Goal: Task Accomplishment & Management: Complete application form

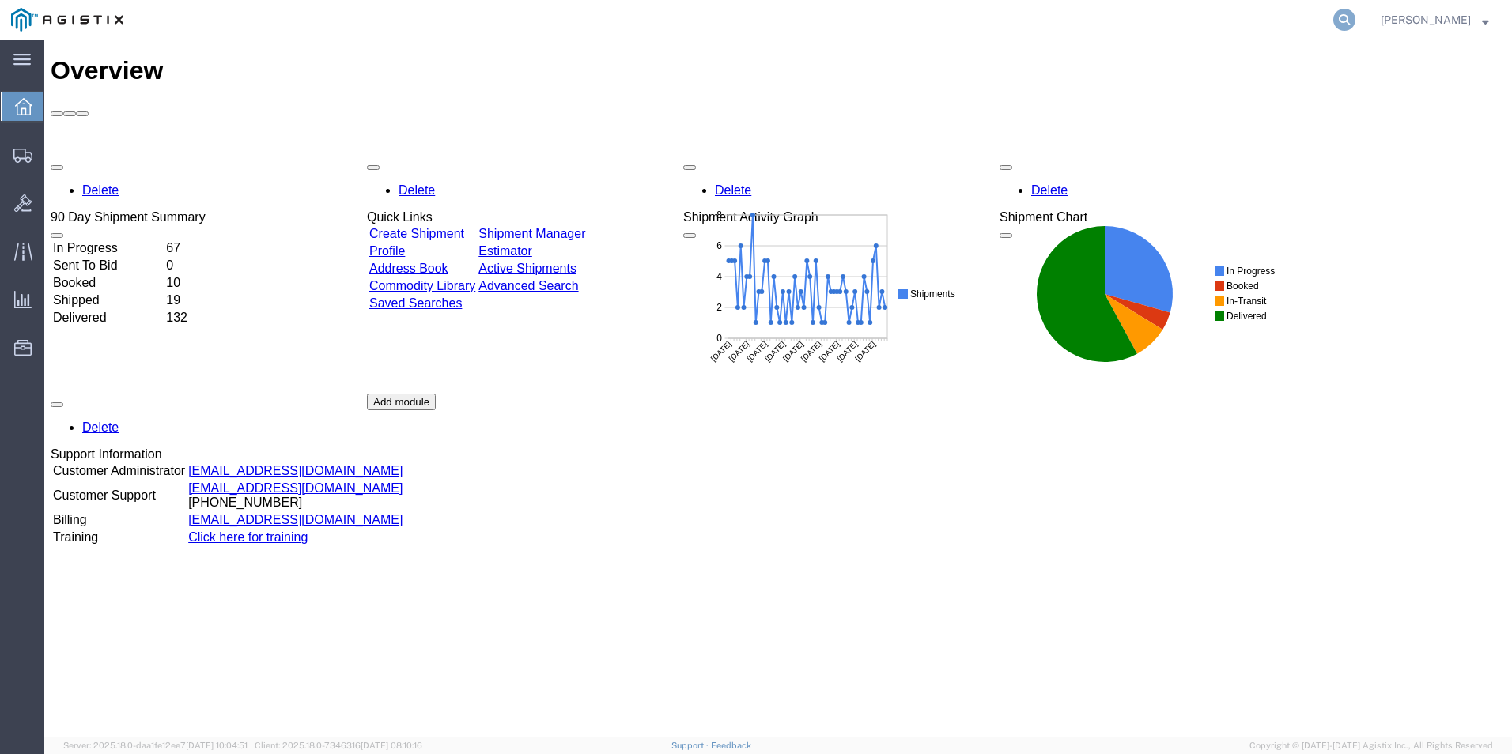
click at [1340, 19] on icon at bounding box center [1344, 20] width 22 height 22
click at [961, 20] on input "search" at bounding box center [1093, 20] width 481 height 38
type input "GDIT-49111"
click at [1346, 25] on icon at bounding box center [1344, 20] width 22 height 22
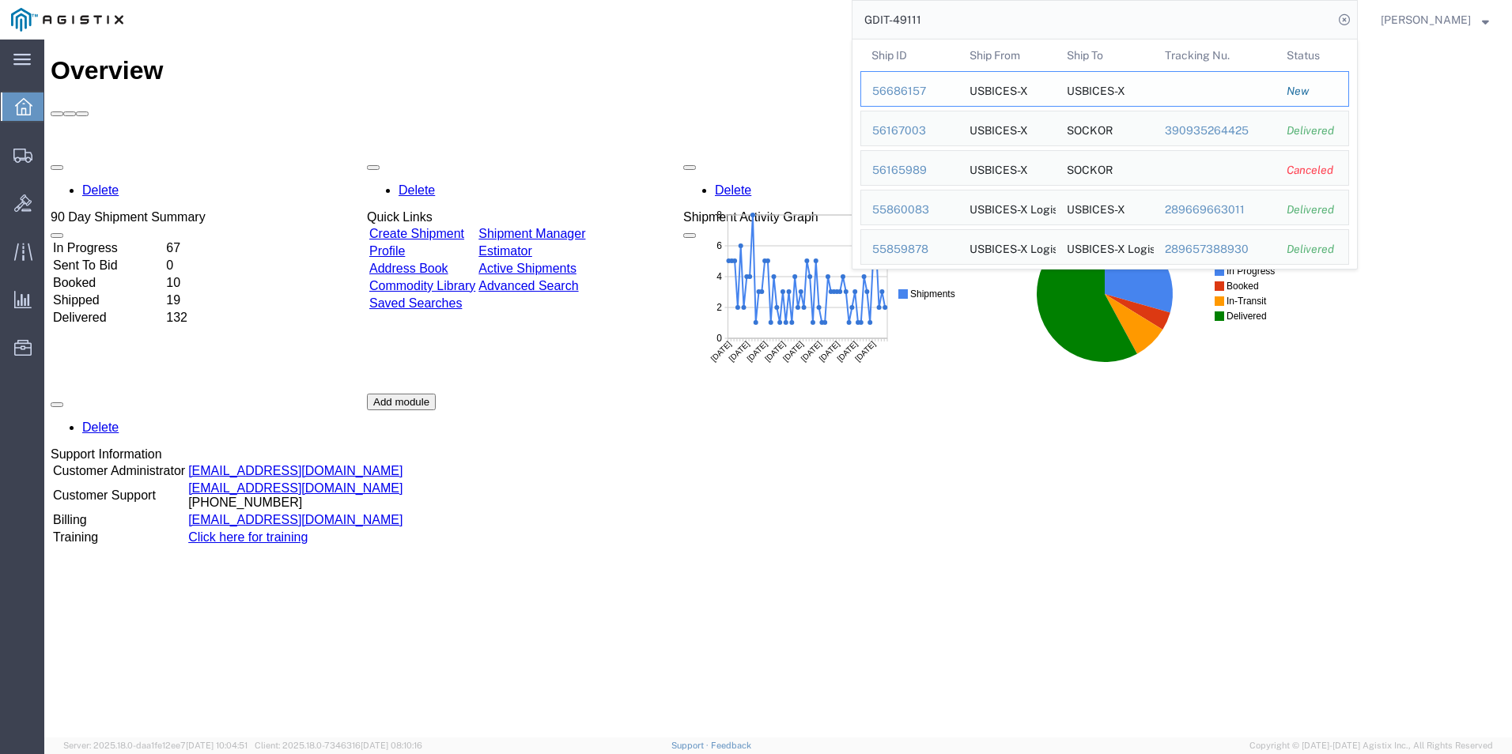
click at [888, 98] on div "56686157" at bounding box center [909, 91] width 75 height 17
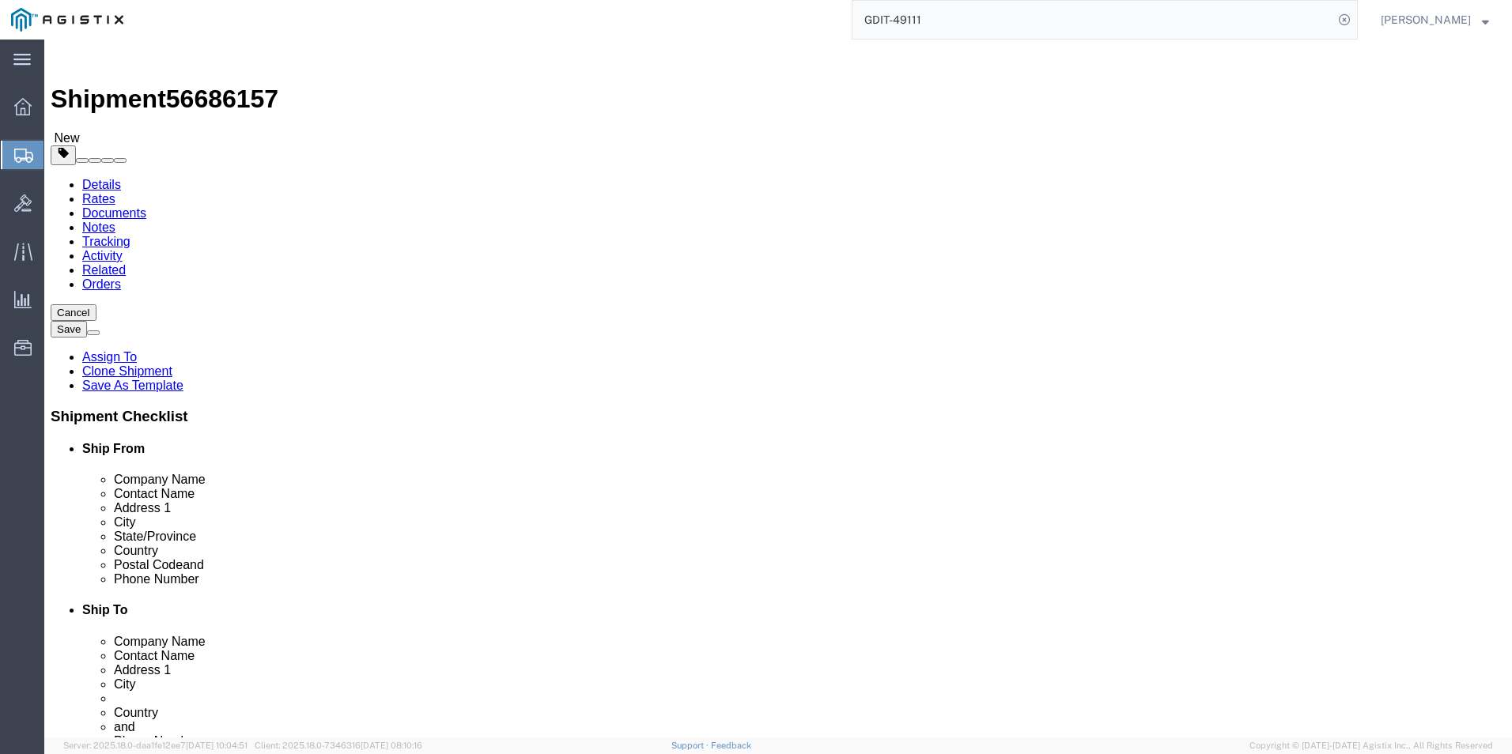
select select "69651"
select select "34238"
drag, startPoint x: 1057, startPoint y: 353, endPoint x: 790, endPoint y: 368, distance: 267.7
click div "Location TM EUCOM My Profile Location Master Location San Antonio TM AFGHANISTA…"
drag, startPoint x: 1058, startPoint y: 387, endPoint x: 783, endPoint y: 390, distance: 275.2
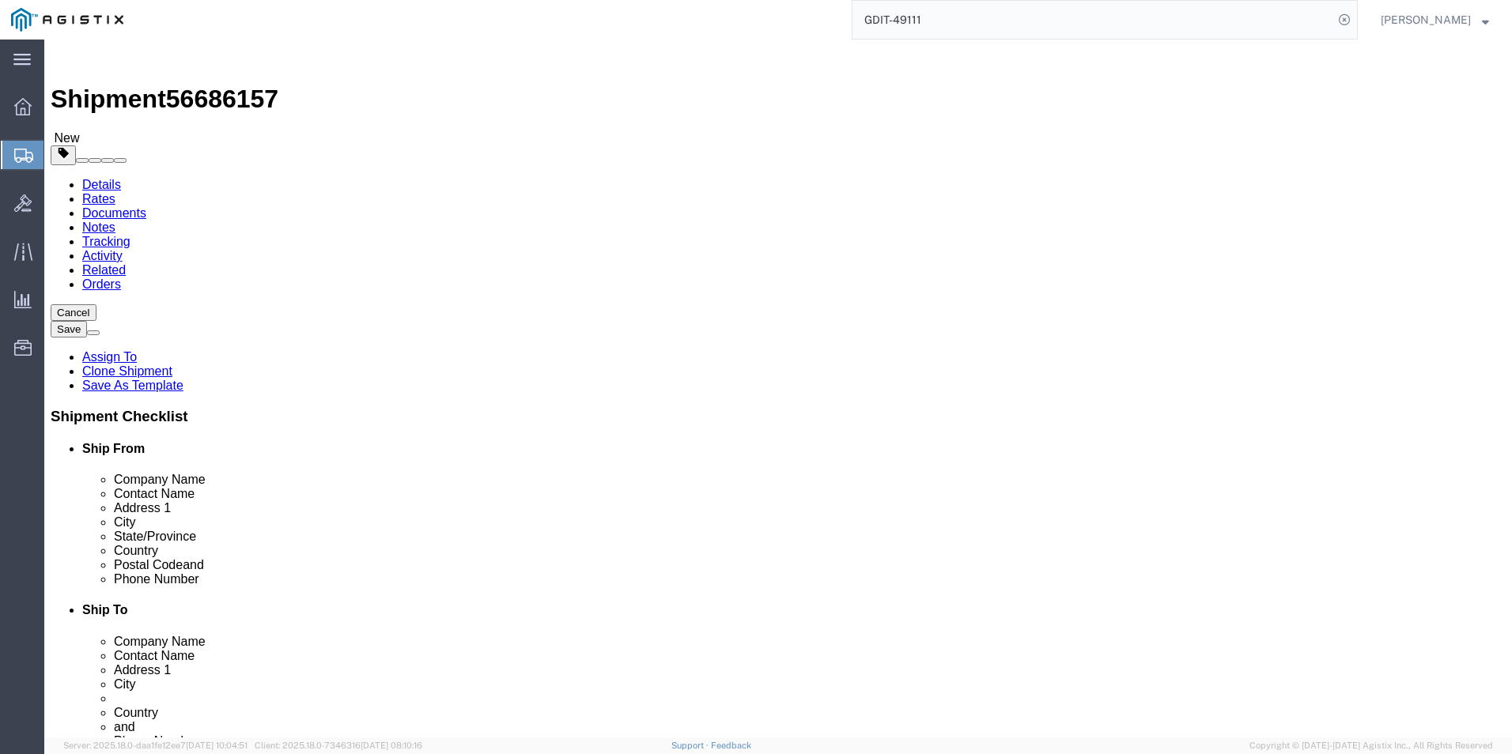
click div "PATCH BARRACKS, KURMAERKER KASERNE"
drag, startPoint x: 874, startPoint y: 412, endPoint x: 779, endPoint y: 420, distance: 95.2
click div "Stuttgart"
drag, startPoint x: 914, startPoint y: 540, endPoint x: 831, endPoint y: 543, distance: 83.1
click input "+4971170808039"
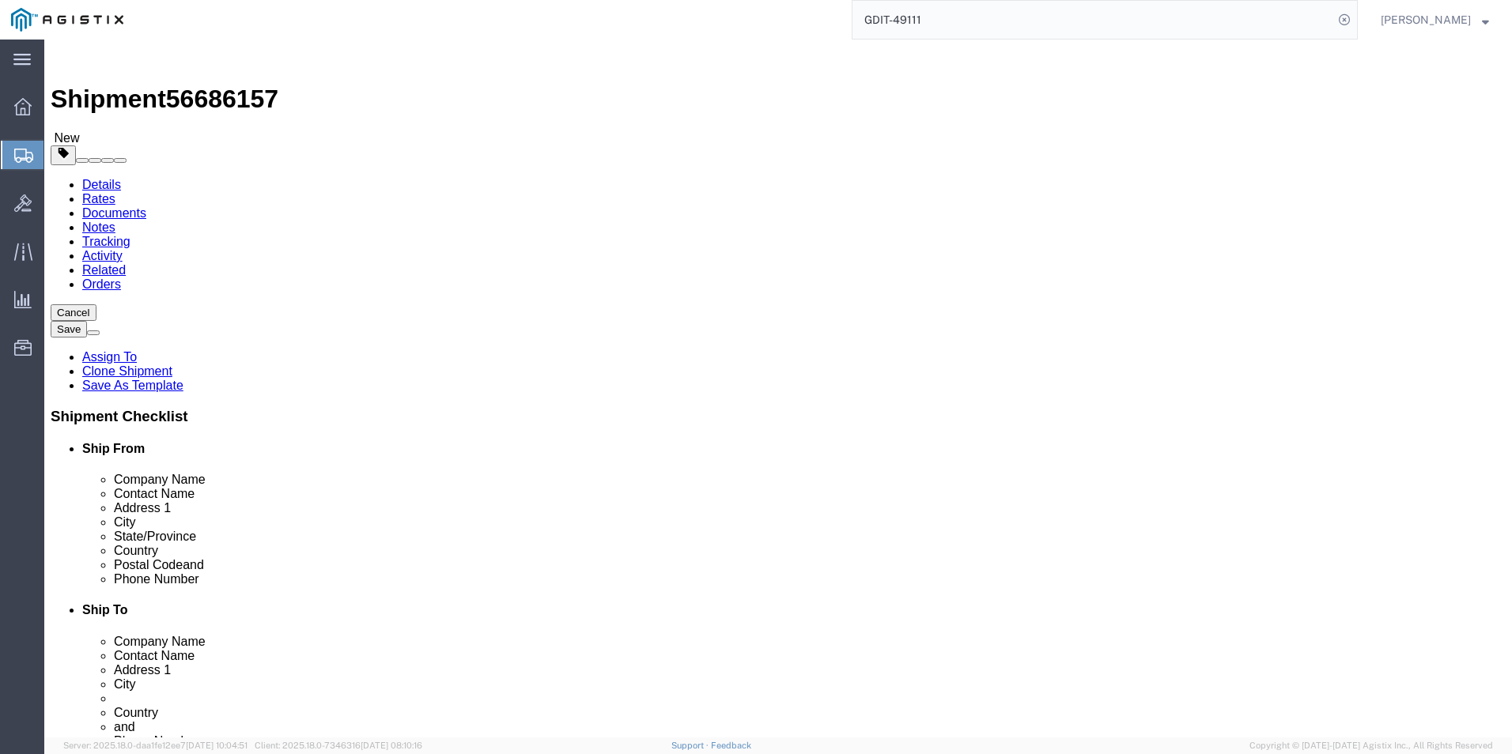
click icon
click dd "103014.00 USD"
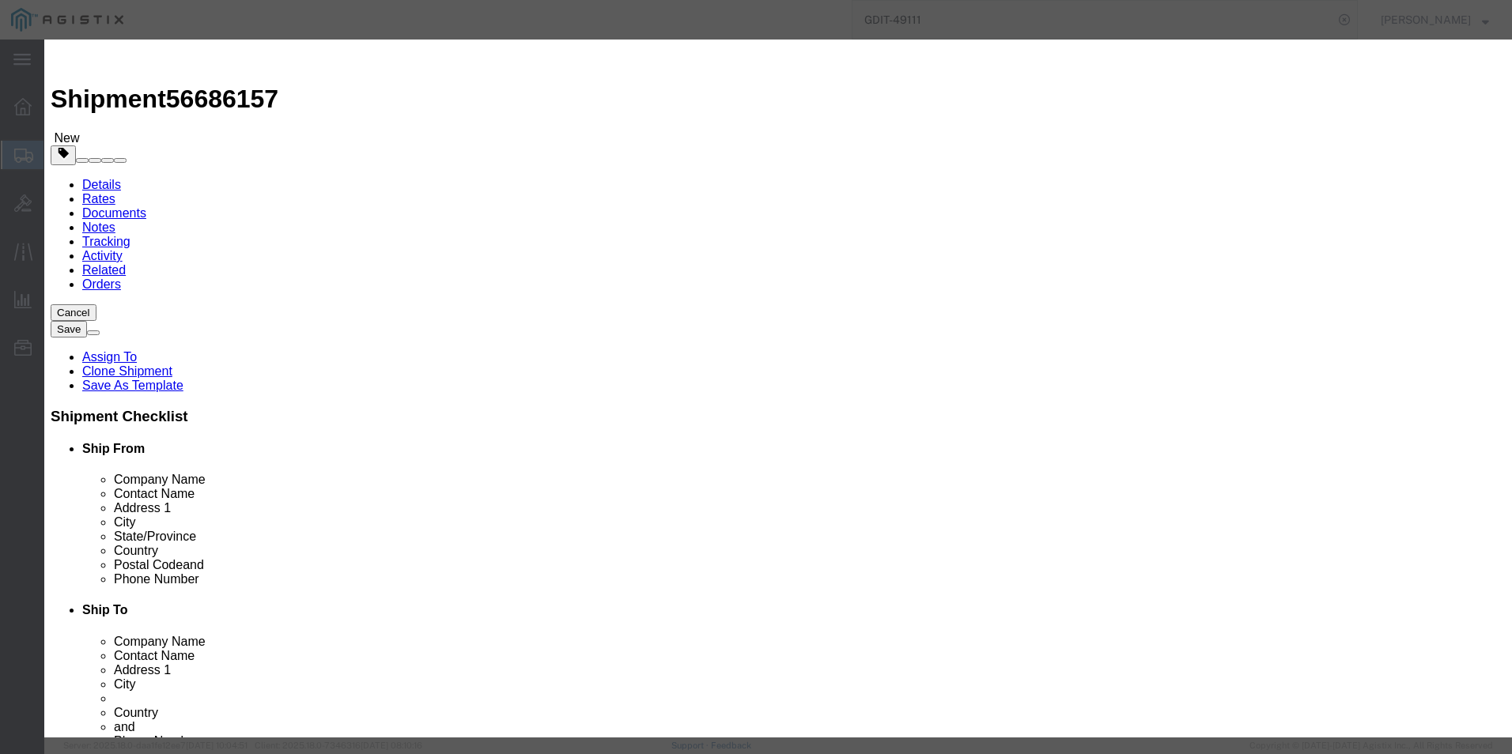
drag, startPoint x: 531, startPoint y: 321, endPoint x: 456, endPoint y: 320, distance: 75.1
click div "210-BCXC"
drag, startPoint x: 970, startPoint y: 119, endPoint x: 865, endPoint y: 122, distance: 104.4
click div "Description Opti Plex 3000"
drag, startPoint x: 930, startPoint y: 558, endPoint x: 860, endPoint y: 567, distance: 70.1
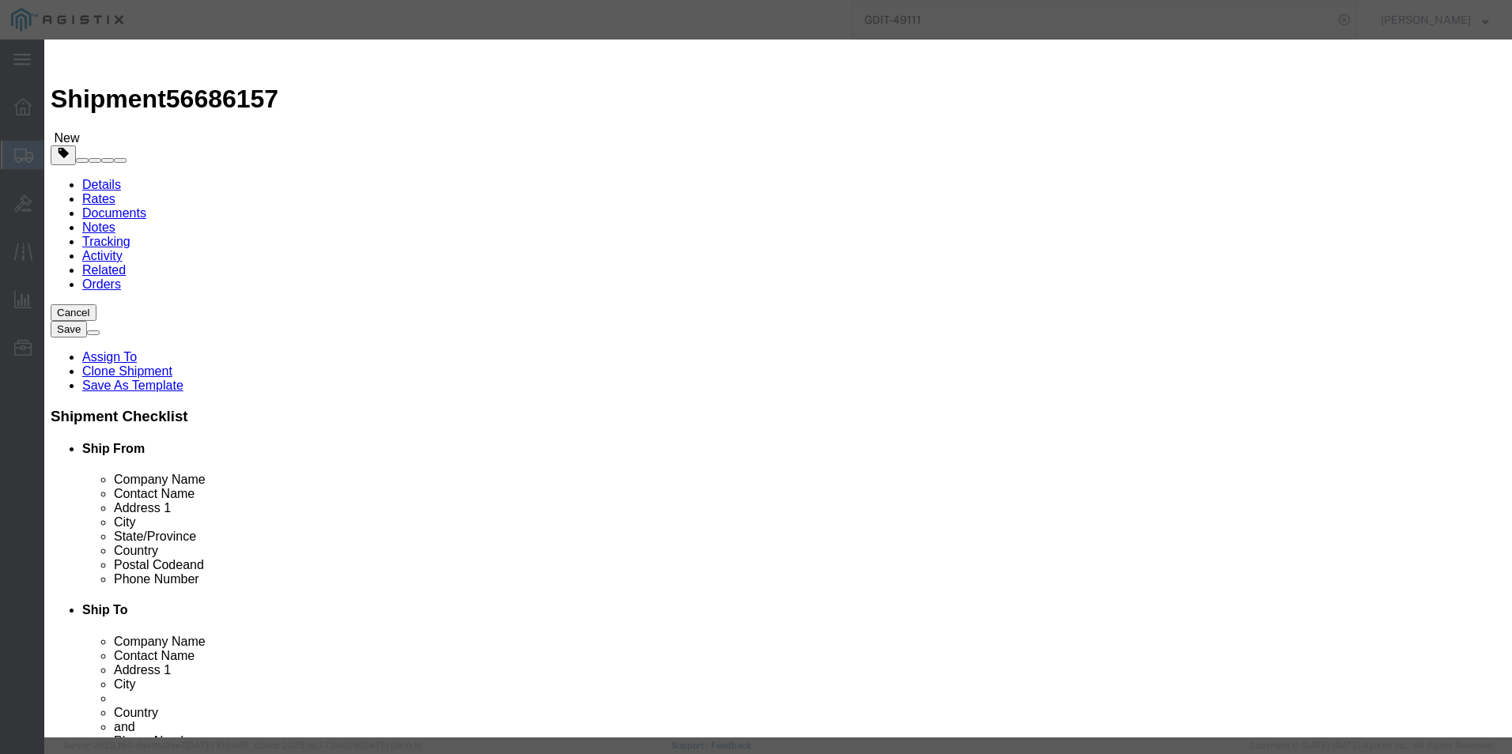
click div "ECCN 5A992"
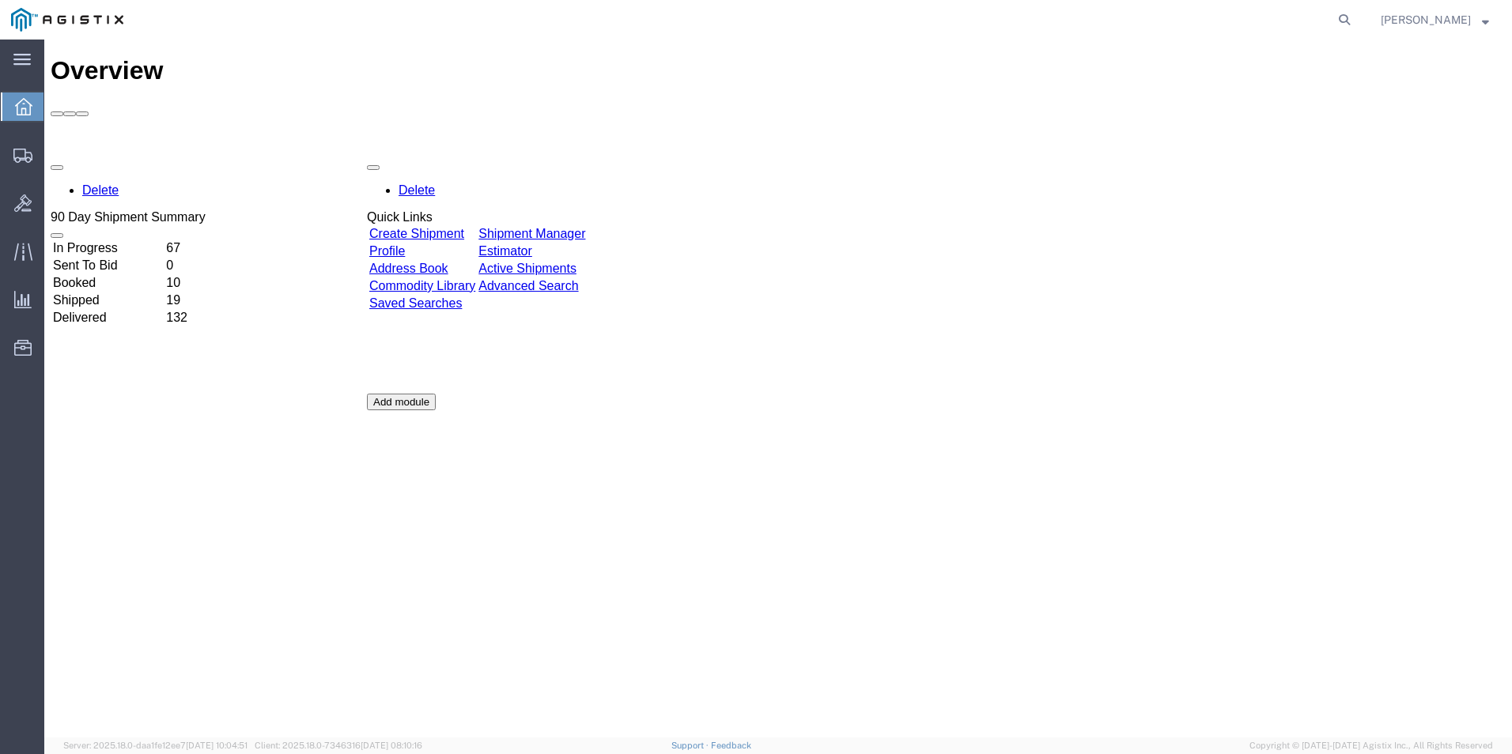
click at [431, 227] on link "Create Shipment" at bounding box center [416, 233] width 95 height 13
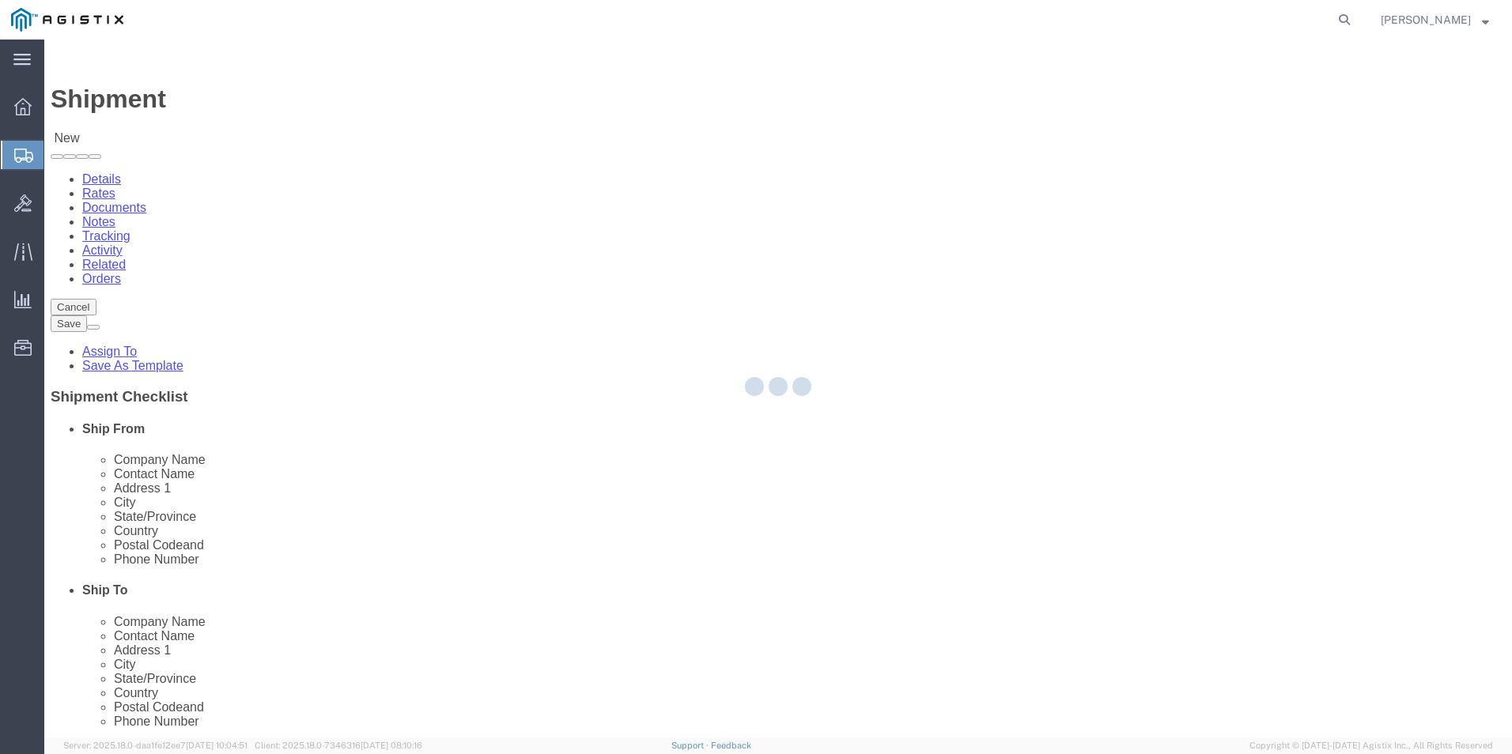
select select
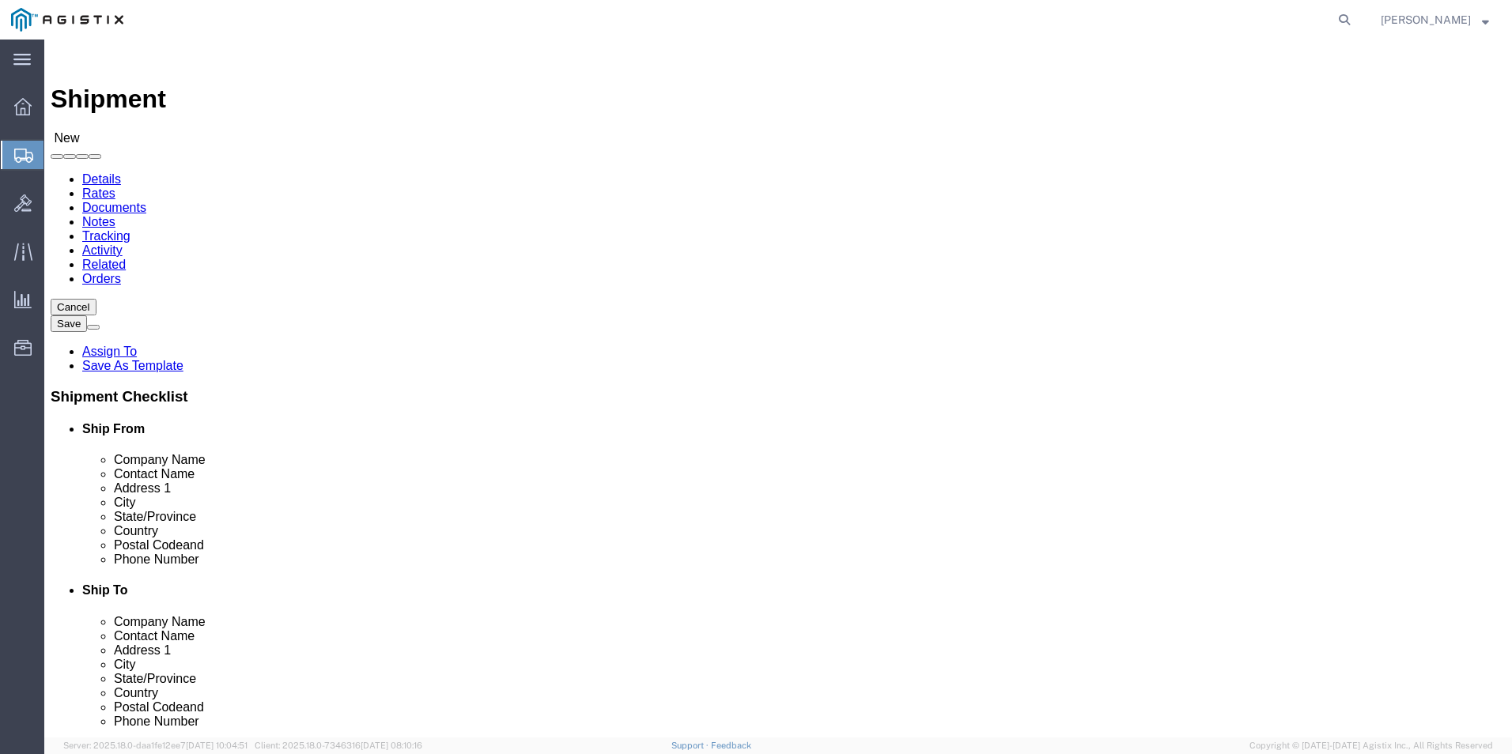
scroll to position [160, 0]
select select "69651"
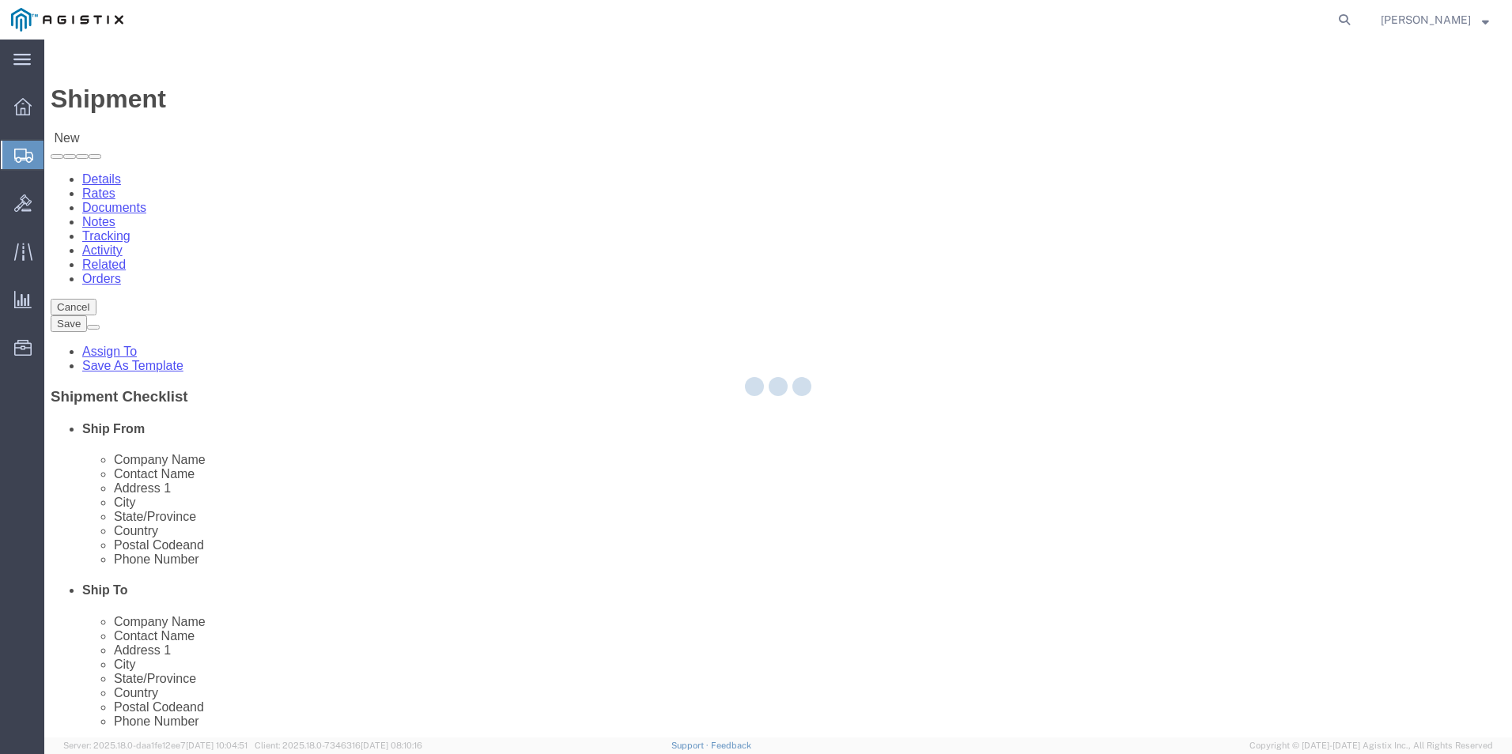
type input "USBICES-X"
type input "[STREET_ADDRESS][PERSON_NAME]"
type input "[GEOGRAPHIC_DATA]"
type input "22180"
select select "VA"
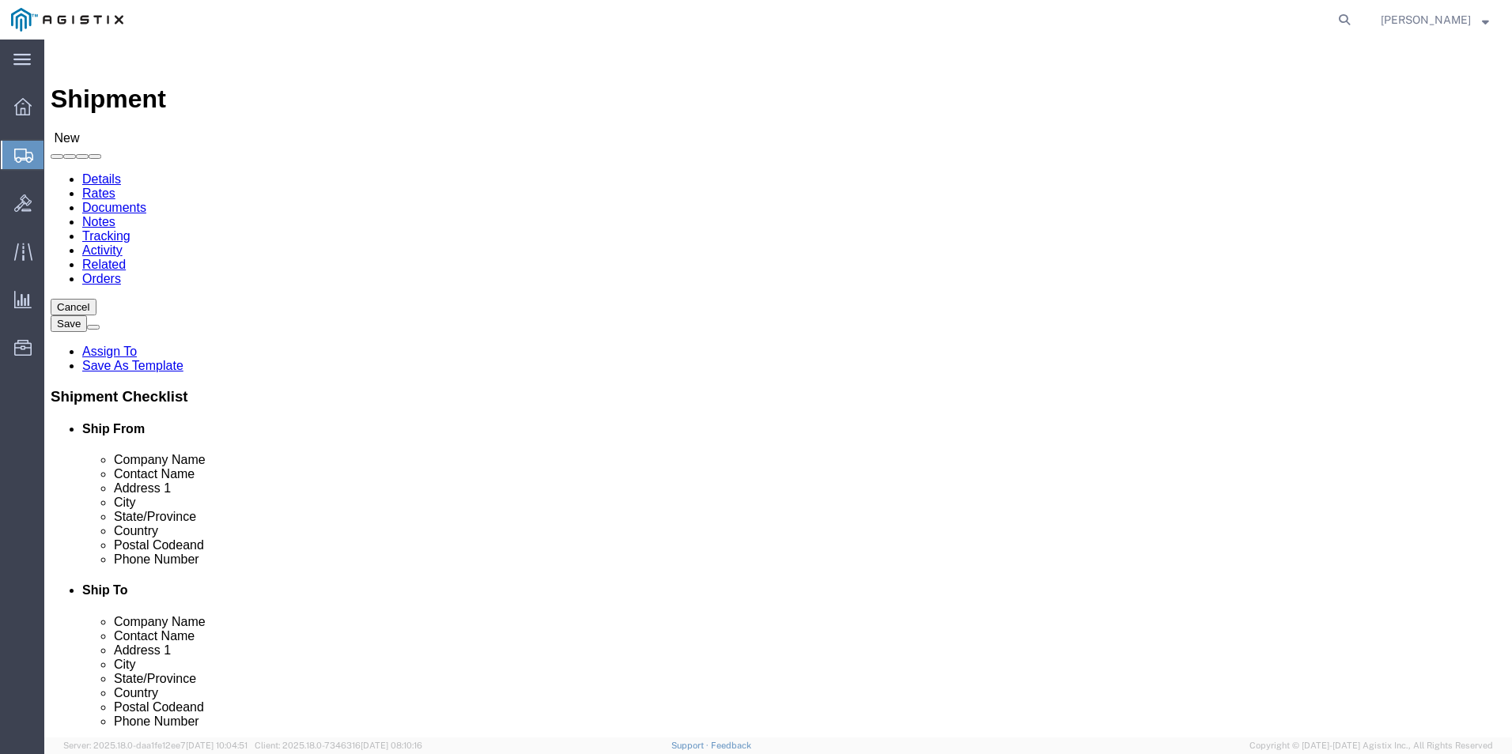
click input "text"
type input "[PERSON_NAME]"
click input "text"
type input "[PHONE_NUMBER]"
click input "text"
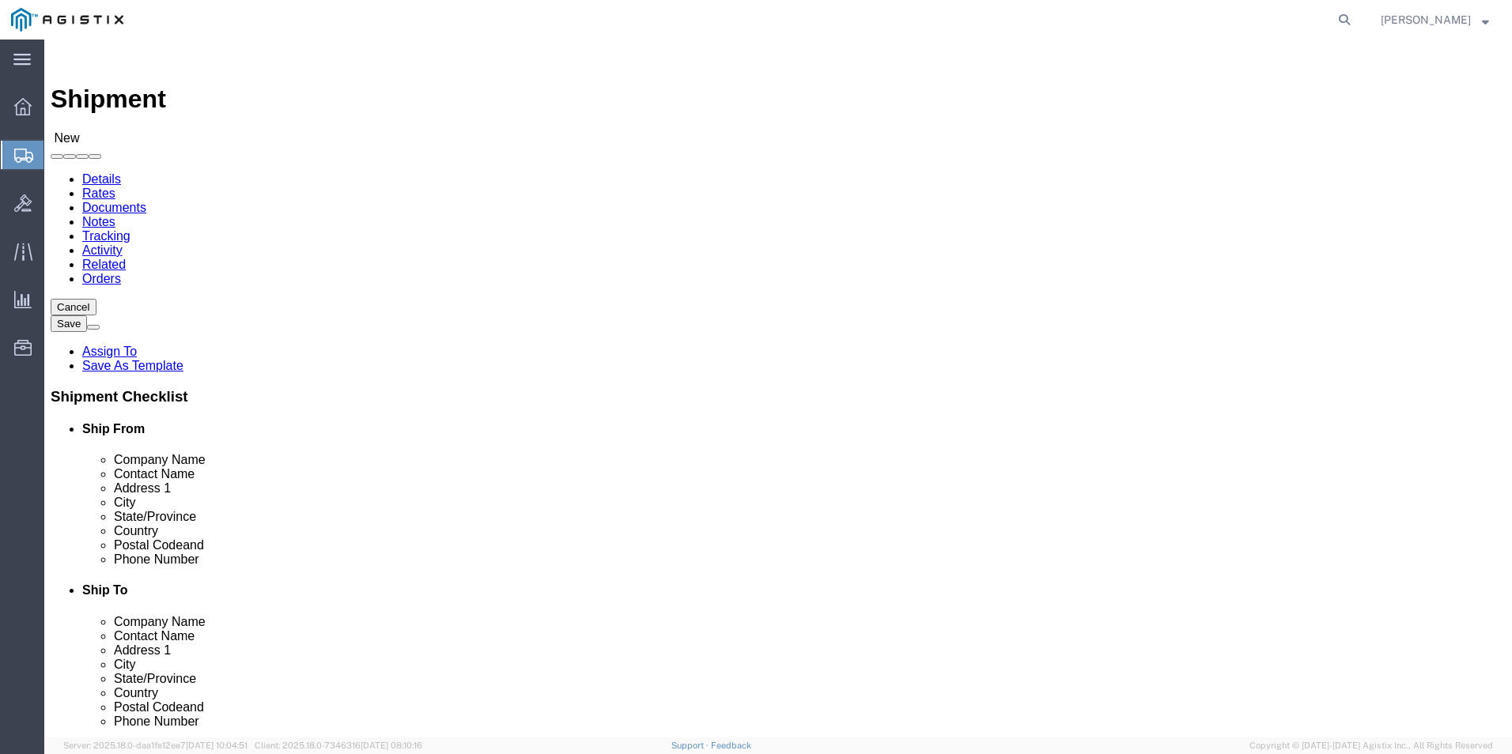
type input "[PERSON_NAME][EMAIL_ADDRESS][DOMAIN_NAME]"
click input "checkbox"
checkbox input "true"
select select "34240"
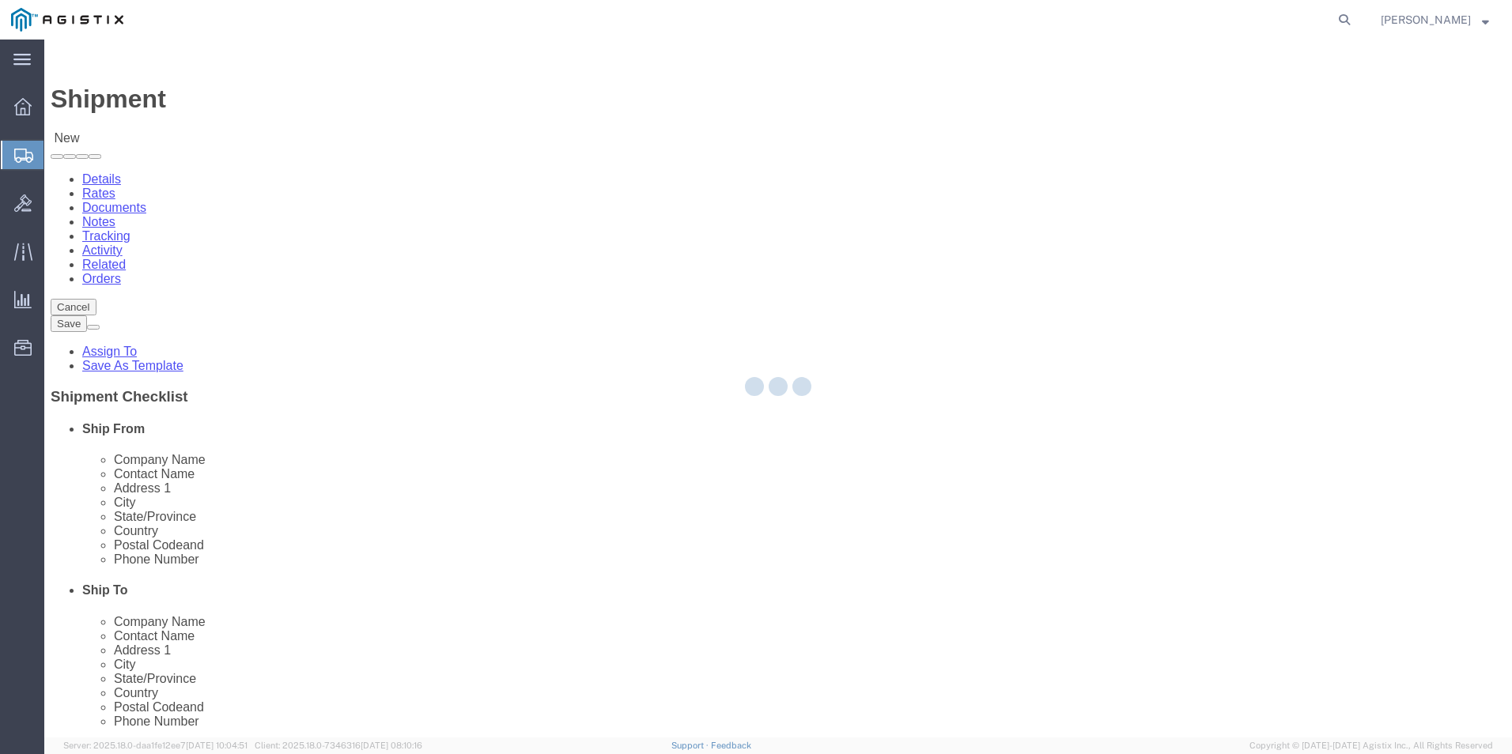
type input "USBICES-X"
type input "[PERSON_NAME]"
type input "RAF Molesworth"
type input "Bldg. 84"
type input "Huntingdon"
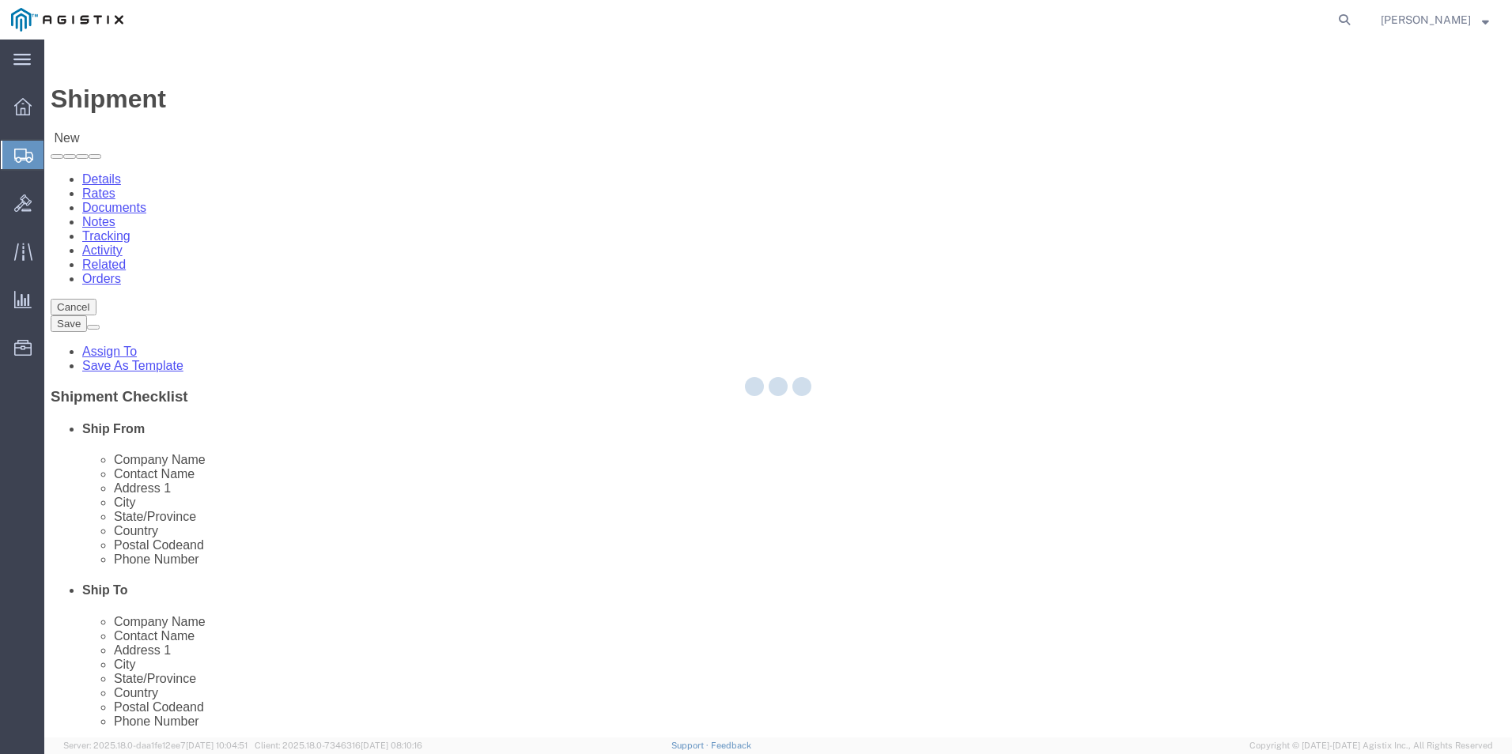
select select "GB"
type input "PE28 5AG"
type input "[PHONE_NUMBER]"
type input "[PERSON_NAME][EMAIL_ADDRESS][PERSON_NAME][DOMAIN_NAME]"
checkbox input "true"
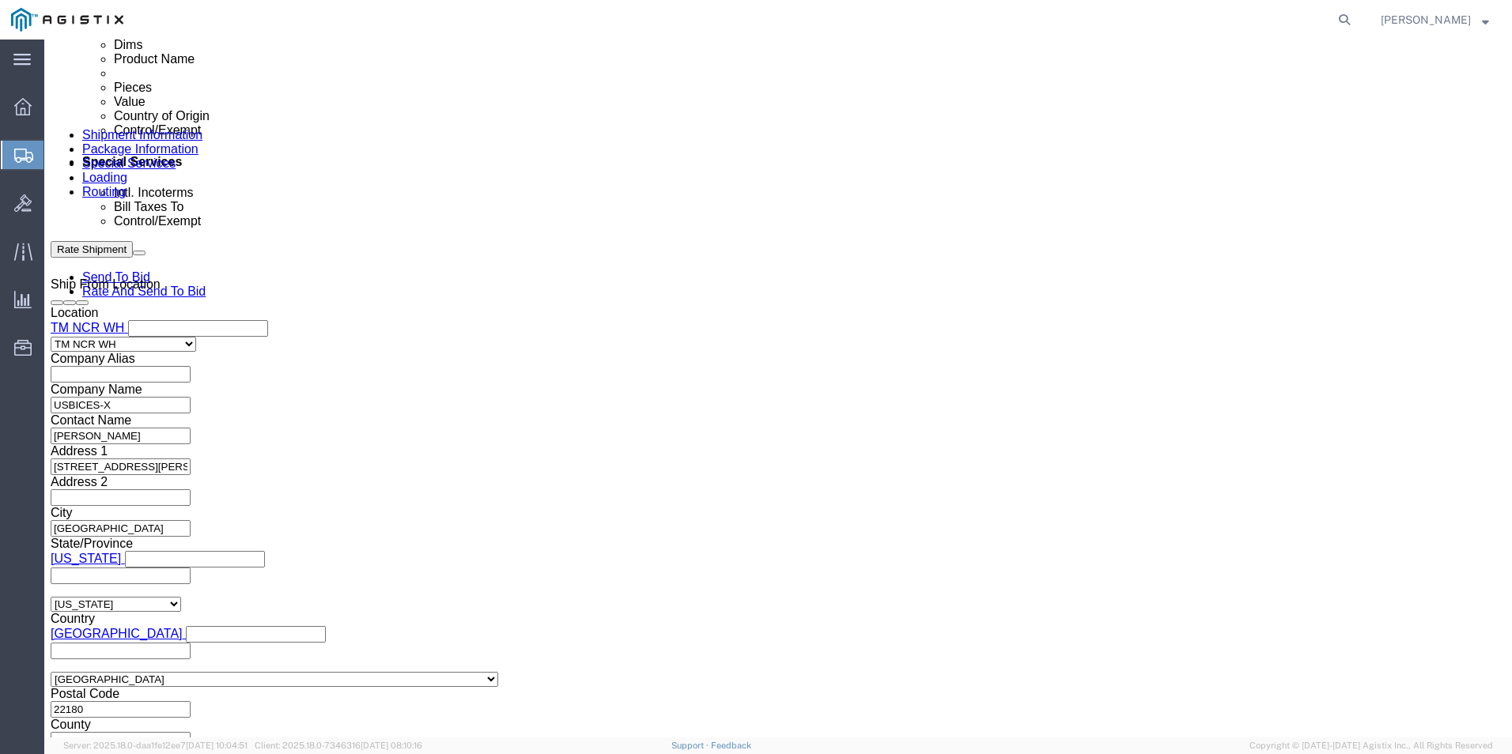
scroll to position [949, 0]
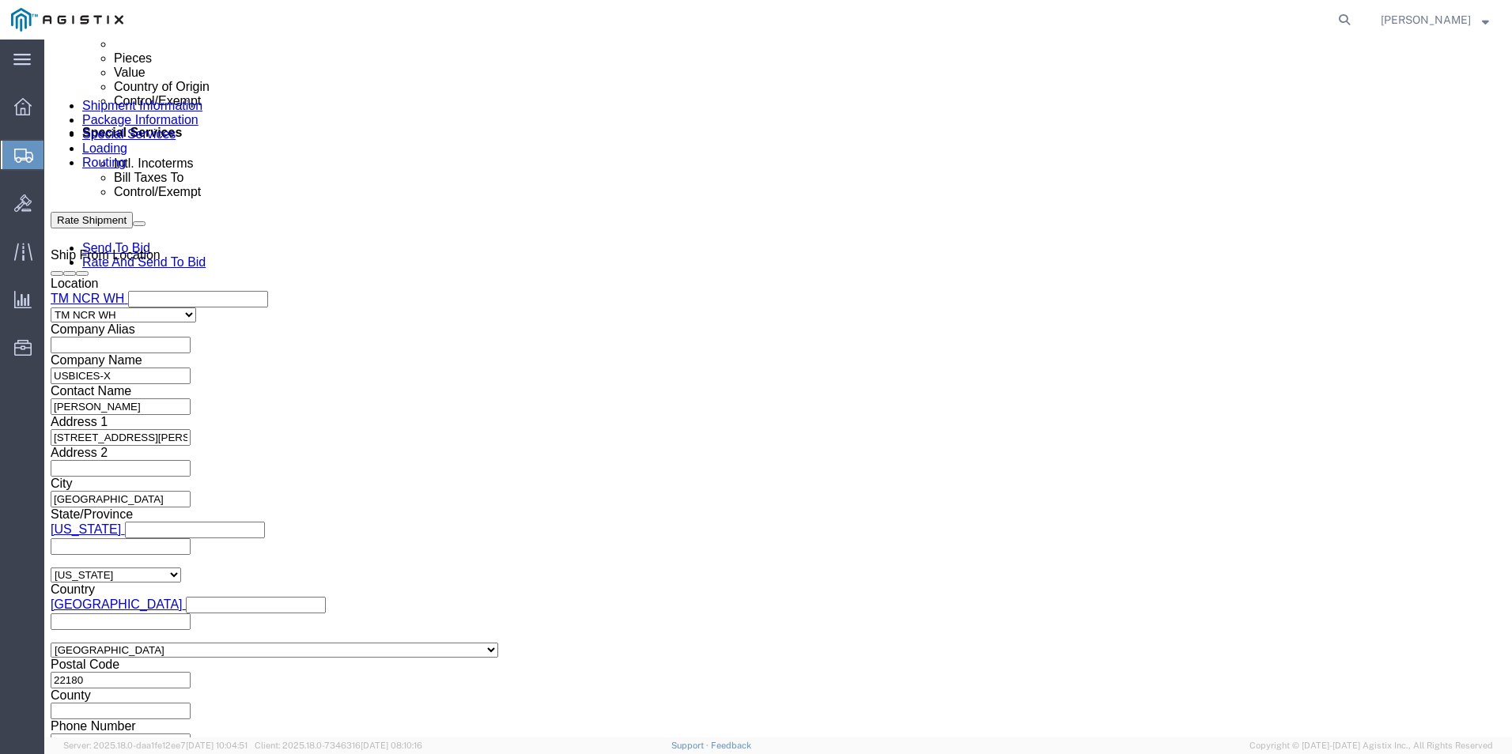
click input "text"
type input "GDIT-77743"
click icon
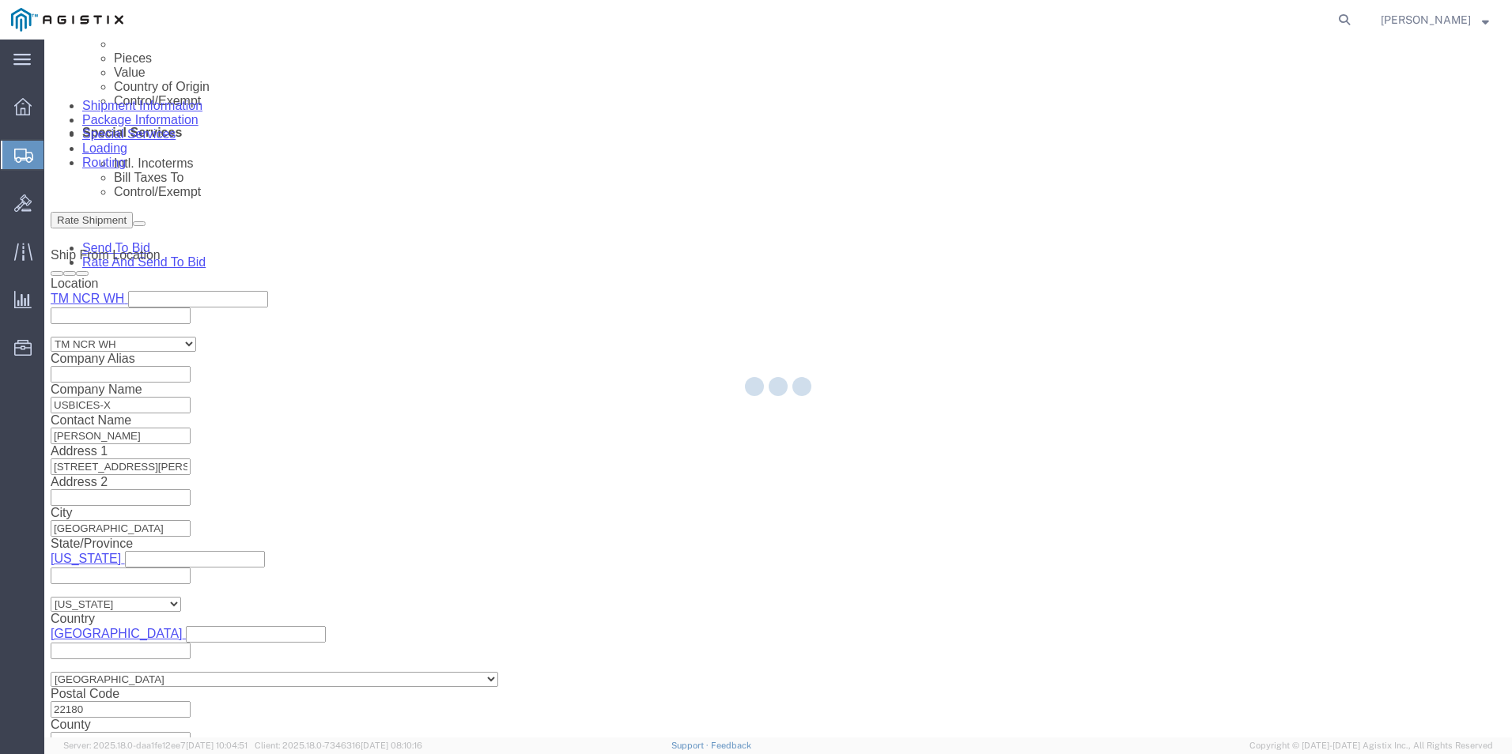
select select "69651"
select select "34240"
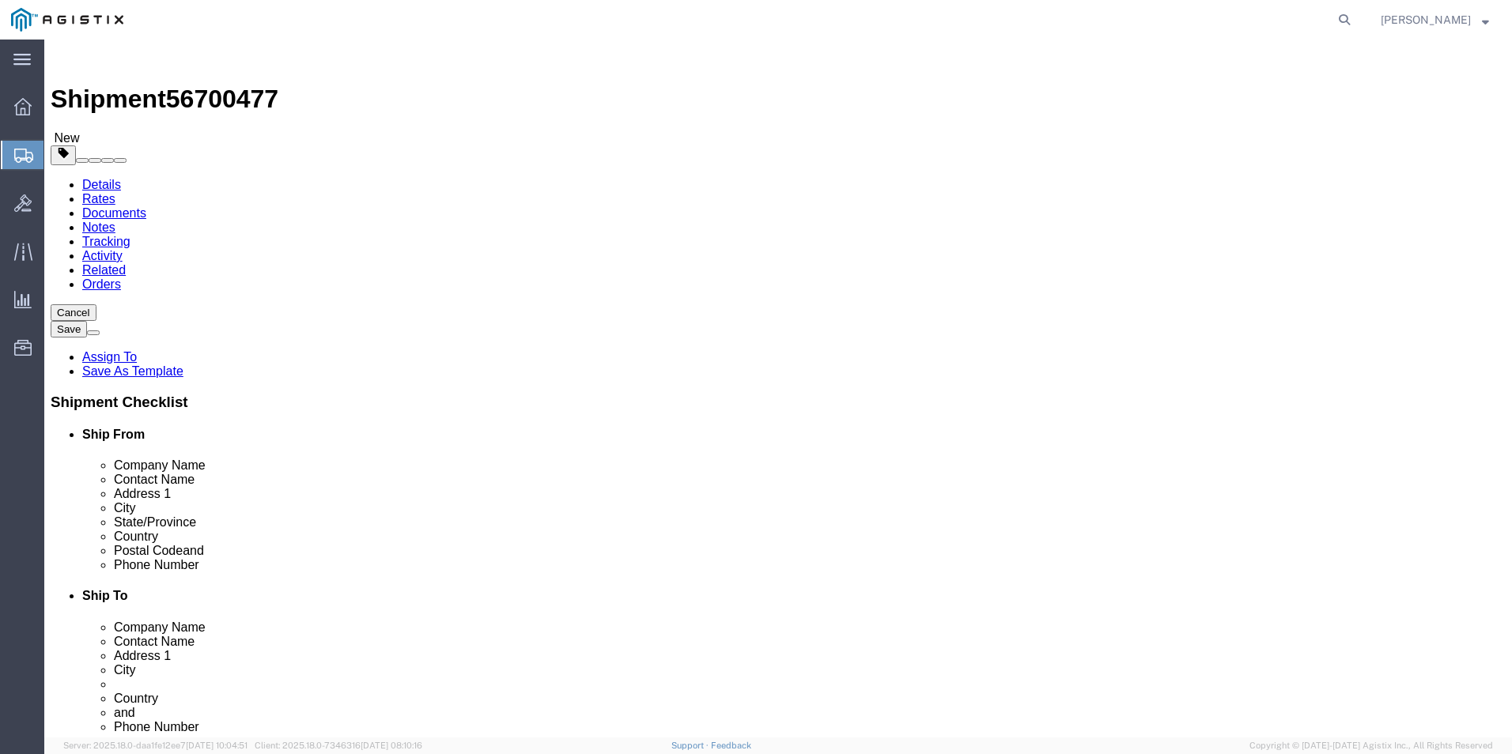
click select "Select Bale(s) Basket(s) Bolt(s) Bottle(s) Buckets Bulk Bundle(s) Can(s) Cardbo…"
select select "PSNS"
click select "Select Bale(s) Basket(s) Bolt(s) Bottle(s) Buckets Bulk Bundle(s) Can(s) Cardbo…"
click link "Add Content"
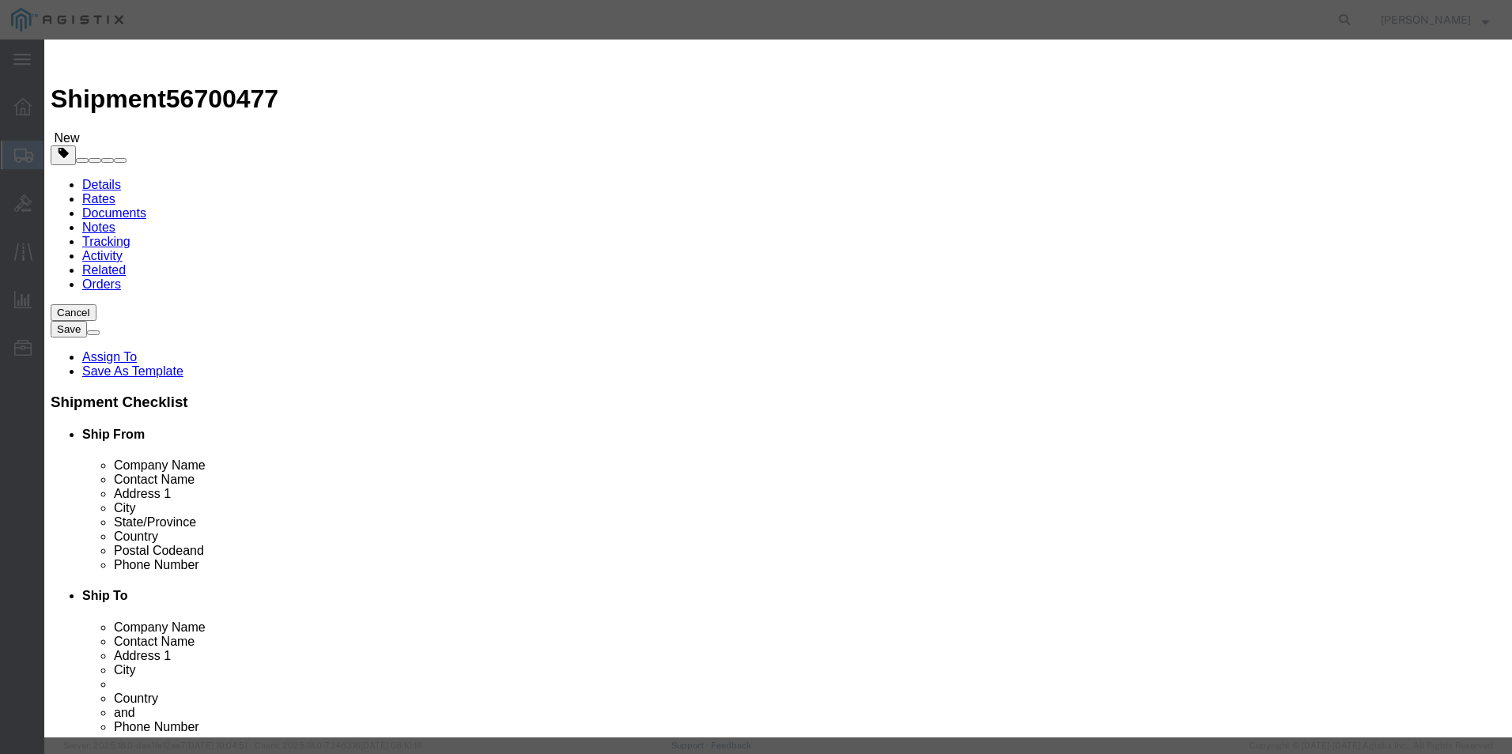
click textarea
paste textarea ""Highmark Rectangular Plastic Wastebasket, 6.5 Gallons, 15H x 10W x 14-1/4D, Bl…"
type textarea ""Highmark Rectangular Plastic Wastebasket, 6.5 Gallons, 15H x 10W x 14-1/4D, Bl…"
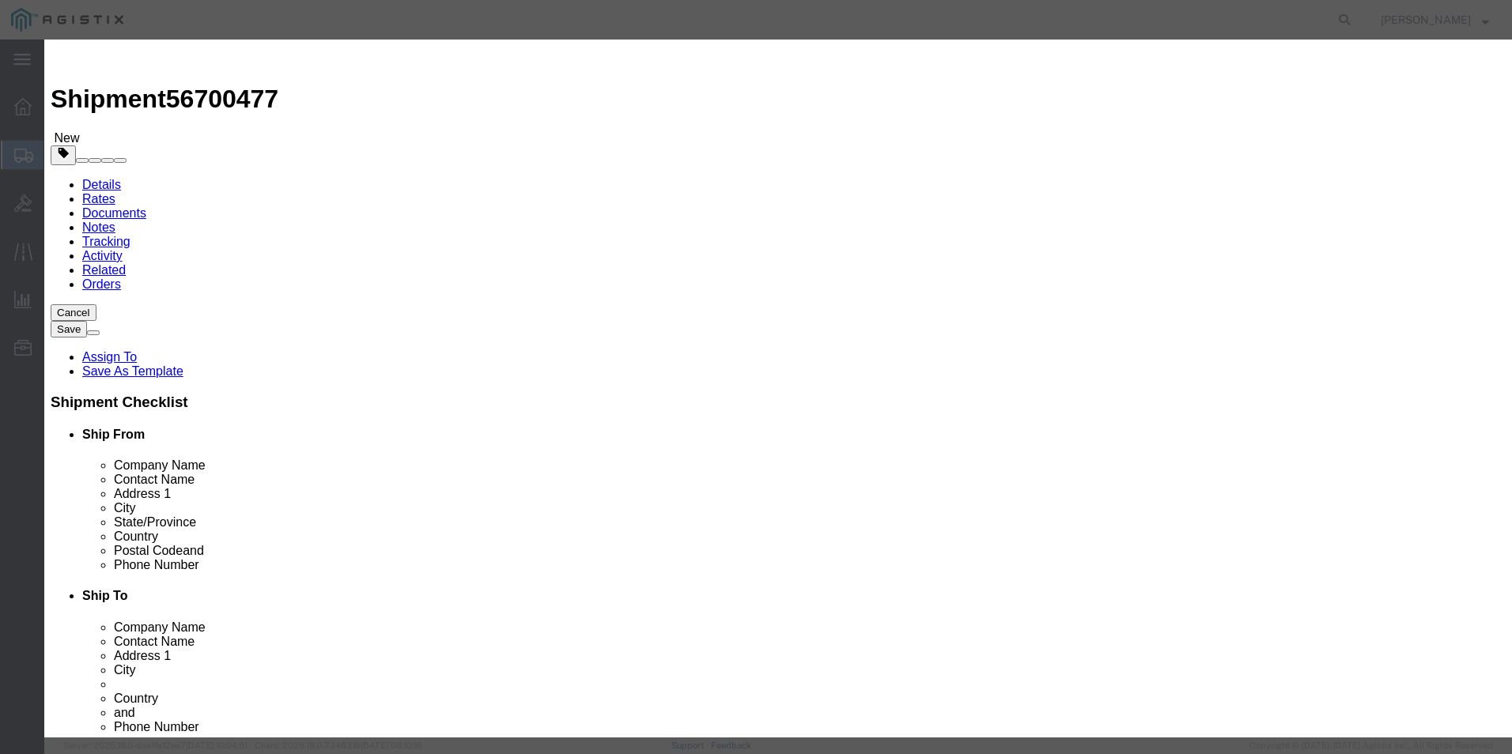
click input "text"
paste input ""Highmark Rectangular Plastic Wastebasket, 6.5 Gallons, 15H x 10W x 14-1/4D, Bl…"
type input ""Highmark Rectangular Plastic Wastebasket, 6.5 Gallons, 15H x 10W x 14-1/4D, Bl…"
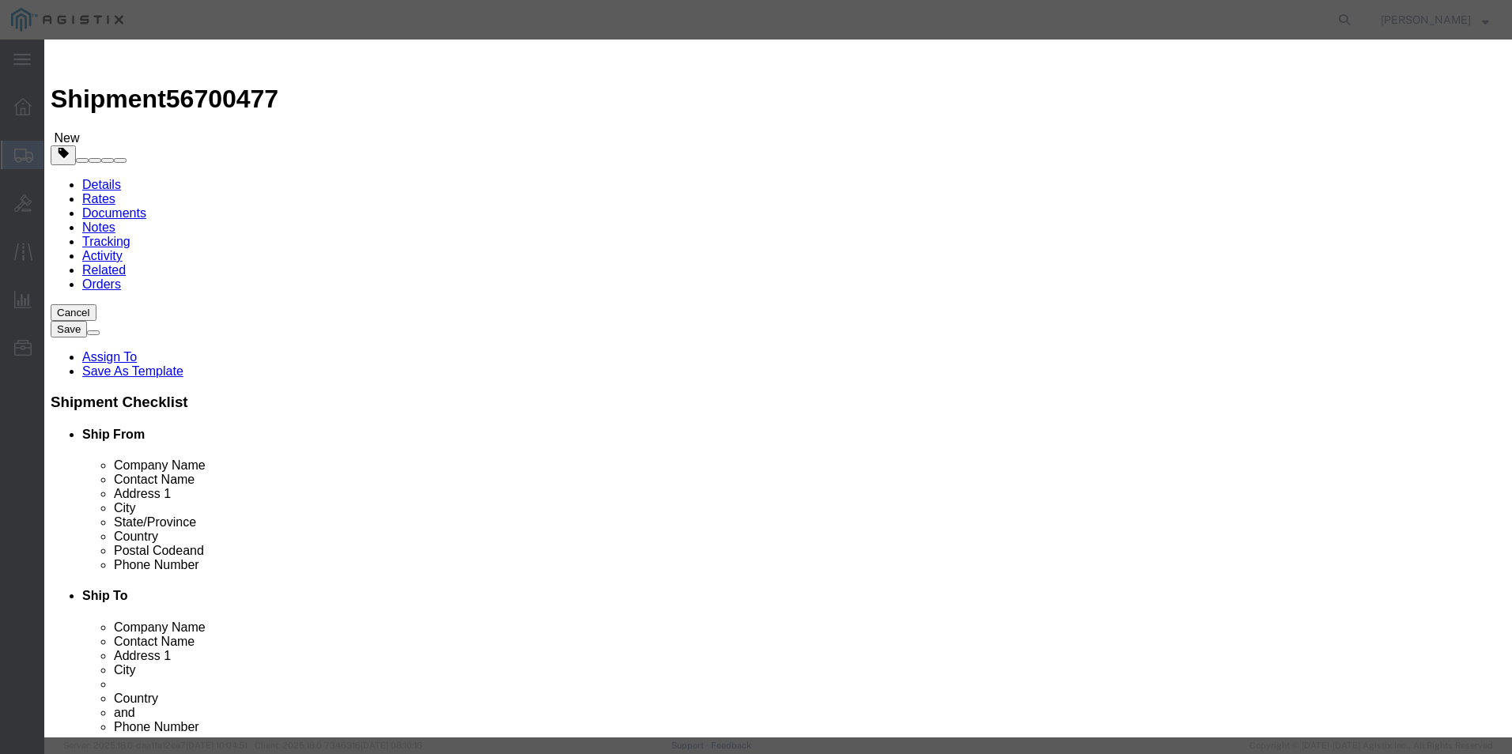
click input "0"
type input "1"
click input "text"
type input "12.71"
click select "Select 50 55 60 65 70 85 92.5 100 125 175 250 300 400"
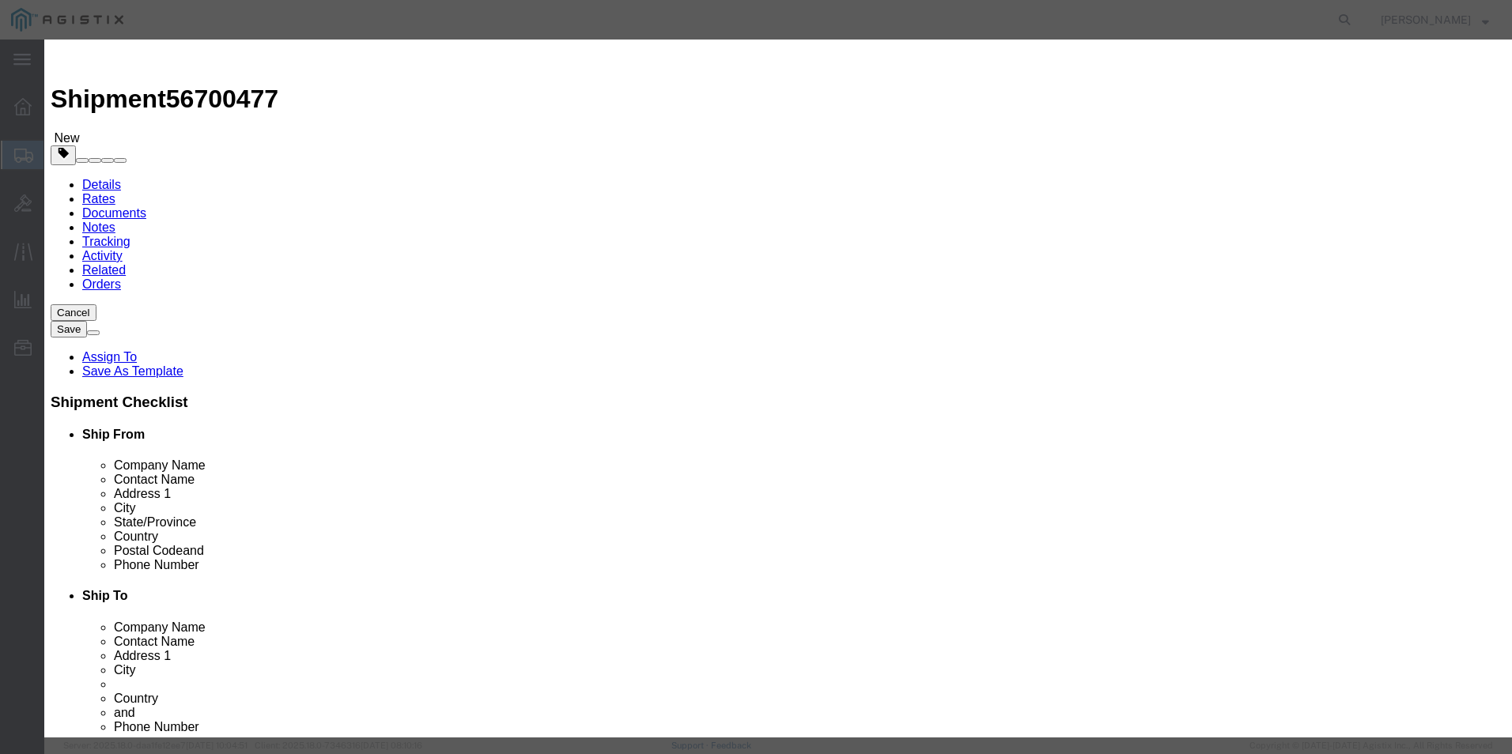
select select "92.5"
click select "Select 50 55 60 65 70 85 92.5 100 125 175 250 300 400"
click select "Select [GEOGRAPHIC_DATA] [GEOGRAPHIC_DATA] [GEOGRAPHIC_DATA] [GEOGRAPHIC_DATA] …"
select select "US"
click select "Select [GEOGRAPHIC_DATA] [GEOGRAPHIC_DATA] [GEOGRAPHIC_DATA] [GEOGRAPHIC_DATA] …"
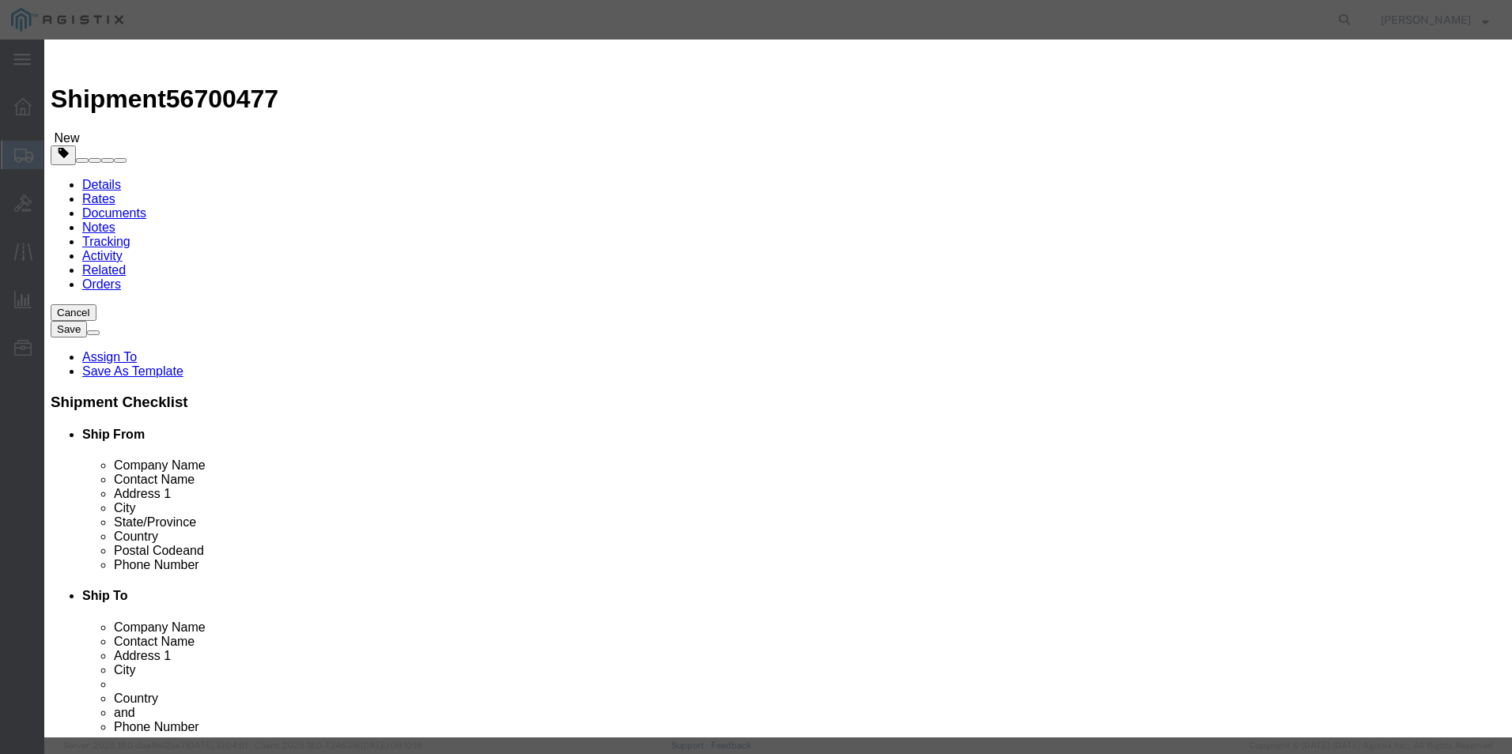
click input "text"
paste input "893083"
type input "893083"
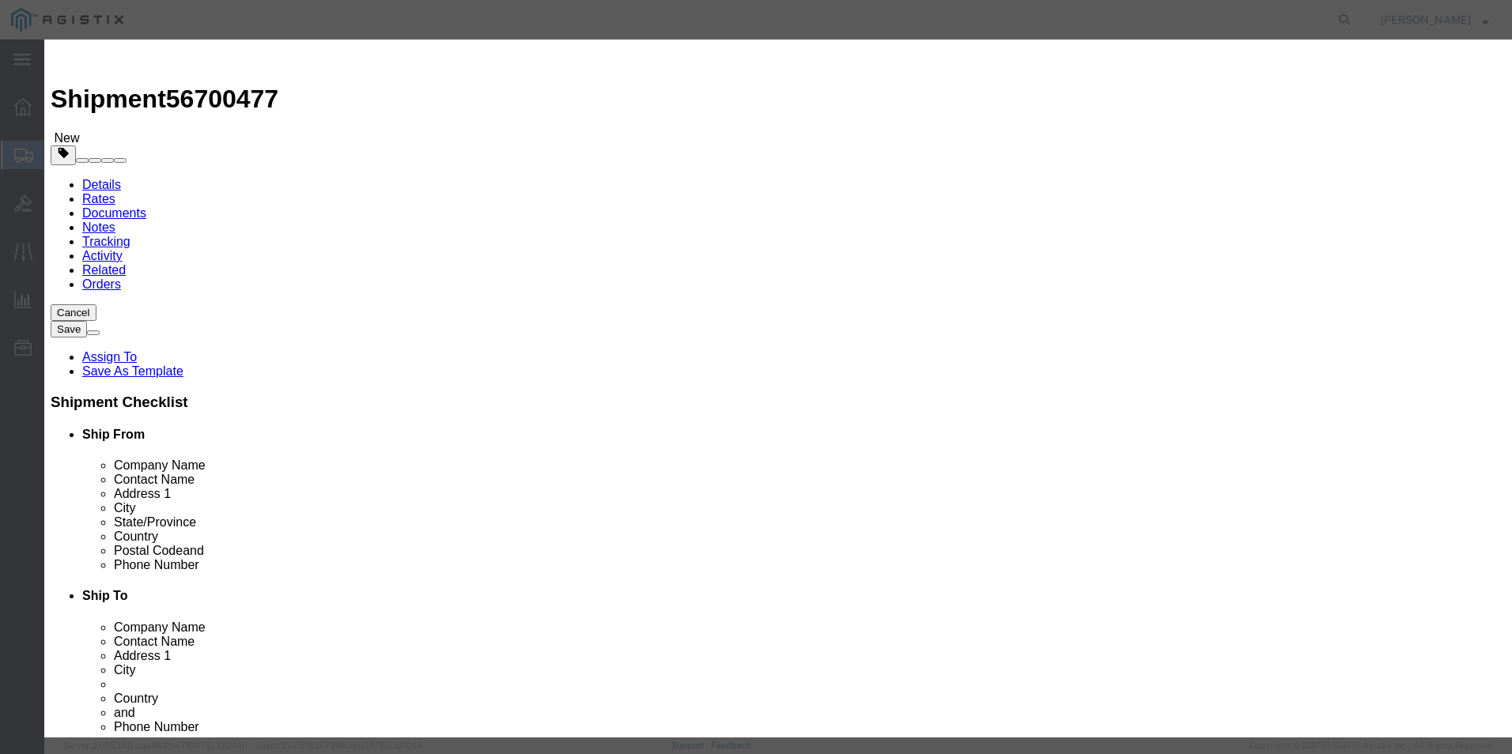
click select "Select ATF BIS DEA EPA FDA FTR ITAR OFAC Other (OPA)"
select select "BIS"
click select "Select ATF BIS DEA EPA FDA FTR ITAR OFAC Other (OPA)"
click select "Select AGR-Agricultural APP-Computers APR-Additional Permissive Exports AVS-Air…"
select select "NLR"
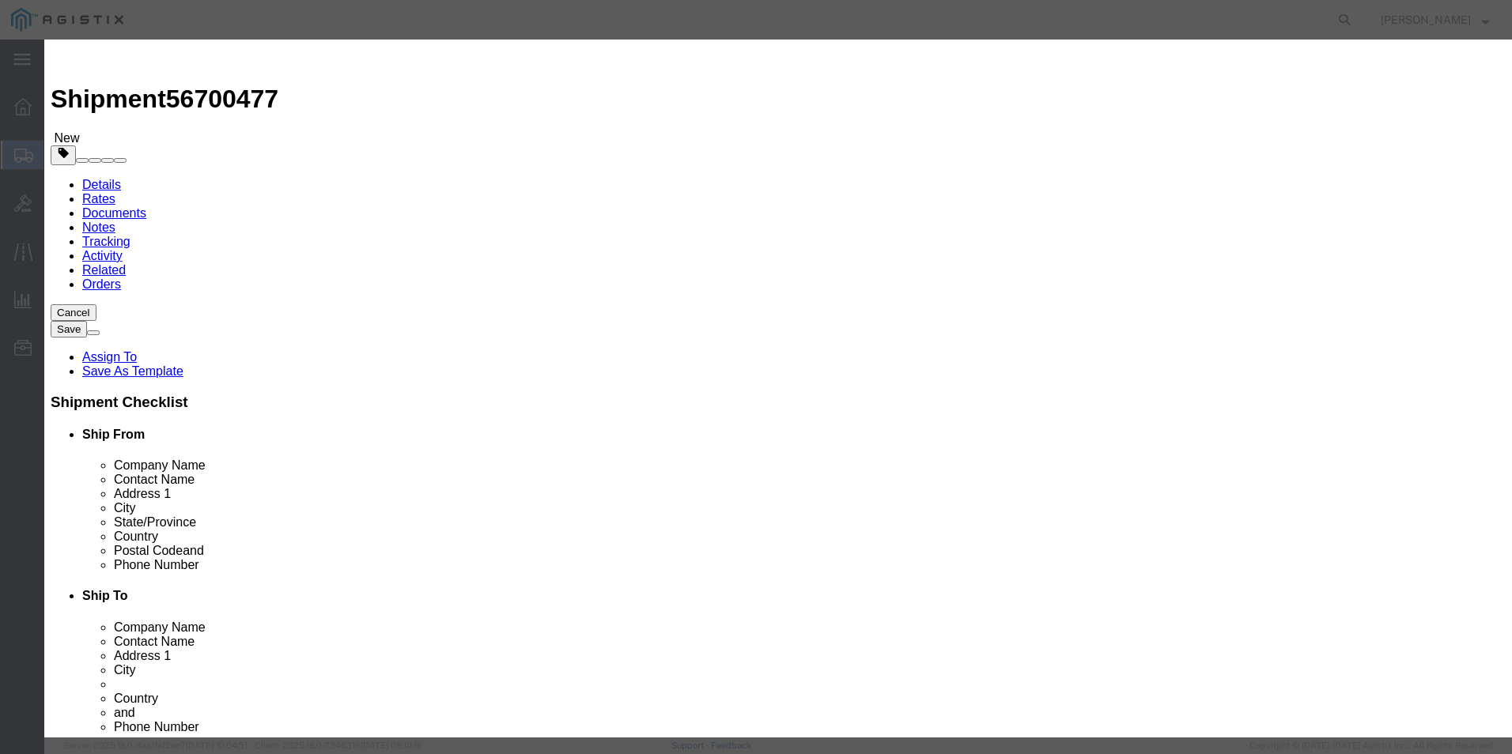
click select "Select AGR-Agricultural APP-Computers APR-Additional Permissive Exports AVS-Air…"
click button "Save & Close"
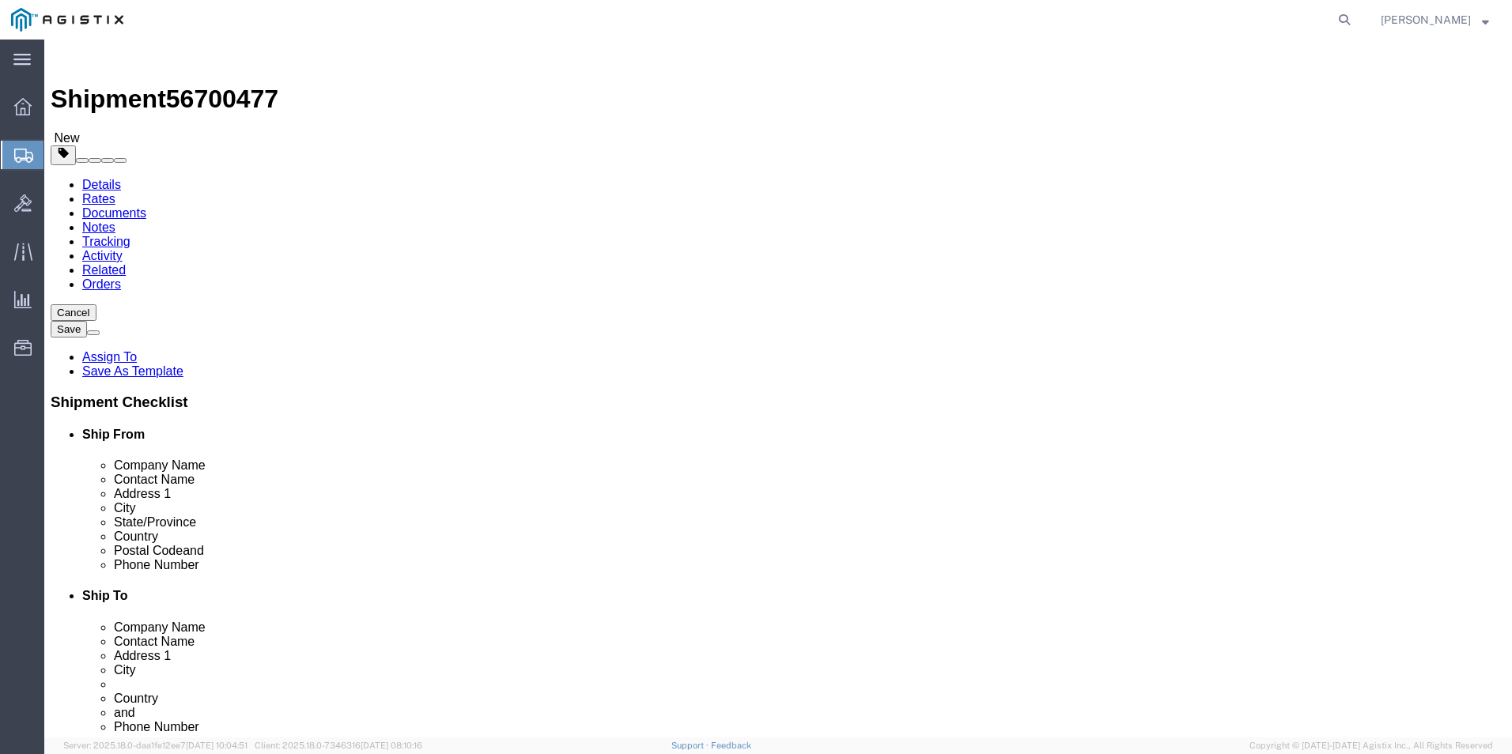
click link "Add Content"
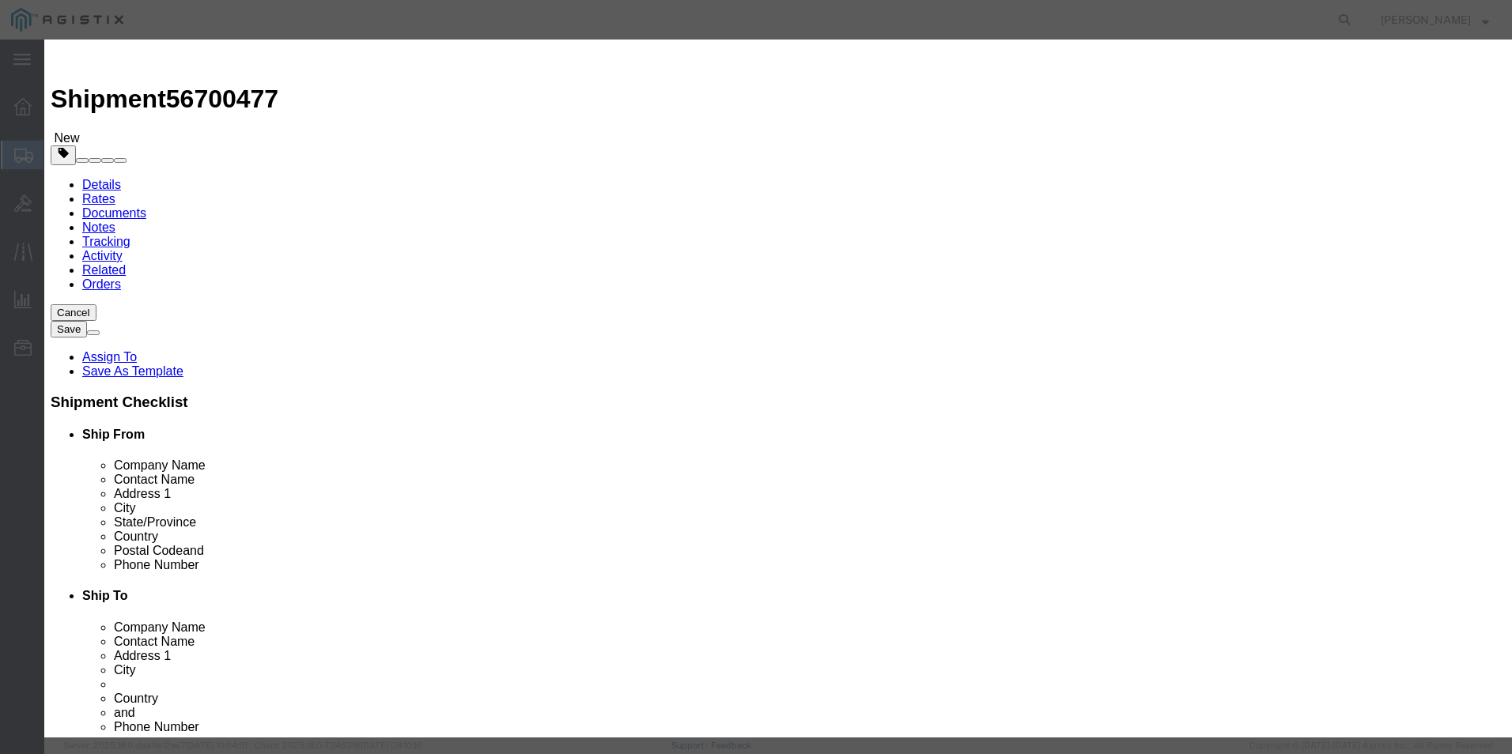
click textarea
paste textarea ""lnterplast Group High Density Commercial Can Liner Value Pack, 16 gal, 7 mic, …"
type textarea ""lnterplast Group High Density Commercial Can Liner Value Pack, 16 gal, 7 mic, …"
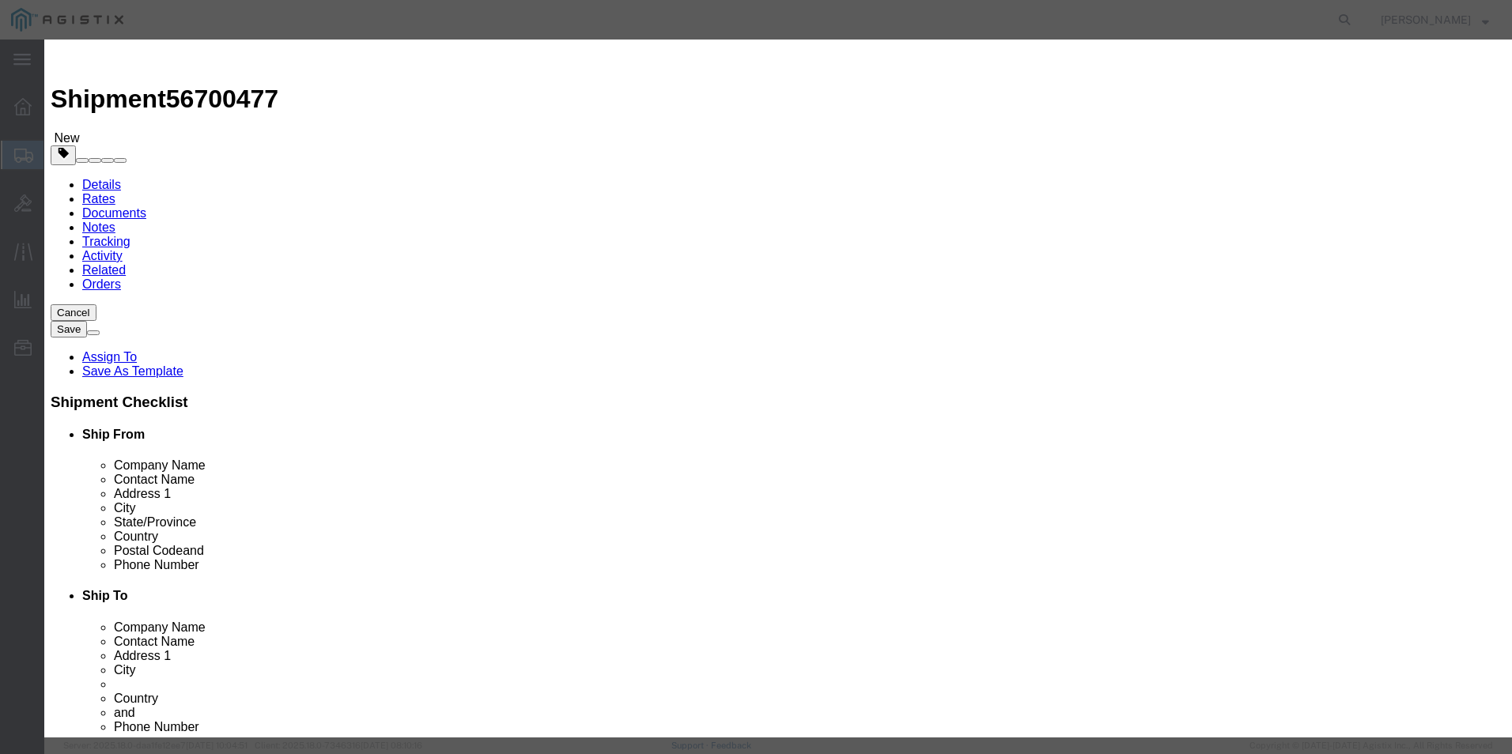
click input "text"
paste input ""lnterplast Group High Density Commercial Can Liner Value Pack, 16 gal, 7 mic, …"
type input ""lnterplast Group High Density Commercial Can Liner Value Pack, 16 gal, 7 mic, …"
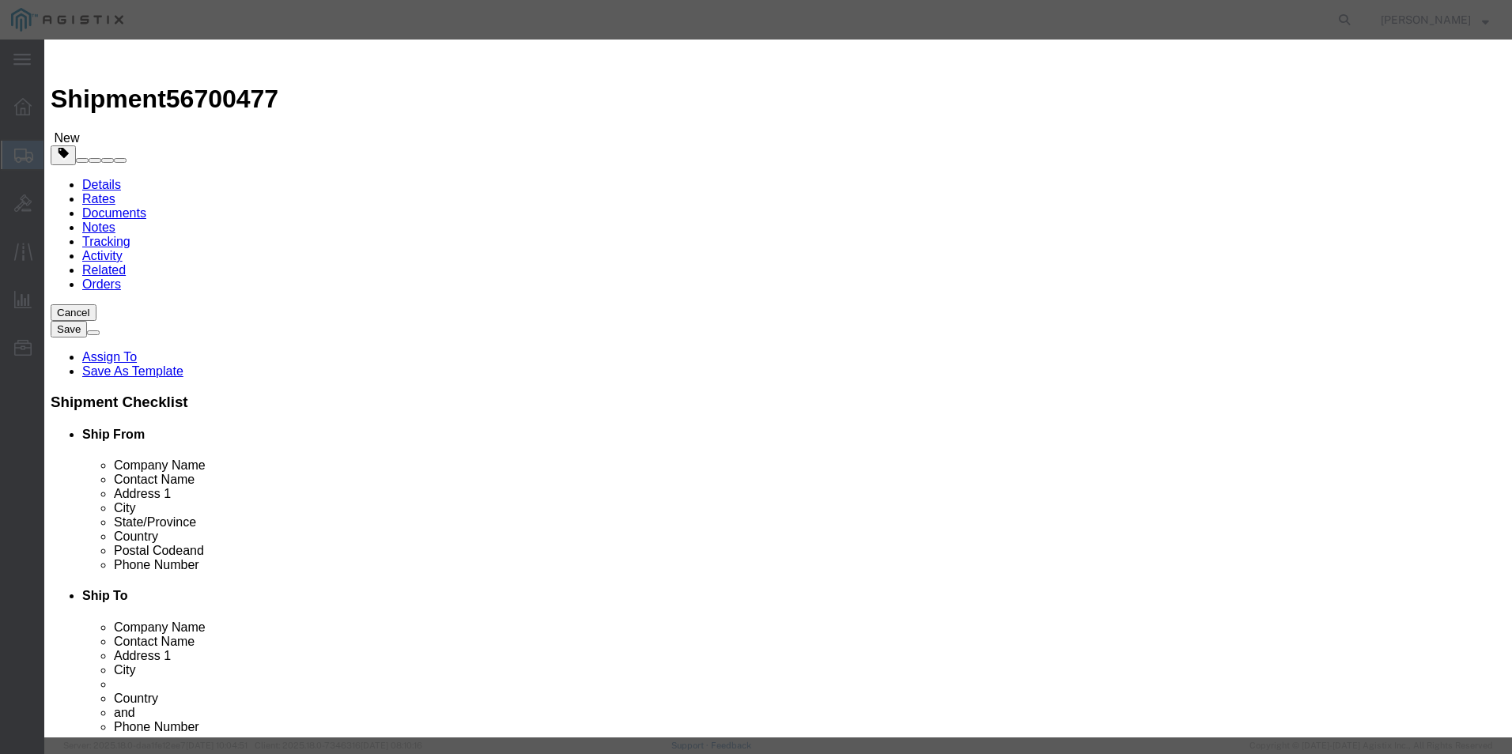
click input "0"
type input "3"
click input "text"
type input "118.47"
click select "Select 50 55 60 65 70 85 92.5 100 125 175 250 300 400"
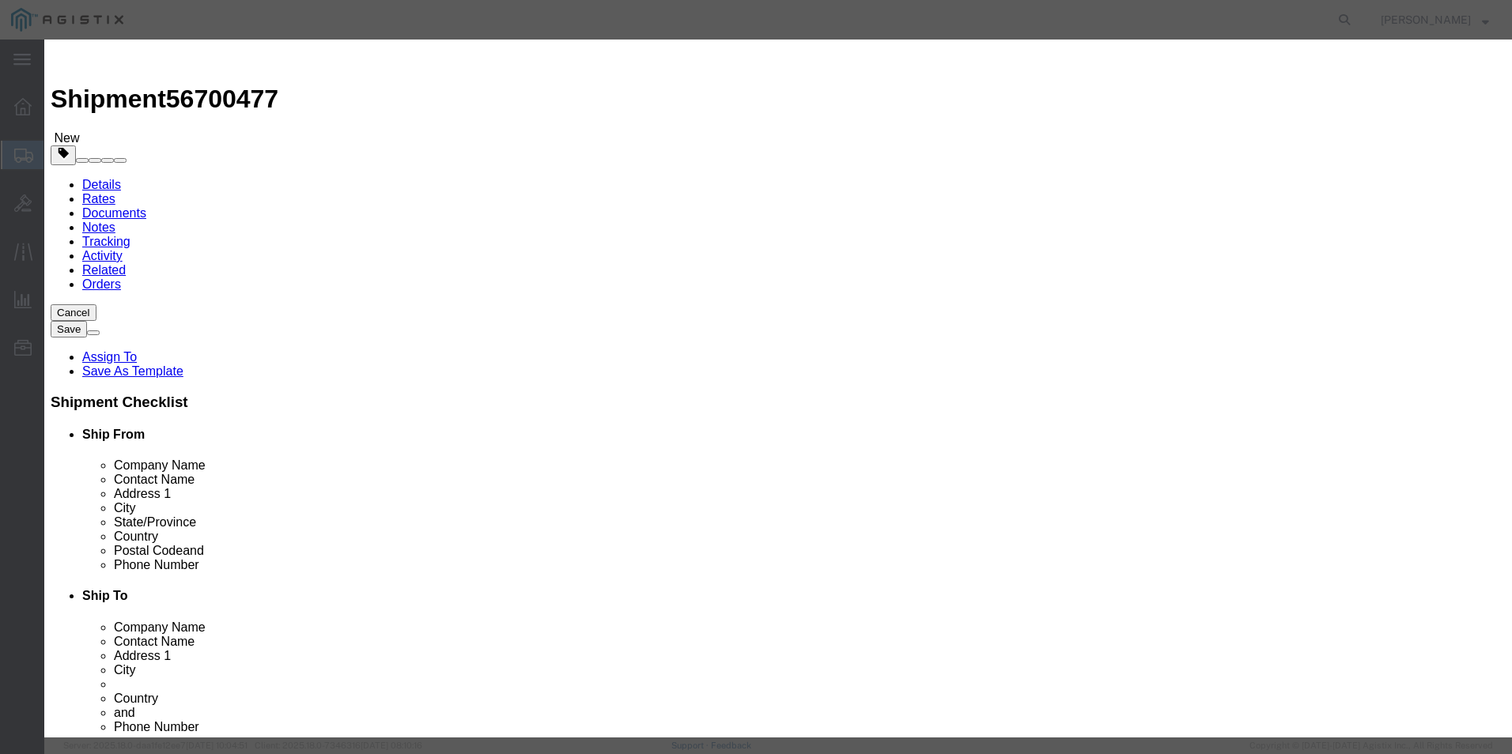
select select "92.5"
click select "Select 50 55 60 65 70 85 92.5 100 125 175 250 300 400"
click select "Select [GEOGRAPHIC_DATA] [GEOGRAPHIC_DATA] [GEOGRAPHIC_DATA] [GEOGRAPHIC_DATA] …"
select select "US"
click select "Select [GEOGRAPHIC_DATA] [GEOGRAPHIC_DATA] [GEOGRAPHIC_DATA] [GEOGRAPHIC_DATA] …"
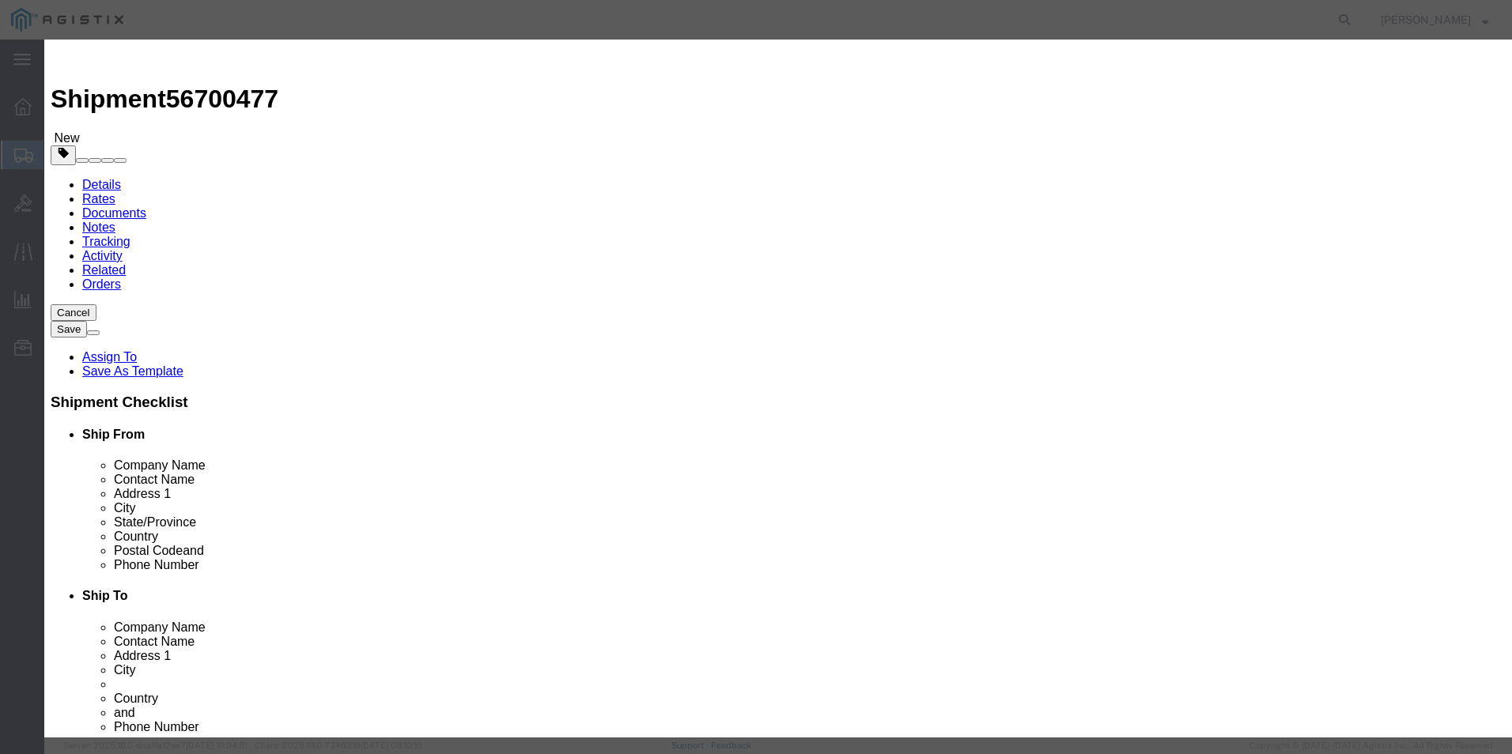
scroll to position [158, 0]
click select "Select ATF BIS DEA EPA FDA FTR ITAR OFAC Other (OPA)"
select select "BIS"
click select "Select ATF BIS DEA EPA FDA FTR ITAR OFAC Other (OPA)"
click select "Select AGR-Agricultural APP-Computers APR-Additional Permissive Exports AVS-Air…"
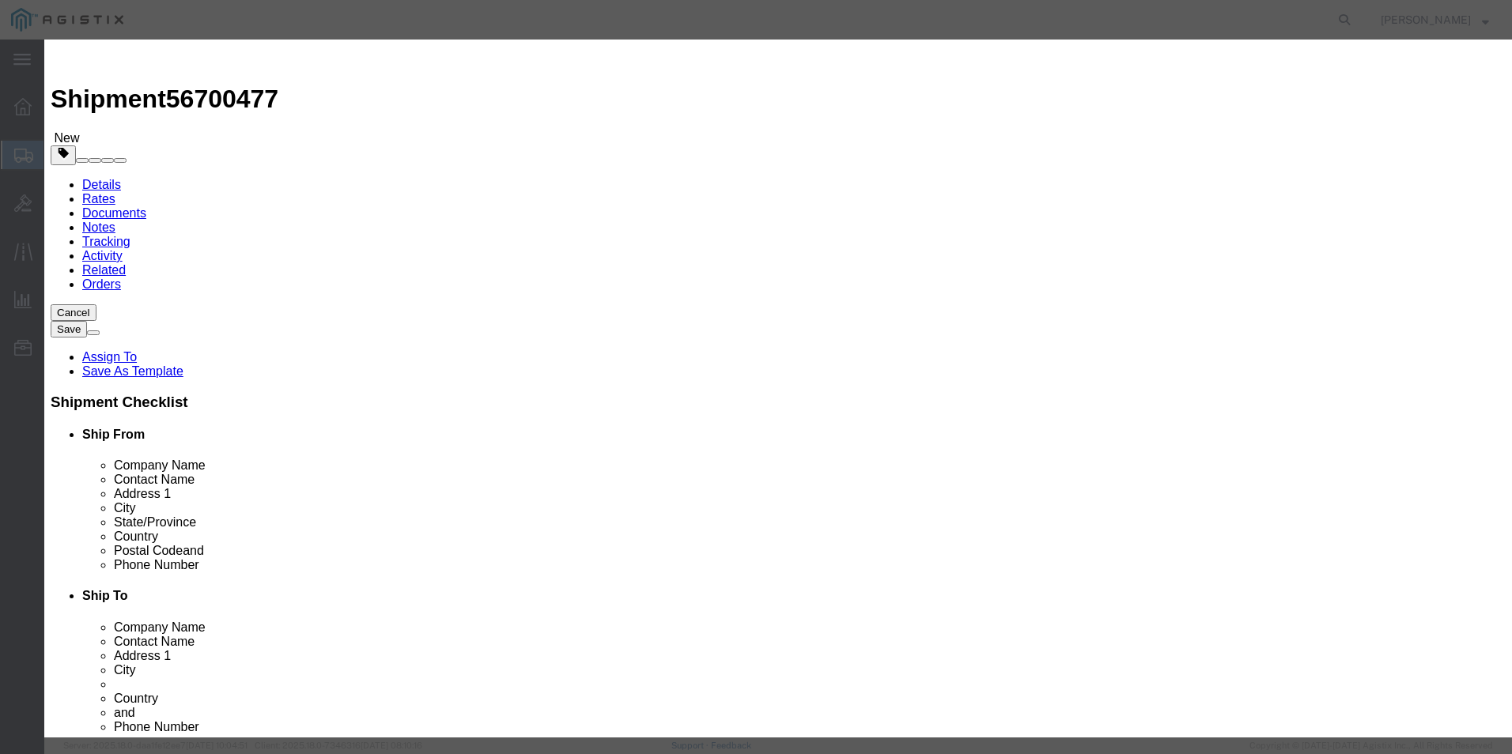
select select "NLR"
click select "Select AGR-Agricultural APP-Computers APR-Additional Permissive Exports AVS-Air…"
click button "Save & Close"
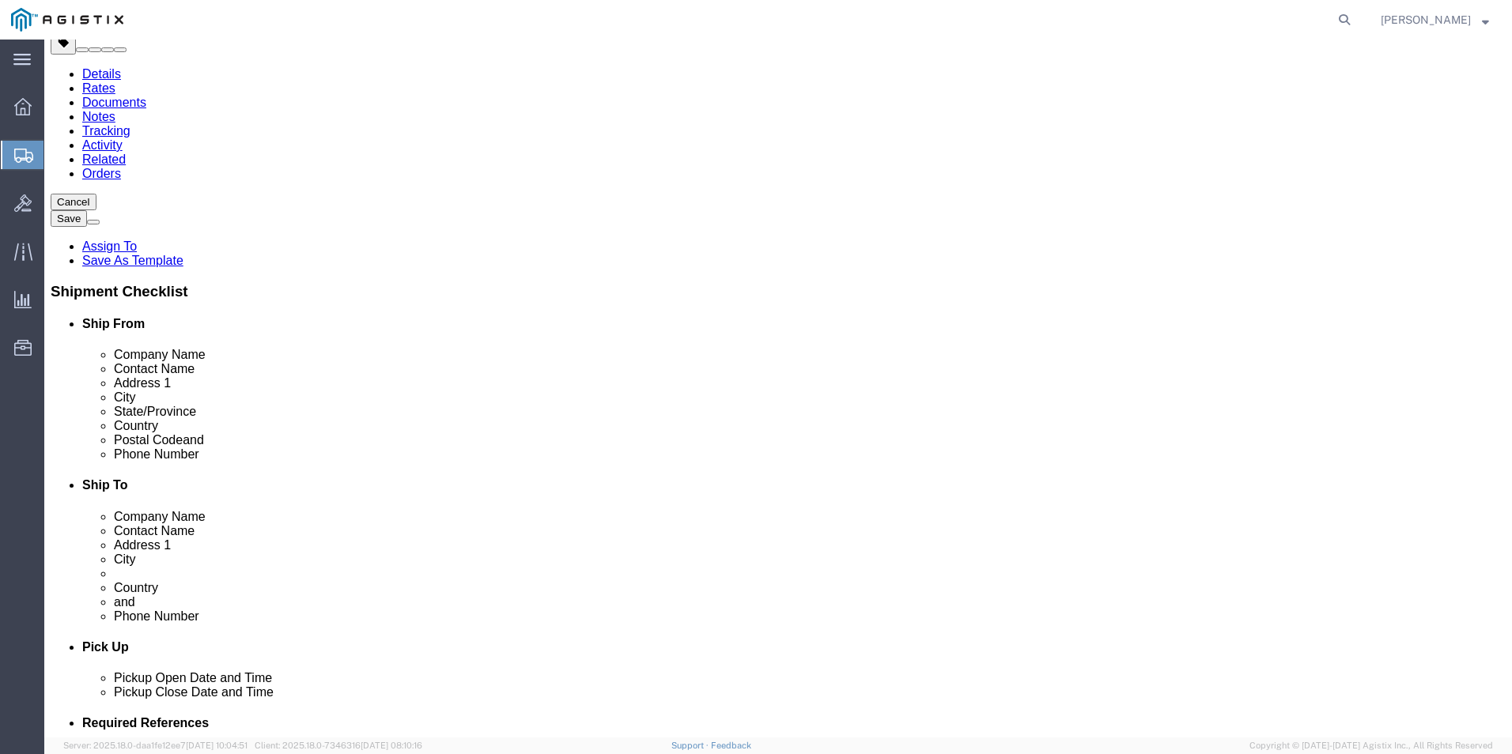
scroll to position [116, 0]
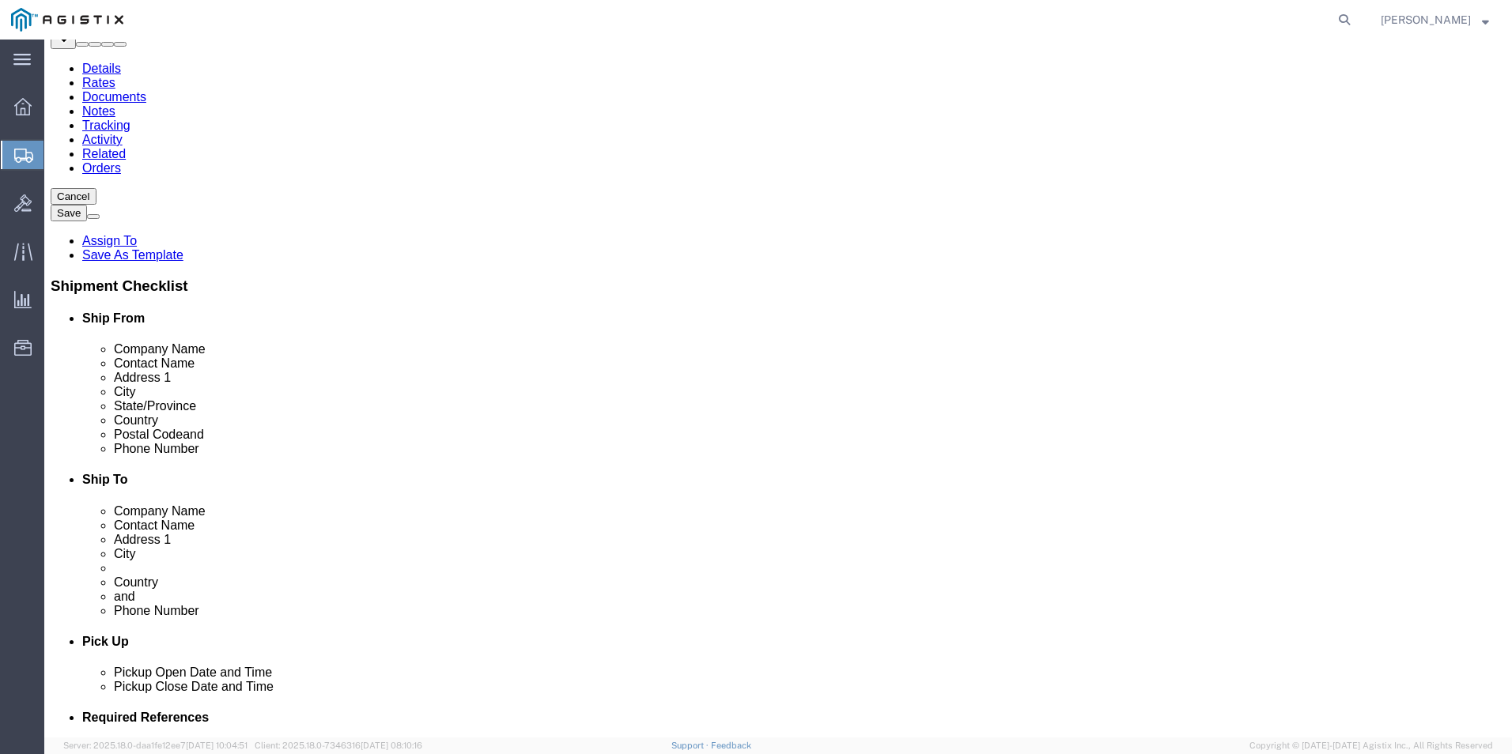
click link "Add Content"
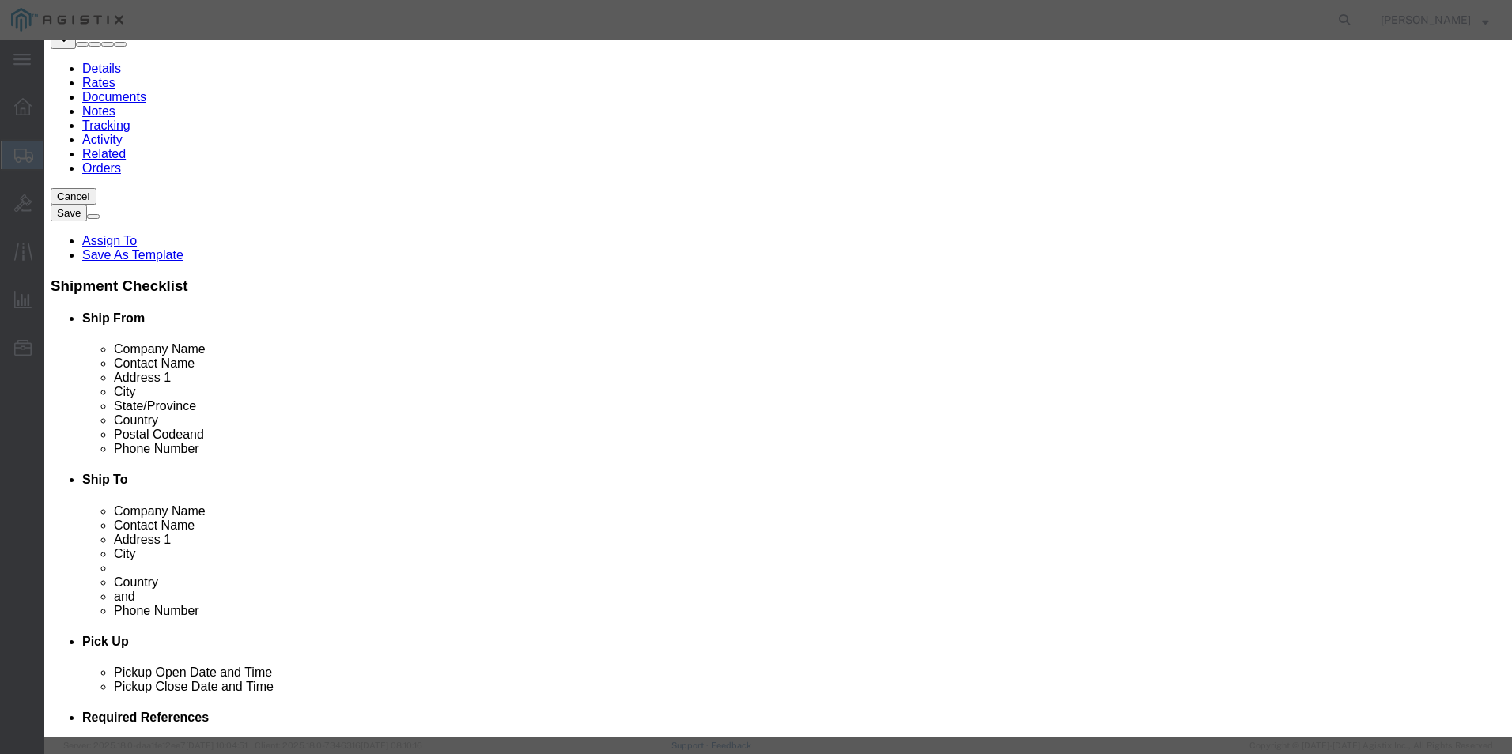
click textarea
paste textarea ""lnterplast Group High Density Commercial Can Liner Value Pack, 16 gal, 7 mic, …"
type textarea ""lnterplast Group High Density Commercial Can Liner Value Pack, 16 gal, 7 mic, …"
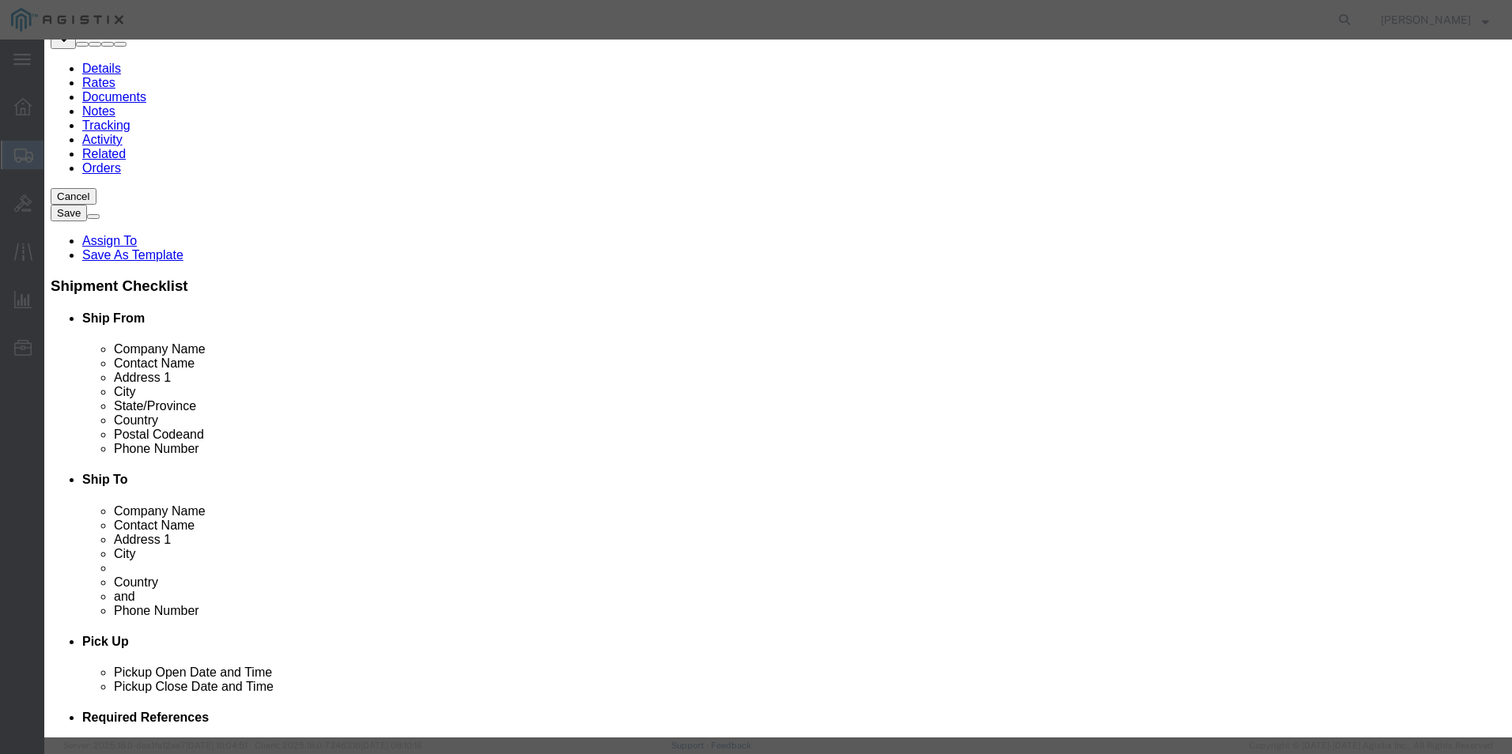
click input "text"
paste input ""lnterplast Group High Density Commercial Can Liner Value Pack, 16 gal, 7 mic, …"
type input ""lnterplast Group High Density Commercial Can Liner Value Pack, 16 gal, 7 mic, …"
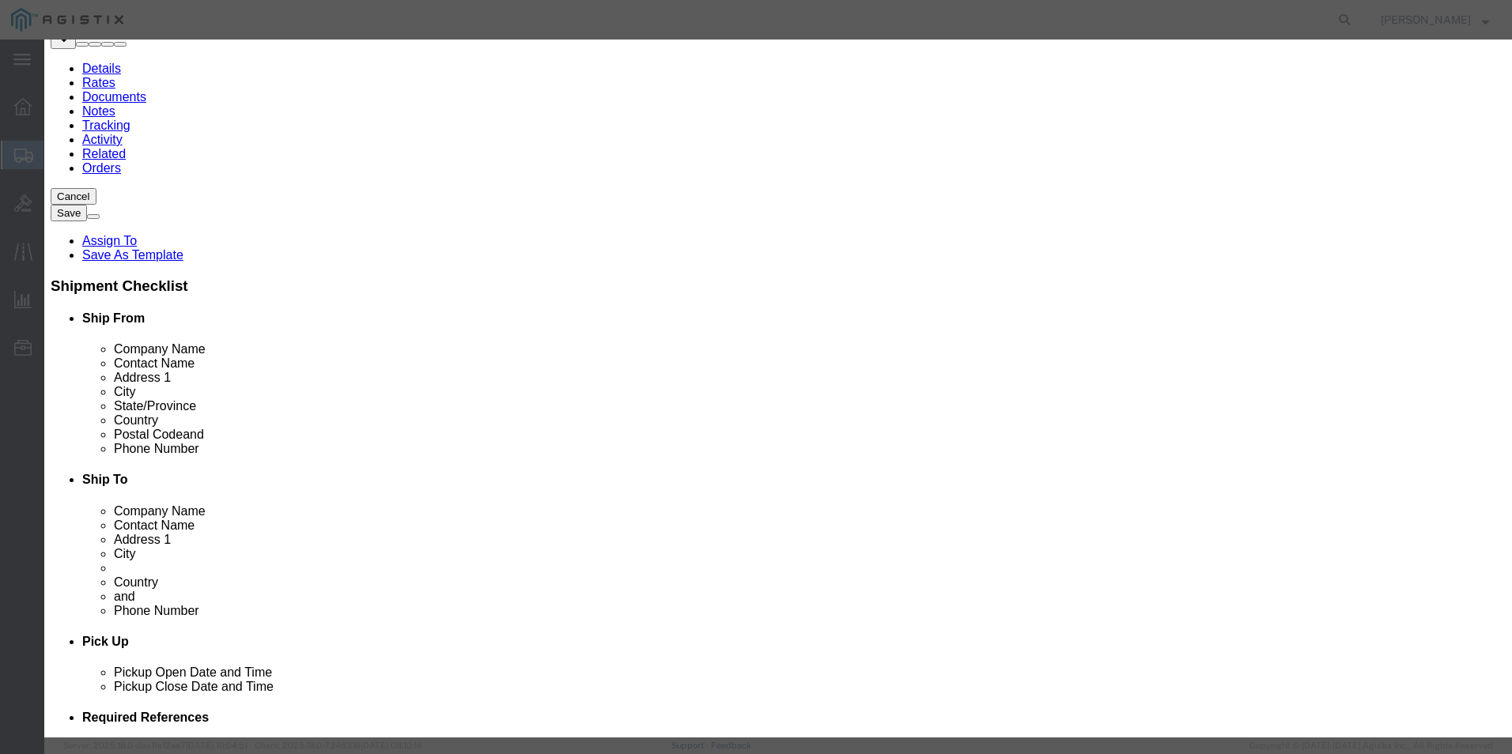
click input "0"
type input "25"
click input "text"
click select "Select [GEOGRAPHIC_DATA] [GEOGRAPHIC_DATA] [GEOGRAPHIC_DATA] [GEOGRAPHIC_DATA] …"
select select "US"
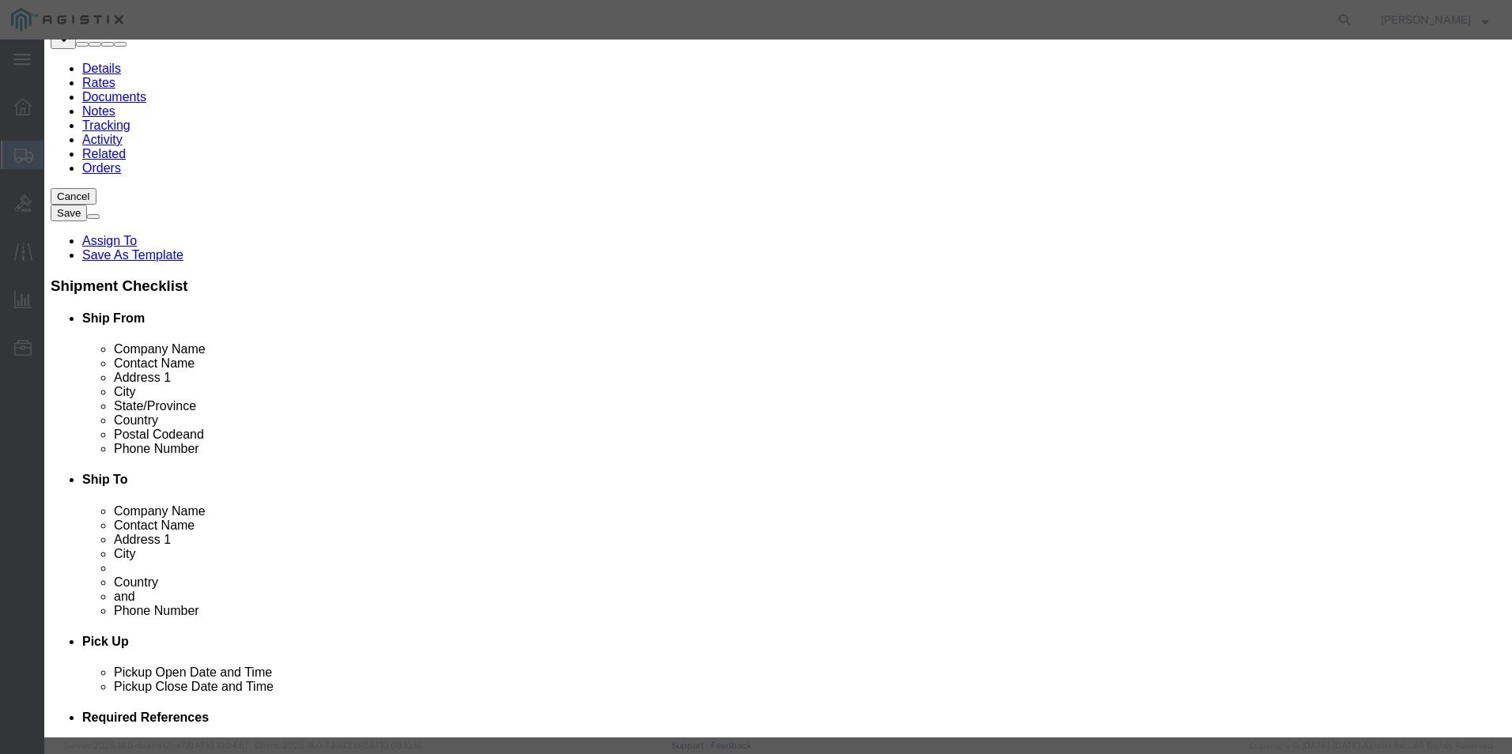
click select "Select [GEOGRAPHIC_DATA] [GEOGRAPHIC_DATA] [GEOGRAPHIC_DATA] [GEOGRAPHIC_DATA] …"
click select "Select 50 55 60 65 70 85 92.5 100 125 175 250 300 400"
select select "92.5"
click select "Select 50 55 60 65 70 85 92.5 100 125 175 250 300 400"
click input "text"
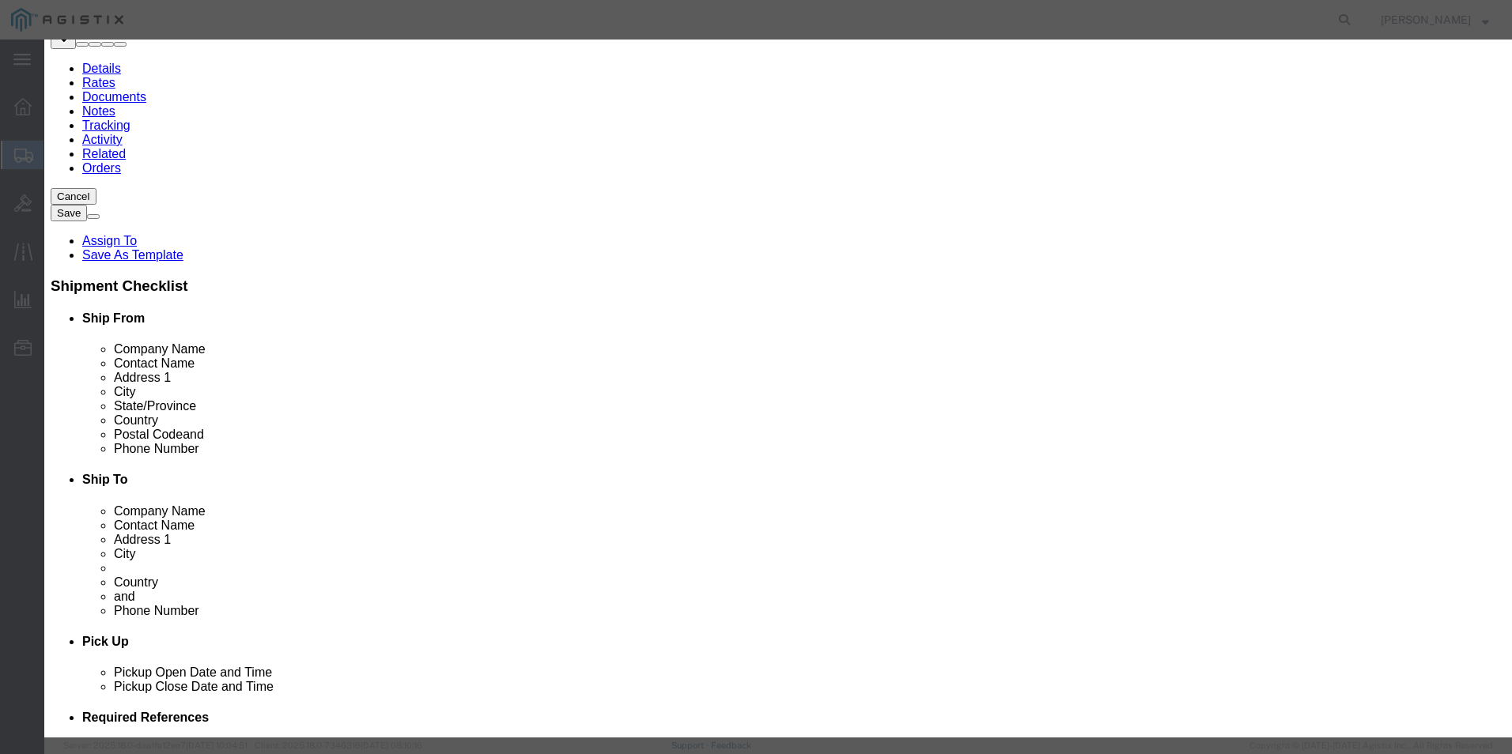
type input "170.50"
click input "text"
paste input "140544"
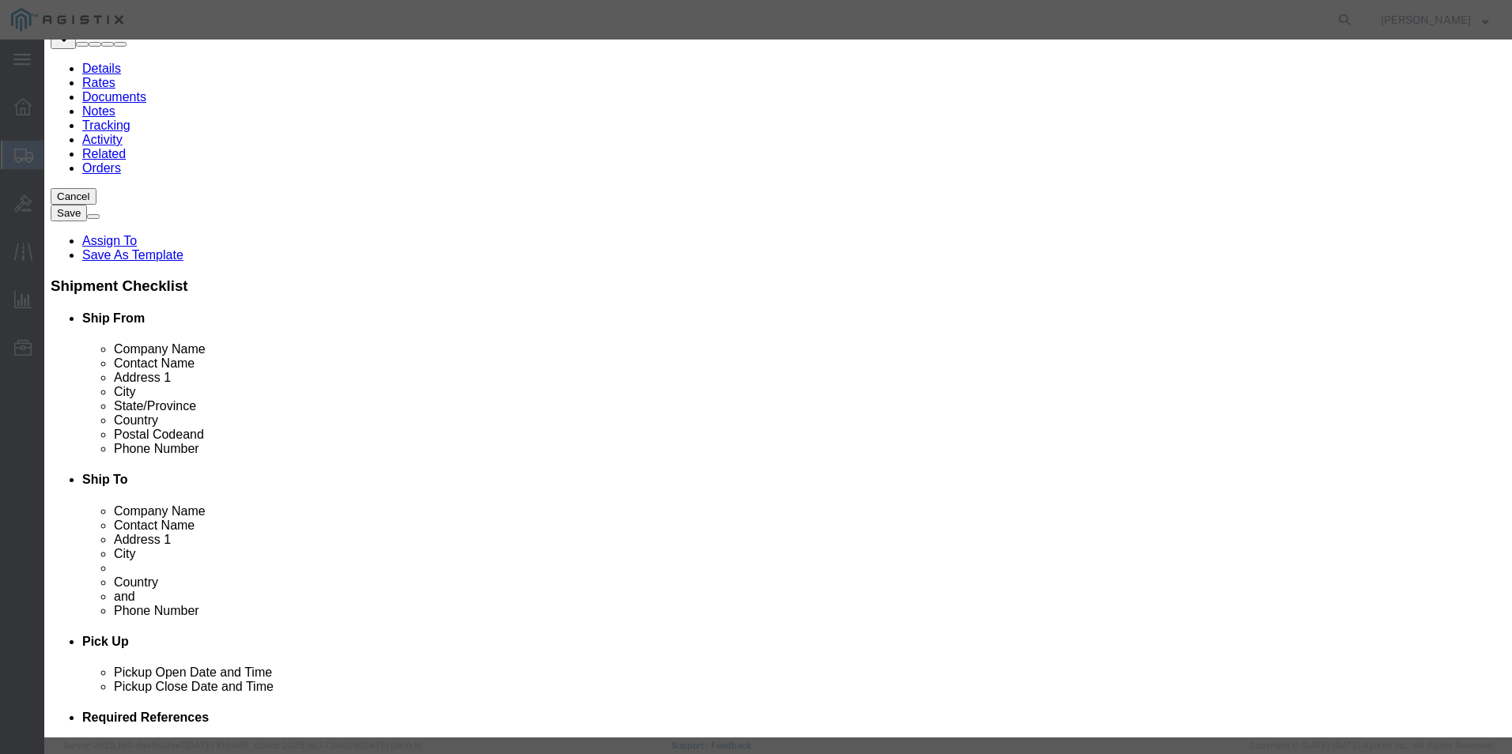
type input "140544"
click select "Select ATF BIS DEA EPA FDA FTR ITAR OFAC Other (OPA)"
select select "BIS"
click select "Select ATF BIS DEA EPA FDA FTR ITAR OFAC Other (OPA)"
click select "Select AGR-Agricultural APP-Computers APR-Additional Permissive Exports AVS-Air…"
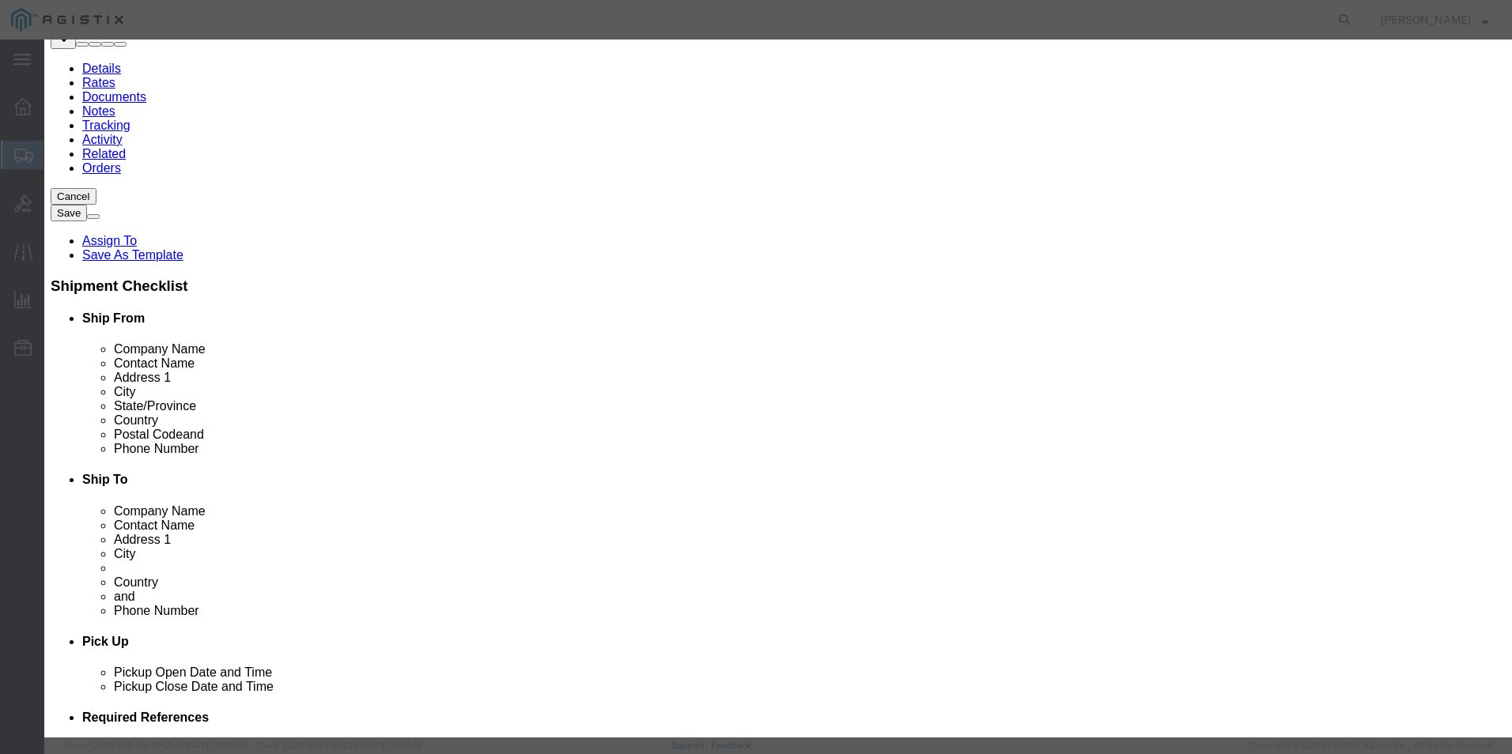
select select "NLR"
click select "Select AGR-Agricultural APP-Computers APR-Additional Permissive Exports AVS-Air…"
click button "Save & Close"
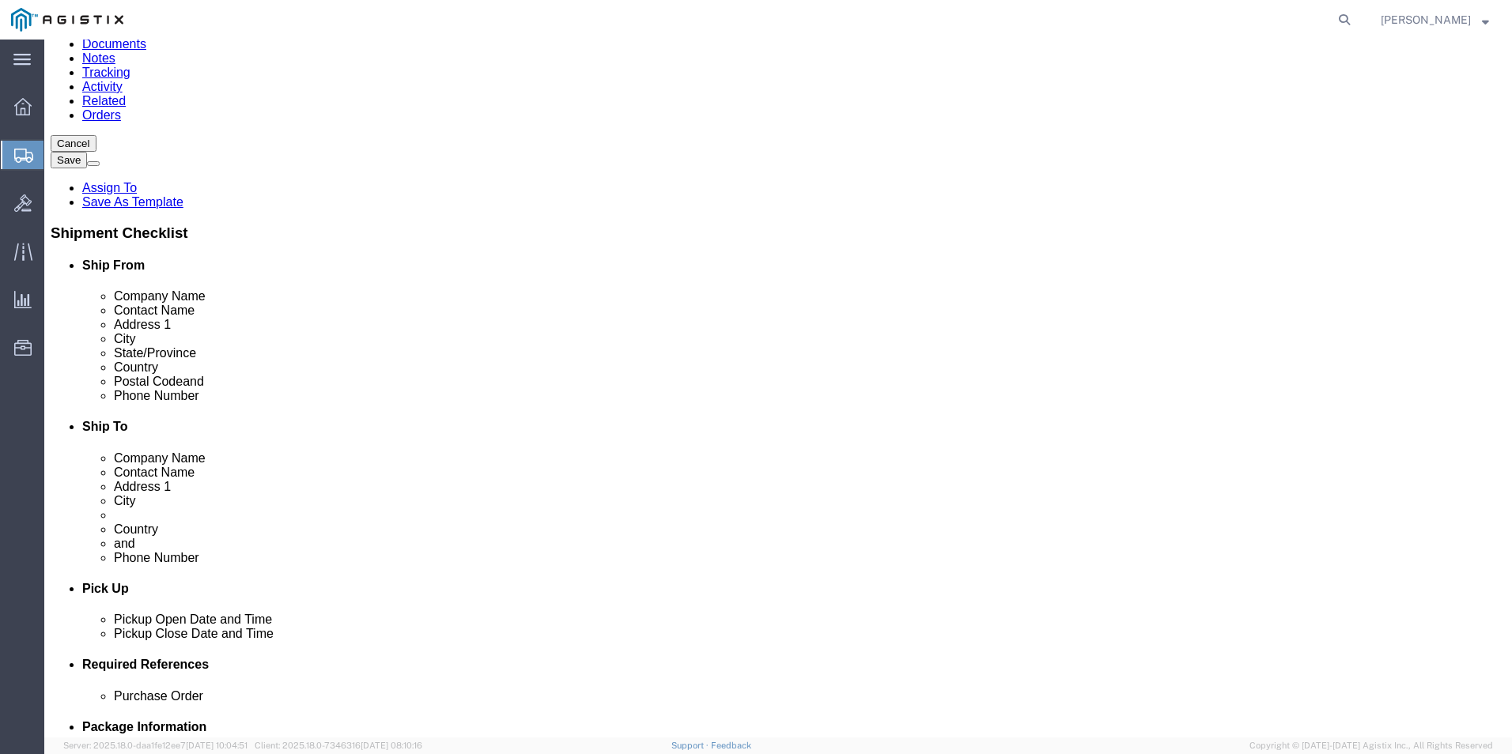
scroll to position [248, 0]
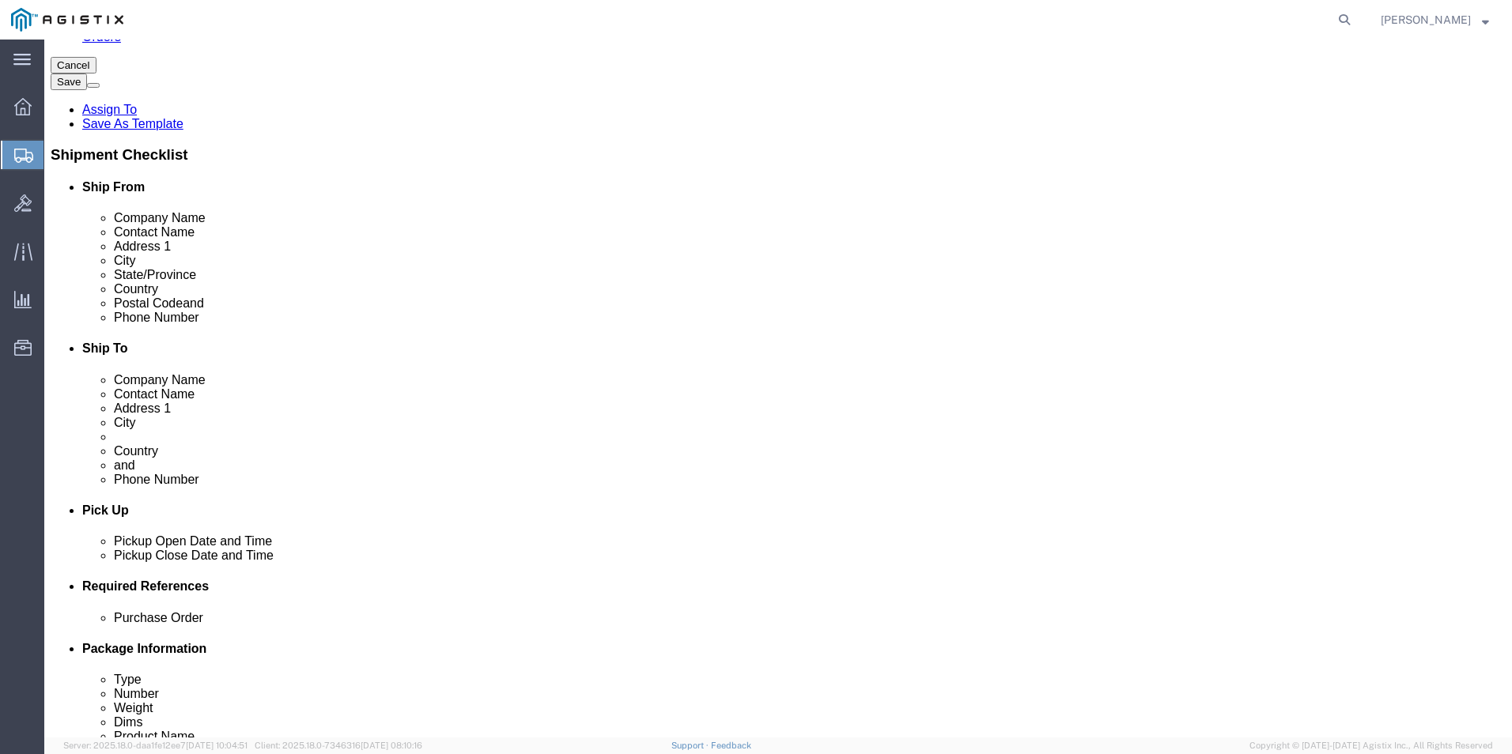
click link "Add Content"
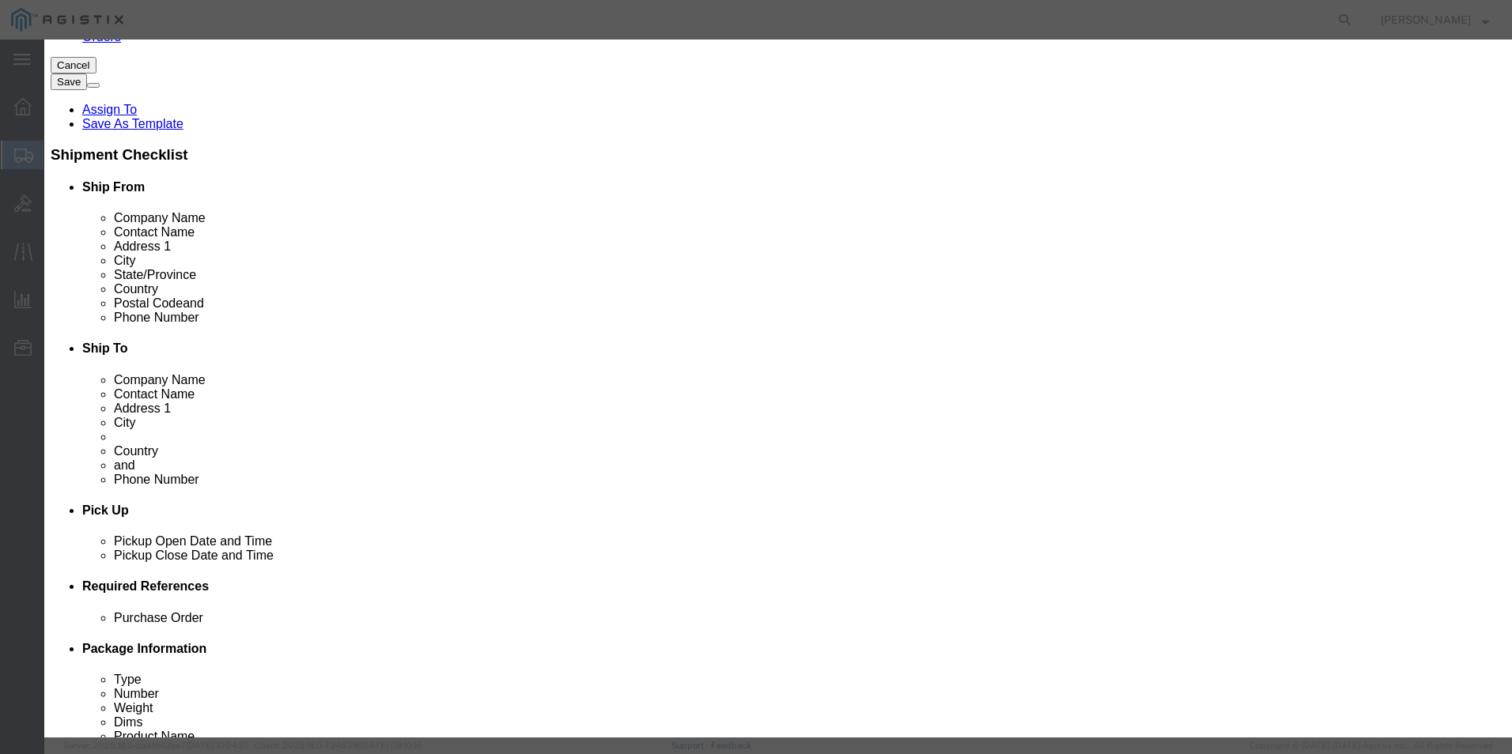
click textarea
paste textarea ""Highmark Multi-Fold 1-Ply Paper Towels, 100% Recycled, Natural, 250 Sheets Per…"
type textarea ""Highmark Multi-Fold 1-Ply Paper Towels, 100% Recycled, Natural, 250 Sheets Per…"
click input "text"
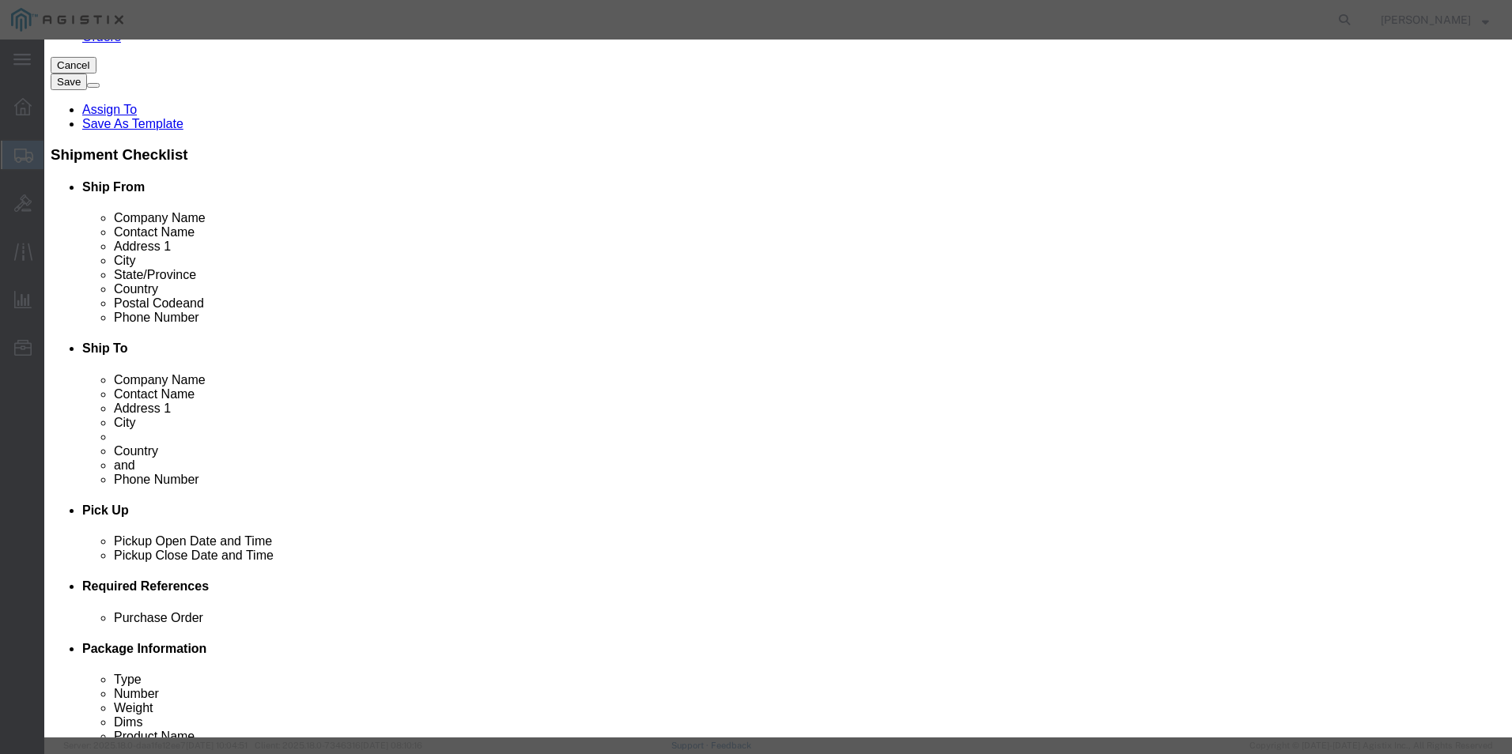
paste input ""Highmark Multi-Fold 1-Ply Paper Towels, 100% Recycled, Natural, 250 Sheets Per…"
type input ""Highmark Multi-Fold 1-Ply Paper Towels, 100% Recycled, Natural, 250 Sheets Per…"
click input "0"
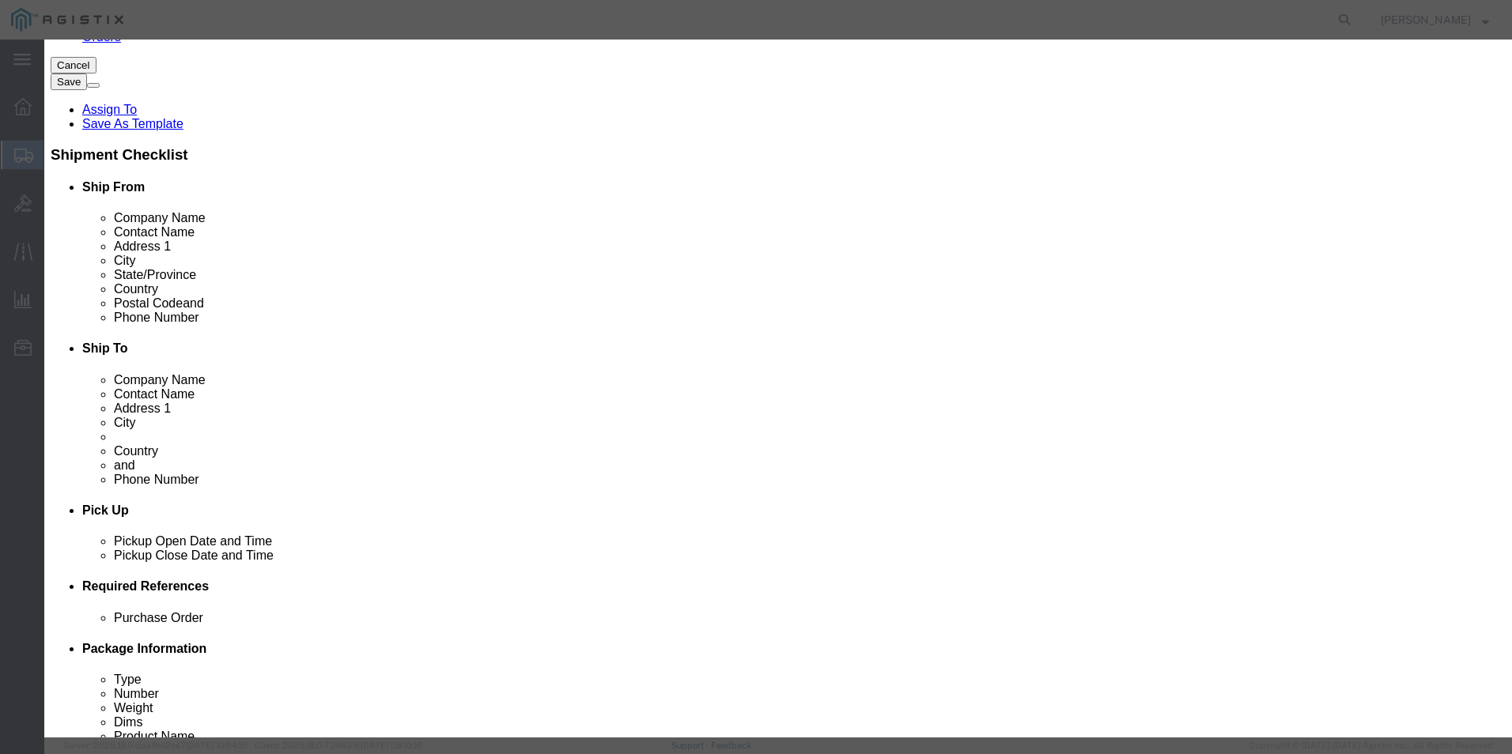
click input "text"
paste input "468770"
type input "468770"
click select "Select 50 55 60 65 70 85 92.5 100 125 175 250 300 400"
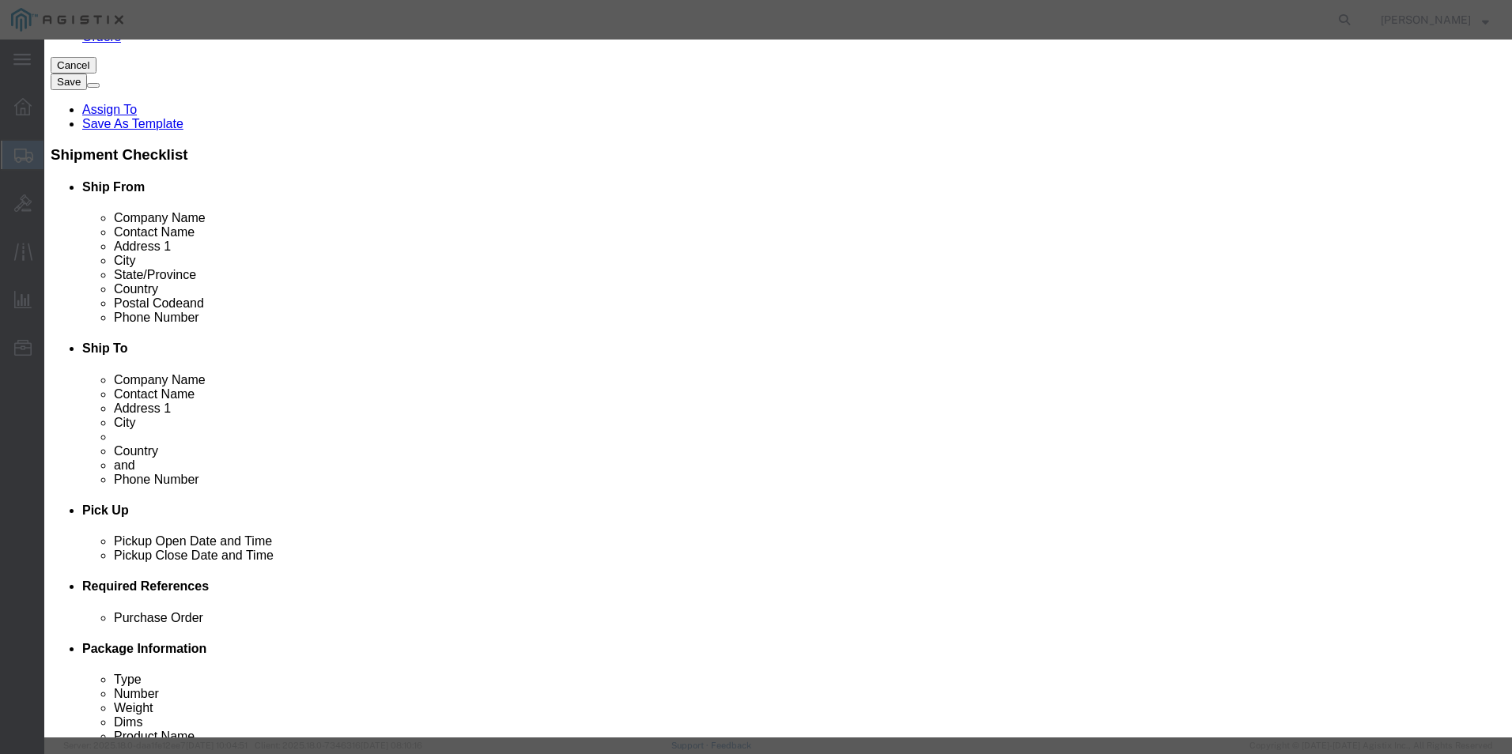
select select "92.5"
click select "Select 50 55 60 65 70 85 92.5 100 125 175 250 300 400"
click input "0"
type input "15"
click input "text"
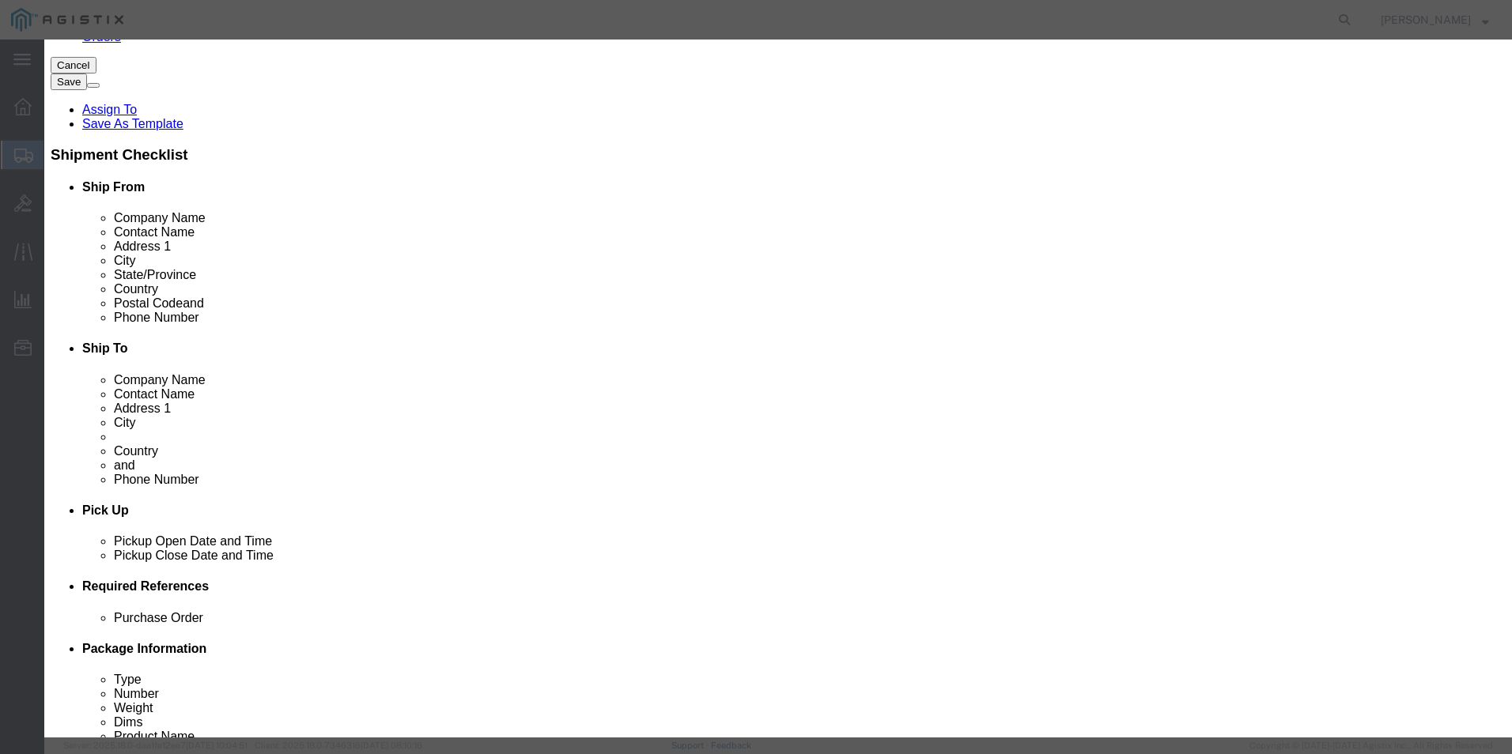
type input "317.85"
click select "Select [GEOGRAPHIC_DATA] [GEOGRAPHIC_DATA] [GEOGRAPHIC_DATA] [GEOGRAPHIC_DATA] …"
select select "US"
click select "Select [GEOGRAPHIC_DATA] [GEOGRAPHIC_DATA] [GEOGRAPHIC_DATA] [GEOGRAPHIC_DATA] …"
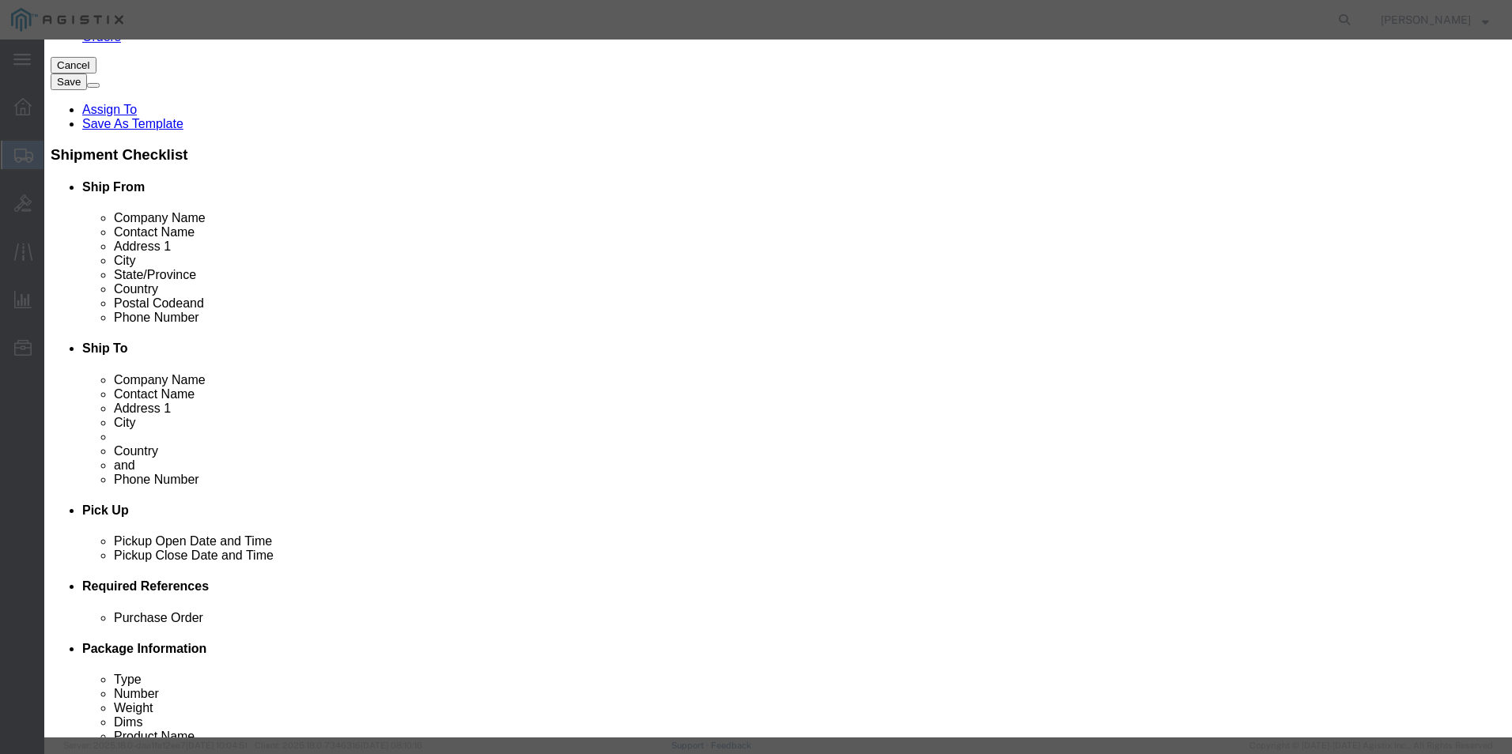
click select "Select ATF BIS DEA EPA FDA FTR ITAR OFAC Other (OPA)"
select select "BIS"
click select "Select ATF BIS DEA EPA FDA FTR ITAR OFAC Other (OPA)"
click select "Select AGR-Agricultural APP-Computers APR-Additional Permissive Exports AVS-Air…"
select select "NLR"
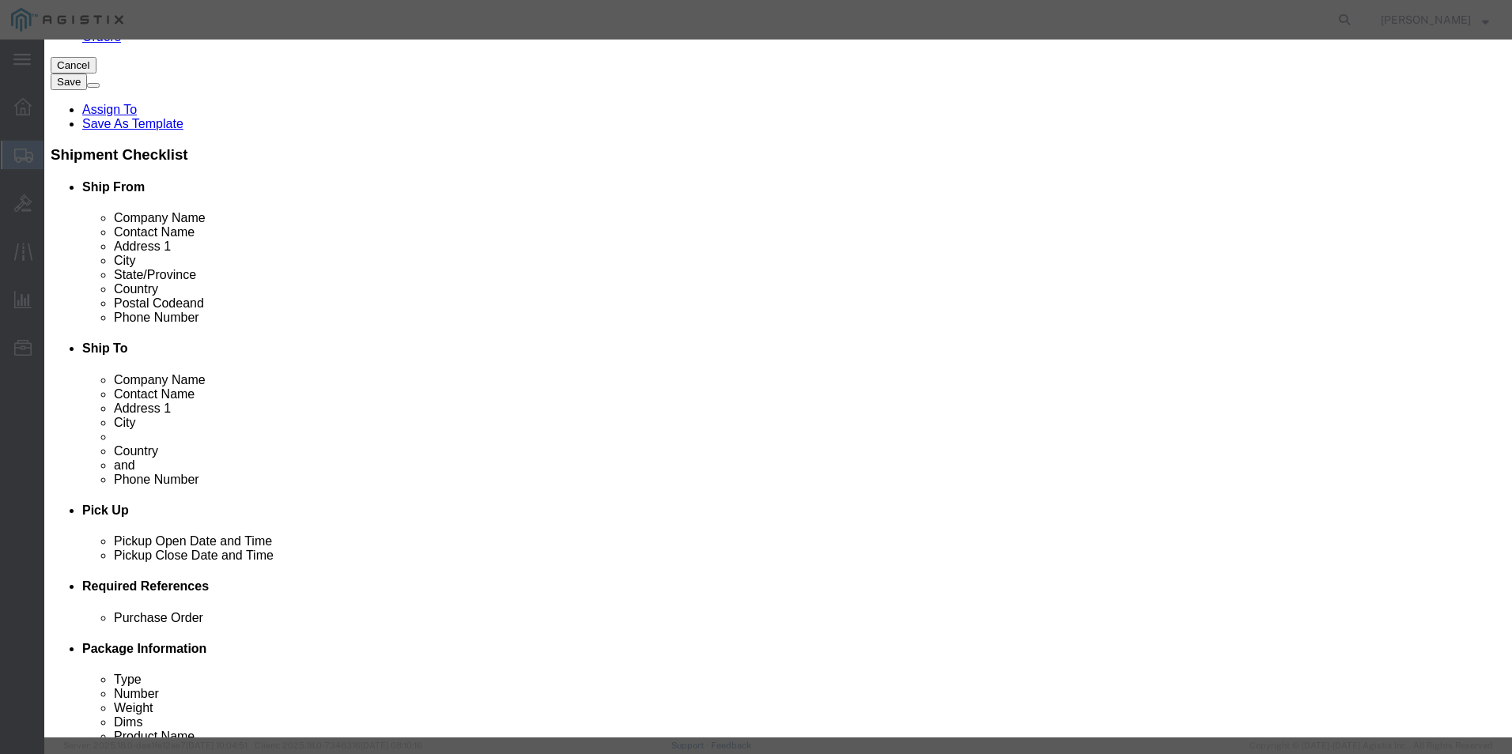
click select "Select AGR-Agricultural APP-Computers APR-Additional Permissive Exports AVS-Air…"
click button "Save & Close"
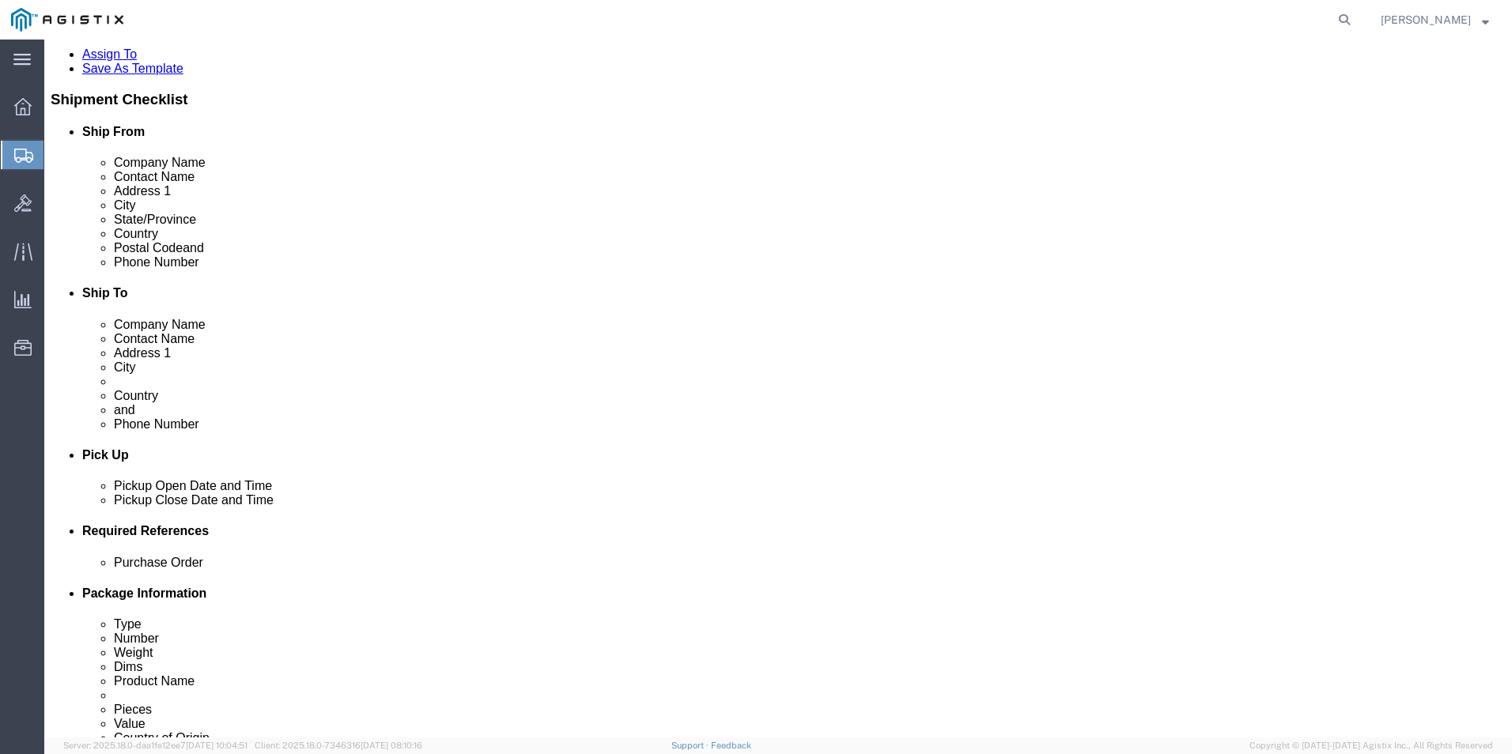
scroll to position [379, 0]
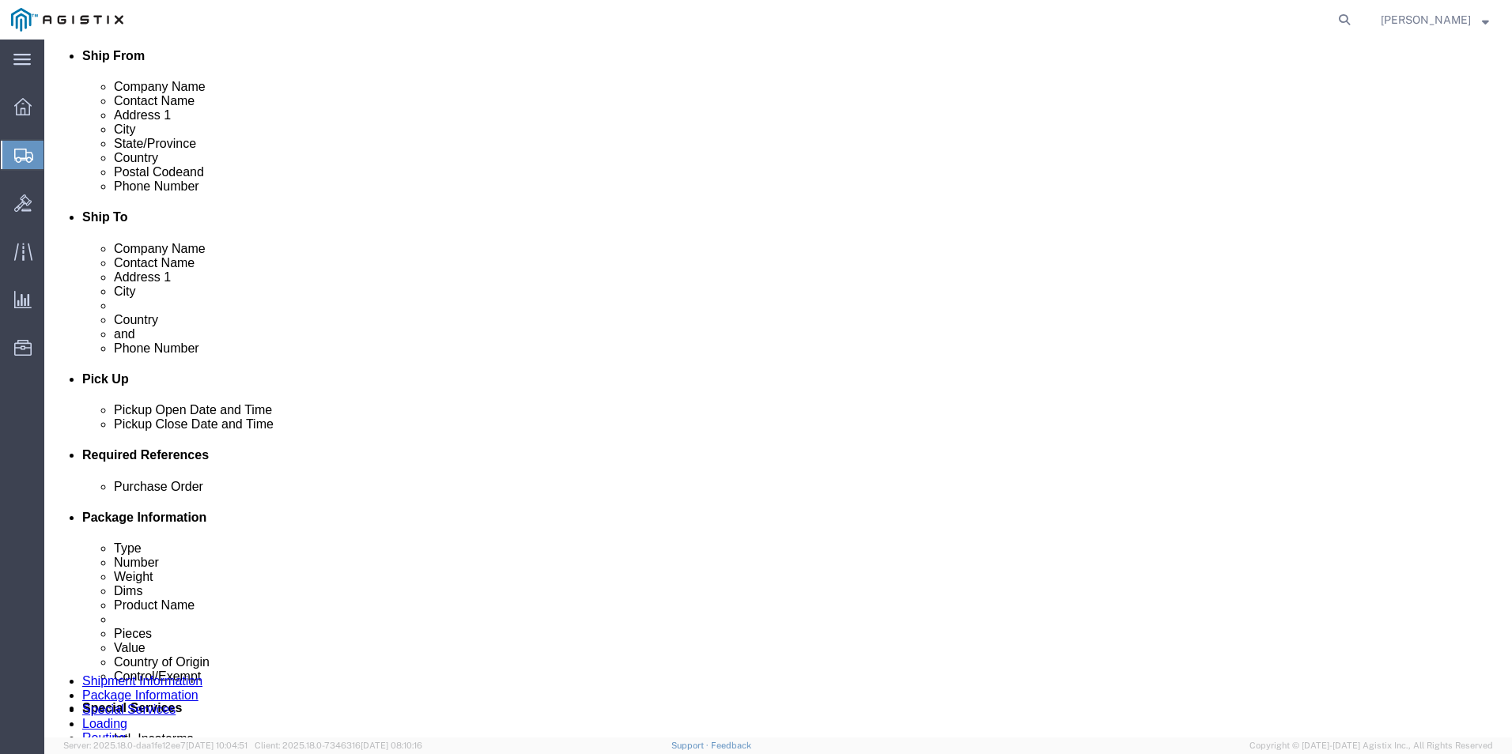
click link "Add Content"
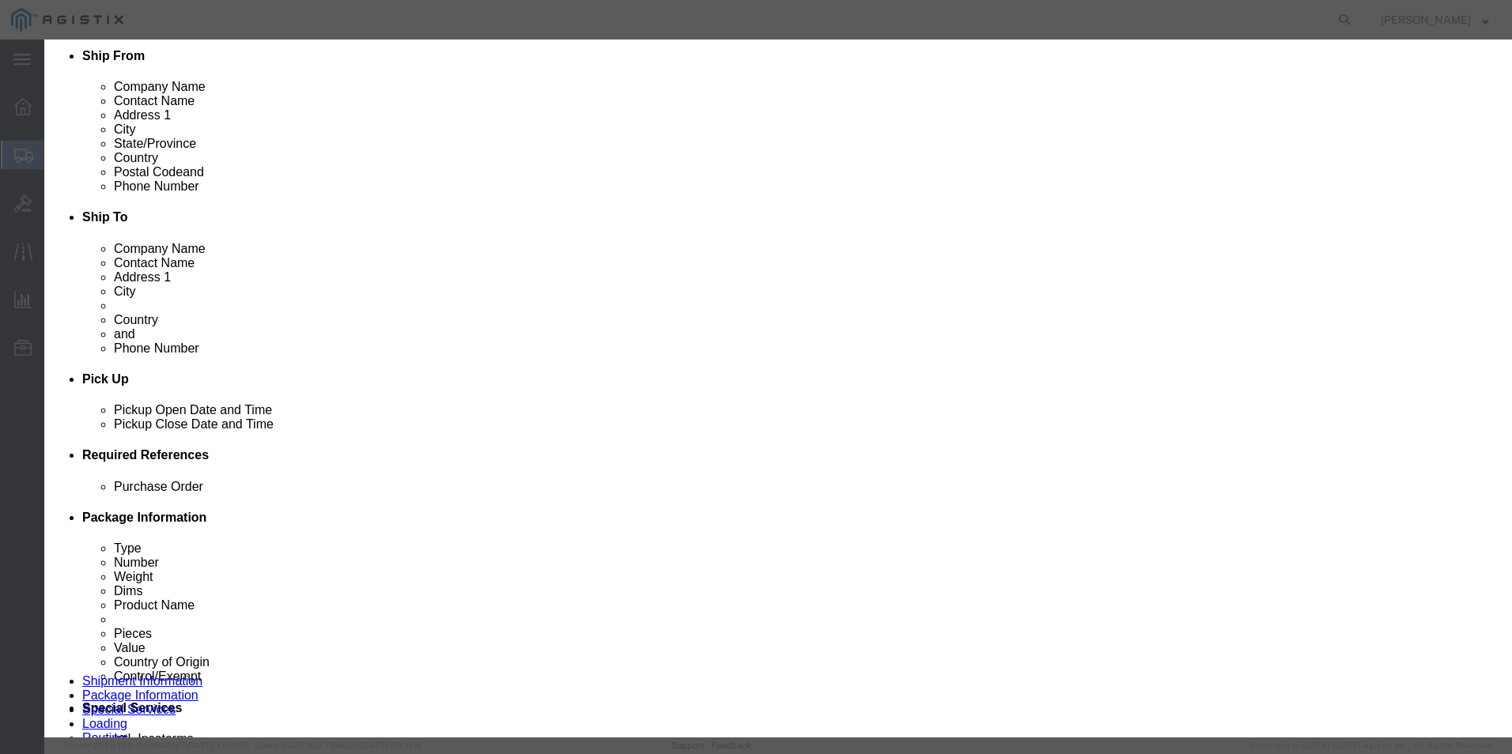
click textarea
paste textarea ""Clorox Disinfecting Wipes, Bleach Free, Crisp Lemon, 35 Wipes Per Pack, Case O…"
type textarea ""Clorox Disinfecting Wipes, Bleach Free, Crisp Lemon, 35 Wipes Per Pack, Case O…"
click input "text"
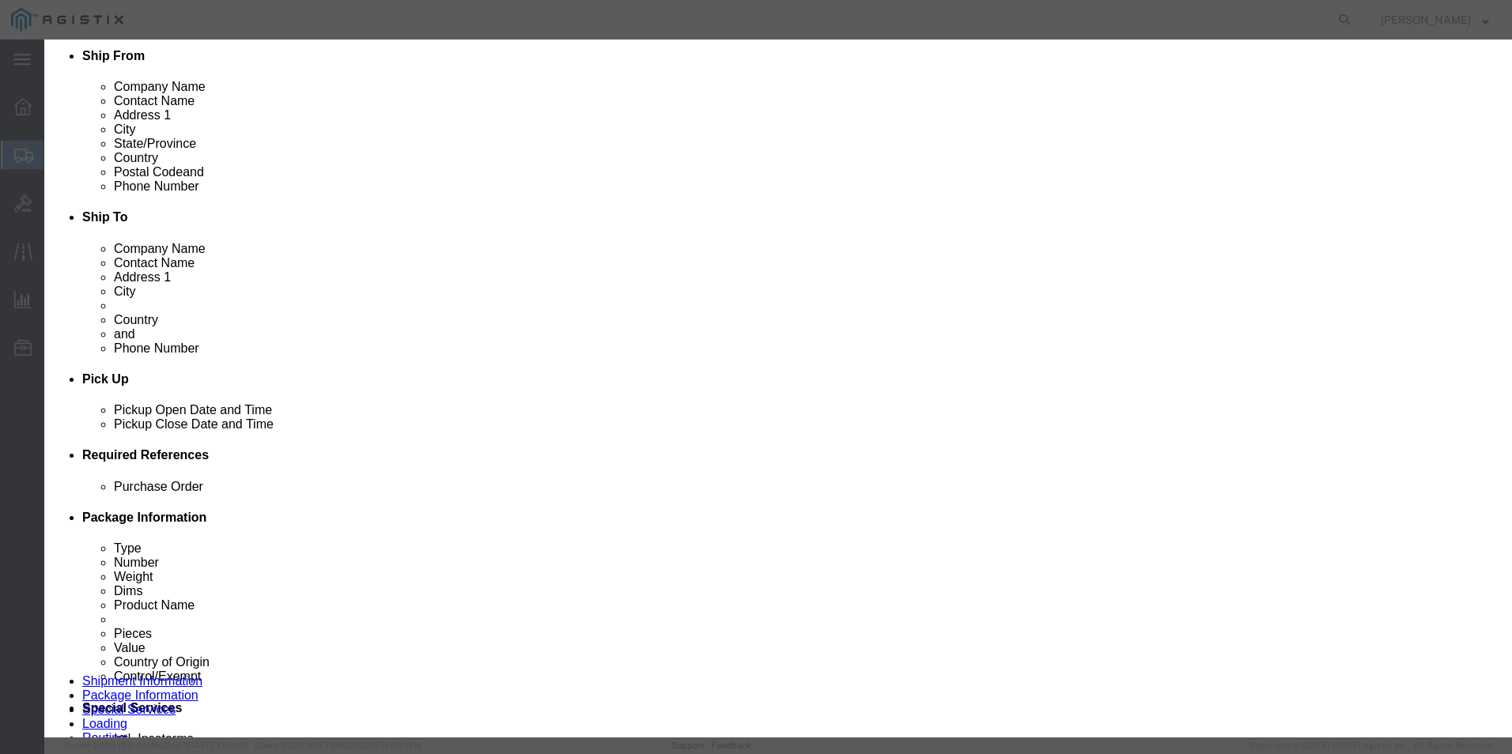
paste input ""Clorox Disinfecting Wipes, Bleach Free, Crisp Lemon, 35 Wipes Per Pack, Case O…"
type input ""Clorox Disinfecting Wipes, Bleach Free, Crisp Lemon, 35 Wipes Per Pack, Case O…"
click input "0"
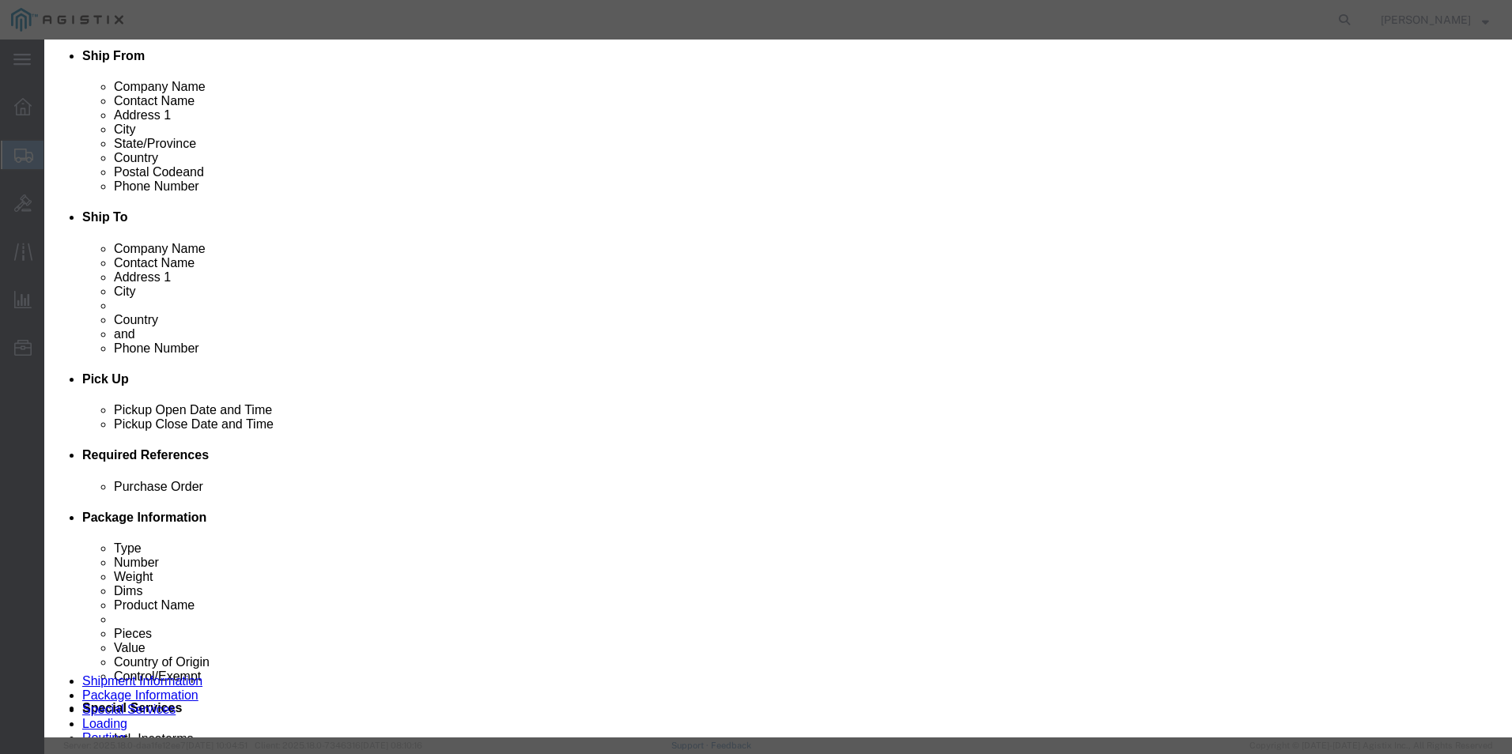
type input "2"
click input "text"
type input "78.68"
click select "Select 50 55 60 65 70 85 92.5 100 125 175 250 300 400"
select select "92.5"
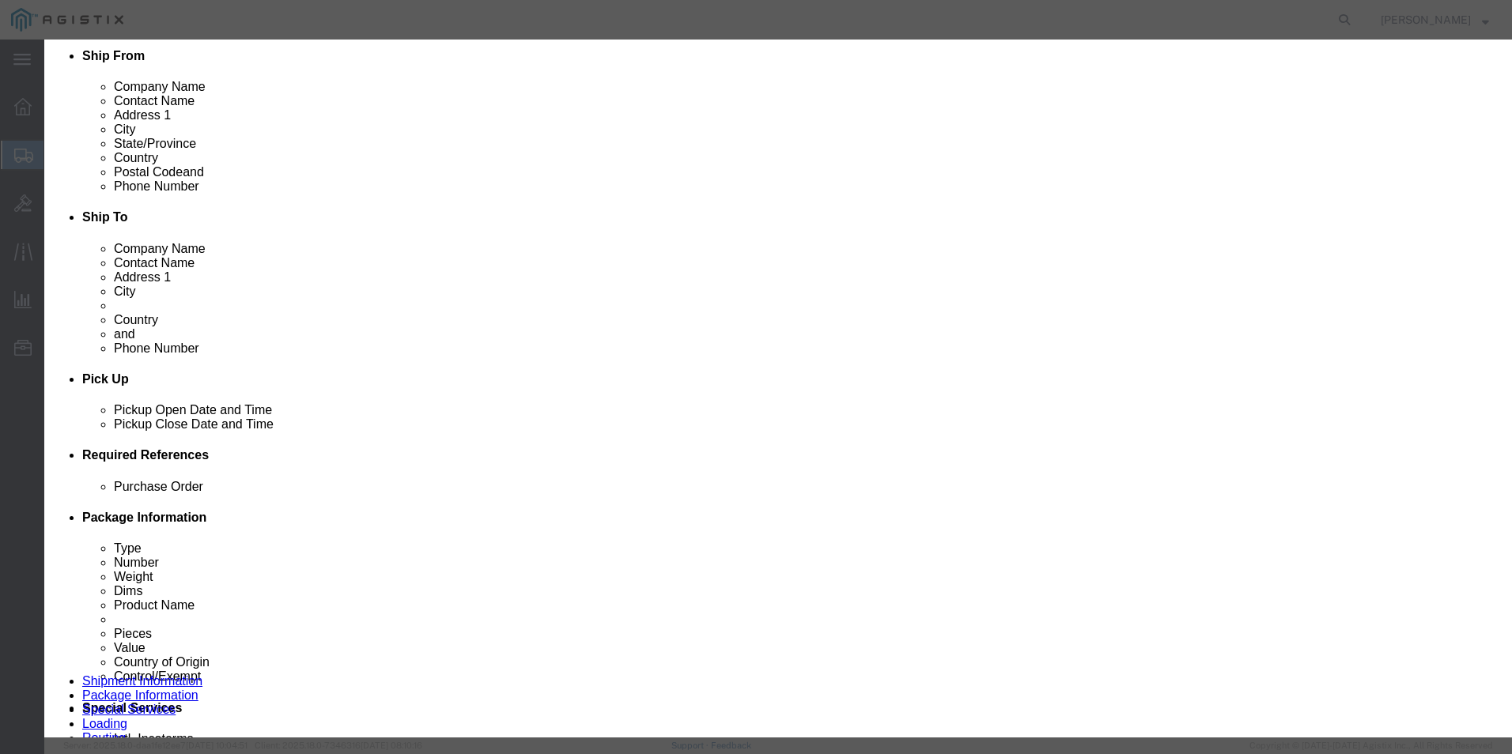
click select "Select 50 55 60 65 70 85 92.5 100 125 175 250 300 400"
click select "Select [GEOGRAPHIC_DATA] [GEOGRAPHIC_DATA] [GEOGRAPHIC_DATA] [GEOGRAPHIC_DATA] …"
select select "US"
click select "Select [GEOGRAPHIC_DATA] [GEOGRAPHIC_DATA] [GEOGRAPHIC_DATA] [GEOGRAPHIC_DATA] …"
click input "text"
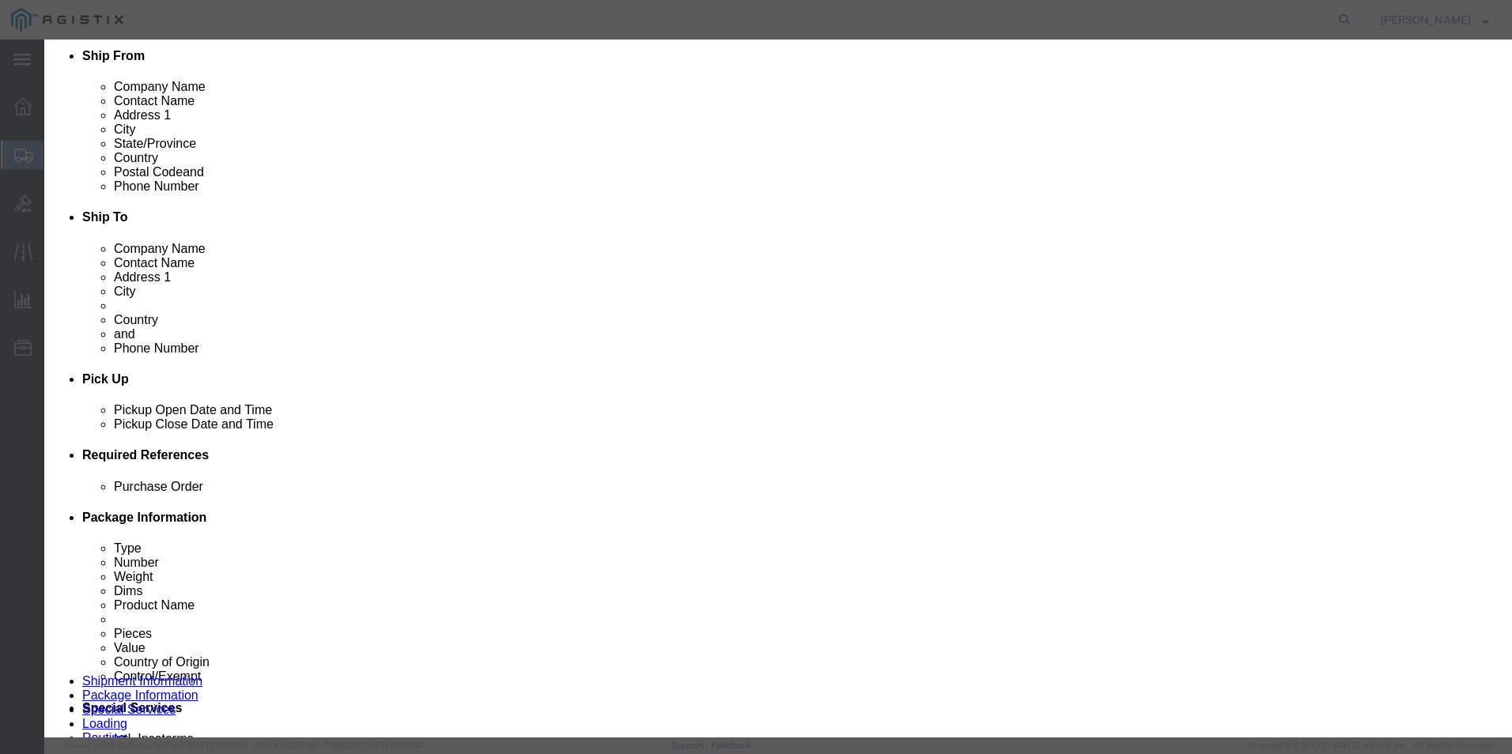
click input "text"
paste input "733753"
type input "733753"
click select "Select ATF BIS DEA EPA FDA FTR ITAR OFAC Other (OPA)"
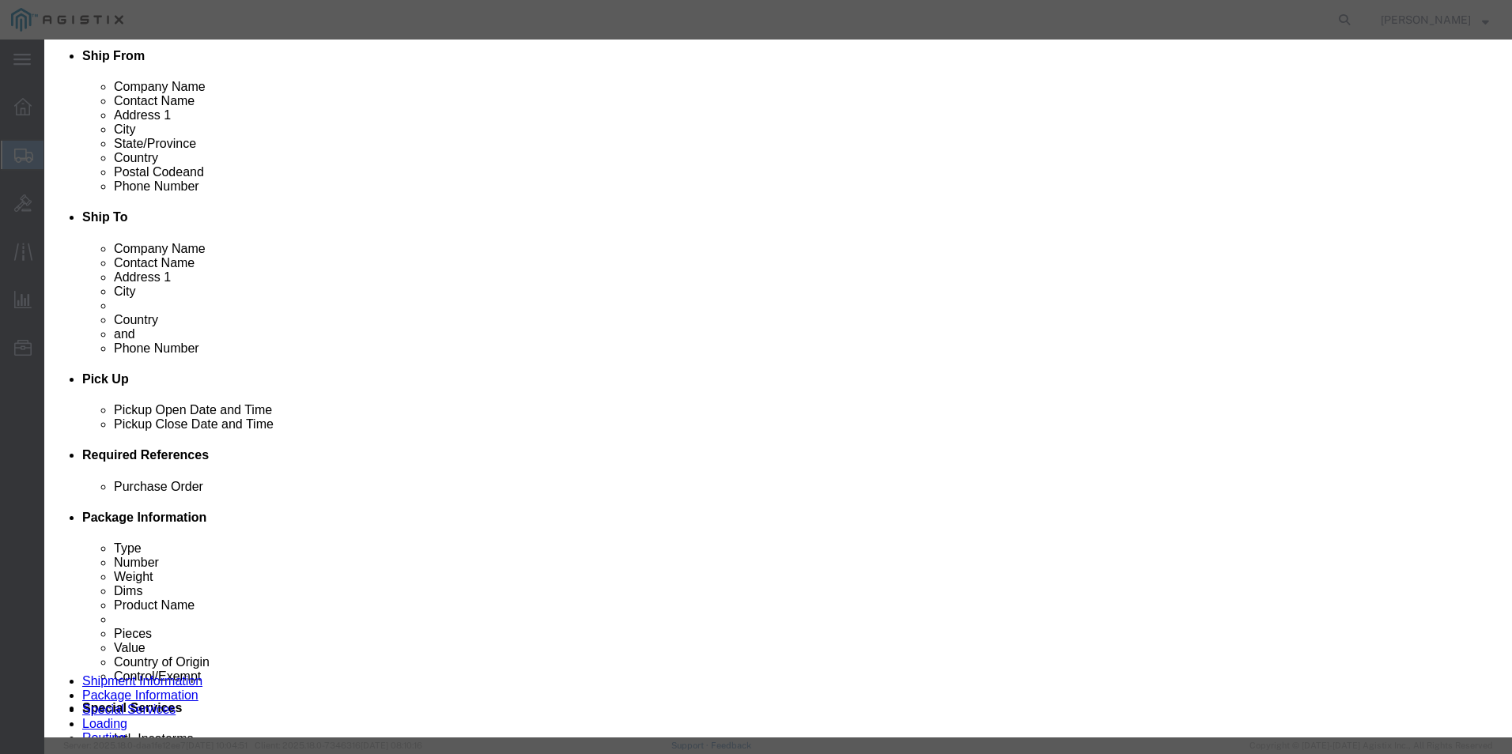
select select "BIS"
click select "Select ATF BIS DEA EPA FDA FTR ITAR OFAC Other (OPA)"
click select "Select AGR-Agricultural APP-Computers APR-Additional Permissive Exports AVS-Air…"
select select "NLR"
click select "Select AGR-Agricultural APP-Computers APR-Additional Permissive Exports AVS-Air…"
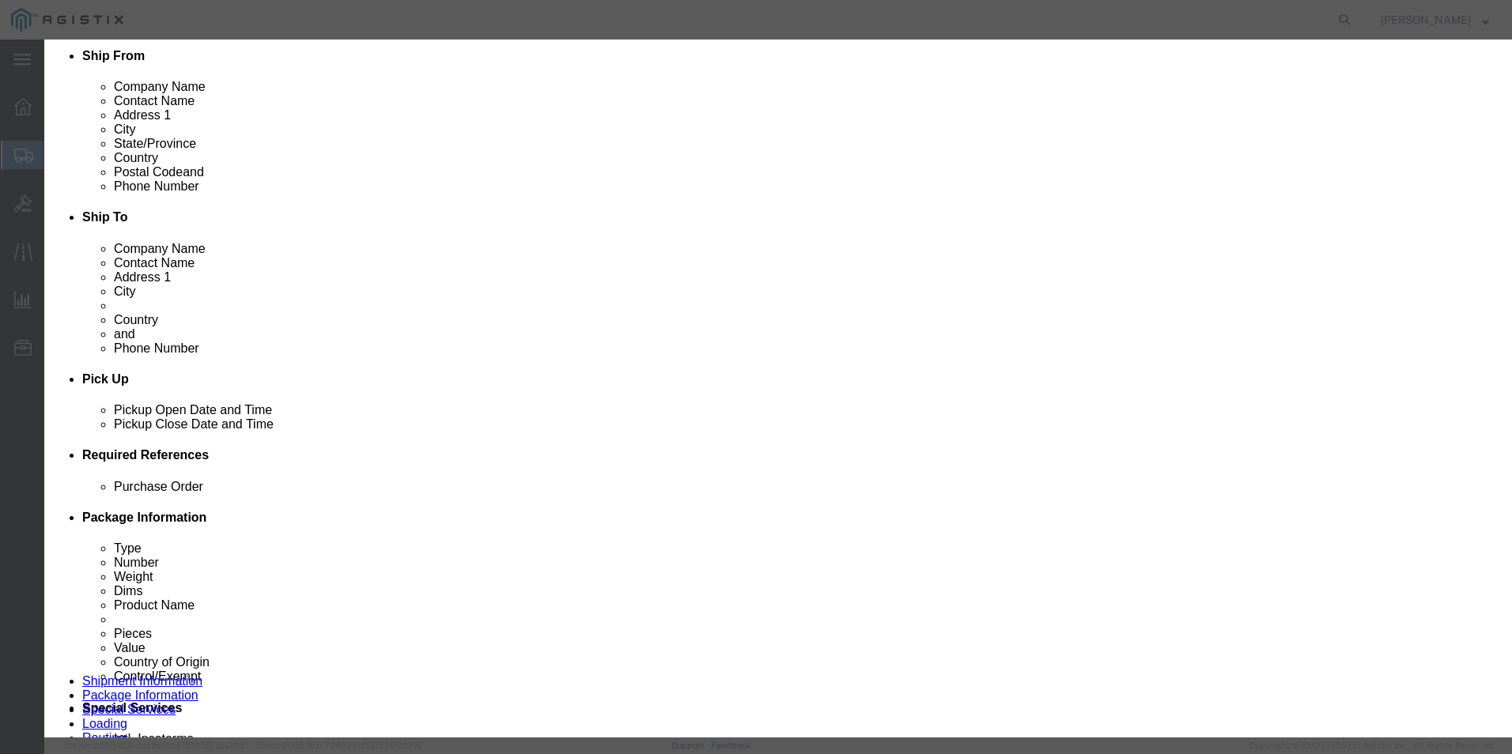
scroll to position [0, 0]
click button "Save & Close"
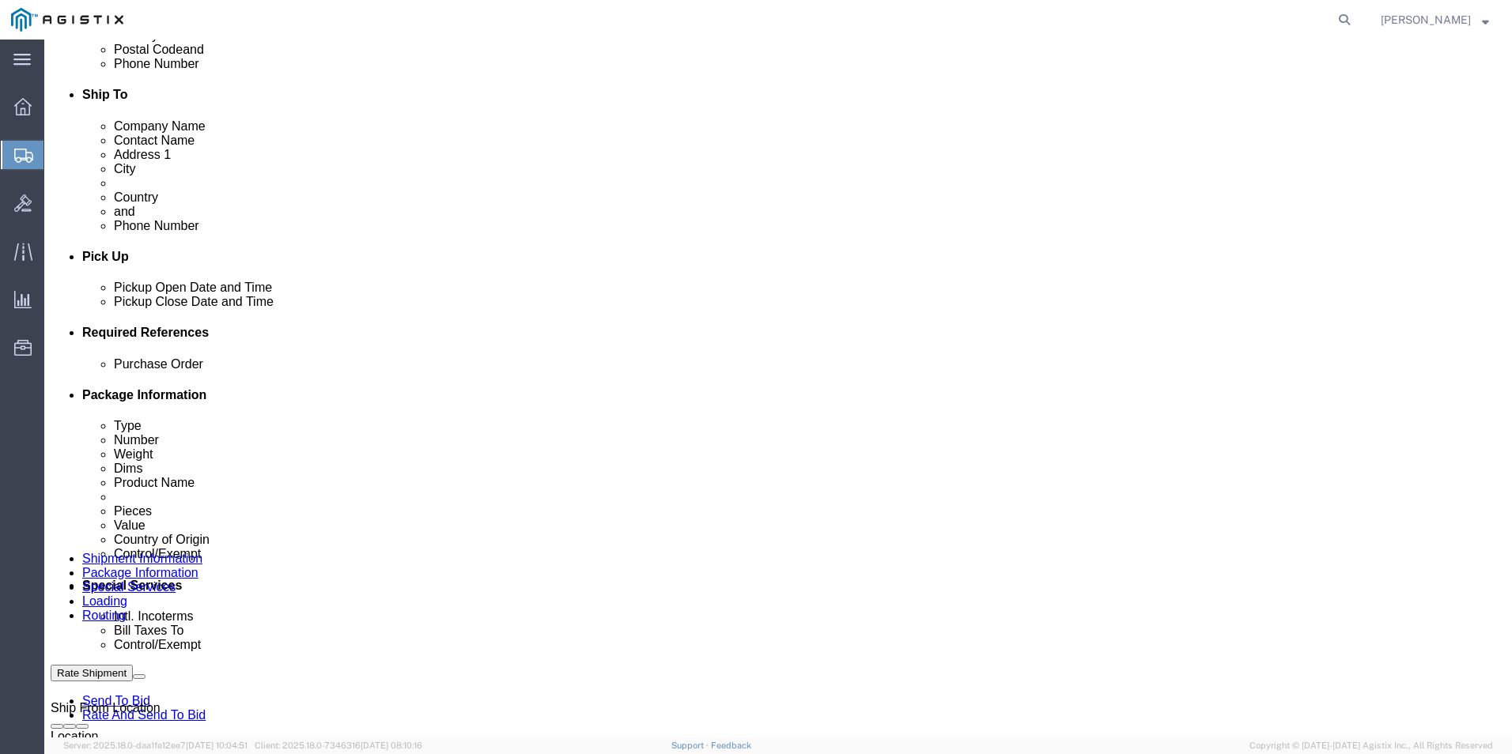
scroll to position [509, 0]
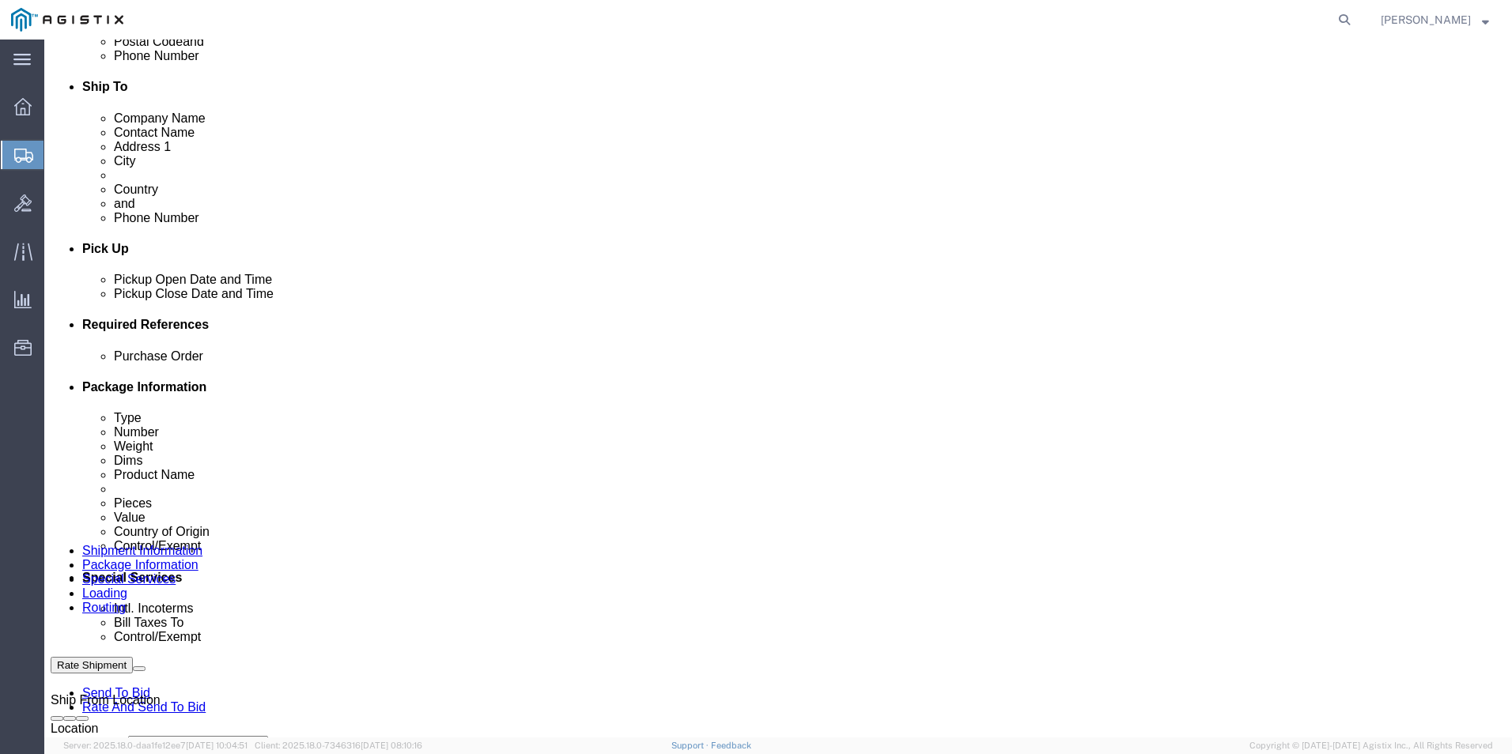
click link "Add Content"
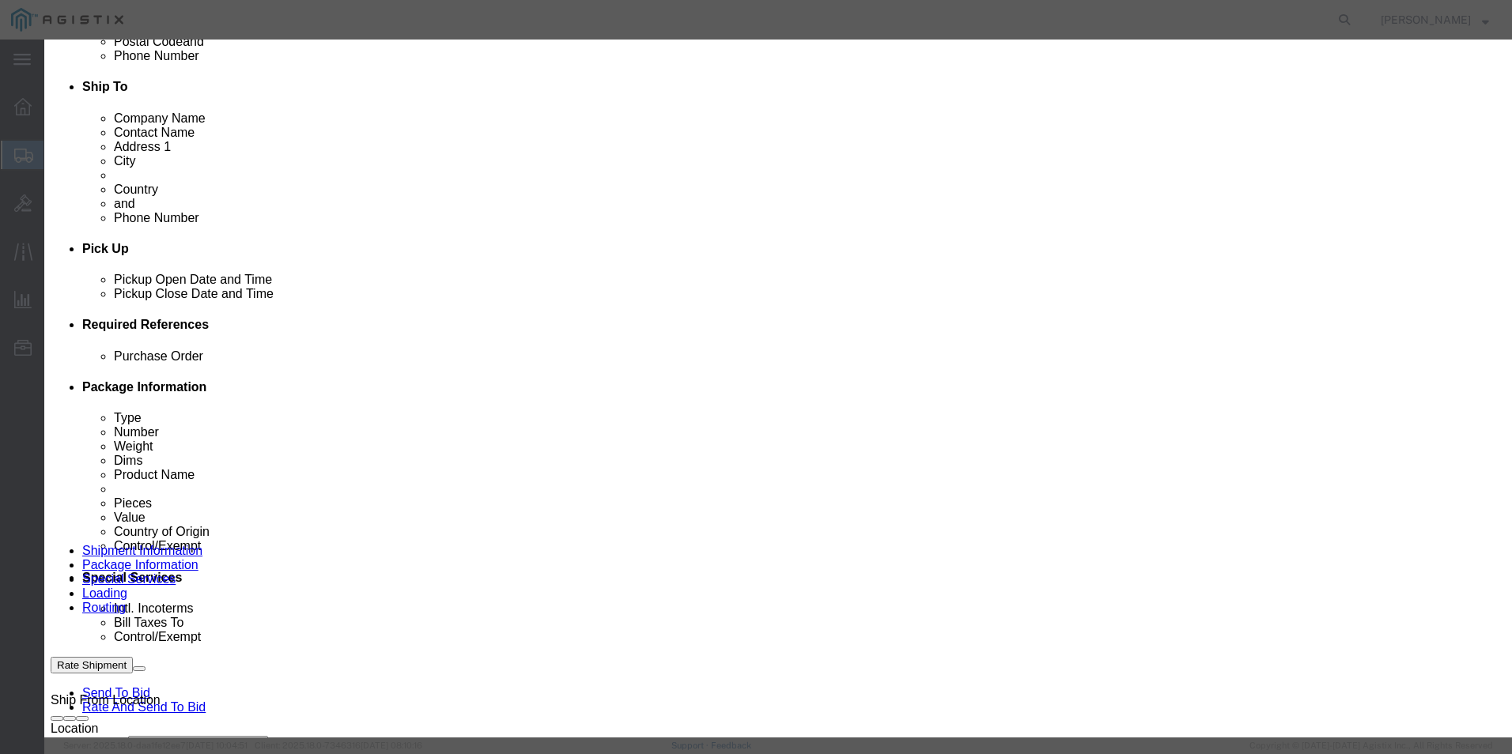
click textarea
paste textarea ""Clorox CloroxPro EcoClean AllPurpose Cleaner Spray Bottles, 32 Oz, Pack Of 9 …"
type textarea ""Clorox CloroxPro EcoClean AllPurpose Cleaner Spray Bottles, 32 Oz, Pack Of 9 …"
click input "text"
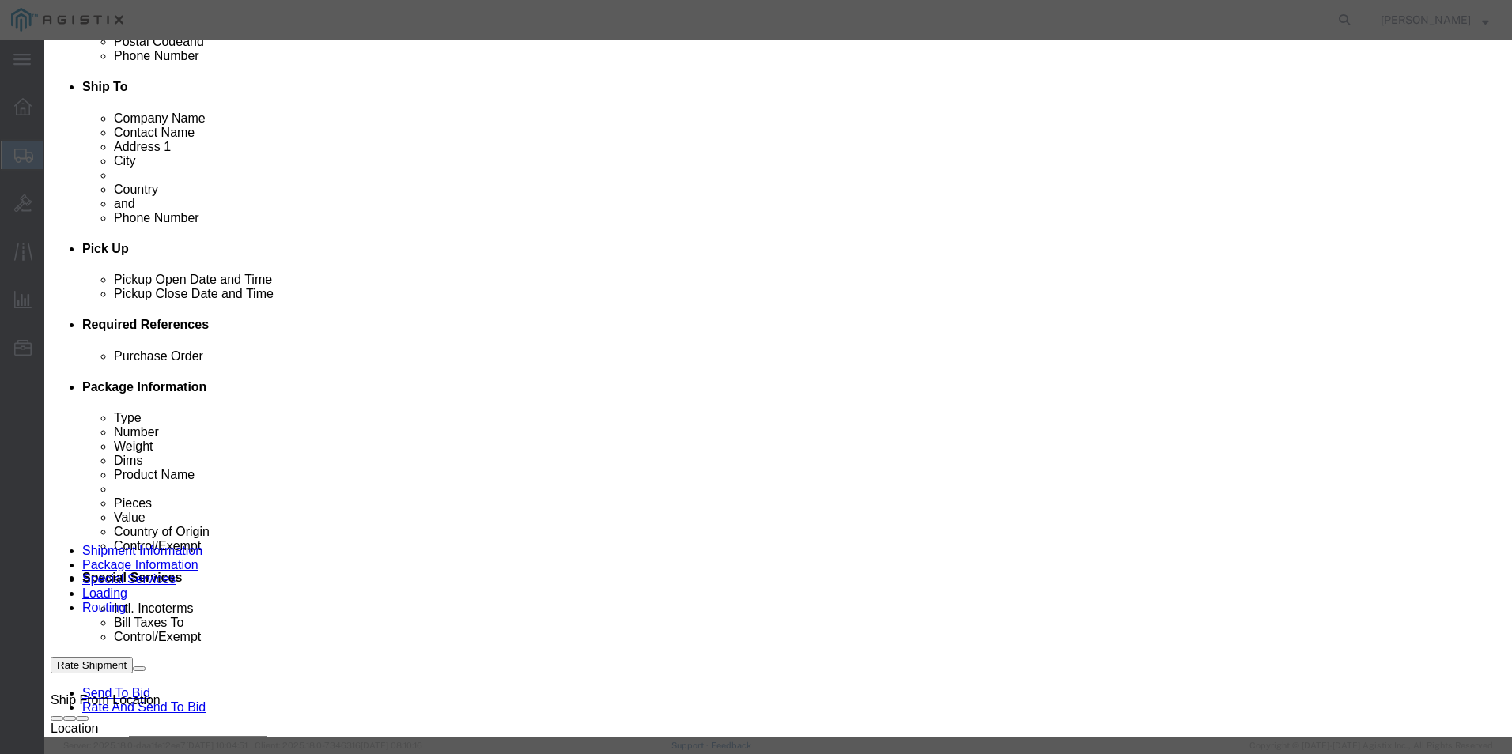
paste input ""Clorox CloroxPro EcoClean AllPurpose Cleaner Spray Bottles, 32 Oz, Pack Of 9 …"
type input ""Clorox CloroxPro EcoClean AllPurpose Cleaner Spray Bottles, 32 Oz, Pack Of 9 …"
click input "0"
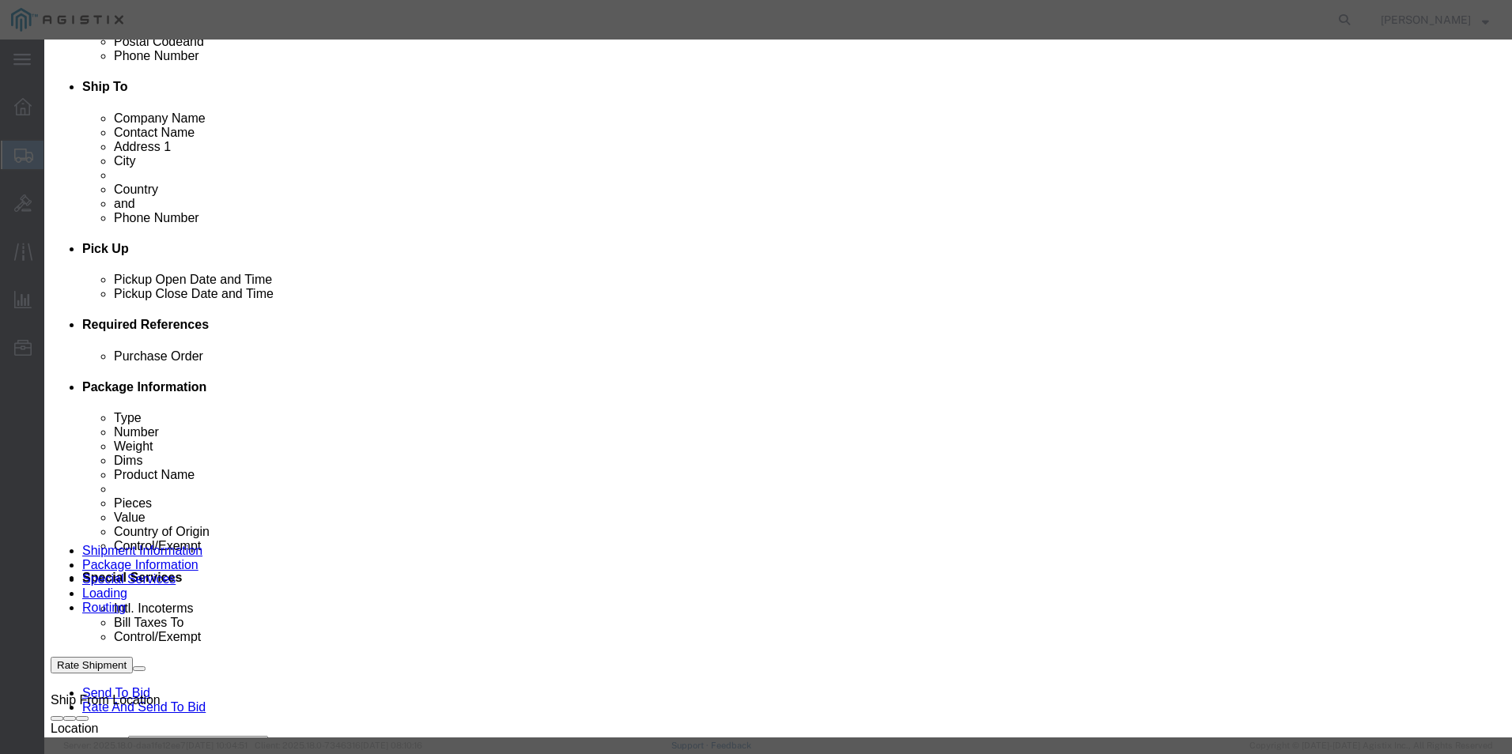
type input "0"
type input "1"
click input "text"
type input "49.19"
click select "Select 50 55 60 65 70 85 92.5 100 125 175 250 300 400"
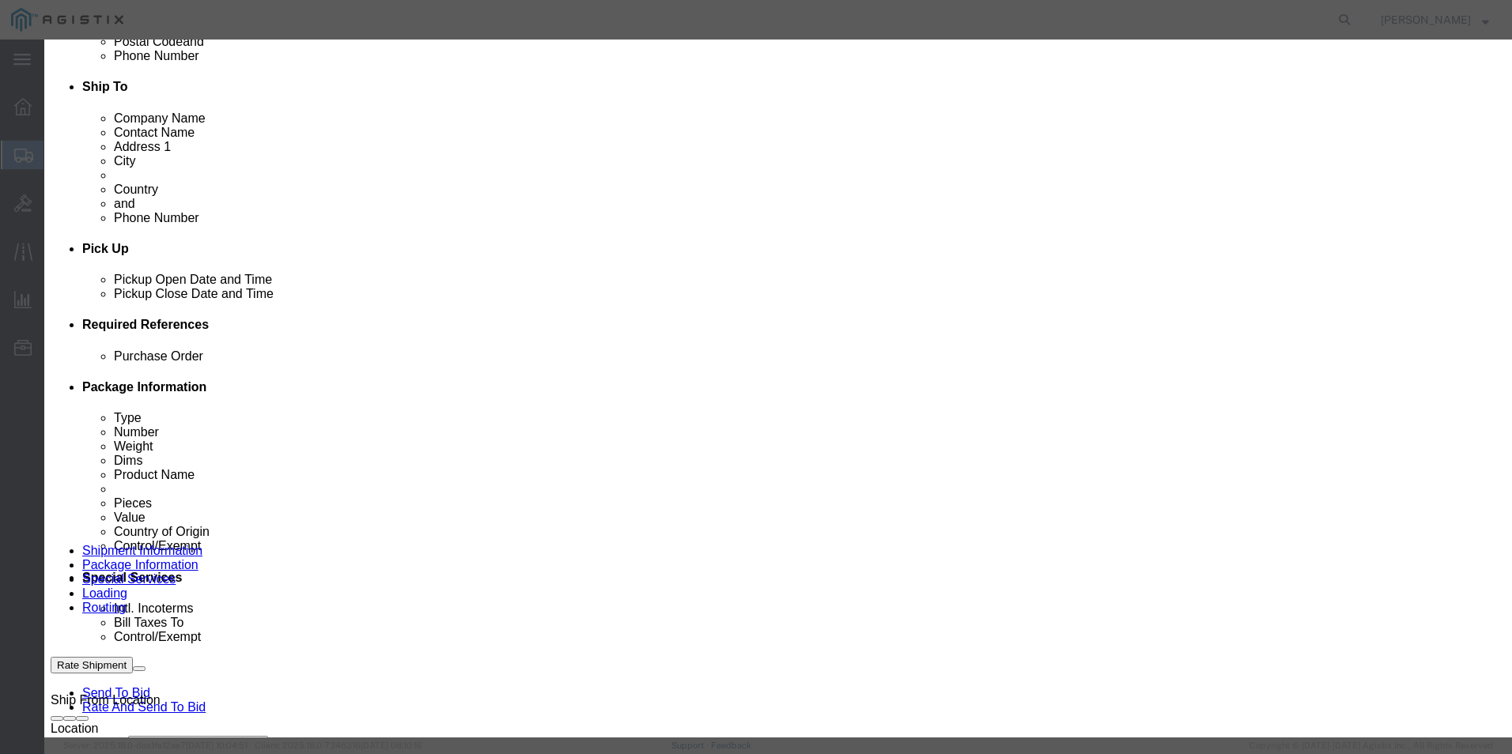
select select "92.5"
click select "Select 50 55 60 65 70 85 92.5 100 125 175 250 300 400"
click select "Select [GEOGRAPHIC_DATA] [GEOGRAPHIC_DATA] [GEOGRAPHIC_DATA] [GEOGRAPHIC_DATA] …"
select select "US"
click select "Select [GEOGRAPHIC_DATA] [GEOGRAPHIC_DATA] [GEOGRAPHIC_DATA] [GEOGRAPHIC_DATA] …"
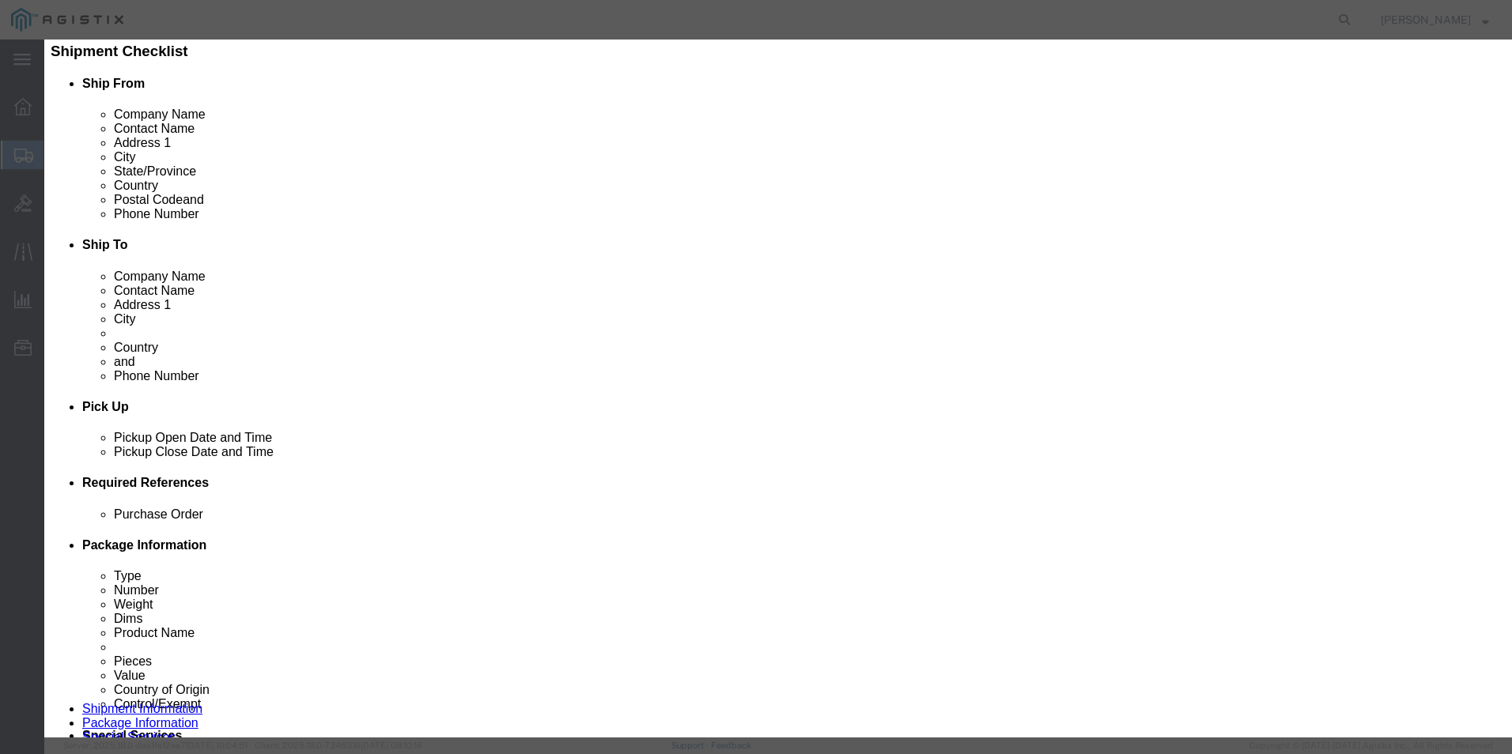
scroll to position [79, 0]
click input "text"
paste input "6814751"
type input "6814751"
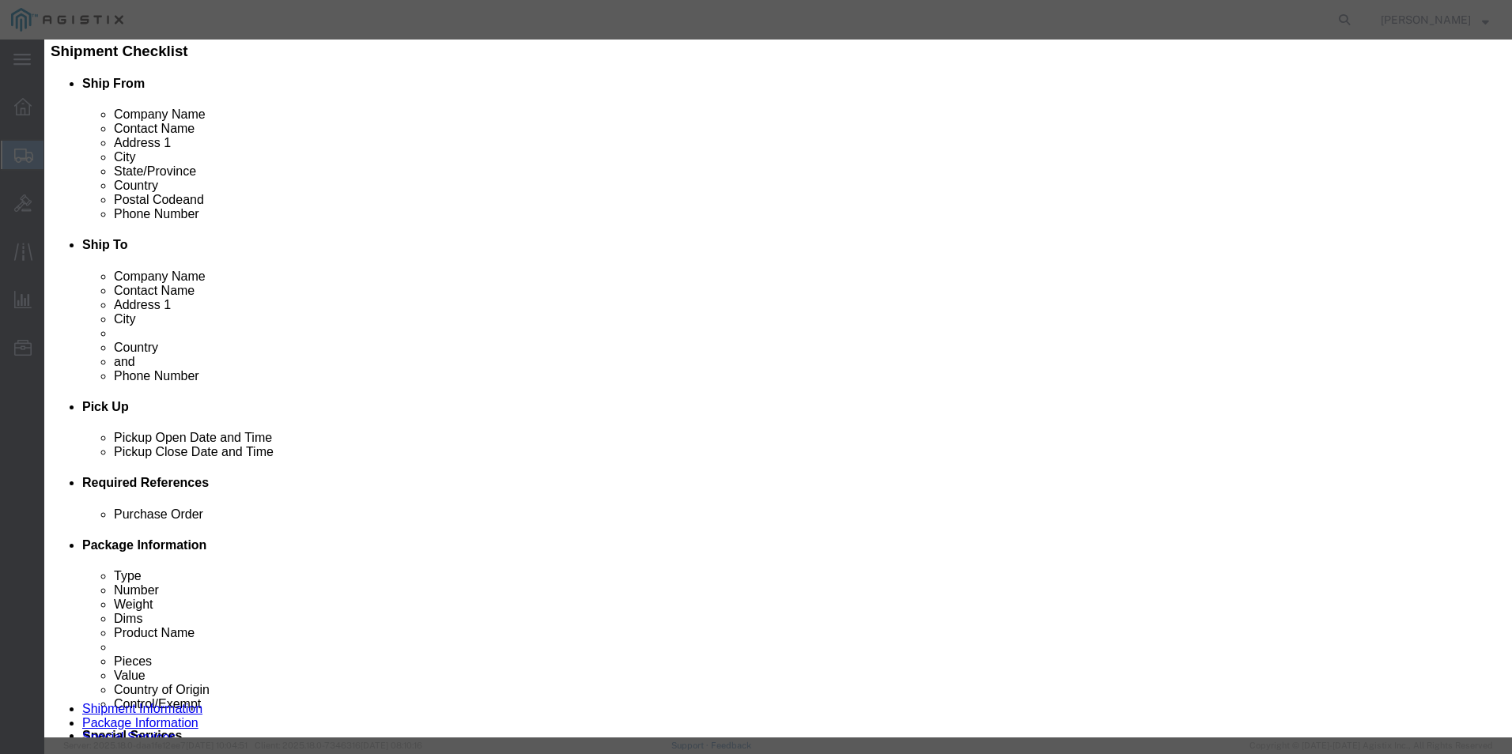
click select "Select ATF BIS DEA EPA FDA FTR ITAR OFAC Other (OPA)"
select select "BIS"
click select "Select ATF BIS DEA EPA FDA FTR ITAR OFAC Other (OPA)"
click select "Select AGR-Agricultural APP-Computers APR-Additional Permissive Exports AVS-Air…"
select select "NLR"
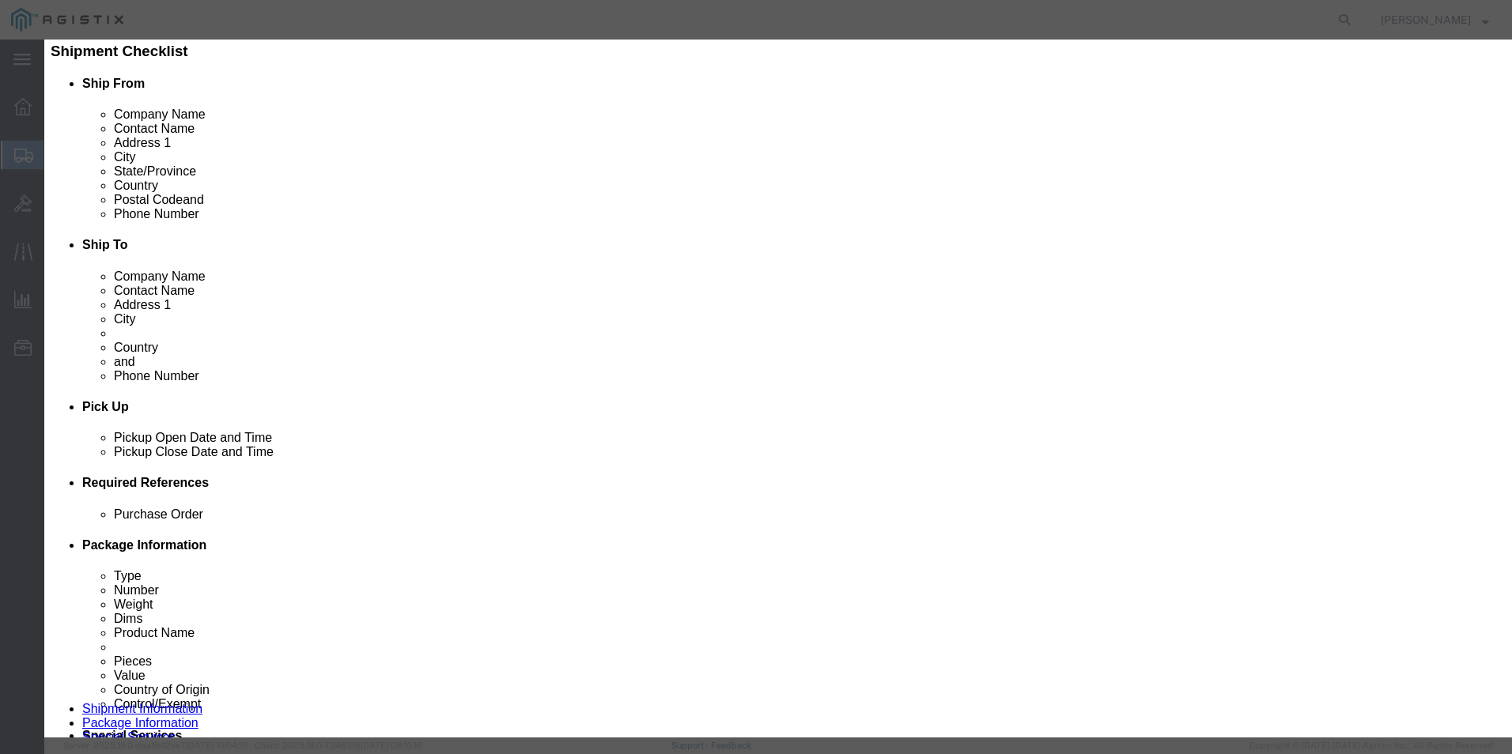
click select "Select AGR-Agricultural APP-Computers APR-Additional Permissive Exports AVS-Air…"
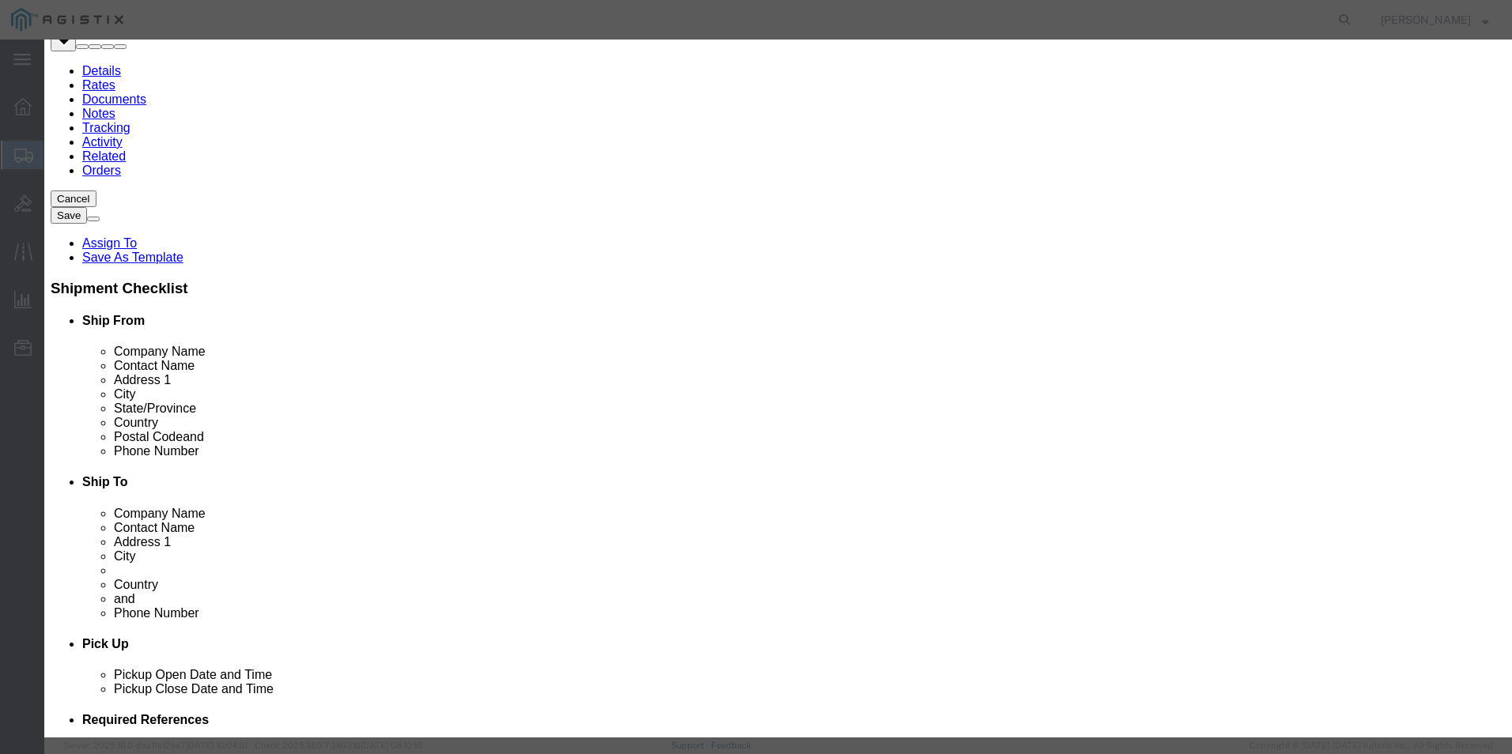
scroll to position [0, 0]
click button "Save & Close"
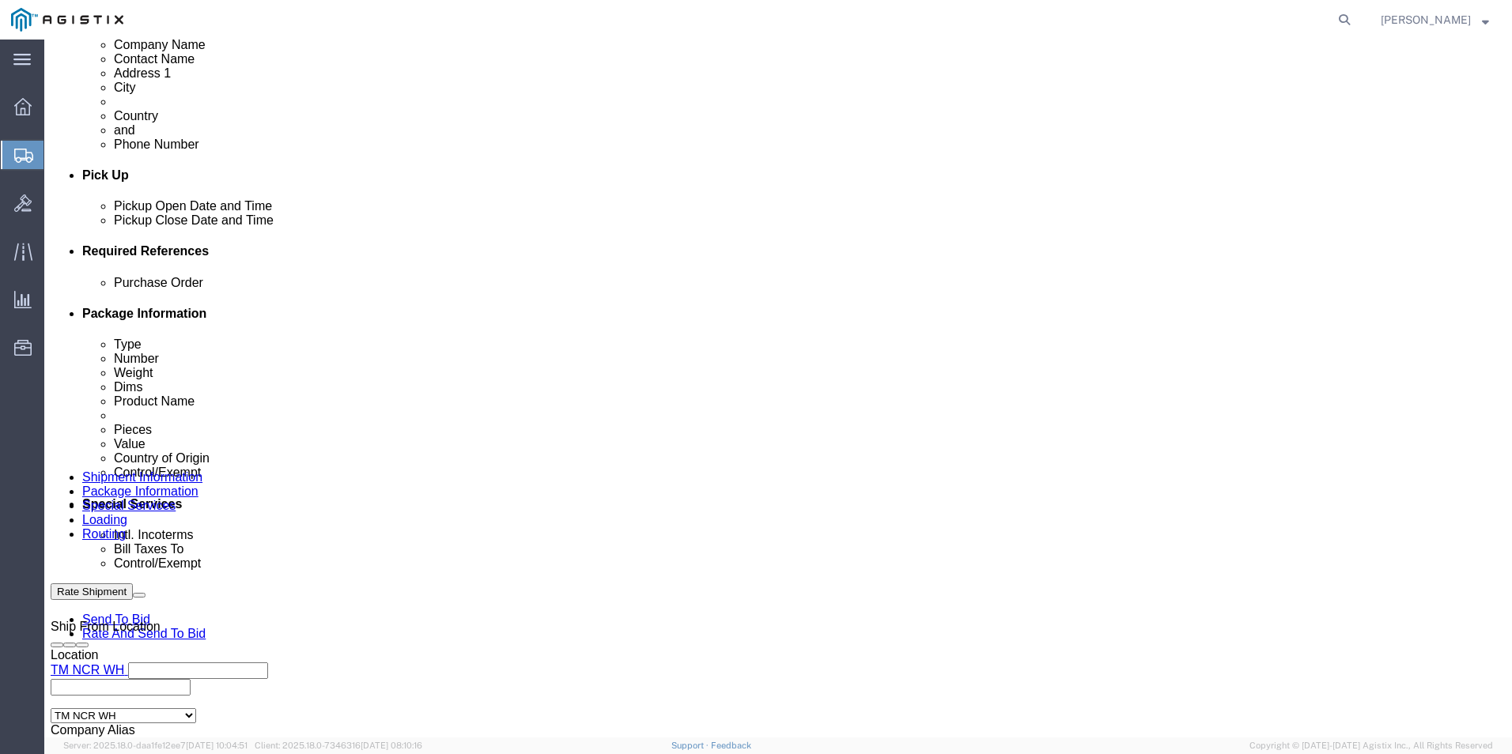
scroll to position [641, 0]
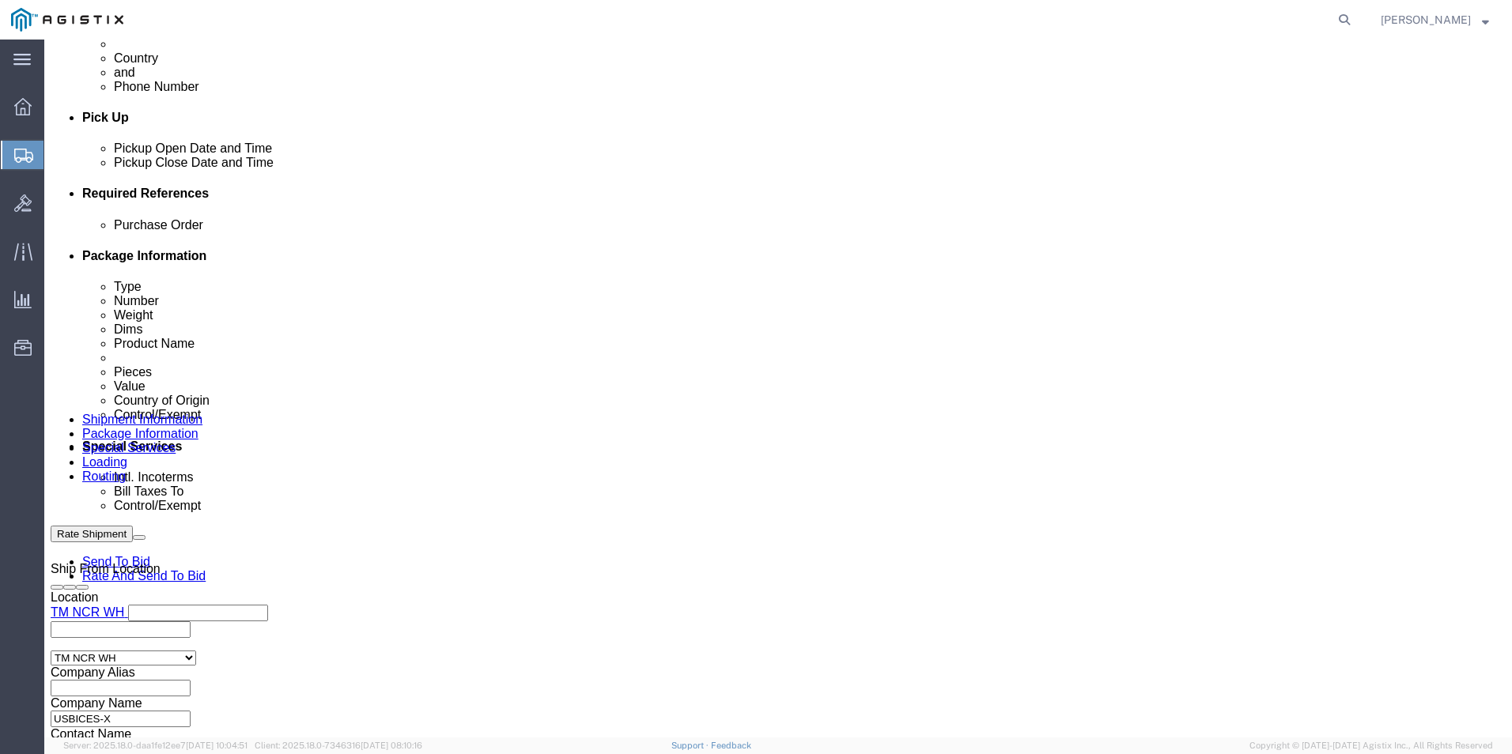
click link "Add Content"
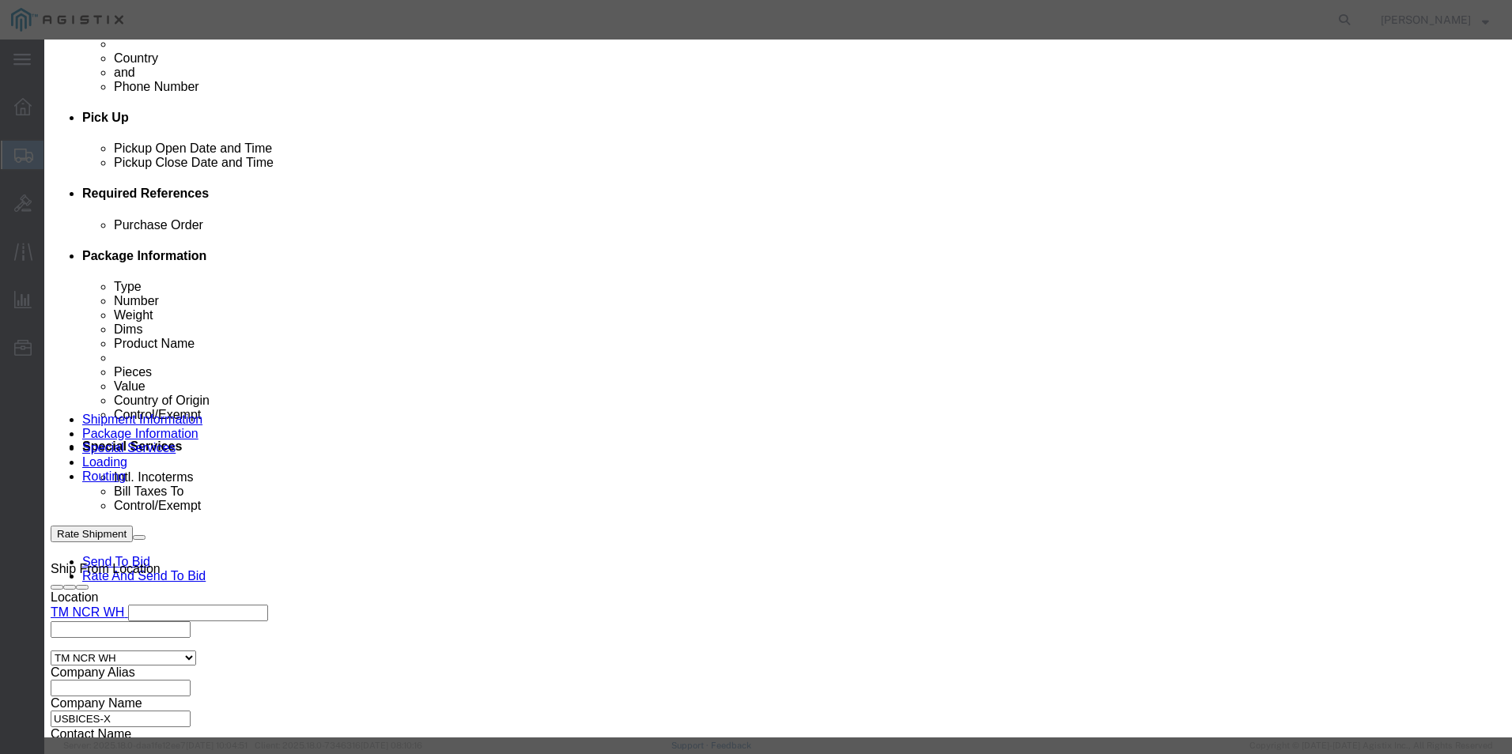
click textarea
paste textarea ""AJAX Ultra Triple Action Liquid Dish Soap - Liquid - 28 fl oz - Citrus Scent -…"
type textarea ""AJAX Ultra Triple Action Liquid Dish Soap - Liquid - 28 fl oz - Citrus Scent -…"
click div
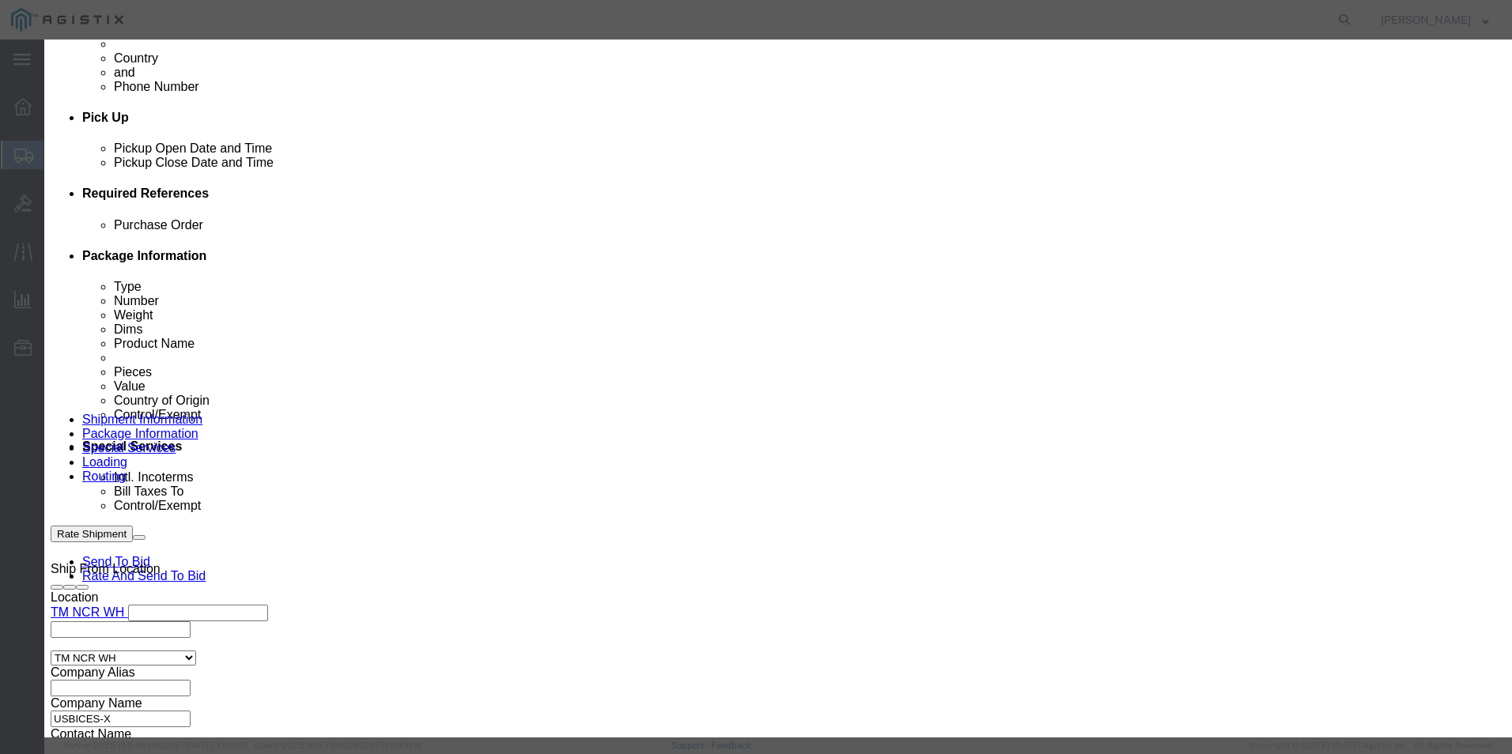
click input "text"
paste input ""AJAX Ultra Triple Action Liquid Dish Soap - Liquid - 28 fl oz - Citrus Scent -…"
type input ""AJAX Ultra Triple Action Liquid Dish Soap - Liquid - 28 fl oz - Citrus Scent -…"
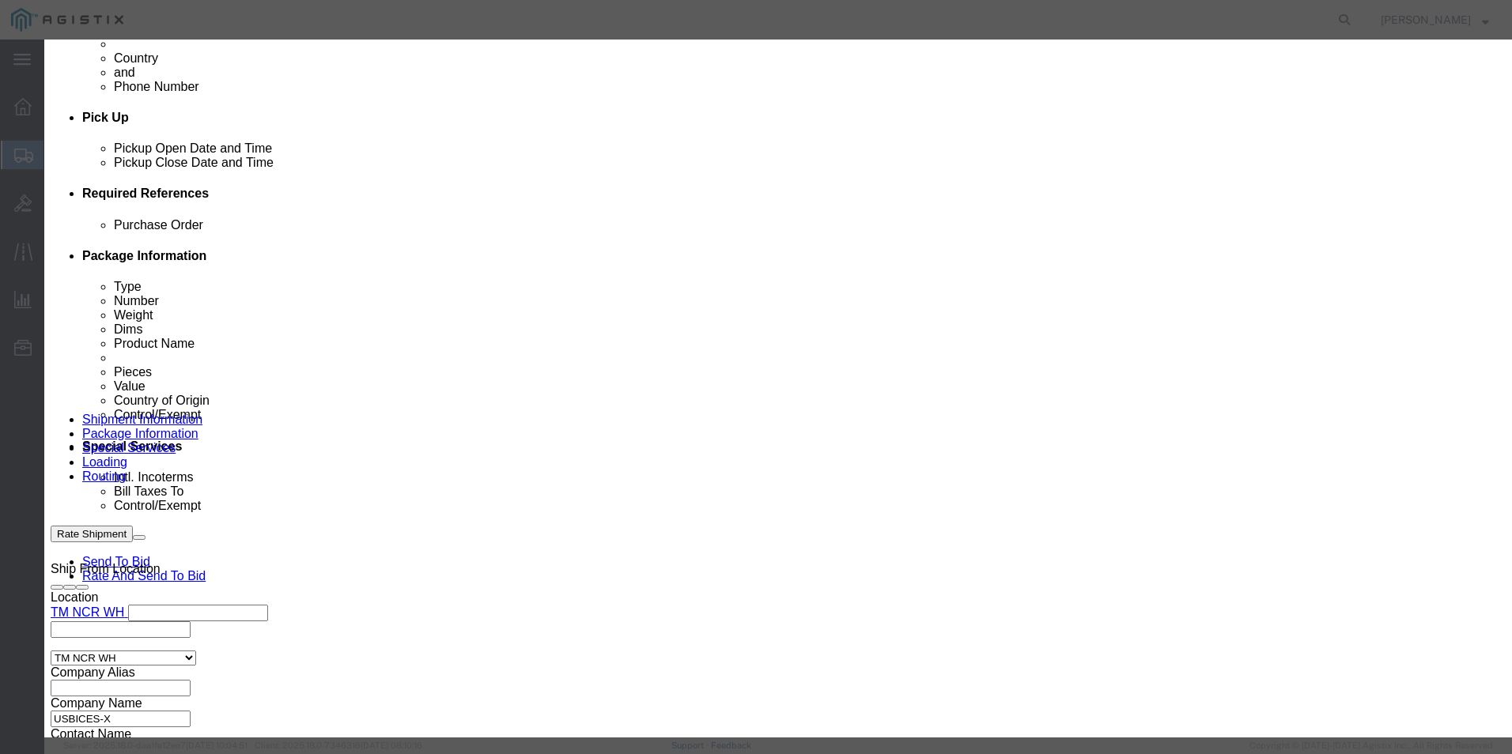
click input "0"
type input "2"
click input "text"
type input "76.98"
click select "Select 50 55 60 65 70 85 92.5 100 125 175 250 300 400"
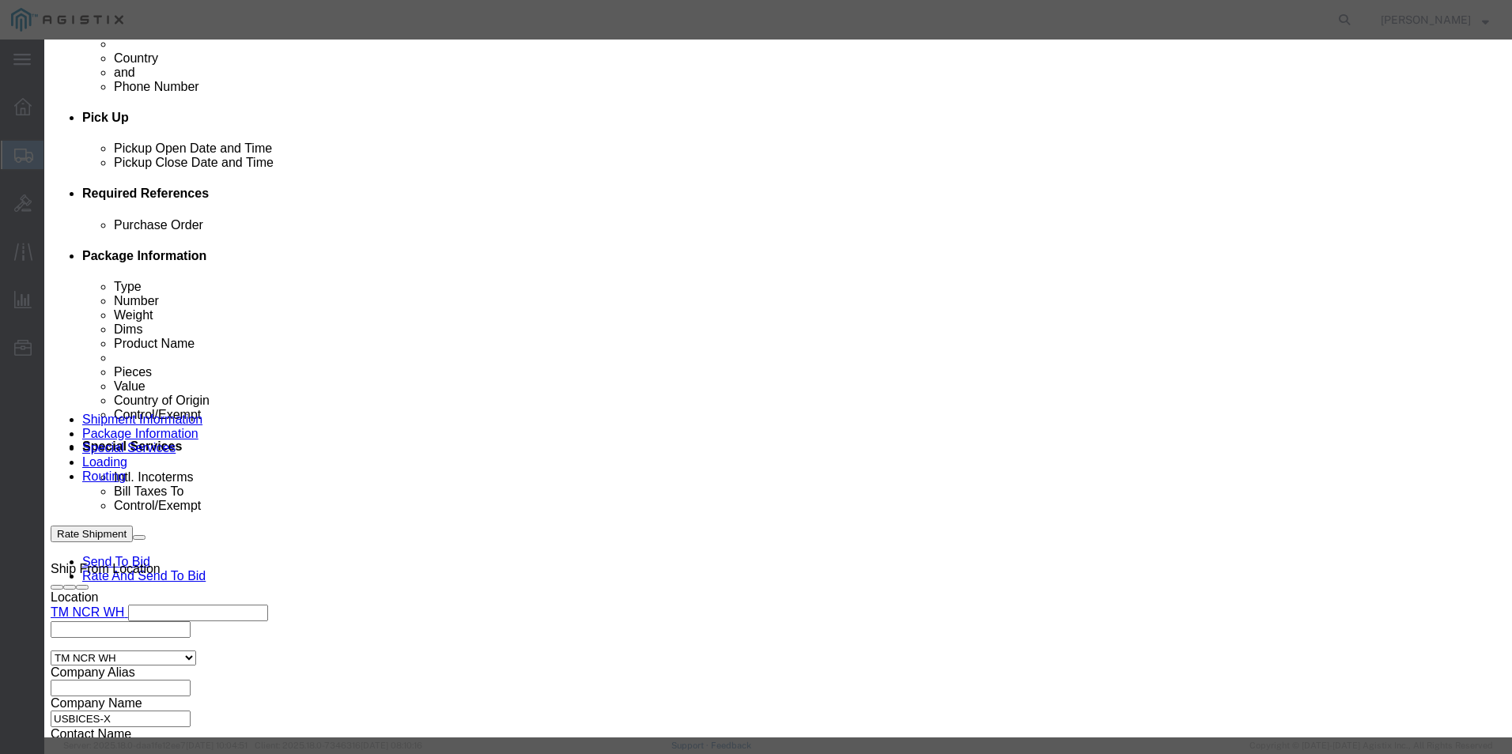
select select "92.5"
click select "Select 50 55 60 65 70 85 92.5 100 125 175 250 300 400"
click select "Select [GEOGRAPHIC_DATA] [GEOGRAPHIC_DATA] [GEOGRAPHIC_DATA] [GEOGRAPHIC_DATA] …"
select select "US"
click select "Select [GEOGRAPHIC_DATA] [GEOGRAPHIC_DATA] [GEOGRAPHIC_DATA] [GEOGRAPHIC_DATA] …"
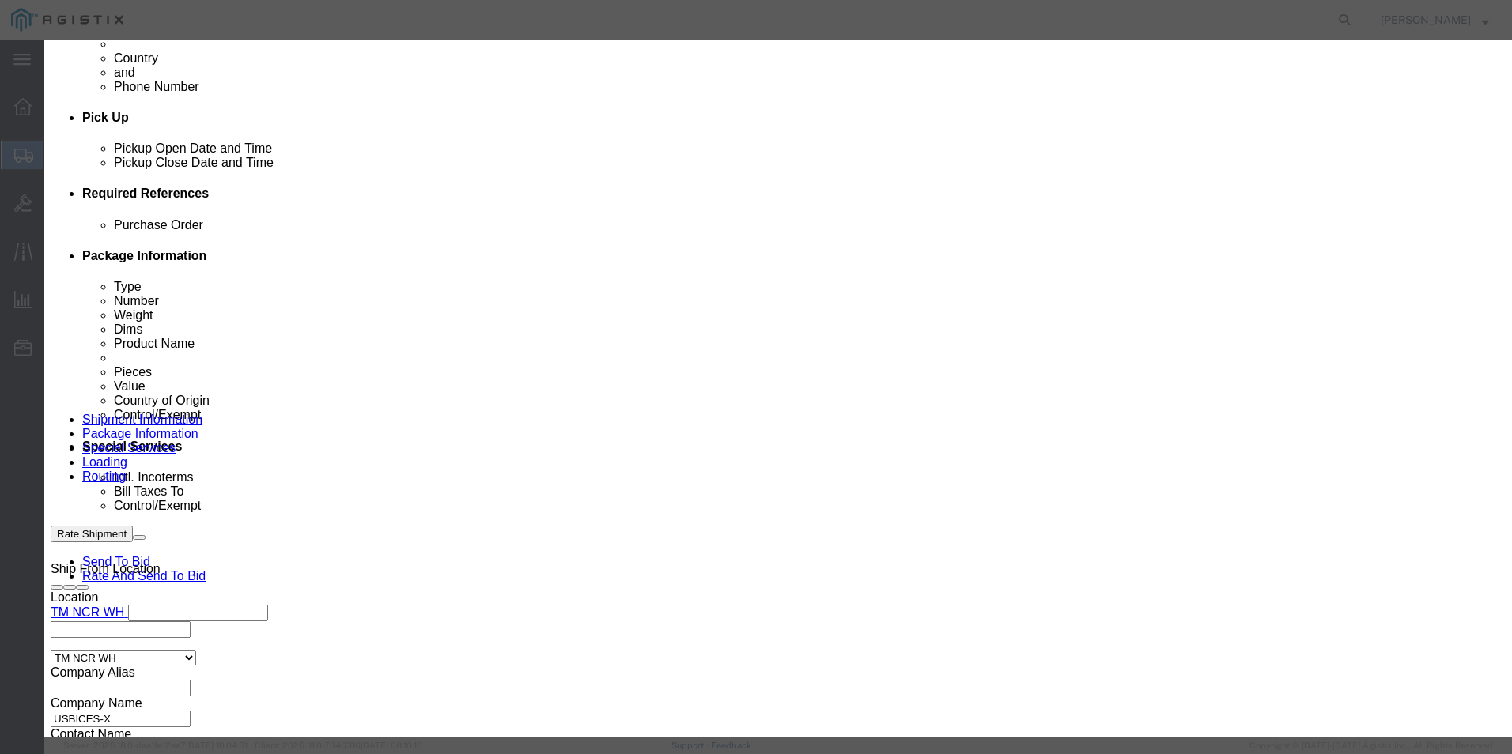
click input "text"
paste input "9860066"
type input "9860066"
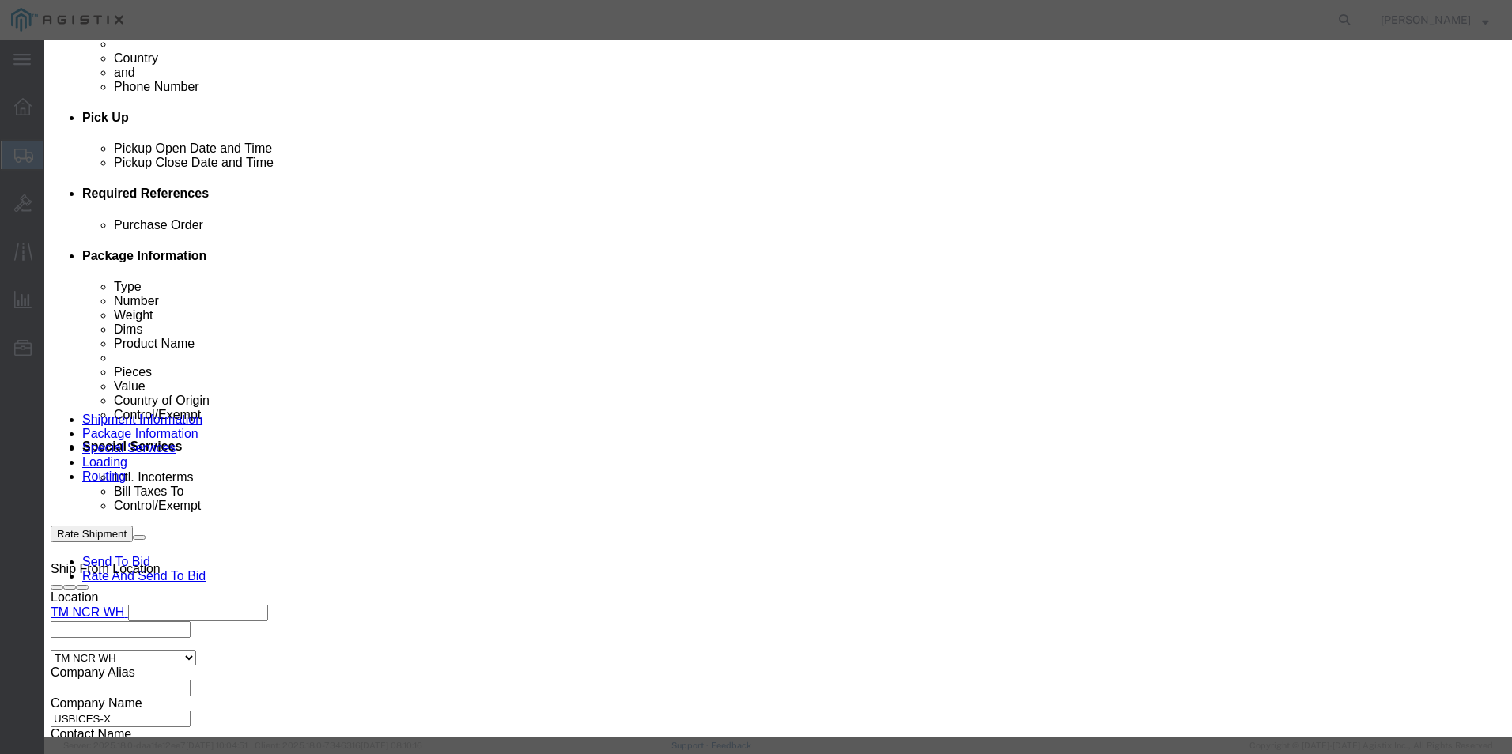
click select "Select ATF BIS DEA EPA FDA FTR ITAR OFAC Other (OPA)"
select select "BIS"
click select "Select ATF BIS DEA EPA FDA FTR ITAR OFAC Other (OPA)"
click select "Select AGR-Agricultural APP-Computers APR-Additional Permissive Exports AVS-Air…"
select select "NLR"
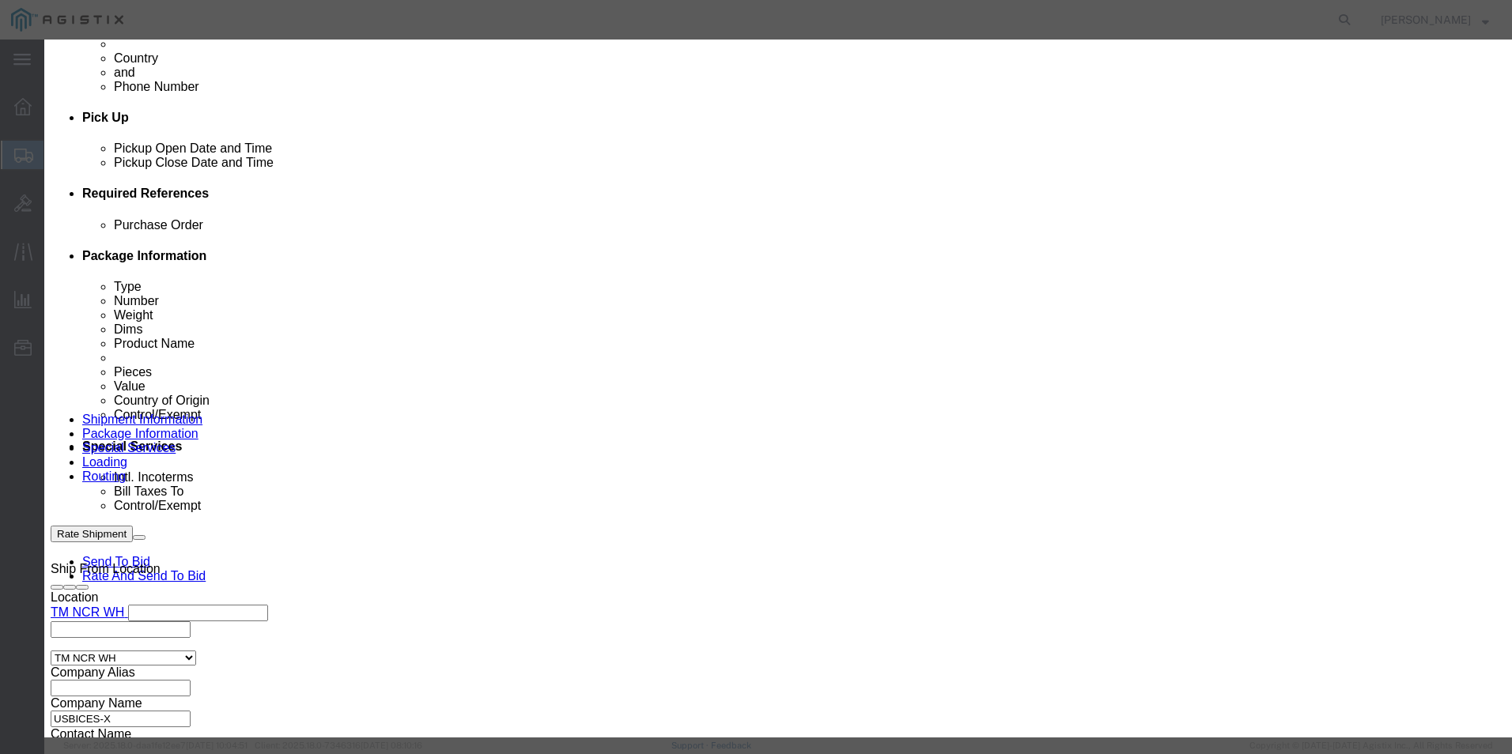
click select "Select AGR-Agricultural APP-Computers APR-Additional Permissive Exports AVS-Air…"
click button "Save & Close"
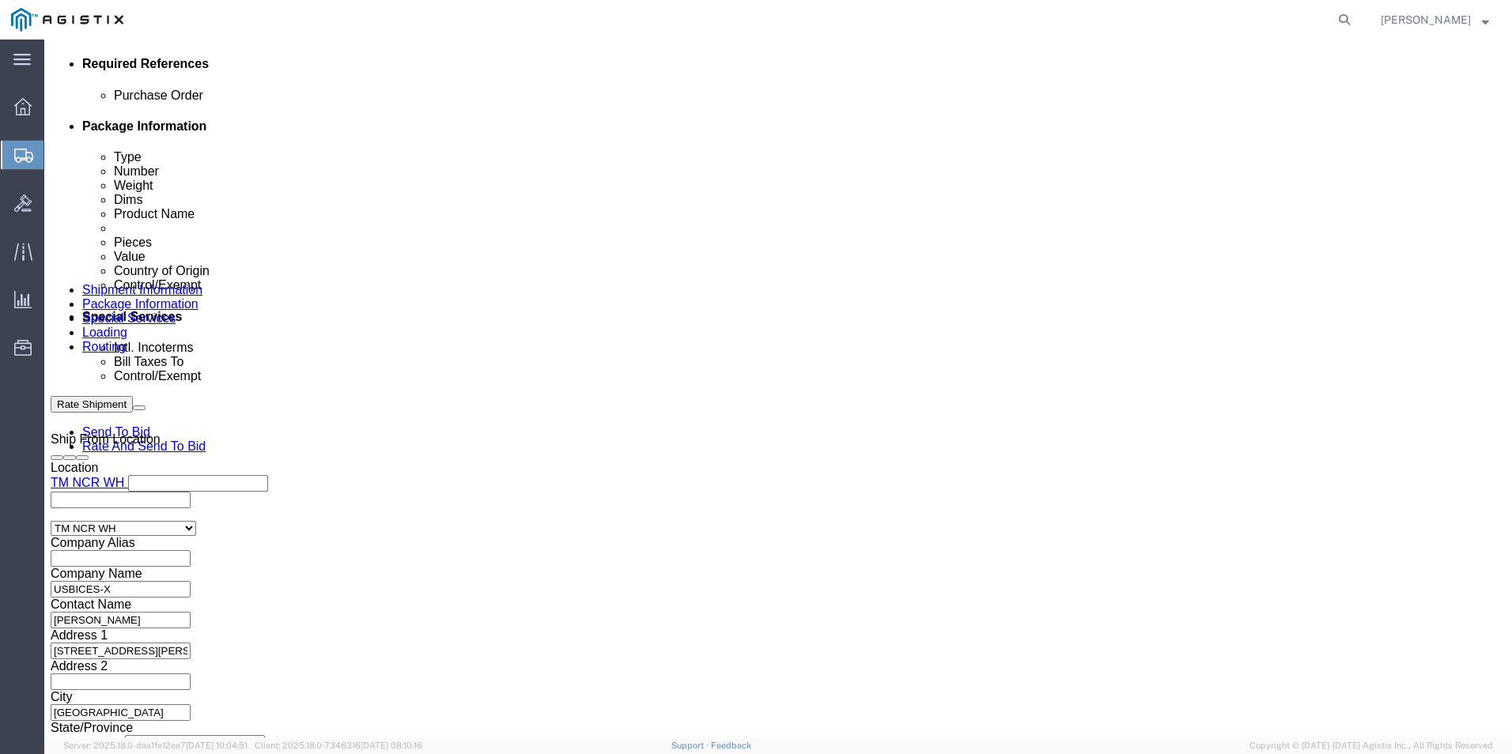
scroll to position [772, 0]
click link "Add Content"
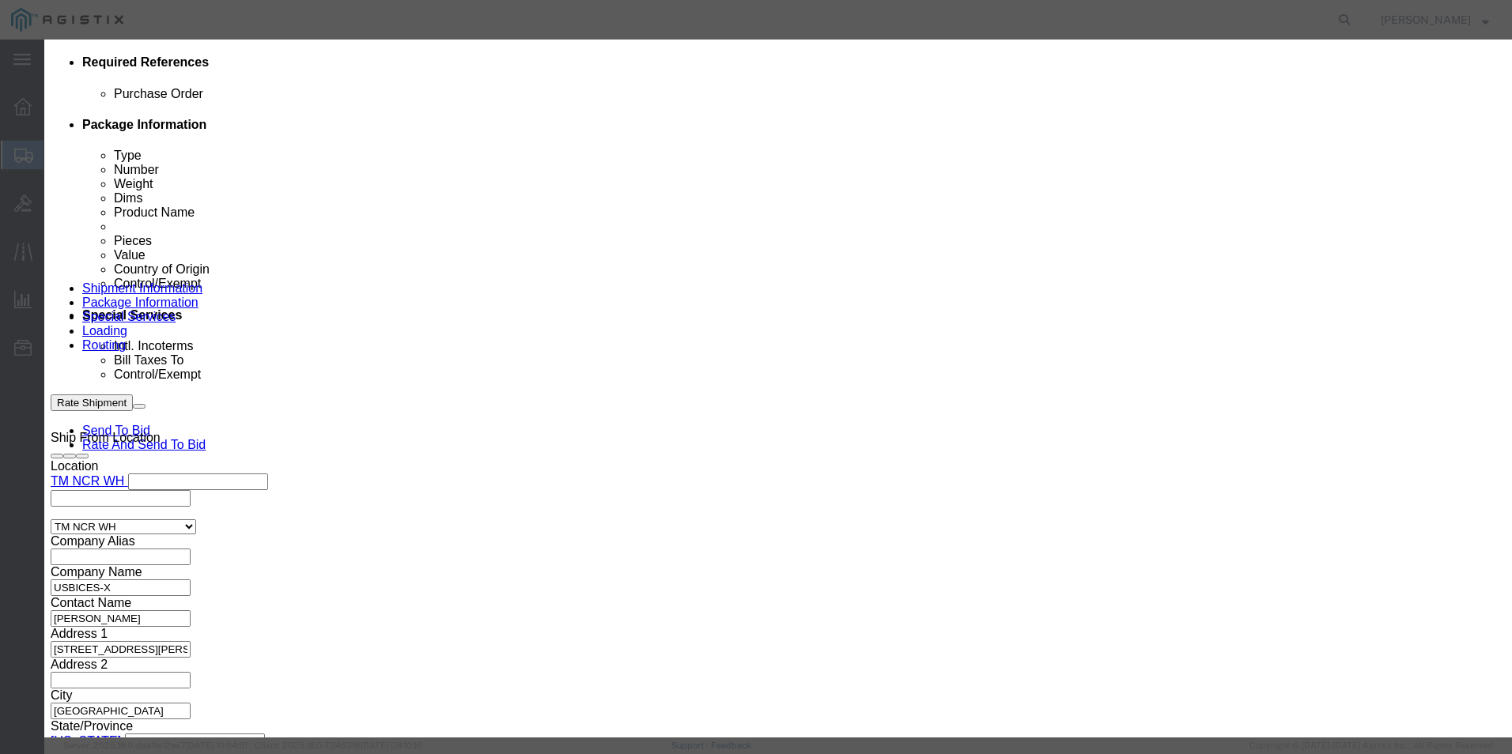
click textarea
paste textarea ""Office Depot® Copy Paper, 10 Reams, White, Letter , 5000 Sheets Per Case, 20 L…"
type textarea ""Office Depot® Copy Paper, 10 Reams, White, Letter , 5000 Sheets Per Case, 20 L…"
click input "text"
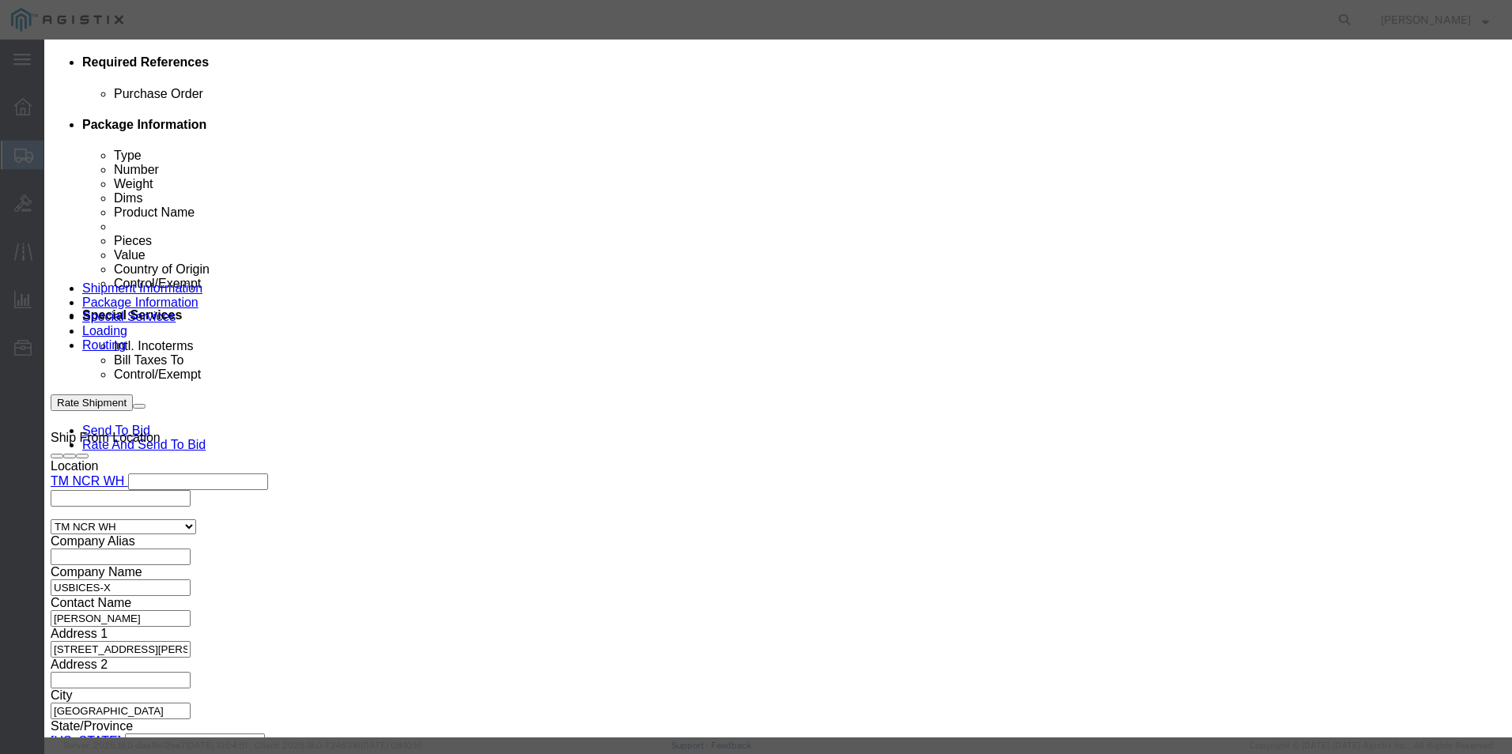
paste input ""Office Depot® Copy Paper, 10 Reams, White, Letter , 5000 Sheets Per Case, 20 L…"
type input ""Office Depot® Copy Paper, 10 Reams, White, Letter , 5000 Sheets Per Case, 20 L…"
click input "0"
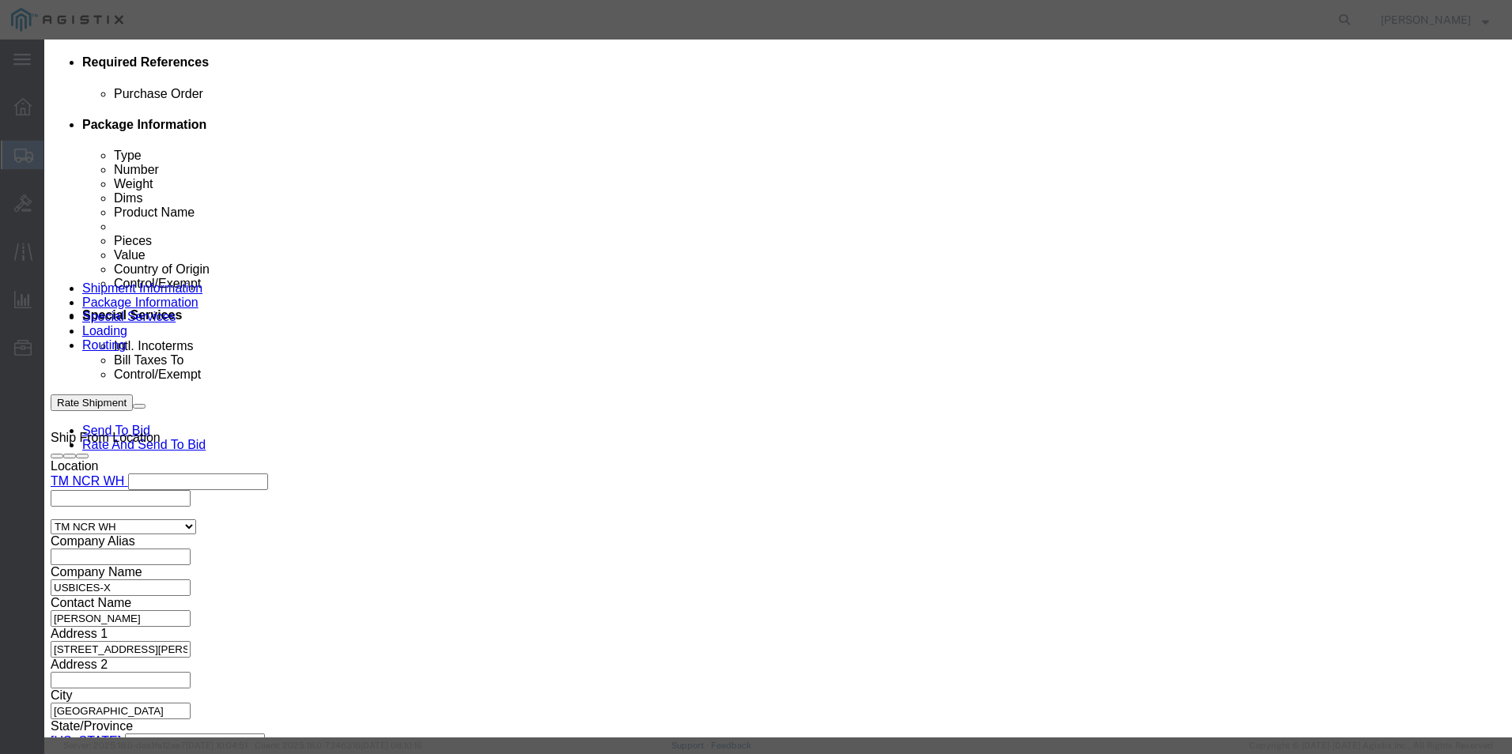
type input "15"
click input "text"
type input "599.85"
click select "Select [GEOGRAPHIC_DATA] [GEOGRAPHIC_DATA] [GEOGRAPHIC_DATA] [GEOGRAPHIC_DATA] …"
click select "Select 50 55 60 65 70 85 92.5 100 125 175 250 300 400"
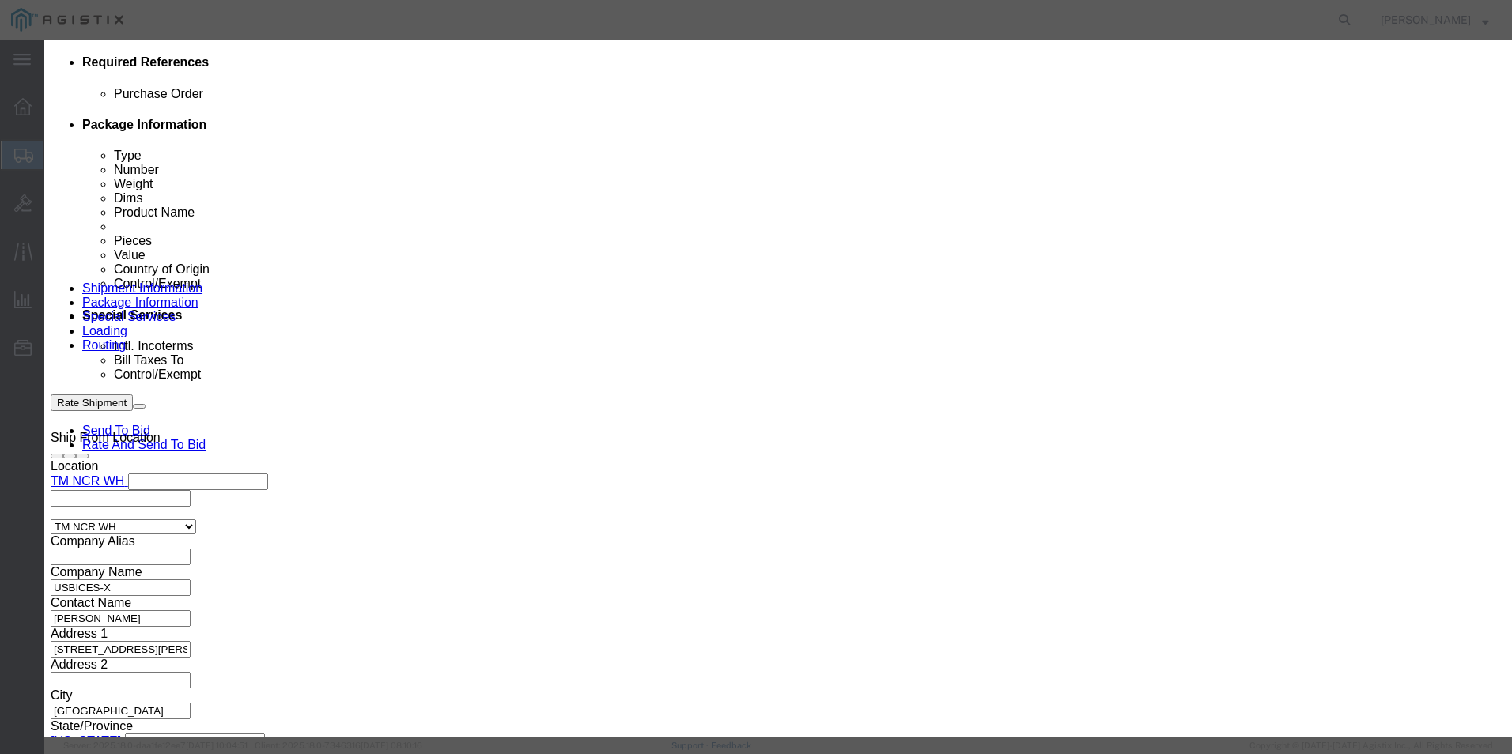
select select "92.5"
click select "Select 50 55 60 65 70 85 92.5 100 125 175 250 300 400"
click select "Select [GEOGRAPHIC_DATA] [GEOGRAPHIC_DATA] [GEOGRAPHIC_DATA] [GEOGRAPHIC_DATA] …"
select select "US"
click select "Select [GEOGRAPHIC_DATA] [GEOGRAPHIC_DATA] [GEOGRAPHIC_DATA] [GEOGRAPHIC_DATA] …"
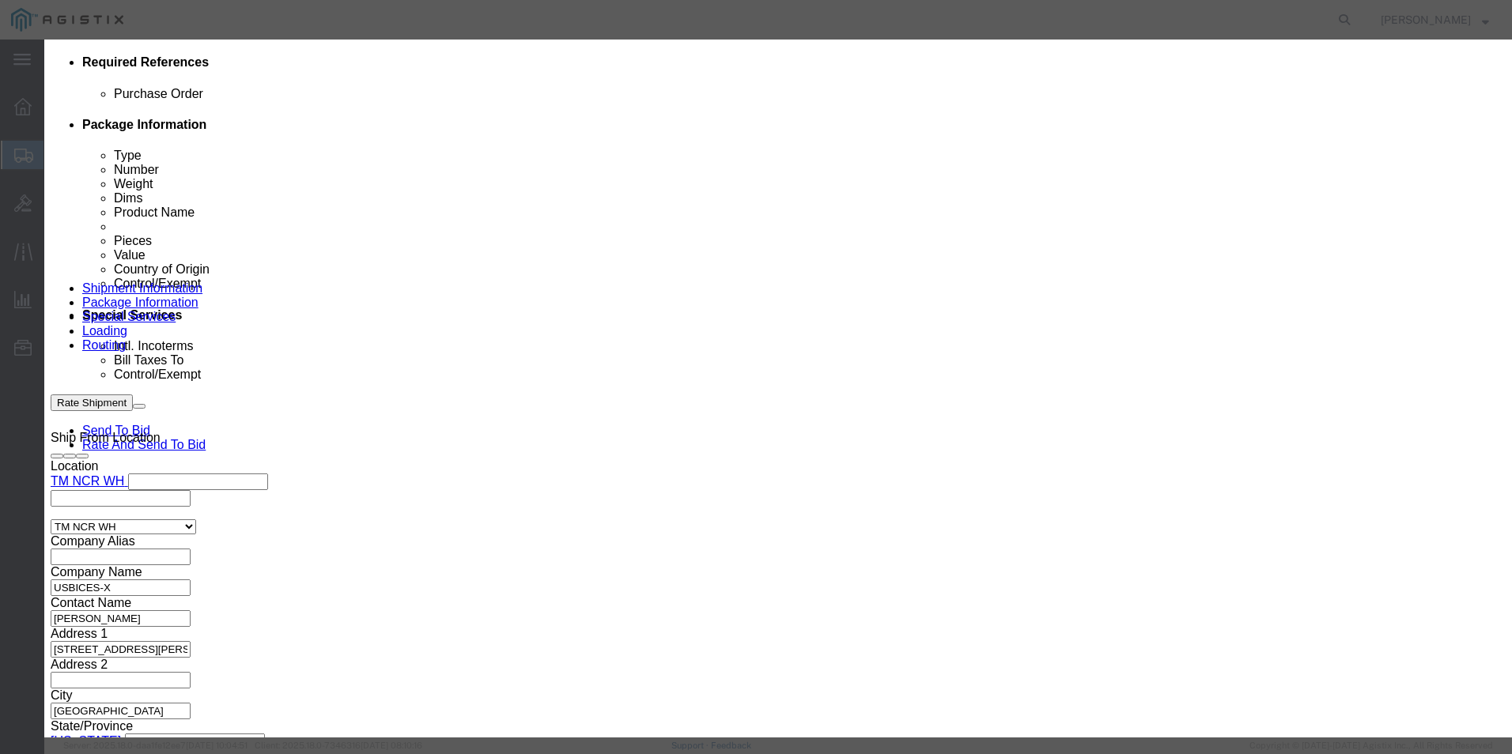
click input "text"
paste input "273646"
type input "273646"
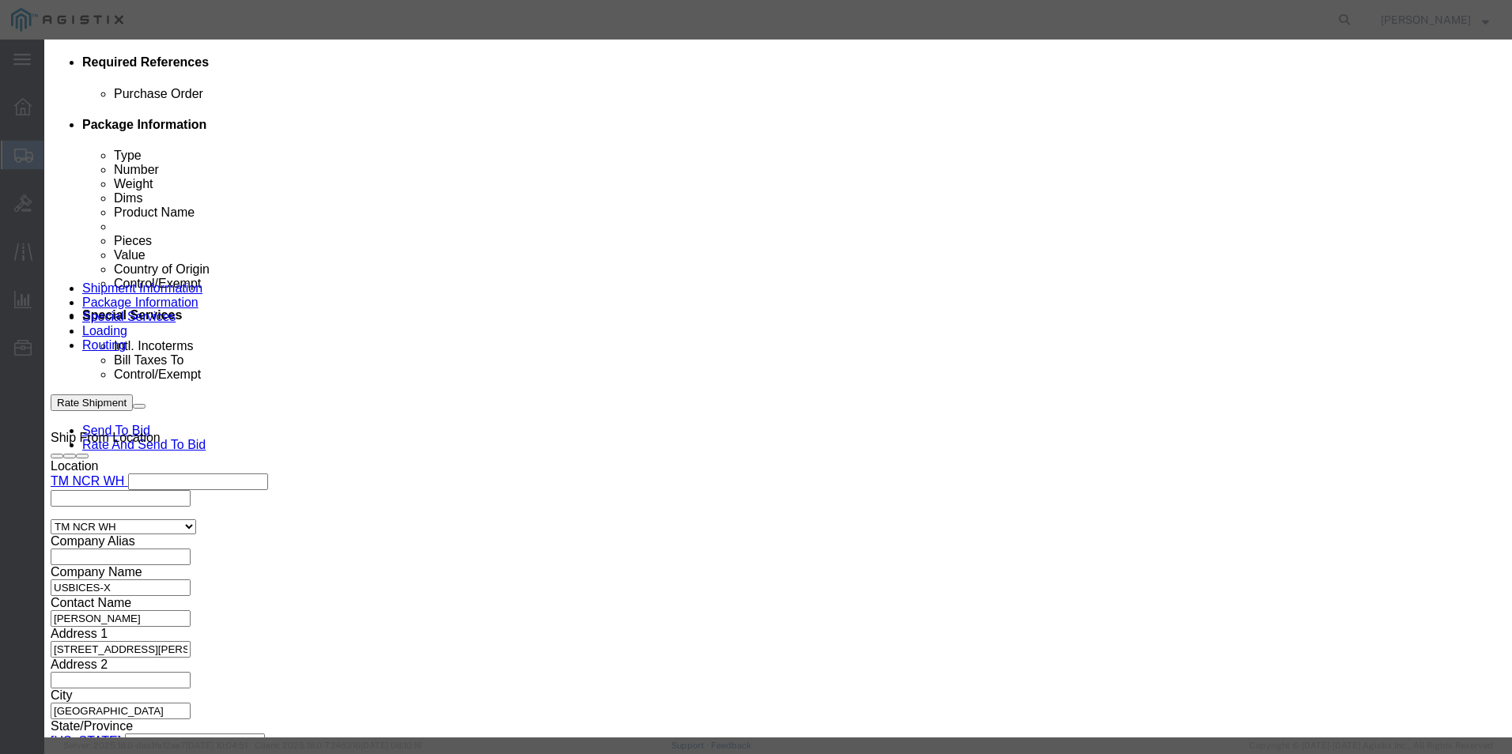
click select "Select ATF BIS DEA EPA FDA FTR ITAR OFAC Other (OPA)"
select select "BIS"
click select "Select ATF BIS DEA EPA FDA FTR ITAR OFAC Other (OPA)"
click select "Select AGR-Agricultural APP-Computers APR-Additional Permissive Exports AVS-Air…"
select select "NLR"
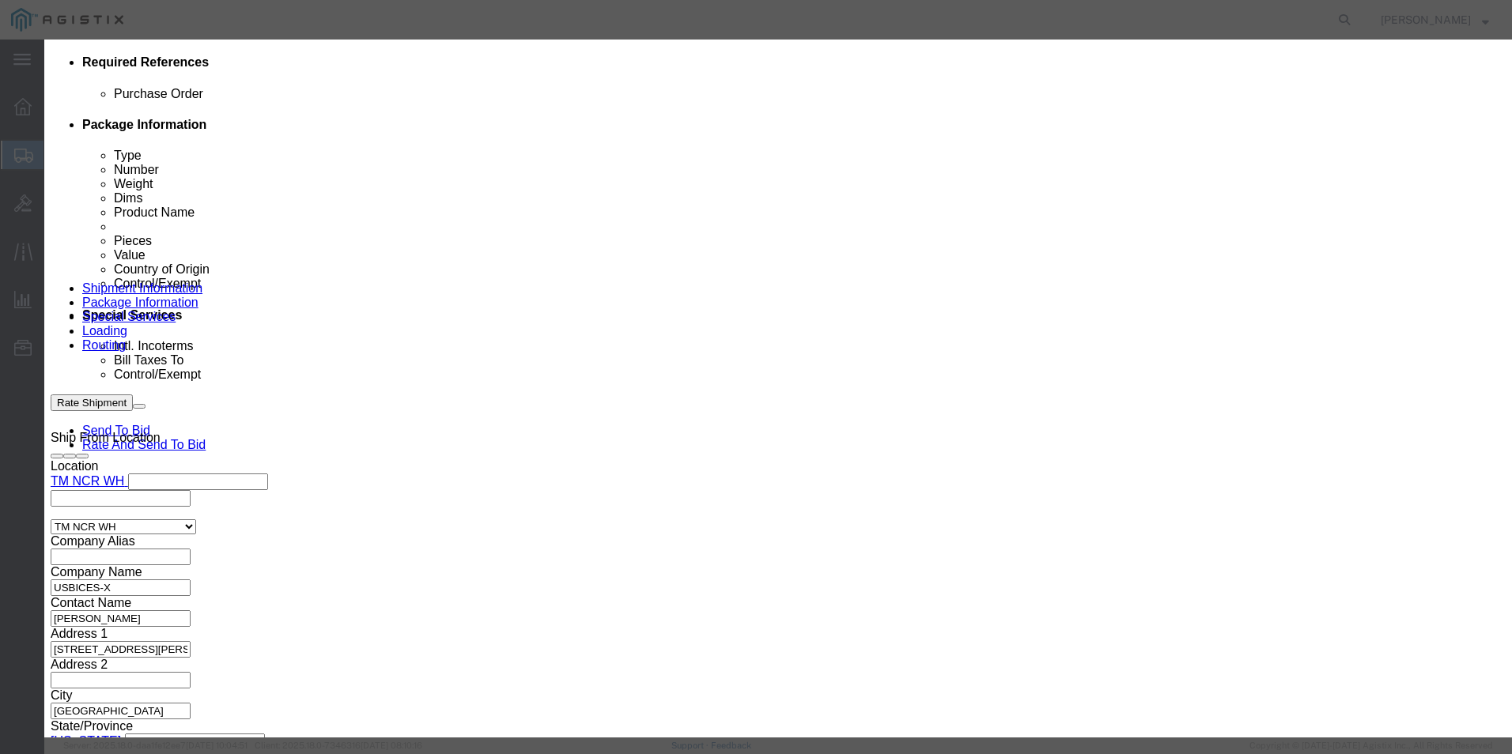
click select "Select AGR-Agricultural APP-Computers APR-Additional Permissive Exports AVS-Air…"
click button "Save & Close"
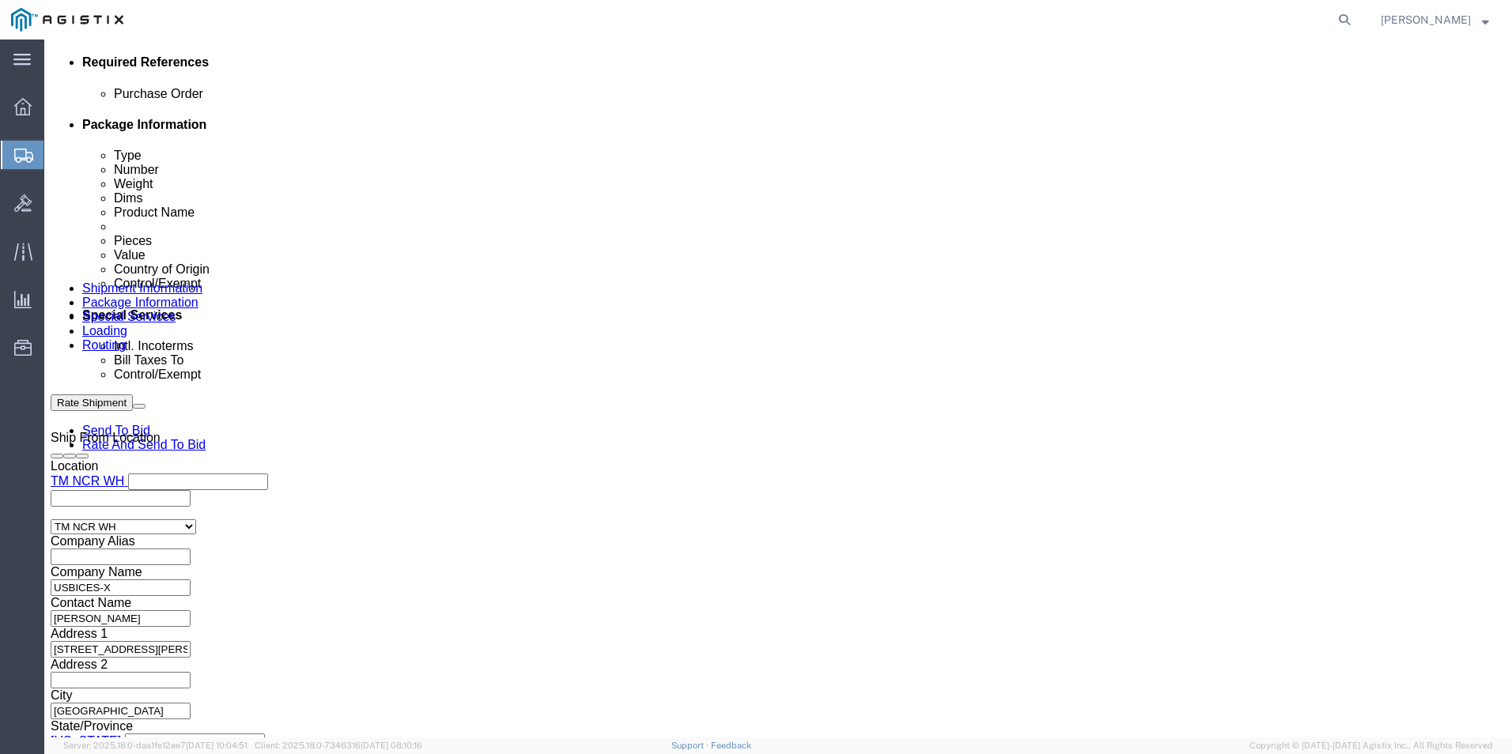
scroll to position [903, 0]
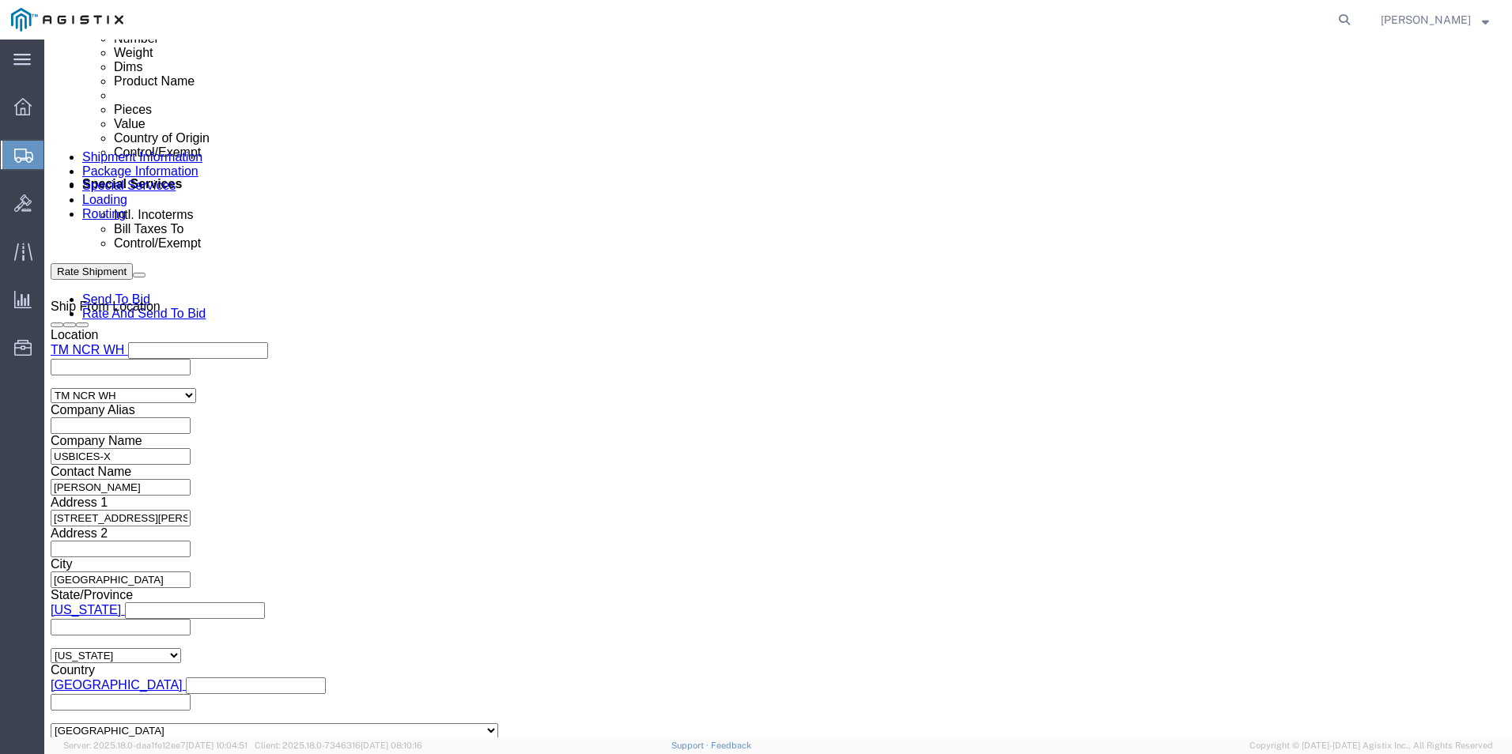
click link "Add Content"
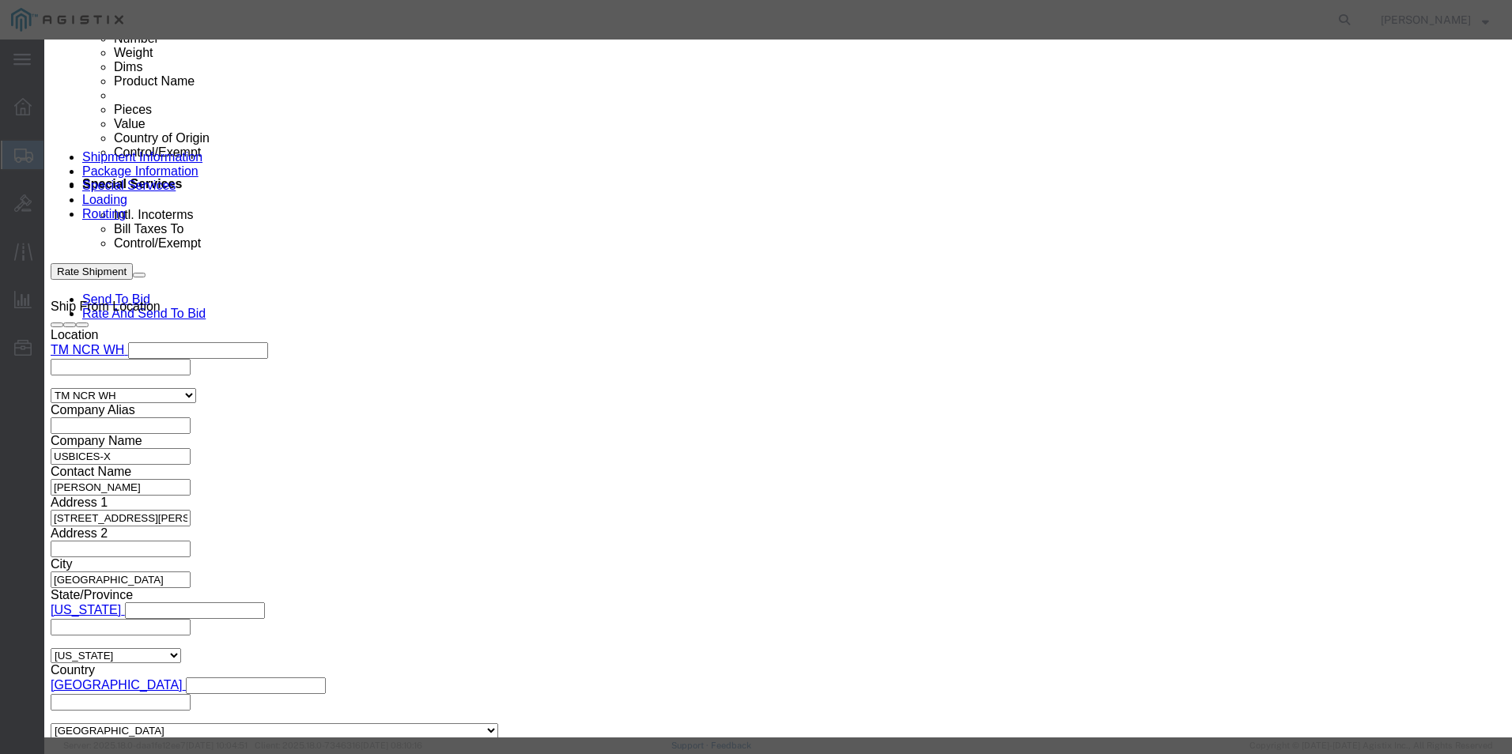
click textarea
paste textarea ""Duracell Coppertop AAA Alkaline Batteries, Box Of 36""
type textarea ""Duracell Coppertop AAA Alkaline Batteries, Box Of 36""
click input "text"
paste input ""Duracell Coppertop AAA Alkaline Batteries, Box Of 36""
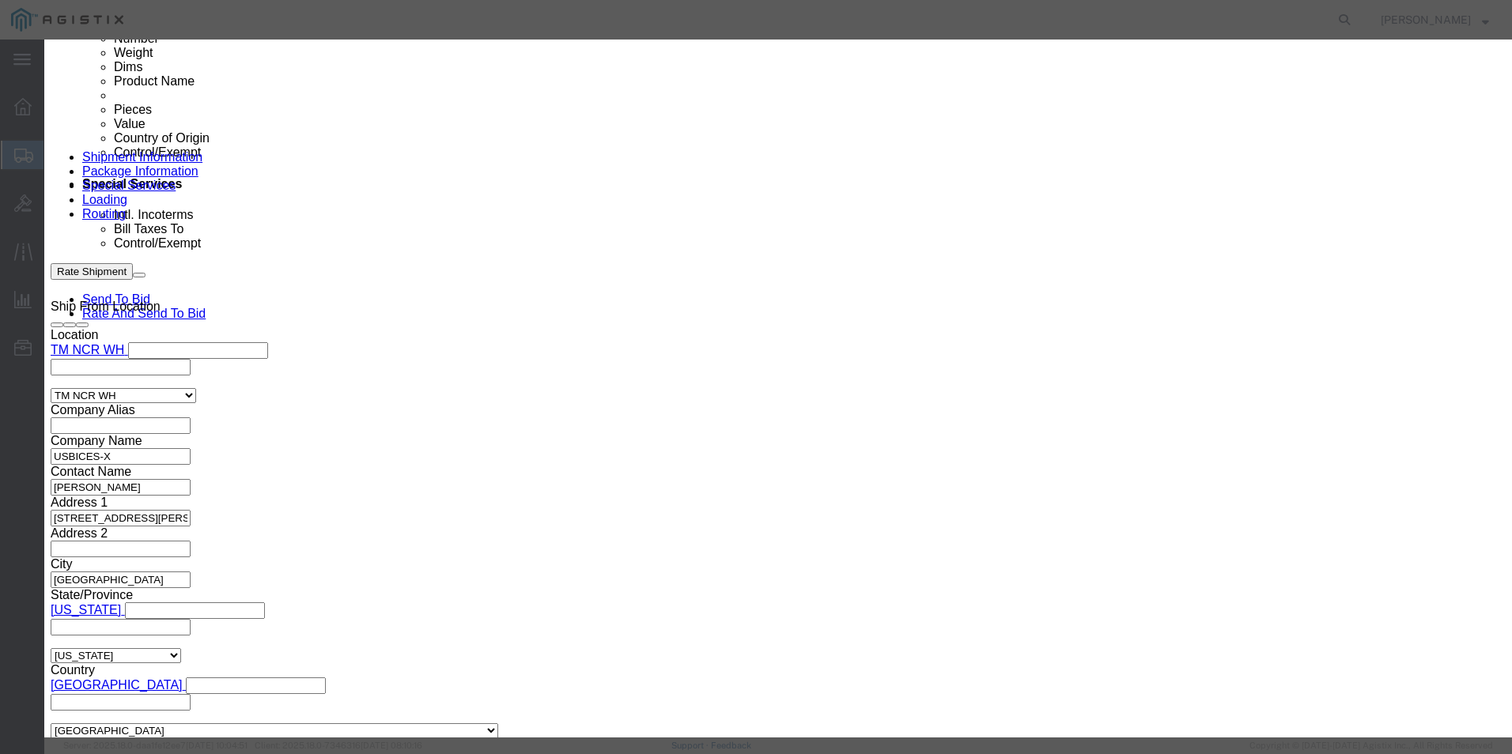
scroll to position [0, 145]
type input ""Duracell Coppertop AAA Alkaline Batteries, Box Of 36""
click input "text"
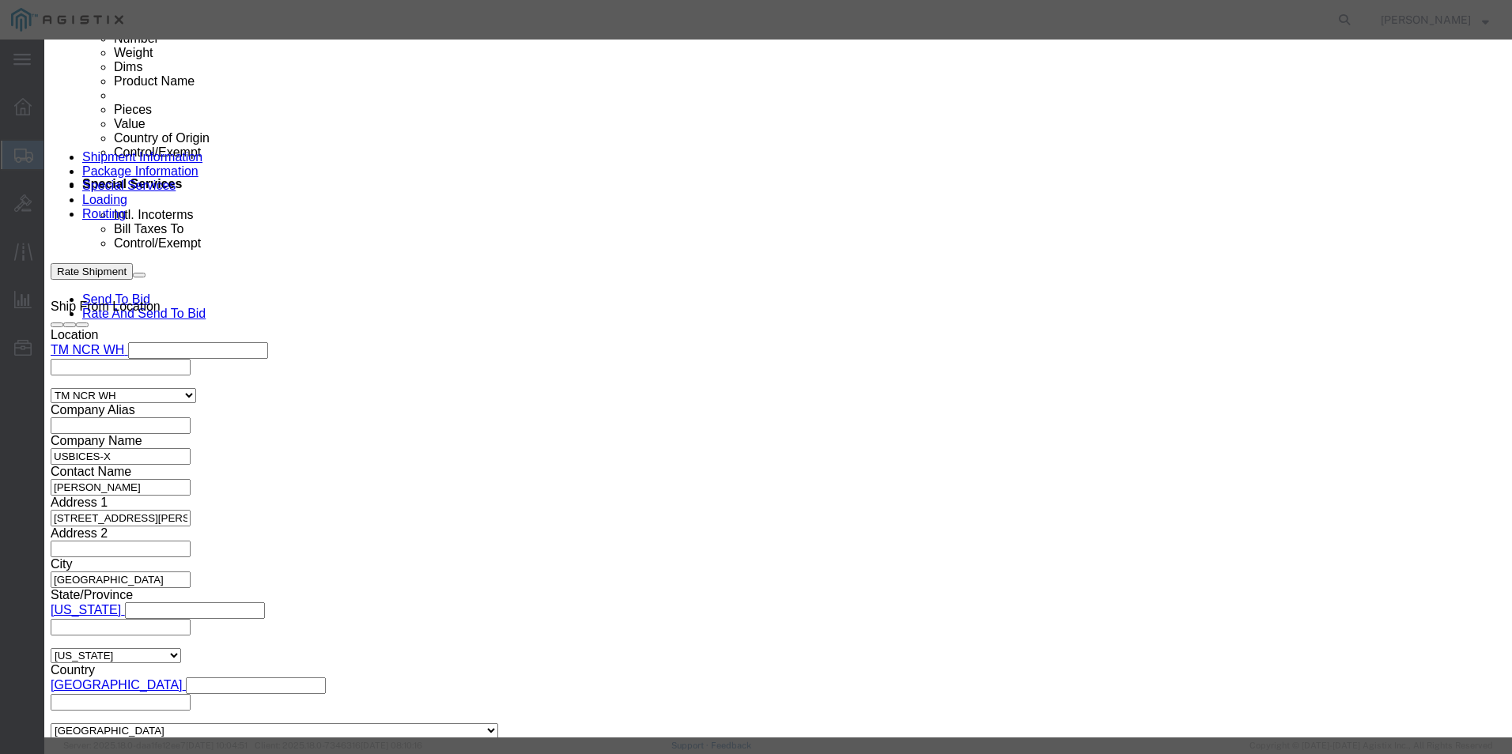
paste input "991152"
type input "991152"
click div
click select "Select 50 55 60 65 70 85 92.5 100 125 175 250 300 400"
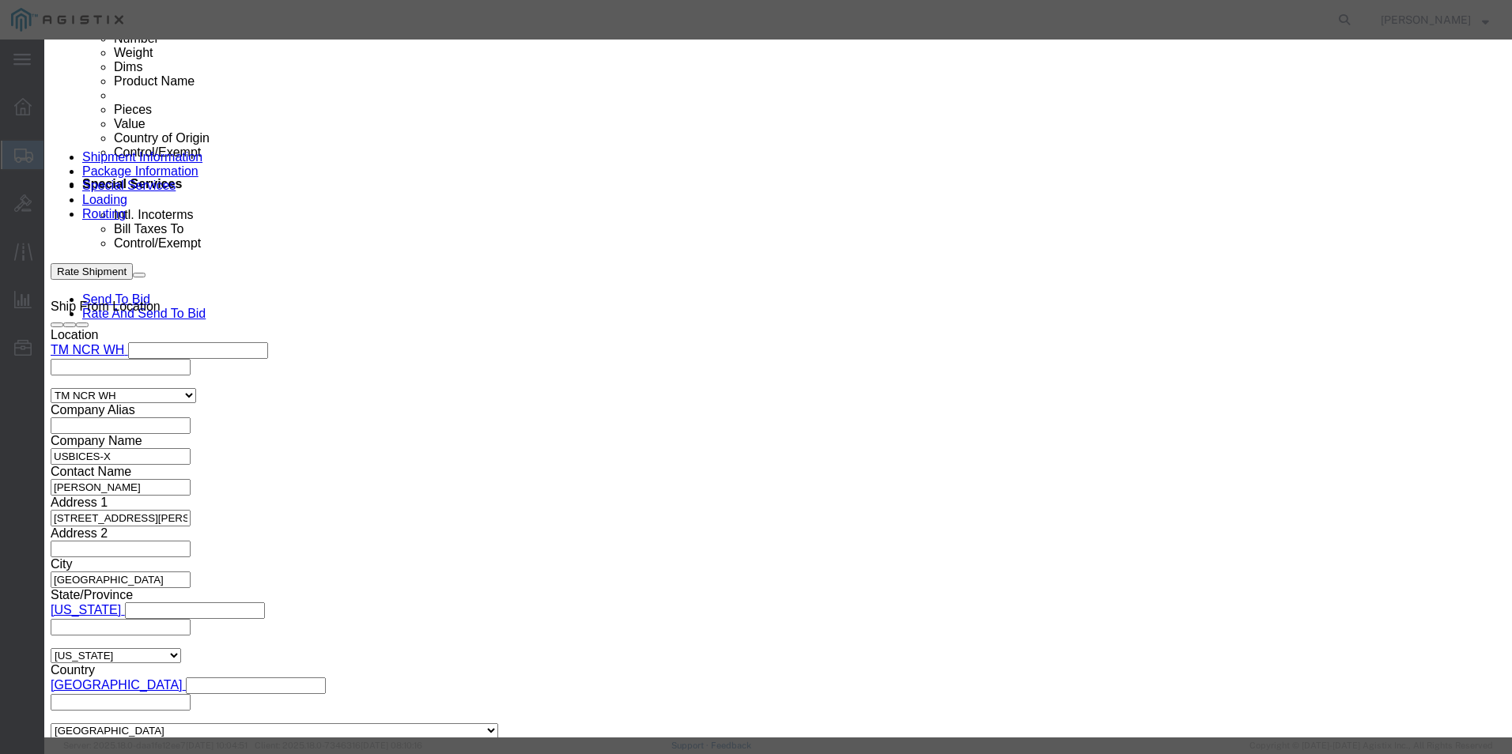
select select "92.5"
click select "Select 50 55 60 65 70 85 92.5 100 125 175 250 300 400"
click input "0"
type input "5"
click input "text"
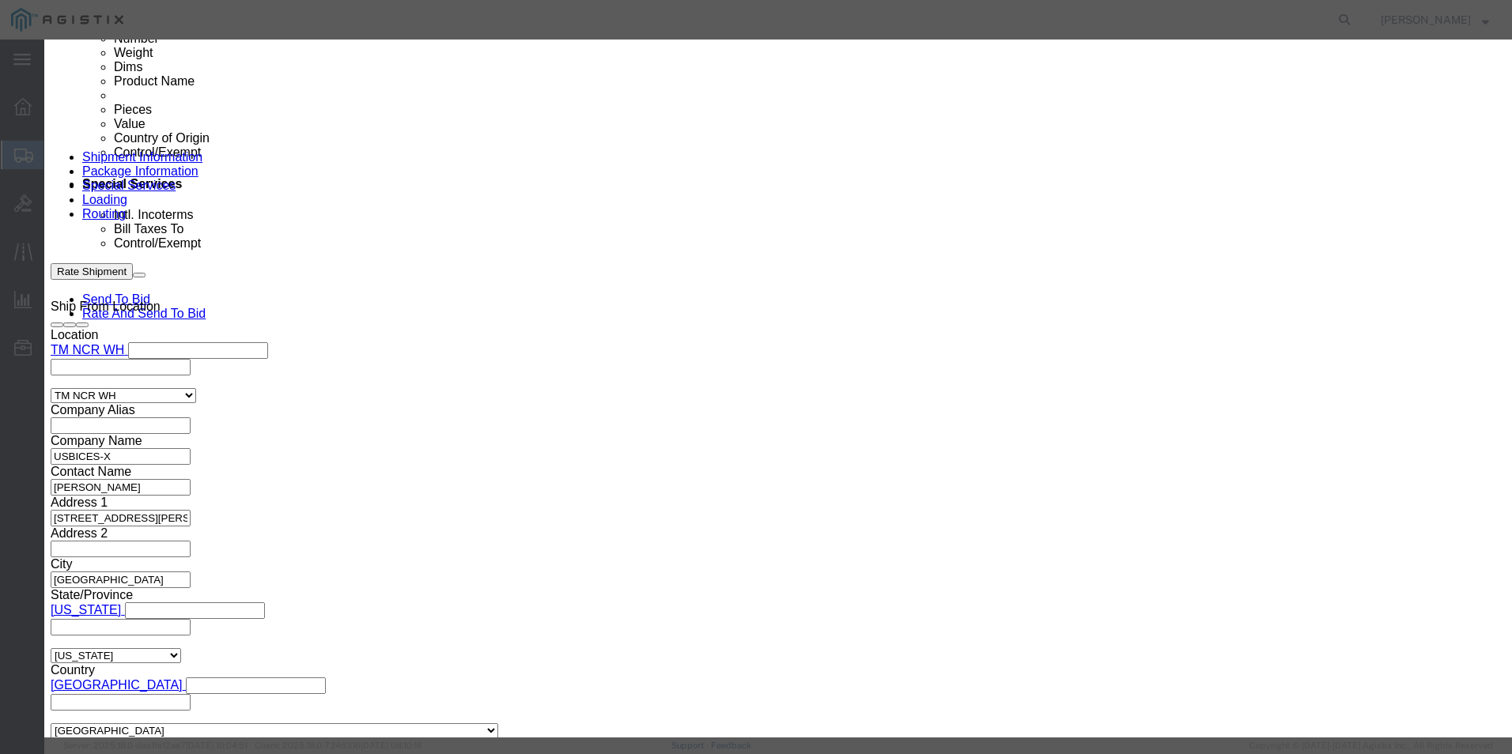
type input "115.25"
click select "Select [GEOGRAPHIC_DATA] [GEOGRAPHIC_DATA] [GEOGRAPHIC_DATA] [GEOGRAPHIC_DATA] …"
select select "US"
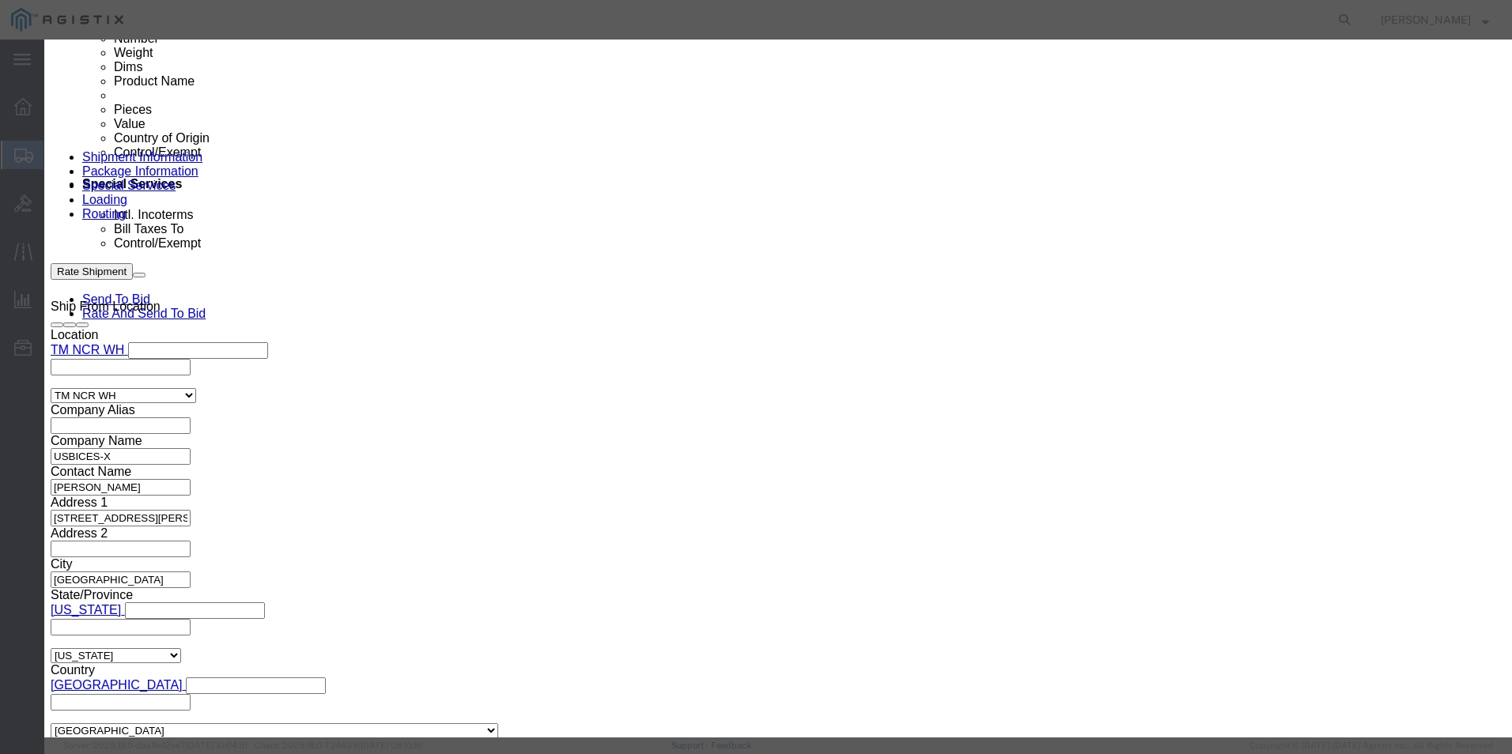
click select "Select [GEOGRAPHIC_DATA] [GEOGRAPHIC_DATA] [GEOGRAPHIC_DATA] [GEOGRAPHIC_DATA] …"
click select "Select ATF BIS DEA EPA FDA FTR ITAR OFAC Other (OPA)"
select select "BIS"
click select "Select ATF BIS DEA EPA FDA FTR ITAR OFAC Other (OPA)"
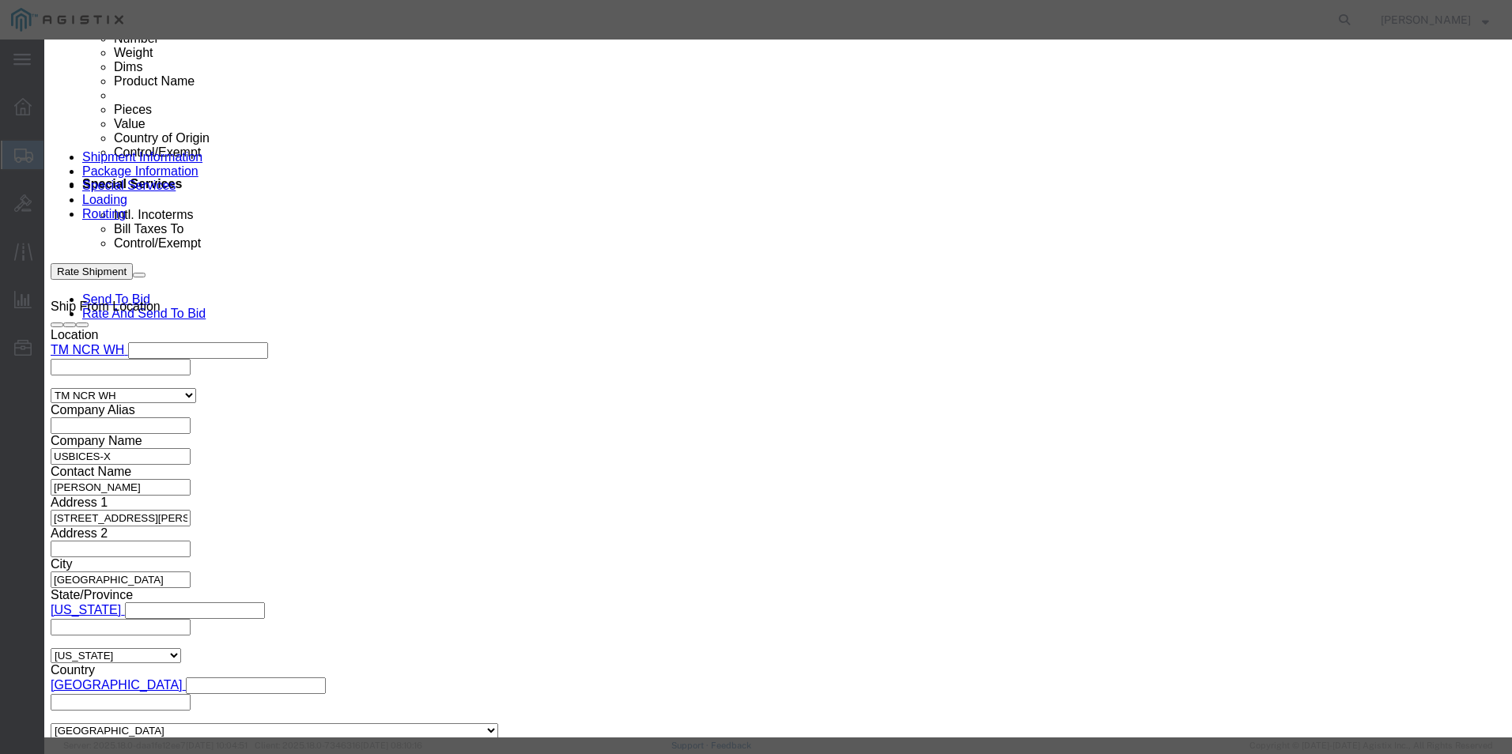
click select "Select AGR-Agricultural APP-Computers APR-Additional Permissive Exports AVS-Air…"
select select "NLR"
click select "Select AGR-Agricultural APP-Computers APR-Additional Permissive Exports AVS-Air…"
click button "Save & Close"
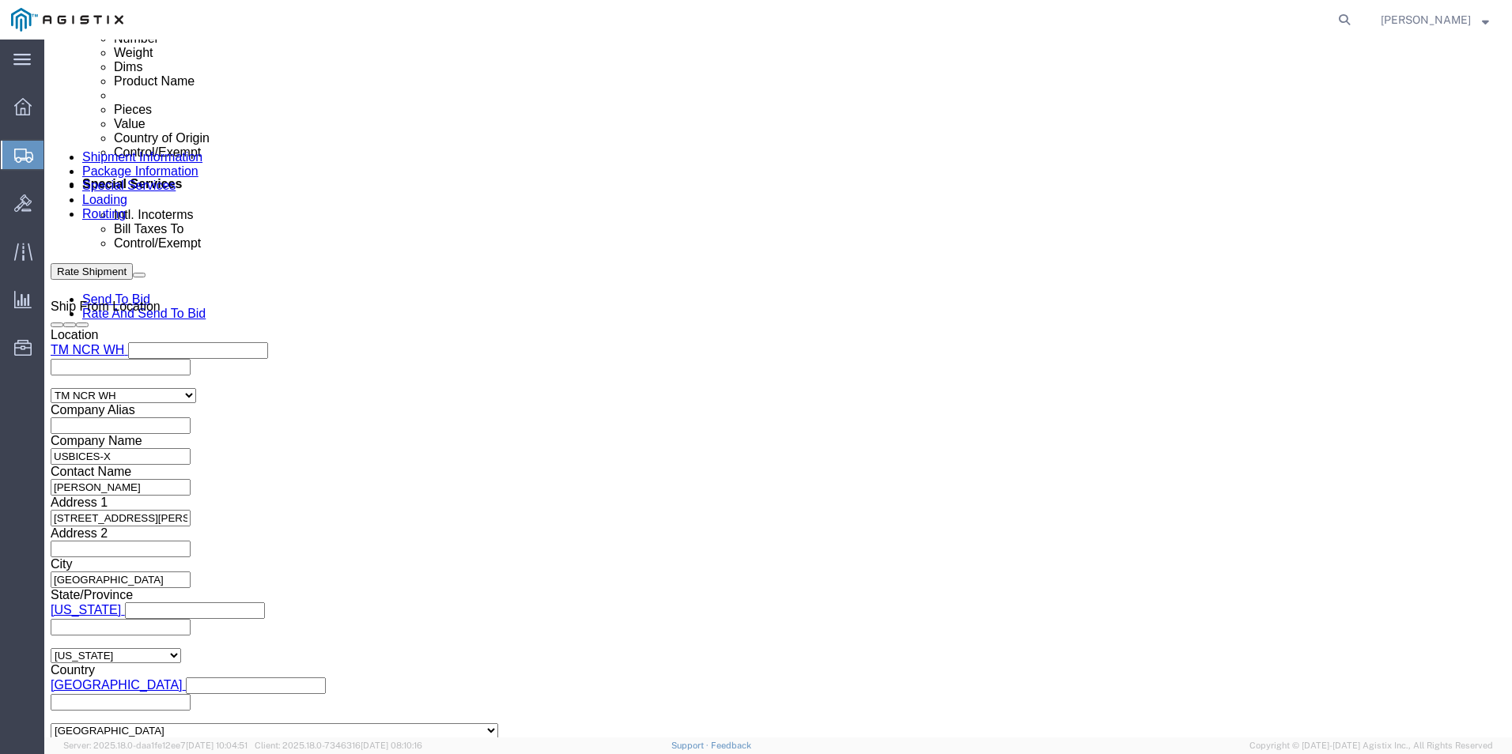
scroll to position [1017, 0]
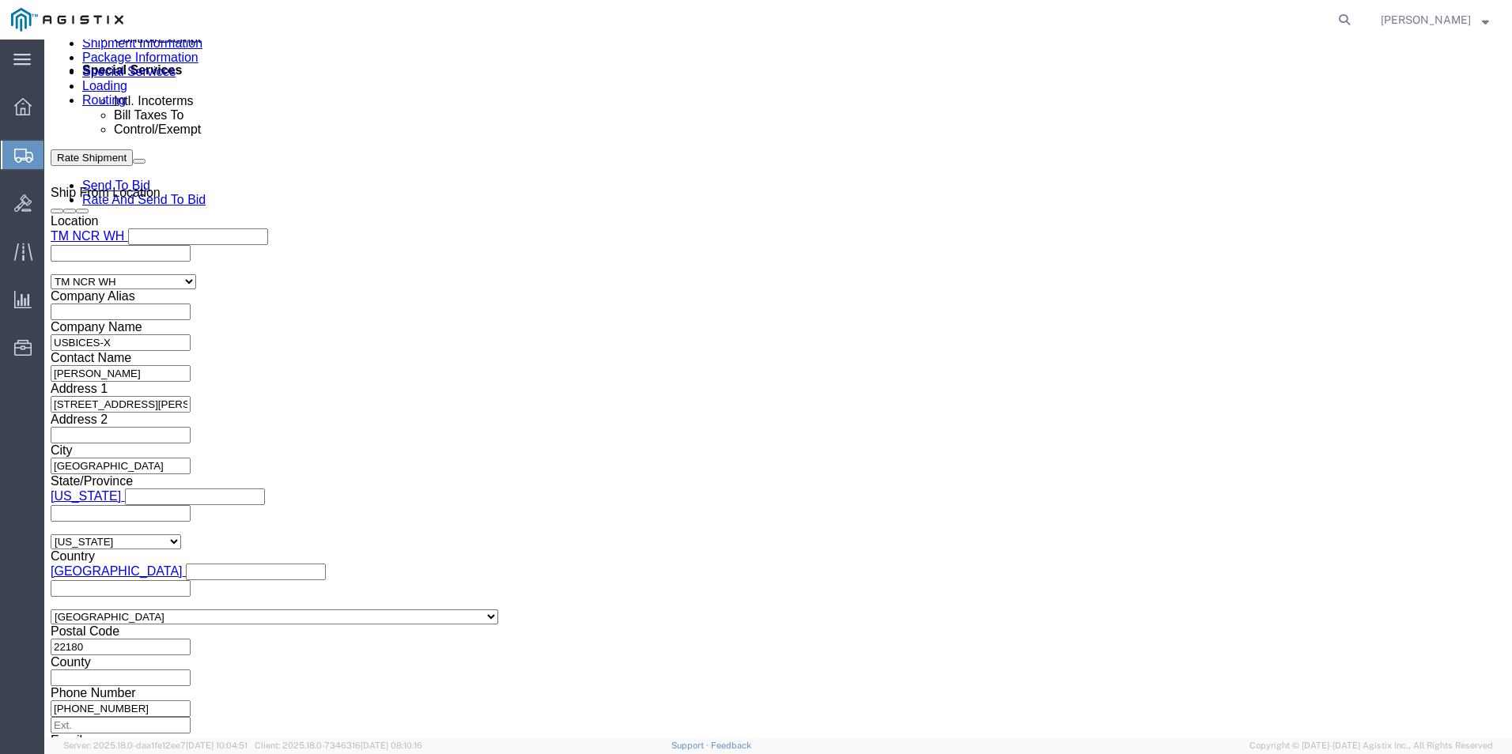
click link "Add Content"
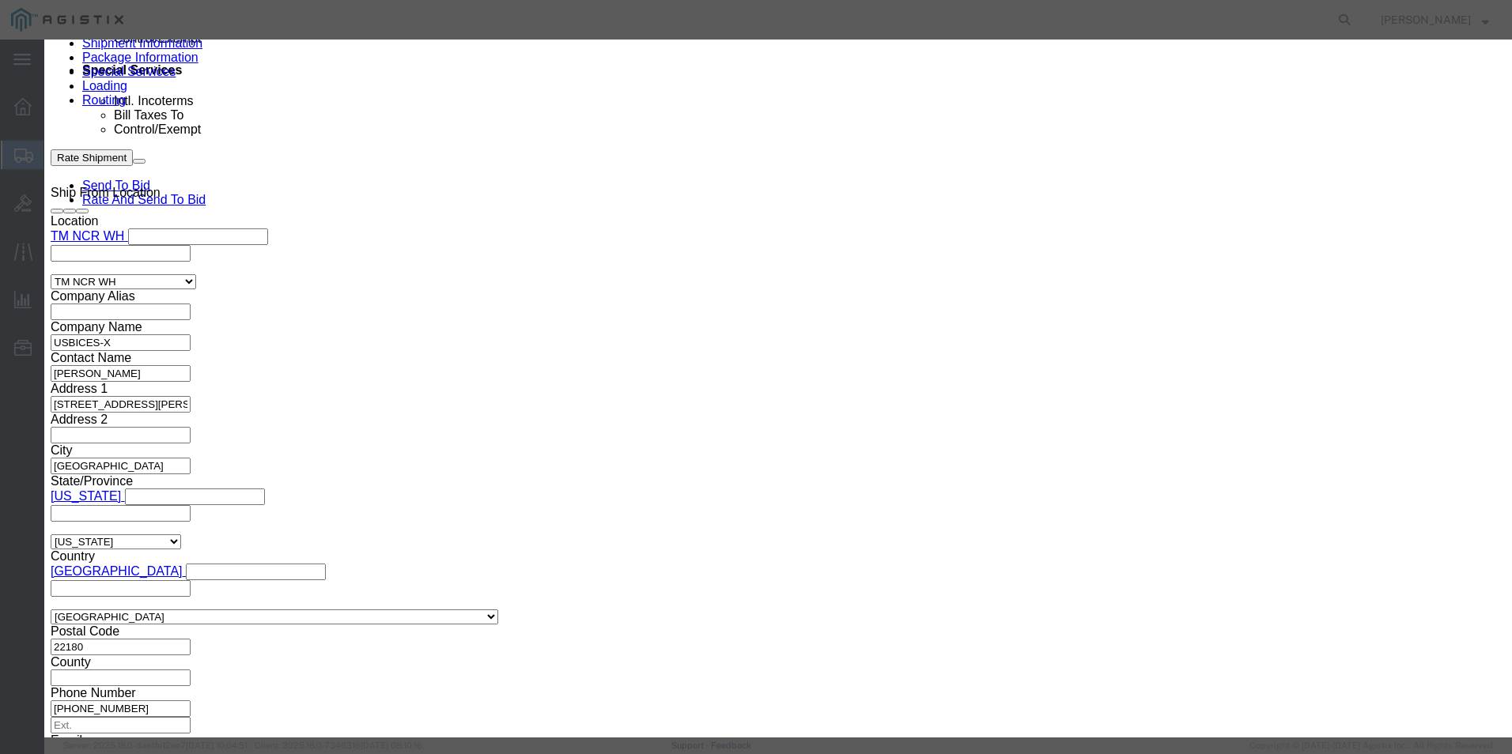
click input "text"
click textarea
paste textarea ""Duracell Coppertop AA Alkaline Batteries, Box Of 36""
type textarea ""Duracell Coppertop AA Alkaline Batteries, Box Of 36""
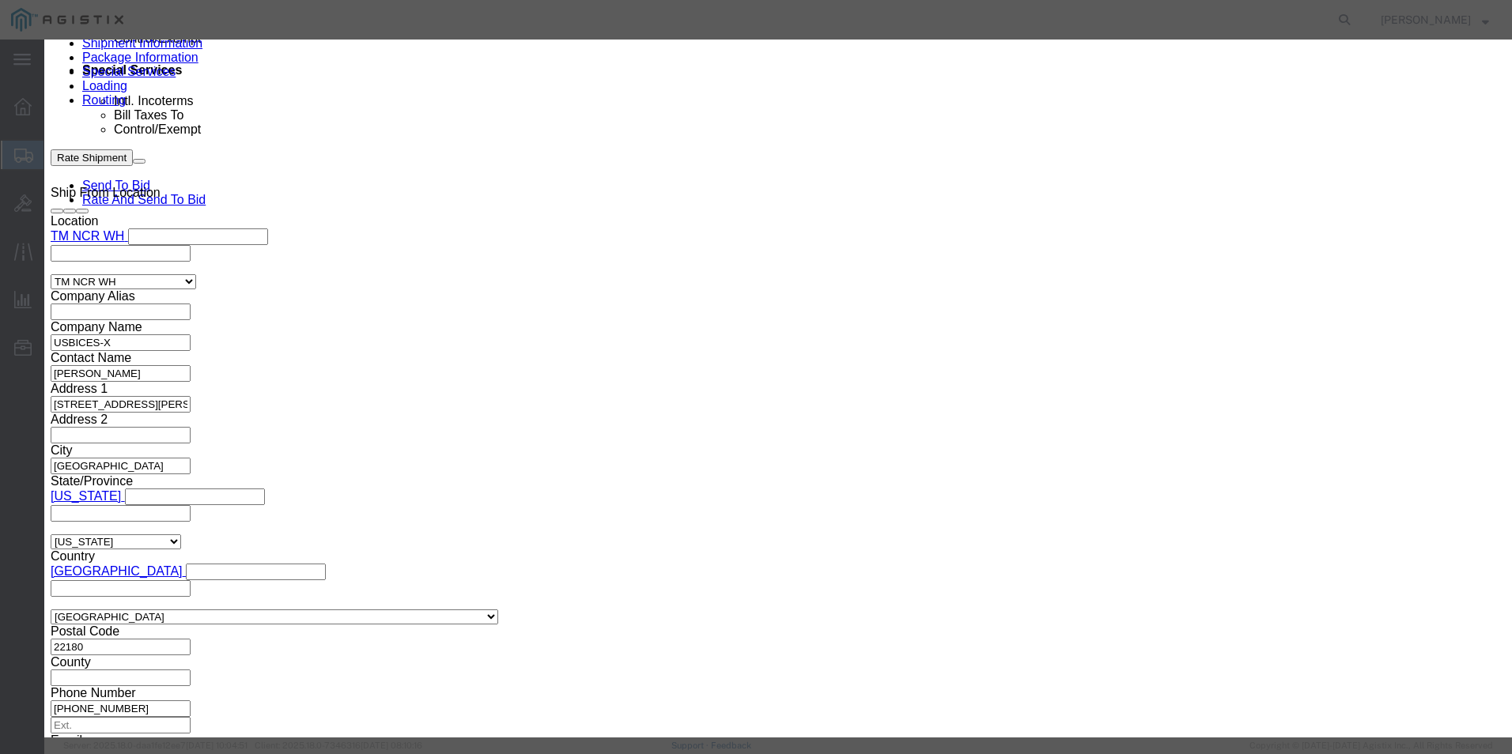
click input "text"
paste input ""Duracell Coppertop AA Alkaline Batteries, Box Of 36""
type input ""Duracell Coppertop AA Alkaline Batteries, Box Of 36""
click input "0"
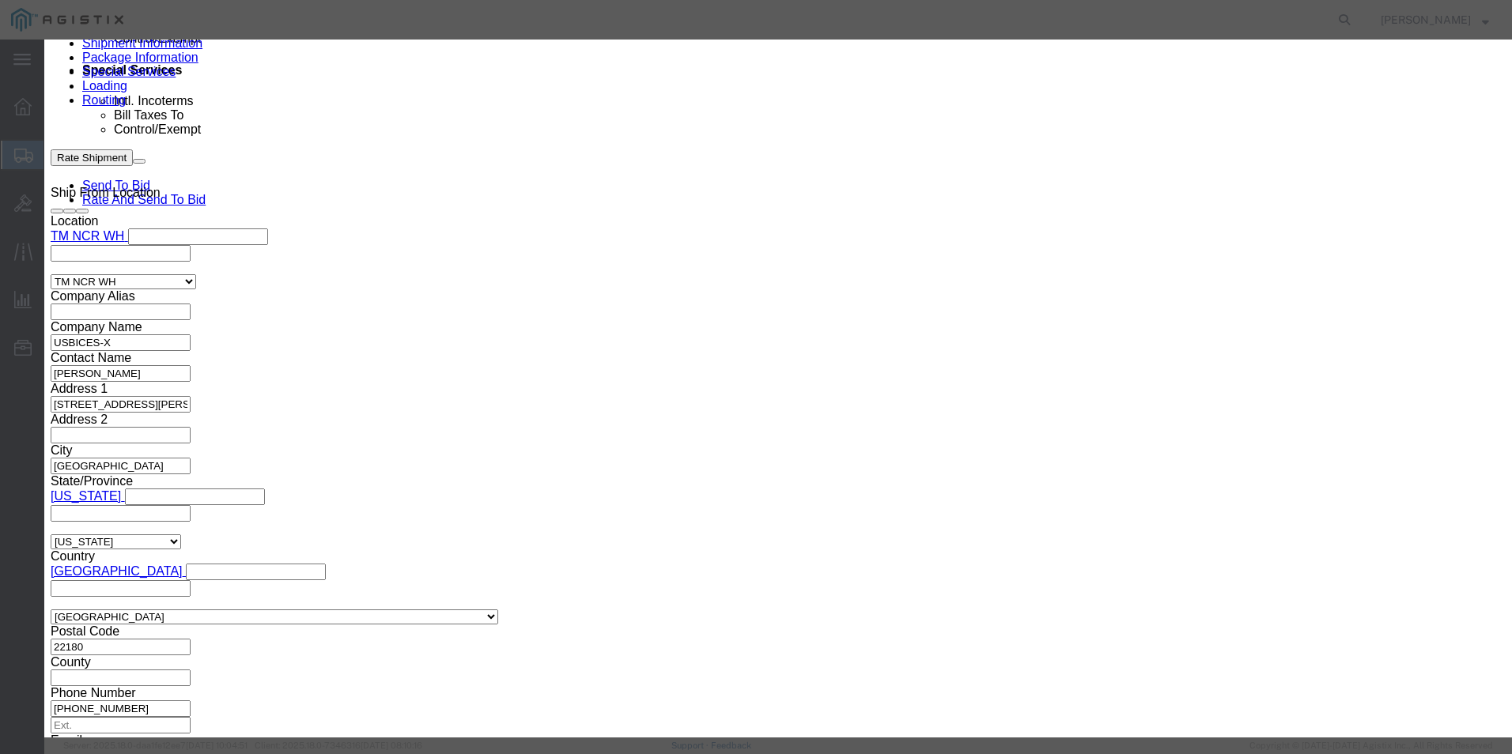
scroll to position [0, 0]
type input "5"
click input "text"
paste input "1385290"
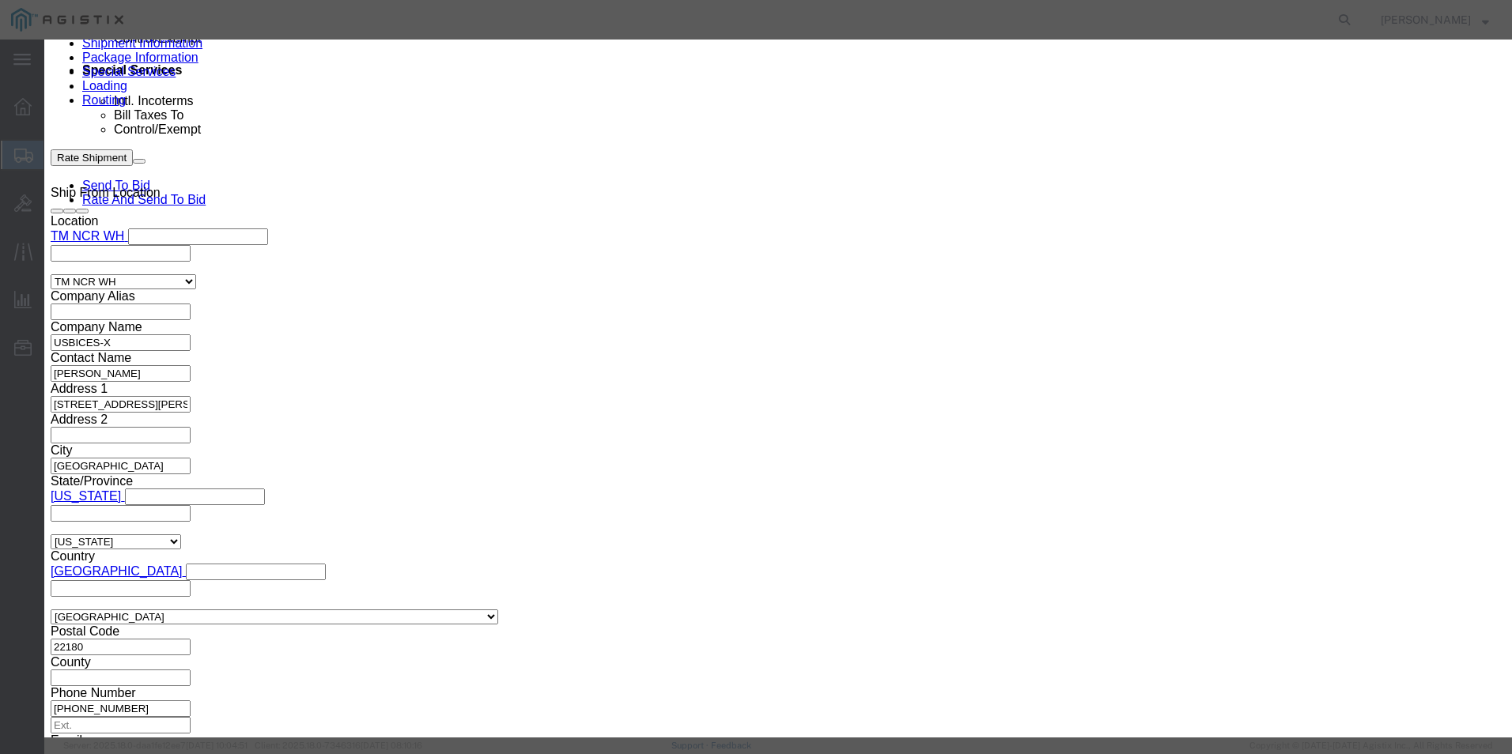
type input "1385290"
click select "Select 50 55 60 65 70 85 92.5 100 125 175 250 300 400"
select select "92.5"
click select "Select 50 55 60 65 70 85 92.5 100 125 175 250 300 400"
click input "text"
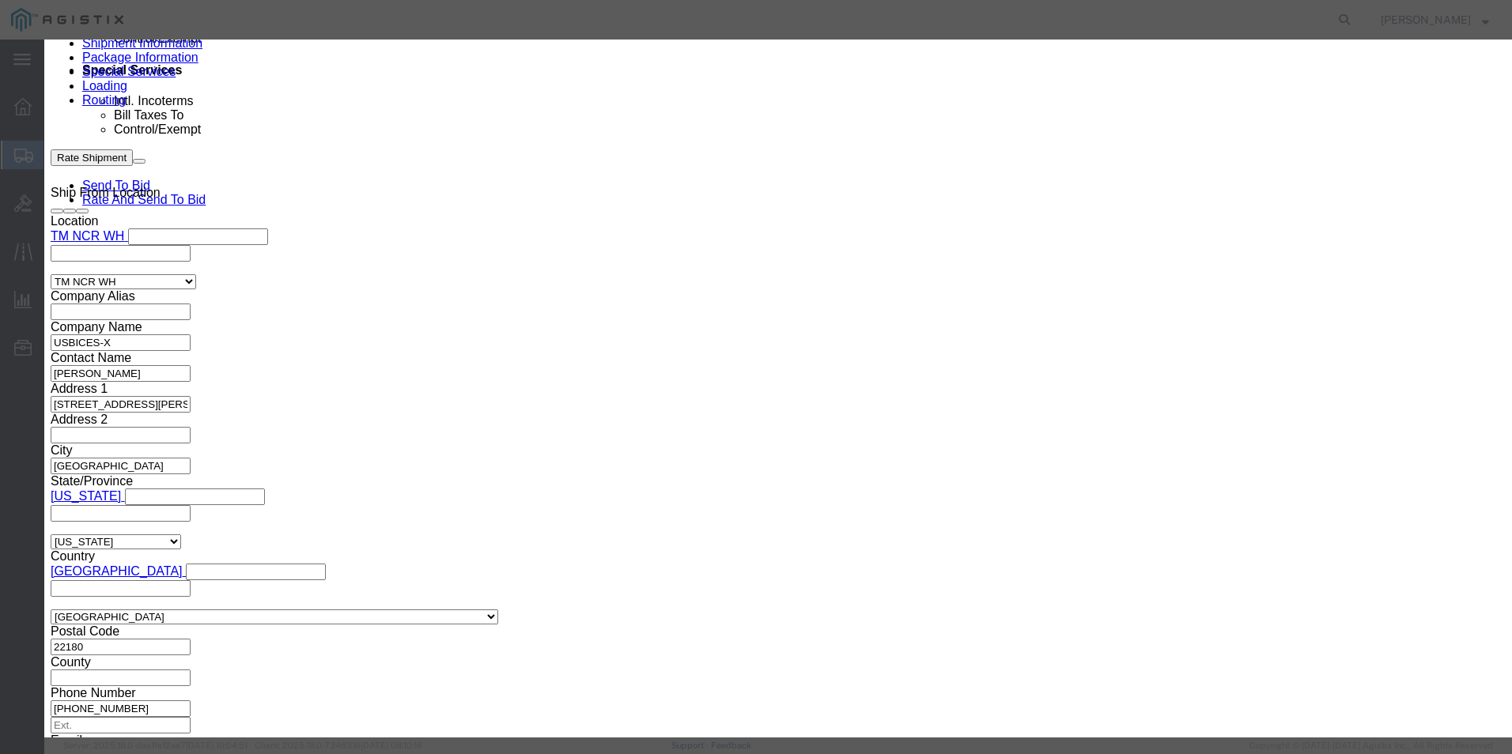
type input "115.25"
click select "Select [GEOGRAPHIC_DATA] [GEOGRAPHIC_DATA] [GEOGRAPHIC_DATA] [GEOGRAPHIC_DATA] …"
select select "US"
click select "Select [GEOGRAPHIC_DATA] [GEOGRAPHIC_DATA] [GEOGRAPHIC_DATA] [GEOGRAPHIC_DATA] …"
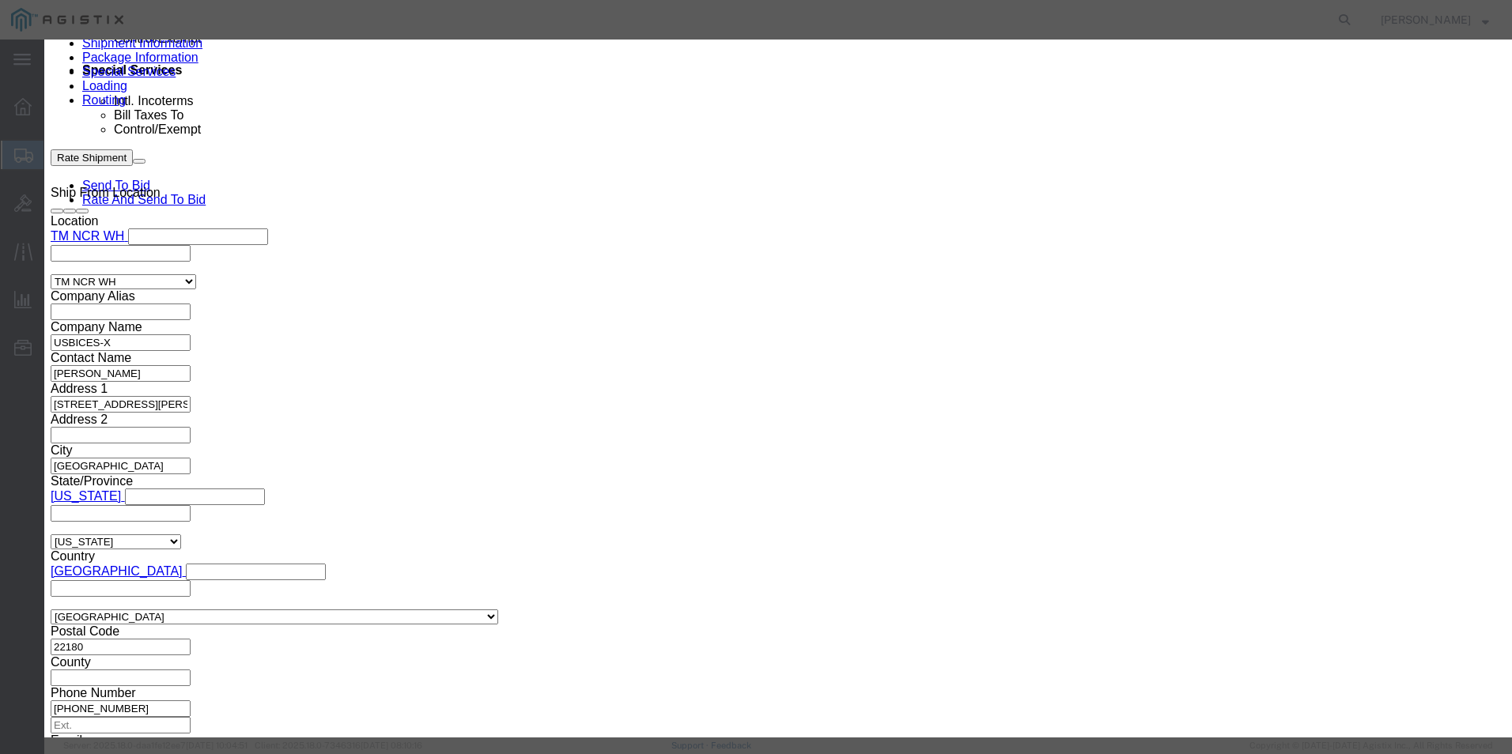
click select "Select ATF BIS DEA EPA FDA FTR ITAR OFAC Other (OPA)"
select select "BIS"
click select "Select ATF BIS DEA EPA FDA FTR ITAR OFAC Other (OPA)"
click select "Select AGR-Agricultural APP-Computers APR-Additional Permissive Exports AVS-Air…"
select select "NLR"
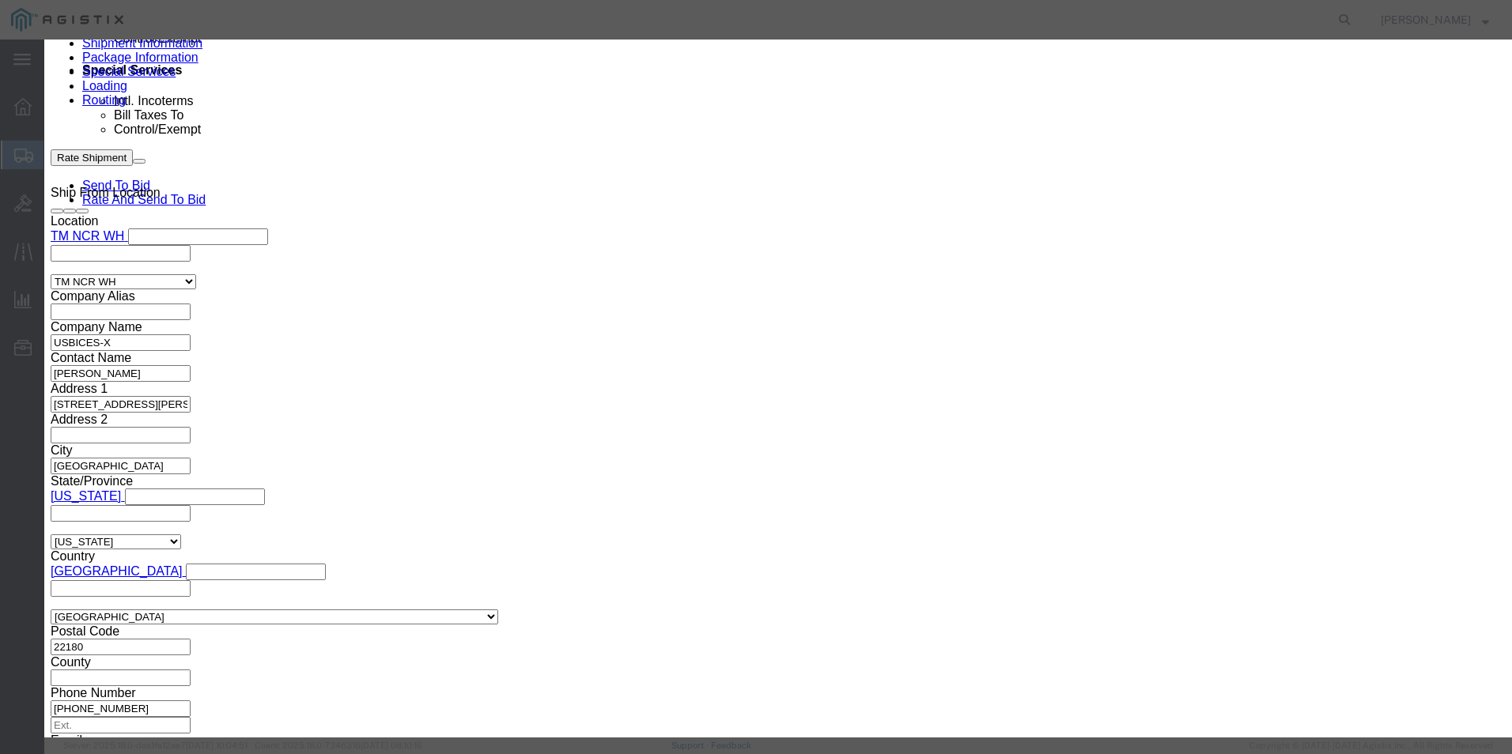
click select "Select AGR-Agricultural APP-Computers APR-Additional Permissive Exports AVS-Air…"
click button "Save & Close"
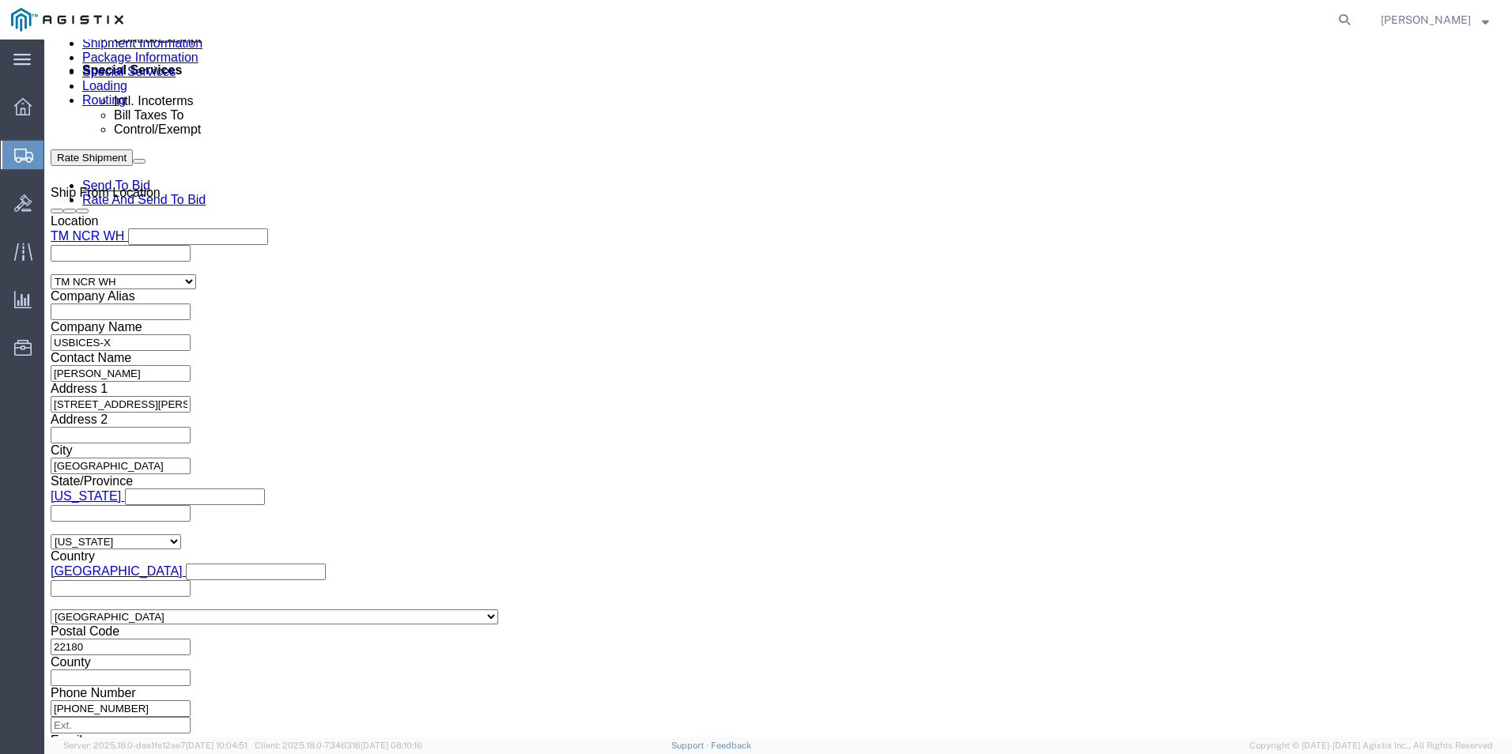
scroll to position [1131, 0]
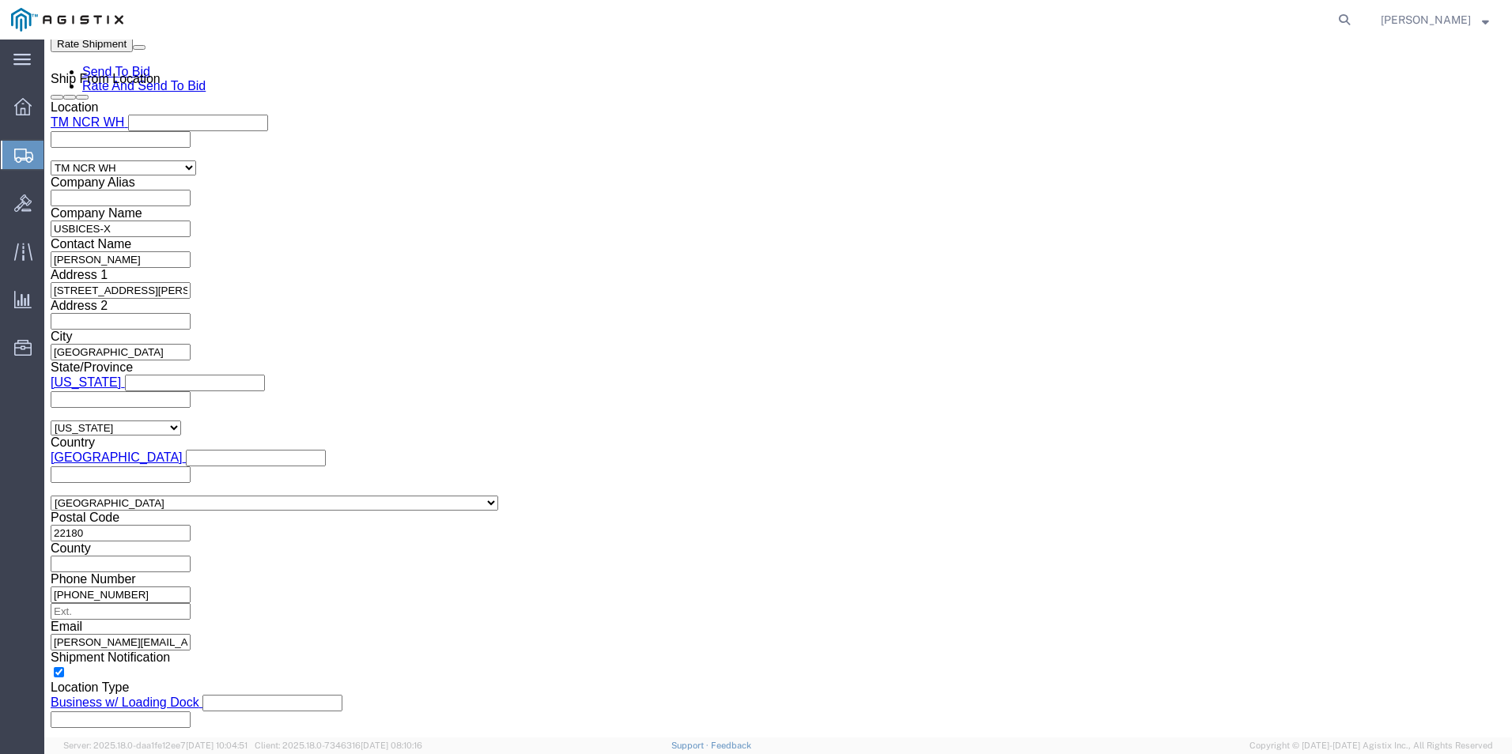
click link "Add Content"
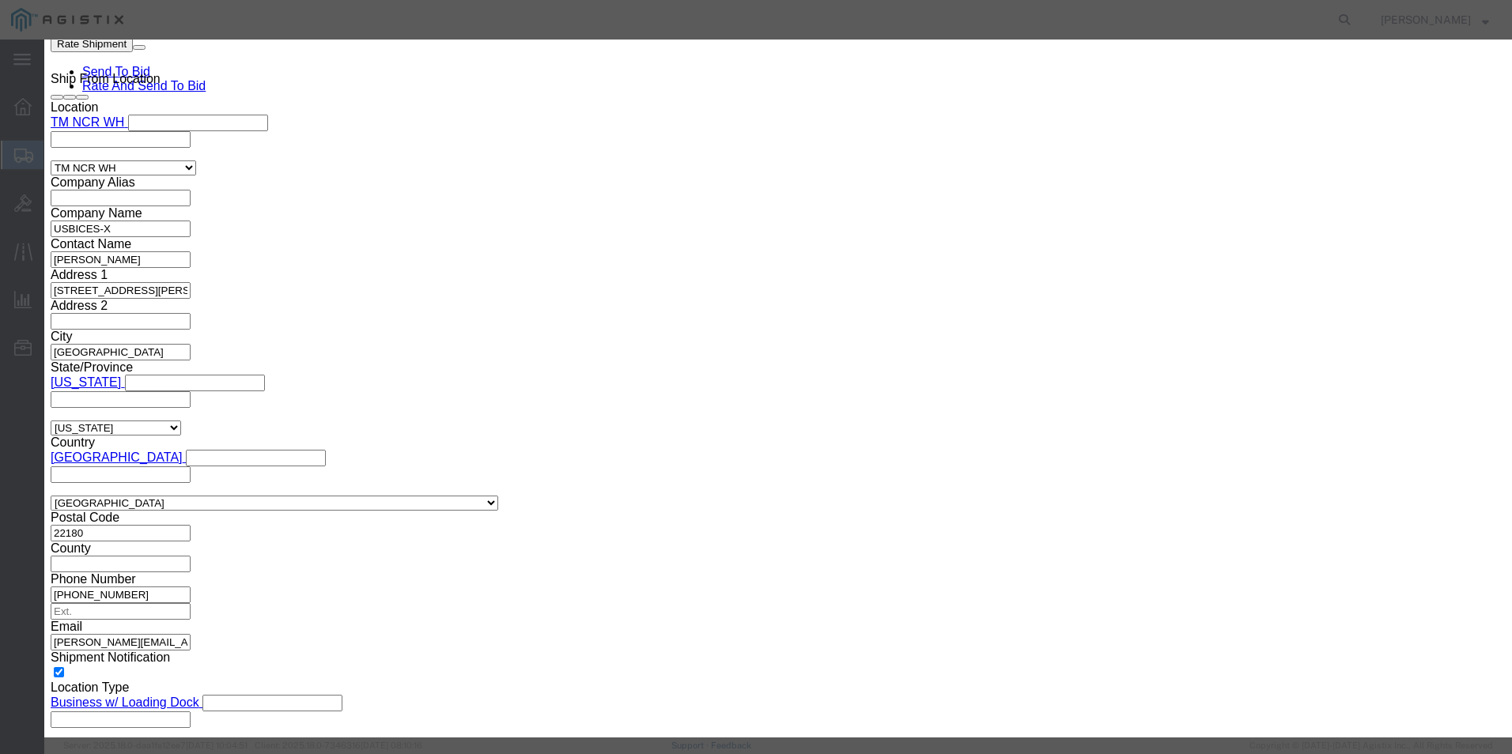
click textarea
paste textarea ""Duracell Coppertop 9-Volt Alkaline Batteries, Box Of 12""
type textarea ""Duracell Coppertop 9-Volt Alkaline Batteries, Box Of 12""
click input "text"
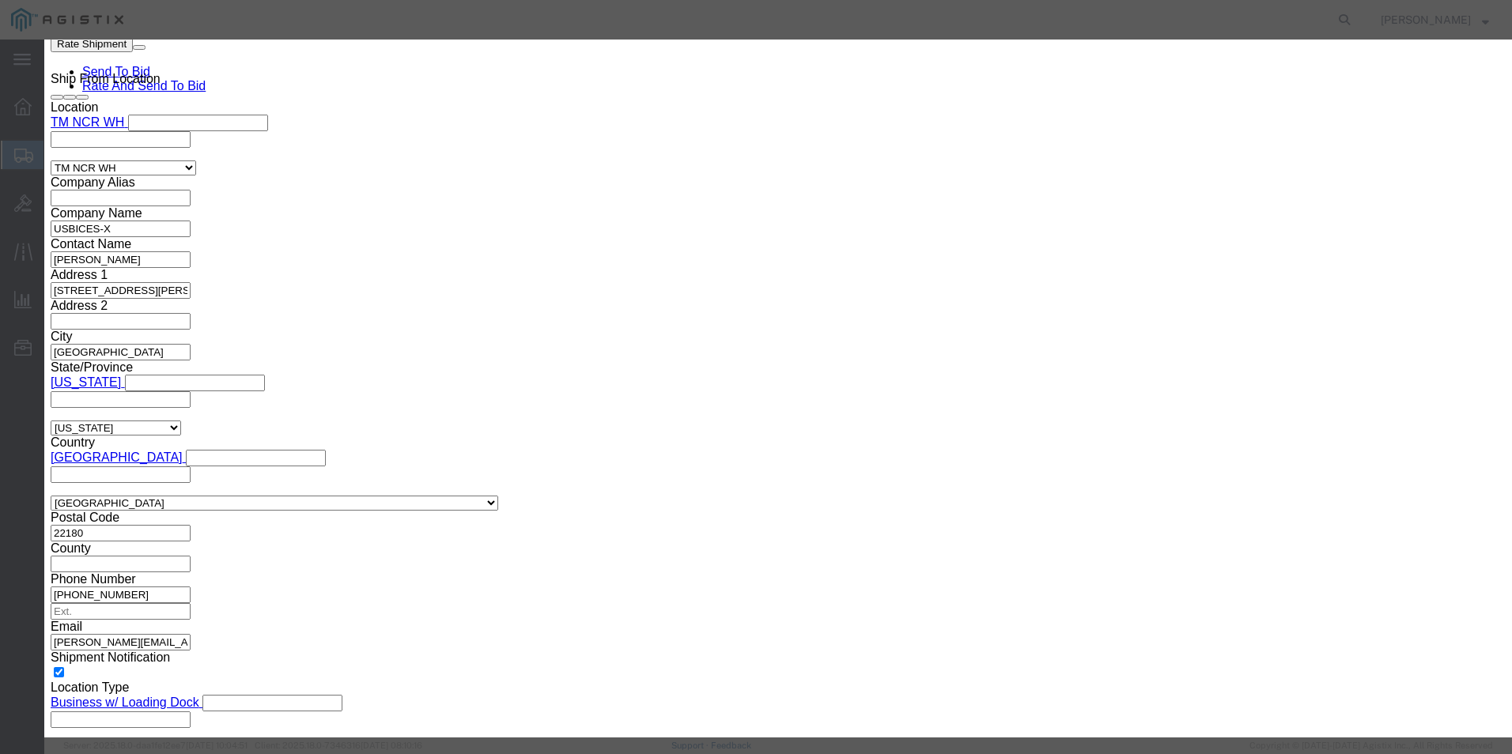
paste input ""Duracell Coppertop 9-Volt Alkaline Batteries, Box Of 12""
type input ""Duracell Coppertop 9-Volt Alkaline Batteries, Box Of 12""
click input "0"
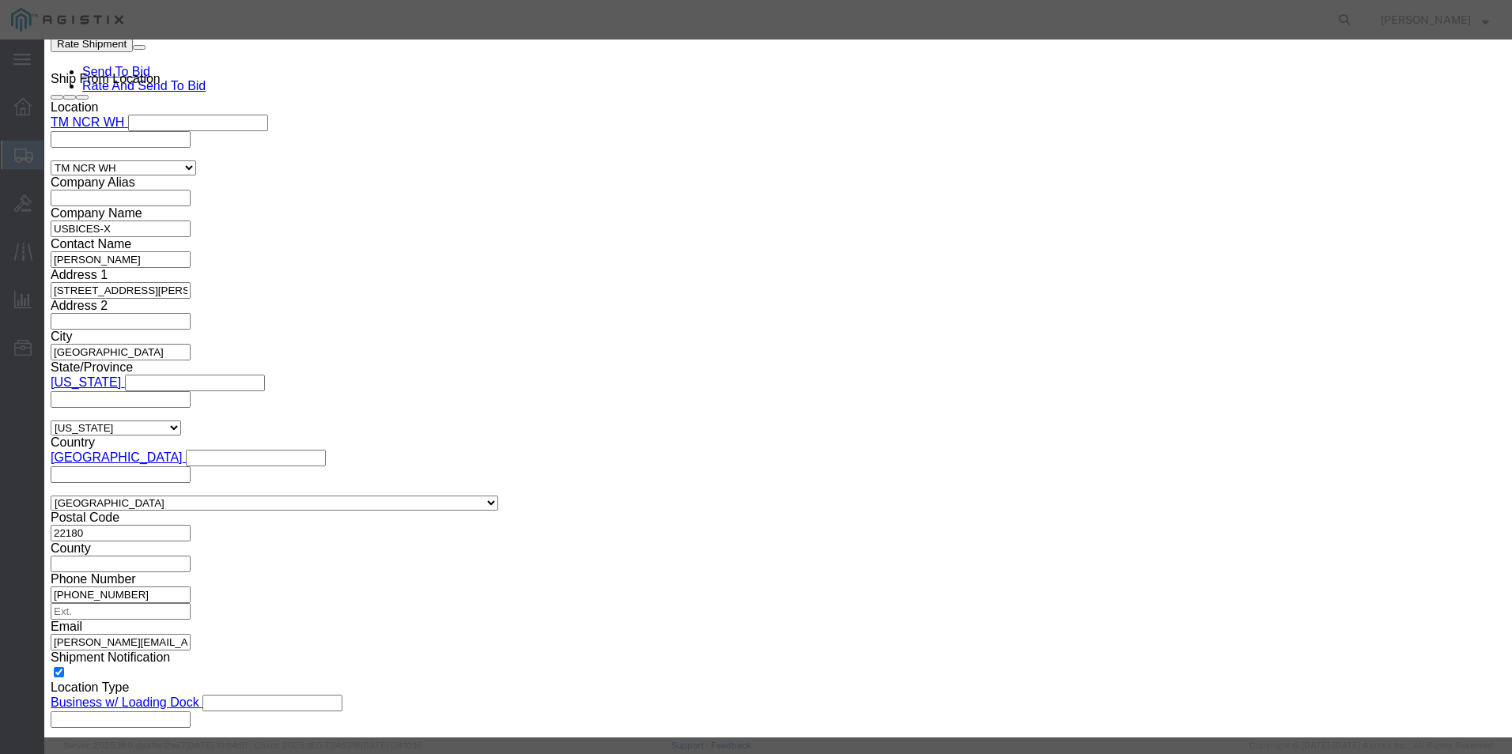
type input "4"
click input "text"
type input "92.60"
click select "Select 50 55 60 65 70 85 92.5 100 125 175 250 300 400"
select select "92.5"
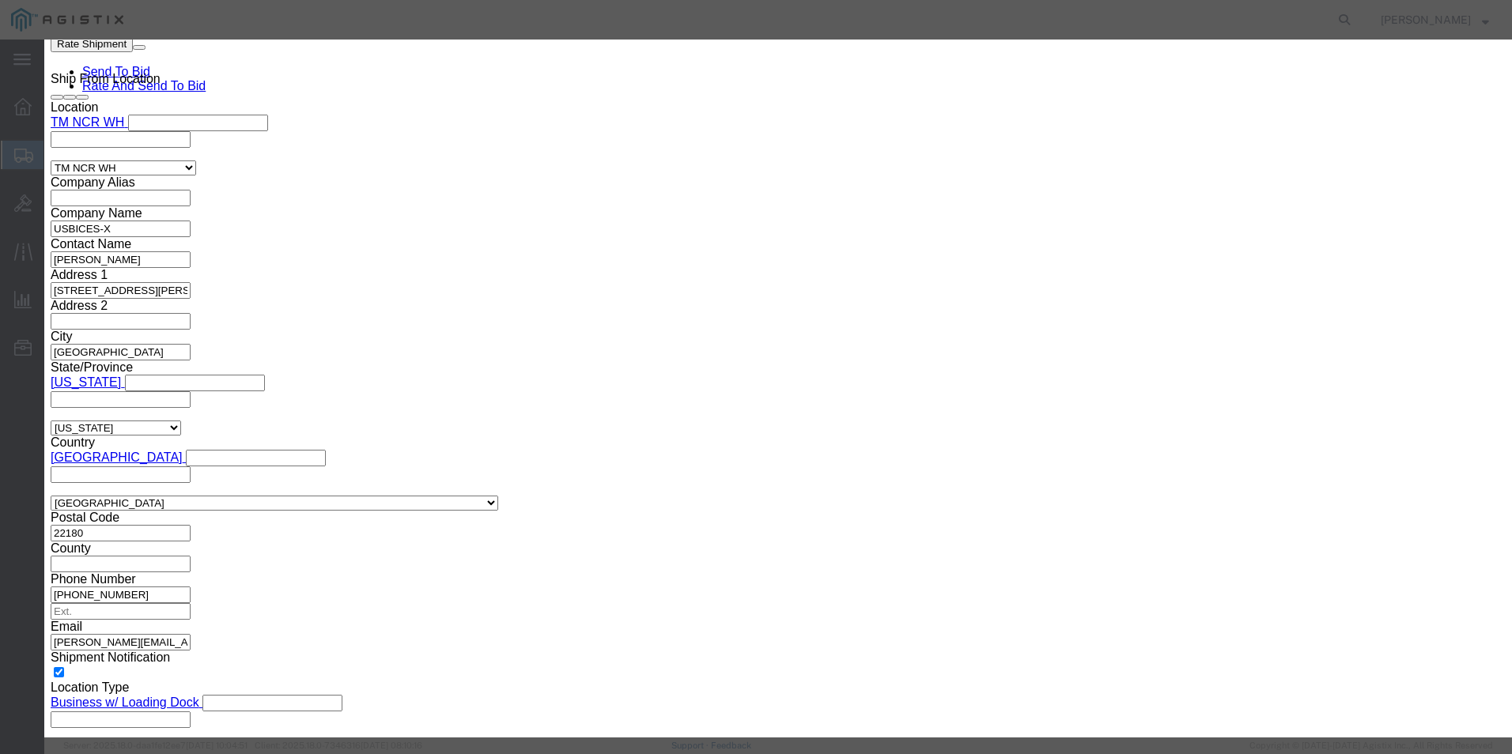
click select "Select 50 55 60 65 70 85 92.5 100 125 175 250 300 400"
click select "Select [GEOGRAPHIC_DATA] [GEOGRAPHIC_DATA] [GEOGRAPHIC_DATA] [GEOGRAPHIC_DATA] …"
select select "US"
click select "Select [GEOGRAPHIC_DATA] [GEOGRAPHIC_DATA] [GEOGRAPHIC_DATA] [GEOGRAPHIC_DATA] …"
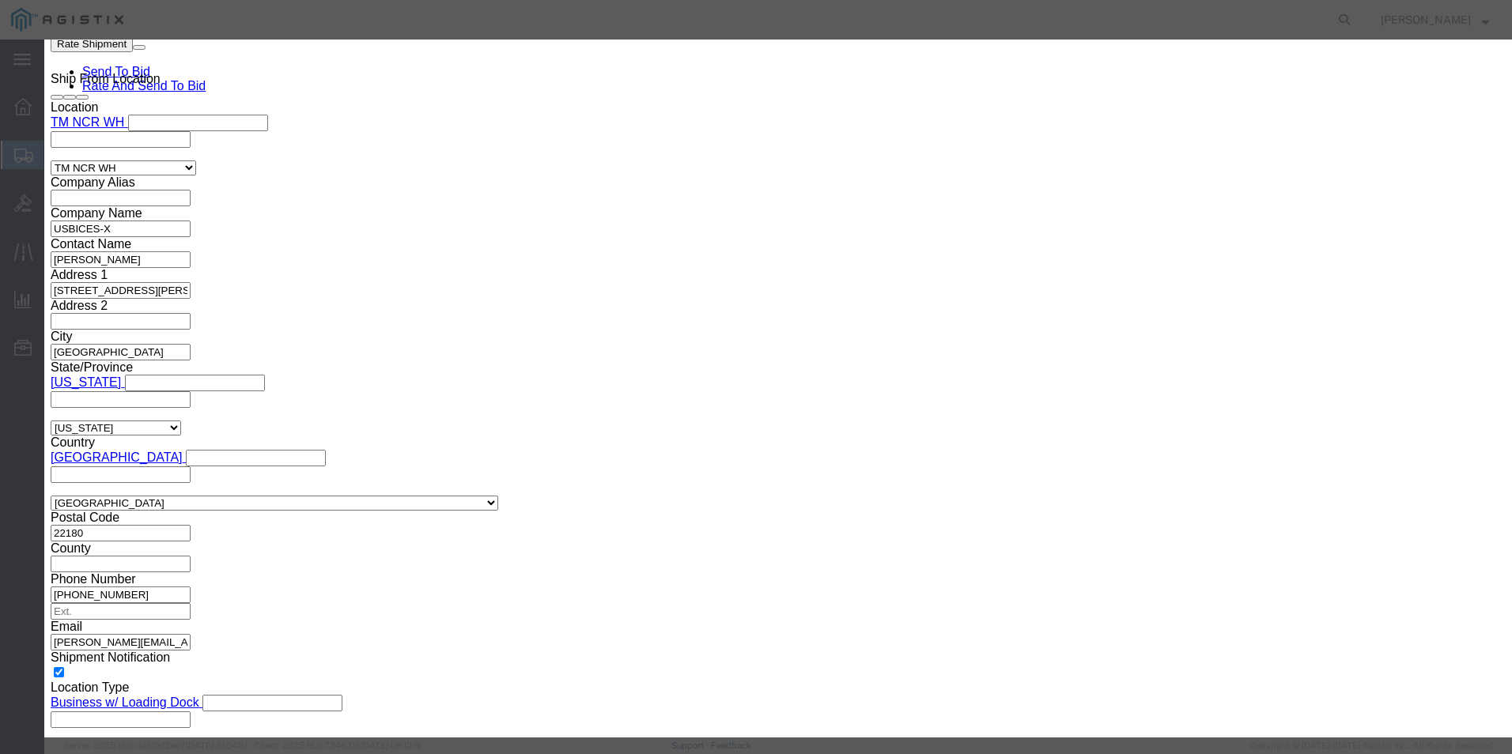
click select "Select ATF BIS DEA EPA FDA FTR ITAR OFAC Other (OPA)"
select select "BIS"
click select "Select ATF BIS DEA EPA FDA FTR ITAR OFAC Other (OPA)"
click select "Select AGR-Agricultural APP-Computers APR-Additional Permissive Exports AVS-Air…"
select select "NLR"
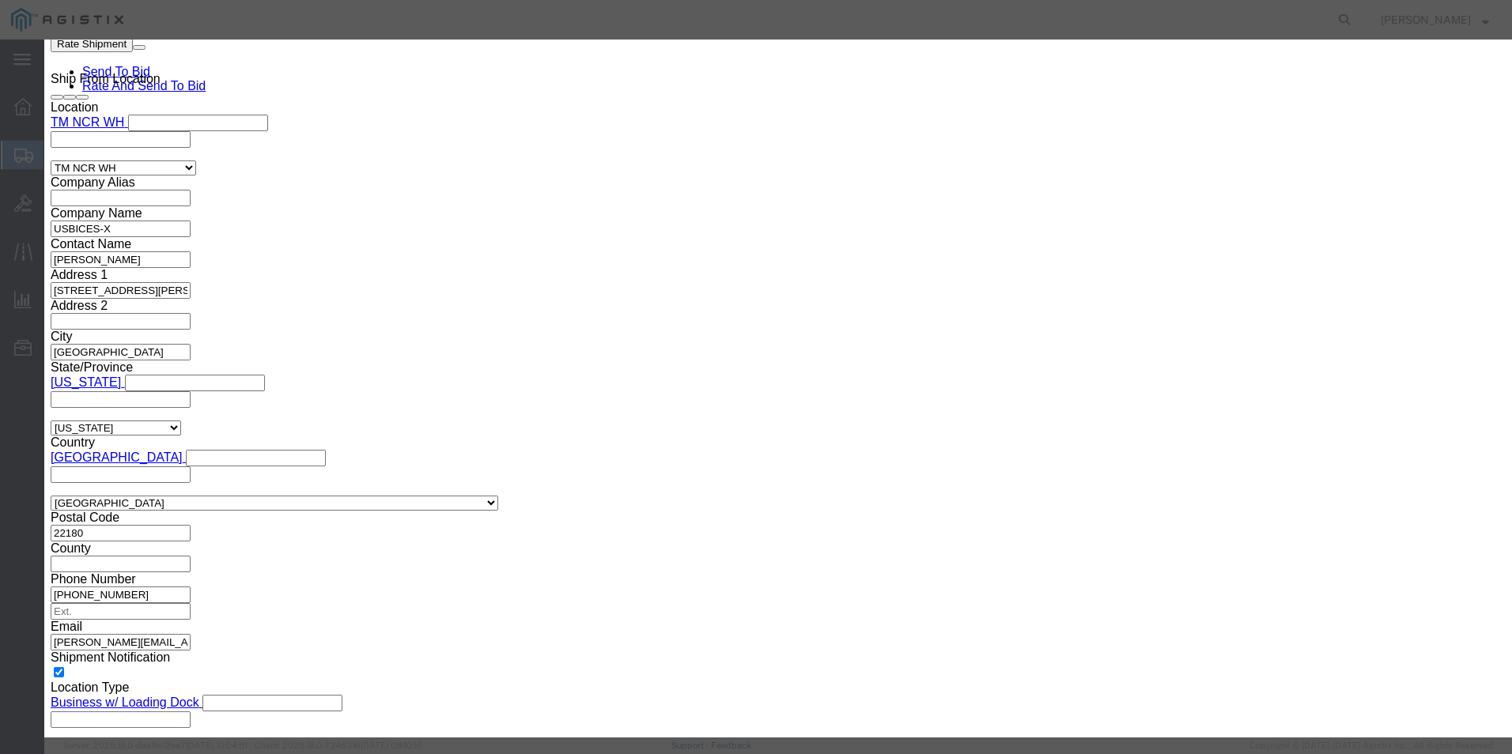
click select "Select AGR-Agricultural APP-Computers APR-Additional Permissive Exports AVS-Air…"
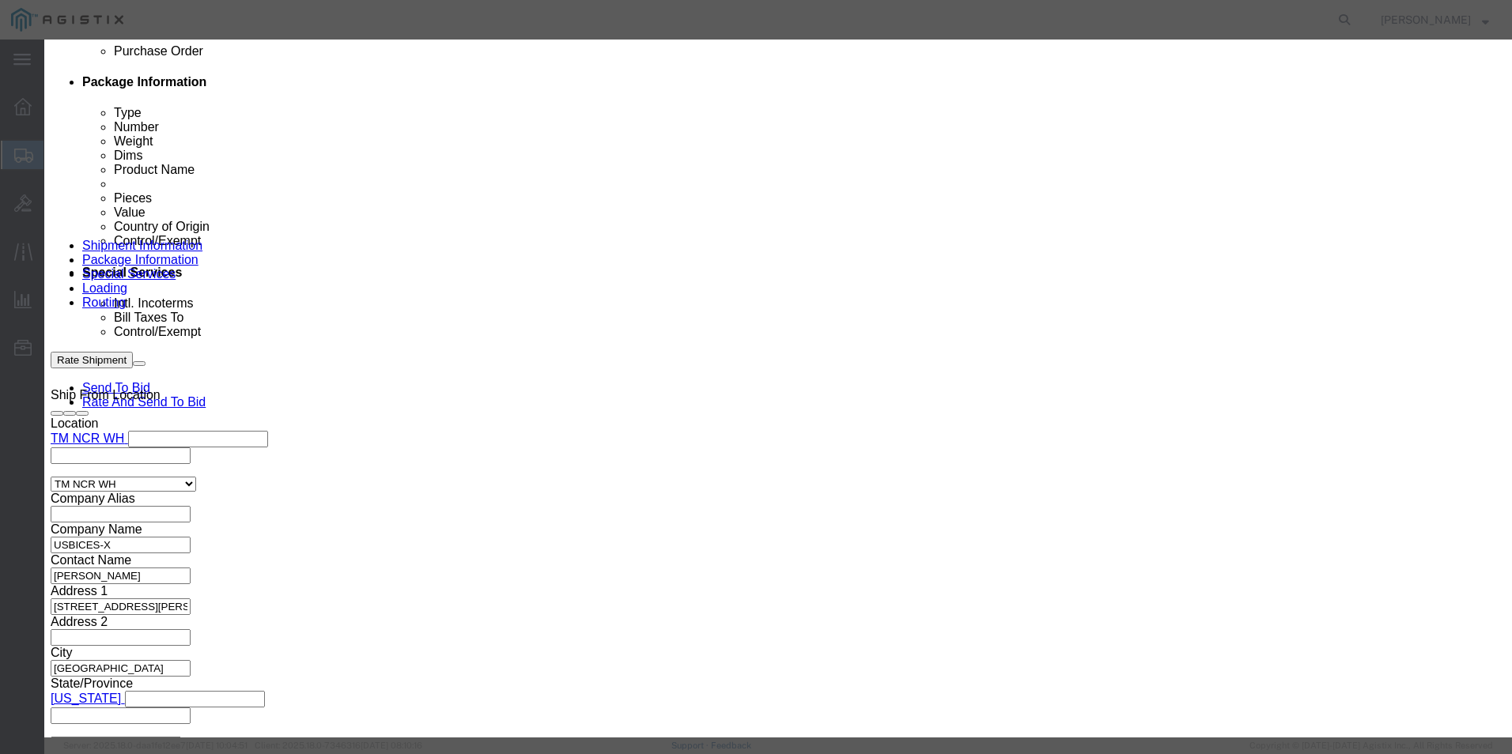
scroll to position [1131, 0]
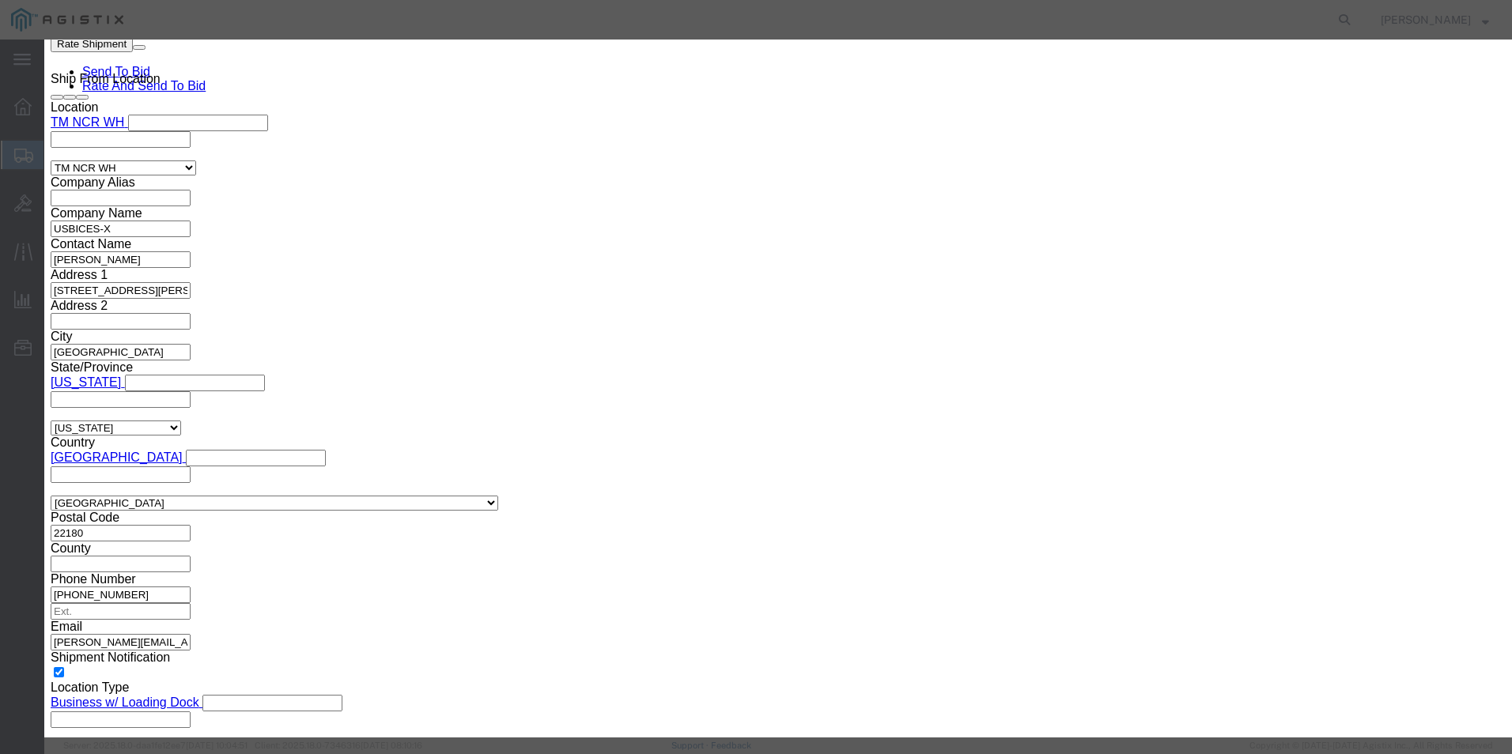
click button "Save & Close"
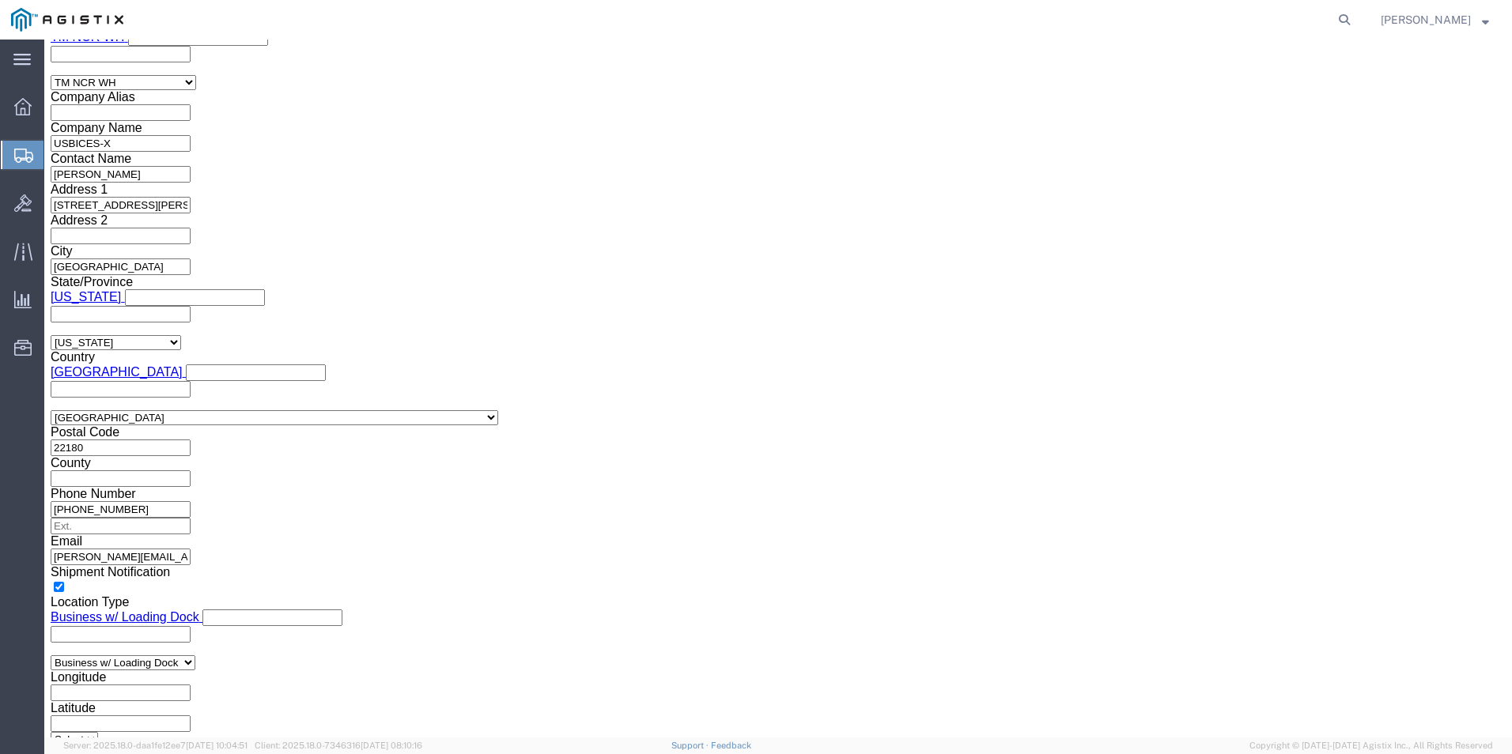
scroll to position [1245, 0]
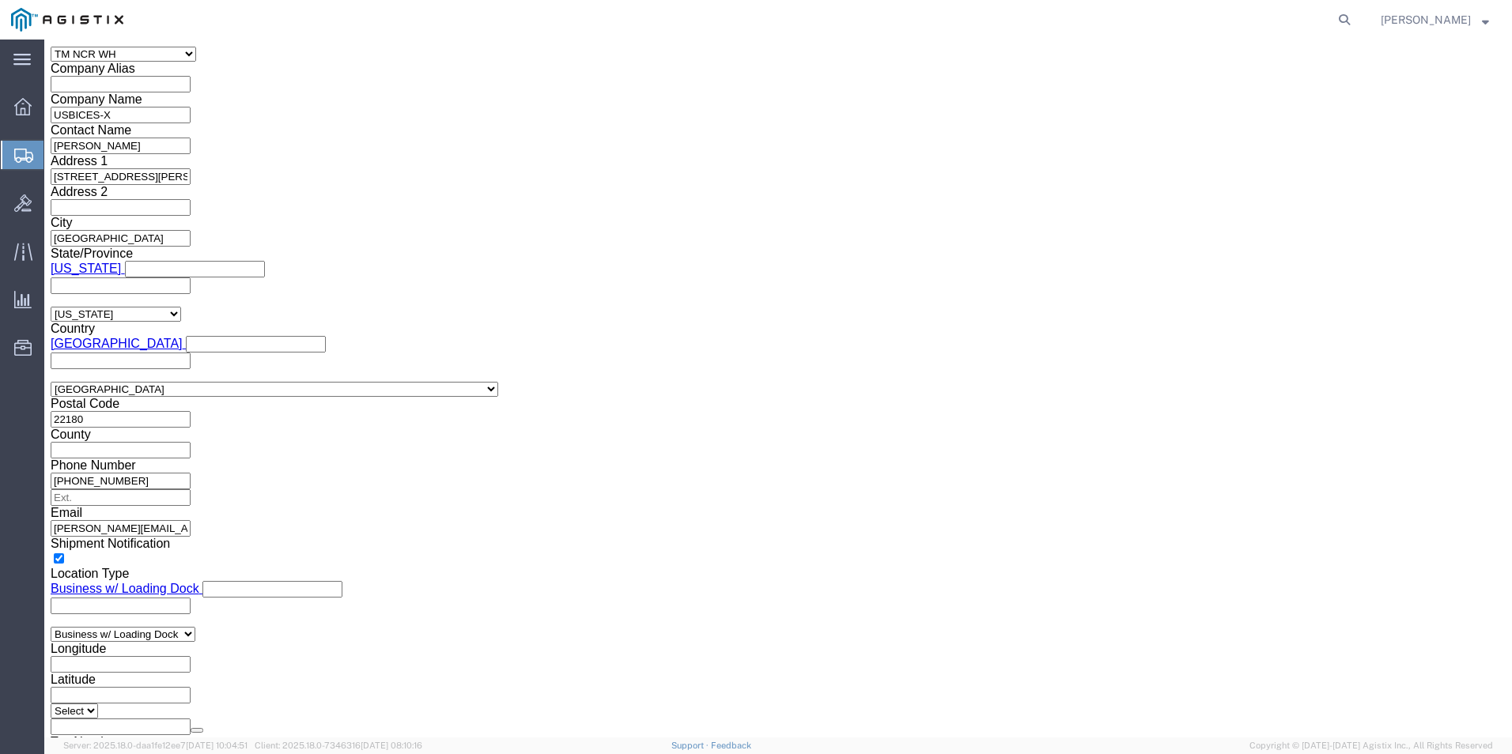
click link "Add Content"
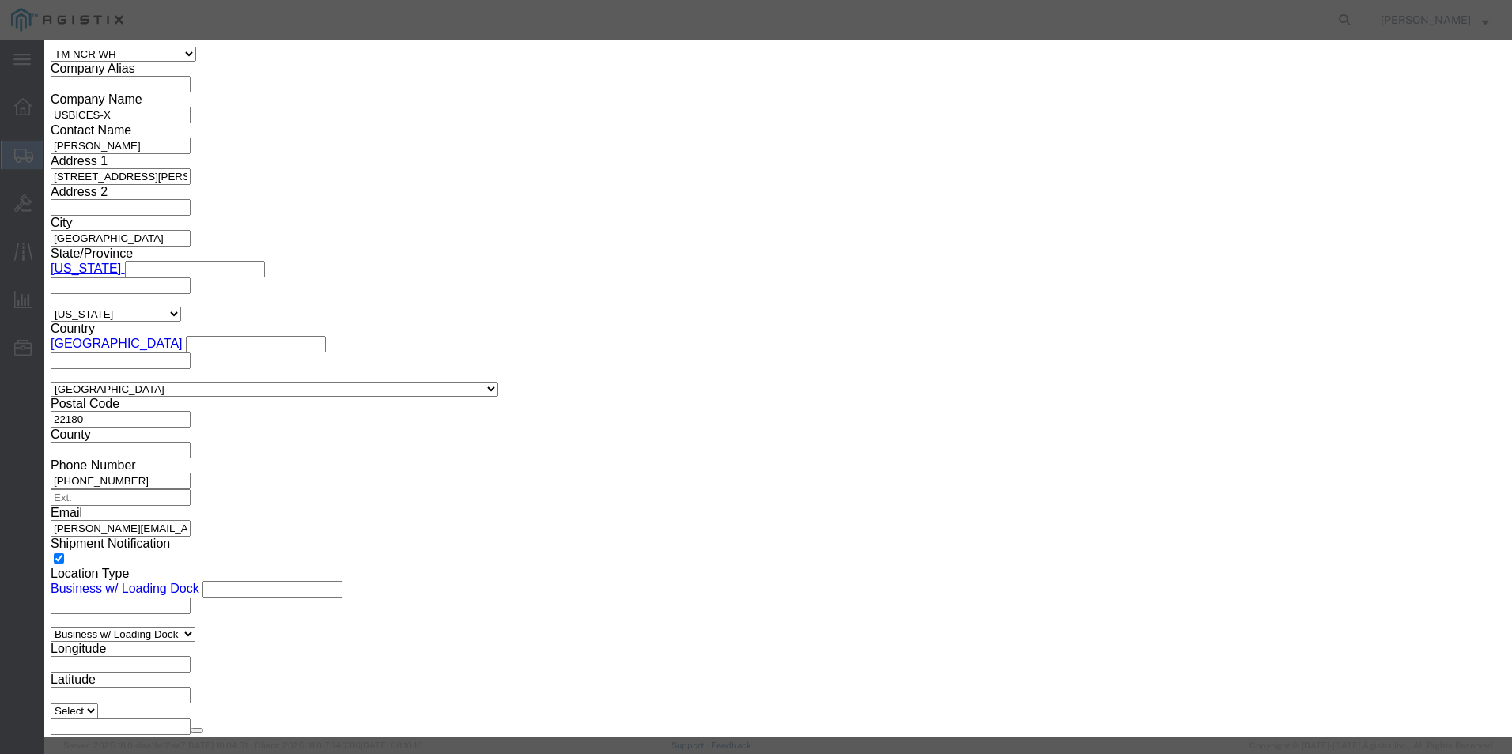
click textarea
paste textarea ""Duracell 2032 3V Lithium Coin Batteries, Pack of 4""
type textarea ""Duracell 2032 3V Lithium Coin Batteries, Pack of 4""
click input "text"
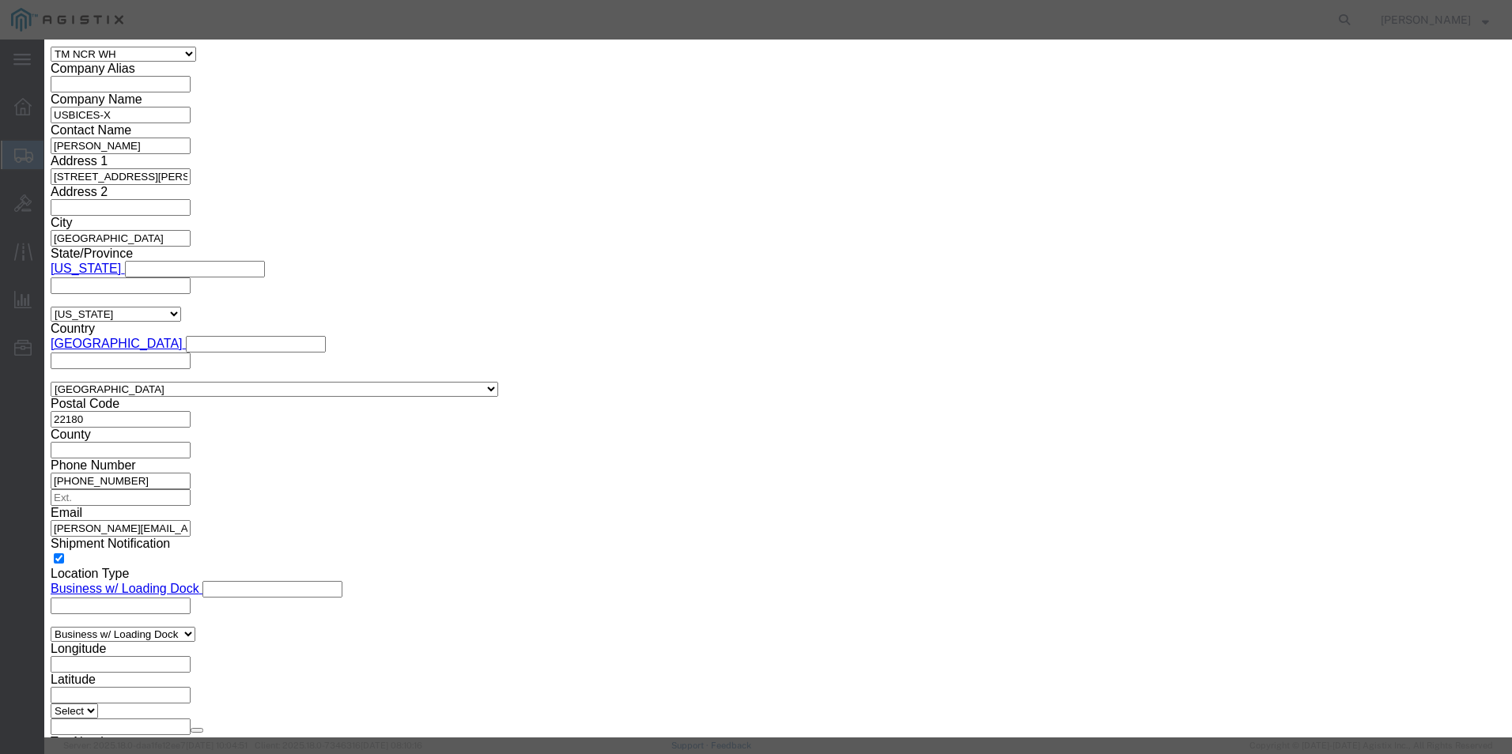
paste input ""Duracell 2032 3V Lithium Coin Batteries, Pack of 4""
type input ""Duracell 2032 3V Lithium Coin Batteries, Pack of 4""
click input "0"
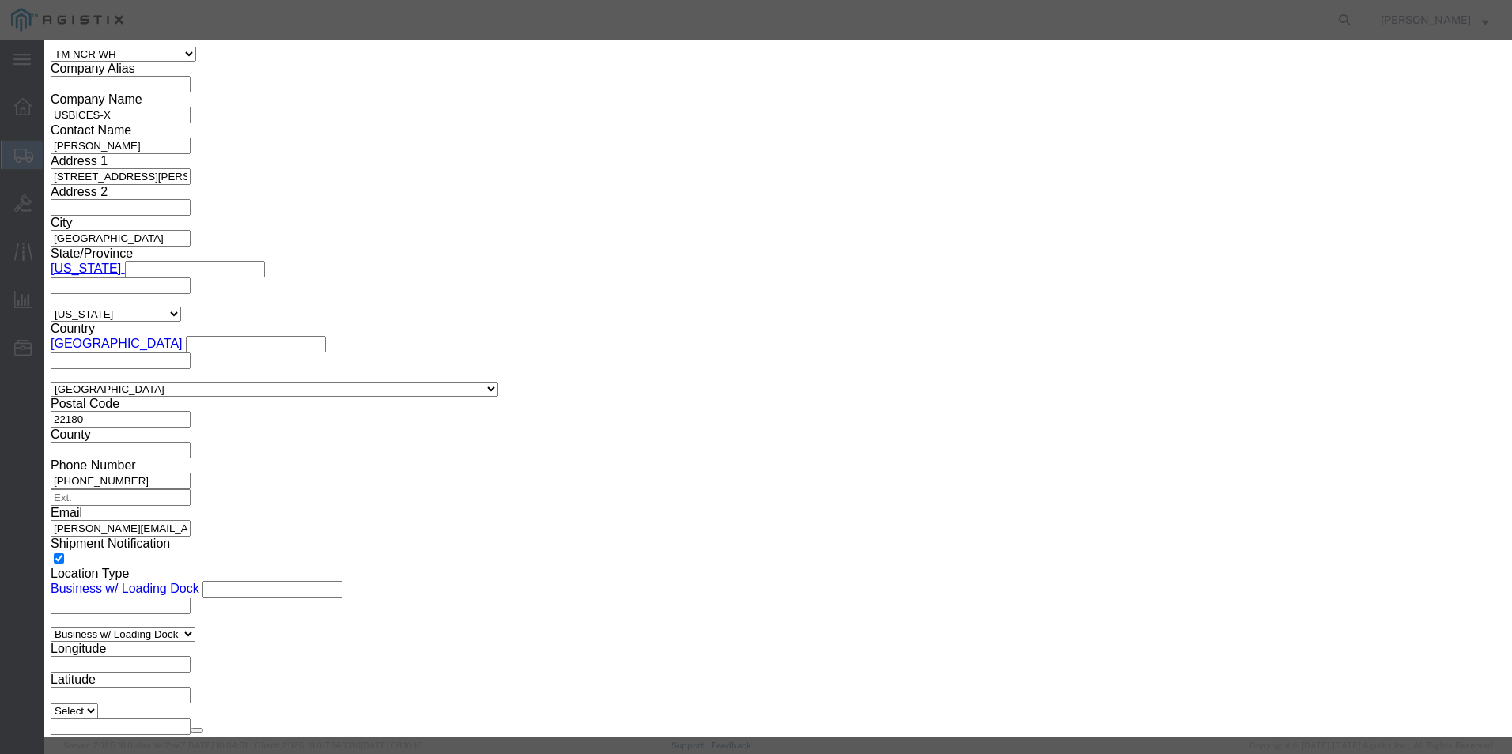
type input "5"
click input "text"
type input "17.25"
click select "Select 50 55 60 65 70 85 92.5 100 125 175 250 300 400"
select select "92.5"
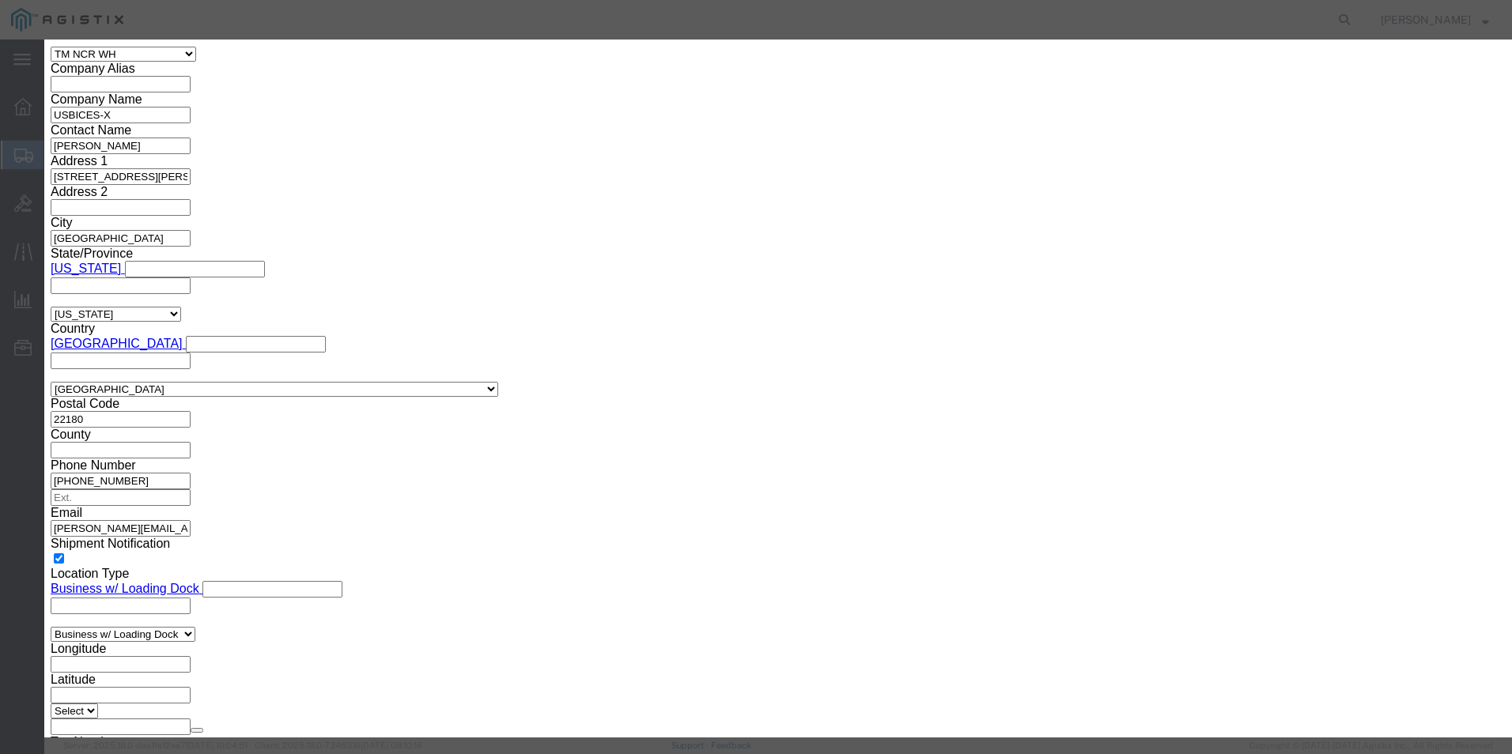
click select "Select 50 55 60 65 70 85 92.5 100 125 175 250 300 400"
click select "Select [GEOGRAPHIC_DATA] [GEOGRAPHIC_DATA] [GEOGRAPHIC_DATA] [GEOGRAPHIC_DATA] …"
select select "US"
click select "Select [GEOGRAPHIC_DATA] [GEOGRAPHIC_DATA] [GEOGRAPHIC_DATA] [GEOGRAPHIC_DATA] …"
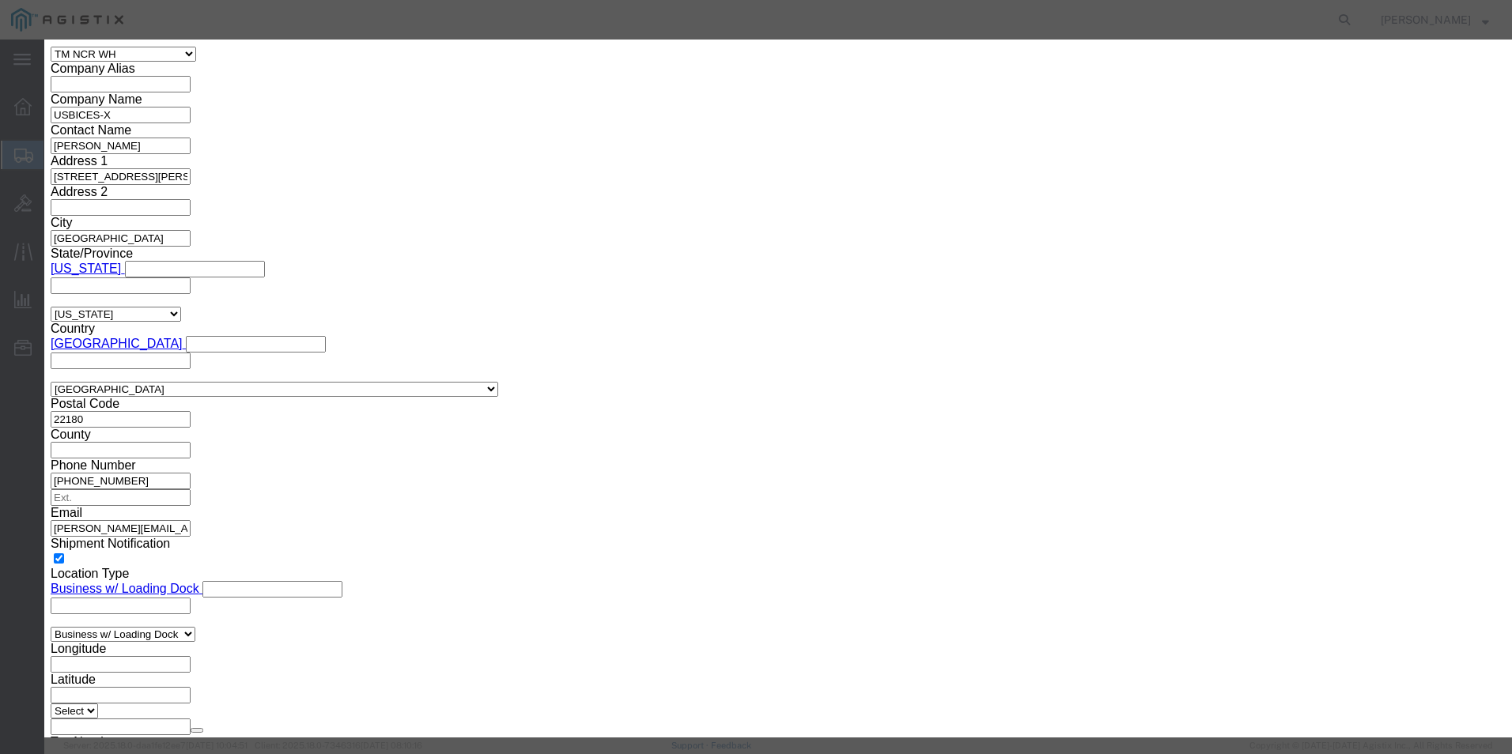
click select "Select ATF BIS DEA EPA FDA FTR ITAR OFAC Other (OPA)"
select select "BIS"
click select "Select ATF BIS DEA EPA FDA FTR ITAR OFAC Other (OPA)"
click select "Select AGR-Agricultural APP-Computers APR-Additional Permissive Exports AVS-Air…"
select select "NLR"
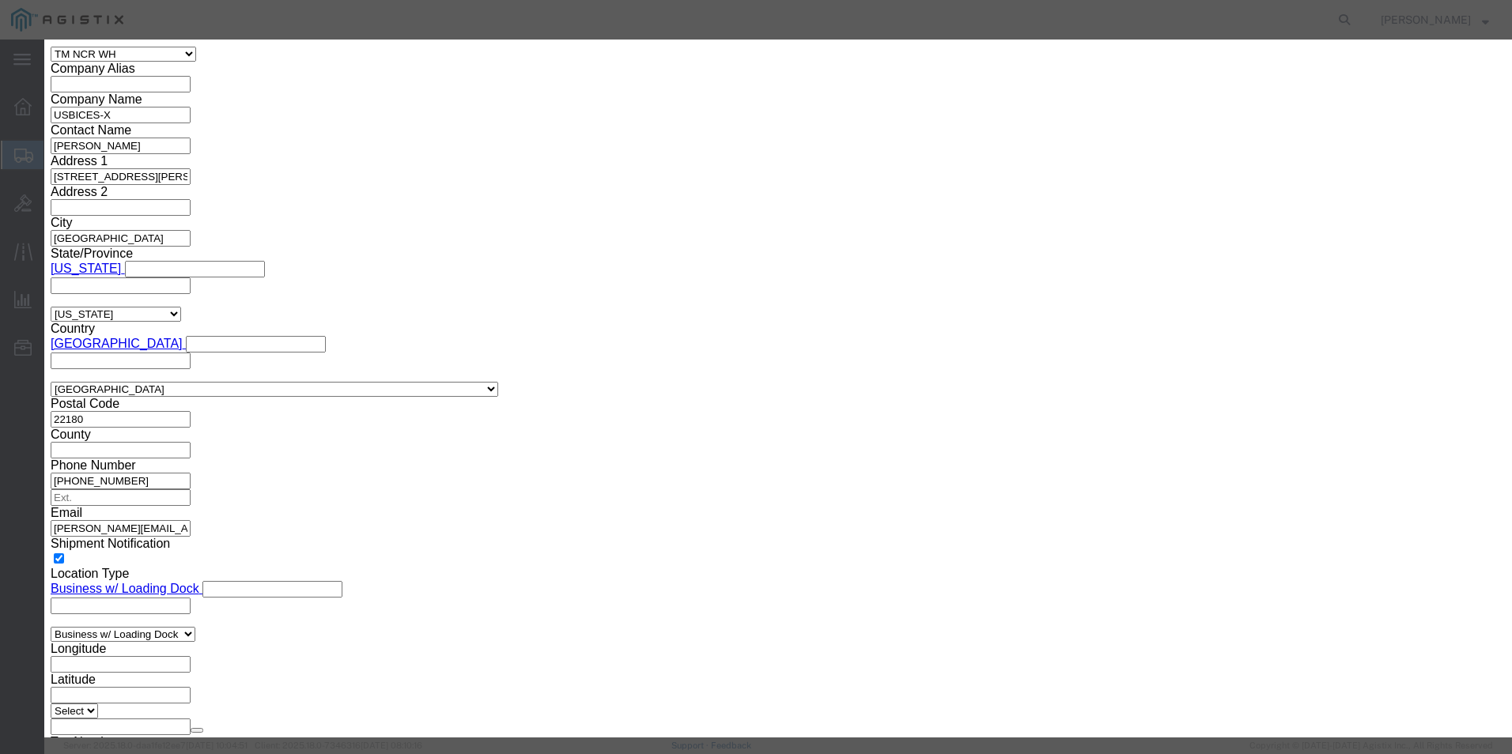
click select "Select AGR-Agricultural APP-Computers APR-Additional Permissive Exports AVS-Air…"
click button "Save & Close"
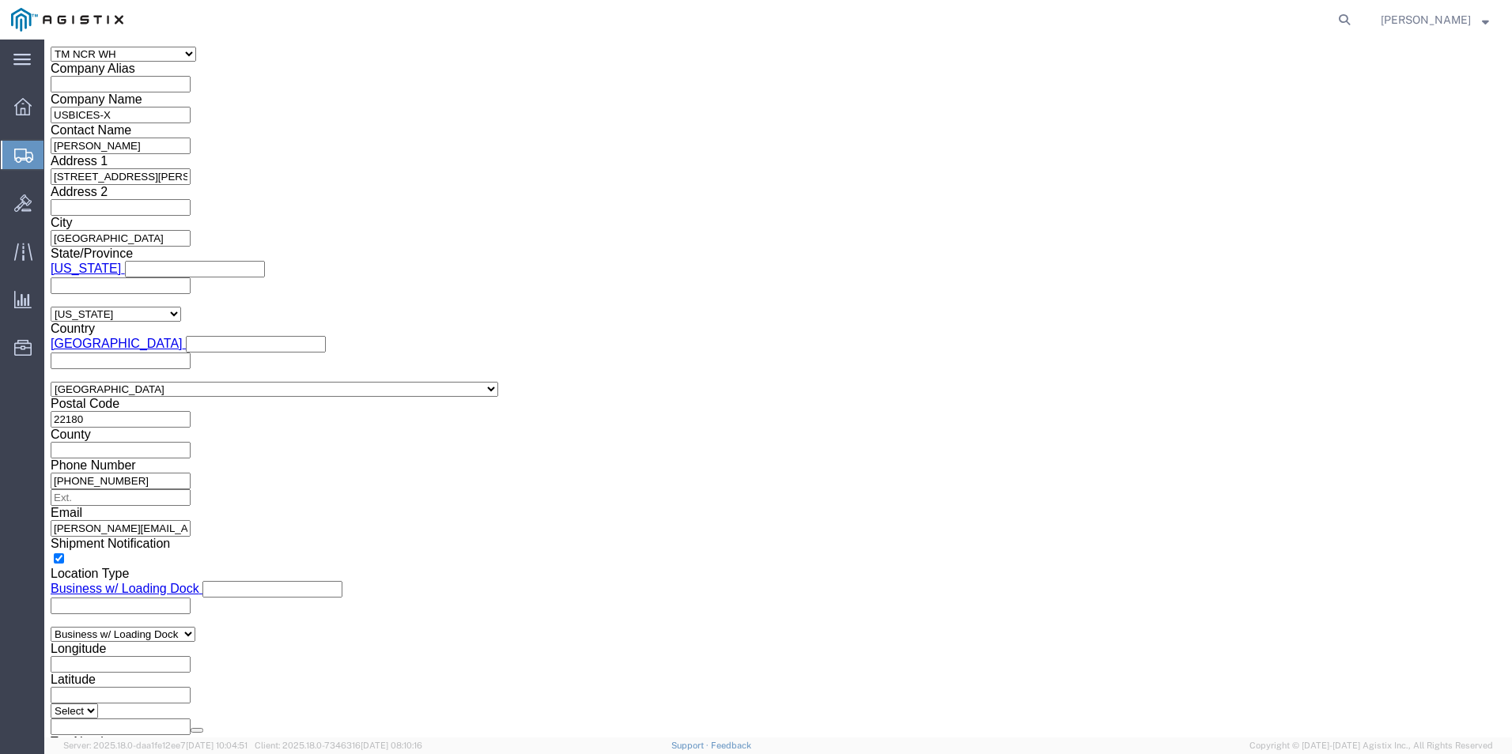
scroll to position [1359, 0]
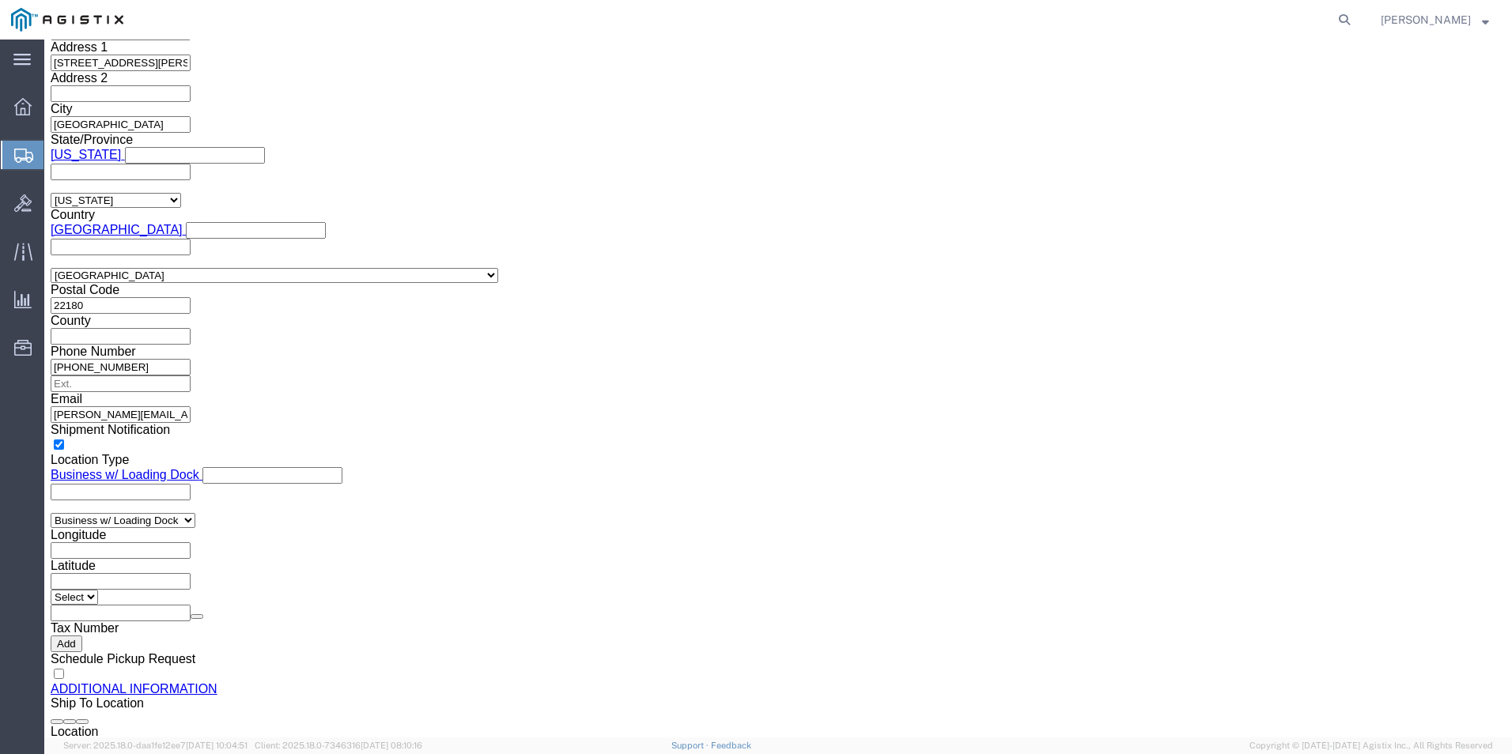
click link "Add Content"
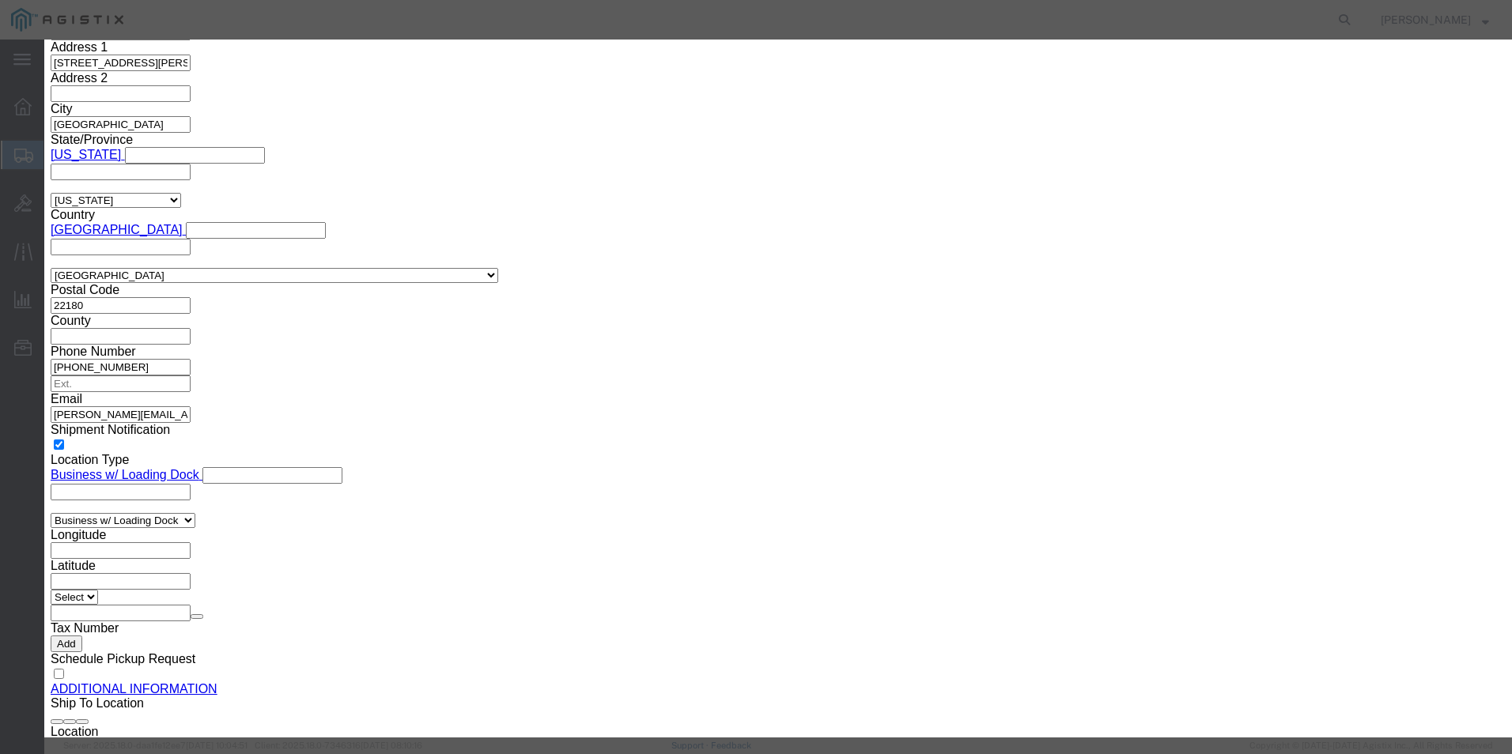
click textarea
paste textarea ""Duracell 123 3V High Power Lithium Batteries, Pack of 6""
type textarea ""Duracell 123 3V High Power Lithium Batteries, Pack of 6""
click input "text"
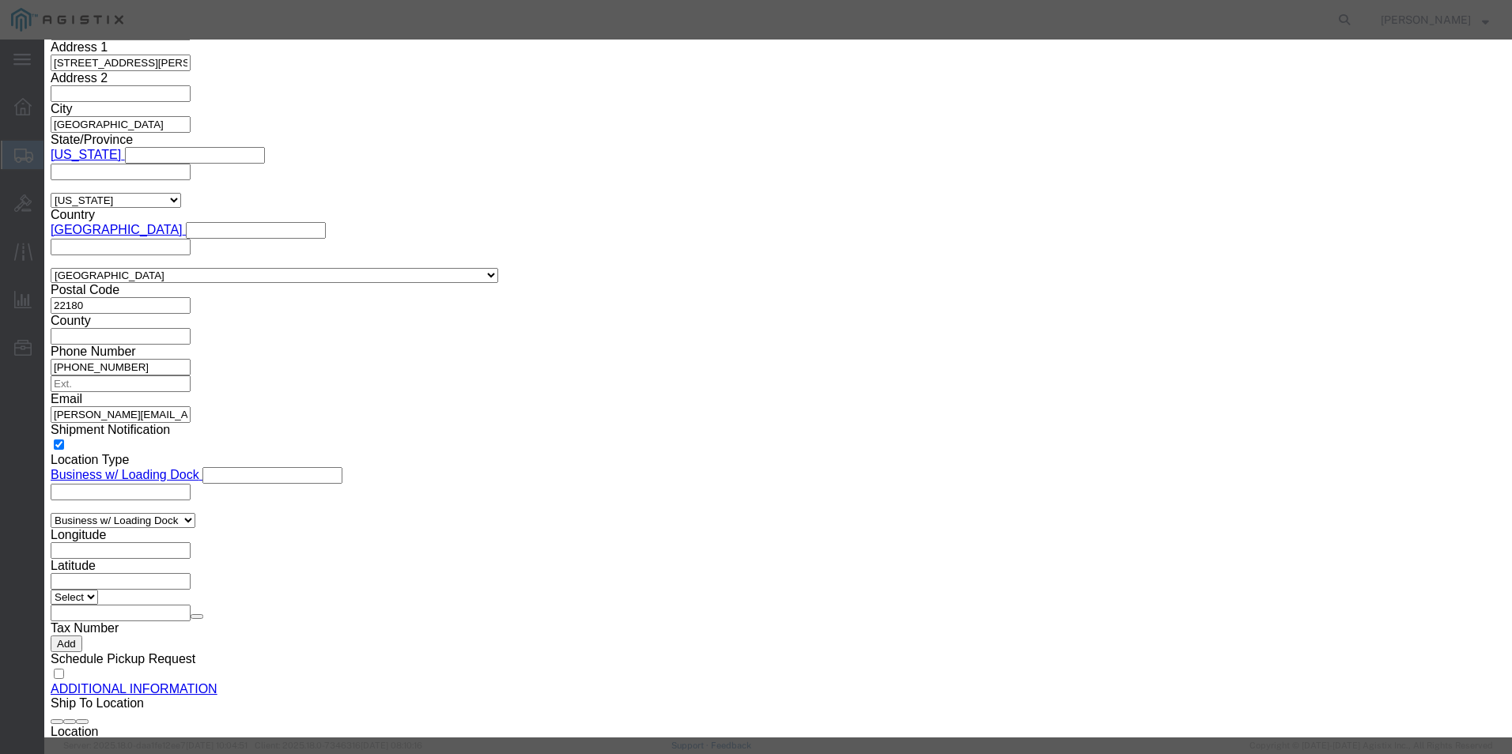
paste input ""Duracell 123 3V High Power Lithium Batteries, Pack of 6""
type input ""Duracell 123 3V High Power Lithium Batteries, Pack of 6""
click input "0"
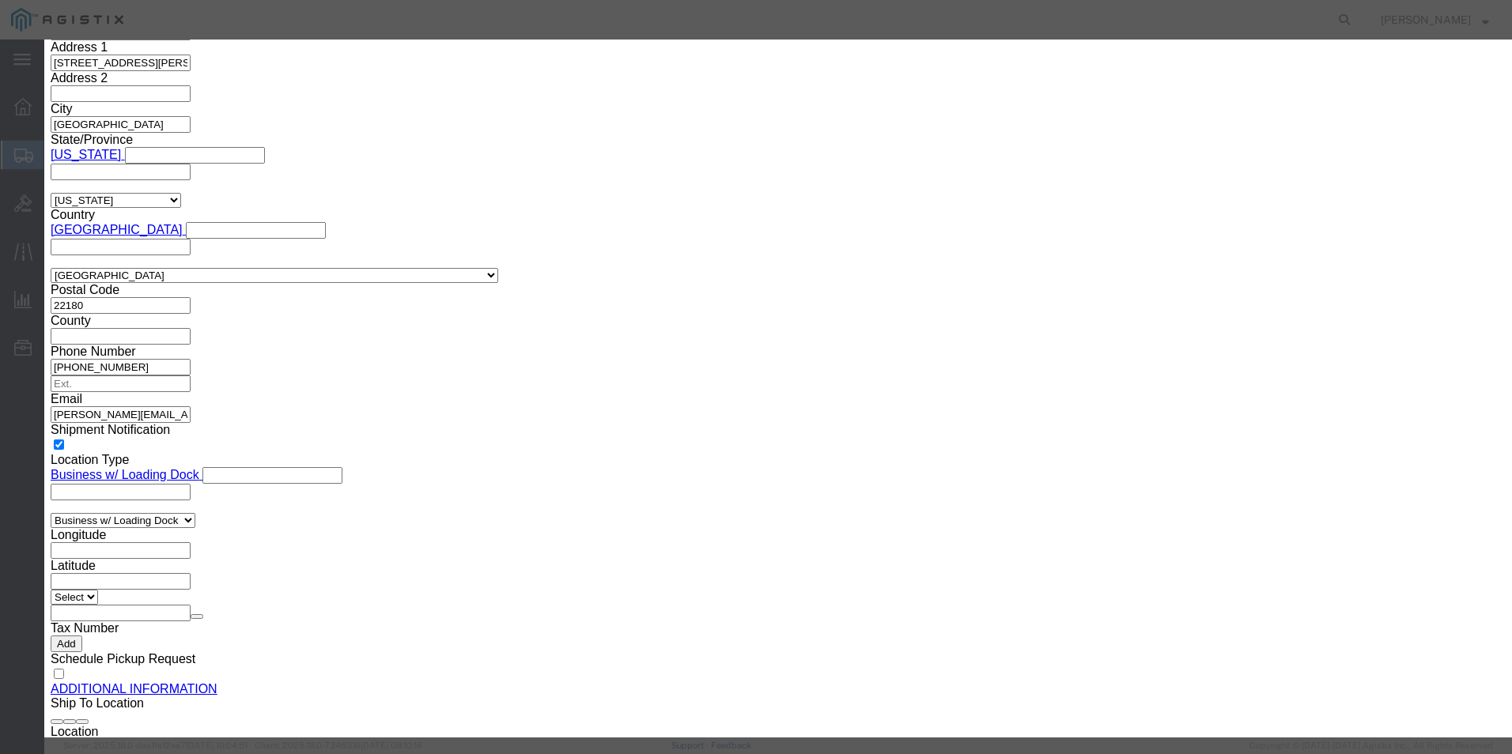
type input "5"
click input "text"
type input "144.95"
click select "Select 50 55 60 65 70 85 92.5 100 125 175 250 300 400"
select select "92.5"
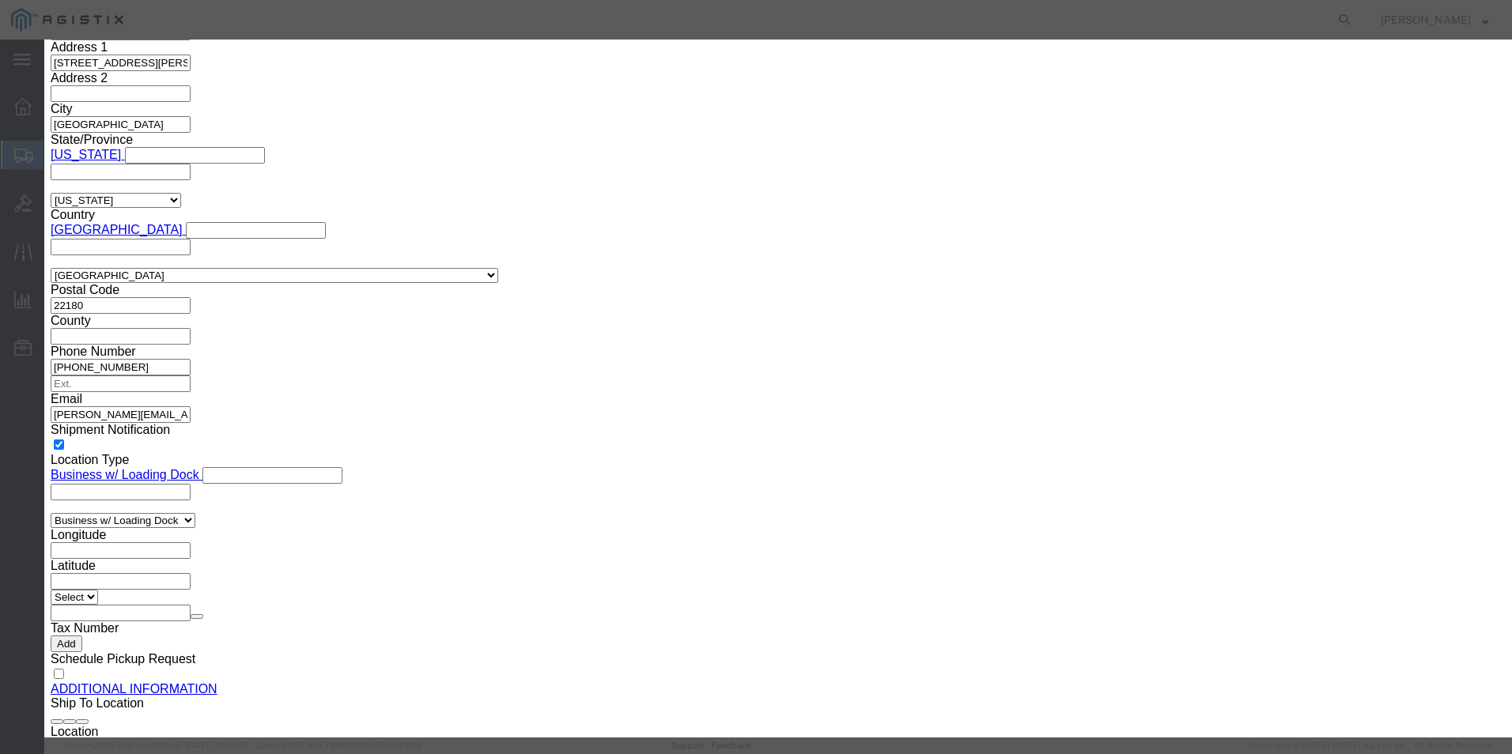
click select "Select 50 55 60 65 70 85 92.5 100 125 175 250 300 400"
click select "Select [GEOGRAPHIC_DATA] [GEOGRAPHIC_DATA] [GEOGRAPHIC_DATA] [GEOGRAPHIC_DATA] …"
select select "US"
click select "Select [GEOGRAPHIC_DATA] [GEOGRAPHIC_DATA] [GEOGRAPHIC_DATA] [GEOGRAPHIC_DATA] …"
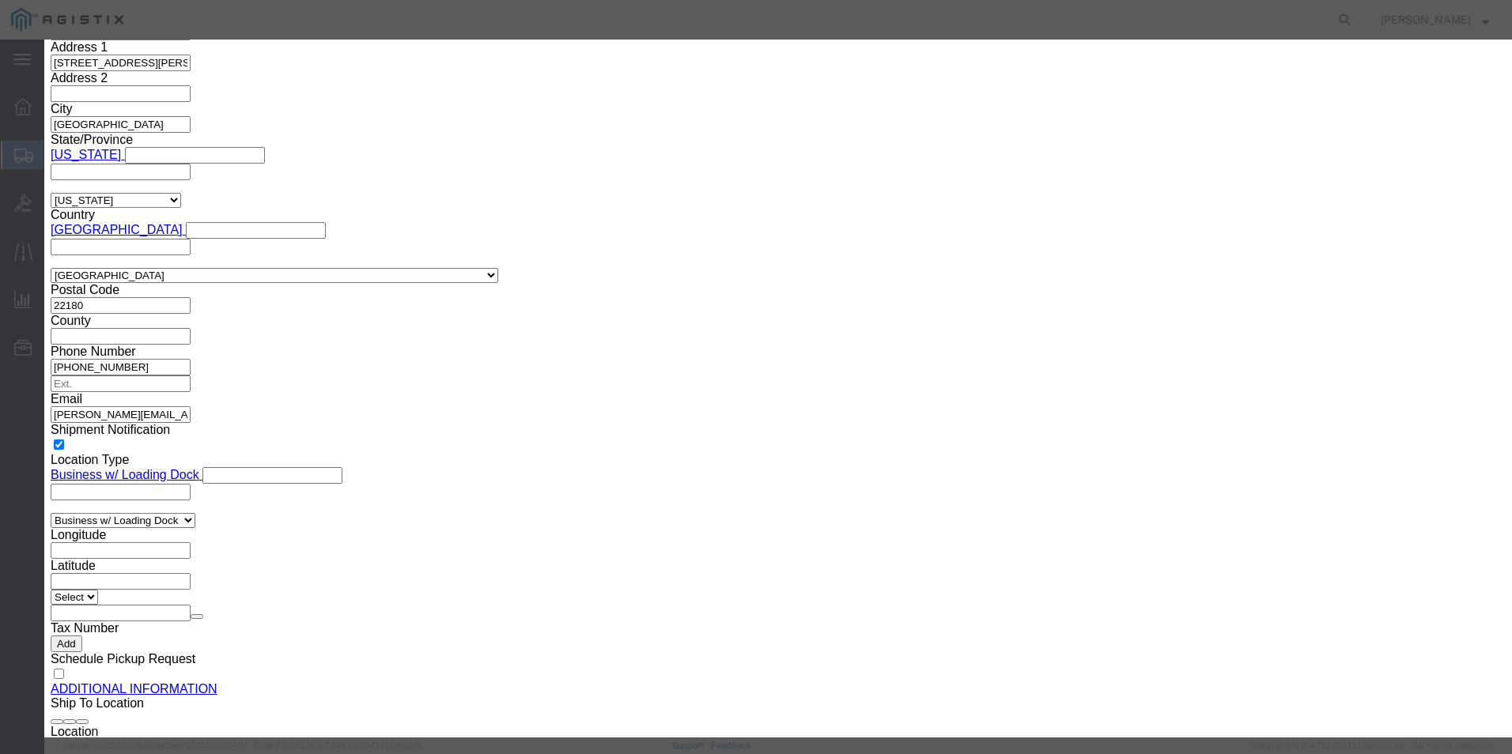
click select "Select ATF BIS DEA EPA FDA FTR ITAR OFAC Other (OPA)"
select select "BIS"
click select "Select ATF BIS DEA EPA FDA FTR ITAR OFAC Other (OPA)"
click select "Select AGR-Agricultural APP-Computers APR-Additional Permissive Exports AVS-Air…"
select select "NLR"
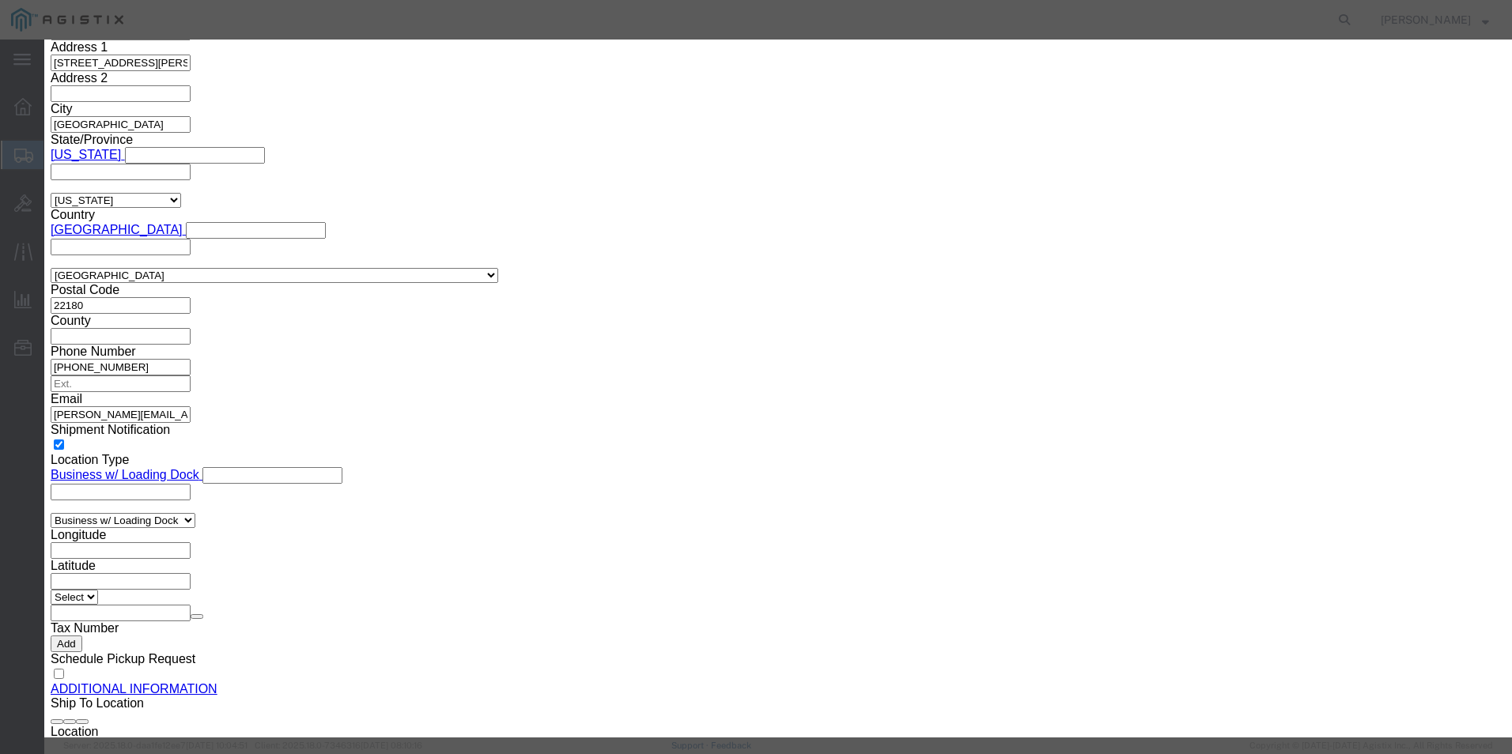
click select "Select AGR-Agricultural APP-Computers APR-Additional Permissive Exports AVS-Air…"
click button "Save & Close"
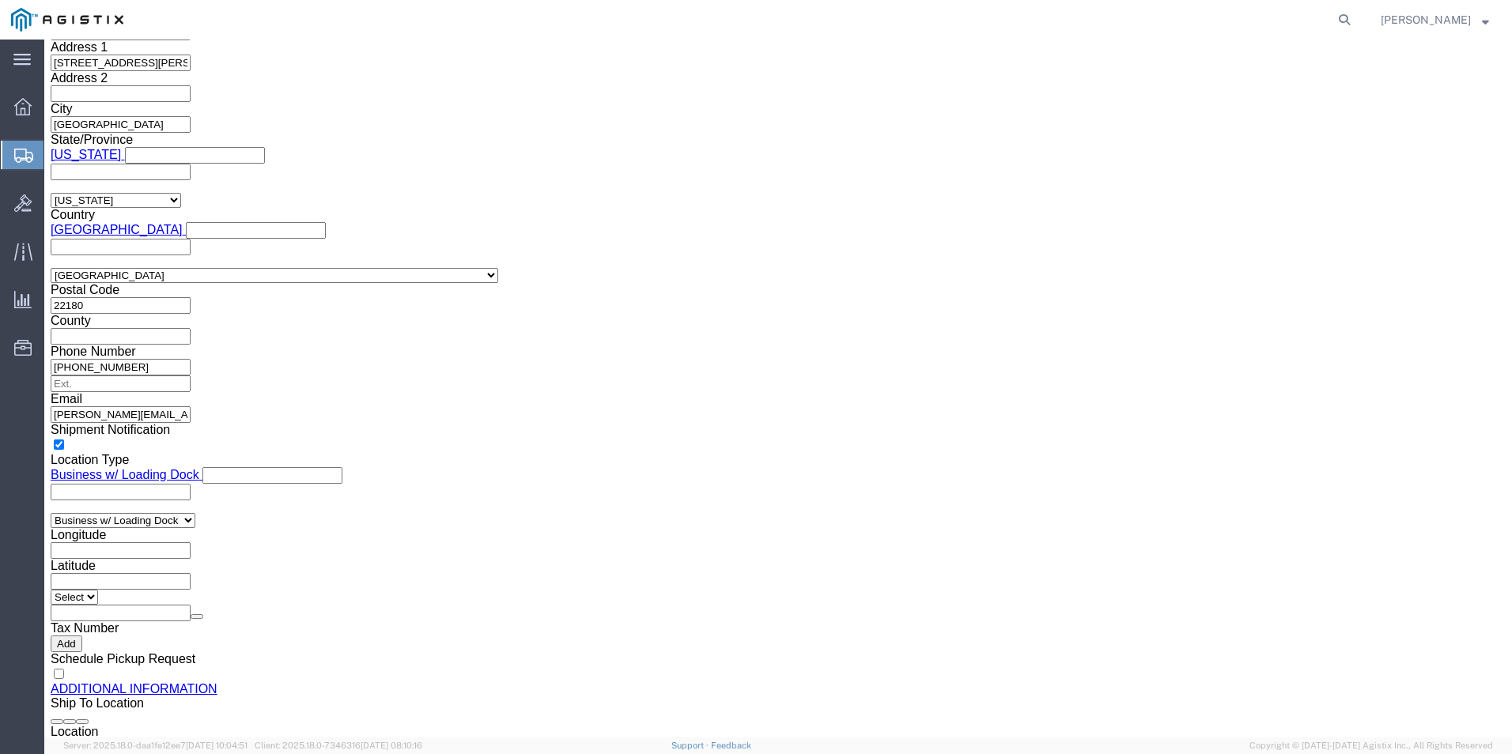
scroll to position [1473, 0]
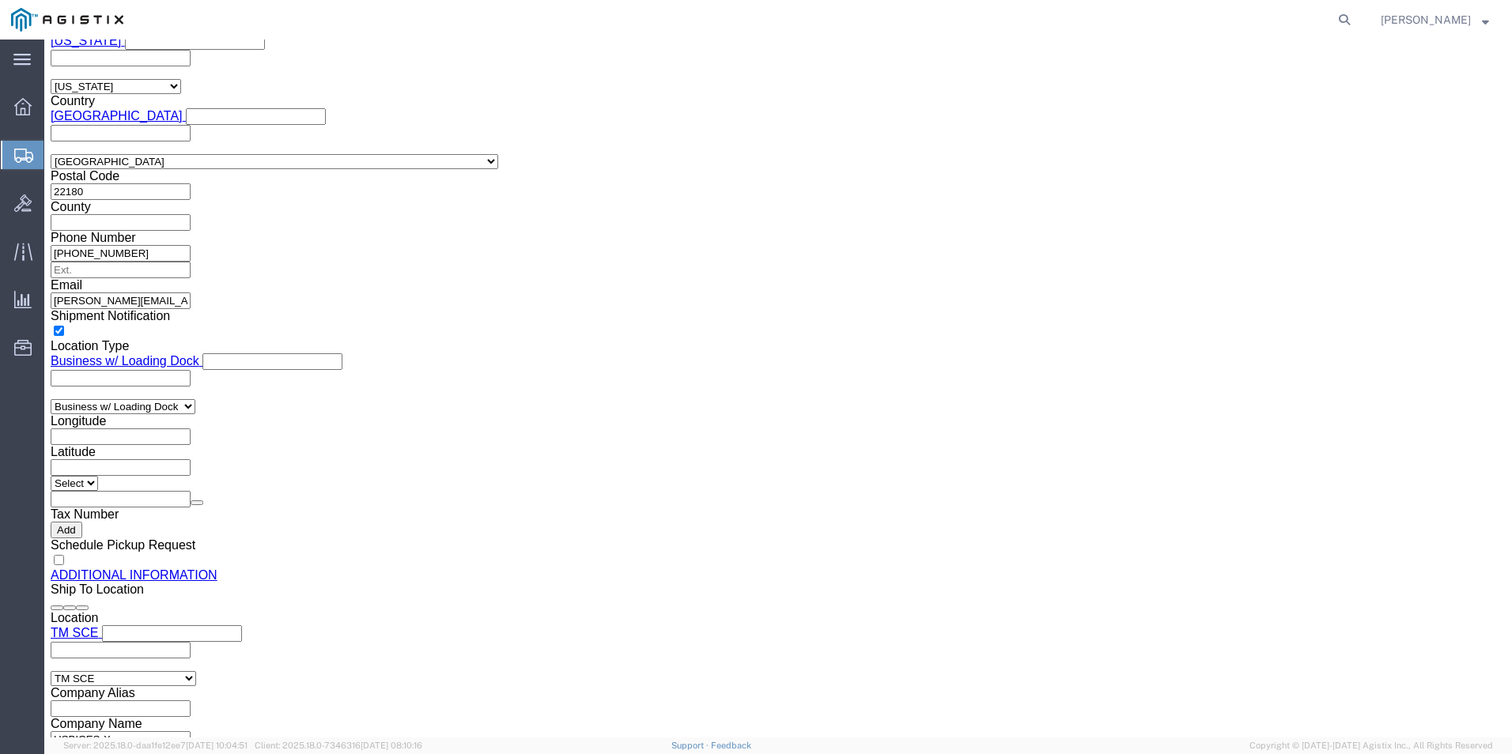
click link "Add Content"
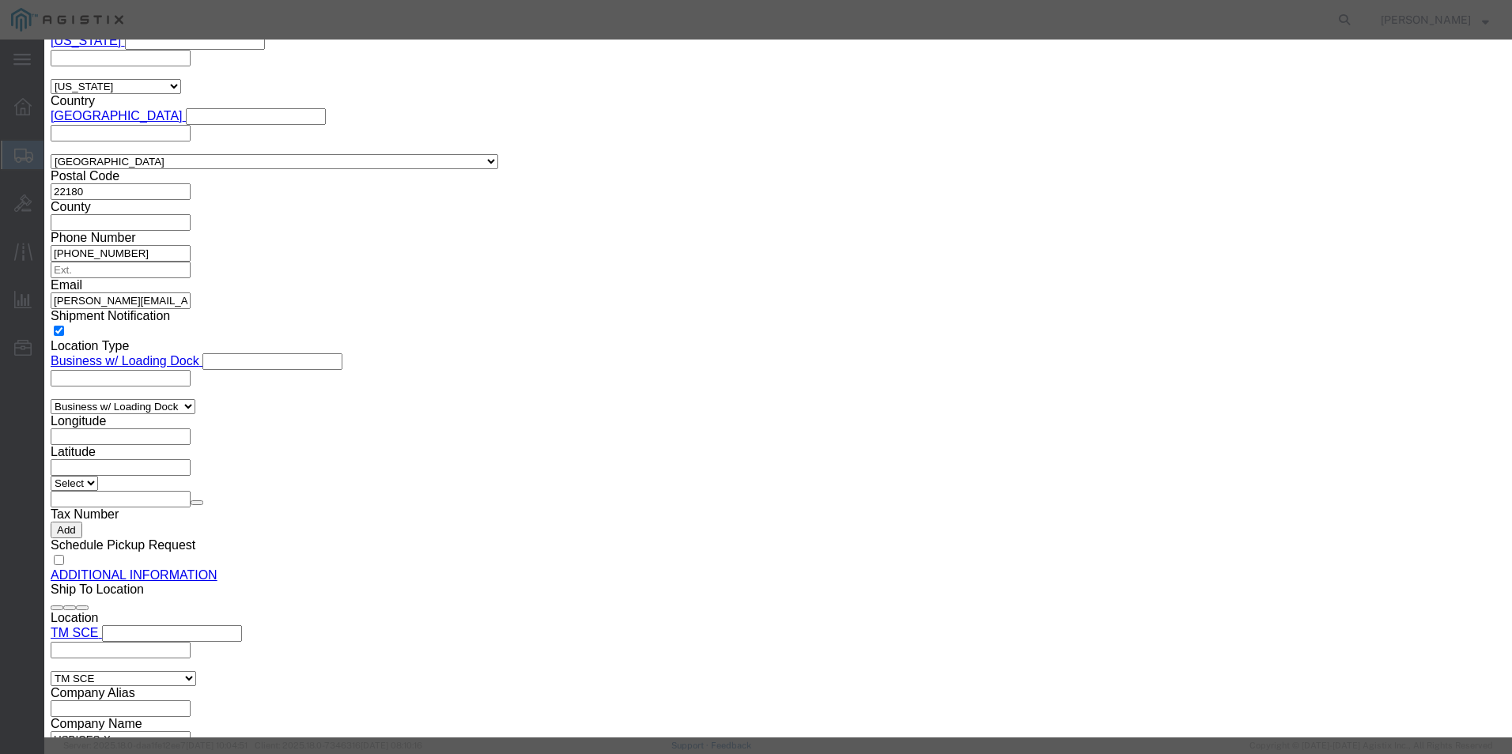
click textarea
paste textarea "" HP 972X PageWide Black HighYield Ink Cartridge, F6T84AN""
type textarea "" HP 972X PageWide Black HighYield Ink Cartridge, F6T84AN""
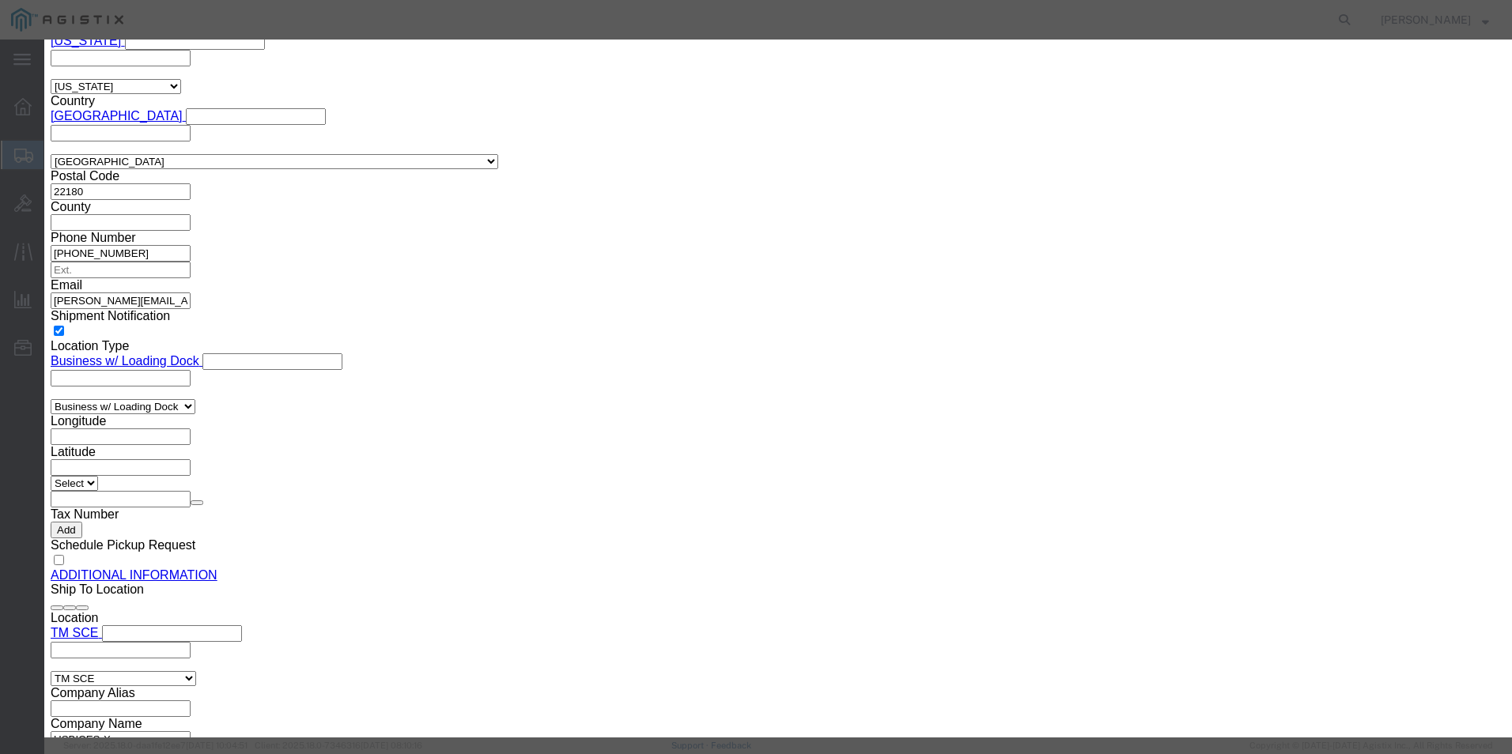
click div
click input "text"
paste input "" HP 972X PageWide Black HighYield Ink Cartridge, F6T84AN""
type input "" HP 972X PageWide Black HighYield Ink Cartridge, F6T84AN""
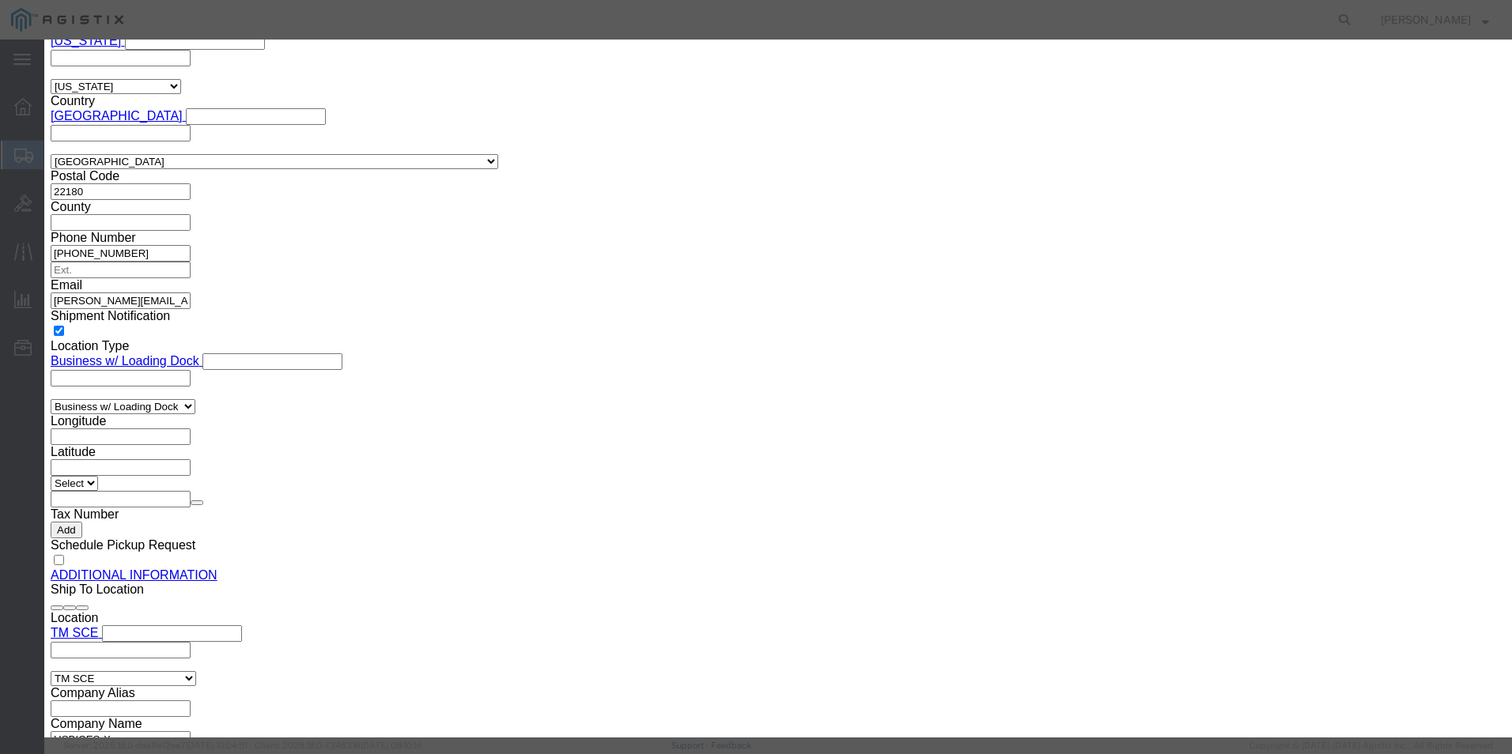
click input "0"
type input "6"
click input "text"
type input "930.54"
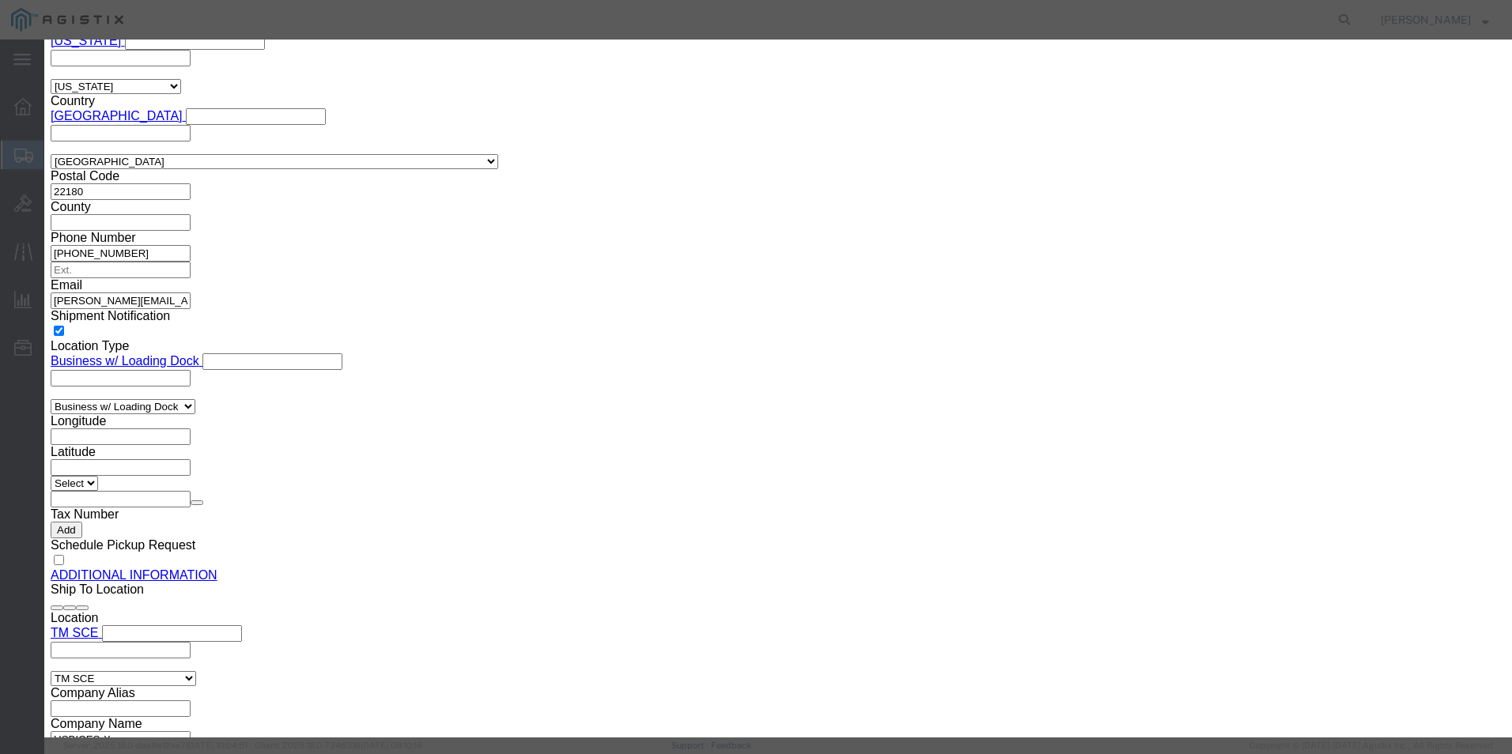
click select "Select 50 55 60 65 70 85 92.5 100 125 175 250 300 400"
select select "92.5"
click select "Select 50 55 60 65 70 85 92.5 100 125 175 250 300 400"
click select "Select [GEOGRAPHIC_DATA] [GEOGRAPHIC_DATA] [GEOGRAPHIC_DATA] [GEOGRAPHIC_DATA] …"
select select "US"
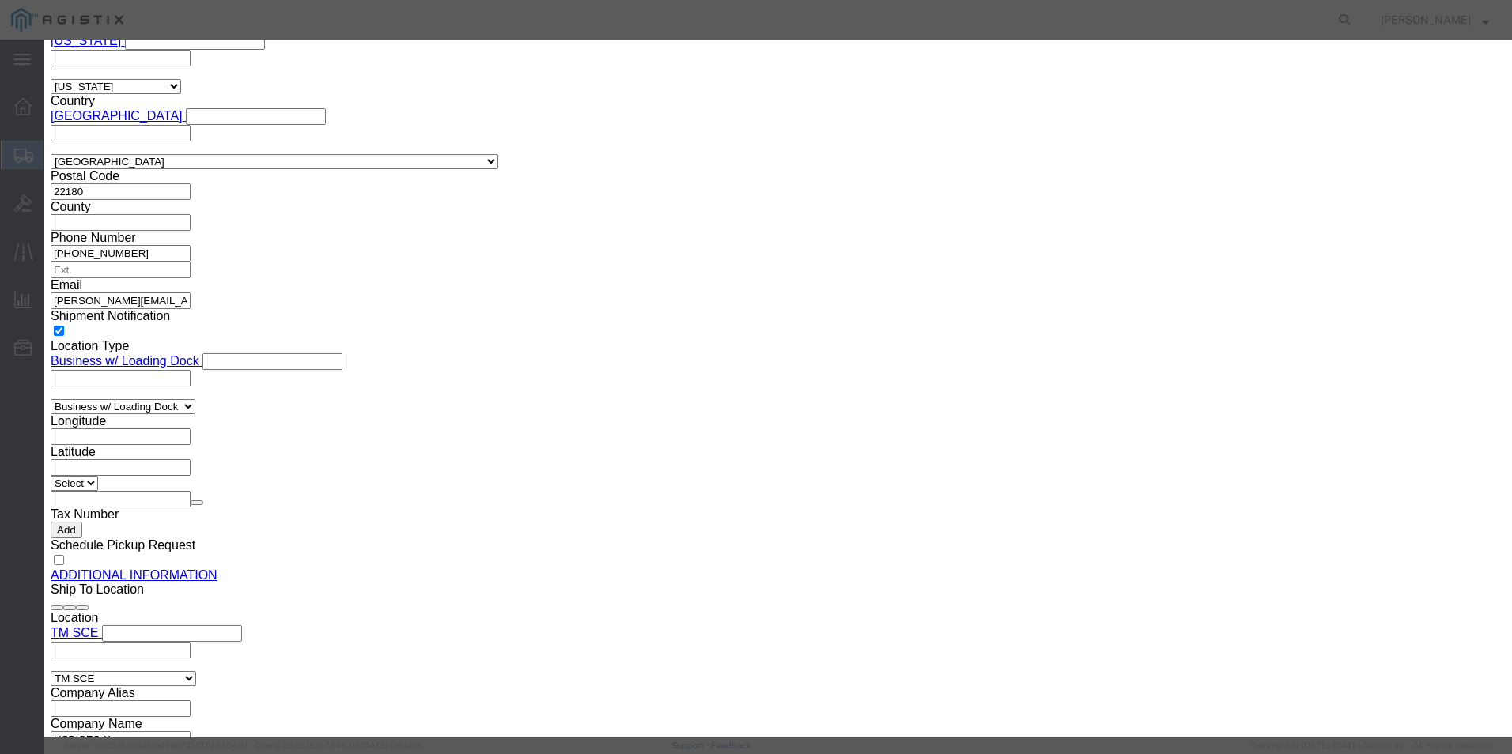
click select "Select [GEOGRAPHIC_DATA] [GEOGRAPHIC_DATA] [GEOGRAPHIC_DATA] [GEOGRAPHIC_DATA] …"
click input "text"
paste input "945179"
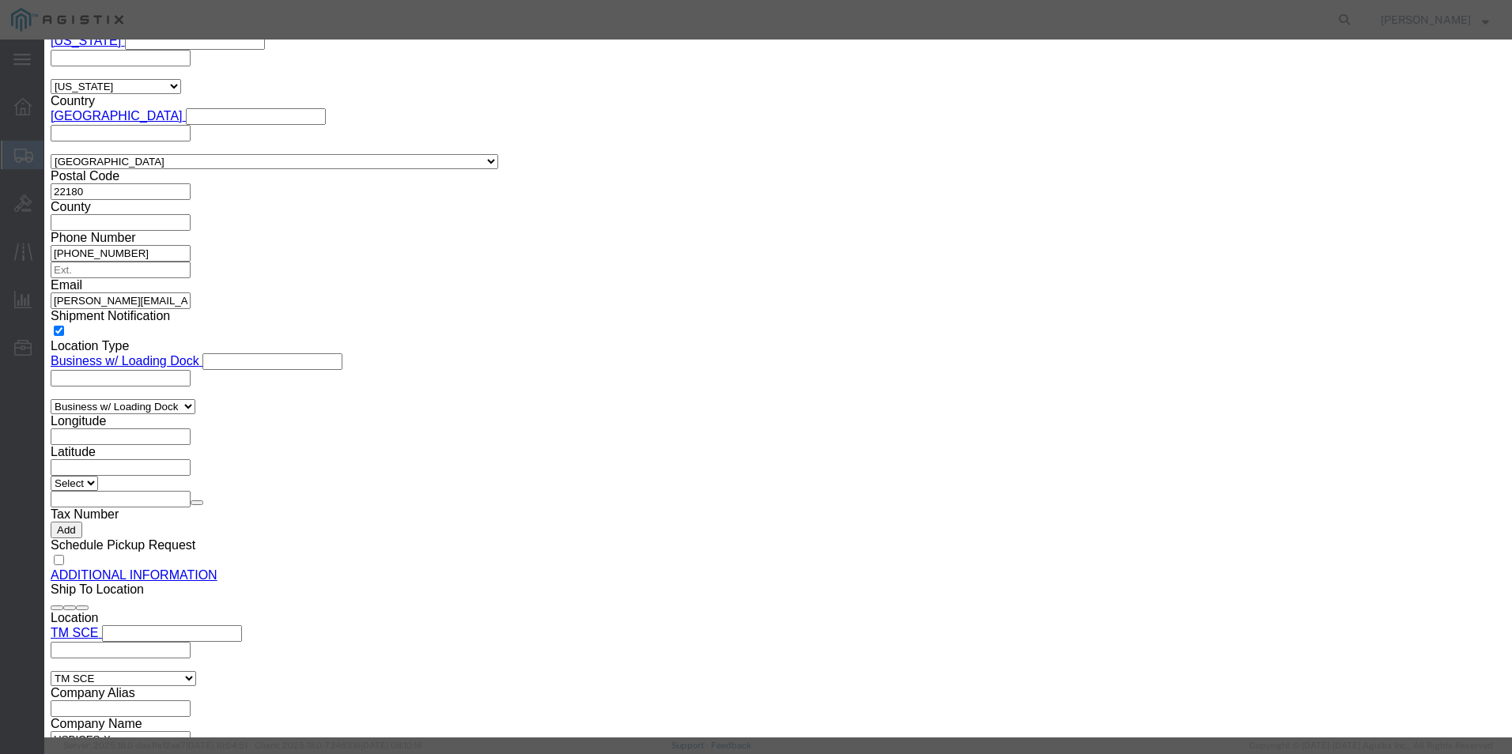
type input "945179"
click select "Select ATF BIS DEA EPA FDA FTR ITAR OFAC Other (OPA)"
select select "BIS"
click select "Select ATF BIS DEA EPA FDA FTR ITAR OFAC Other (OPA)"
click select "Select AGR-Agricultural APP-Computers APR-Additional Permissive Exports AVS-Air…"
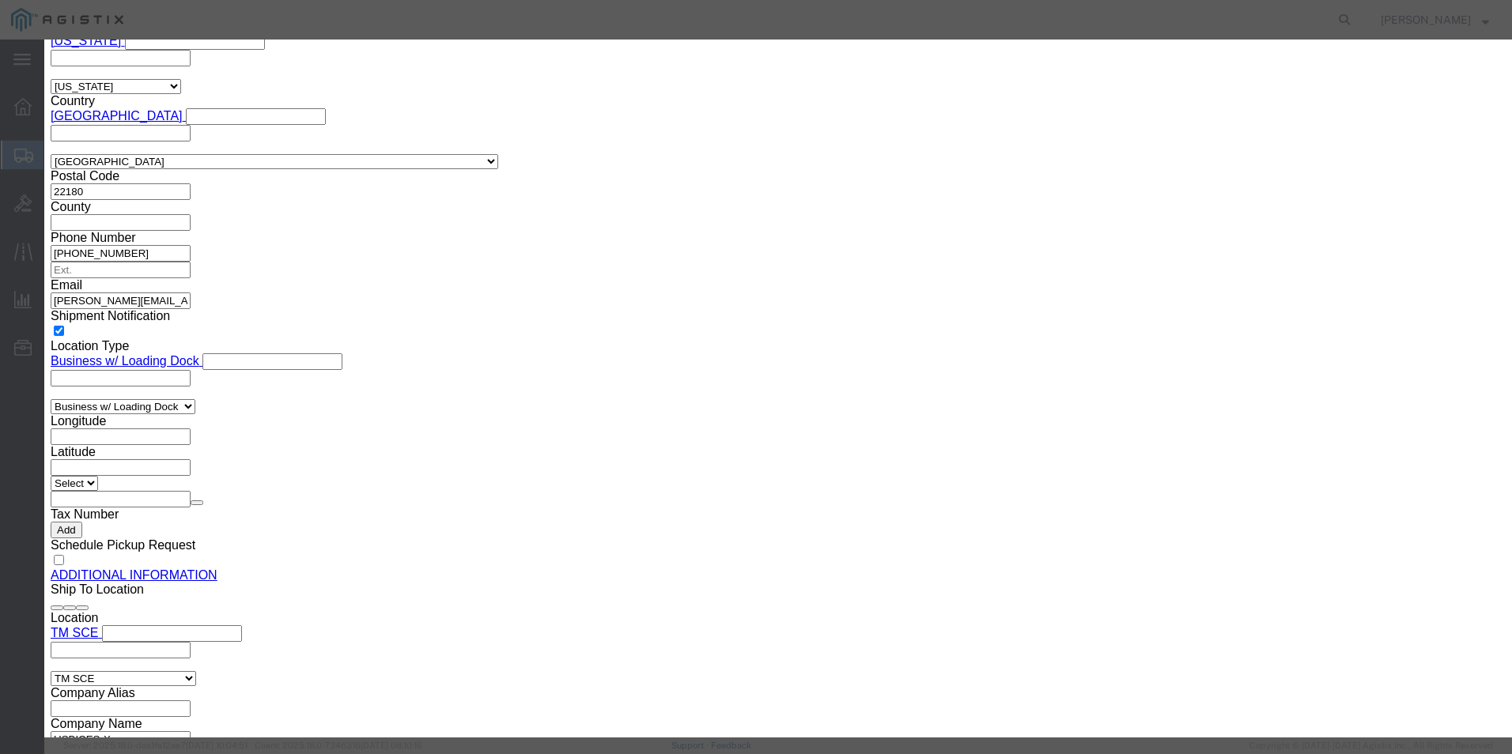
select select "NLR"
click select "Select AGR-Agricultural APP-Computers APR-Additional Permissive Exports AVS-Air…"
click button "Save & Close"
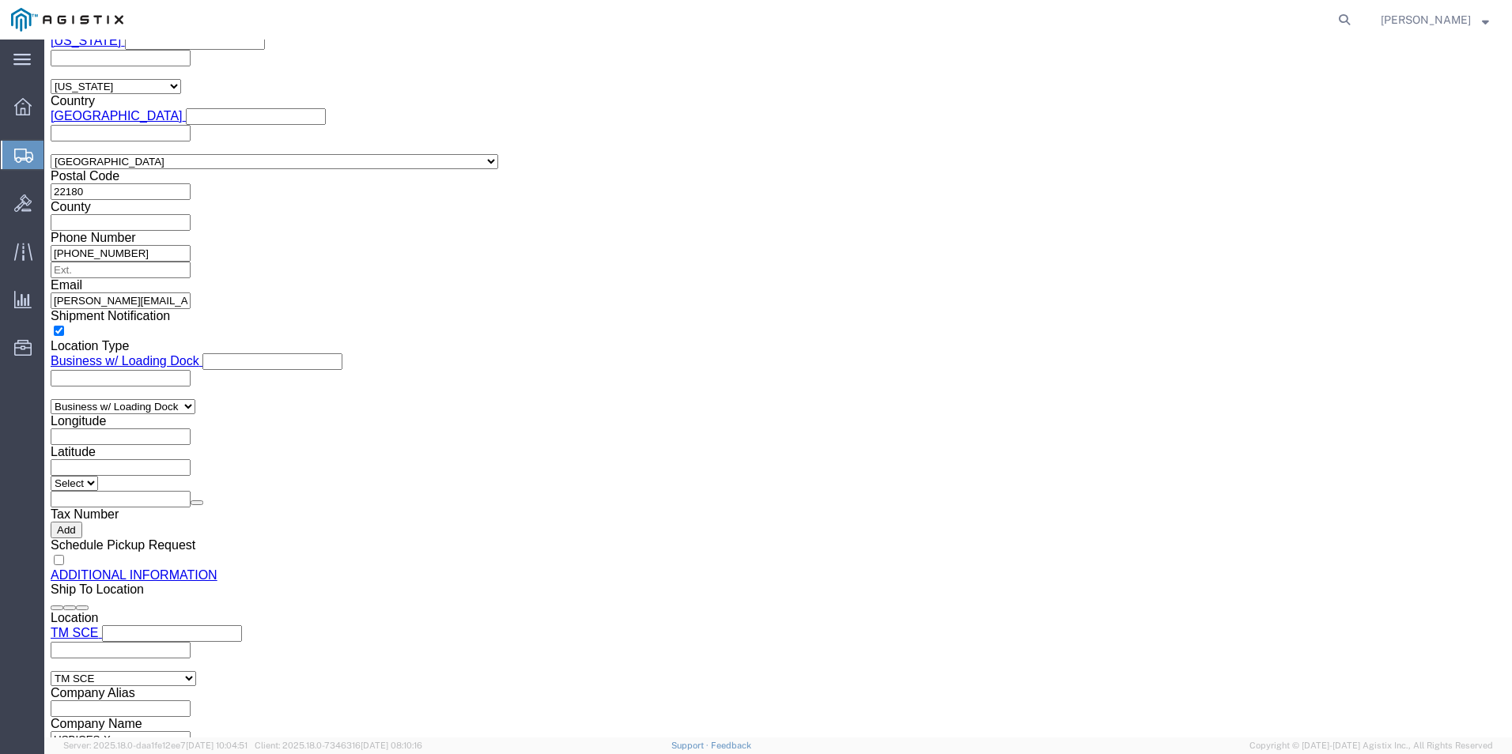
scroll to position [1586, 0]
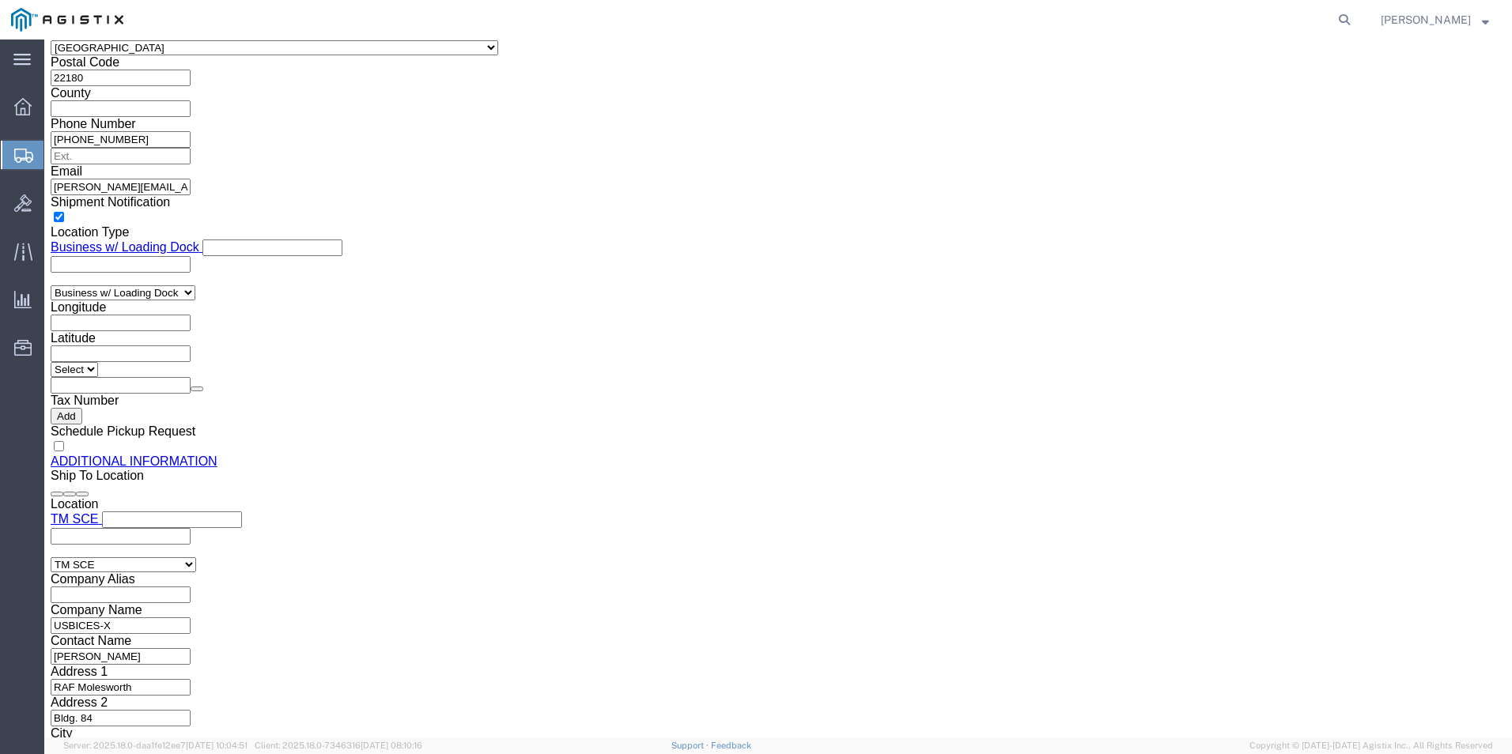
click link "Add Content"
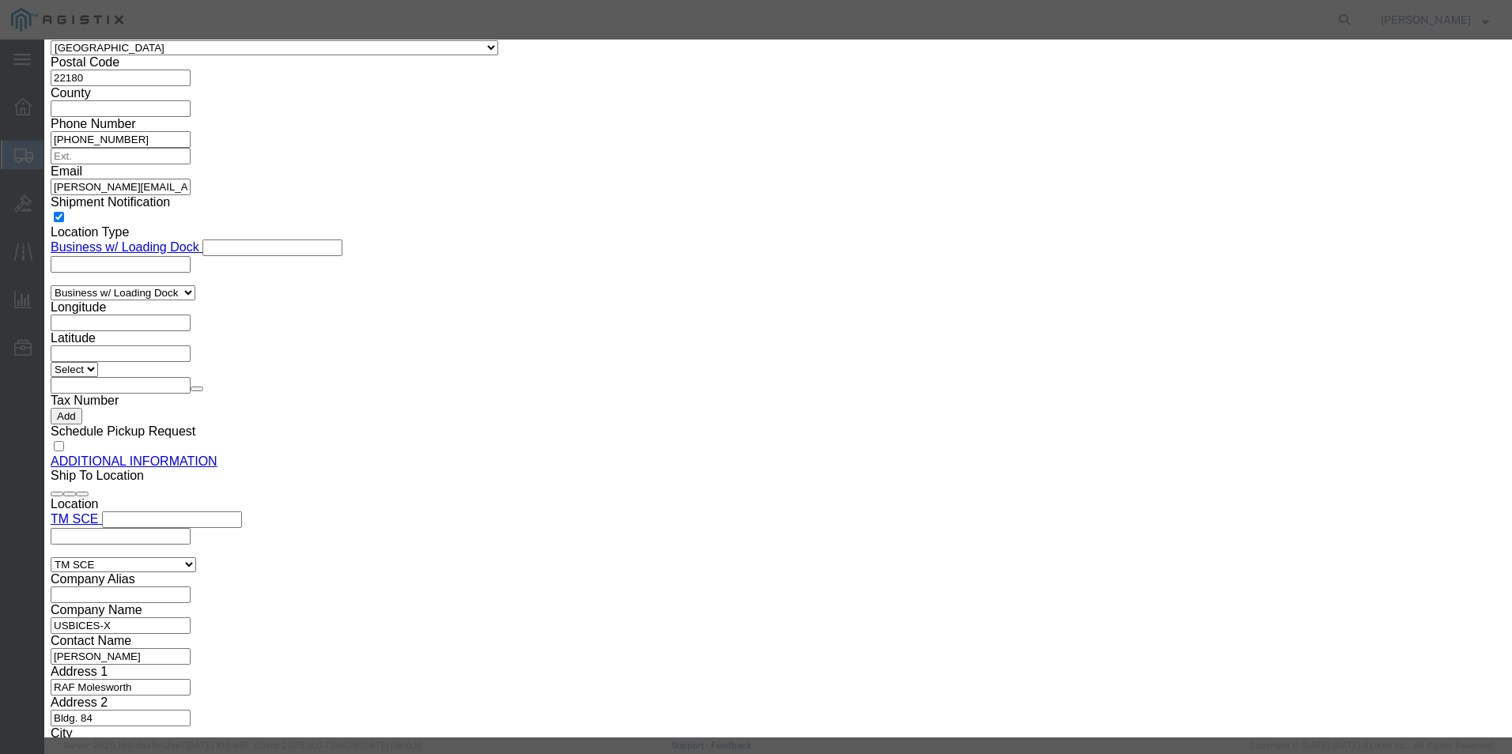
click textarea
paste textarea ""SKILCRAFT TAA Compliant Remanufactured Cyan Toner Cartridge Replacement For HP""
type textarea ""SKILCRAFT TAA Compliant Remanufactured Cyan Toner Cartridge Replacement For HP""
click input "text"
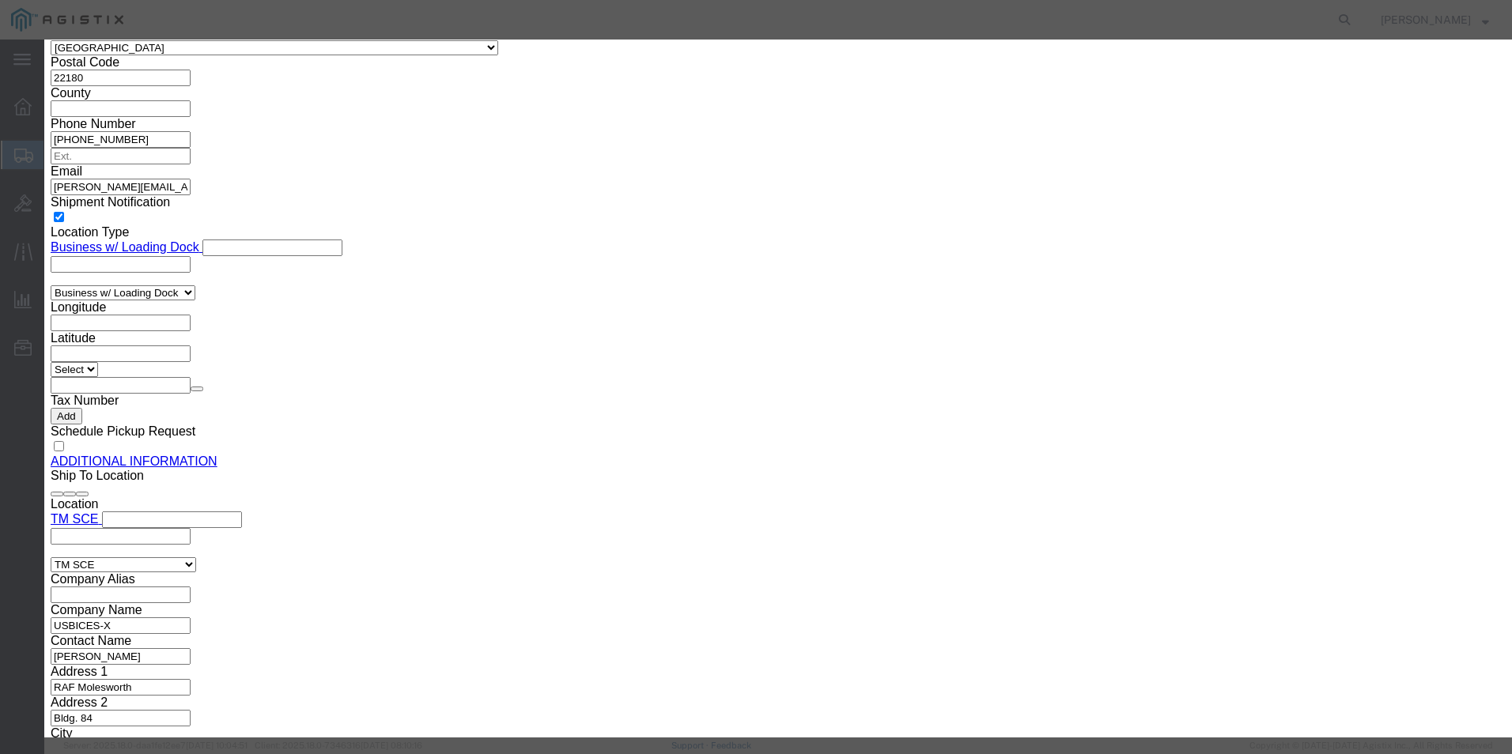
paste input ""SKILCRAFT TAA Compliant Remanufactured Cyan Toner Cartridge Replacement For HP""
type input ""SKILCRAFT TAA Compliant Remanufactured Cyan Toner Cartridge Replacement For HP""
click input "0"
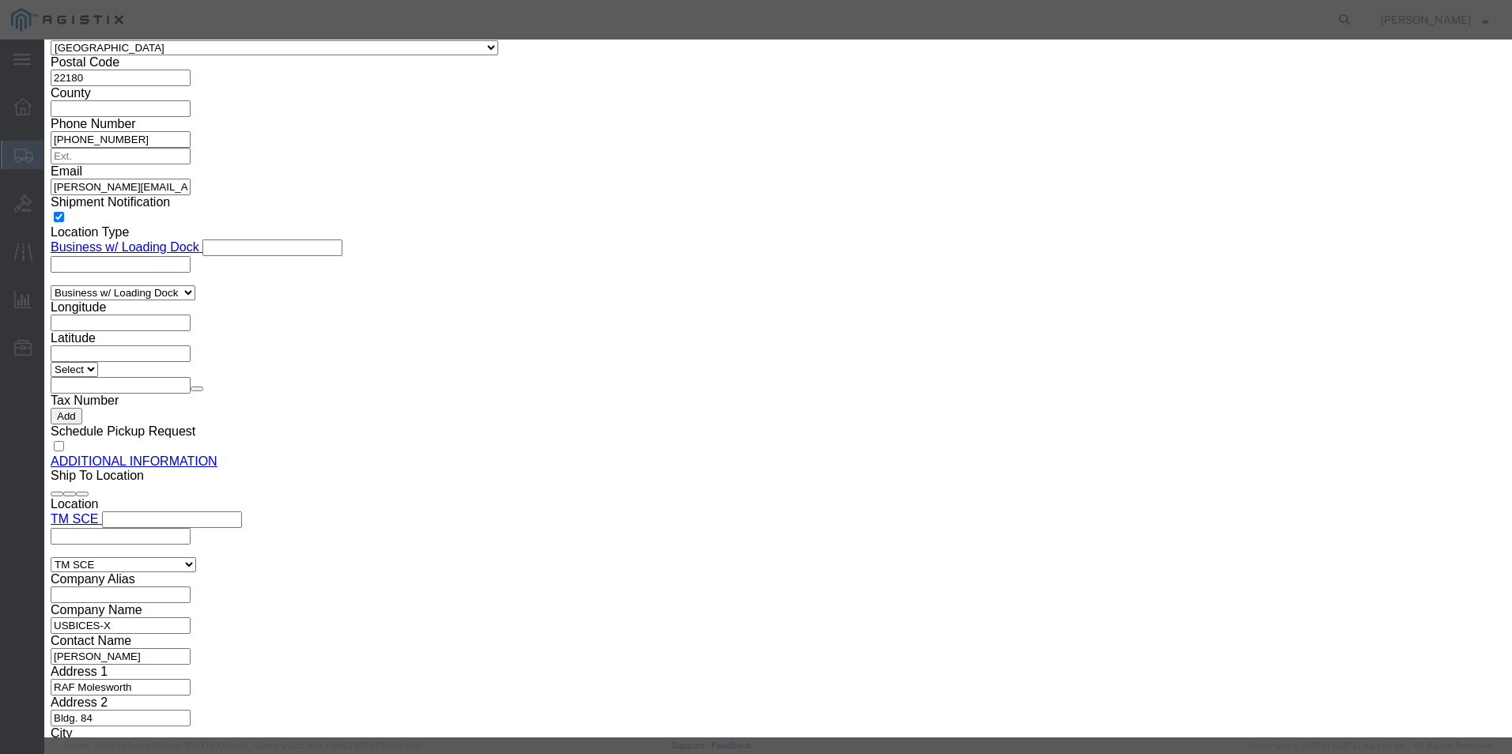
type input "1"
click input "text"
type input "93.39"
click select "Select 50 55 60 65 70 85 92.5 100 125 175 250 300 400"
select select "92.5"
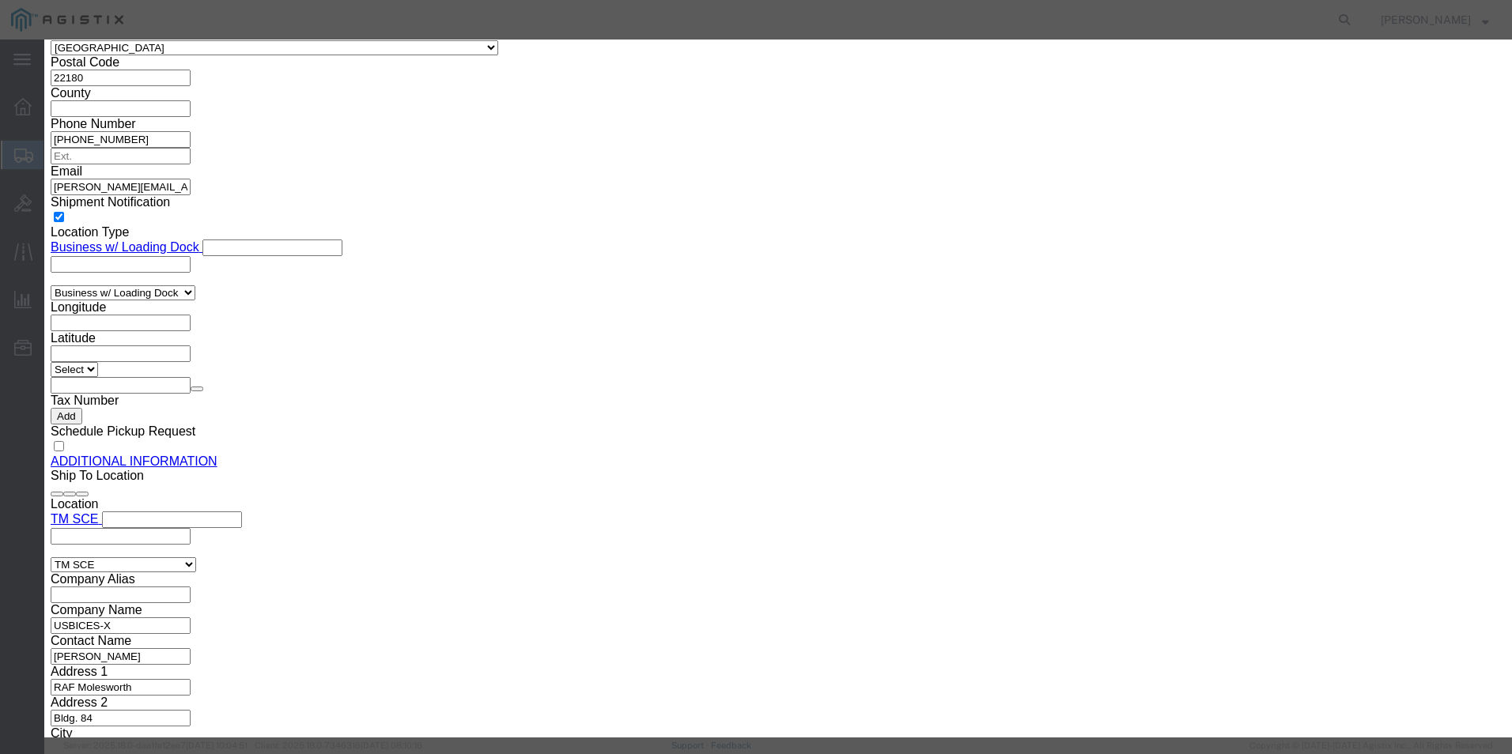
click select "Select 50 55 60 65 70 85 92.5 100 125 175 250 300 400"
click select "Select [GEOGRAPHIC_DATA] [GEOGRAPHIC_DATA] [GEOGRAPHIC_DATA] [GEOGRAPHIC_DATA] …"
select select "US"
click select "Select [GEOGRAPHIC_DATA] [GEOGRAPHIC_DATA] [GEOGRAPHIC_DATA] [GEOGRAPHIC_DATA] …"
click input "text"
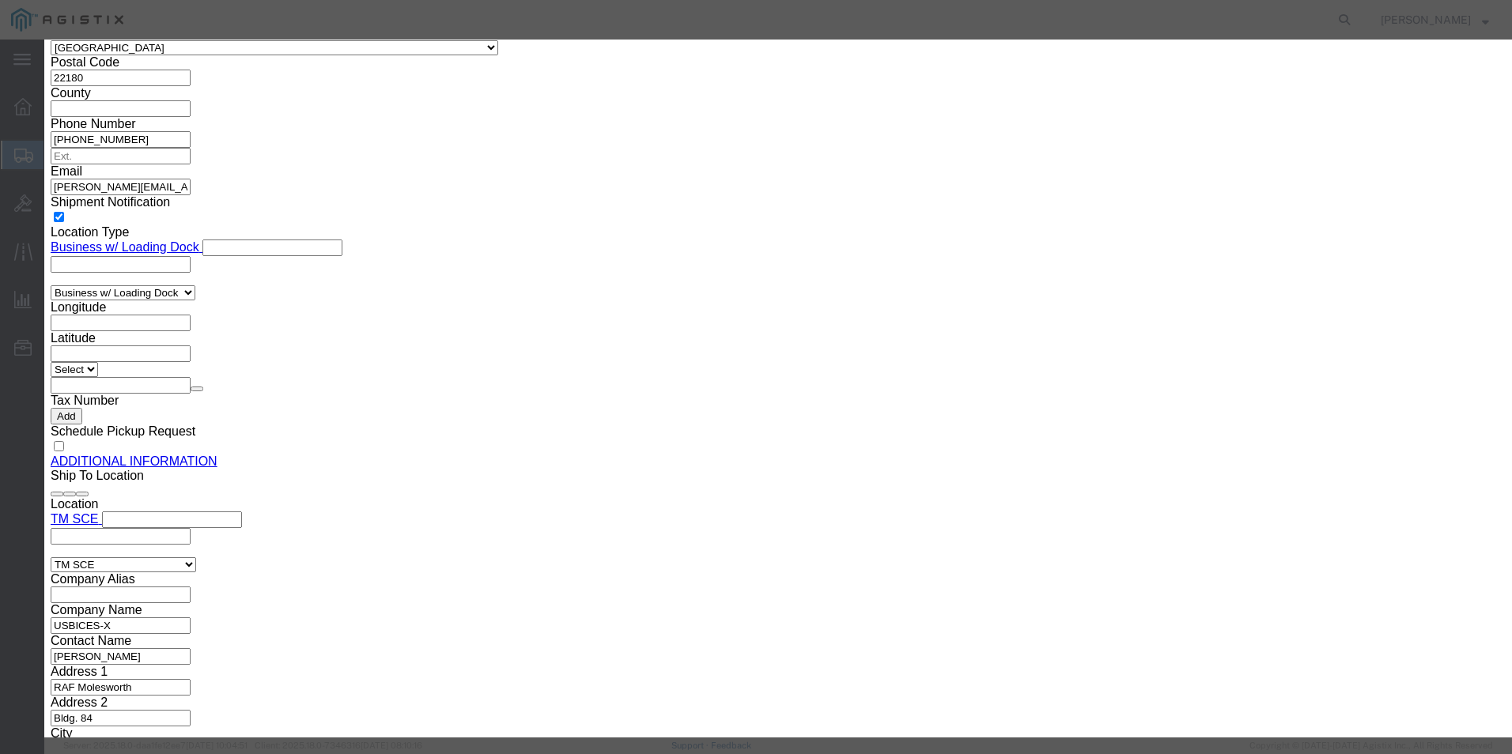
click input "text"
paste input "7270423"
type input "7270423"
click select "Select ATF BIS DEA EPA FDA FTR ITAR OFAC Other (OPA)"
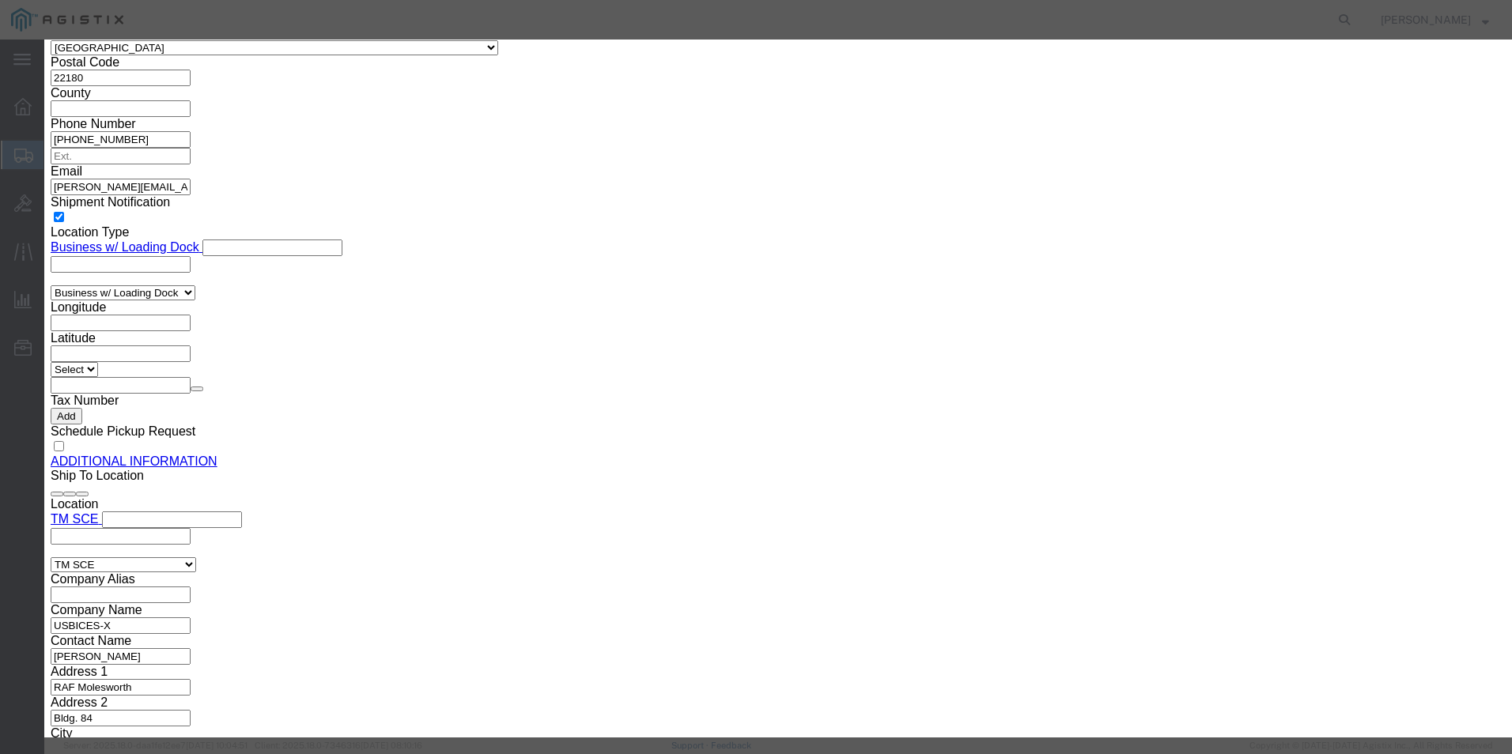
select select "BIS"
click select "Select ATF BIS DEA EPA FDA FTR ITAR OFAC Other (OPA)"
click select "Select AGR-Agricultural APP-Computers APR-Additional Permissive Exports AVS-Air…"
select select "NLR"
click select "Select AGR-Agricultural APP-Computers APR-Additional Permissive Exports AVS-Air…"
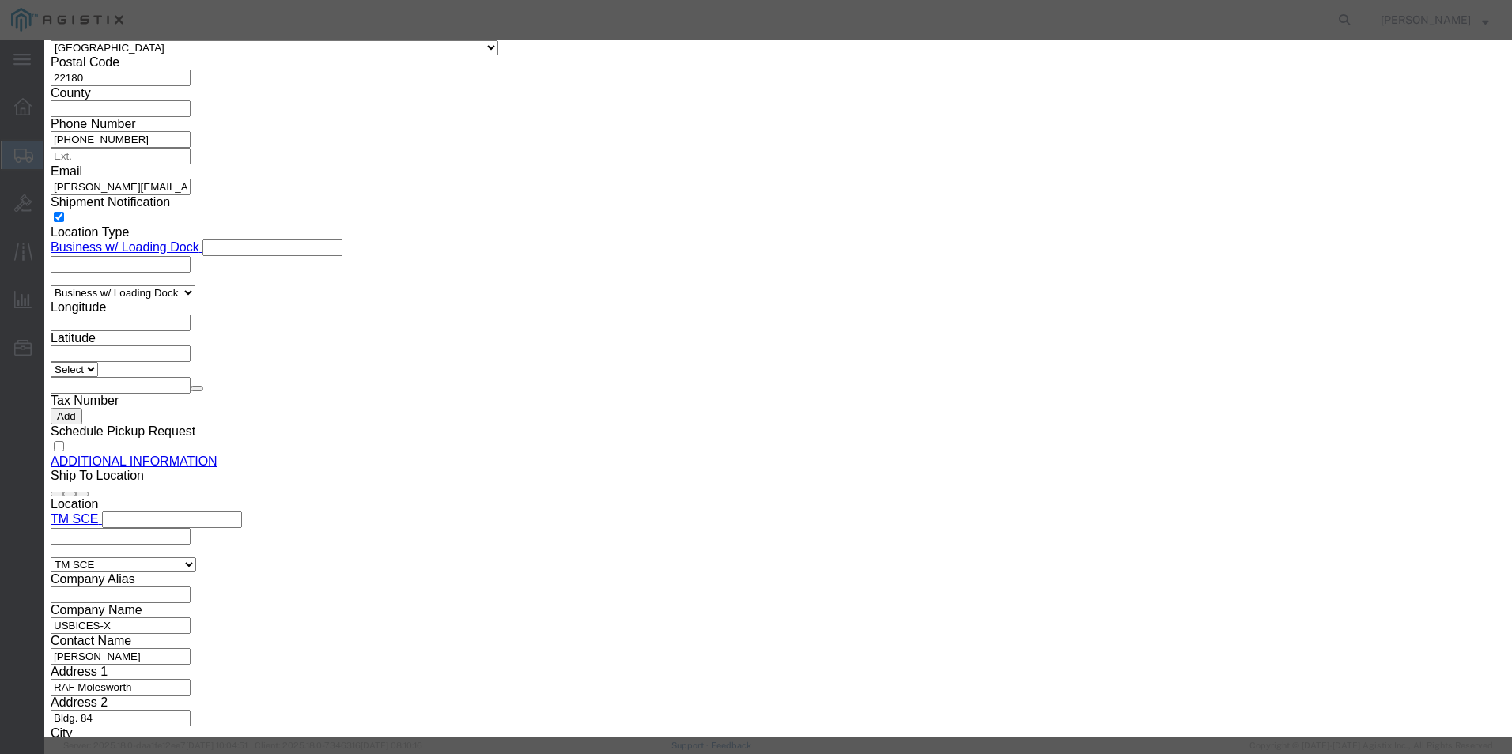
click button "Save & Close"
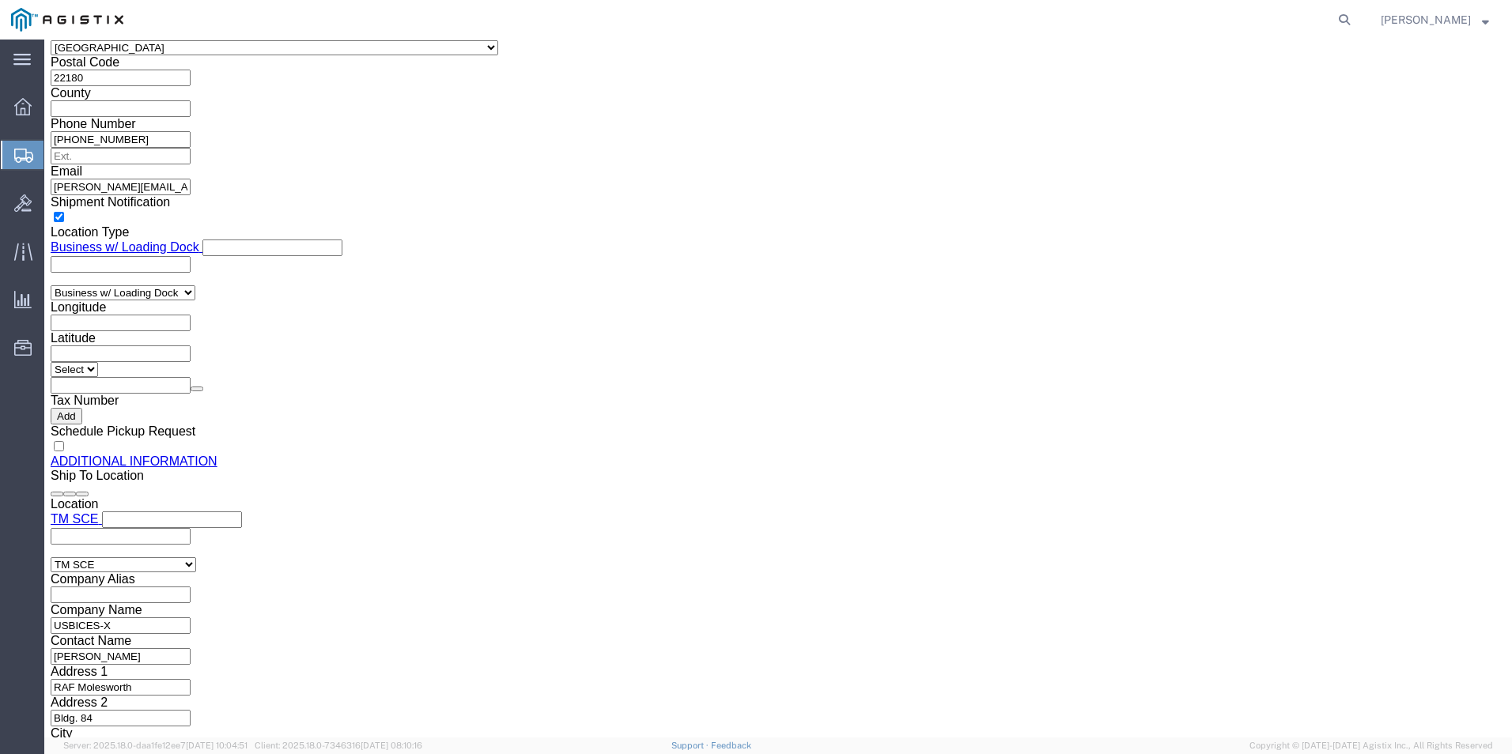
scroll to position [1717, 0]
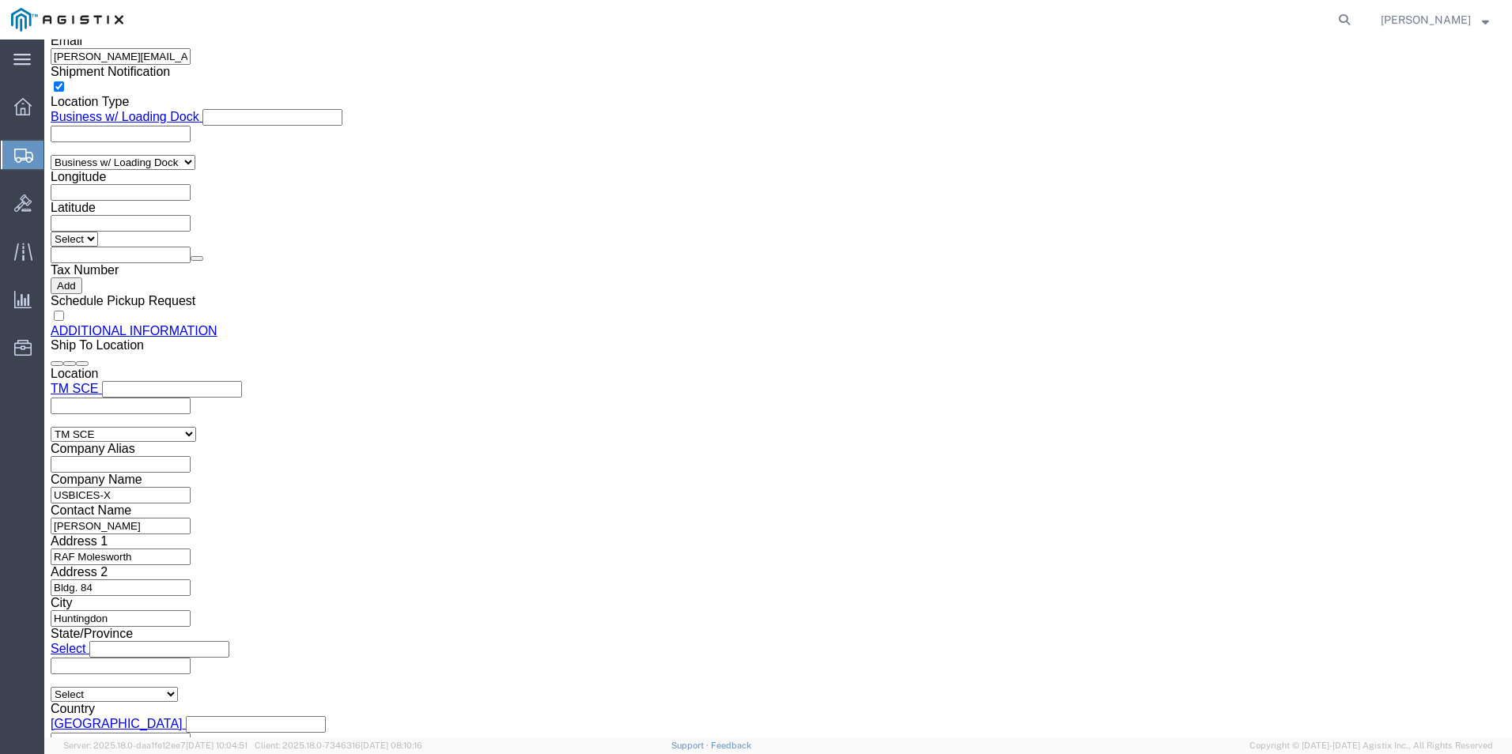
click link "Add Content"
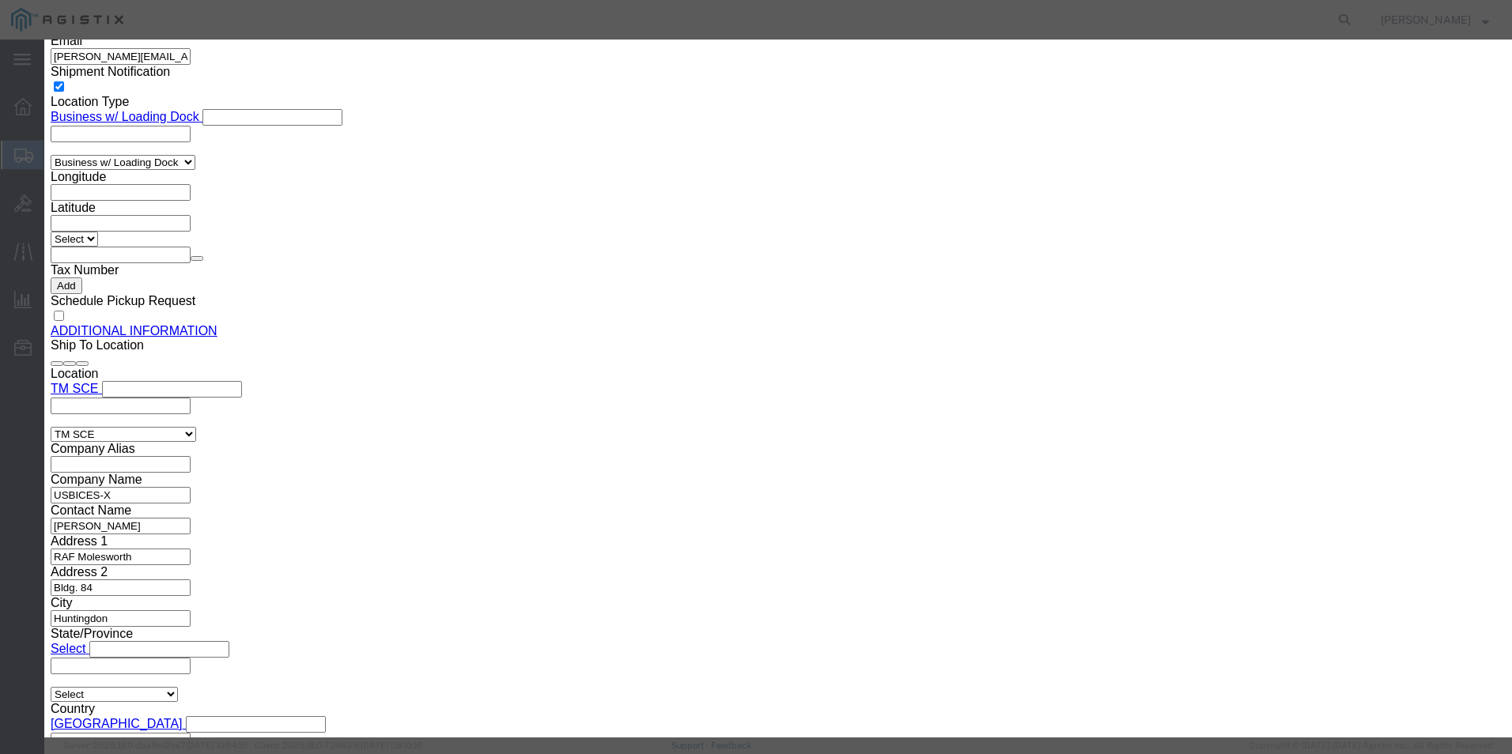
click textarea
paste textarea ""SKILCRAFT Yellow Toner Cartridge Replacement For HP 648A, CE262A, TAA Complian…"
type textarea ""SKILCRAFT Yellow Toner Cartridge Replacement For HP 648A, CE262A, TAA Complian…"
click input "text"
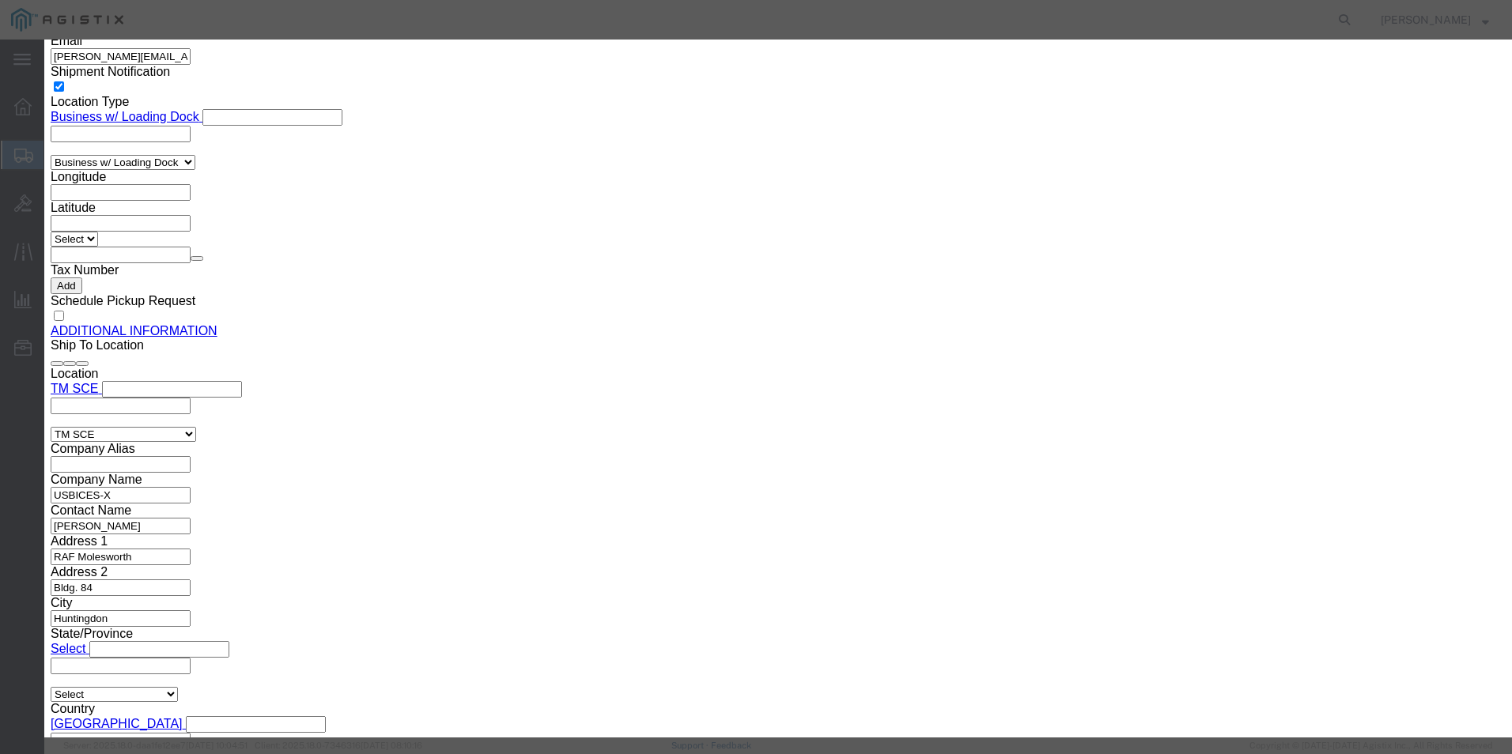
paste input ""SKILCRAFT Yellow Toner Cartridge Replacement For HP 648A, CE262A, TAA Complian…"
type input ""SKILCRAFT Yellow Toner Cartridge Replacement For HP 648A, CE262A, TAA Complian…"
click input "0"
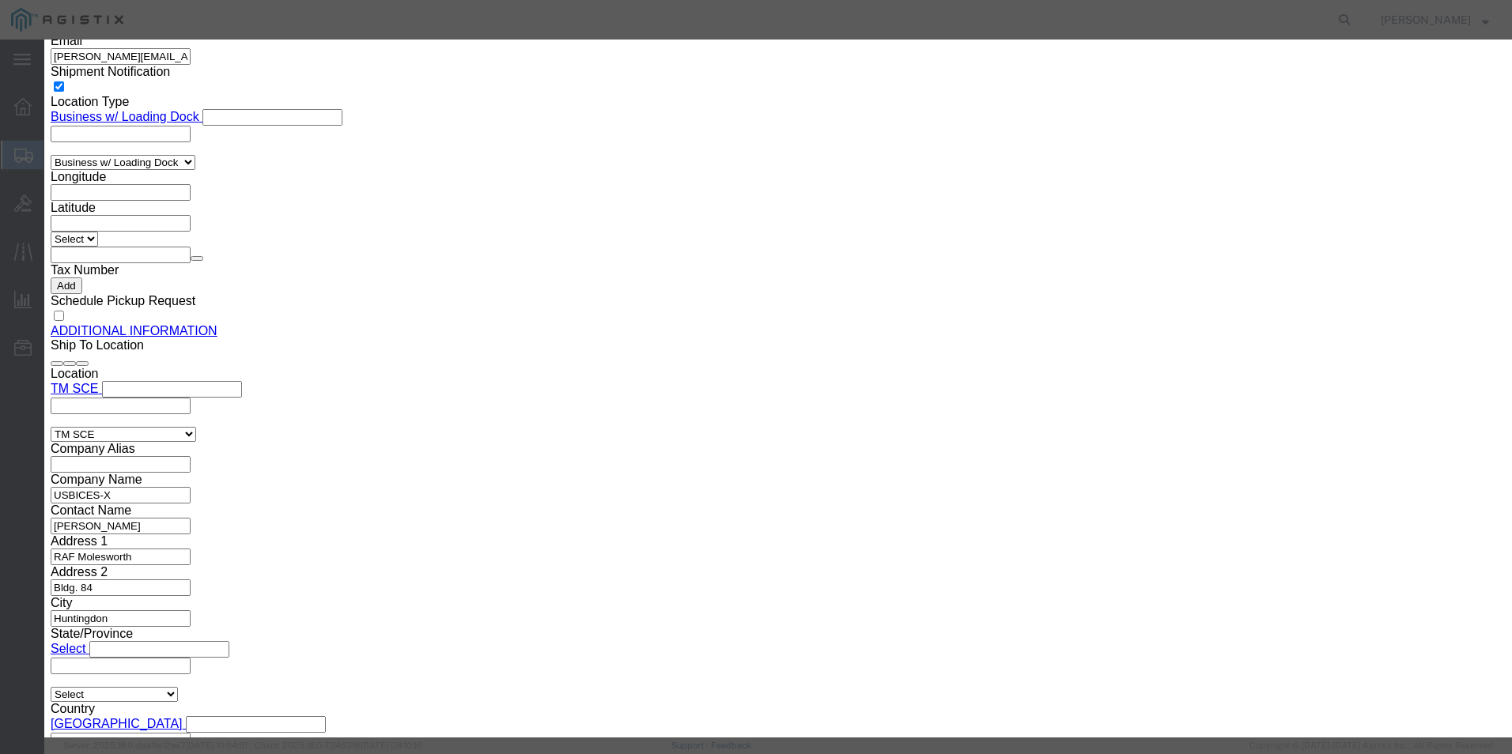
type input "1"
click input "text"
type input "90.79"
click select "Select 50 55 60 65 70 85 92.5 100 125 175 250 300 400"
select select "92.5"
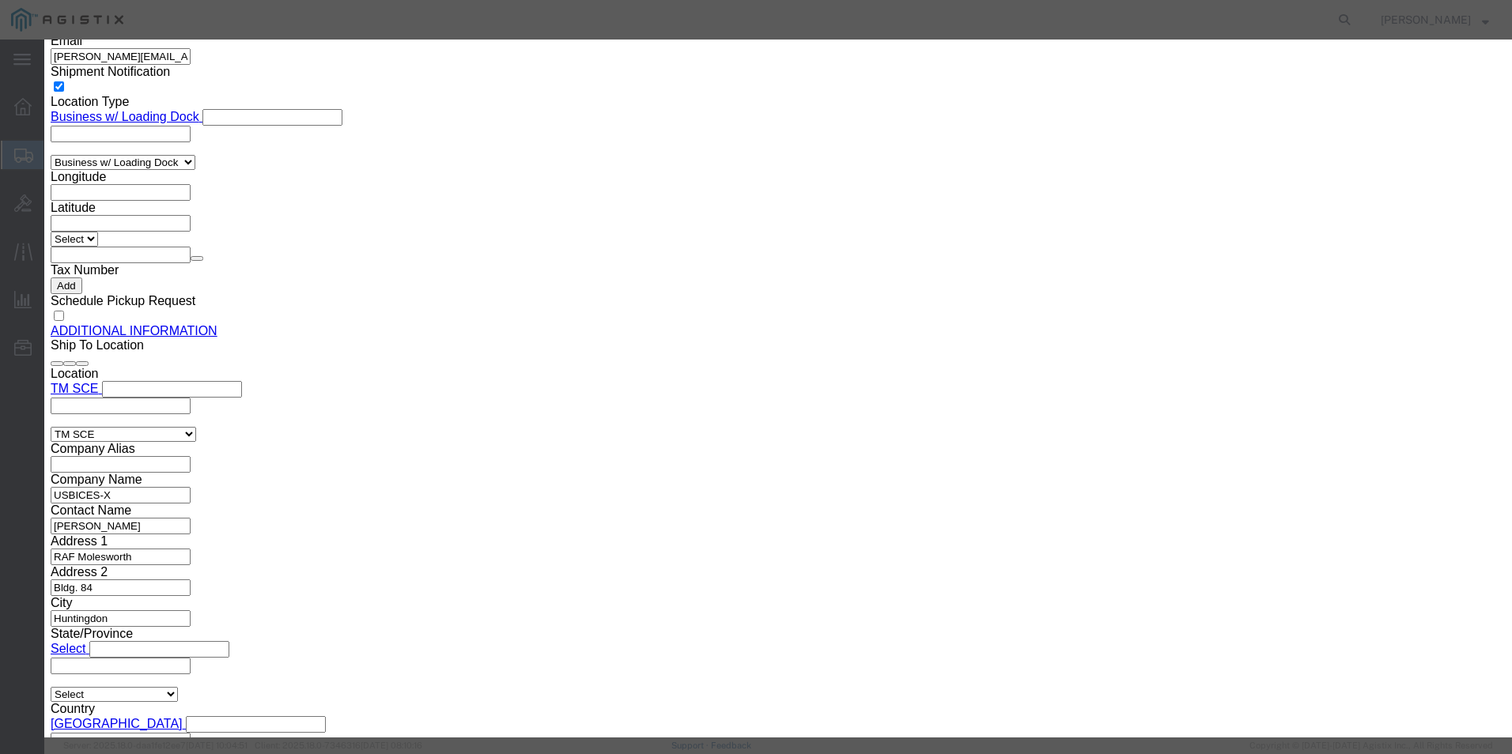
click select "Select 50 55 60 65 70 85 92.5 100 125 175 250 300 400"
click select "Select [GEOGRAPHIC_DATA] [GEOGRAPHIC_DATA] [GEOGRAPHIC_DATA] [GEOGRAPHIC_DATA] …"
select select "US"
click select "Select [GEOGRAPHIC_DATA] [GEOGRAPHIC_DATA] [GEOGRAPHIC_DATA] [GEOGRAPHIC_DATA] …"
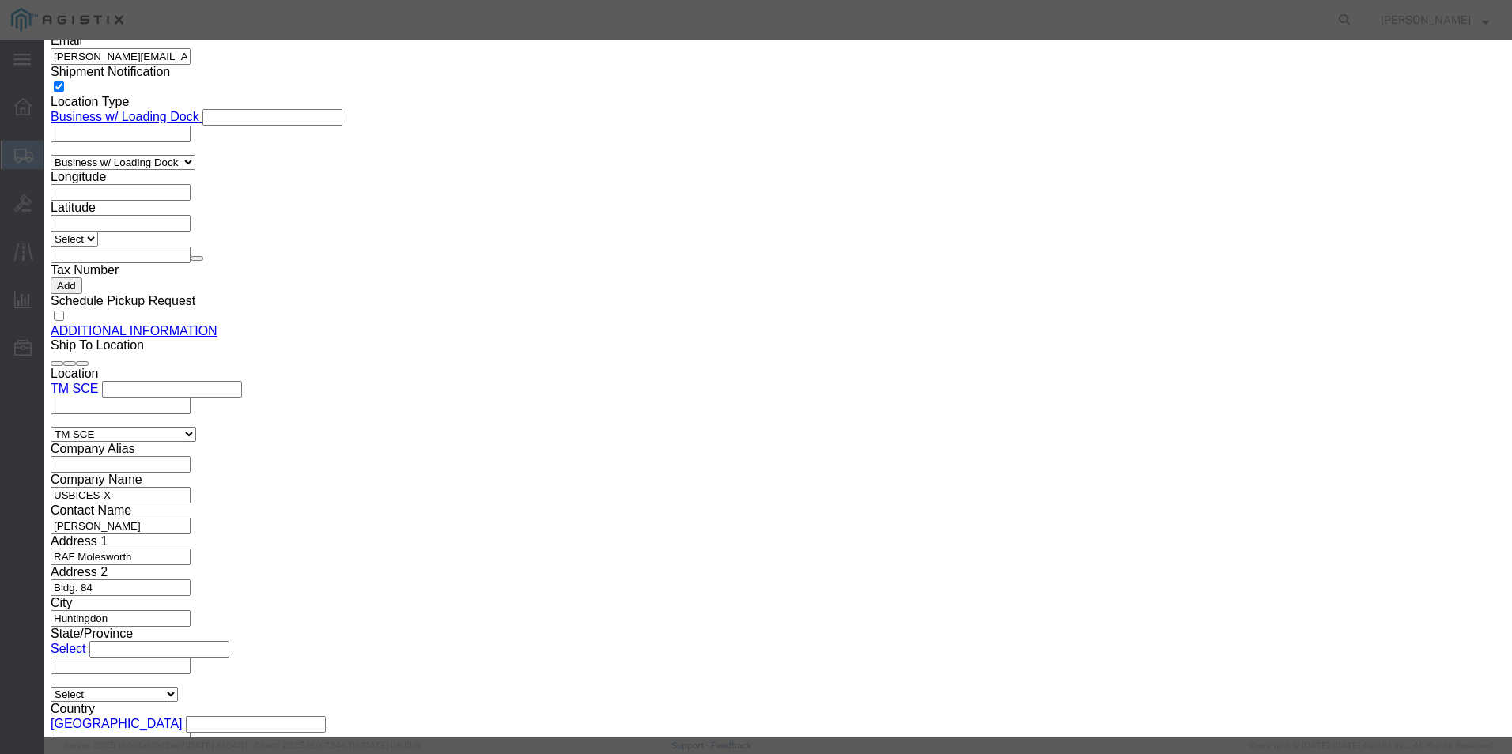
click select "Select ATF BIS DEA EPA FDA FTR ITAR OFAC Other (OPA)"
select select "BIS"
click select "Select ATF BIS DEA EPA FDA FTR ITAR OFAC Other (OPA)"
click select "Select AGR-Agricultural APP-Computers APR-Additional Permissive Exports AVS-Air…"
select select "NLR"
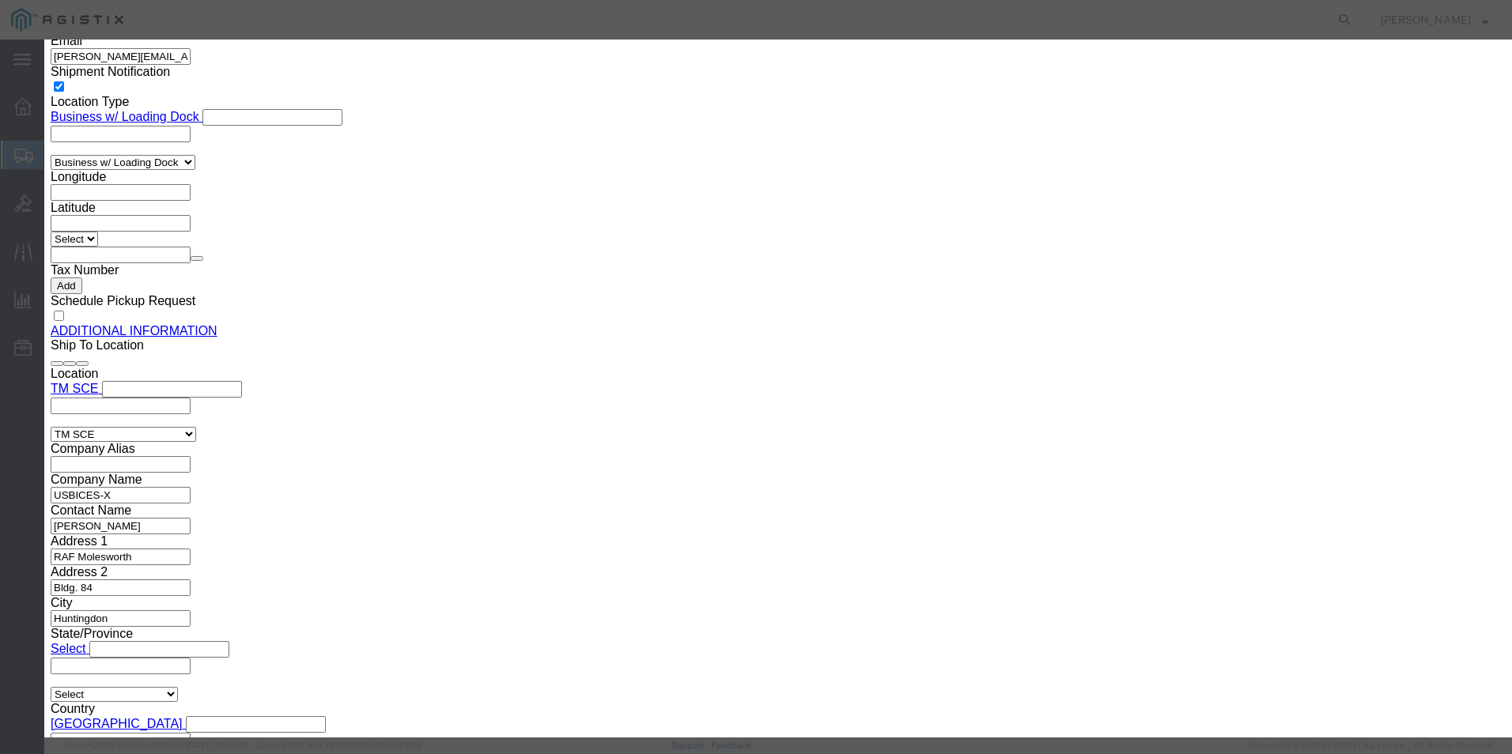
click select "Select AGR-Agricultural APP-Computers APR-Additional Permissive Exports AVS-Air…"
click button "Save & Close"
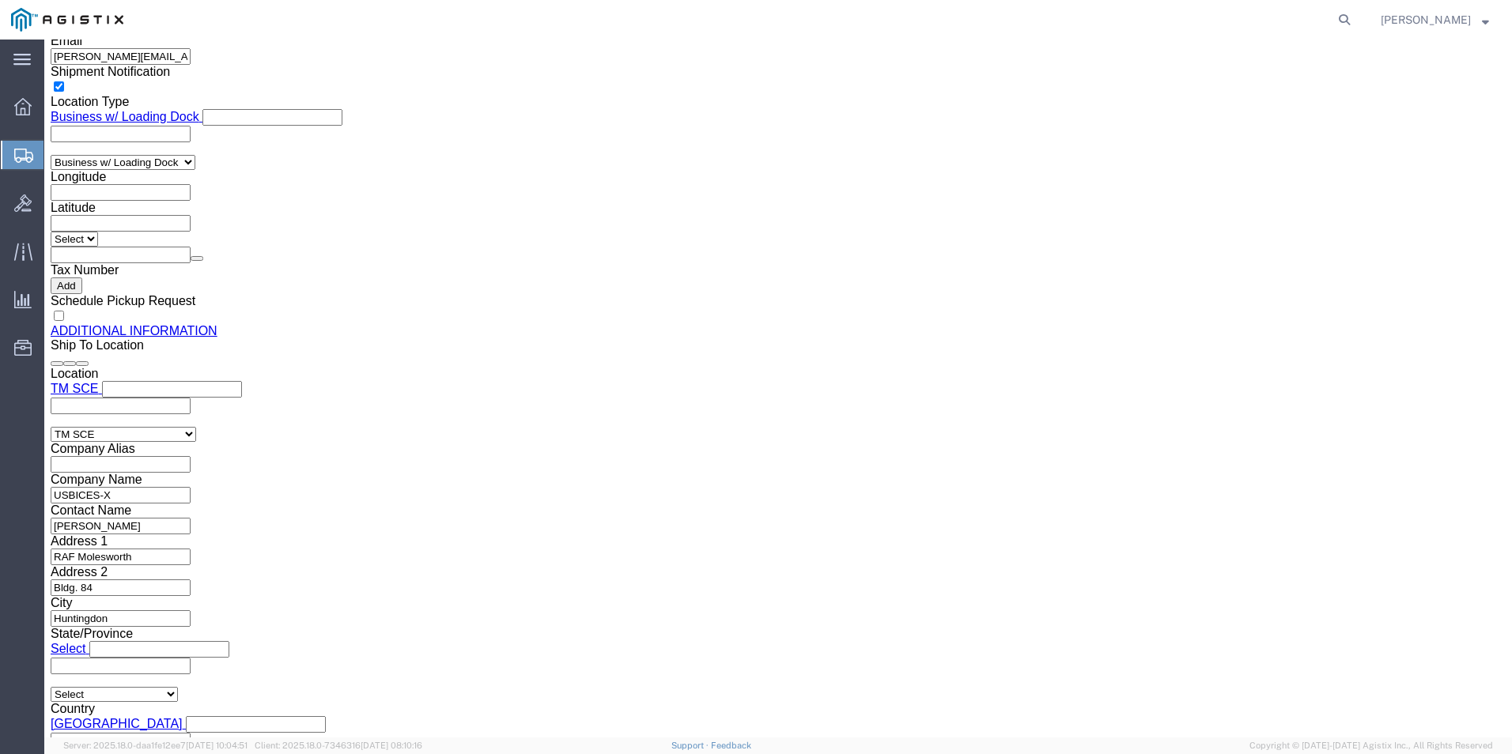
scroll to position [1848, 0]
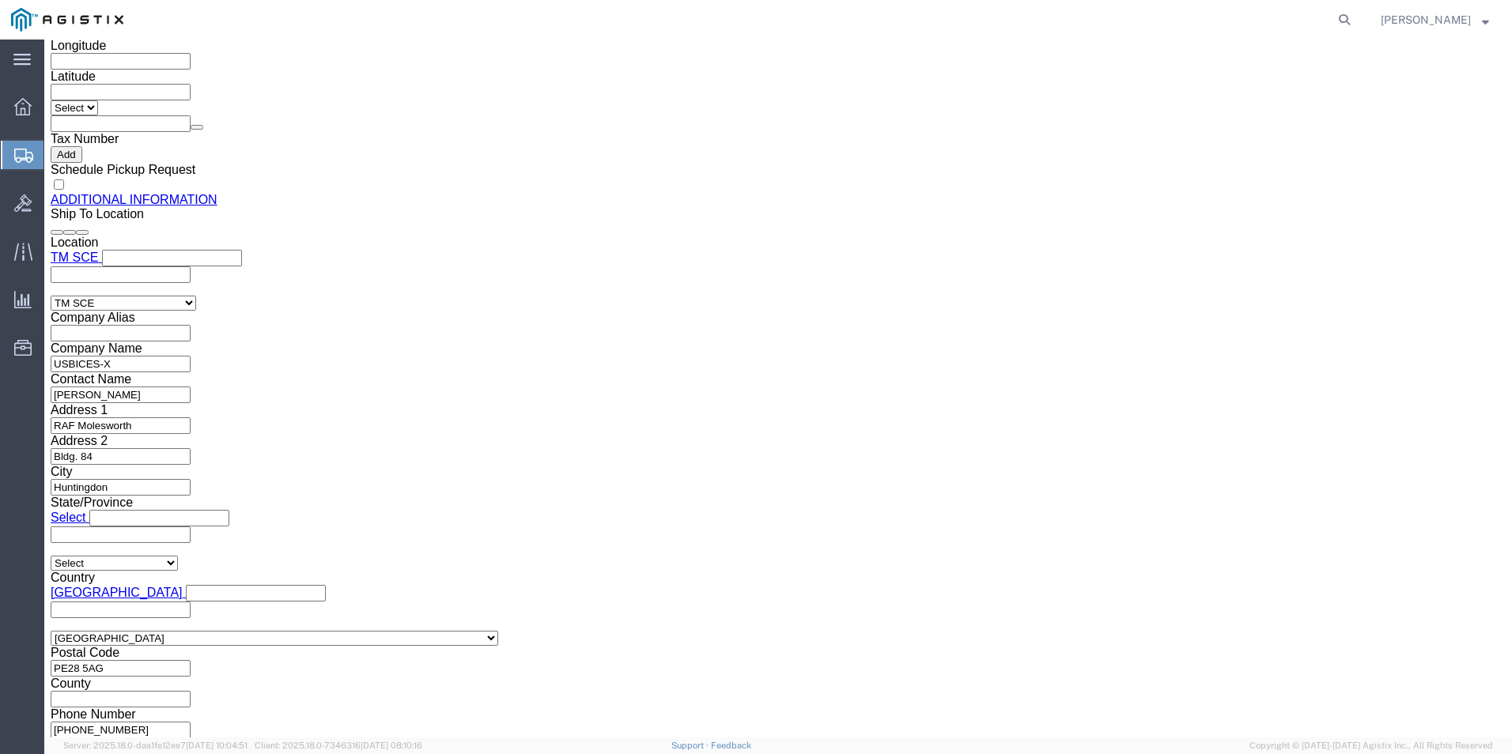
click link "Add Content"
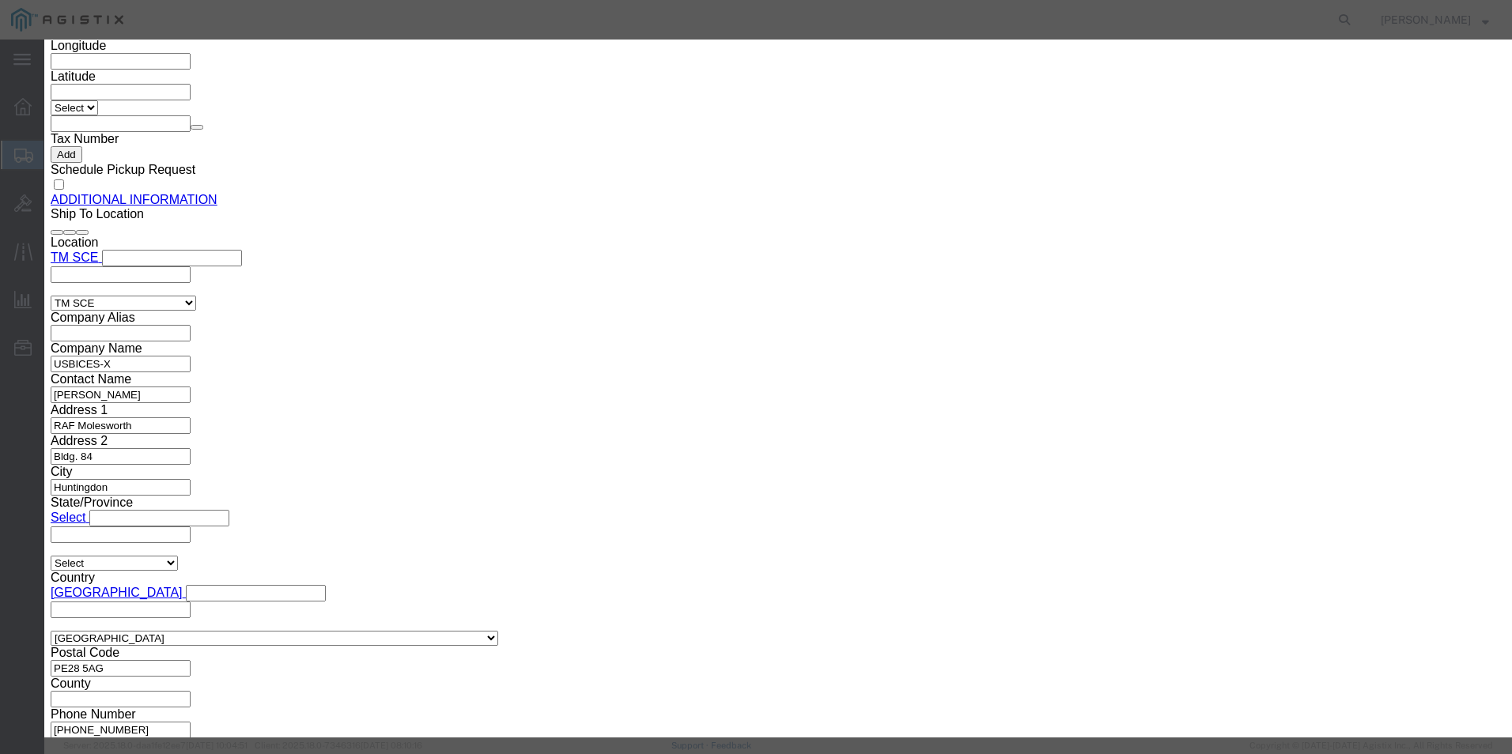
click input "text"
paste input ""RPT Toner Remanufactured Magenta Toner Cartridge Replacement For HP 648A""
type input ""RPT Toner Remanufactured Magenta Toner Cartridge Replacement For HP 648A""
click textarea
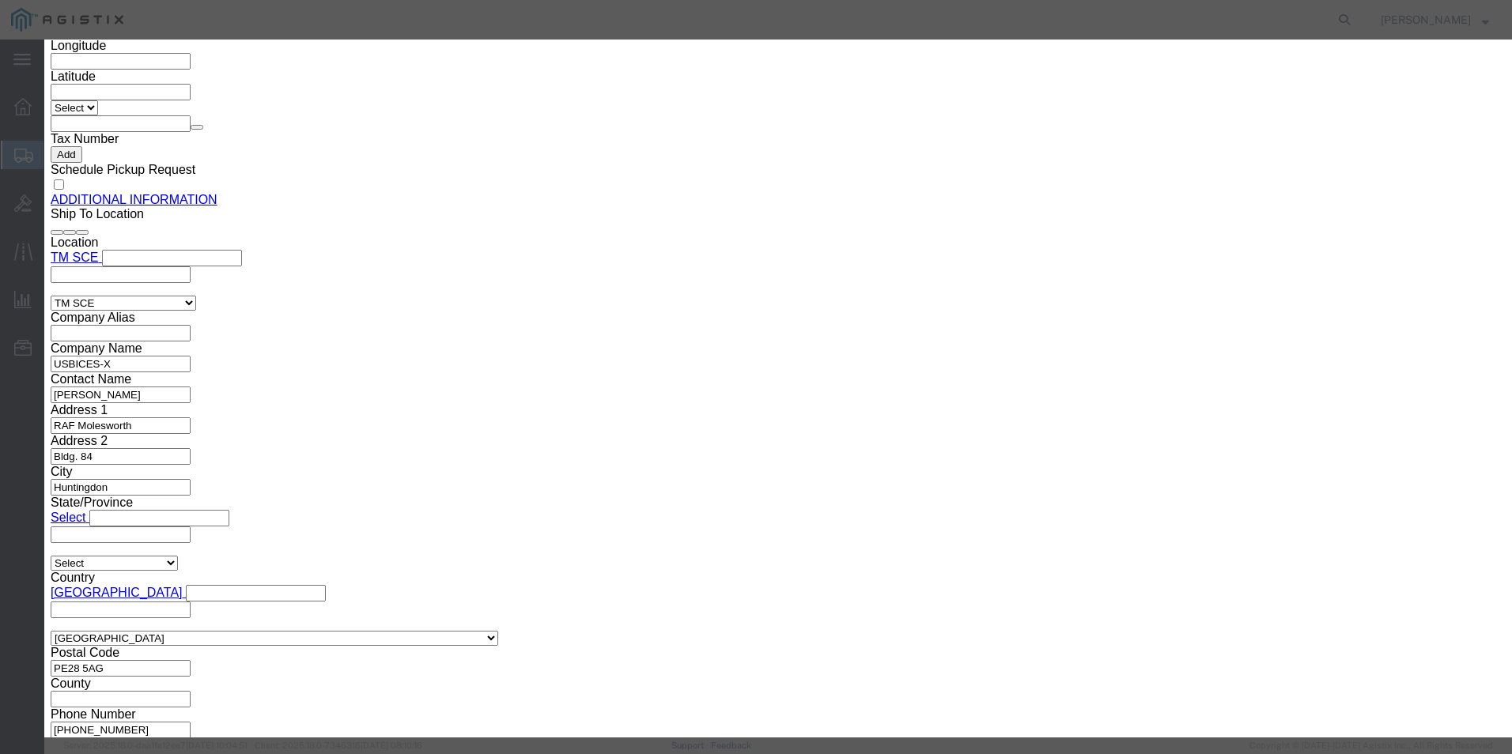
scroll to position [0, 0]
paste textarea ""RPT Toner Remanufactured Magenta Toner Cartridge Replacement For HP 648A""
type textarea ""RPT Toner Remanufactured Magenta Toner Cartridge Replacement For HP 648A""
click input "0"
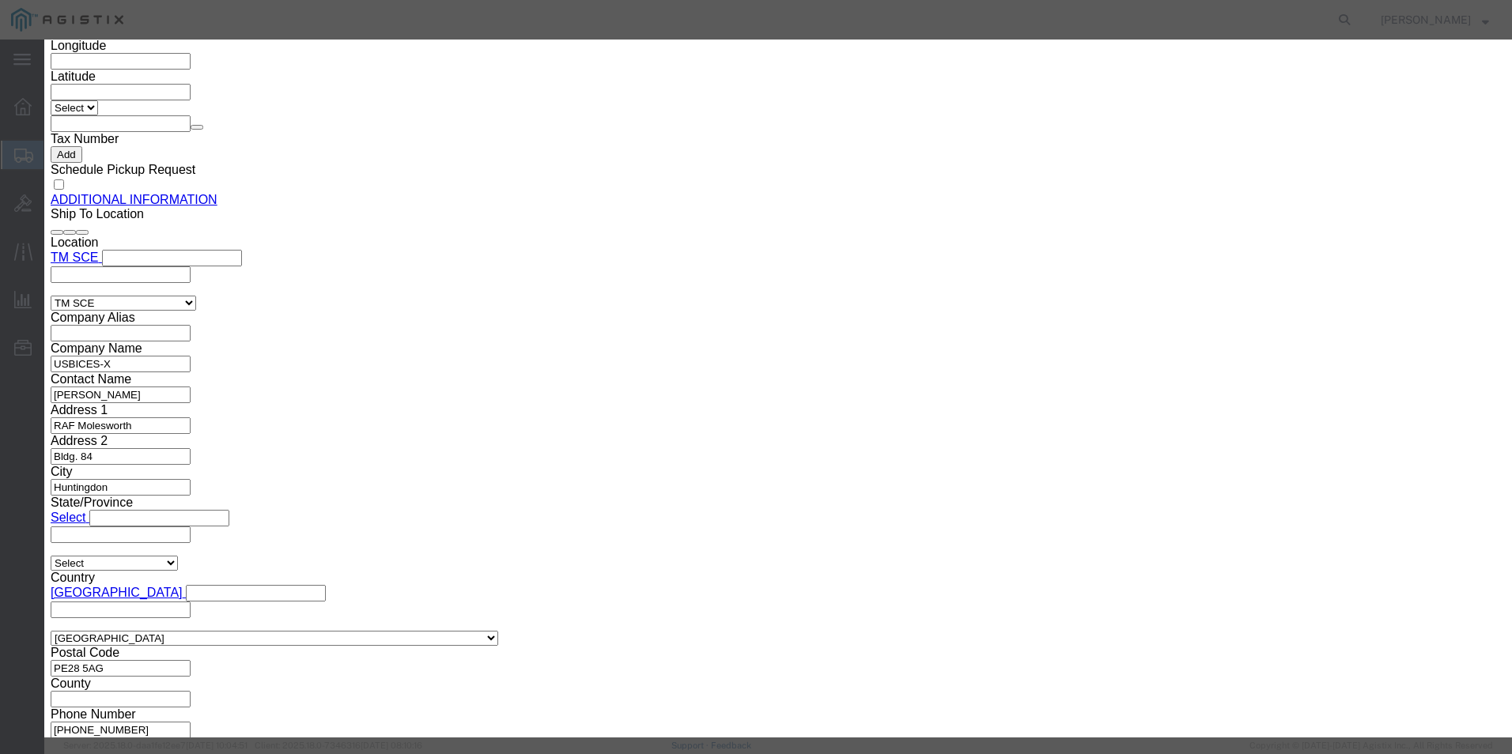
type input "1"
click input "text"
type input "97.99"
click select "Select 50 55 60 65 70 85 92.5 100 125 175 250 300 400"
select select "92.5"
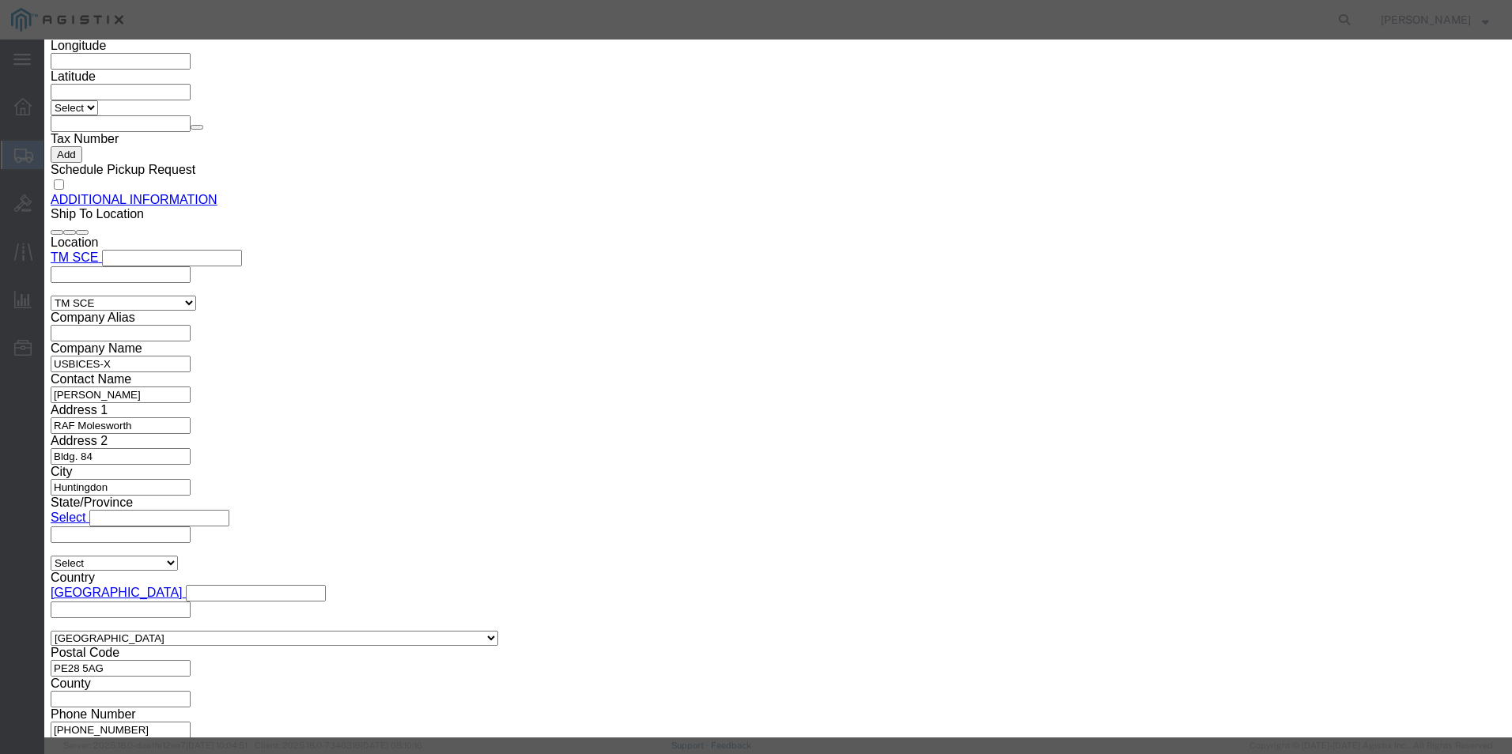
click select "Select 50 55 60 65 70 85 92.5 100 125 175 250 300 400"
click select "Select [GEOGRAPHIC_DATA] [GEOGRAPHIC_DATA] [GEOGRAPHIC_DATA] [GEOGRAPHIC_DATA] …"
select select "US"
click select "Select [GEOGRAPHIC_DATA] [GEOGRAPHIC_DATA] [GEOGRAPHIC_DATA] [GEOGRAPHIC_DATA] …"
click input "text"
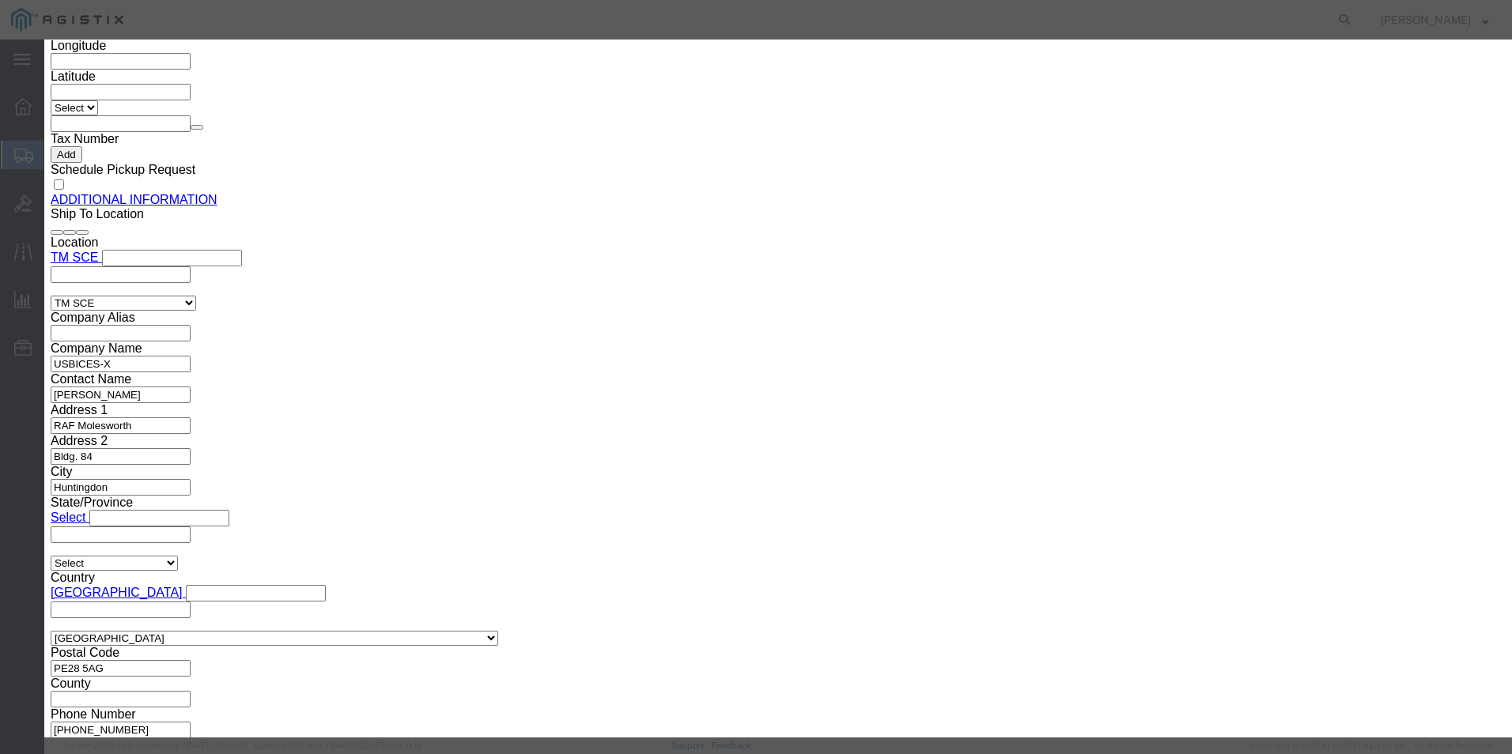
click input "text"
paste input "7749984"
type input "7749984"
click select "Select ATF BIS DEA EPA FDA FTR ITAR OFAC Other (OPA)"
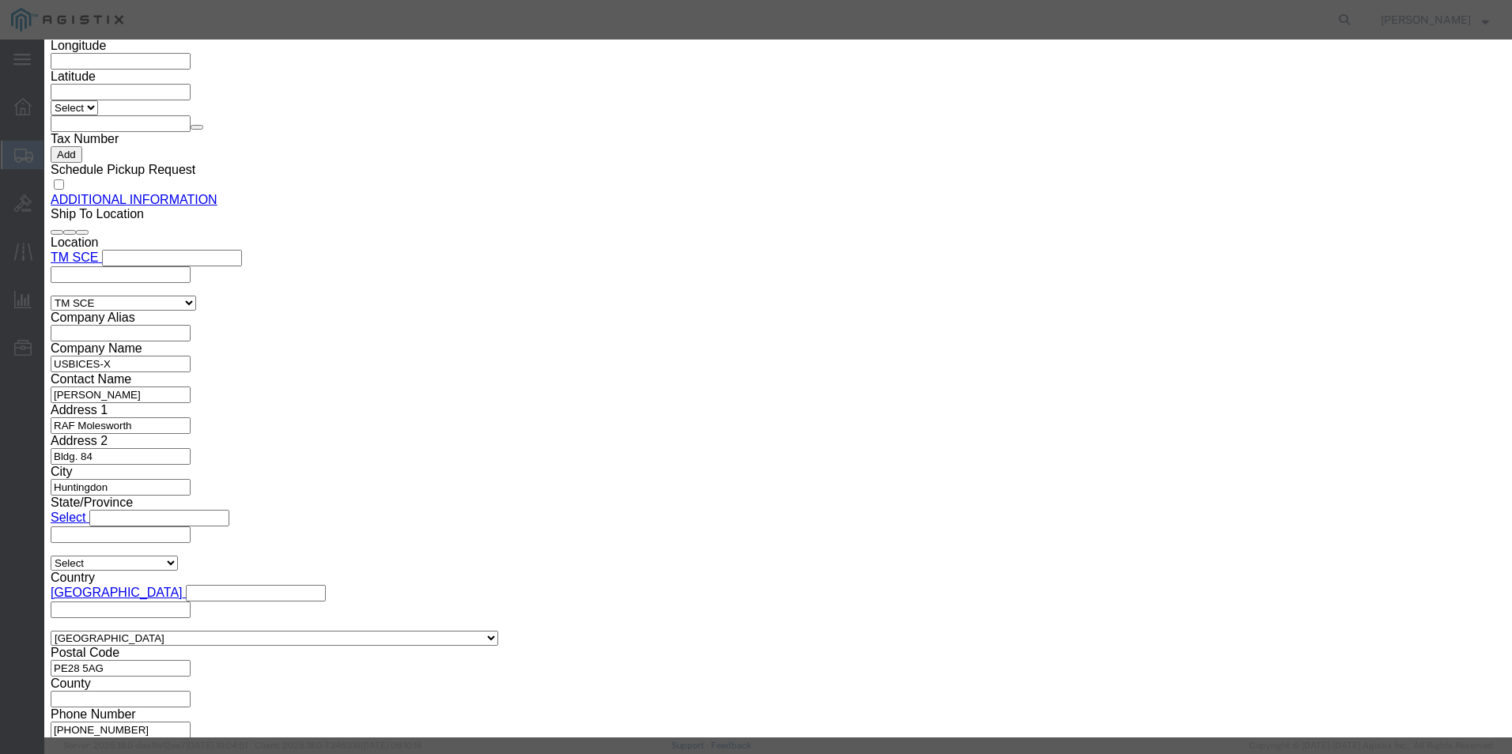
select select "BIS"
click select "Select ATF BIS DEA EPA FDA FTR ITAR OFAC Other (OPA)"
click select "Select AGR-Agricultural APP-Computers APR-Additional Permissive Exports AVS-Air…"
select select "NLR"
click select "Select AGR-Agricultural APP-Computers APR-Additional Permissive Exports AVS-Air…"
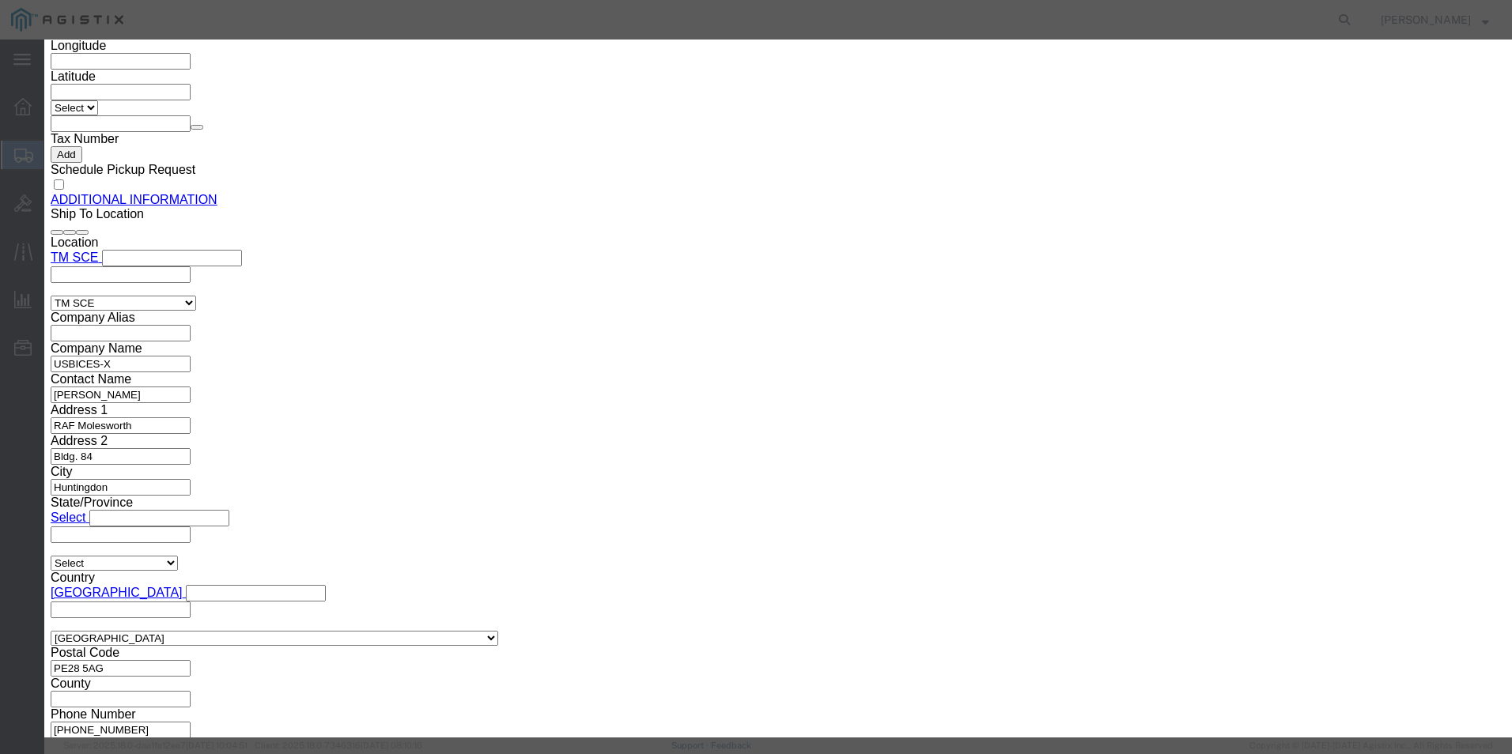
scroll to position [0, 0]
click button "Save & Close"
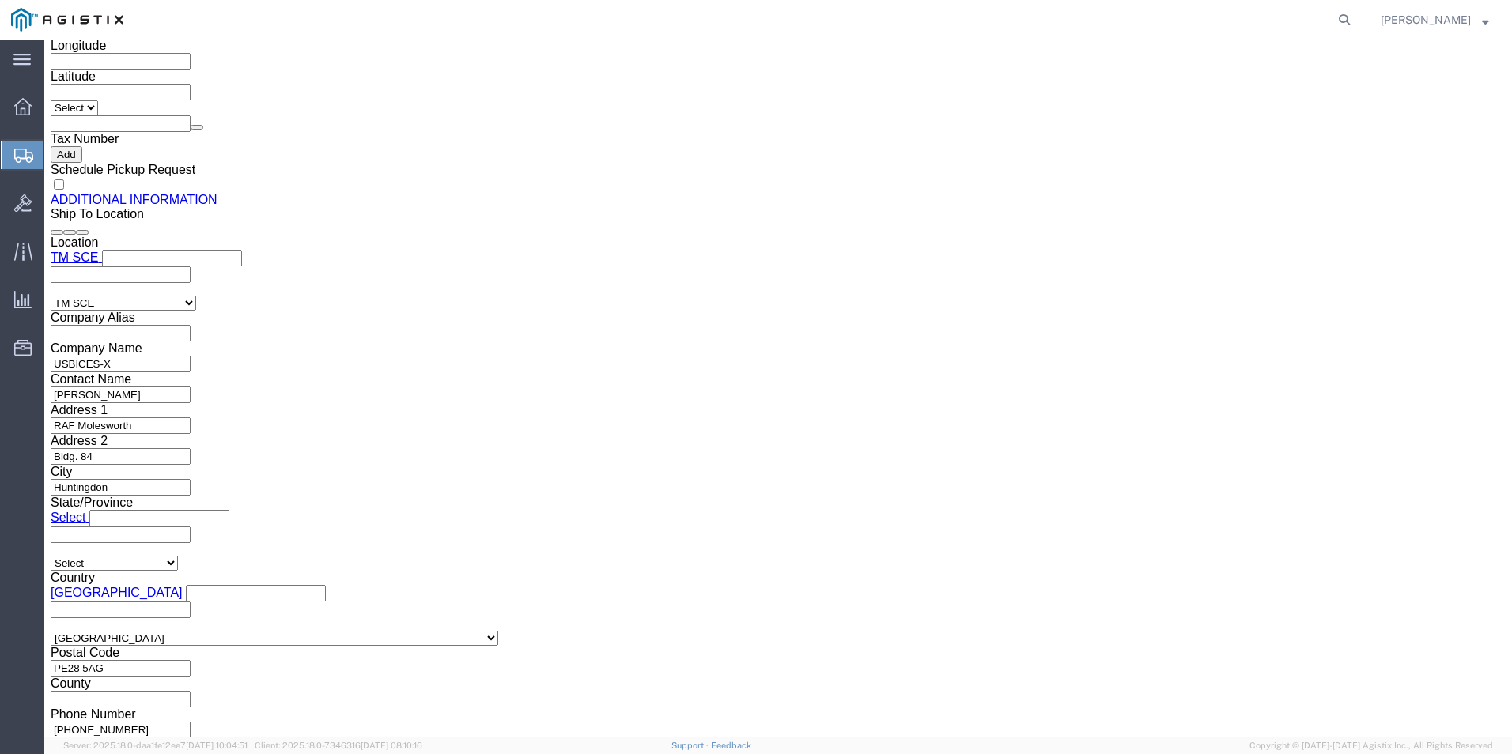
scroll to position [1979, 0]
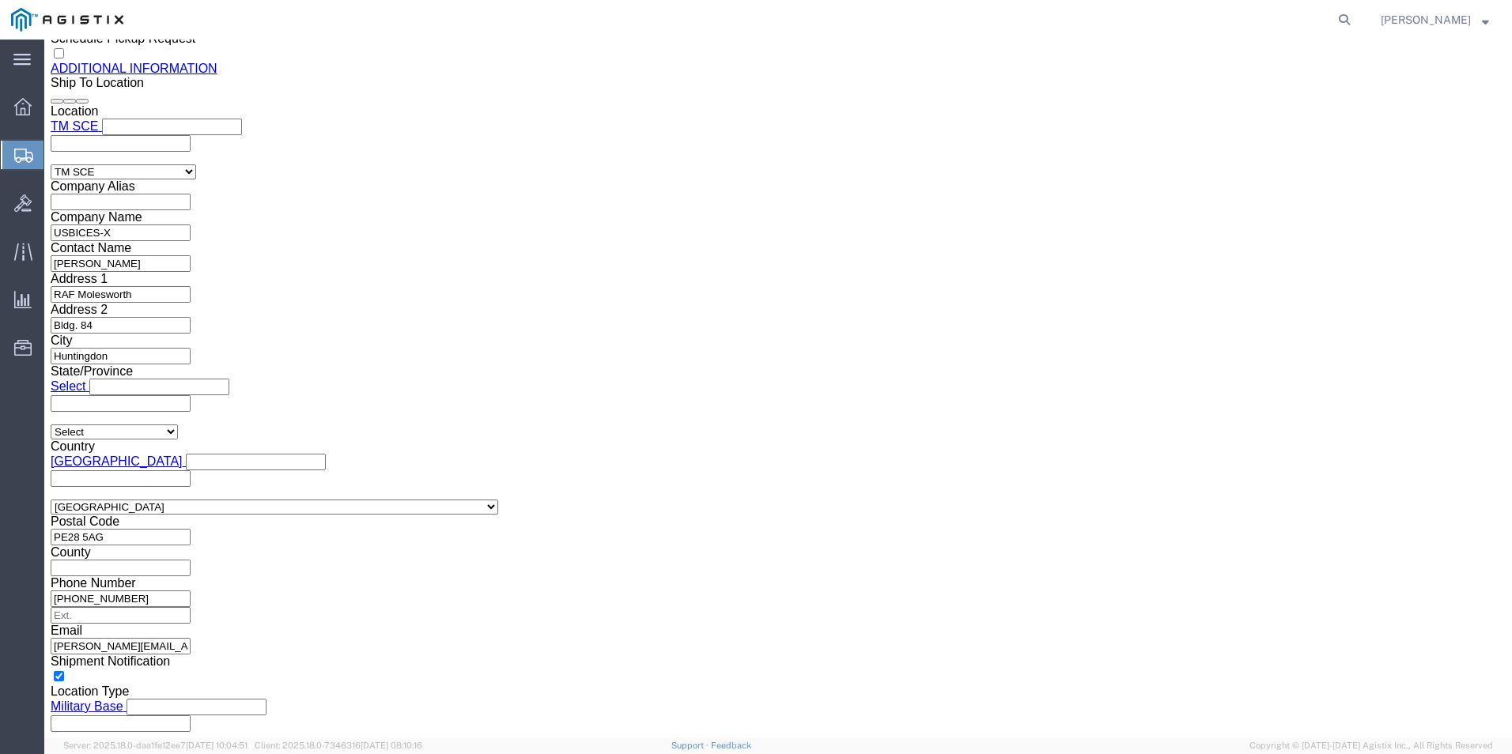
click link "Add Content"
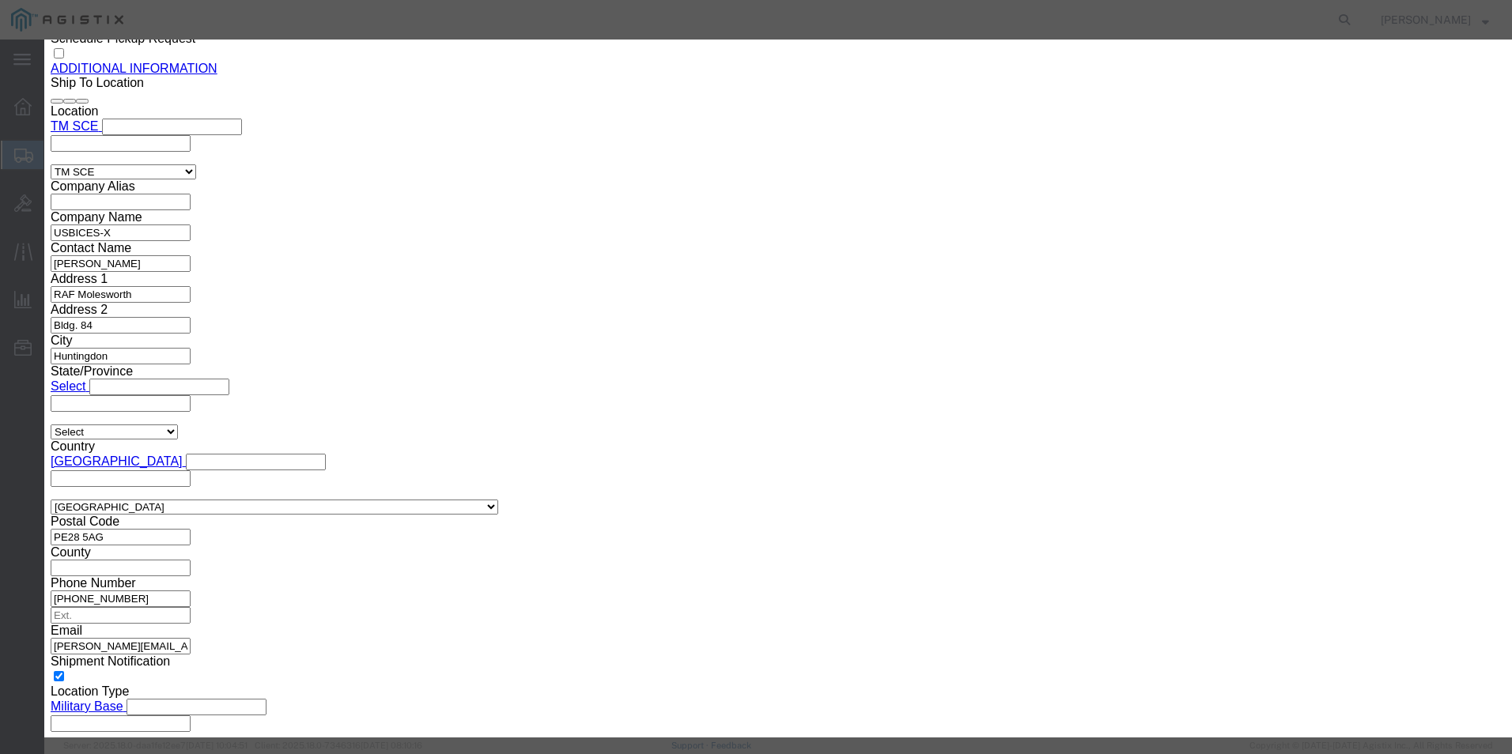
click input "text"
paste input ""RPT Toner Remanufactured Black Toner Cartridge Replacement For HP 647A, 646A, …"
type input ""RPT Toner Remanufactured Black Toner Cartridge Replacement For HP 647A, 646A, …"
click textarea
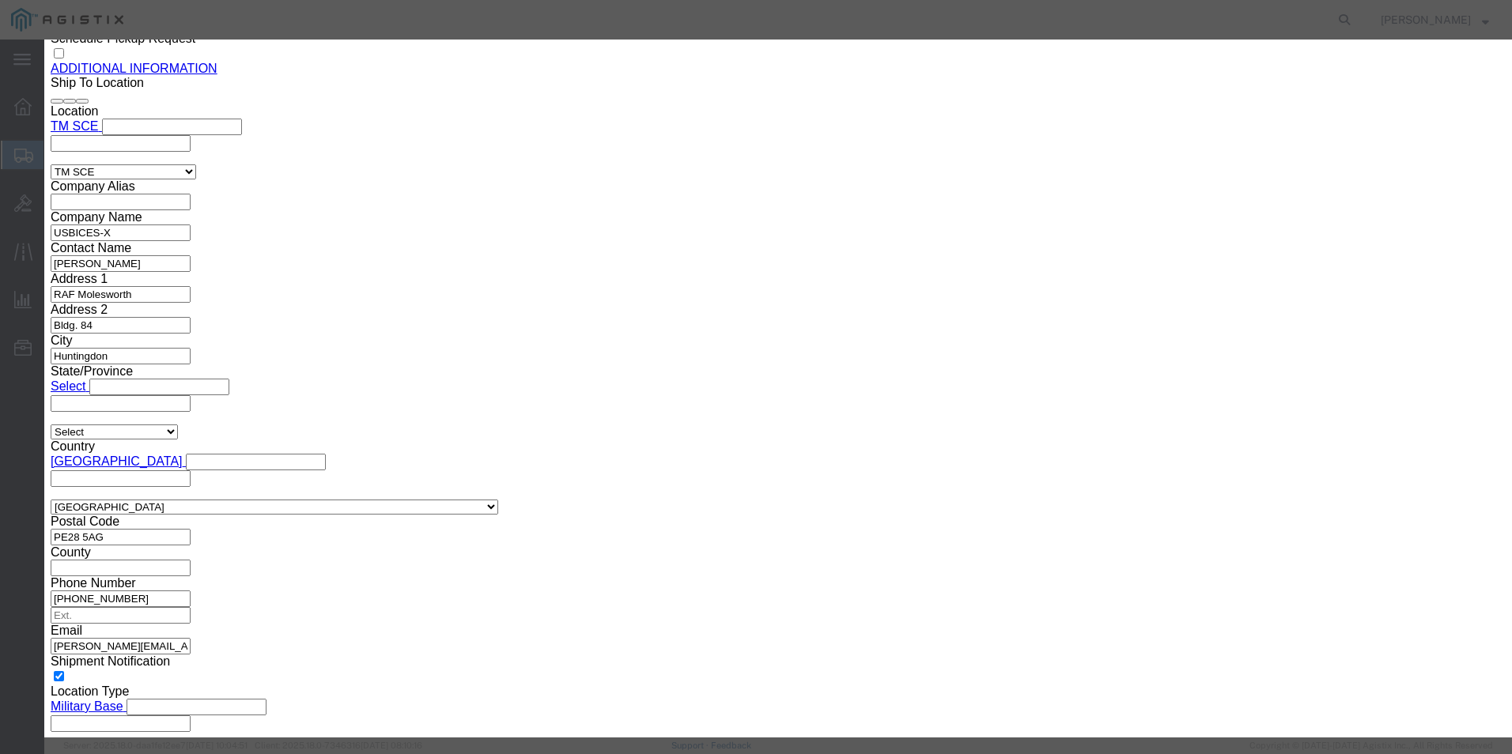
scroll to position [0, 0]
paste textarea ""RPT Toner Remanufactured Black Toner Cartridge Replacement For HP 647A, 646A, …"
type textarea ""RPT Toner Remanufactured Black Toner Cartridge Replacement For HP 647A, 646A, …"
click input "0"
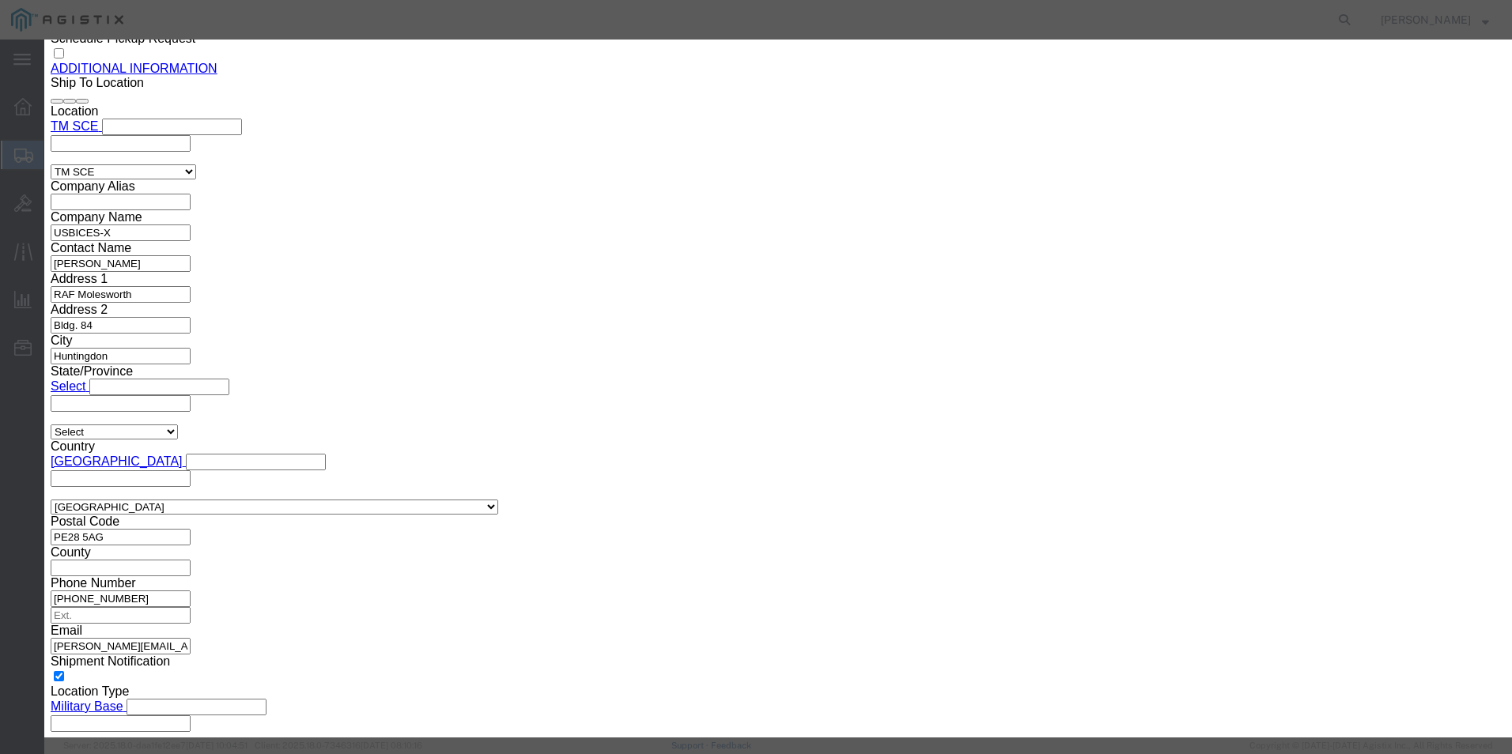
click input "text"
click input "96.59"
type input "9"
type input "1"
click input "text"
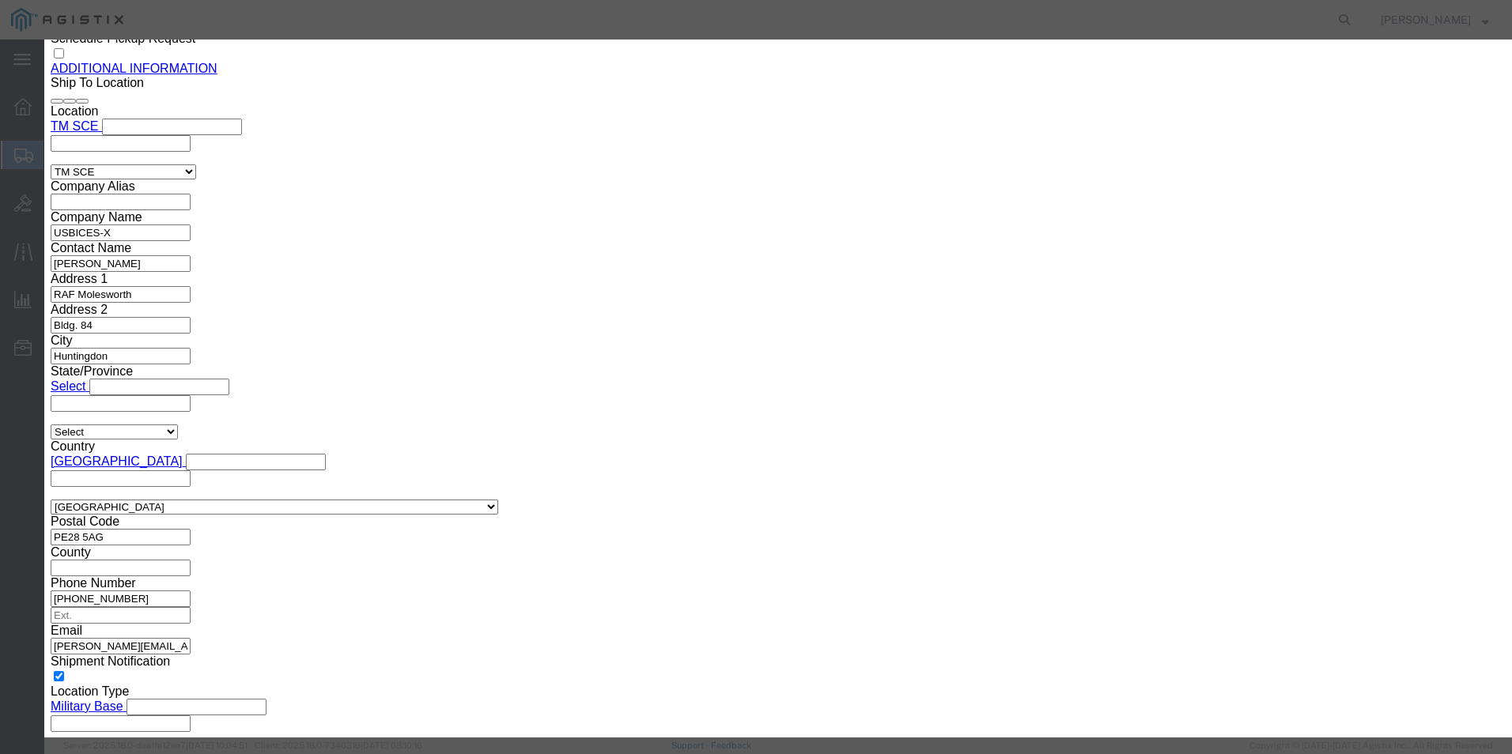
type input "96.59"
click select "Select 50 55 60 65 70 85 92.5 100 125 175 250 300 400"
select select "92.5"
click select "Select 50 55 60 65 70 85 92.5 100 125 175 250 300 400"
click select "Select [GEOGRAPHIC_DATA] [GEOGRAPHIC_DATA] [GEOGRAPHIC_DATA] [GEOGRAPHIC_DATA] …"
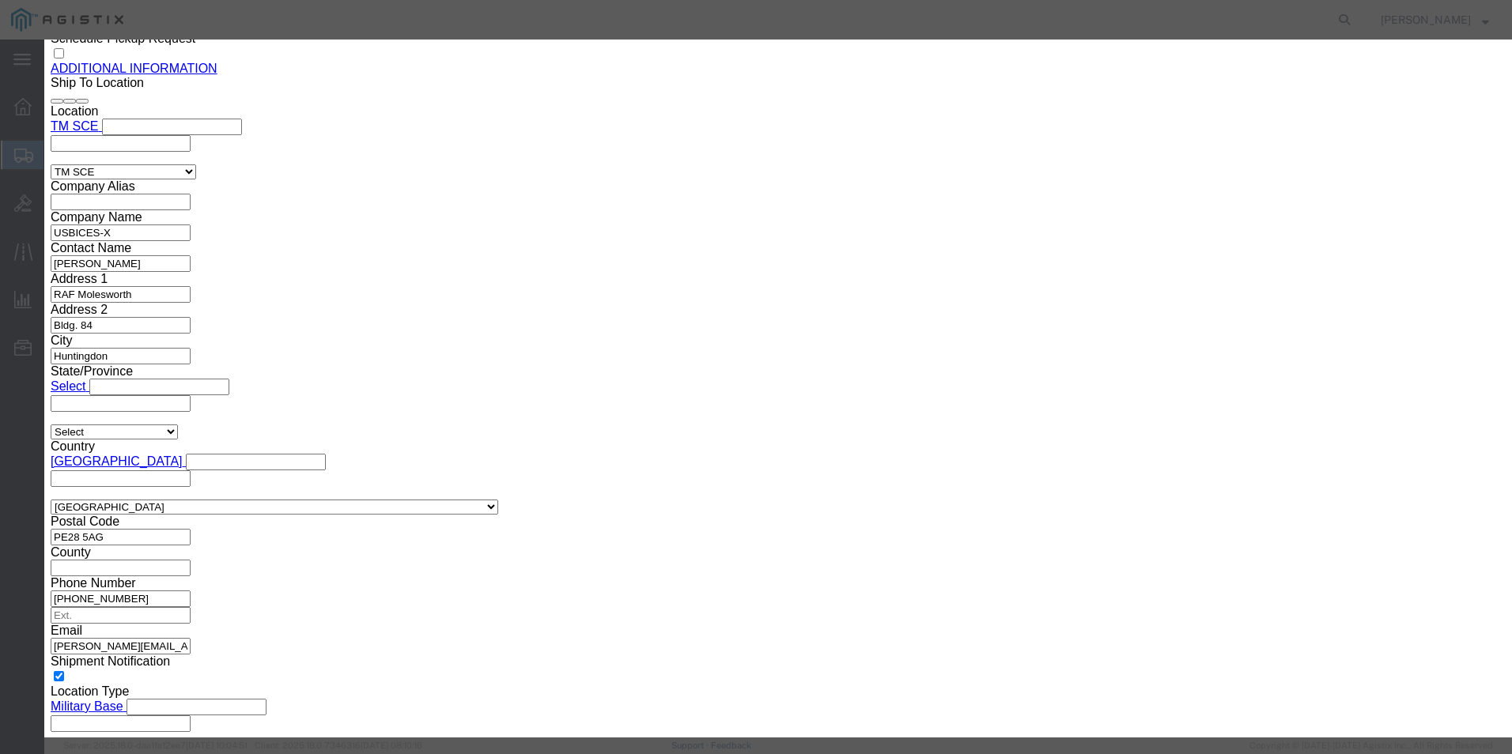
select select "US"
click select "Select [GEOGRAPHIC_DATA] [GEOGRAPHIC_DATA] [GEOGRAPHIC_DATA] [GEOGRAPHIC_DATA] …"
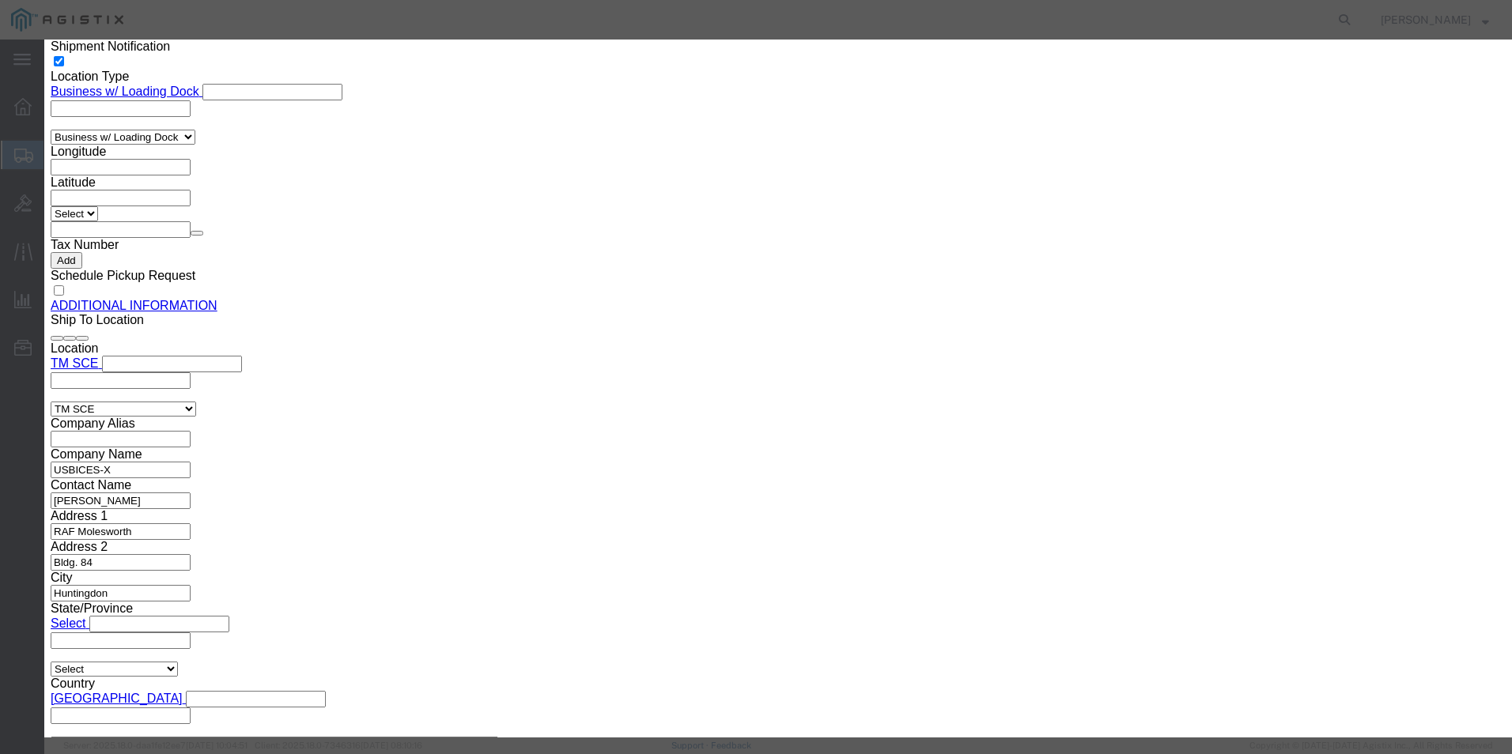
scroll to position [239, 0]
click select "Select ATF BIS DEA EPA FDA FTR ITAR OFAC Other (OPA)"
select select "BIS"
click select "Select ATF BIS DEA EPA FDA FTR ITAR OFAC Other (OPA)"
click select "Select AGR-Agricultural APP-Computers APR-Additional Permissive Exports AVS-Air…"
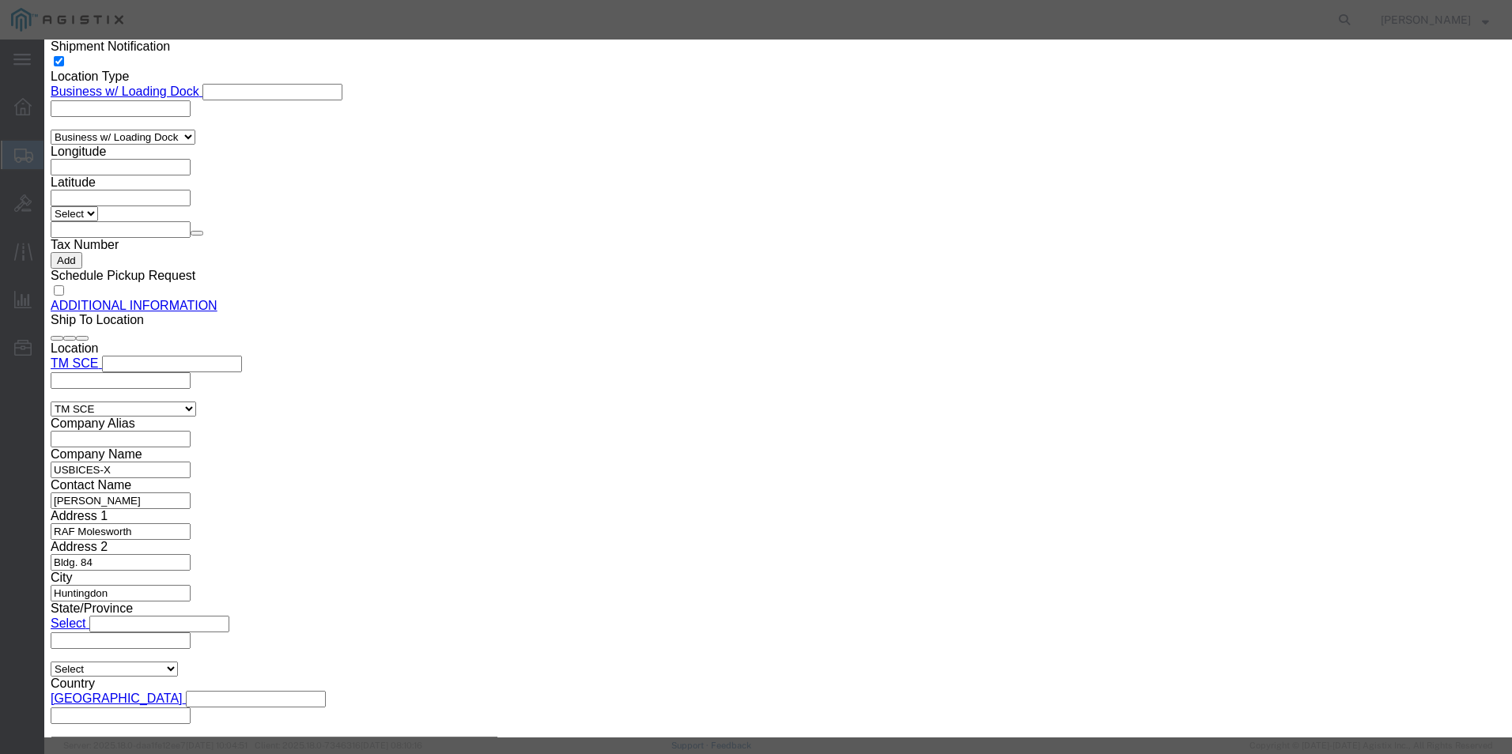
select select "NLR"
click select "Select AGR-Agricultural APP-Computers APR-Additional Permissive Exports AVS-Air…"
click button "Save & Close"
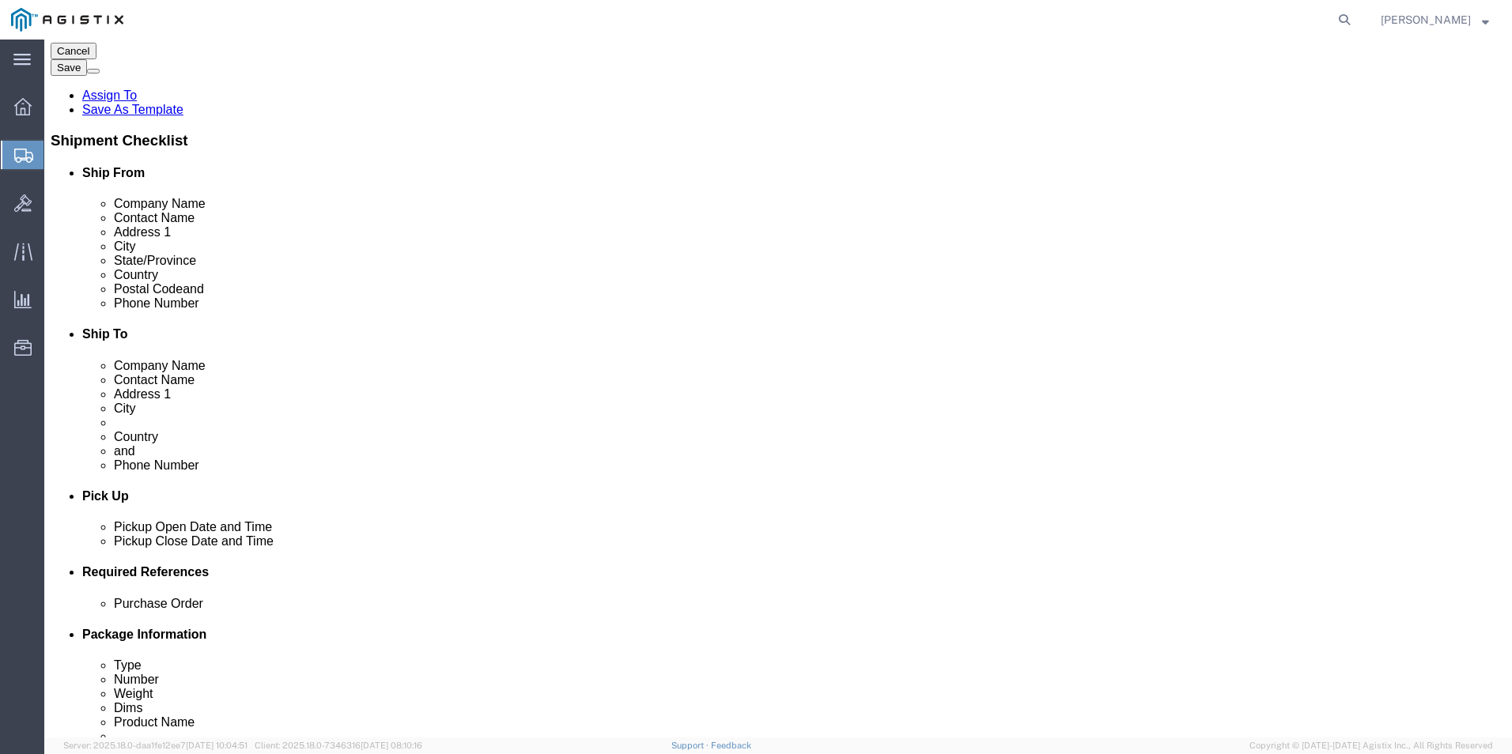
scroll to position [0, 0]
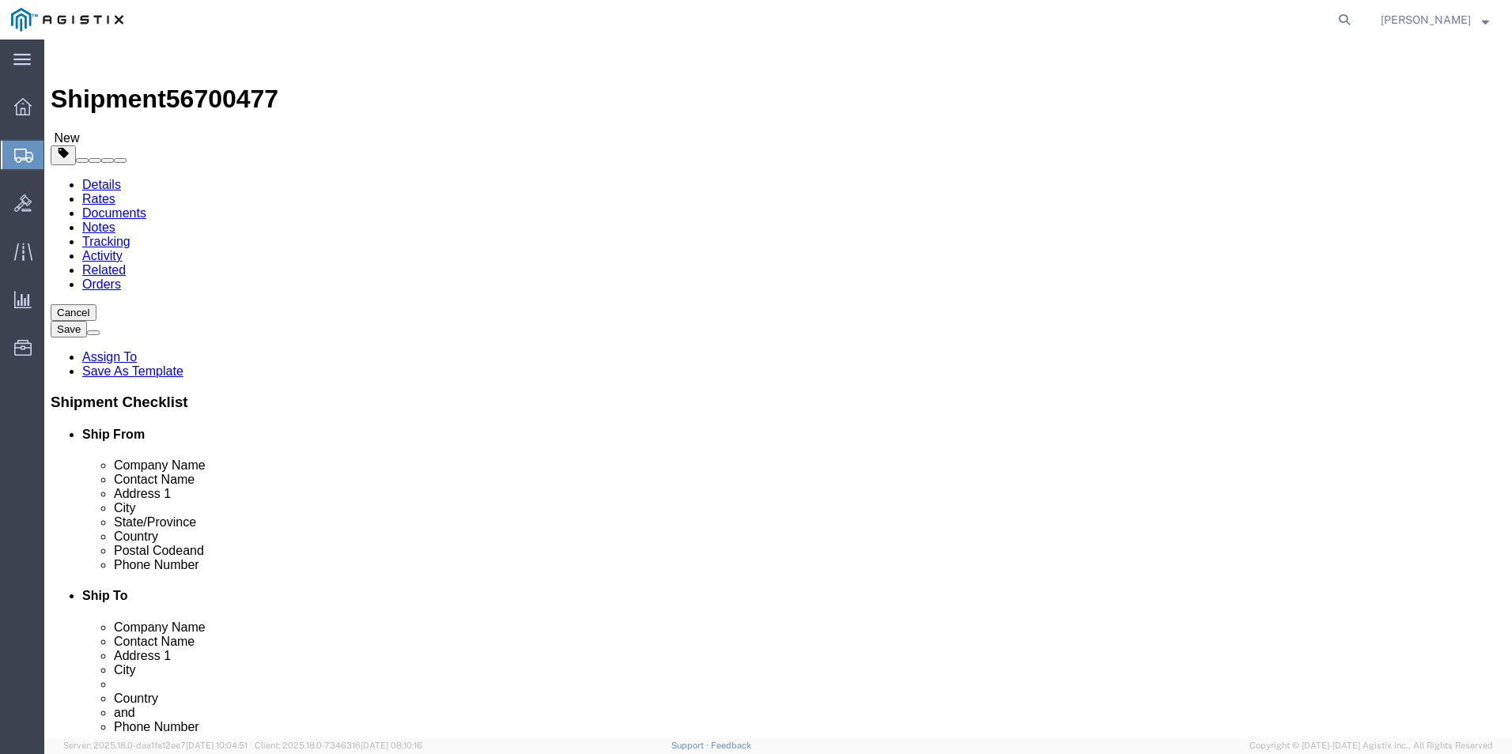
click link "Add Package"
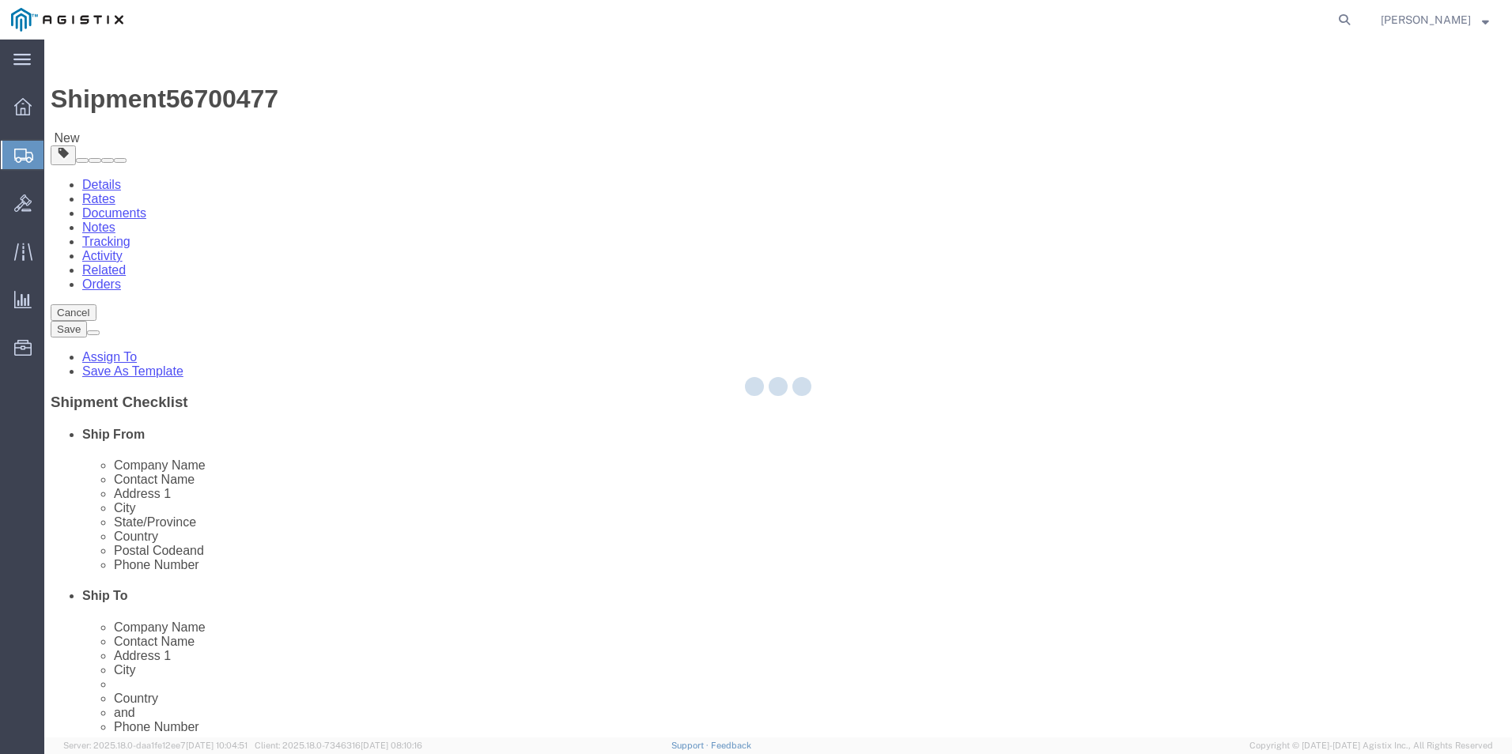
select select "PSNS"
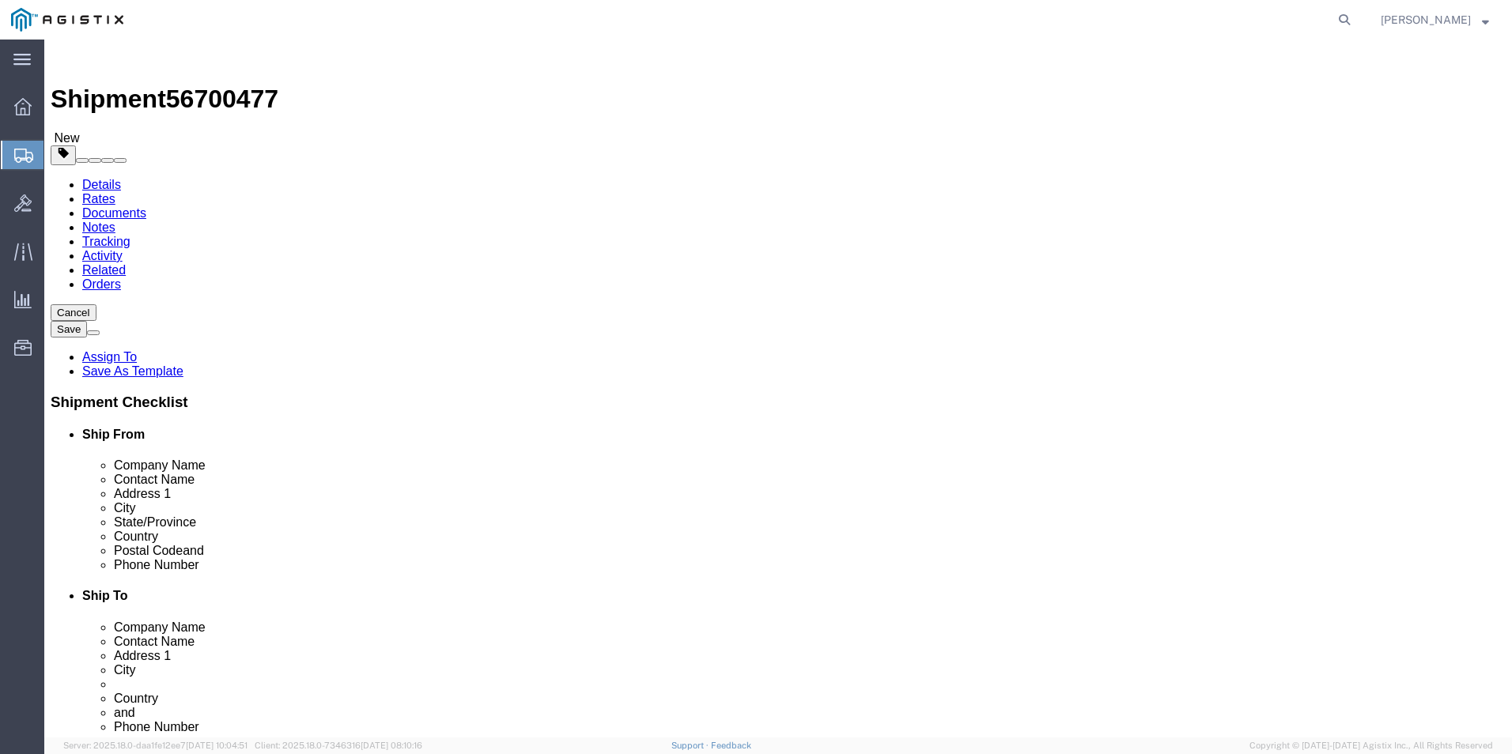
click select "Select Bale(s) Basket(s) Bolt(s) Bottle(s) Buckets Bulk Bundle(s) Can(s) Cardbo…"
select select "PSNS"
click select "Select Bale(s) Basket(s) Bolt(s) Bottle(s) Buckets Bulk Bundle(s) Can(s) Cardbo…"
click link "Add Content"
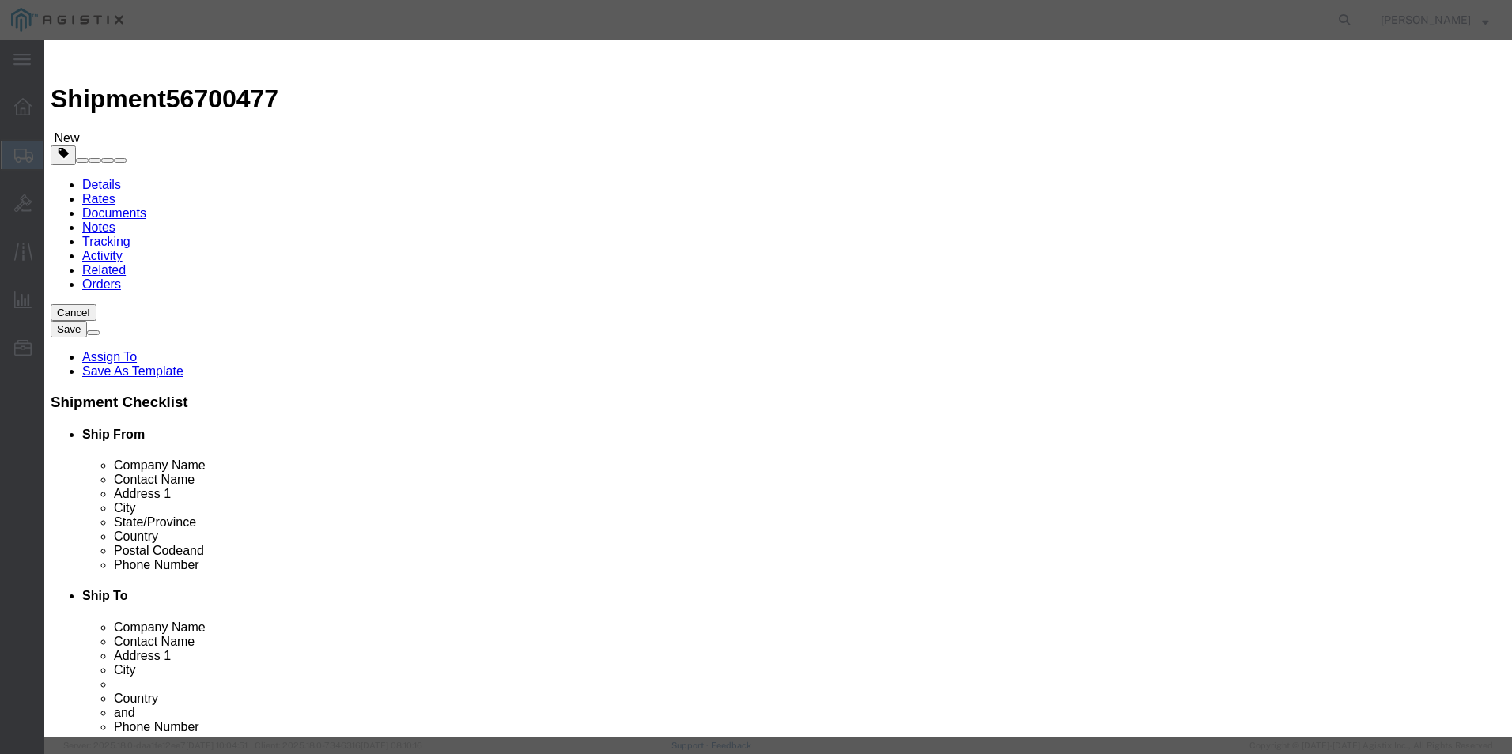
click textarea
paste textarea ""South Coast Paper Opaque Hand Stretch Film, 80 Gauge, 15 x 1500, Pack Of 4""
type textarea ""South Coast Paper Opaque Hand Stretch Film, 80 Gauge, 15 x 1500, Pack Of 4""
click input "text"
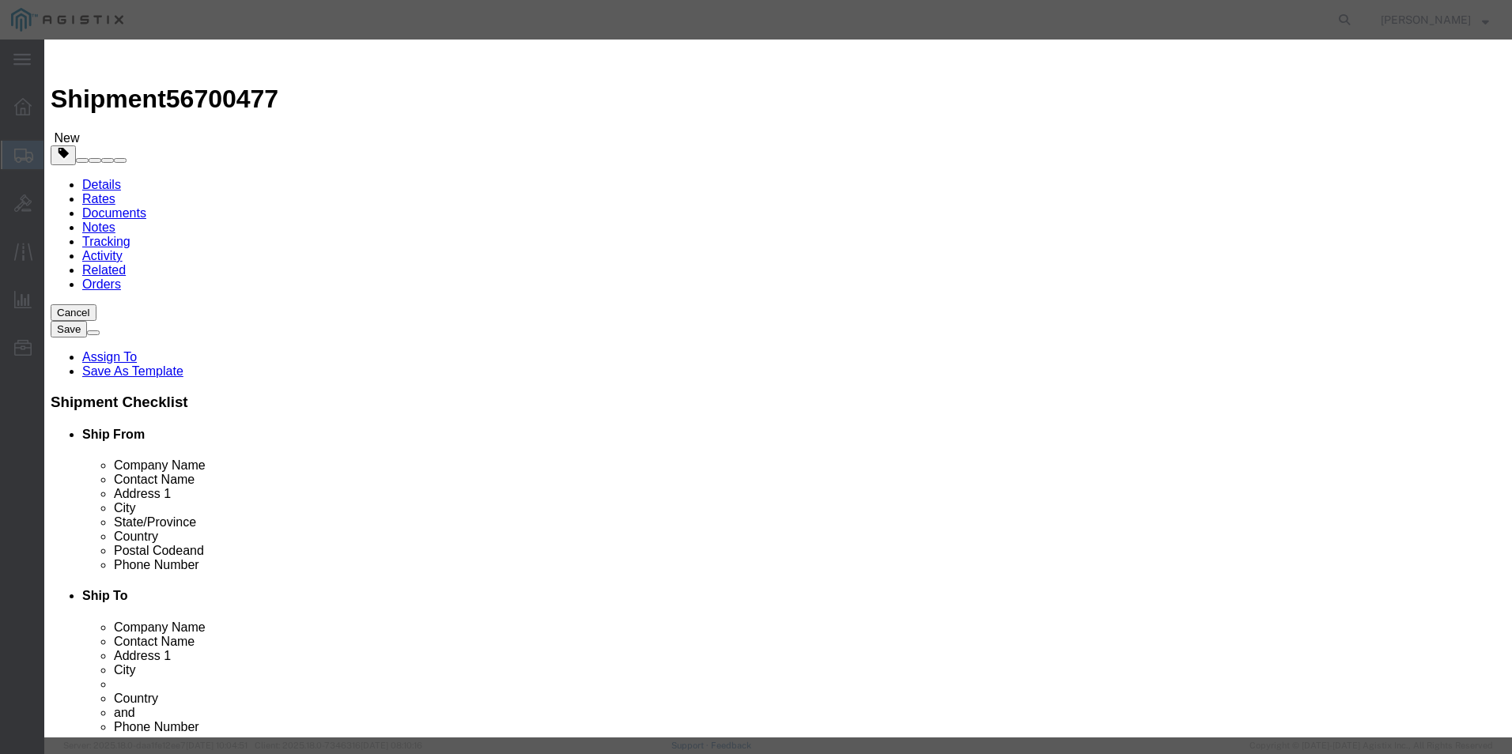
paste input ""South Coast Paper Opaque Hand Stretch Film, 80 Gauge, 15 x 1500, Pack Of 4""
type input ""South Coast Paper Opaque Hand Stretch Film, 80 Gauge, 15 x 1500, Pack Of 4""
click input "0"
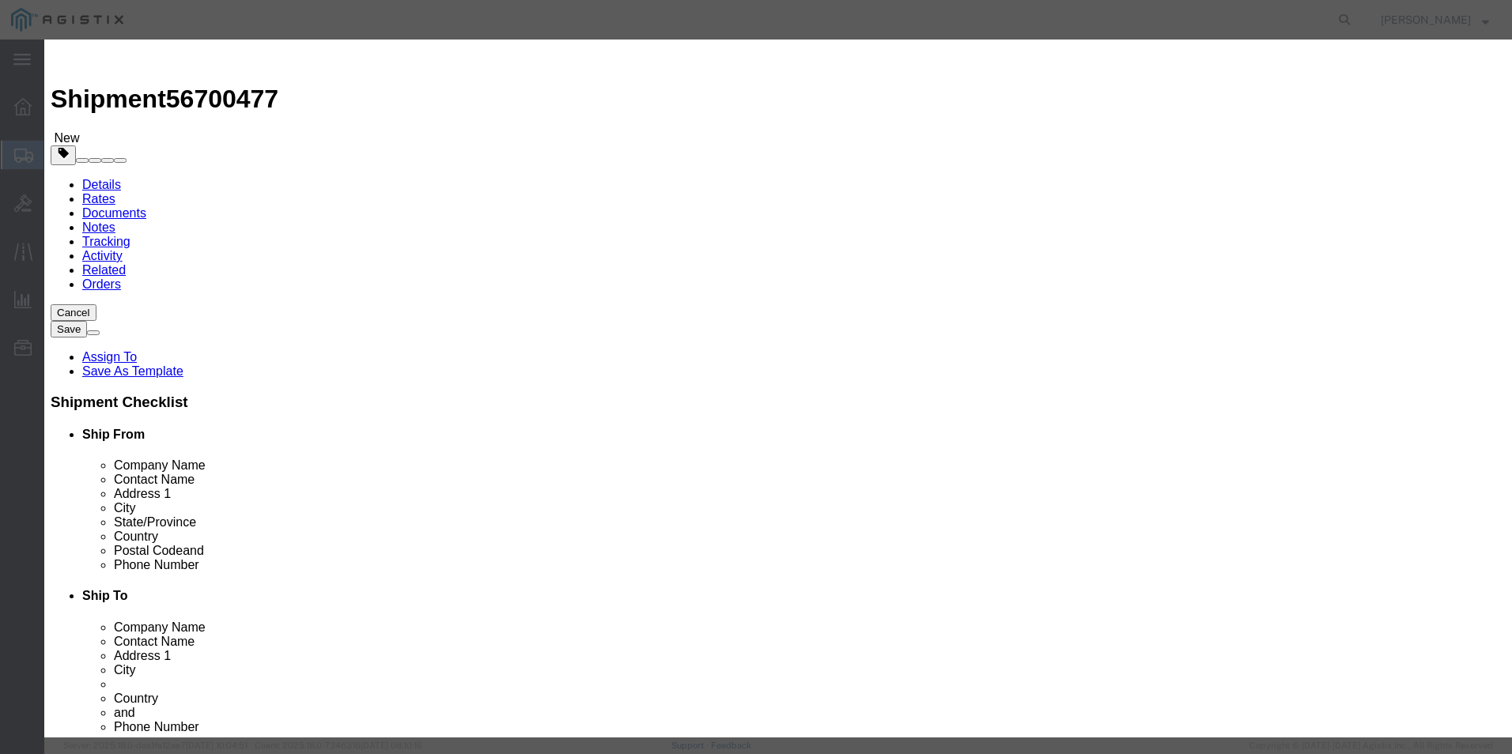
type input "2"
click input "text"
type input "352.58"
click select "Select 50 55 60 65 70 85 92.5 100 125 175 250 300 400"
select select "92.5"
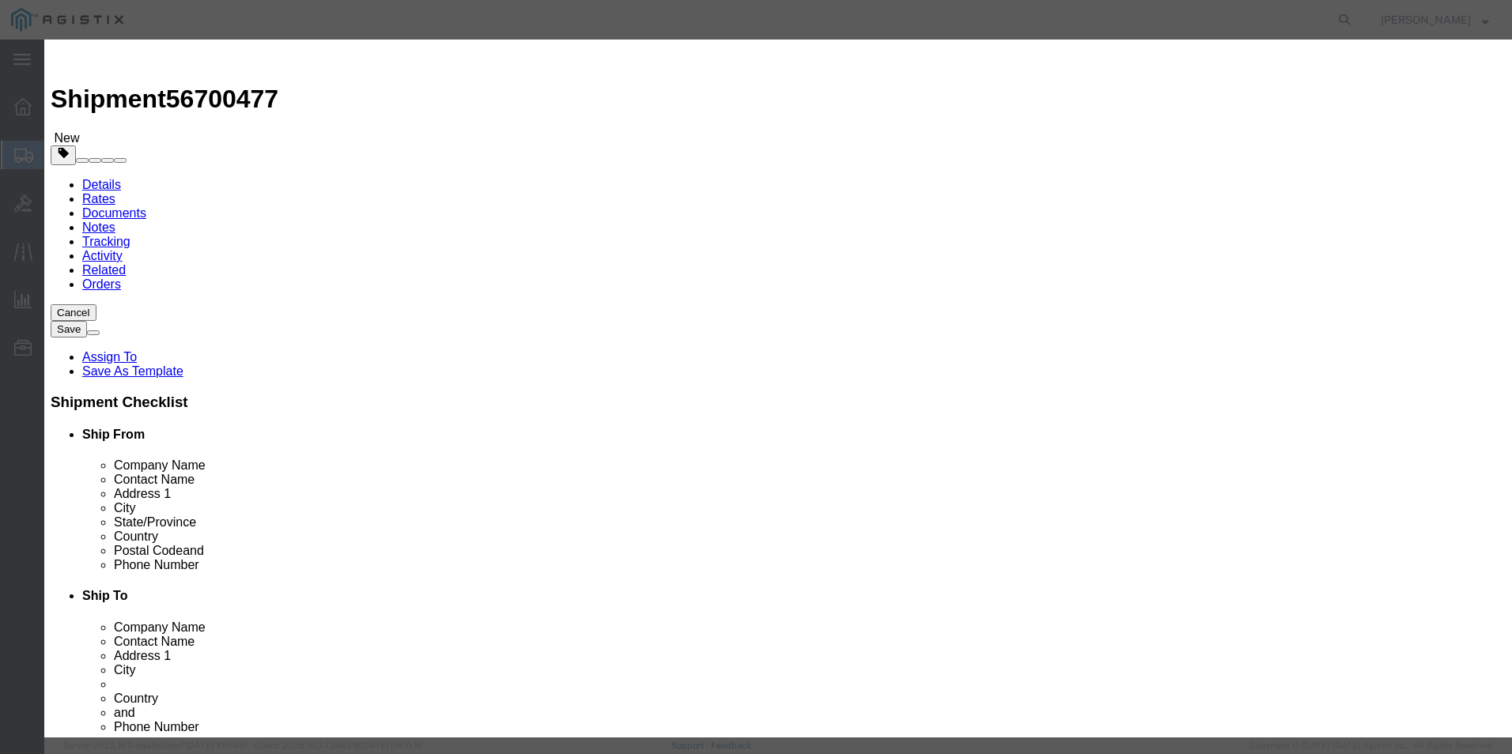
click select "Select 50 55 60 65 70 85 92.5 100 125 175 250 300 400"
click select "Select [GEOGRAPHIC_DATA] [GEOGRAPHIC_DATA] [GEOGRAPHIC_DATA] [GEOGRAPHIC_DATA] …"
select select "US"
click select "Select [GEOGRAPHIC_DATA] [GEOGRAPHIC_DATA] [GEOGRAPHIC_DATA] [GEOGRAPHIC_DATA] …"
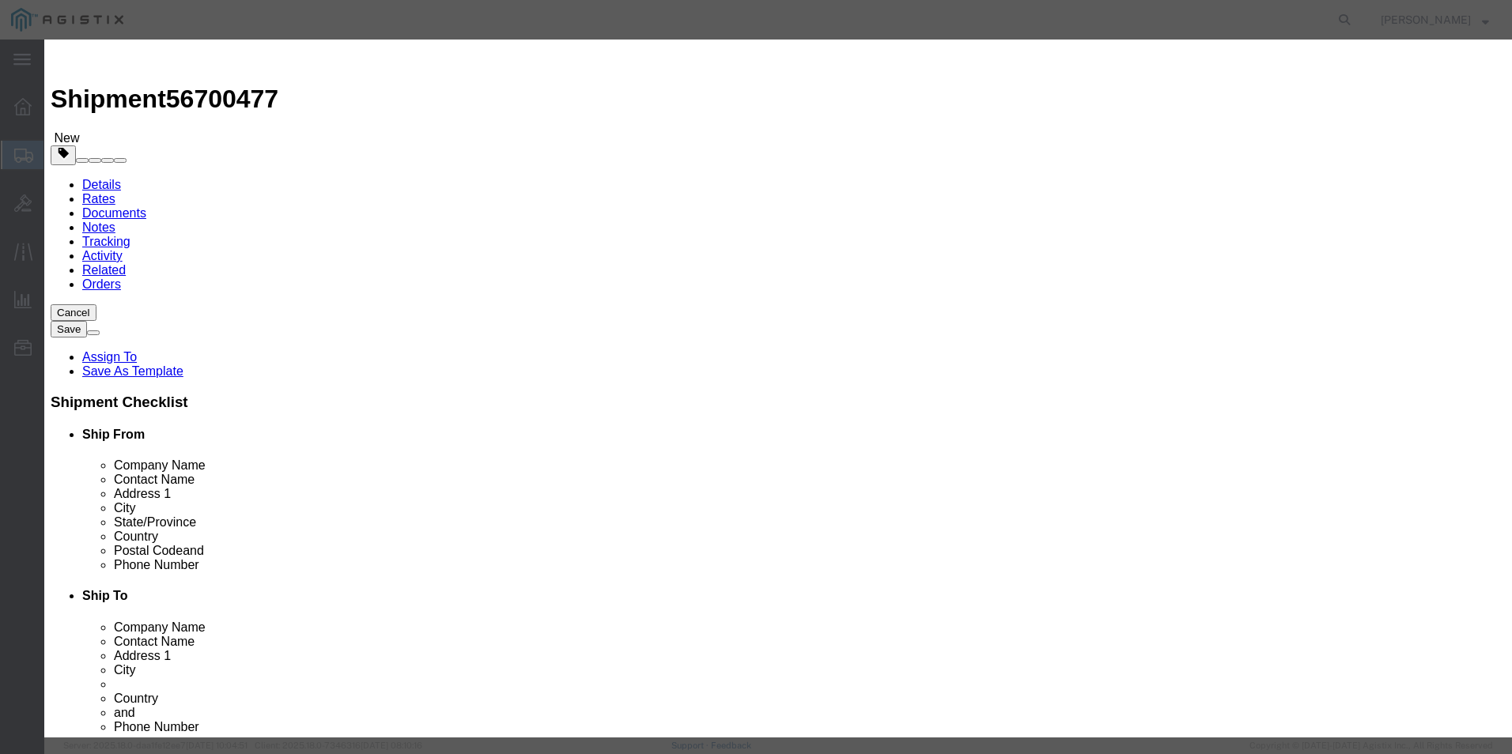
click select "Select ATF BIS DEA EPA FDA FTR ITAR OFAC Other (OPA)"
select select "BIS"
click select "Select ATF BIS DEA EPA FDA FTR ITAR OFAC Other (OPA)"
click select "Select AGR-Agricultural APP-Computers APR-Additional Permissive Exports AVS-Air…"
select select "NLR"
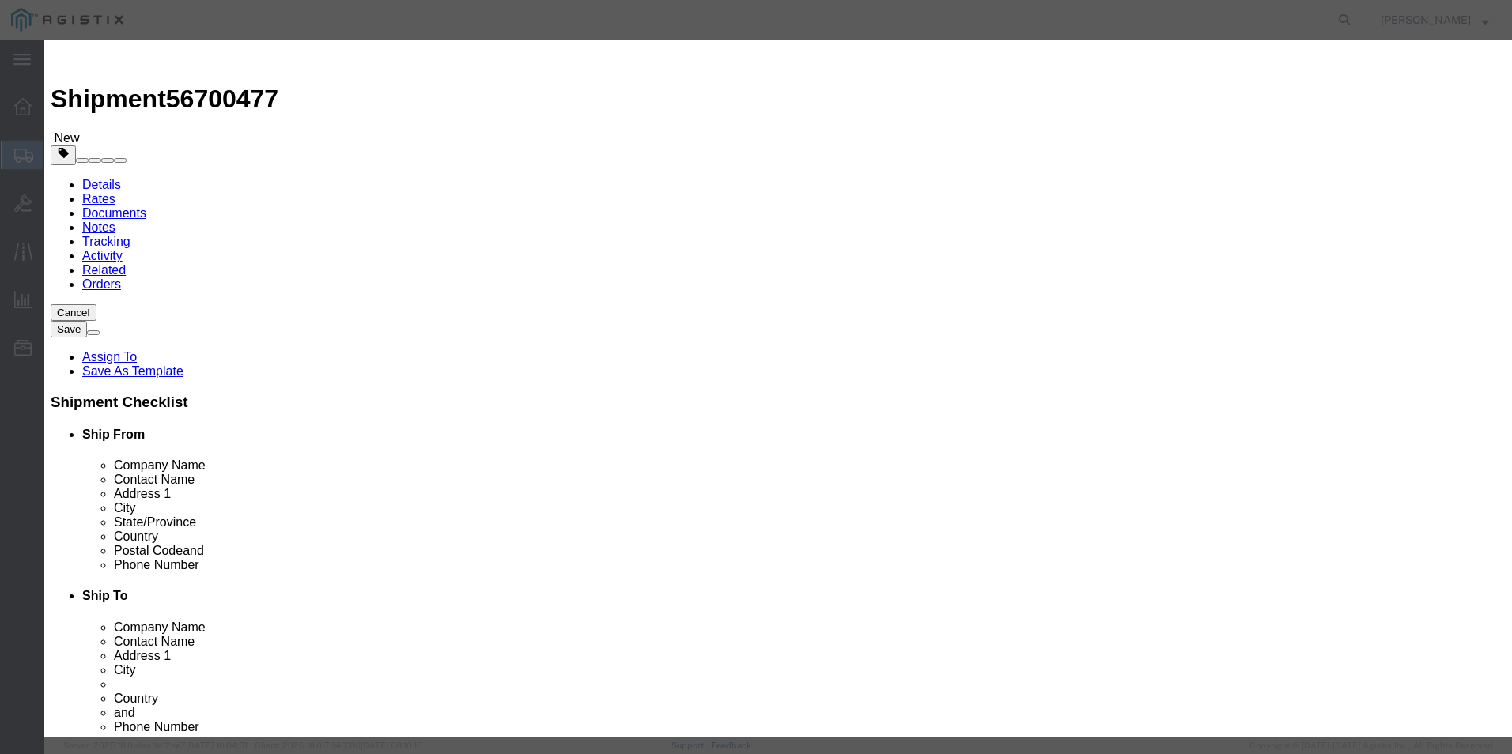
click select "Select AGR-Agricultural APP-Computers APR-Additional Permissive Exports AVS-Air…"
click button "Save & Close"
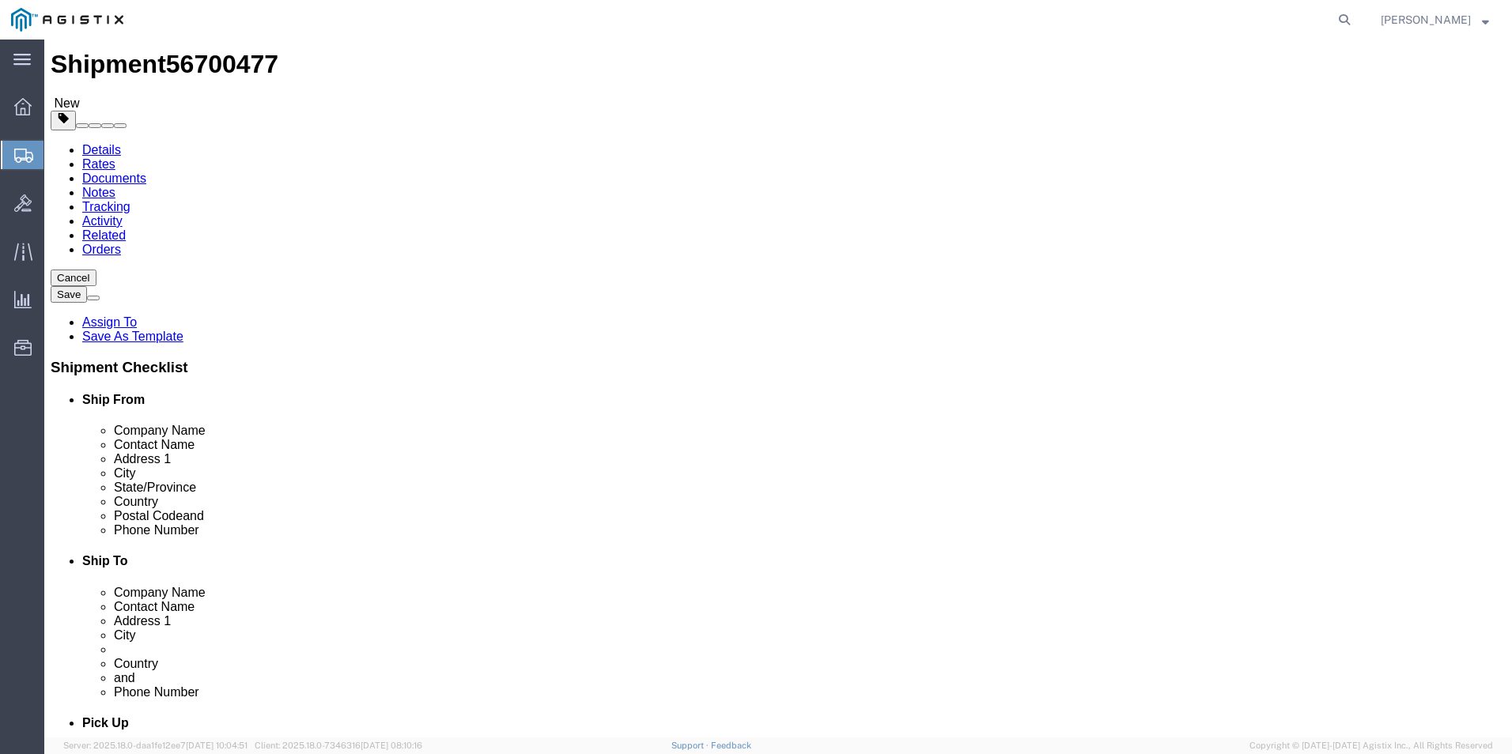
scroll to position [0, 0]
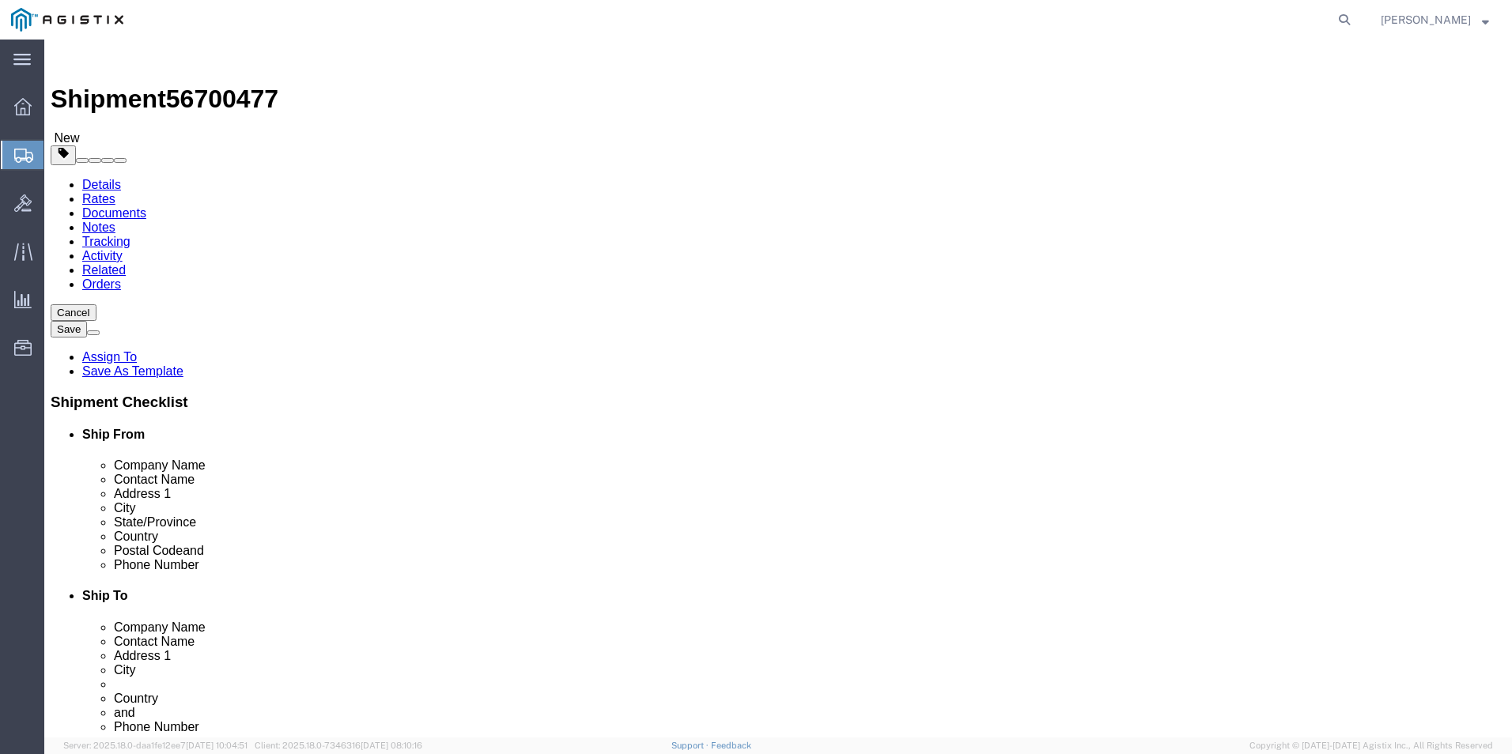
click link "Add Content"
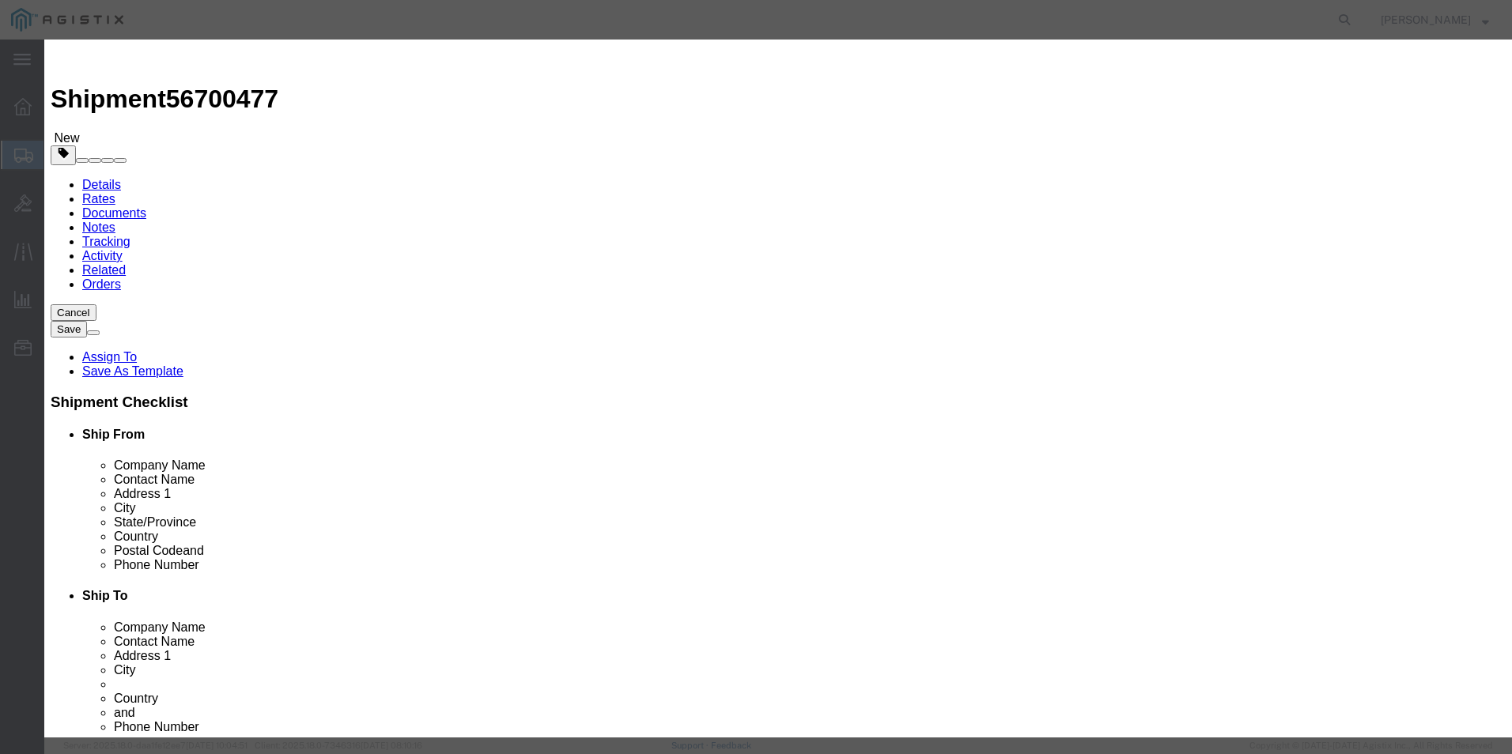
click textarea
paste textarea ""Tape Logic Reinforced WaterActivated Packing Tape, numb 7500, 3in Core, 3in x…"
type textarea ""Tape Logic Reinforced WaterActivated Packing Tape, numb 7500, 3in Core, 3in x…"
click input "text"
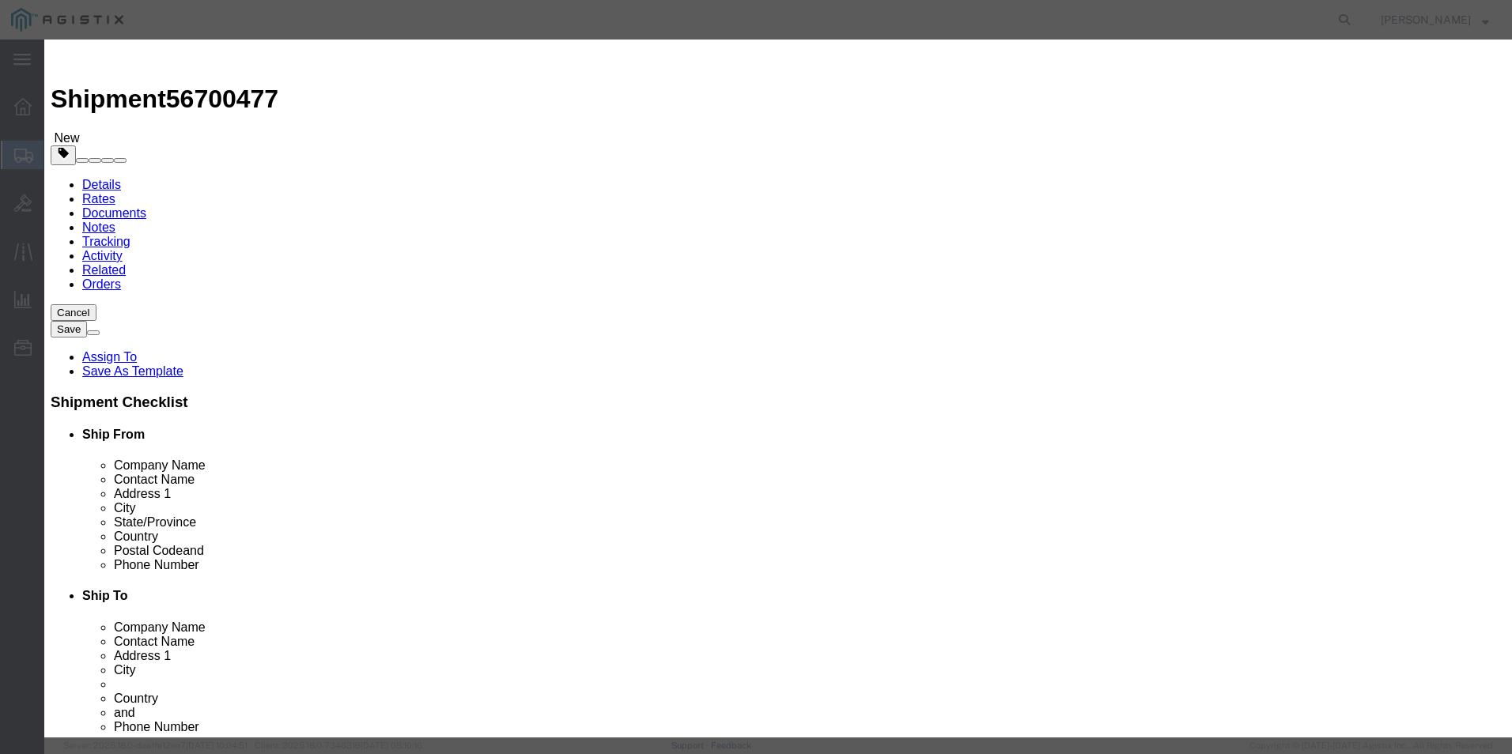
paste input ""Tape Logic Reinforced WaterActivated Packing Tape, numb 7500, 3in Core, 3in x…"
type input ""Tape Logic Reinforced WaterActivated Packing Tape, numb 7500, 3in Core, 3in x…"
click input "0"
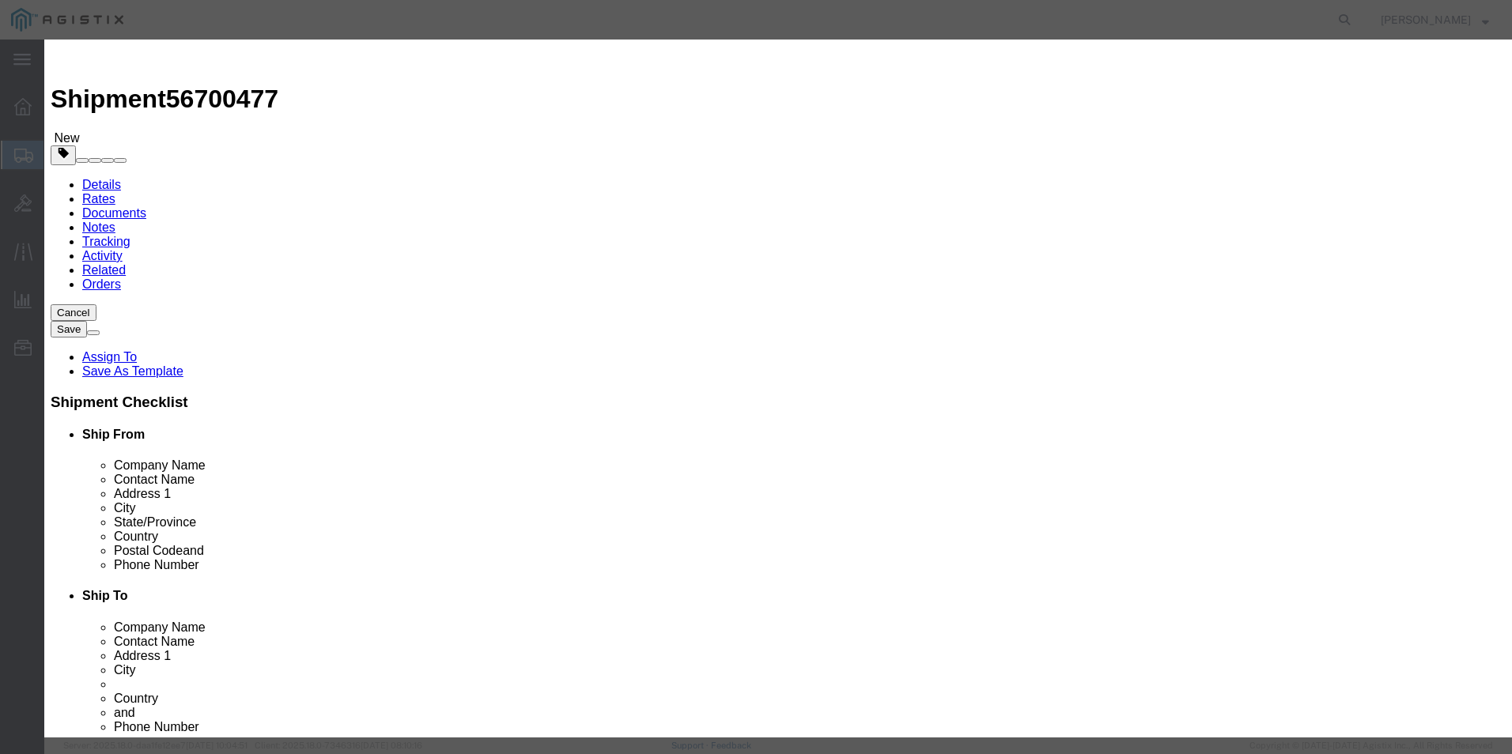
type input "5"
click input "text"
type input "834.95"
click select "Select 50 55 60 65 70 85 92.5 100 125 175 250 300 400"
select select "92.5"
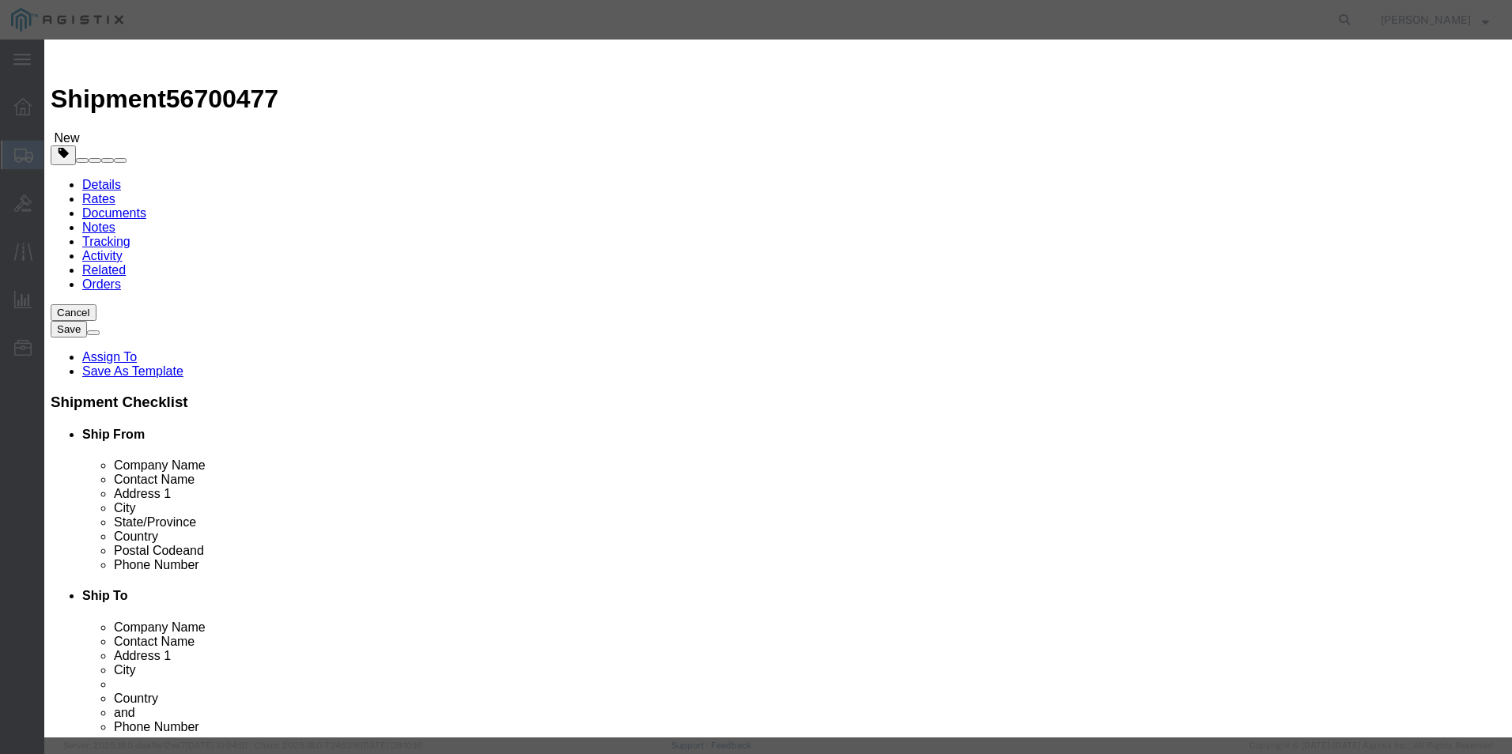
click select "Select 50 55 60 65 70 85 92.5 100 125 175 250 300 400"
click select "Select [GEOGRAPHIC_DATA] [GEOGRAPHIC_DATA] [GEOGRAPHIC_DATA] [GEOGRAPHIC_DATA] …"
click select "Select ATF BIS DEA EPA FDA FTR ITAR OFAC Other (OPA)"
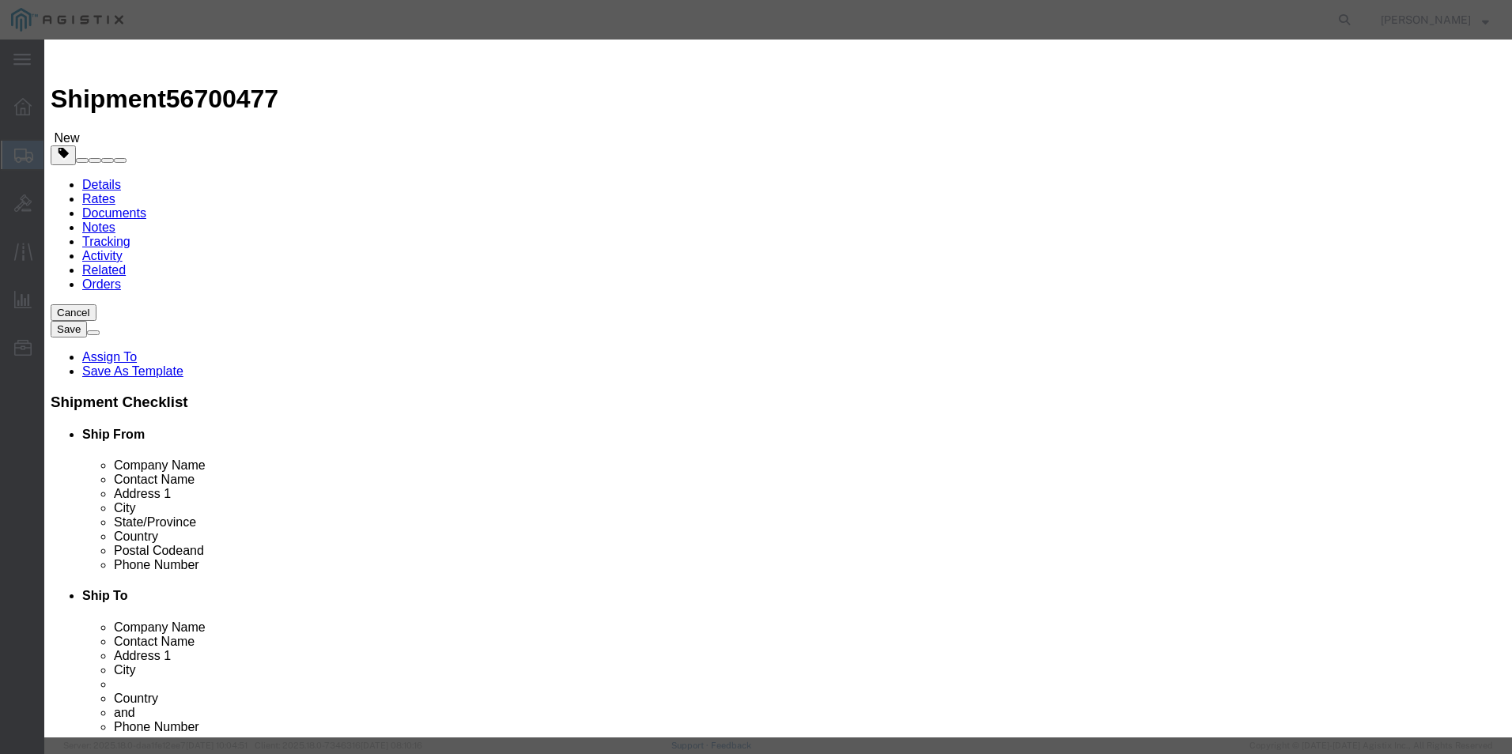
click select "Select ATF BIS DEA EPA FDA FTR ITAR OFAC Other (OPA)"
click select "Select AGR-Agricultural APP-Computers APR-Additional Permissive Exports AVS-Air…"
click button "Save & Close"
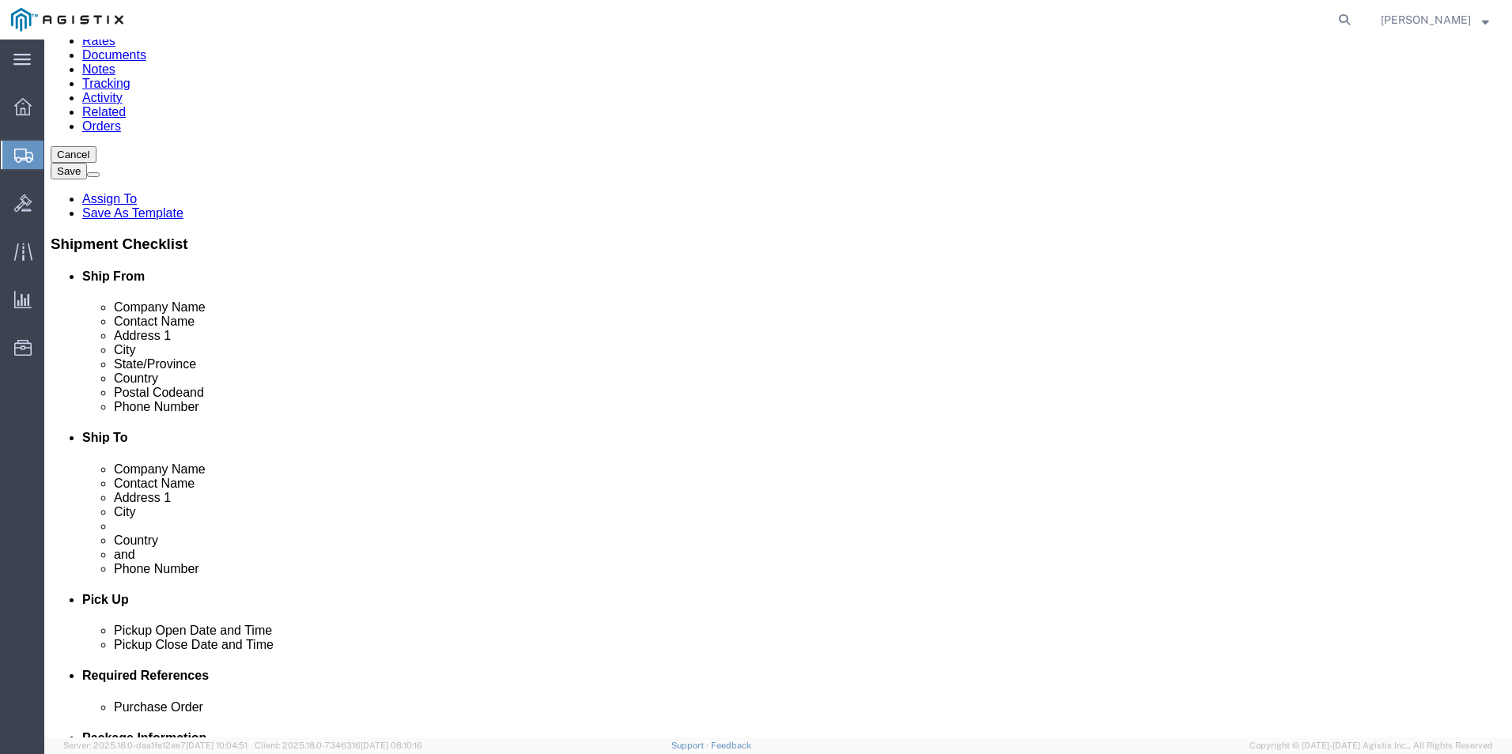
click link "Add Content"
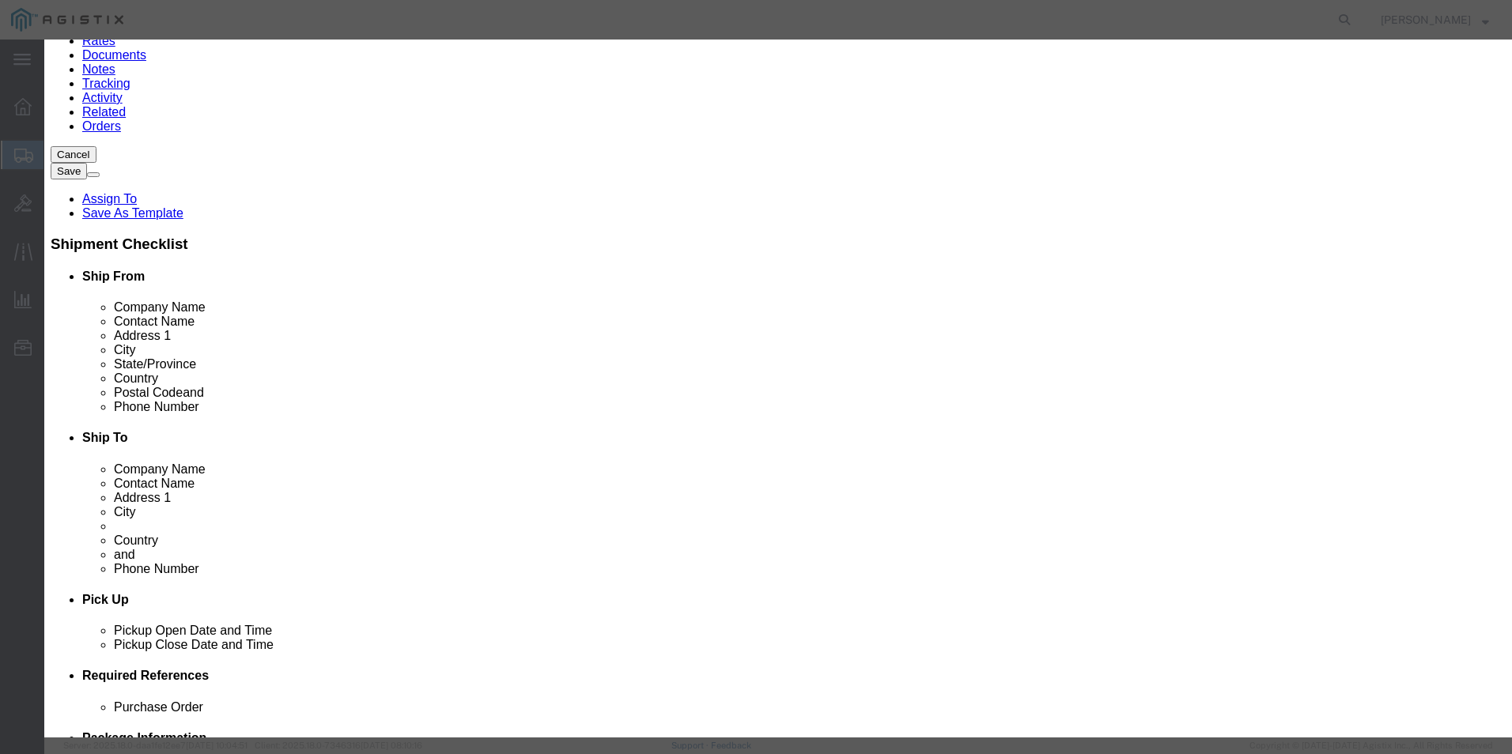
click input "text"
paste input ""Pilot G2 Retractable Gel Pens, Fine Point, 0.7 mm, Black Barrel, Black Ink, Pa…"
click textarea
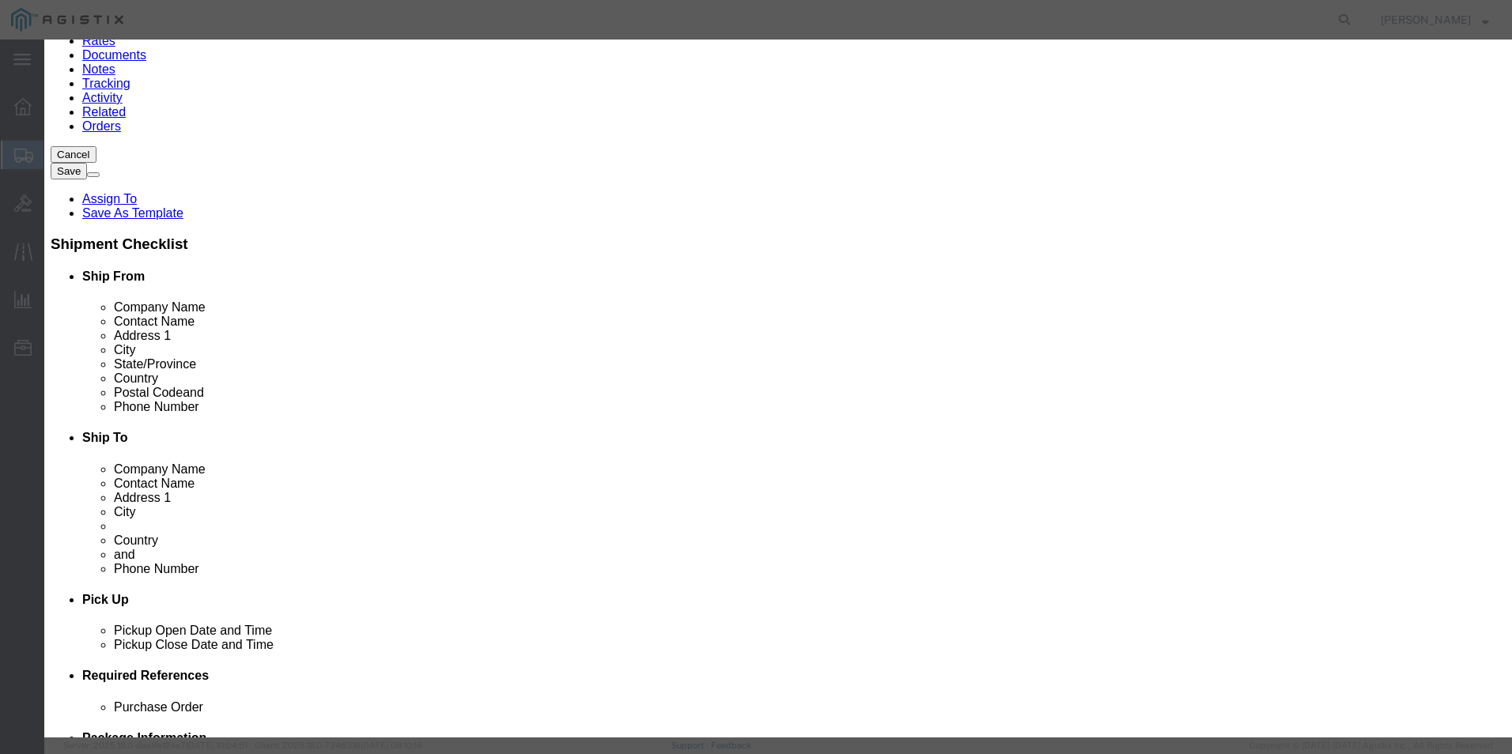
scroll to position [0, 0]
paste textarea ""Pilot G2 Retractable Gel Pens, Fine Point, 0.7 mm, Black Barrel, Black Ink, Pa…"
click input "0"
click div "Product Name "Pilot G2 Retractable Gel Pens, Fine Point, 0.7 mm, Black Barrel, …"
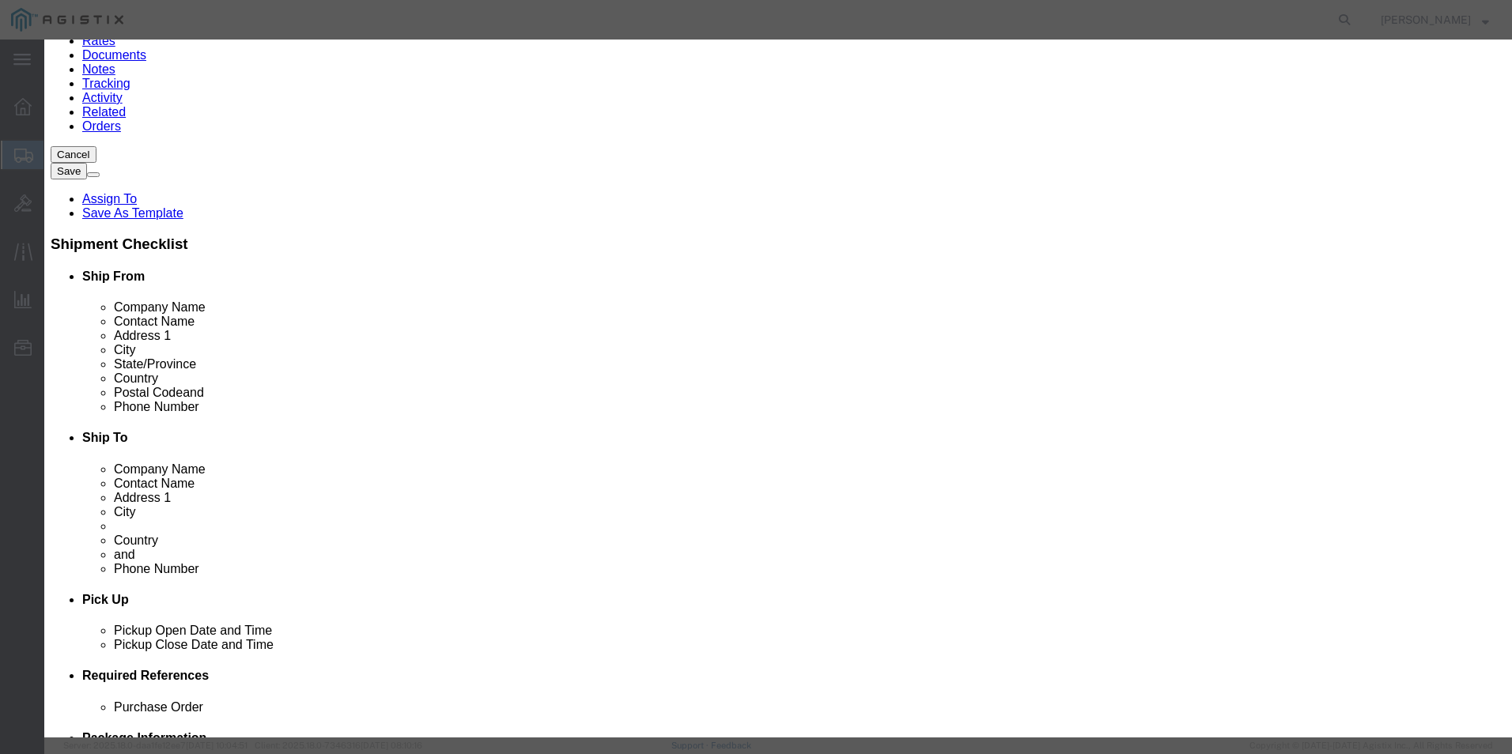
click input "text"
click select "Select 50 55 60 65 70 85 92.5 100 125 175 250 300 400"
click input "text"
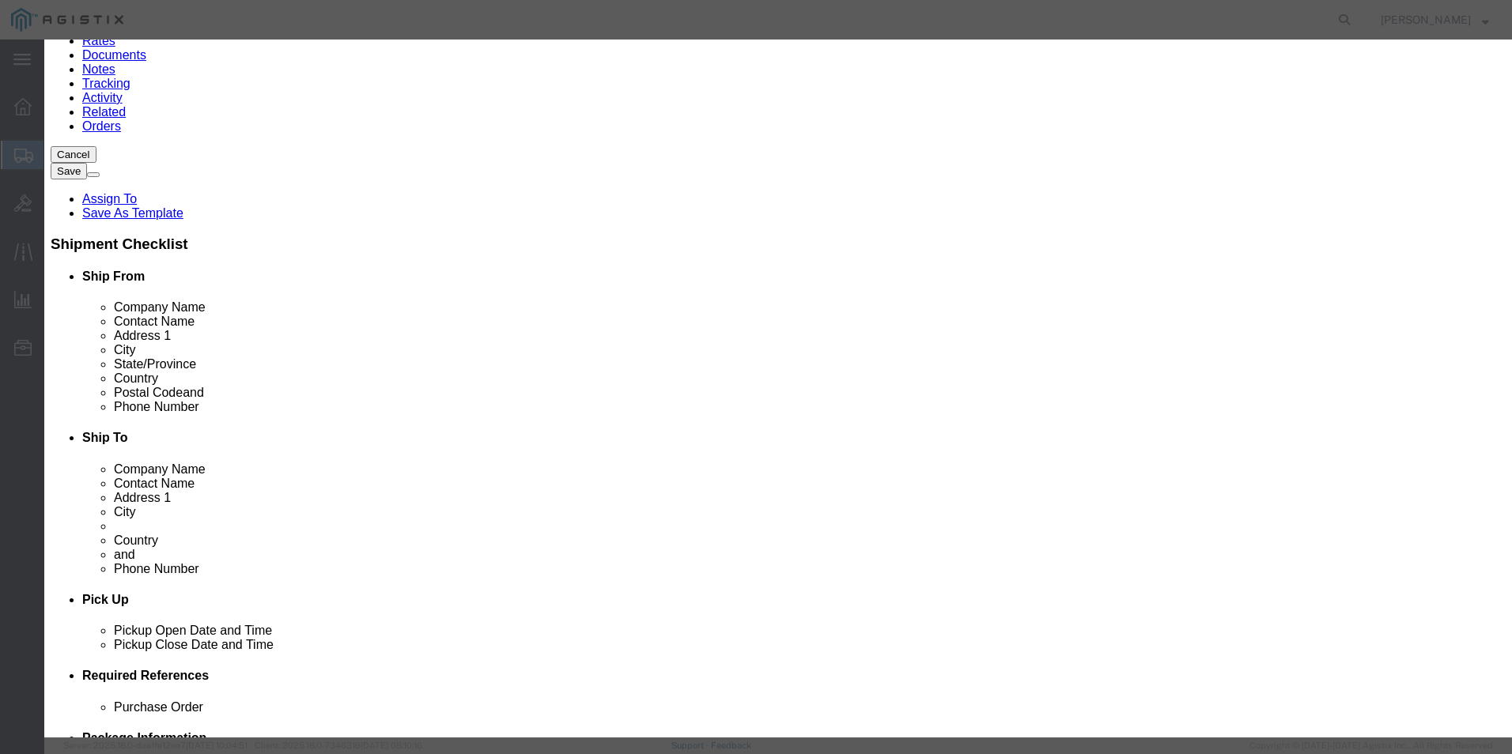
click input "text"
paste input "9698420"
click select "Select [GEOGRAPHIC_DATA] [GEOGRAPHIC_DATA] [GEOGRAPHIC_DATA] [GEOGRAPHIC_DATA] …"
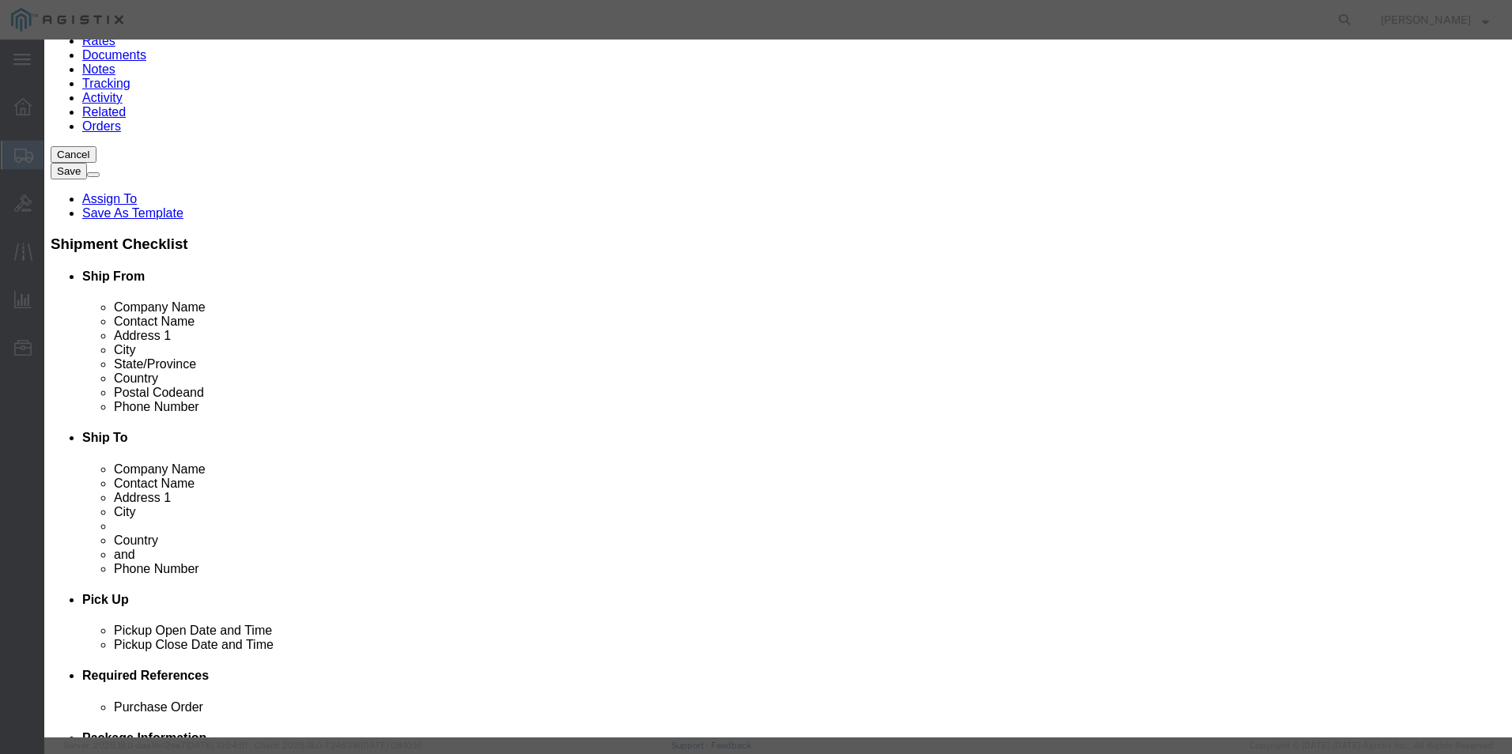
click select "Select ATF BIS DEA EPA FDA FTR ITAR OFAC Other (OPA)"
click select "Select AGR-Agricultural APP-Computers APR-Additional Permissive Exports AVS-Air…"
click button "Save & Close"
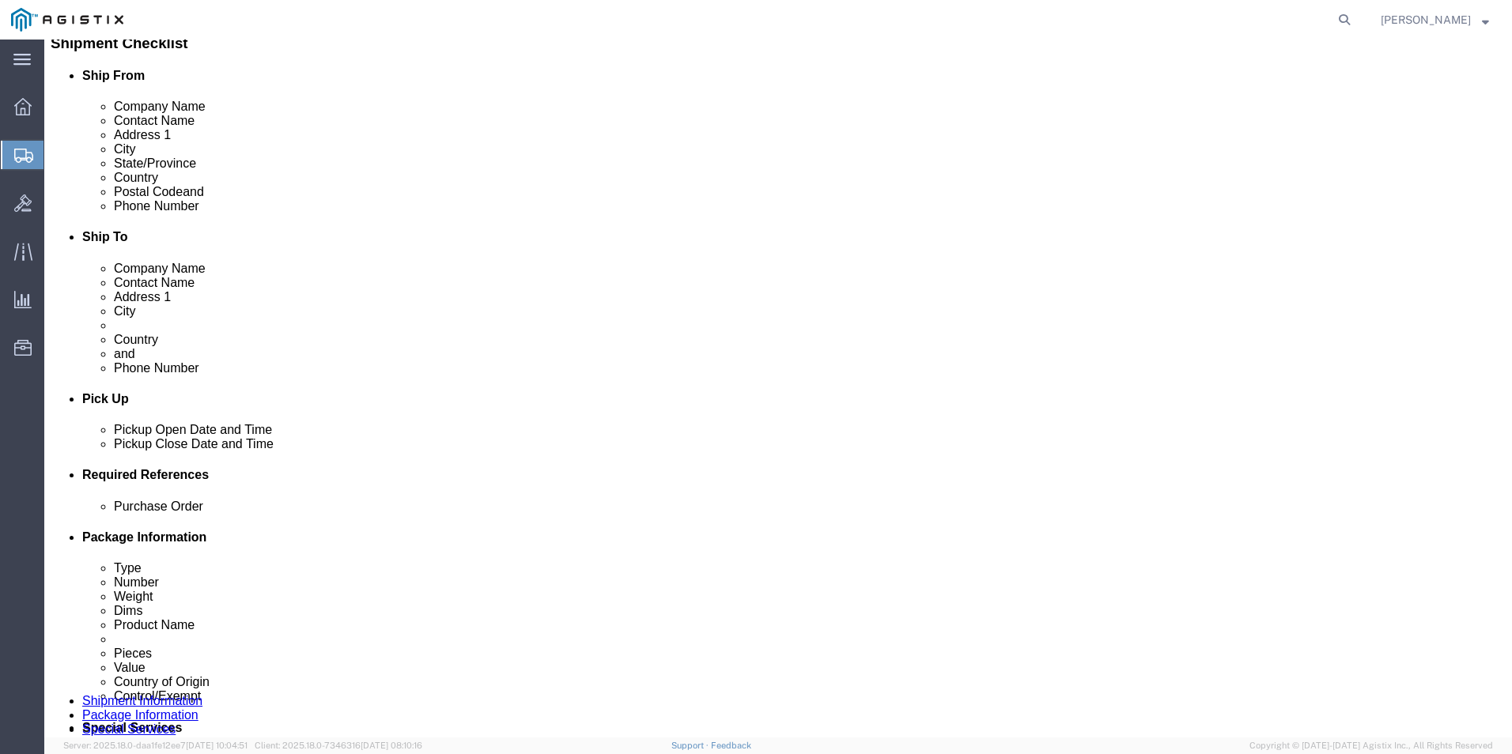
scroll to position [395, 0]
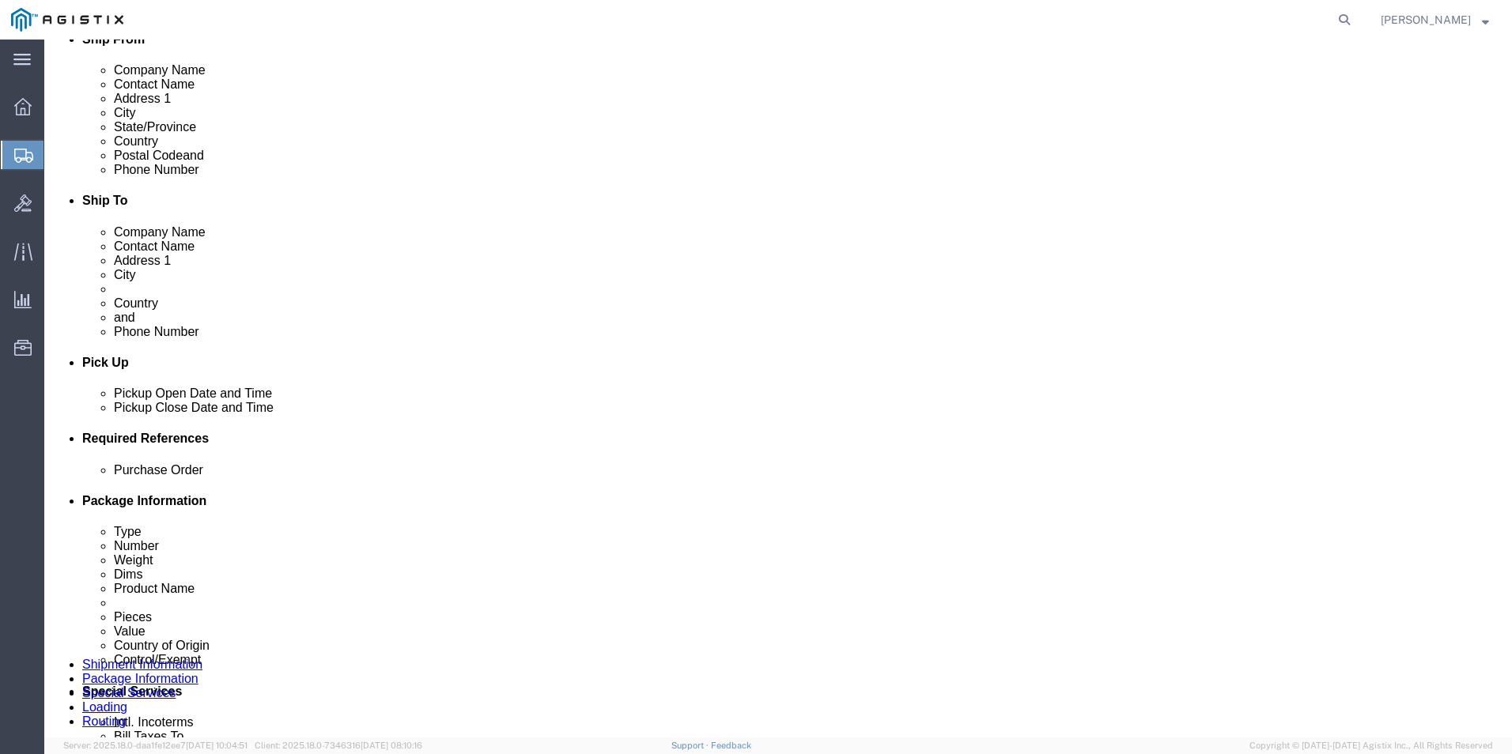
click link "Add Content"
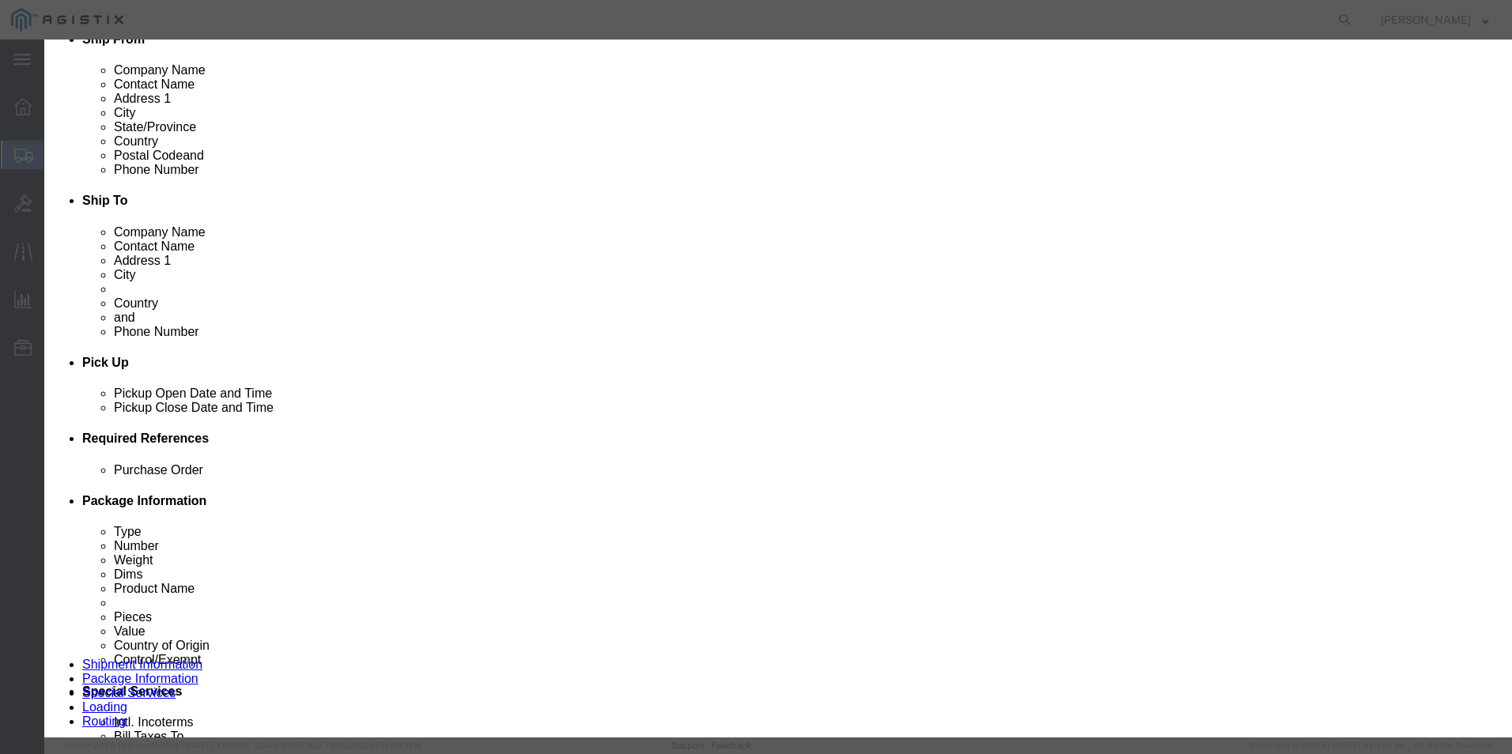
click textarea
paste textarea ""BIC Glide Retractable Ballpoint Pens, Medium Point, 1.0 mm, Clear Barrel, Blac…"
click input "text"
paste input ""BIC Glide Retractable Ballpoint Pens, Medium Point, 1.0 mm, Clear Barrel, Blac…"
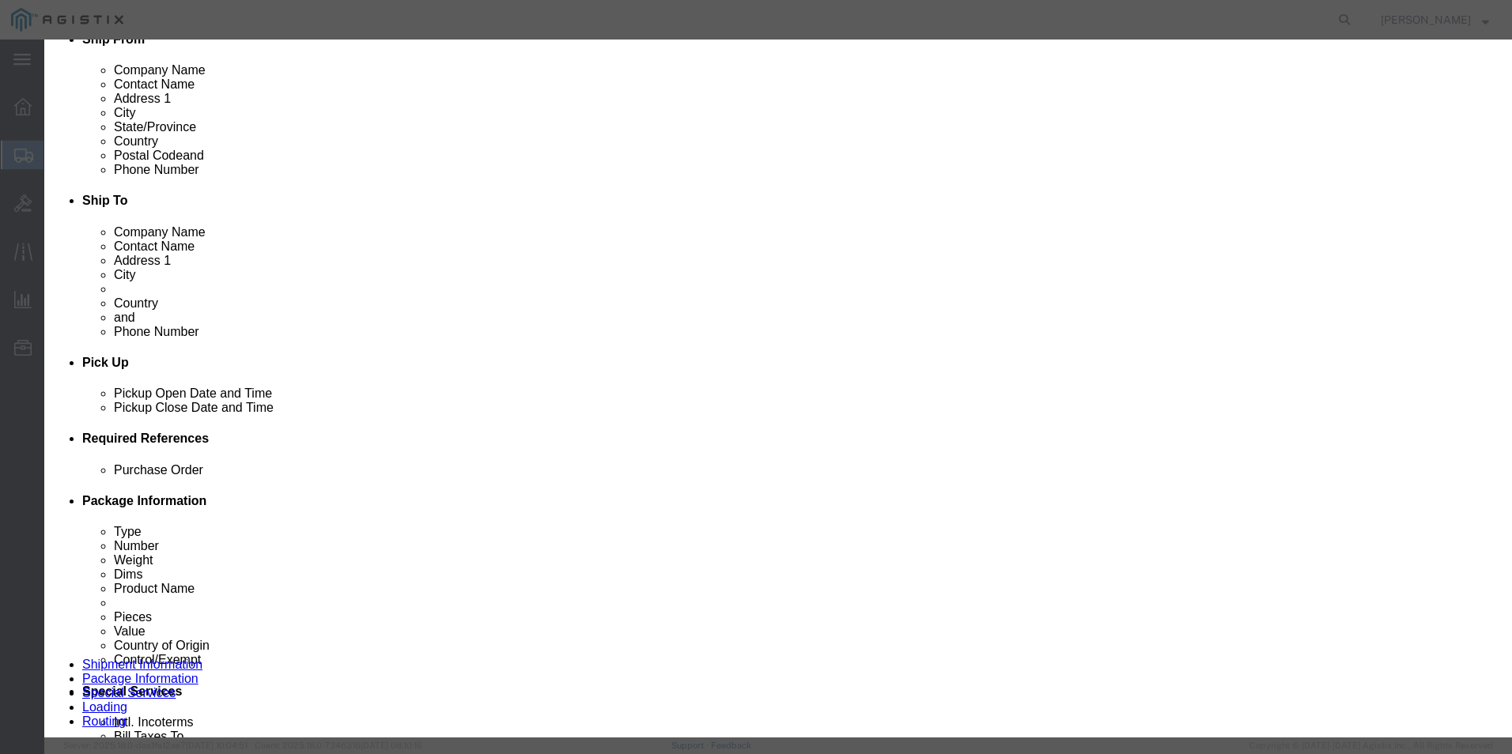
scroll to position [0, 342]
click input "0"
click input "text"
click select "Select 50 55 60 65 70 85 92.5 100 125 175 250 300 400"
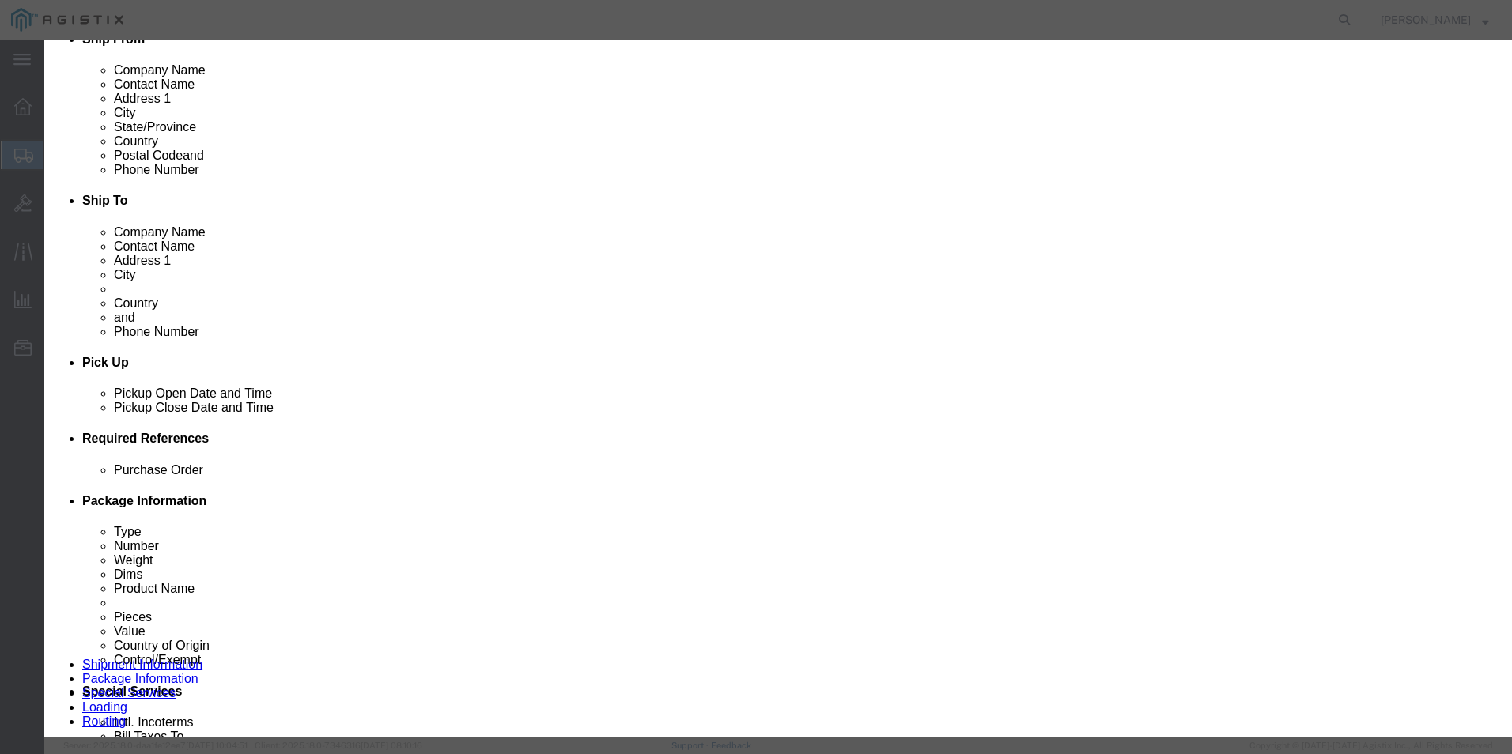
click select "Select 50 55 60 65 70 85 92.5 100 125 175 250 300 400"
click select "Select [GEOGRAPHIC_DATA] [GEOGRAPHIC_DATA] [GEOGRAPHIC_DATA] [GEOGRAPHIC_DATA] …"
click select "Select ATF BIS DEA EPA FDA FTR ITAR OFAC Other (OPA)"
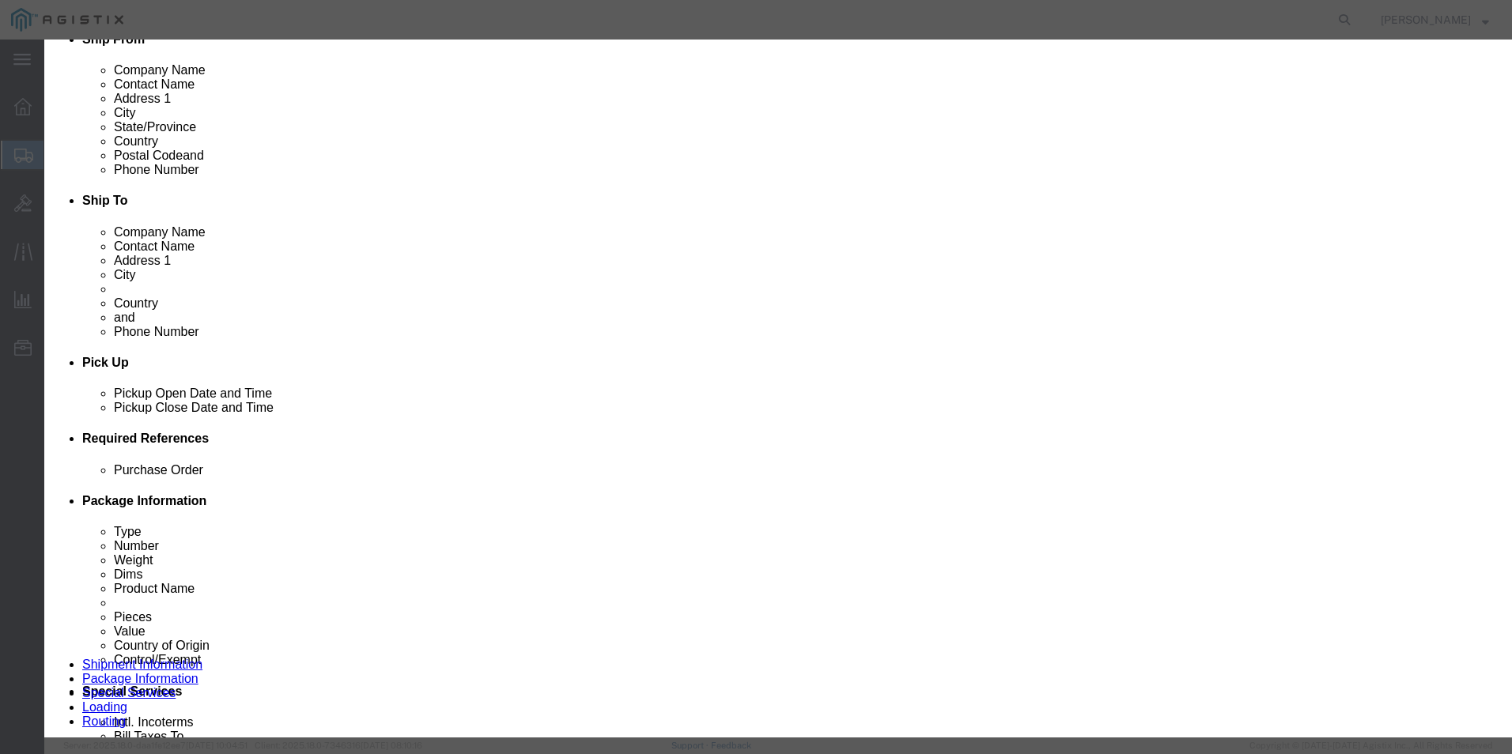
click select "Select ATF BIS DEA EPA FDA FTR ITAR OFAC Other (OPA)"
click select "Select AGR-Agricultural APP-Computers APR-Additional Permissive Exports AVS-Air…"
click button "Save & Close"
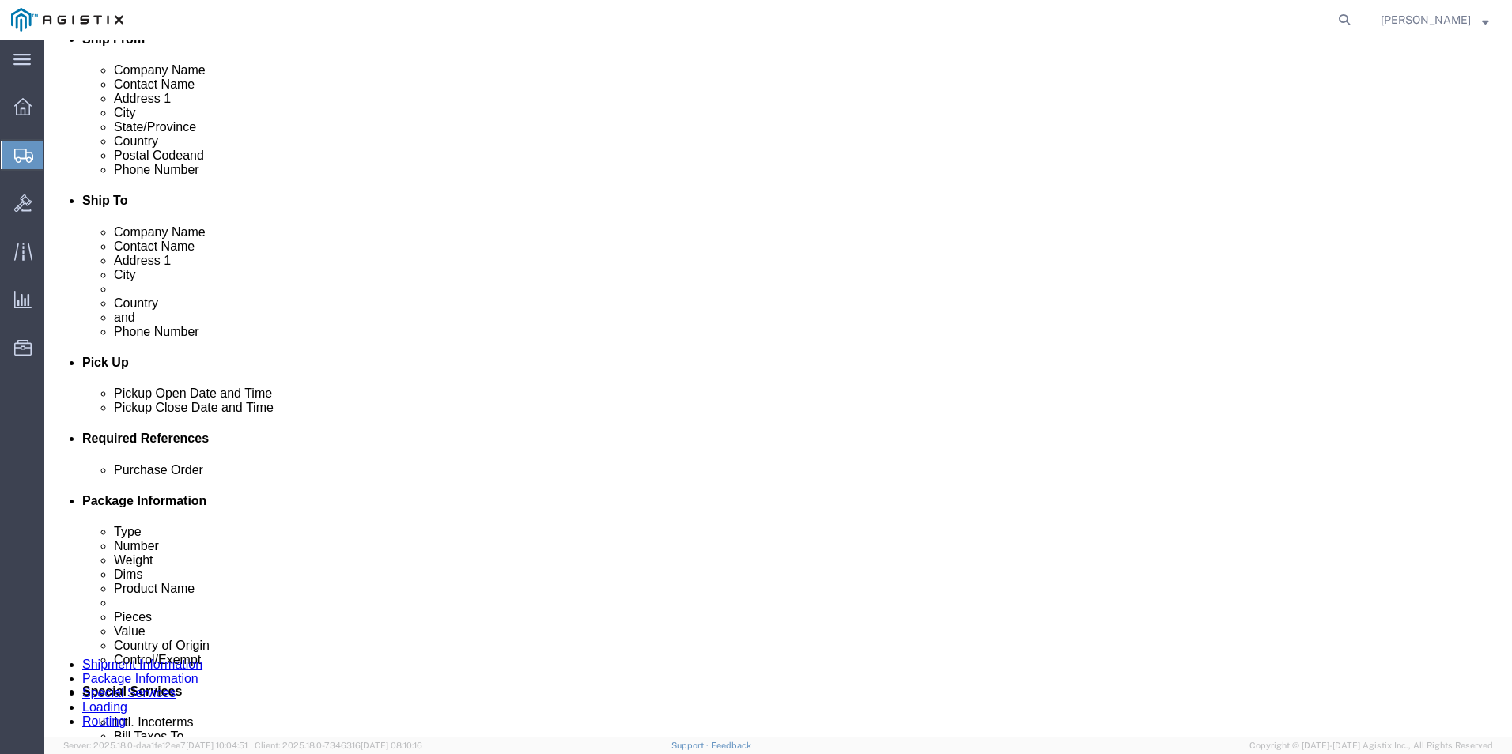
click link "Add Content"
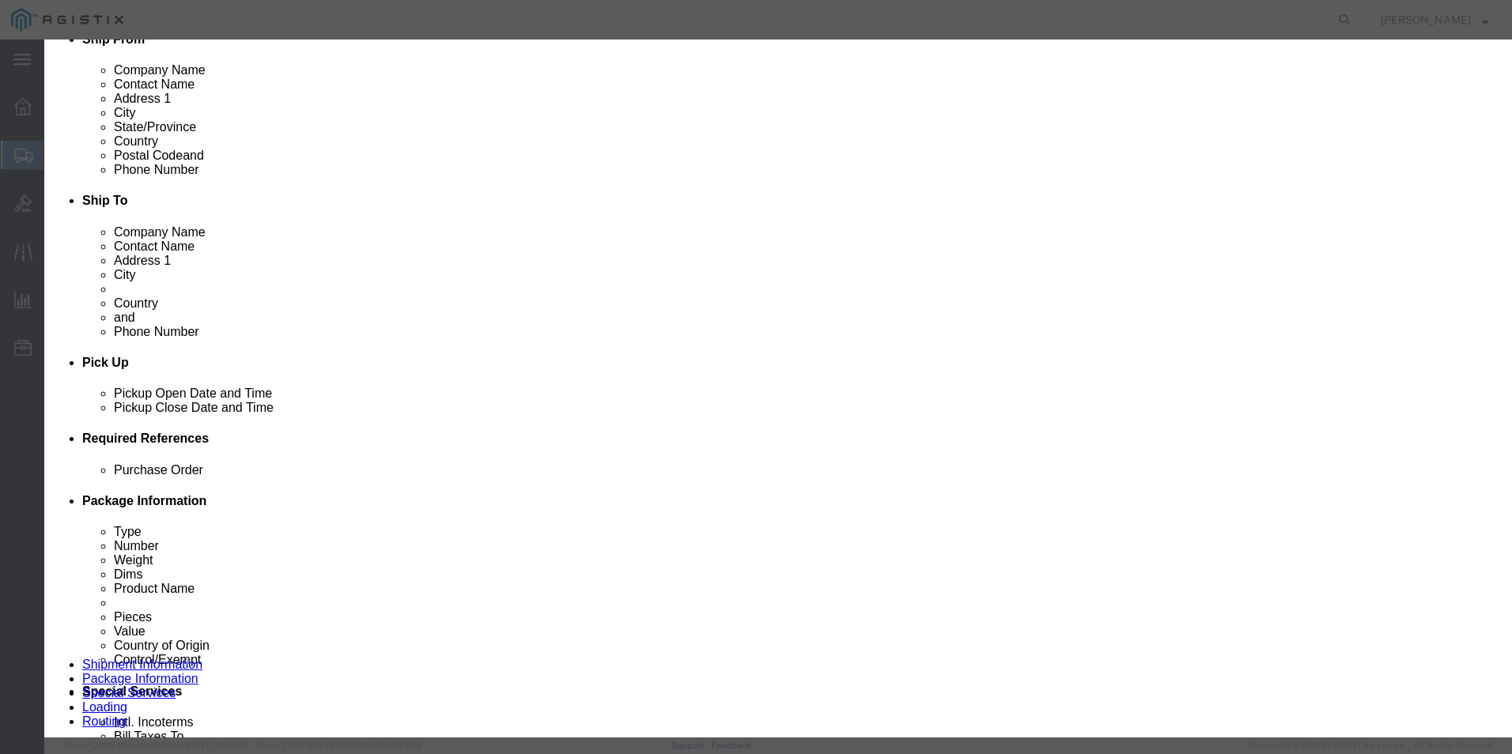
click textarea
paste textarea ""BIC Glide Retractable Ballpoint Pens, Medium Point, 1.0 mm, Clear Barrel, Blac…"
click textarea ""BIC Glide Retractable Ballpoint Pens, Medium Point, 1.0 mm, Clear Barrel, Blac…"
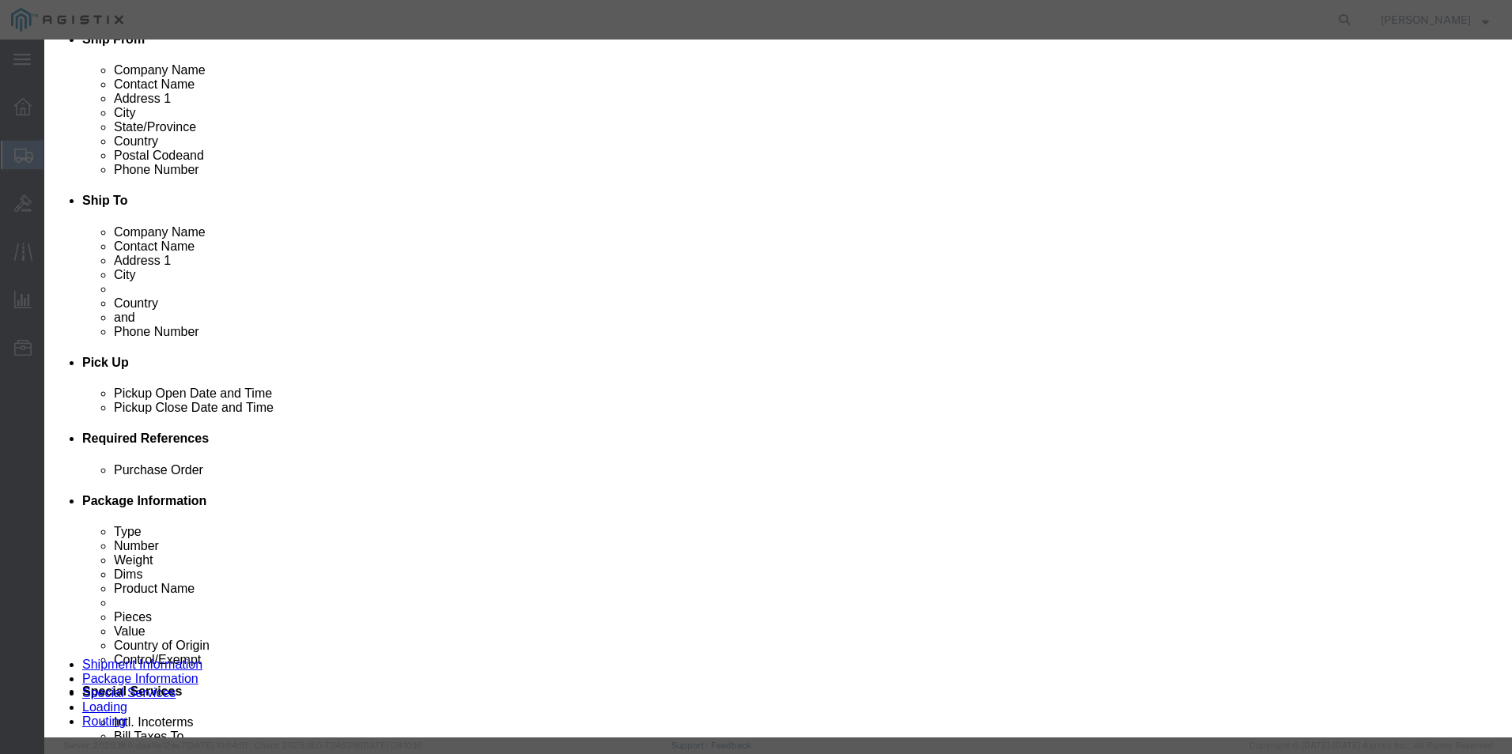
scroll to position [0, 0]
click textarea
paste textarea ""SKILCRAFT Steno Notebooks, 6inx 9in, Legal/Wide Ruled, 160 Pages, 100percent R…"
click input "text"
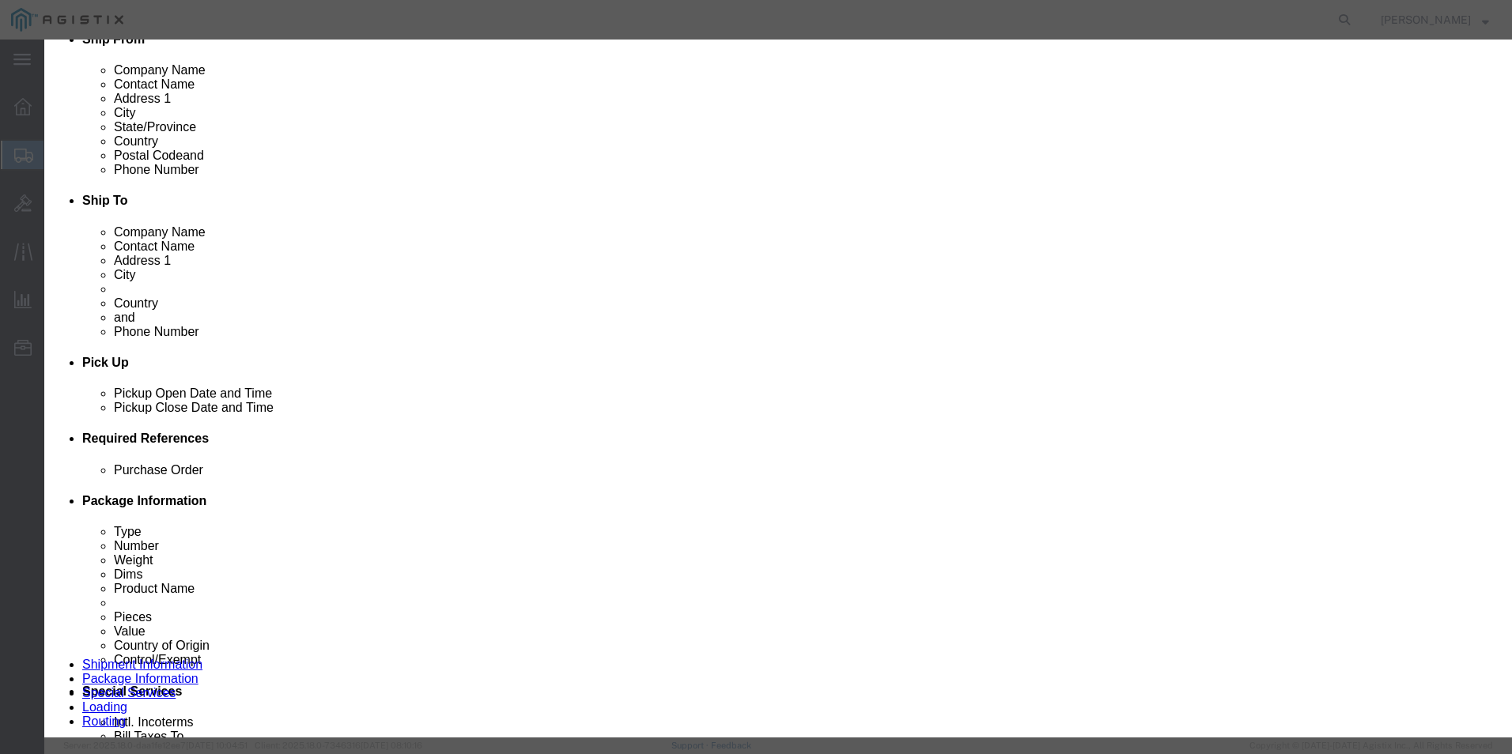
paste input ""SKILCRAFT Steno Notebooks, 6inx 9in, Legal/Wide Ruled, 160 Pages, 100percent R…"
click input "0"
click input "text"
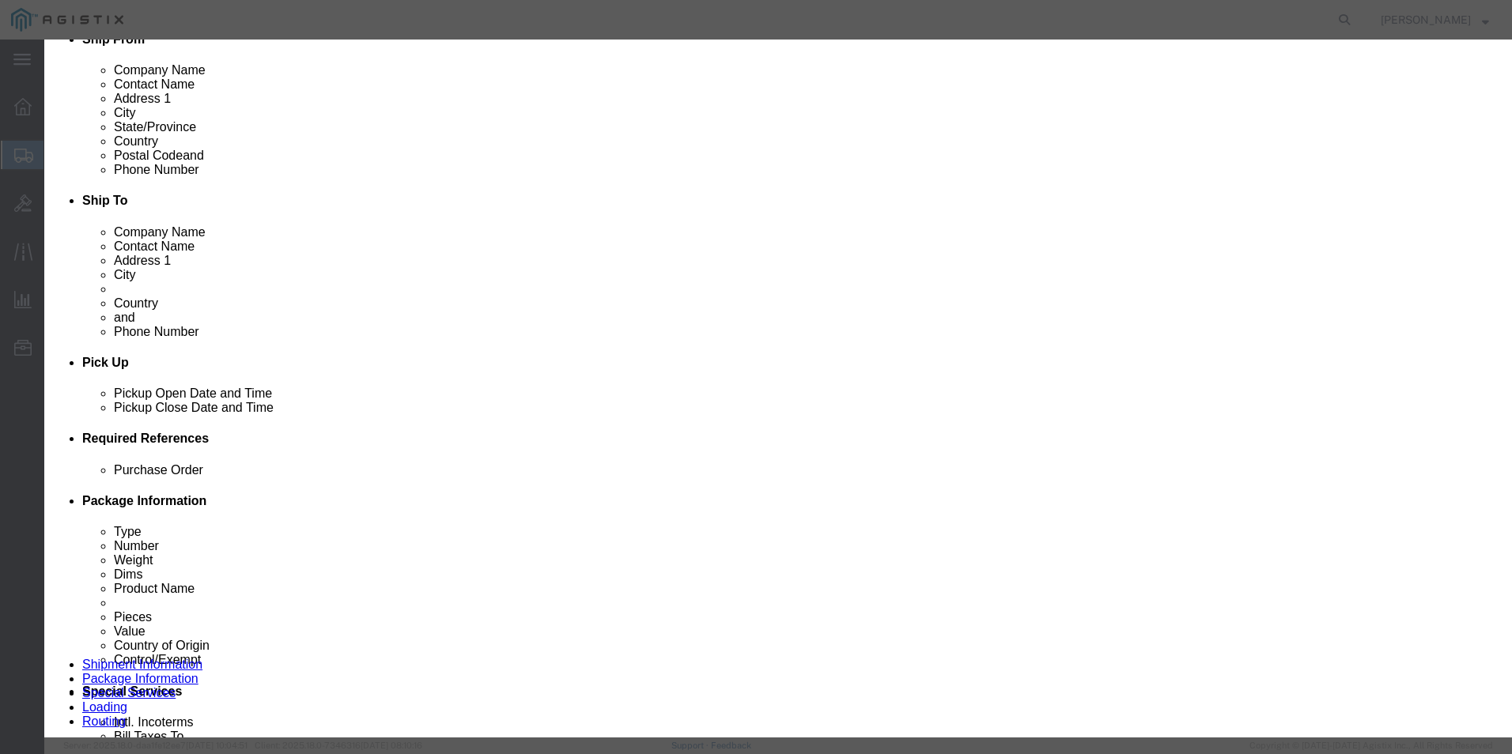
click select "Select 50 55 60 65 70 85 92.5 100 125 175 250 300 400"
click select "Select [GEOGRAPHIC_DATA] [GEOGRAPHIC_DATA] [GEOGRAPHIC_DATA] [GEOGRAPHIC_DATA] …"
click input "text"
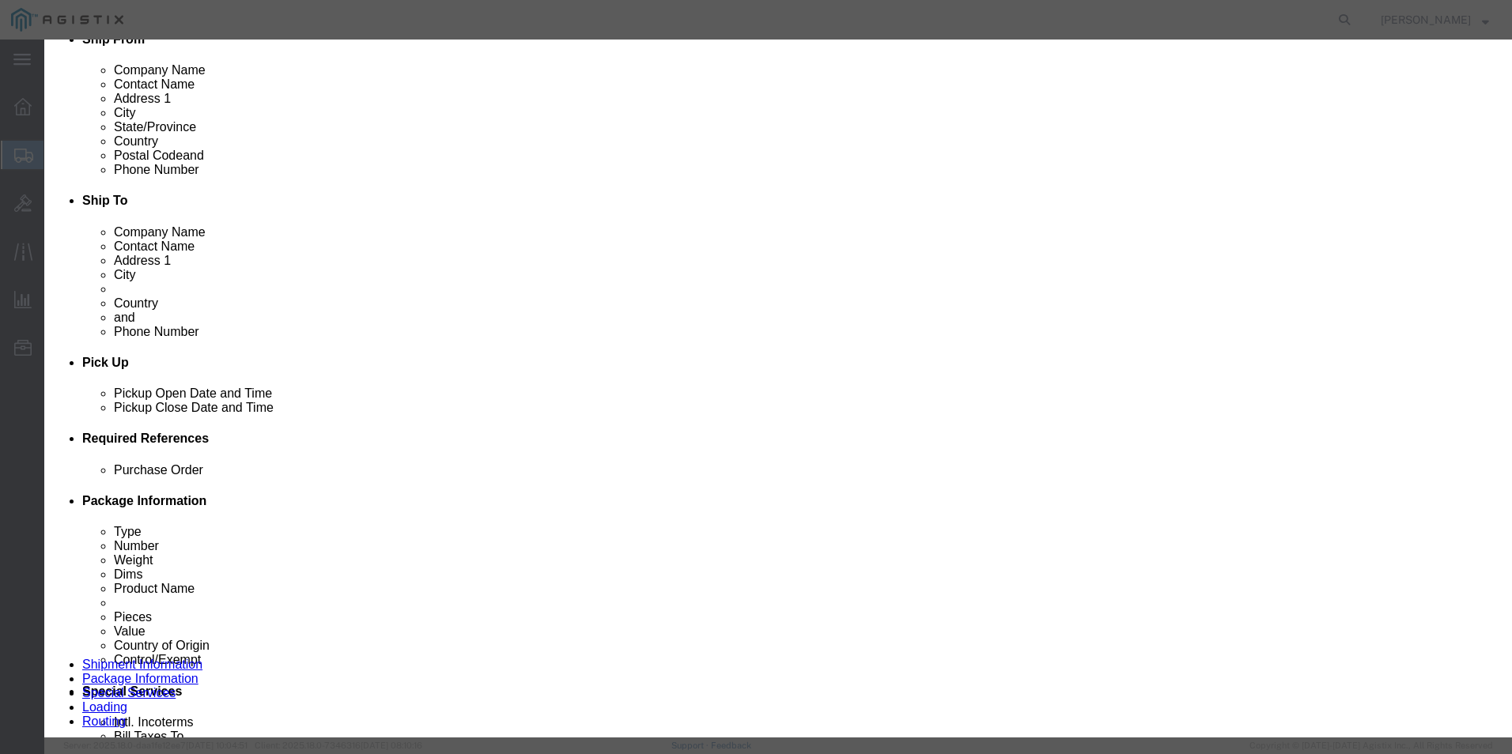
click input "text"
paste input "226766"
click select "Select ATF BIS DEA EPA FDA FTR ITAR OFAC Other (OPA)"
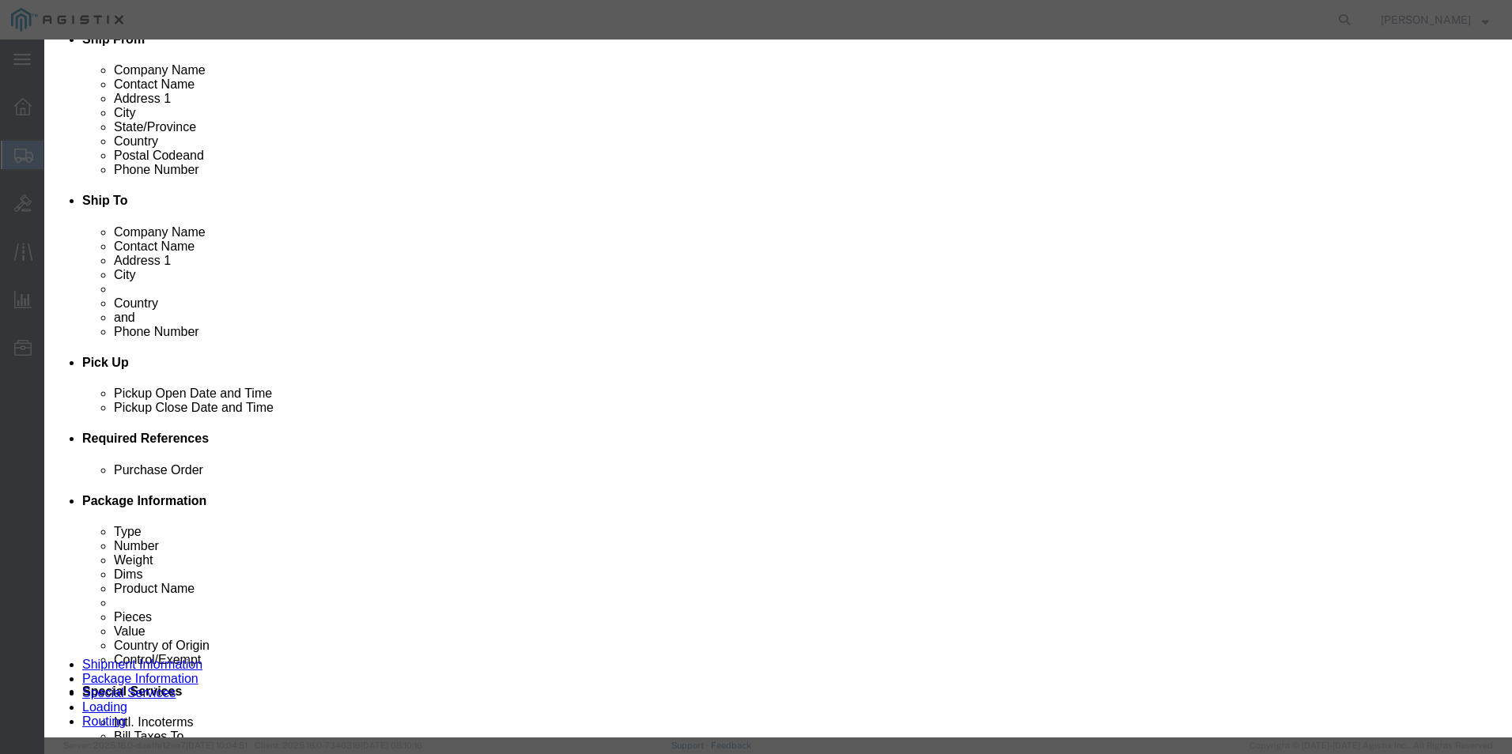
click select "Select AGR-Agricultural APP-Computers APR-Additional Permissive Exports AVS-Air…"
click button "Save & Close"
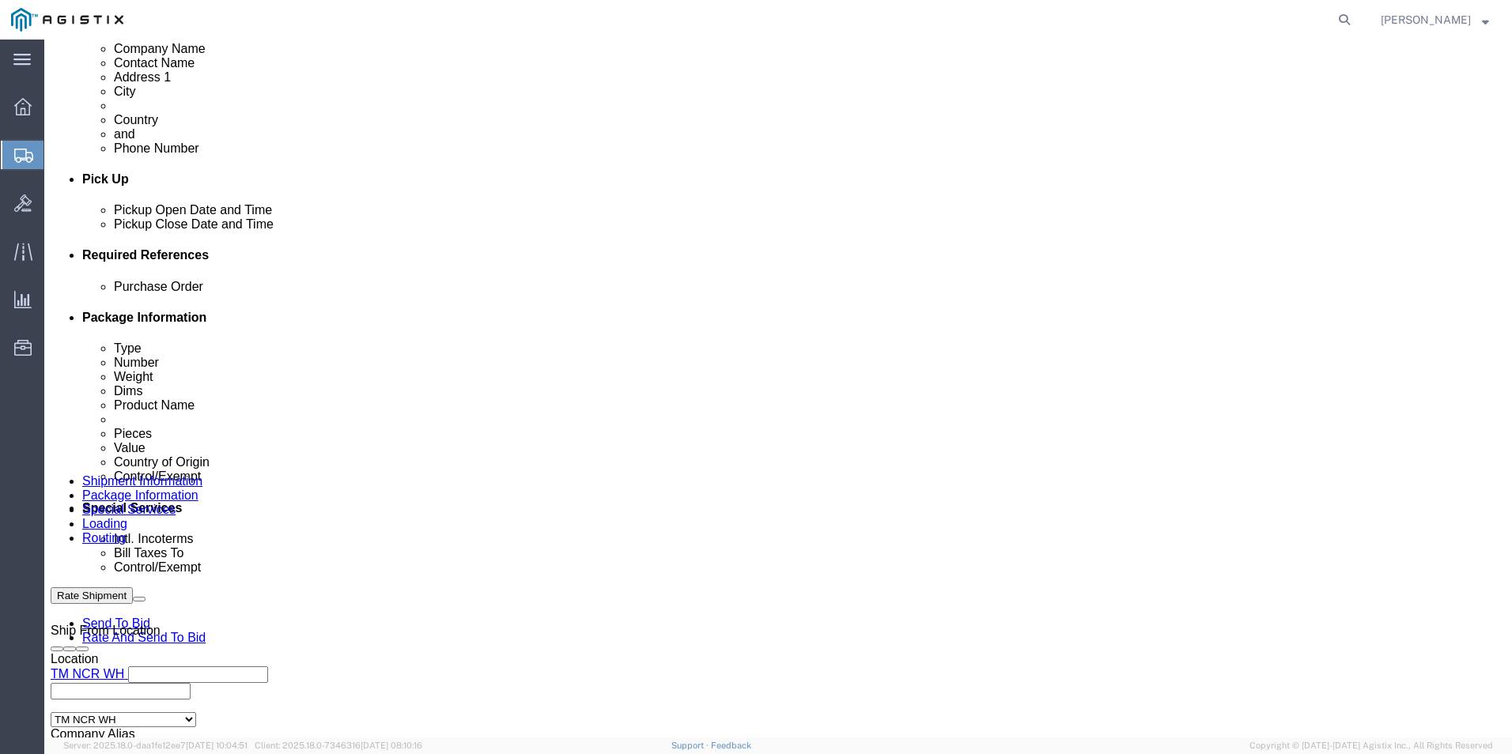
scroll to position [633, 0]
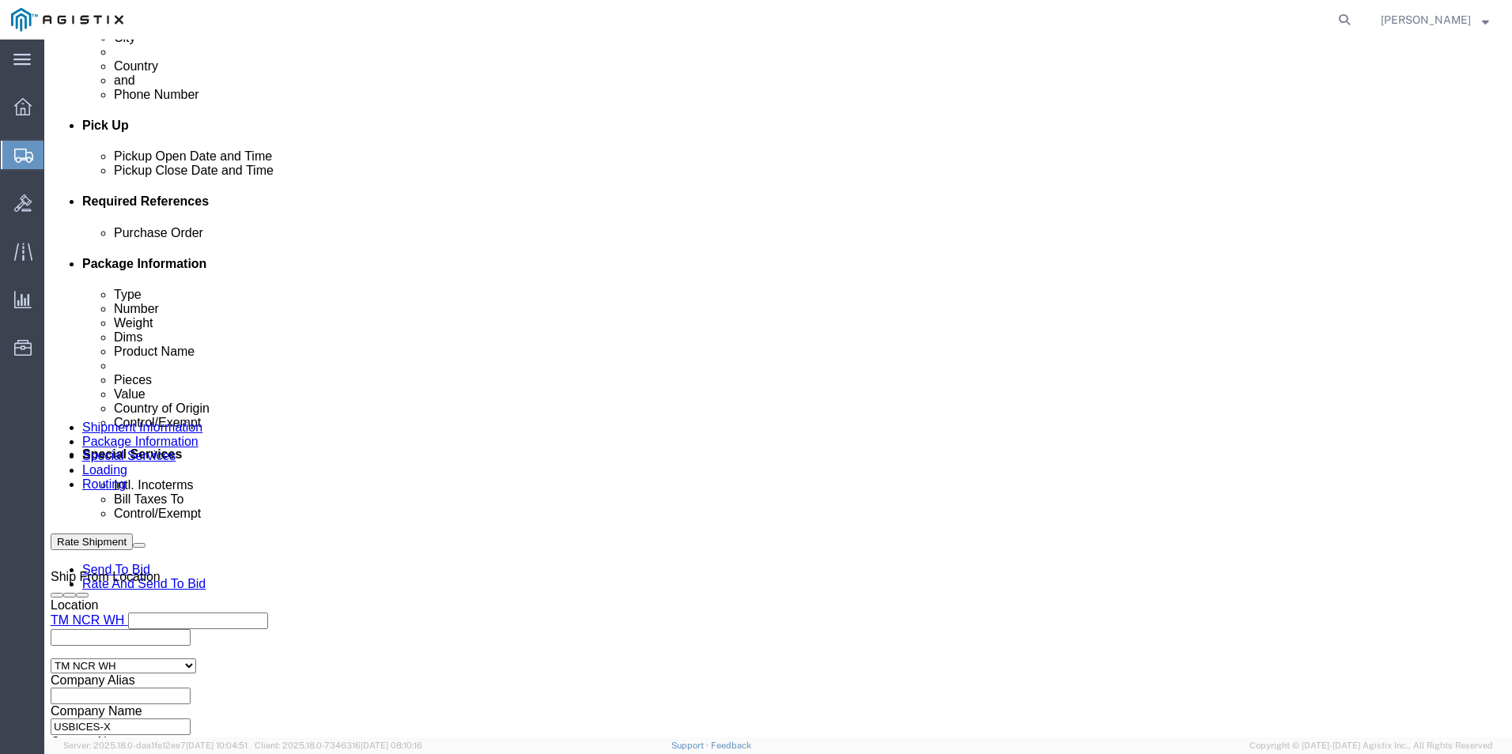
click link "Add Content"
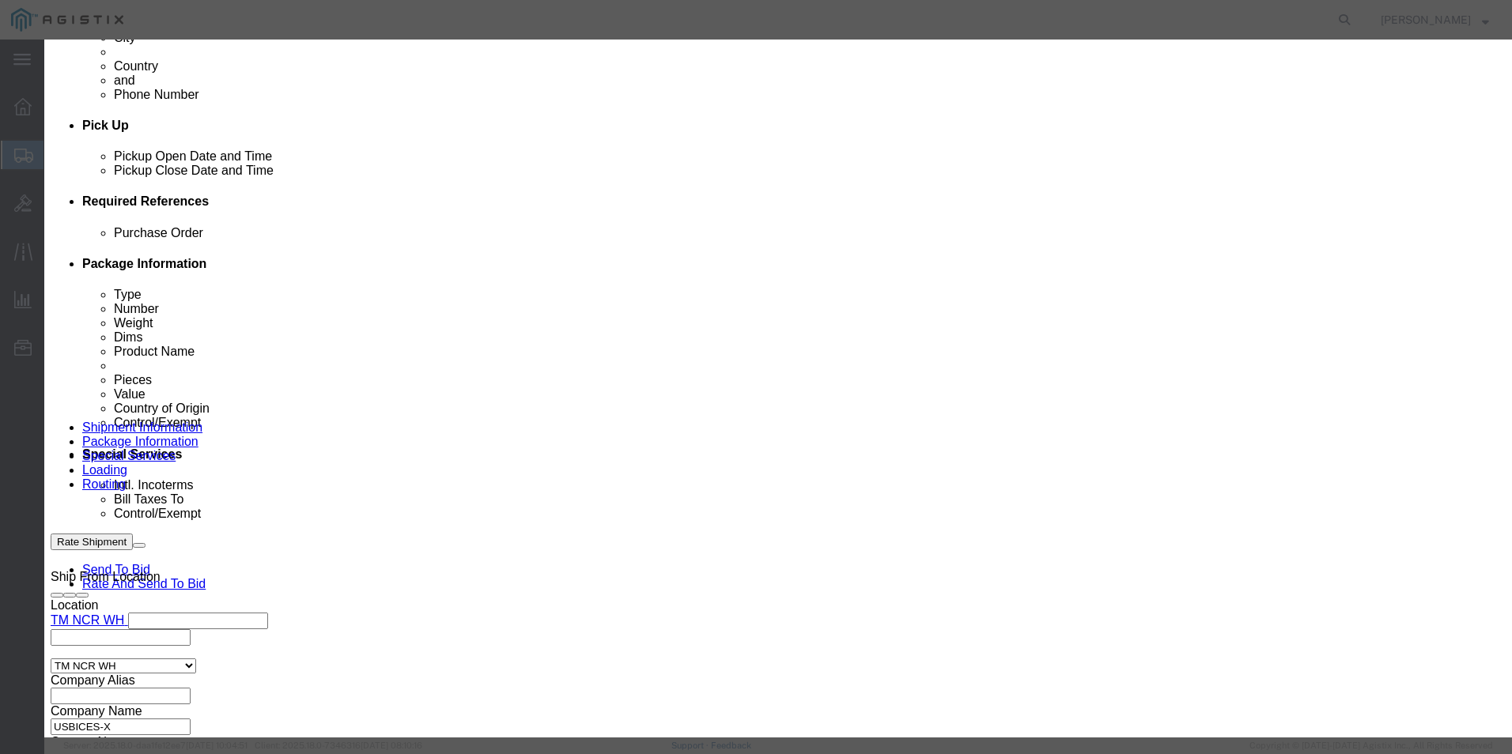
click input "text"
paste input ""Pentel EnerGel RTX Pens, 0.7 mm, Medium Point, Assorted Ink Colors, Pack Of 8""
click textarea
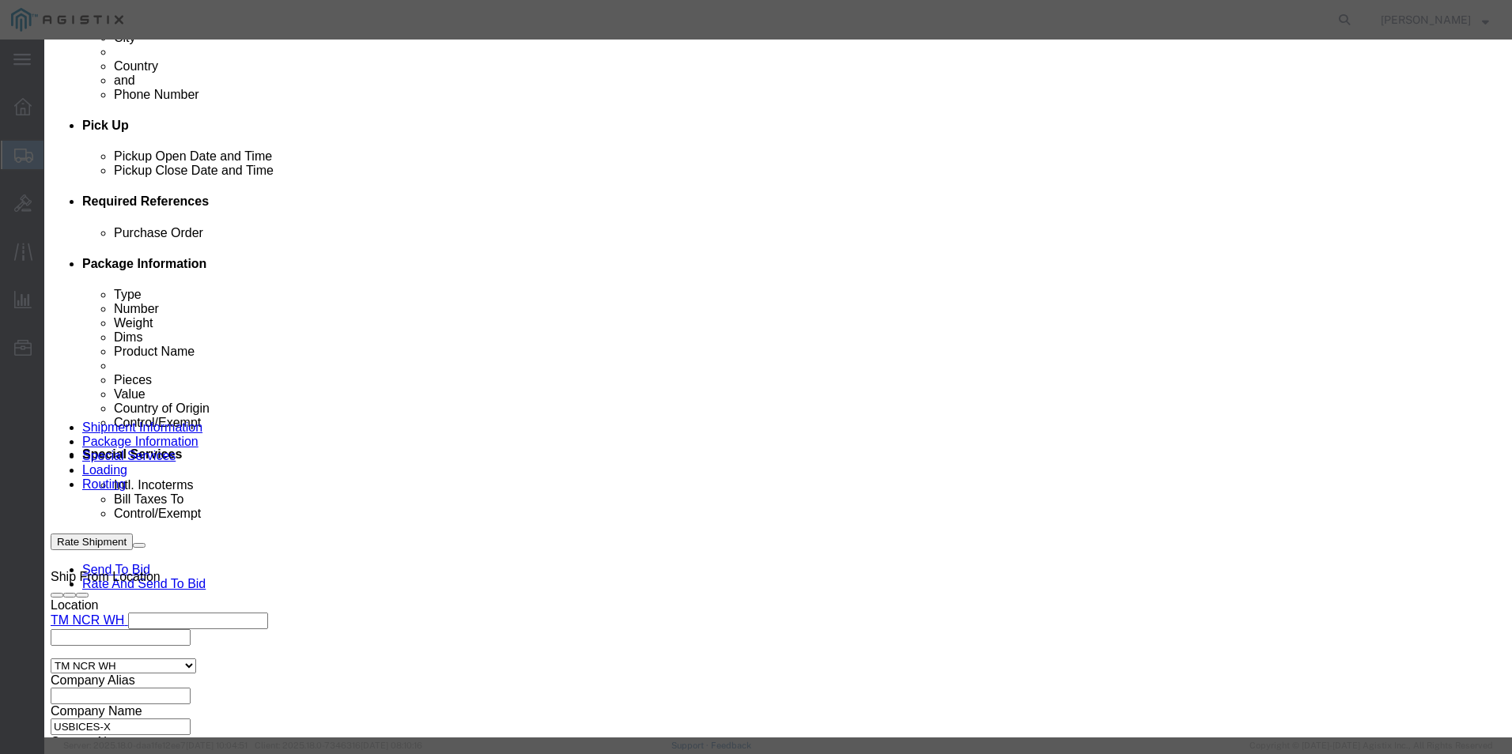
paste textarea ""Pentel EnerGel RTX Pens, 0.7 mm, Medium Point, Assorted Ink Colors, Pack Of 8""
click input "0"
click input "text"
click select "Select 50 55 60 65 70 85 92.5 100 125 175 250 300 400"
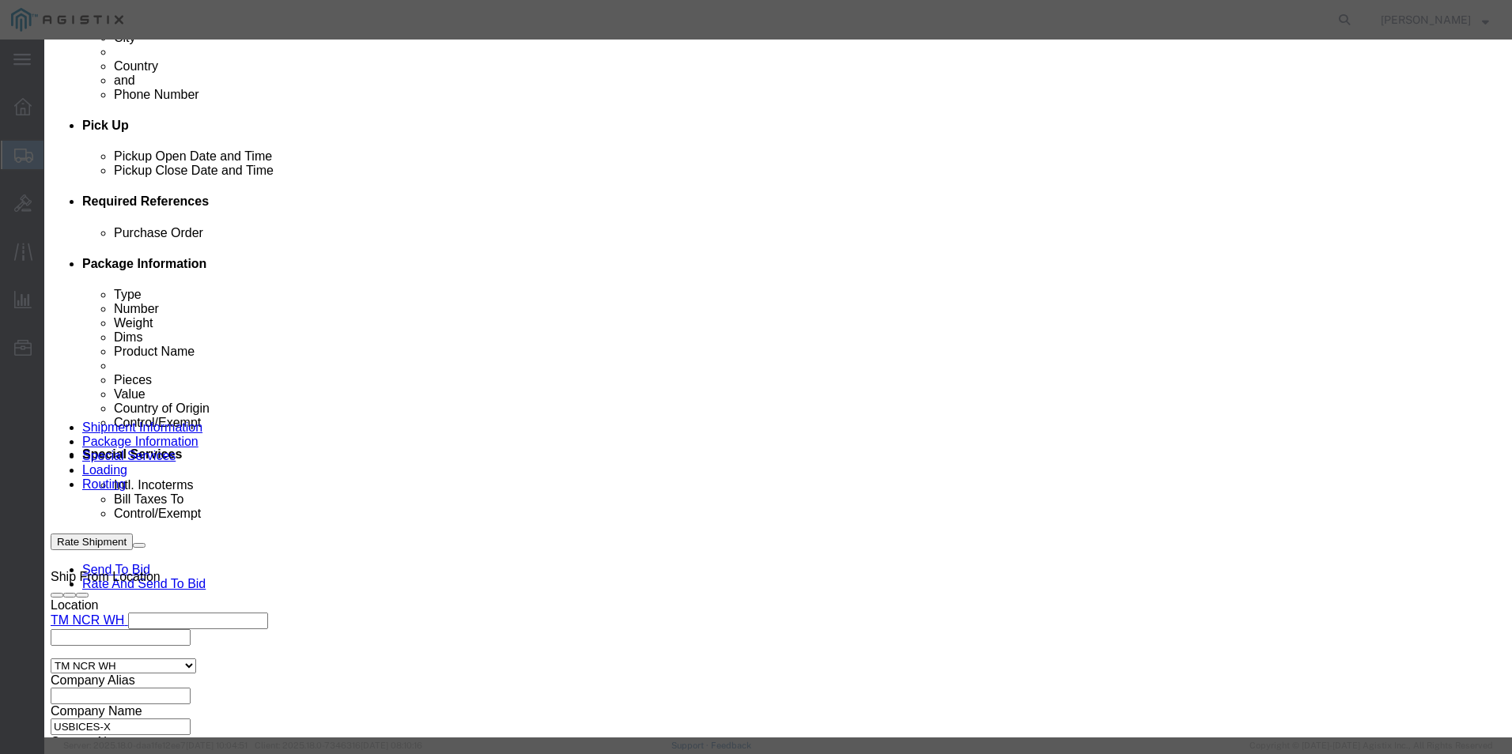
click select "Select 50 55 60 65 70 85 92.5 100 125 175 250 300 400"
click select "Select [GEOGRAPHIC_DATA] [GEOGRAPHIC_DATA] [GEOGRAPHIC_DATA] [GEOGRAPHIC_DATA] …"
click input "text"
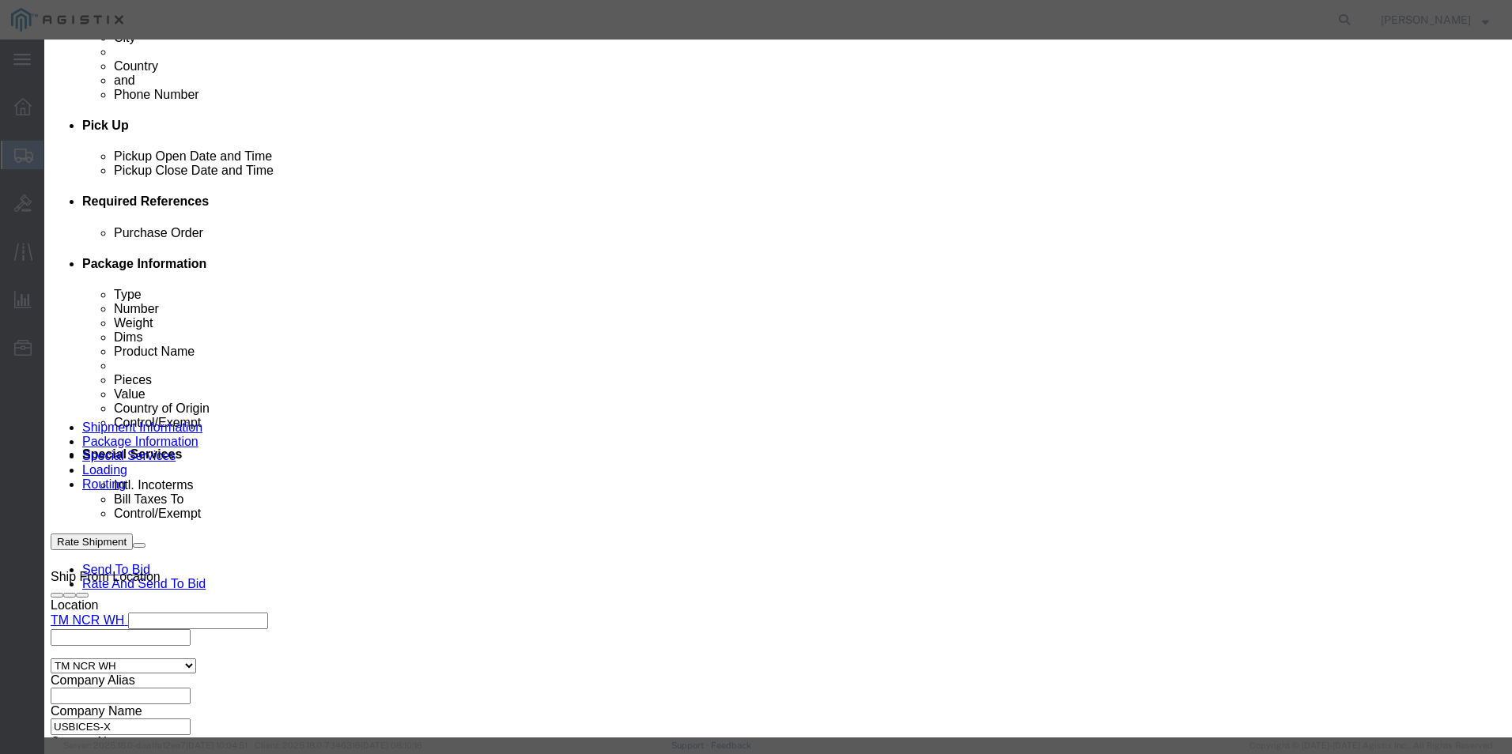
paste input "675624"
click select "Select ATF BIS DEA EPA FDA FTR ITAR OFAC Other (OPA)"
click select "Select AGR-Agricultural APP-Computers APR-Additional Permissive Exports AVS-Air…"
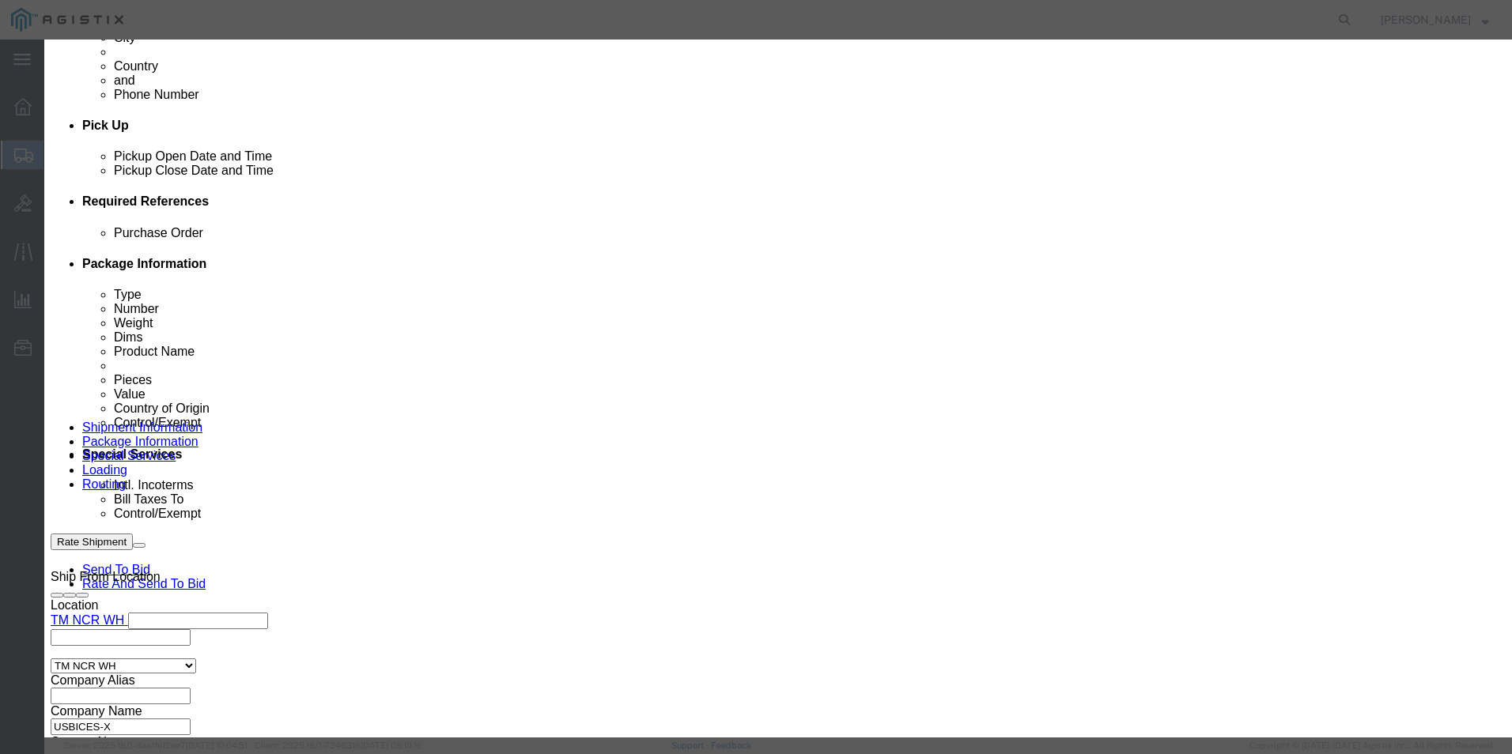
click select "Select AGR-Agricultural APP-Computers APR-Additional Permissive Exports AVS-Air…"
click button "Save & Close"
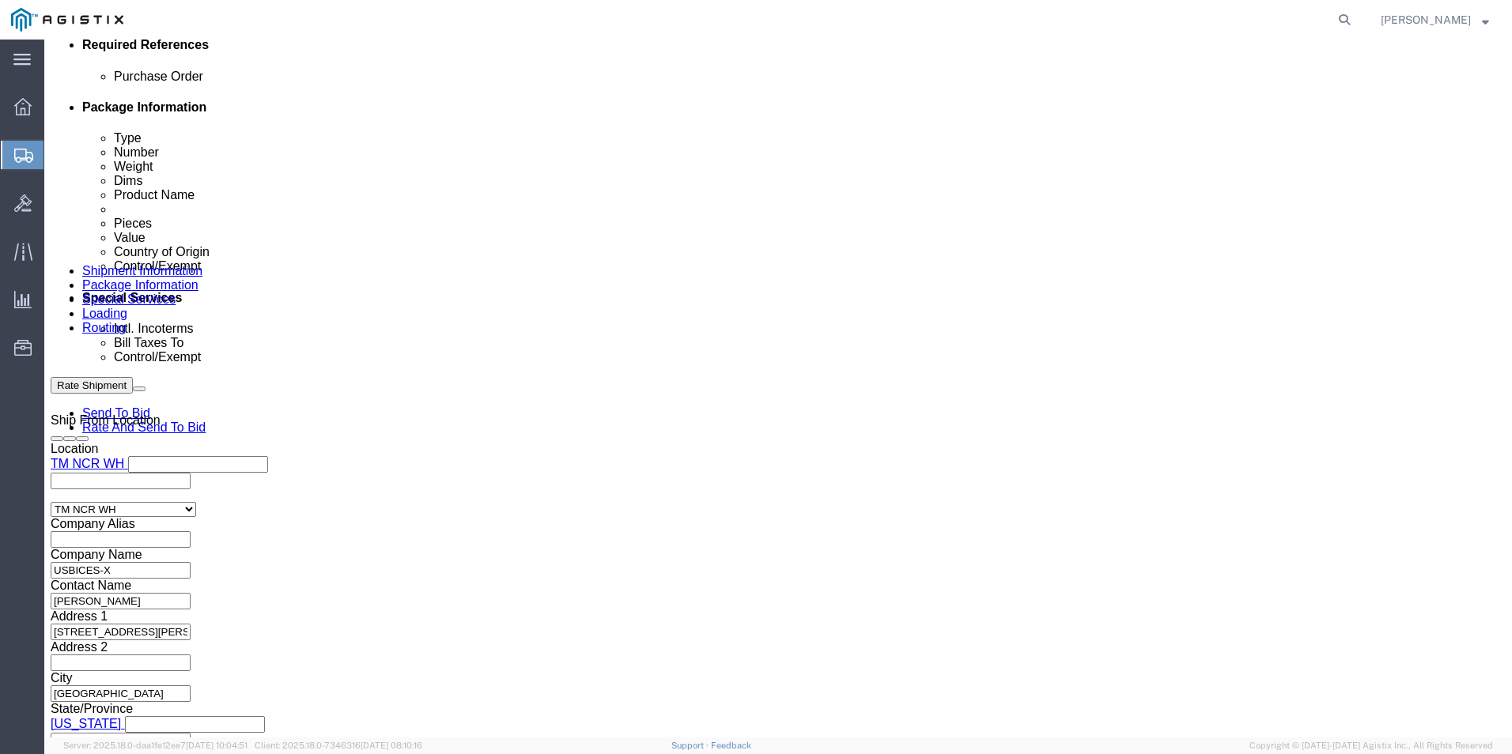
scroll to position [791, 0]
click div "1 x Pallet(s) Standard (Not Stackable) Package Type Select Bale(s) Basket(s) Bo…"
click link "Add Content"
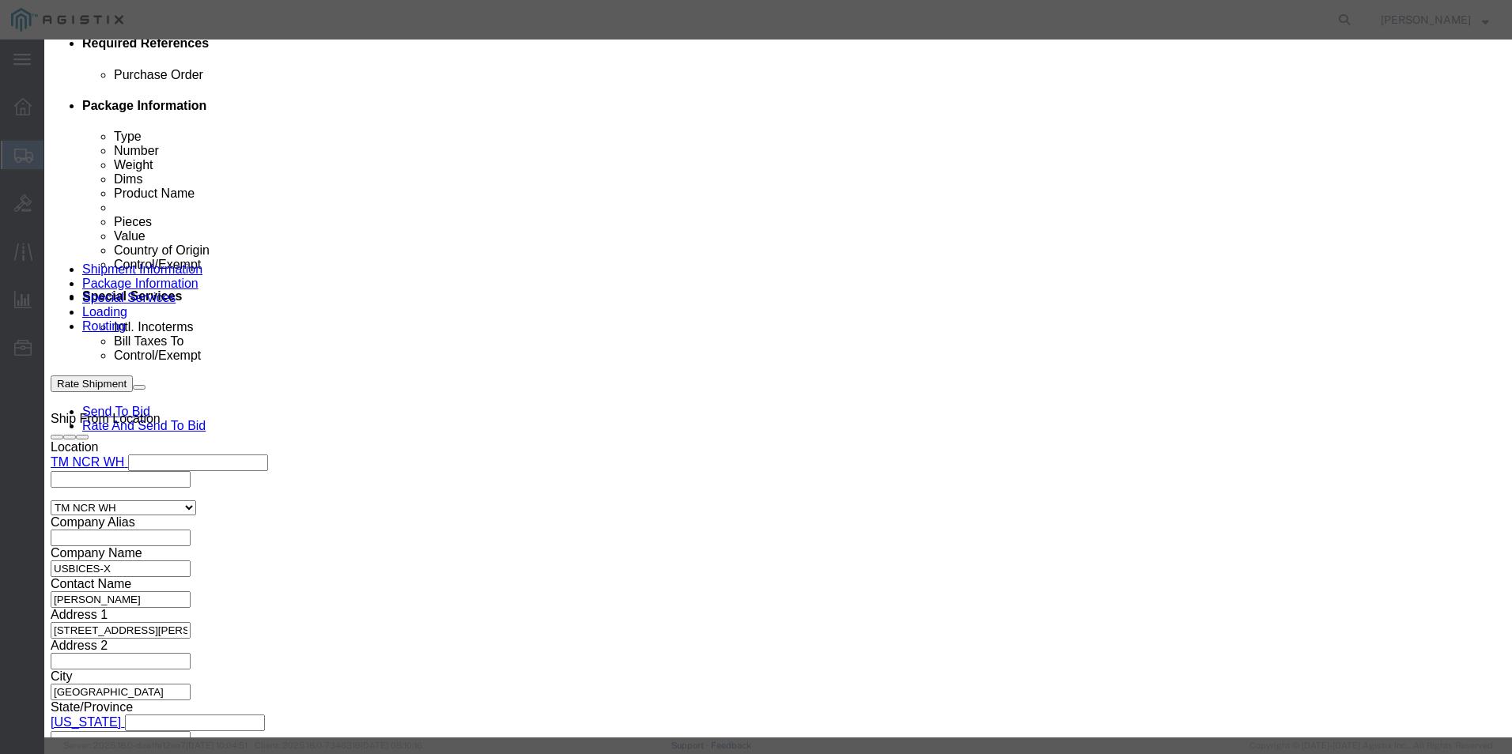
click textarea
paste textarea ""Great Papers Certificate, 8 1/2 x11, Ivory Faux Parchment, Pack Of 50""
click input "text"
paste input ""Great Papers Certificate, 8 1/2 x11, Ivory Faux Parchment, Pack Of 50""
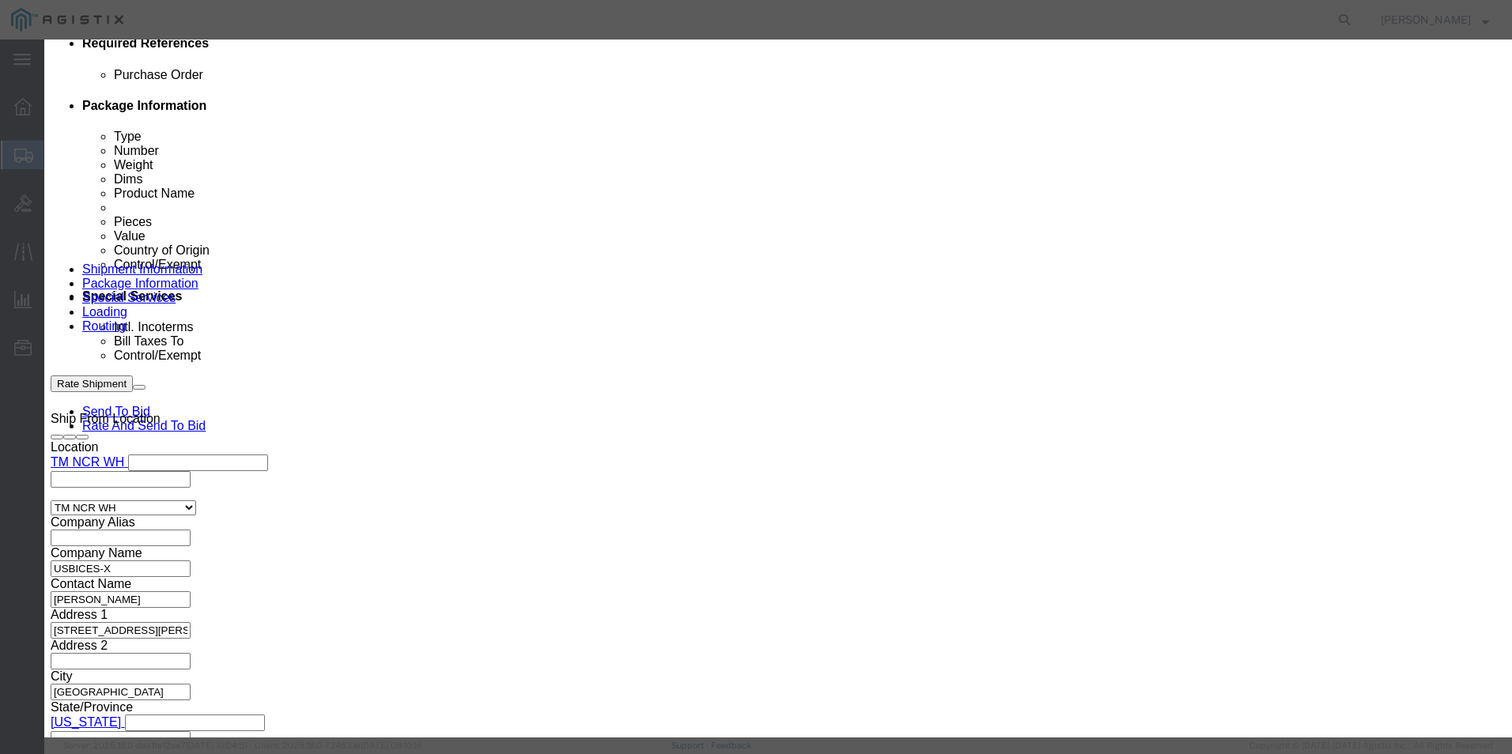
scroll to position [0, 218]
click input "0"
click select "Select 50 55 60 65 70 85 92.5 100 125 175 250 300 400"
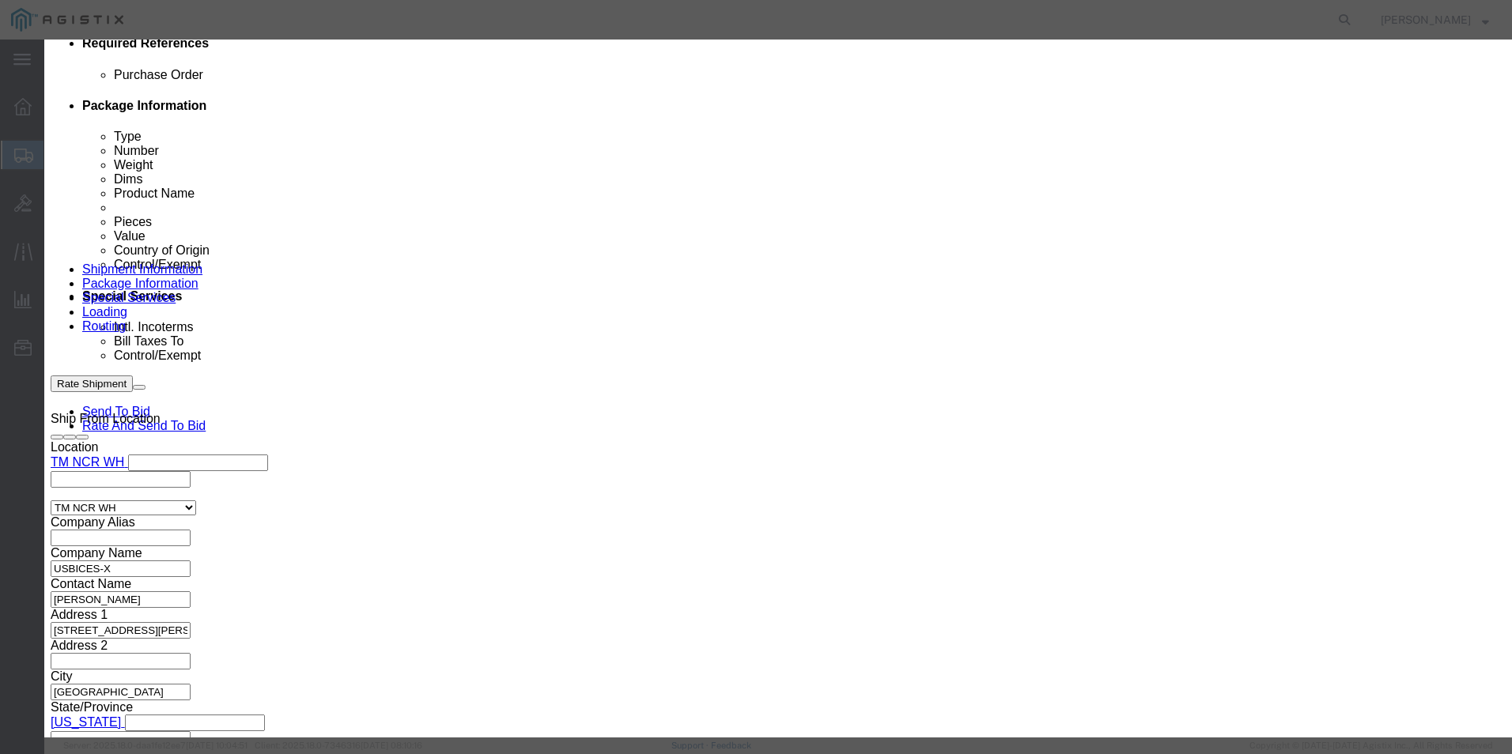
click select "Select [GEOGRAPHIC_DATA] [GEOGRAPHIC_DATA] [GEOGRAPHIC_DATA] [GEOGRAPHIC_DATA] …"
click input "text"
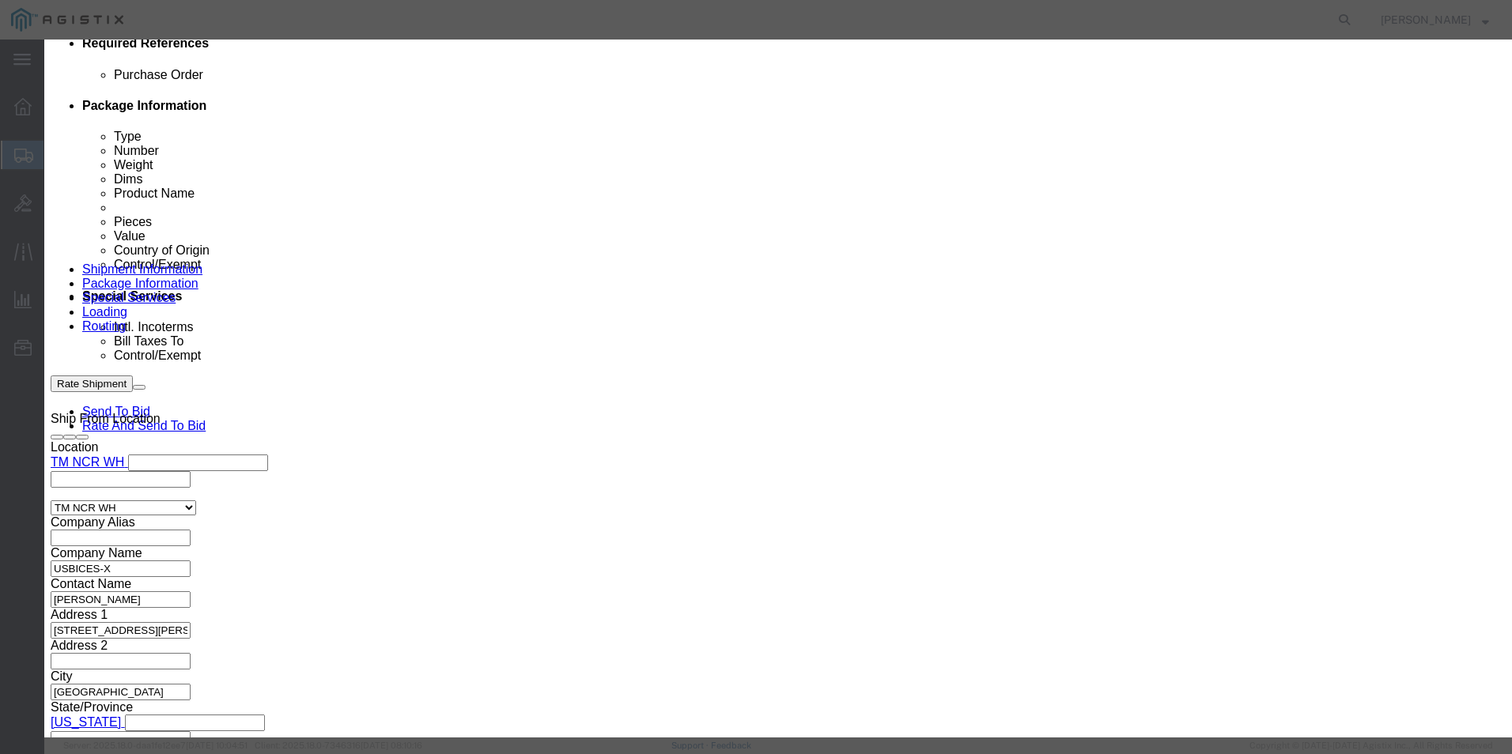
click input "text"
paste input "611803"
click select "Select ATF BIS DEA EPA FDA FTR ITAR OFAC Other (OPA)"
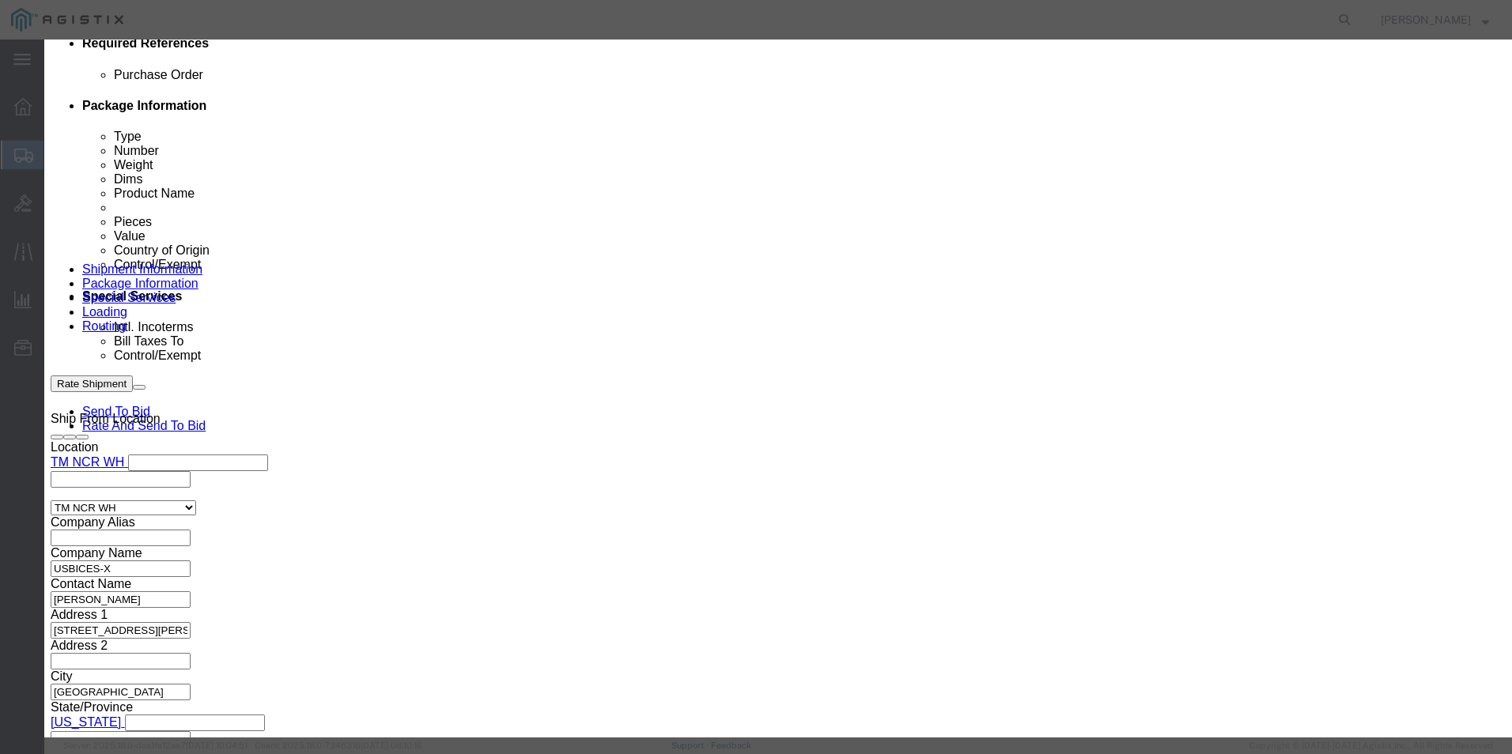
click select "Select ATF BIS DEA EPA FDA FTR ITAR OFAC Other (OPA)"
click select "Select AGR-Agricultural APP-Computers APR-Additional Permissive Exports AVS-Air…"
click button "Save & Close"
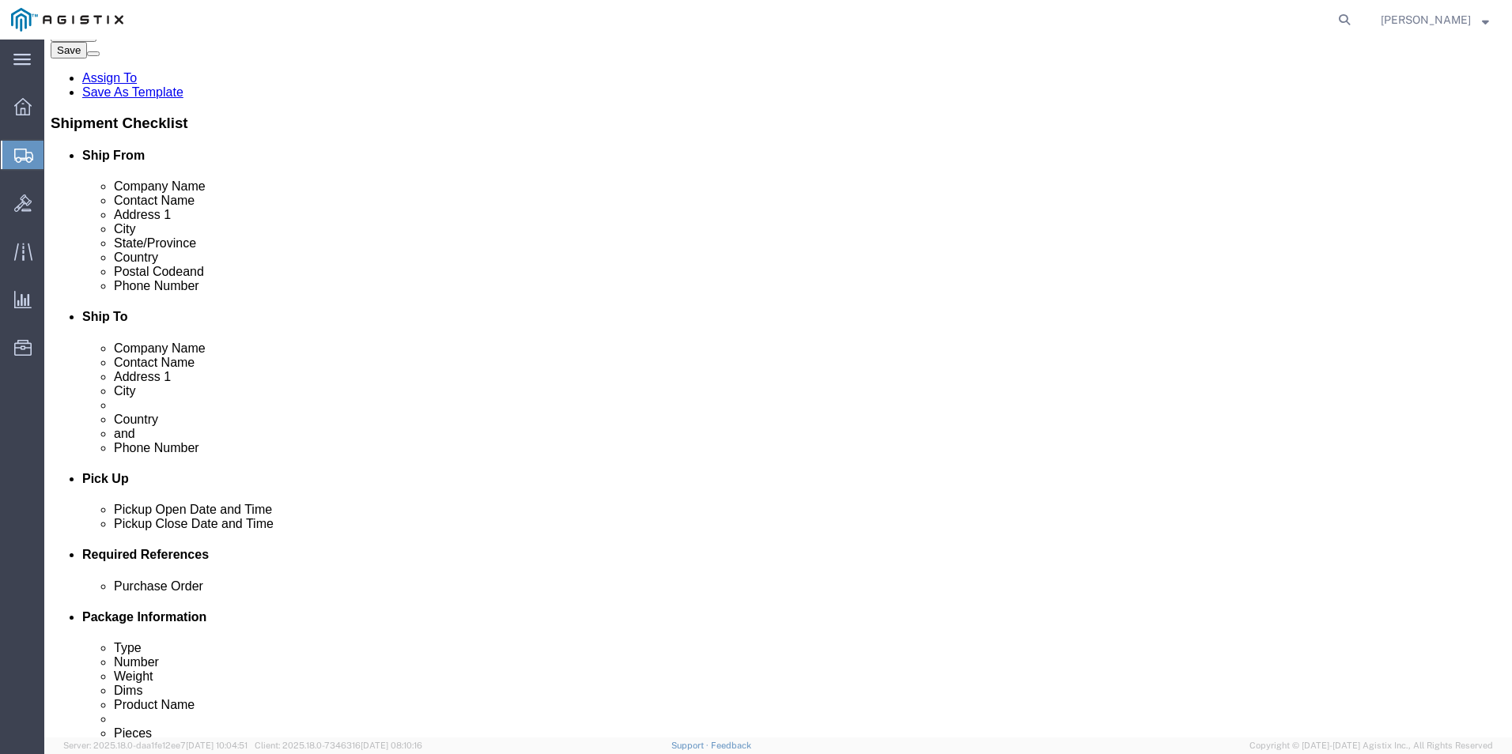
scroll to position [0, 0]
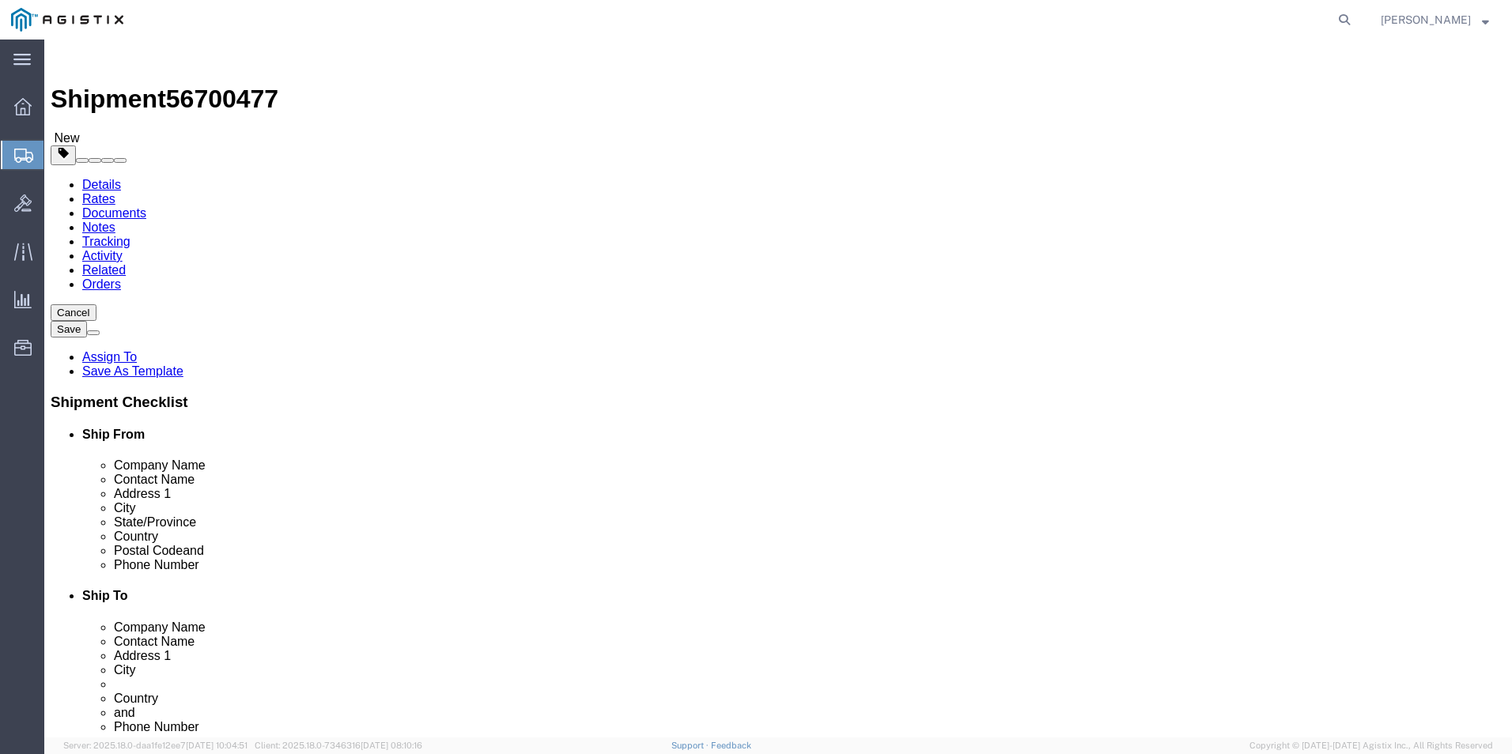
click input "text"
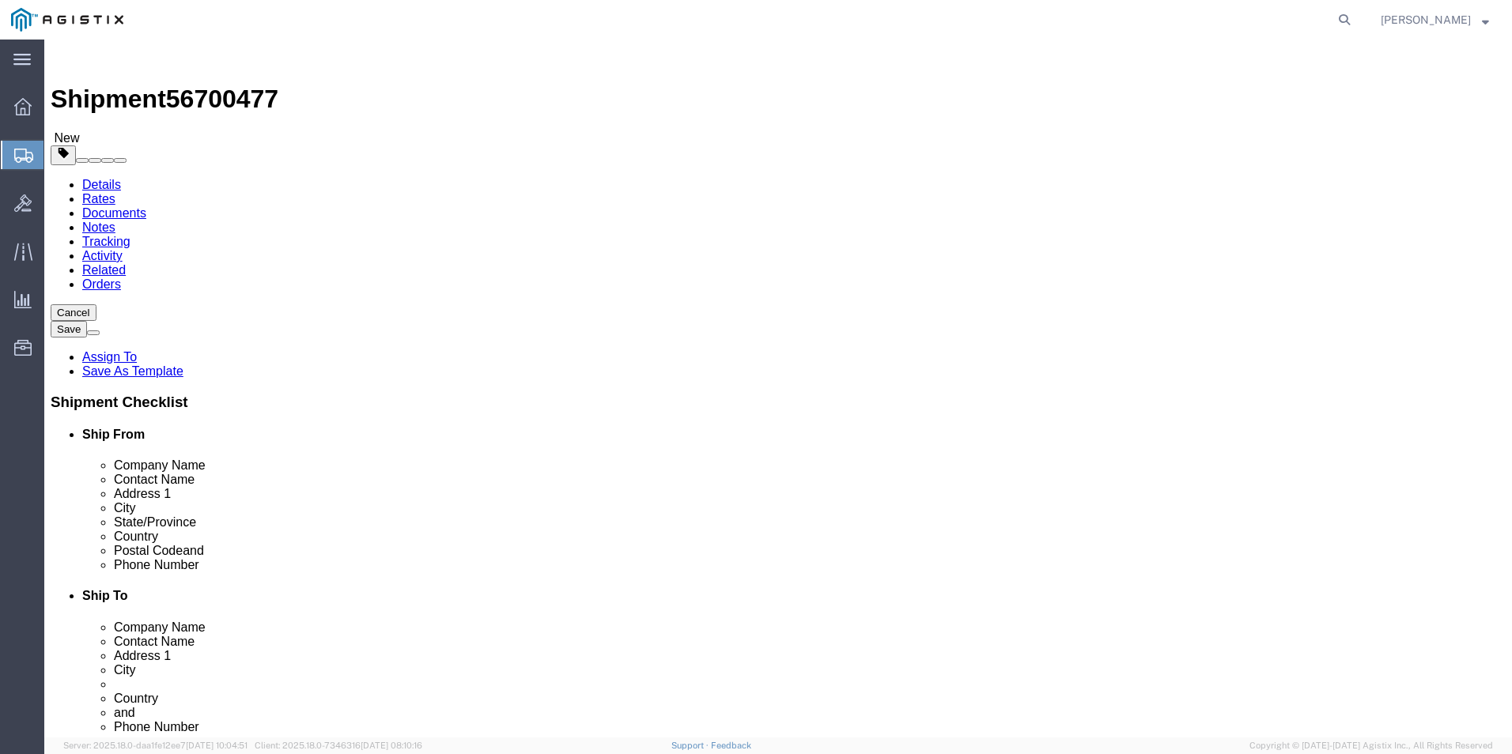
click input "text"
click input "0.00"
click button "Save"
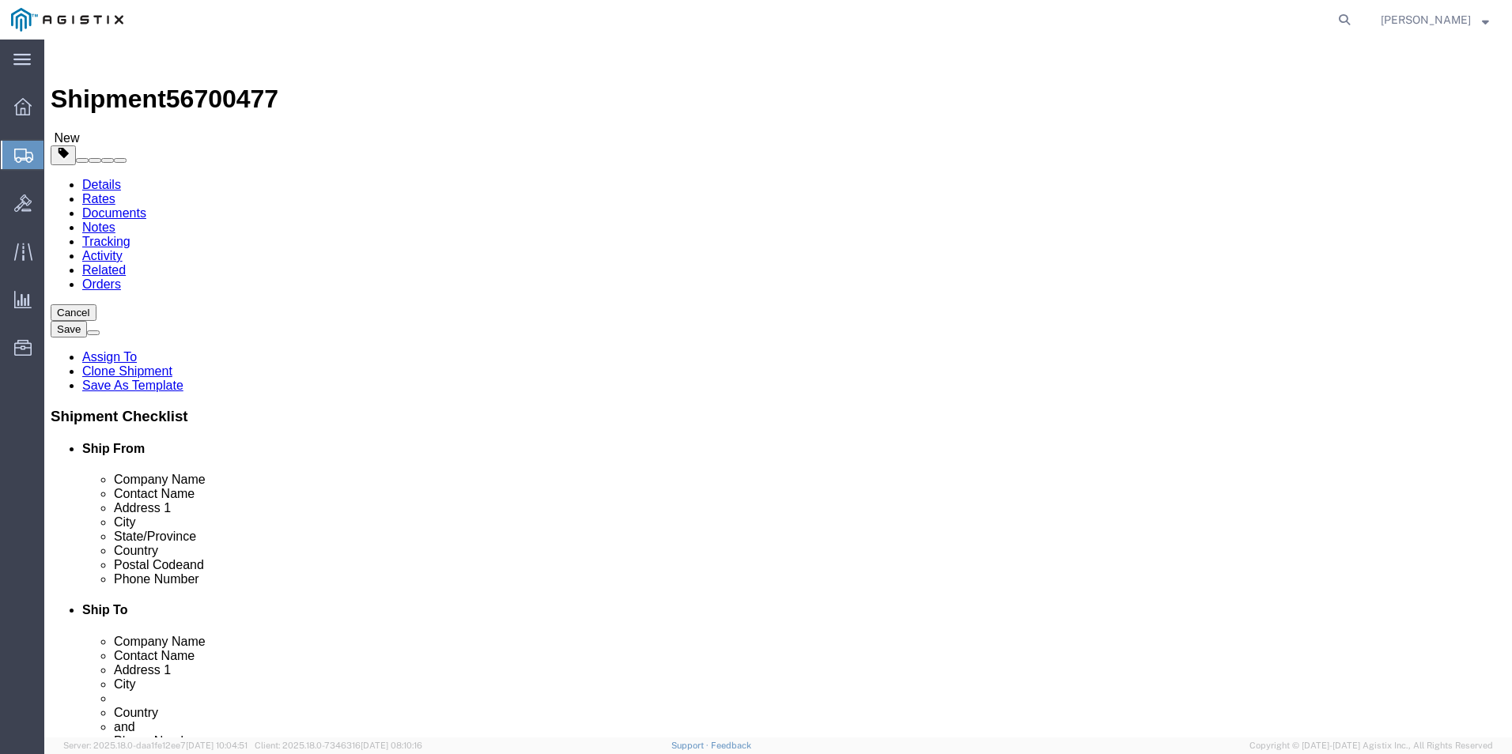
click link "Assign To"
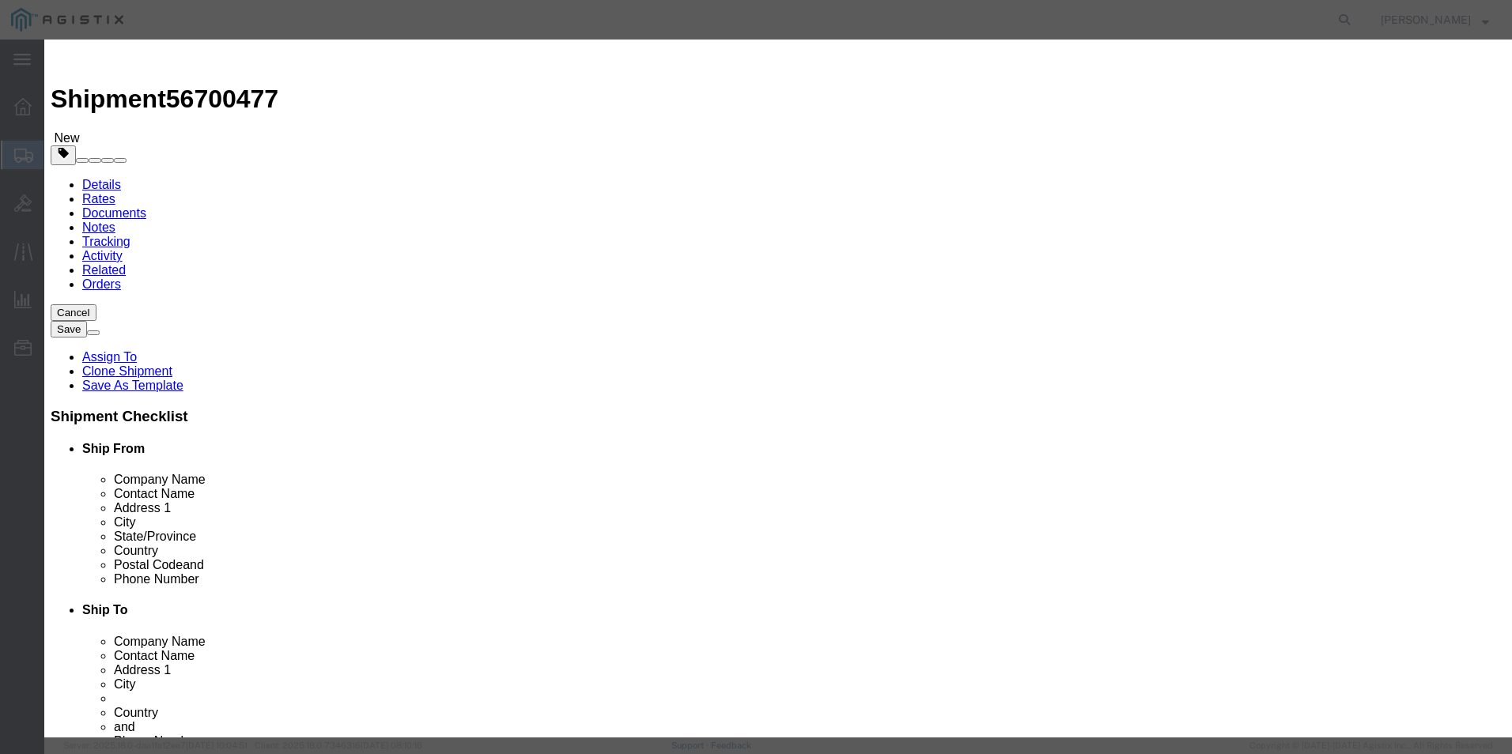
click icon "button"
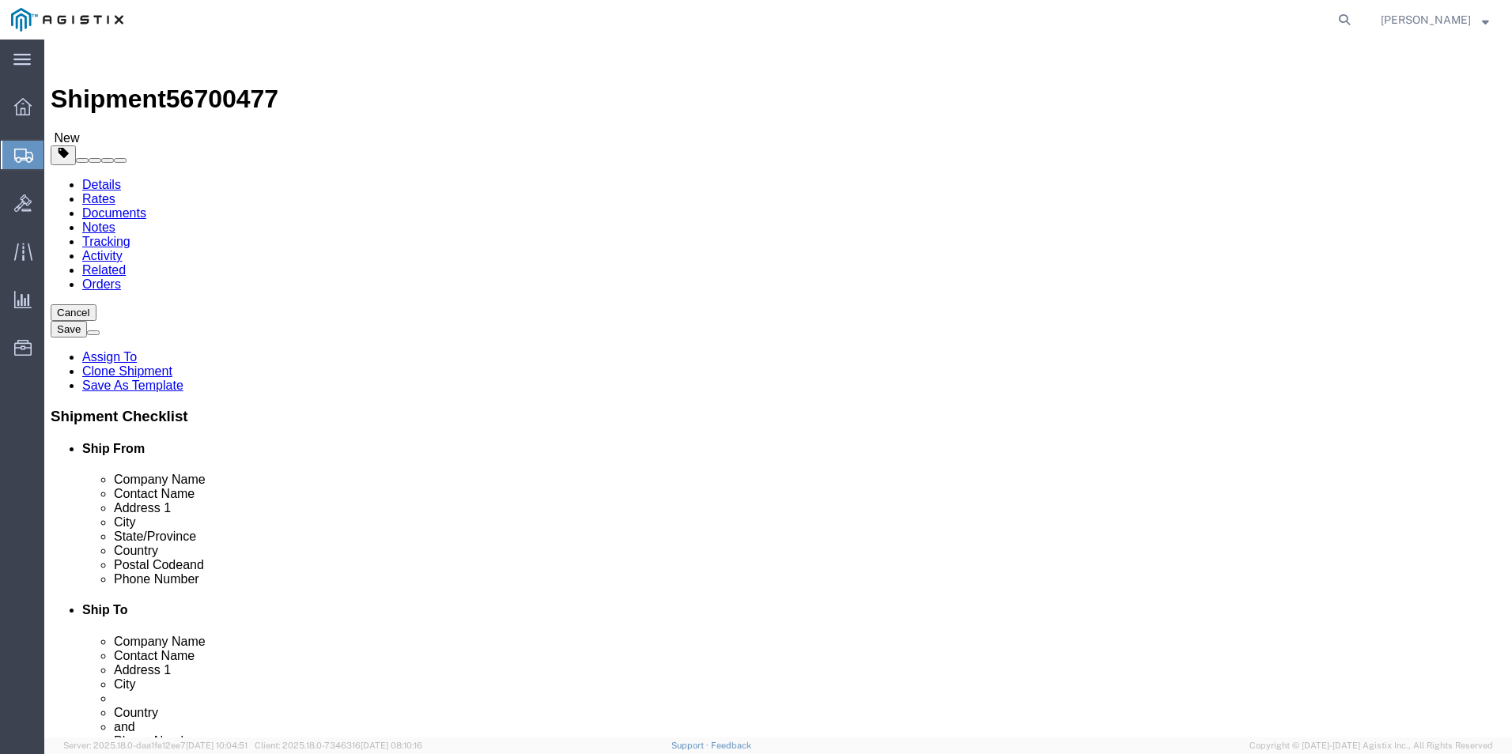
click link "Rate And Send To Bid"
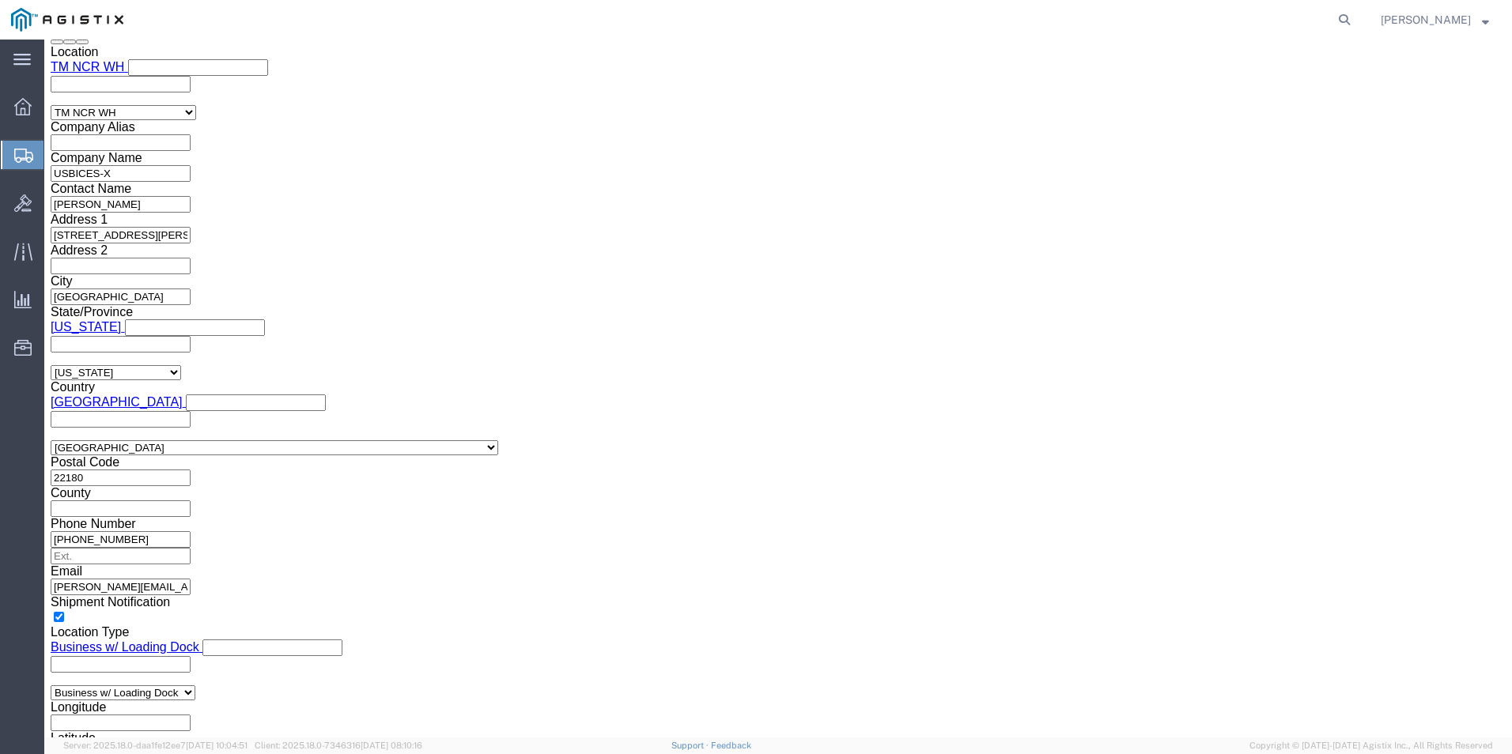
scroll to position [633, 0]
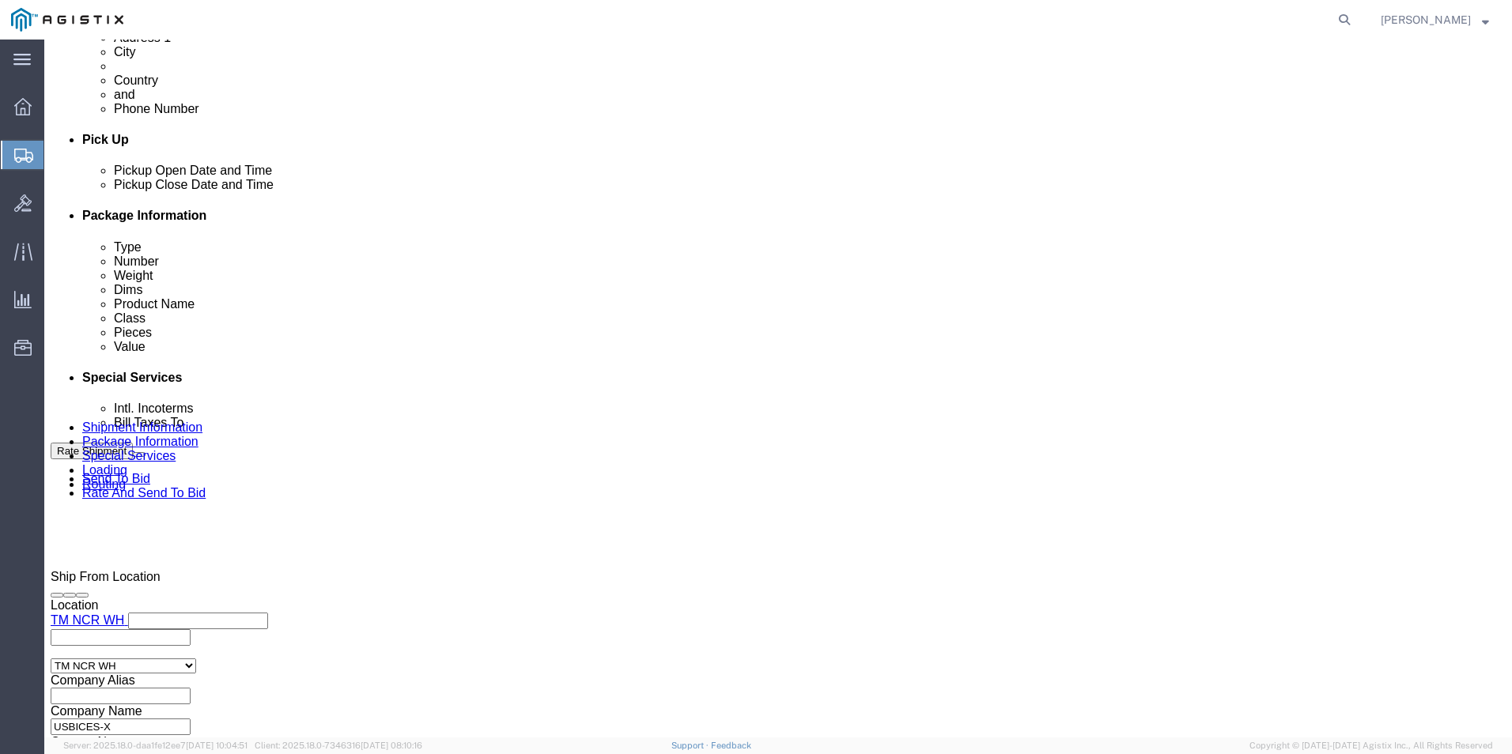
click icon
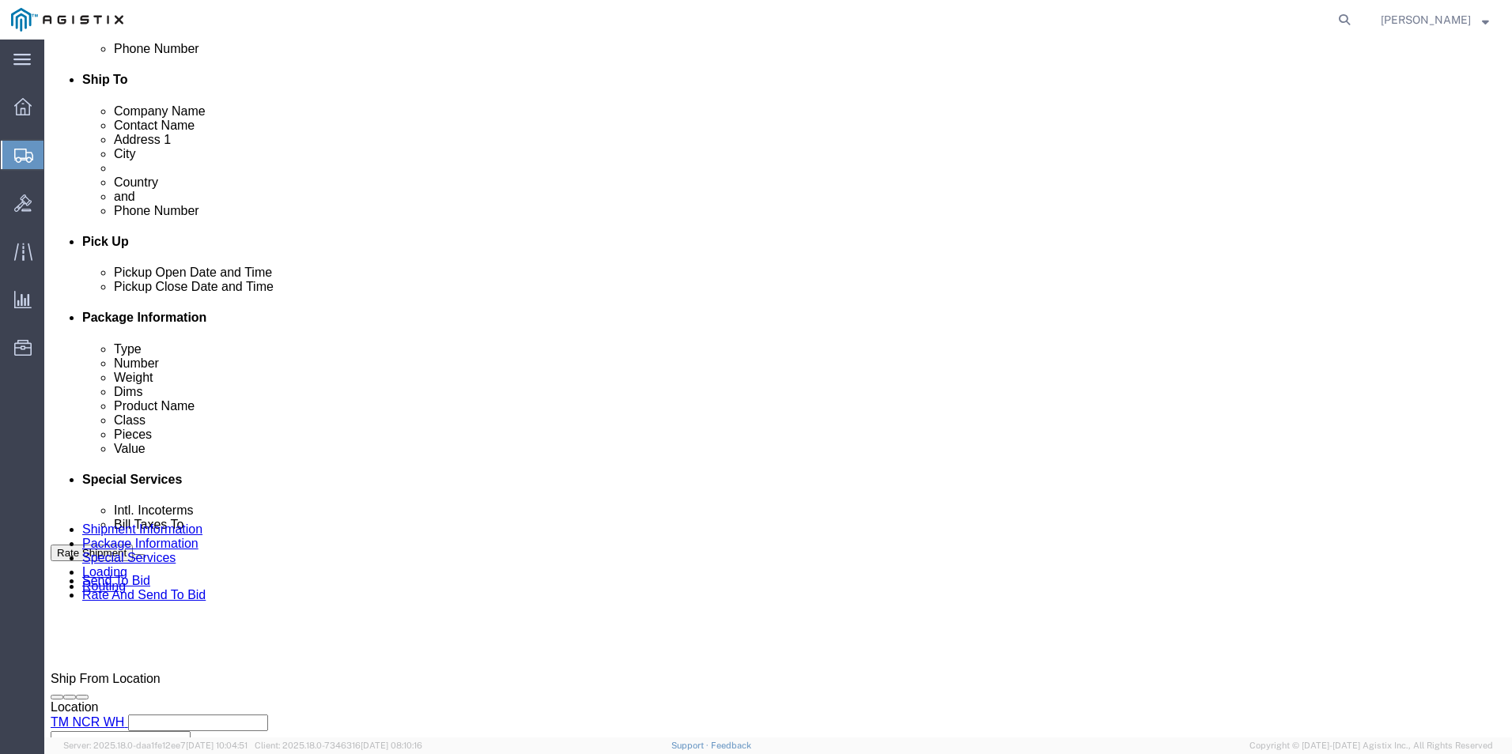
scroll to position [554, 0]
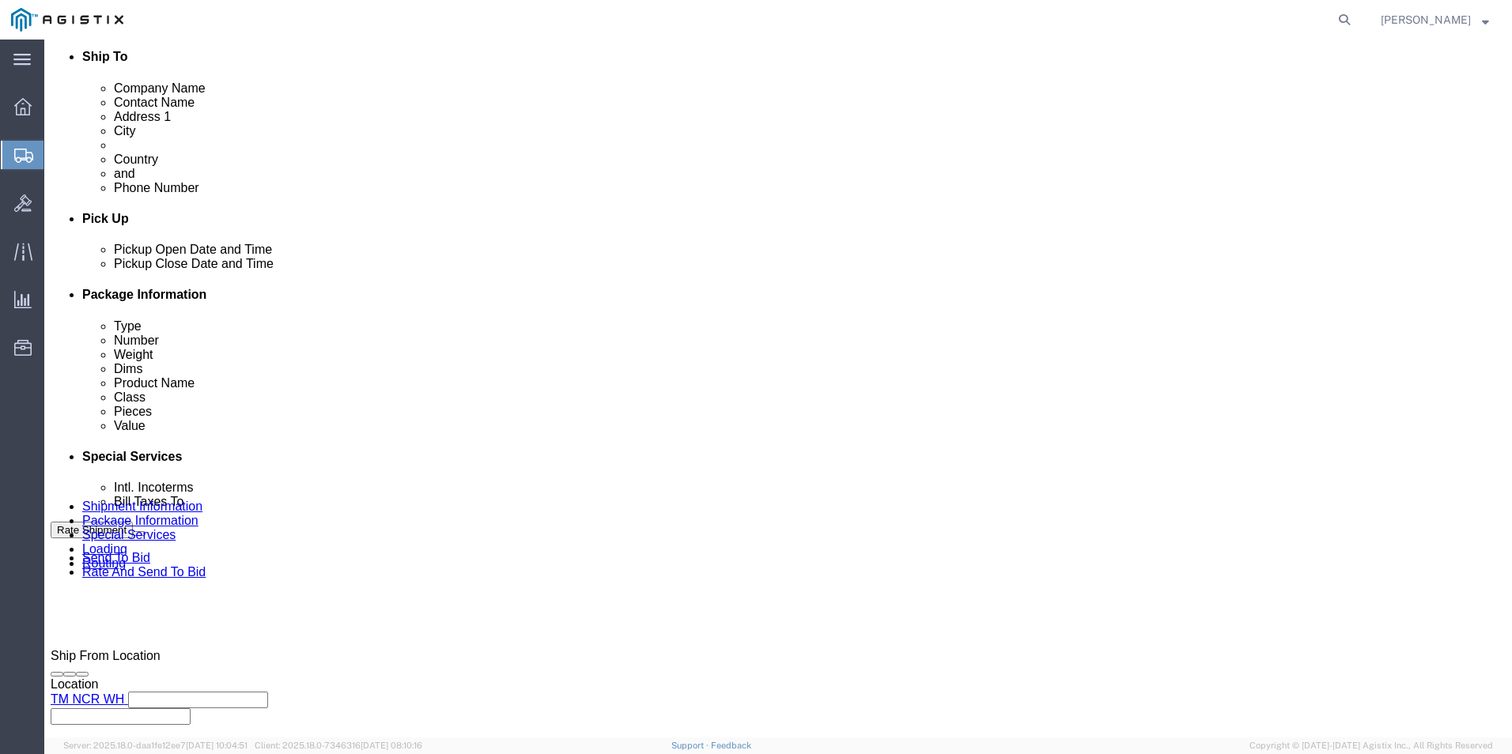
click select "Select Carriage Insurance Paid Carriage Paid To Cost and Freight Cost Insurance…"
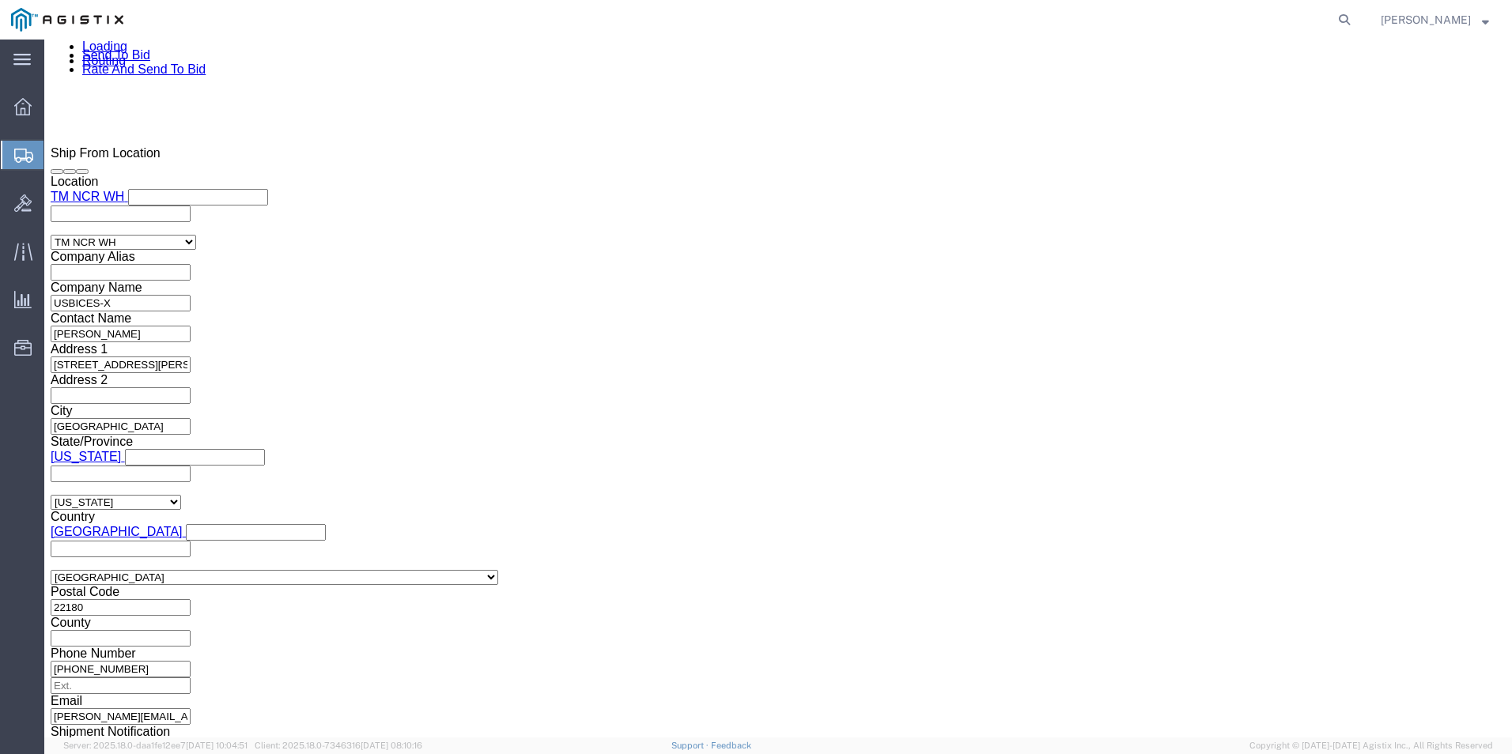
scroll to position [1107, 0]
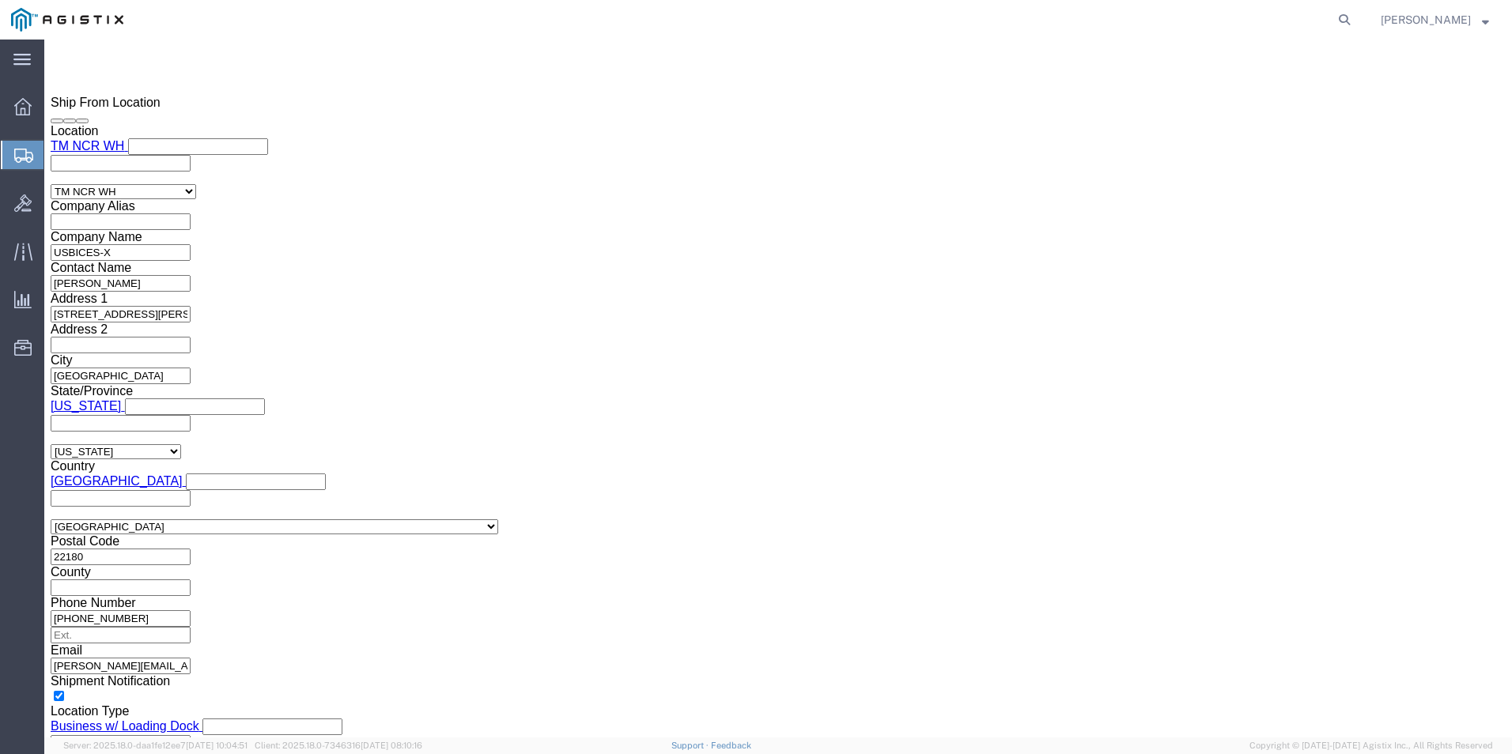
click select "Select ATF BIS DEA EPA FDA FTR ITAR OFAC Other (OPA)"
click select "Select AGR-Agricultural APP-Computers APR-Additional Permissive Exports AVS-Air…"
click select "Select AES-Direct EEI Carrier File EEI EEI Exempt"
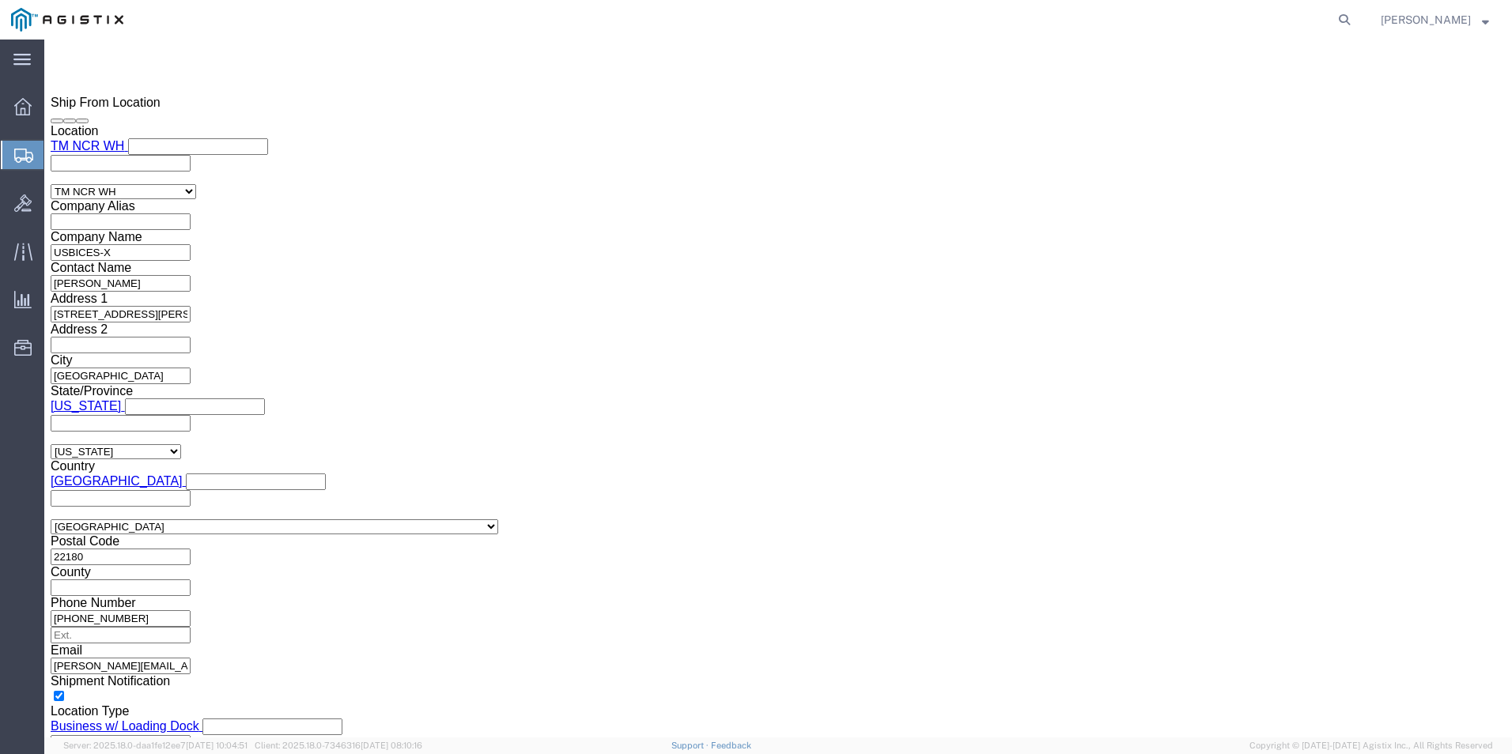
click select "Select AES-Direct EEI Carrier File EEI EEI Exempt"
click input "text"
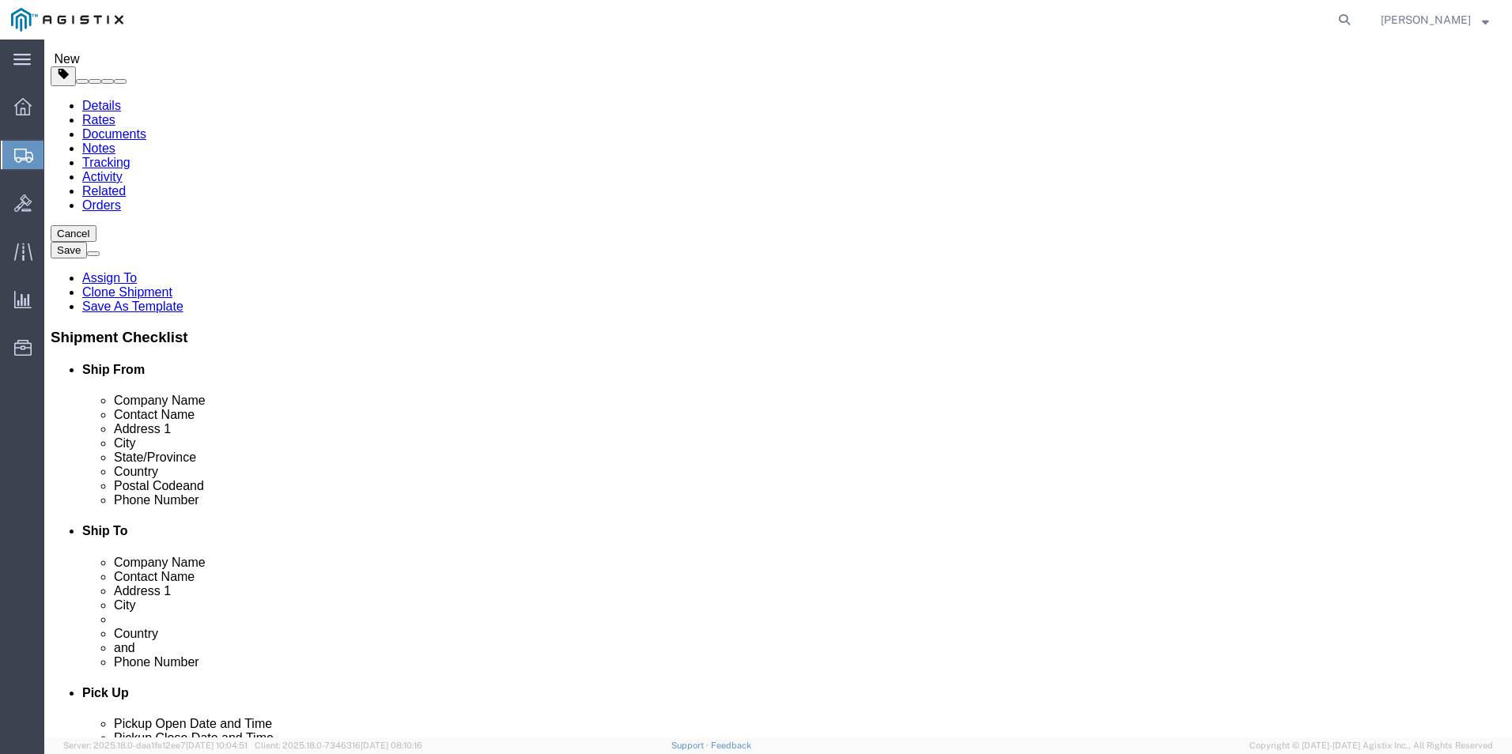
scroll to position [0, 0]
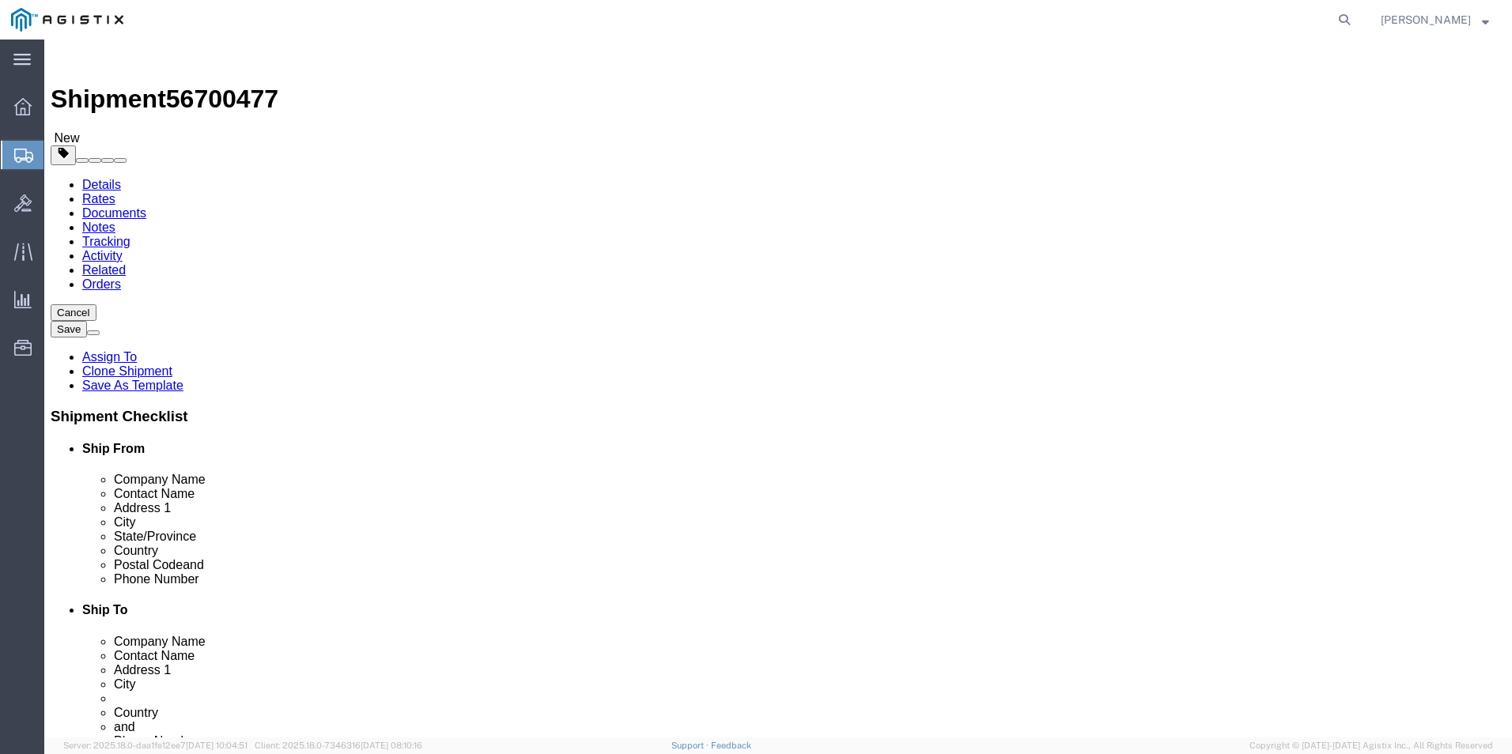
click icon
click link "ADDITIONAL INFORMATION"
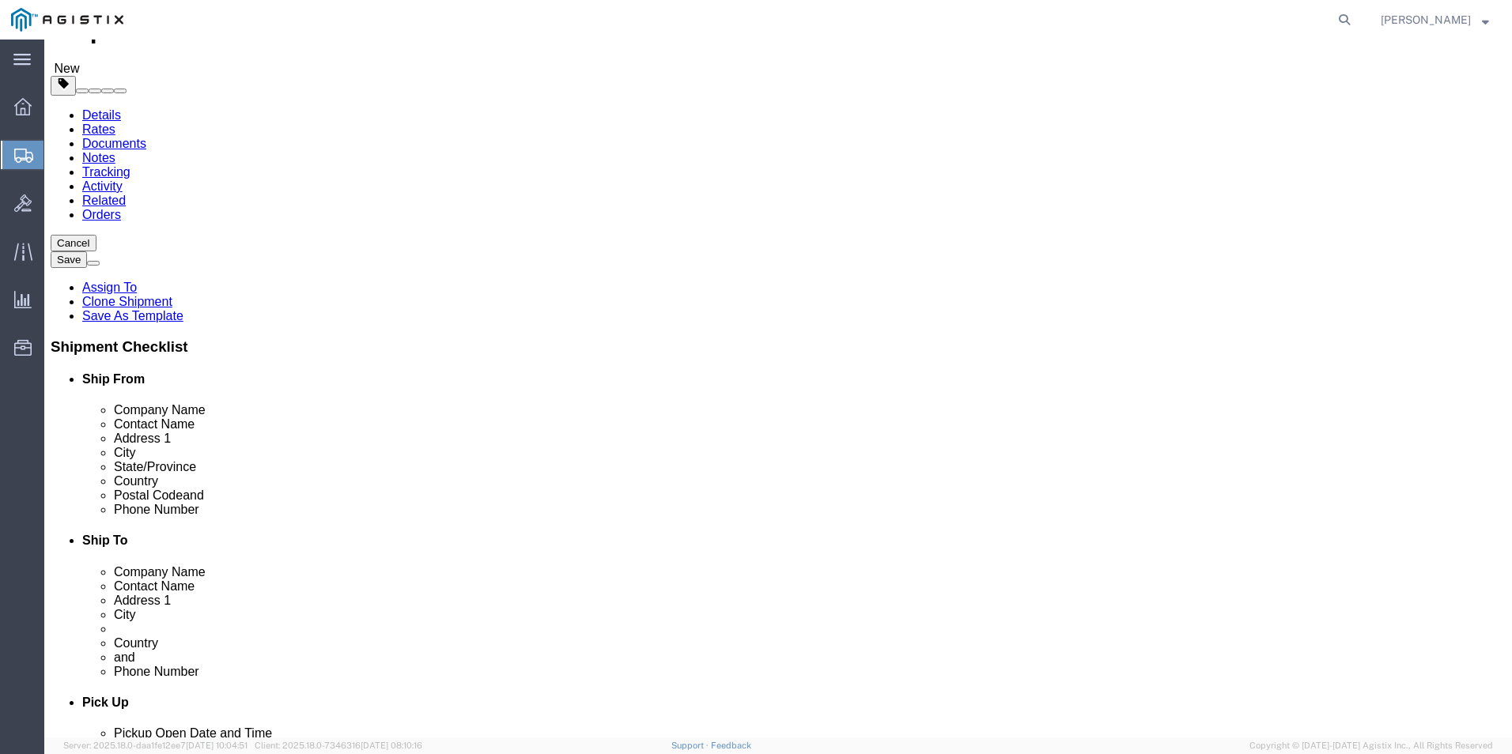
scroll to position [158, 0]
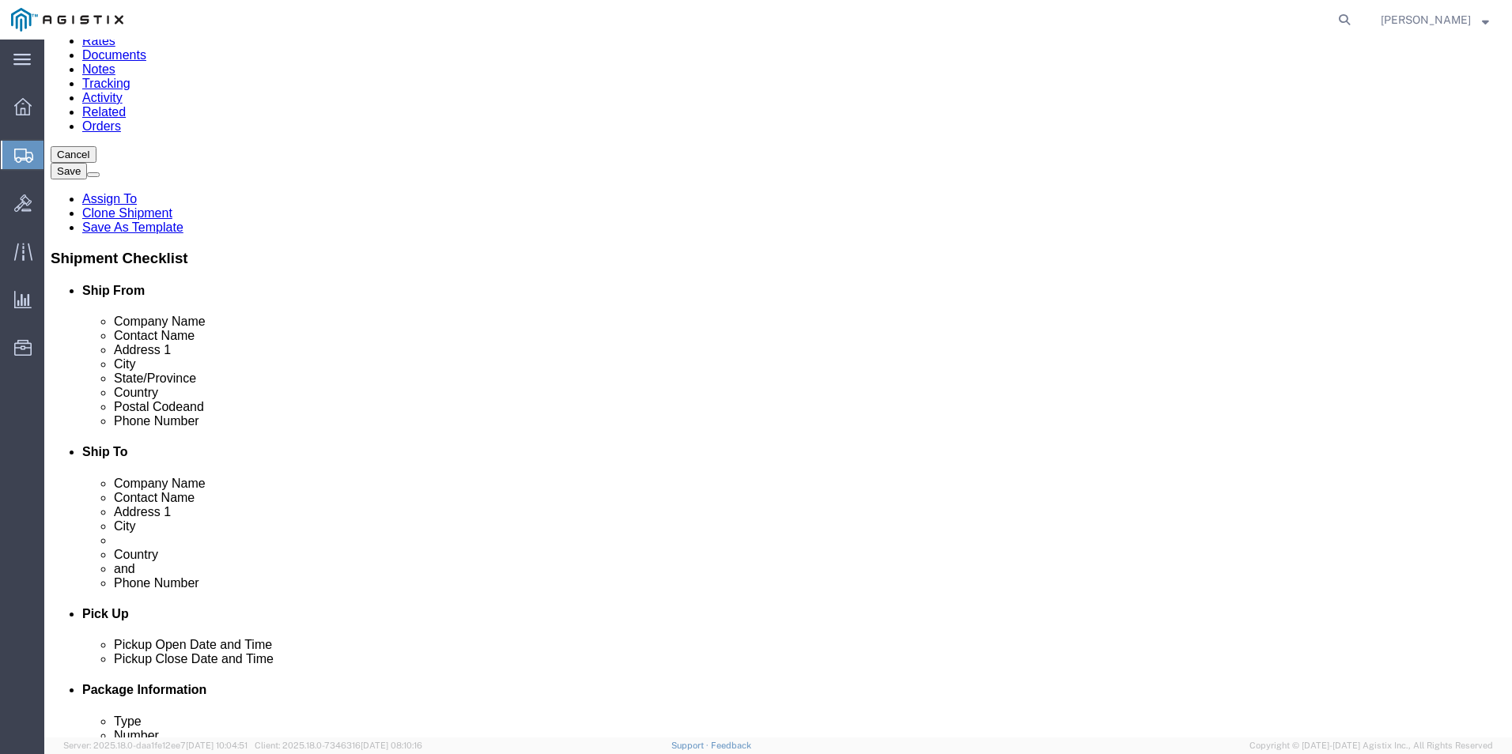
click button "Add"
click select "Select EIN EORI TIN VAT Other"
click input "text"
click button "Add"
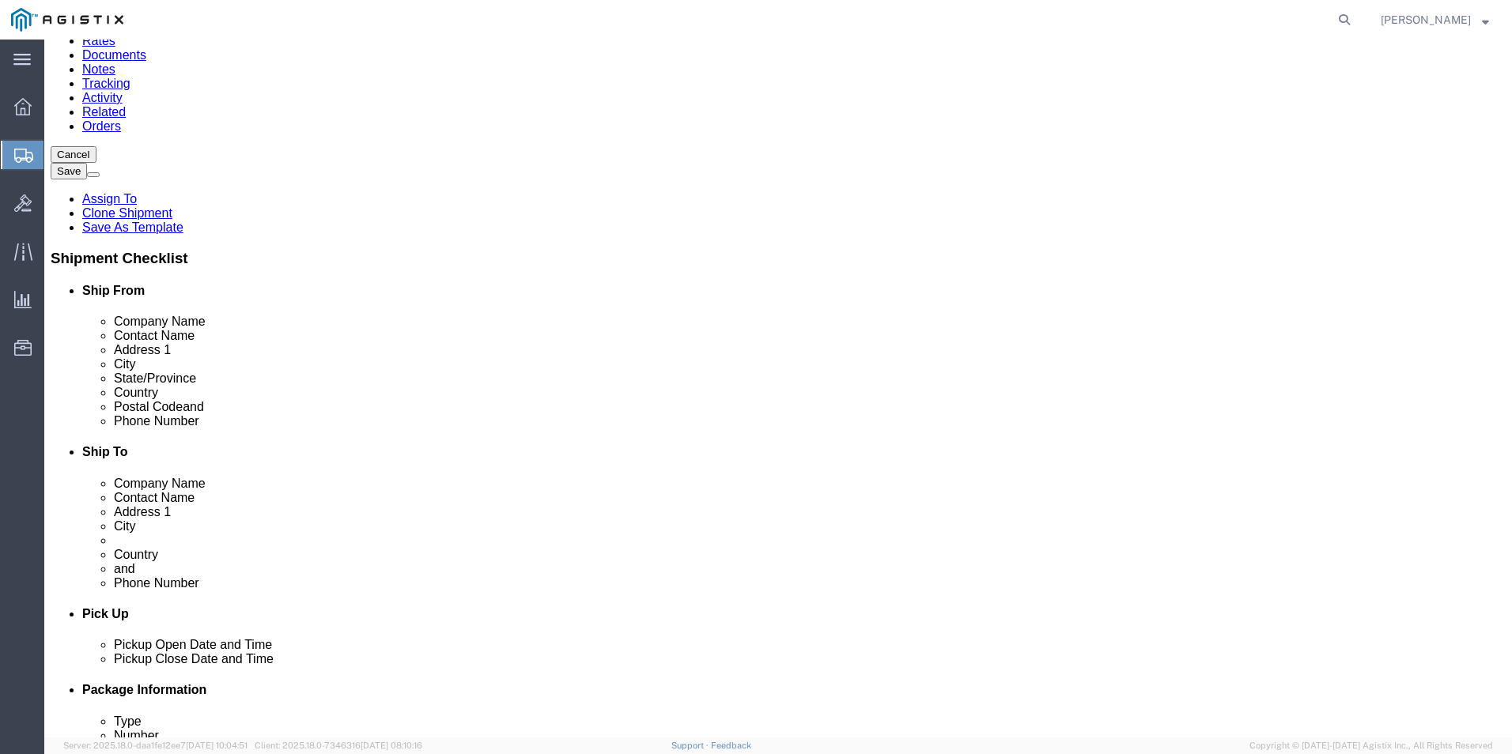
click select "Select EIN EORI TIN VAT Other"
click input "text"
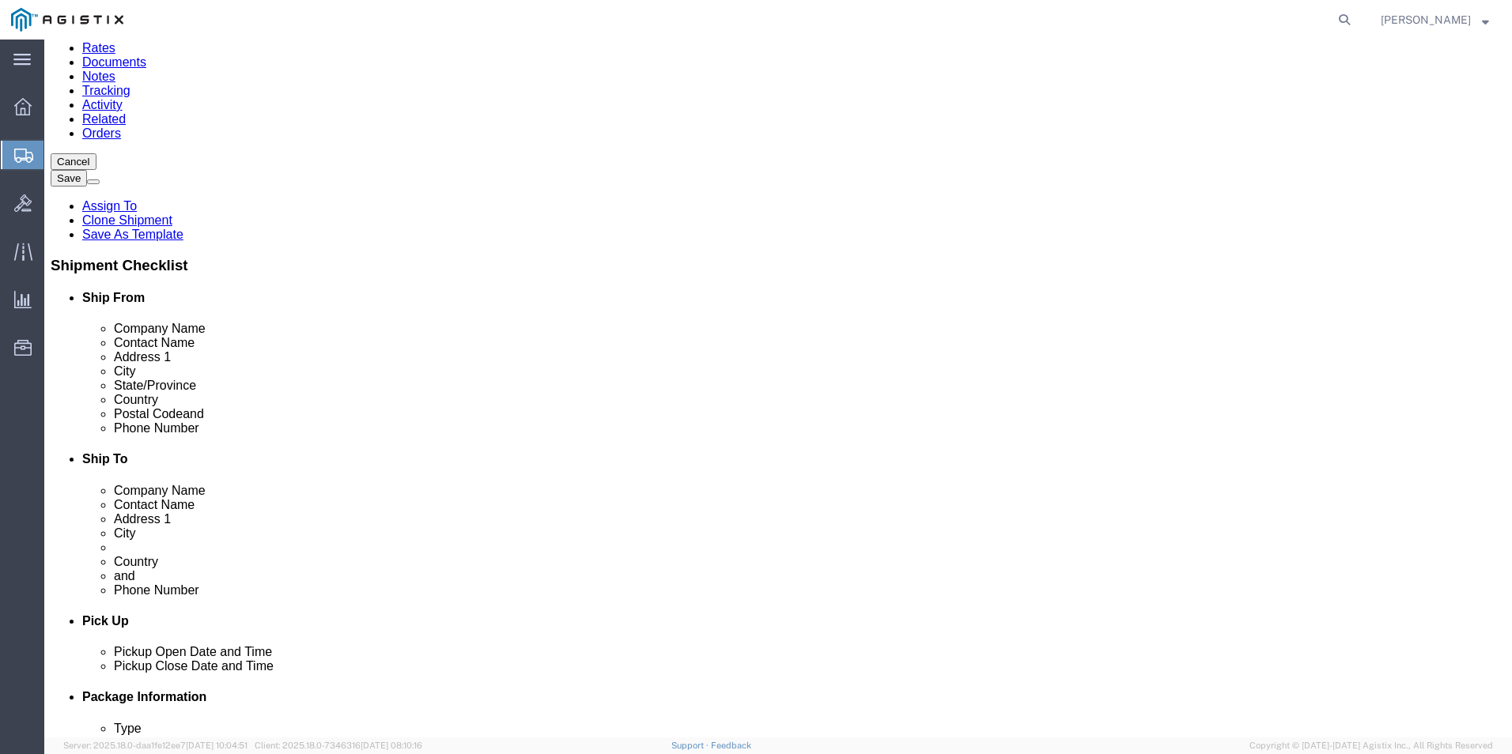
scroll to position [0, 0]
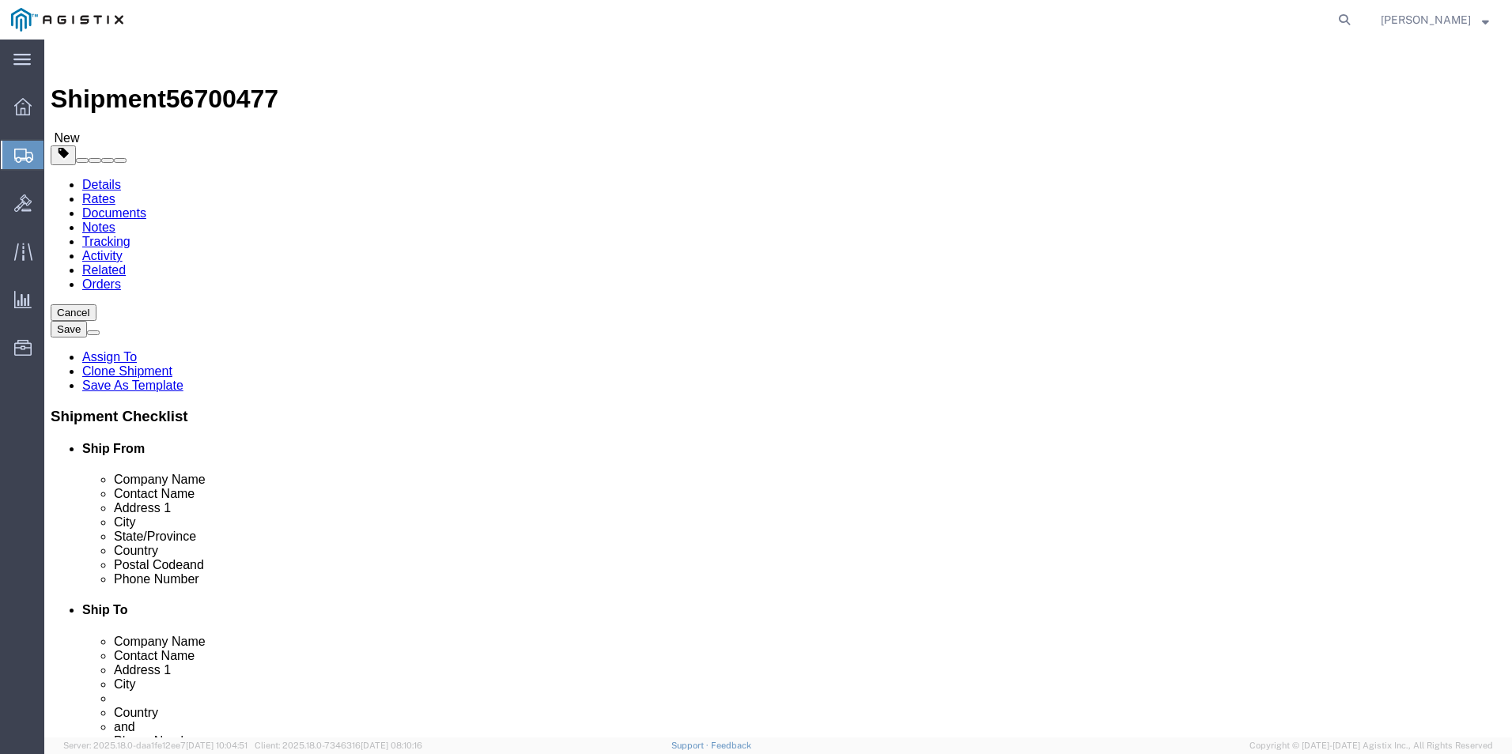
click button "Save"
click link "Rate And Send To Bid"
click button "Save"
drag, startPoint x: 133, startPoint y: 21, endPoint x: 213, endPoint y: 26, distance: 80.0
click span "56700477"
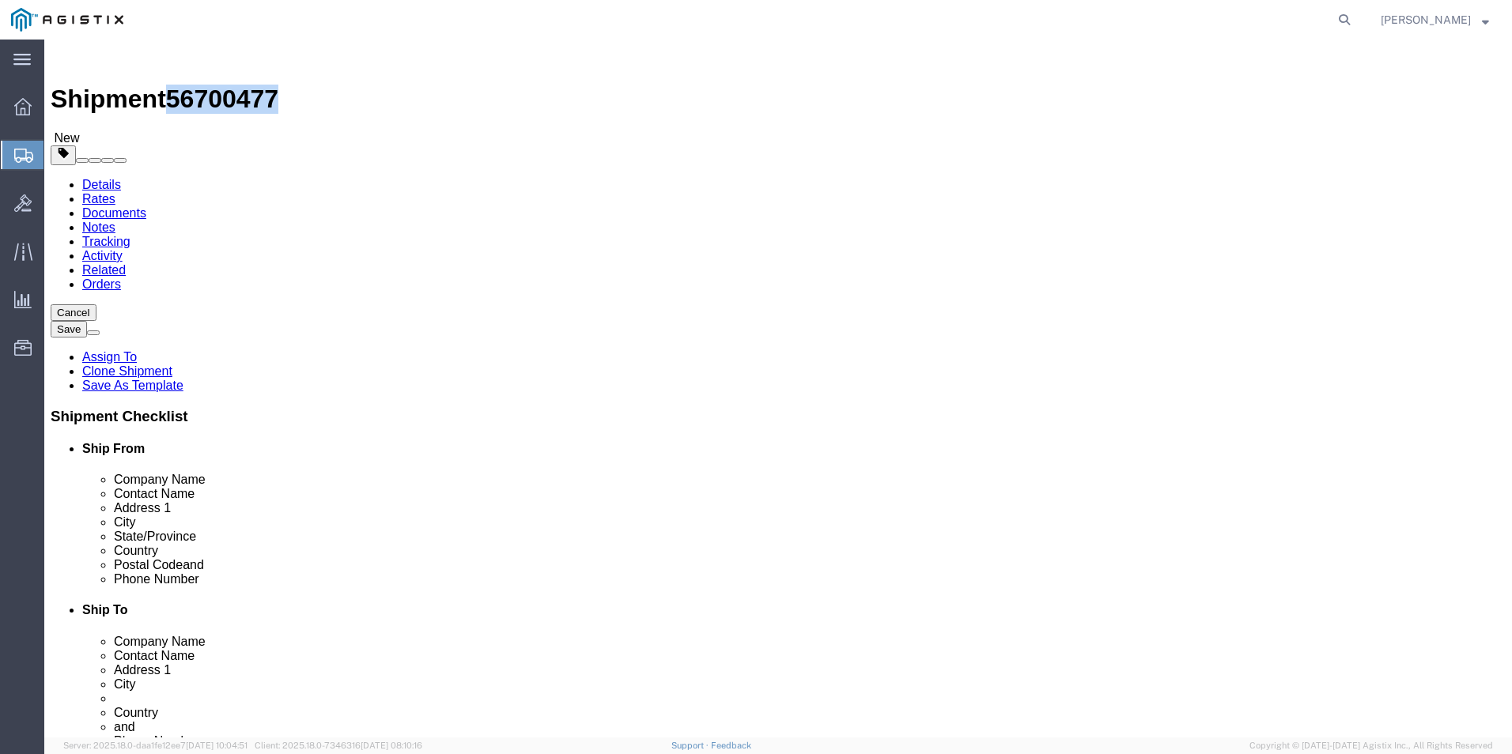
drag, startPoint x: 208, startPoint y: 26, endPoint x: 172, endPoint y: 17, distance: 36.6
copy span "56700477"
